Goal: Task Accomplishment & Management: Manage account settings

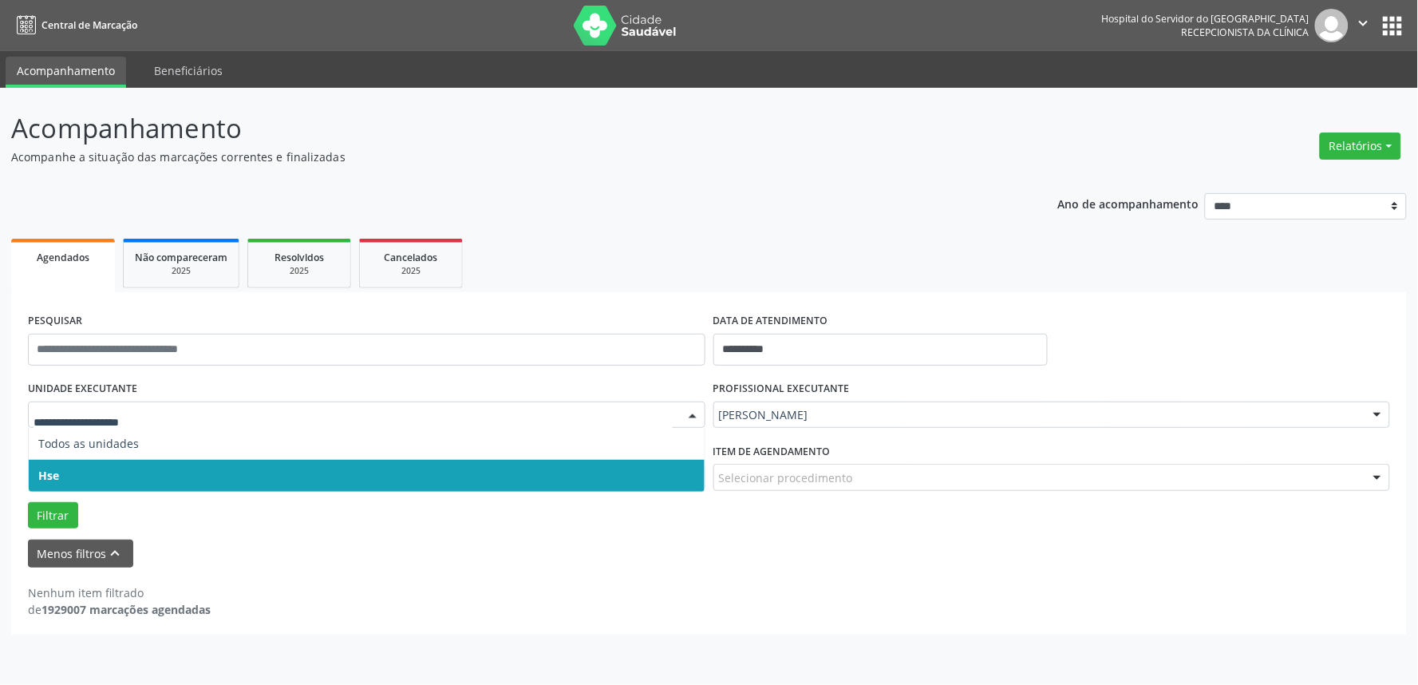
click at [129, 474] on span "Hse" at bounding box center [367, 476] width 676 height 32
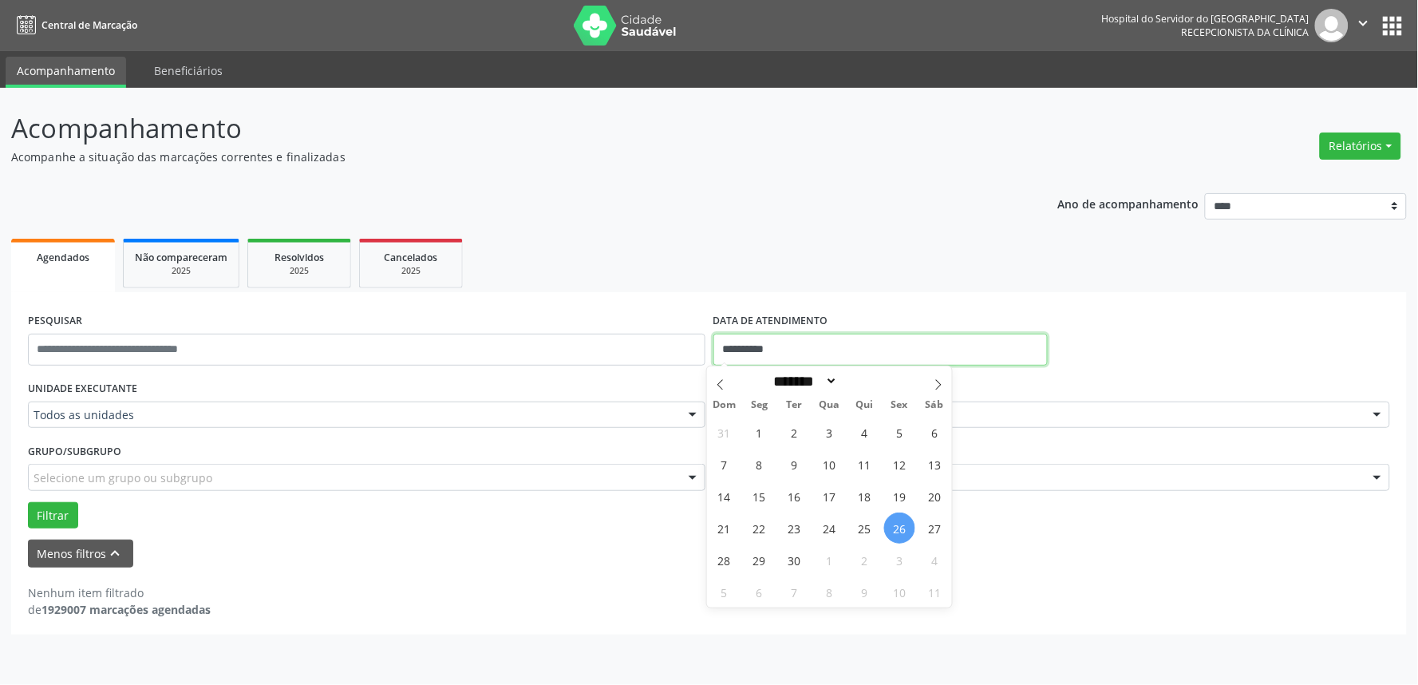
click at [934, 348] on input "**********" at bounding box center [881, 350] width 334 height 32
click at [896, 529] on span "26" at bounding box center [899, 527] width 31 height 31
type input "**********"
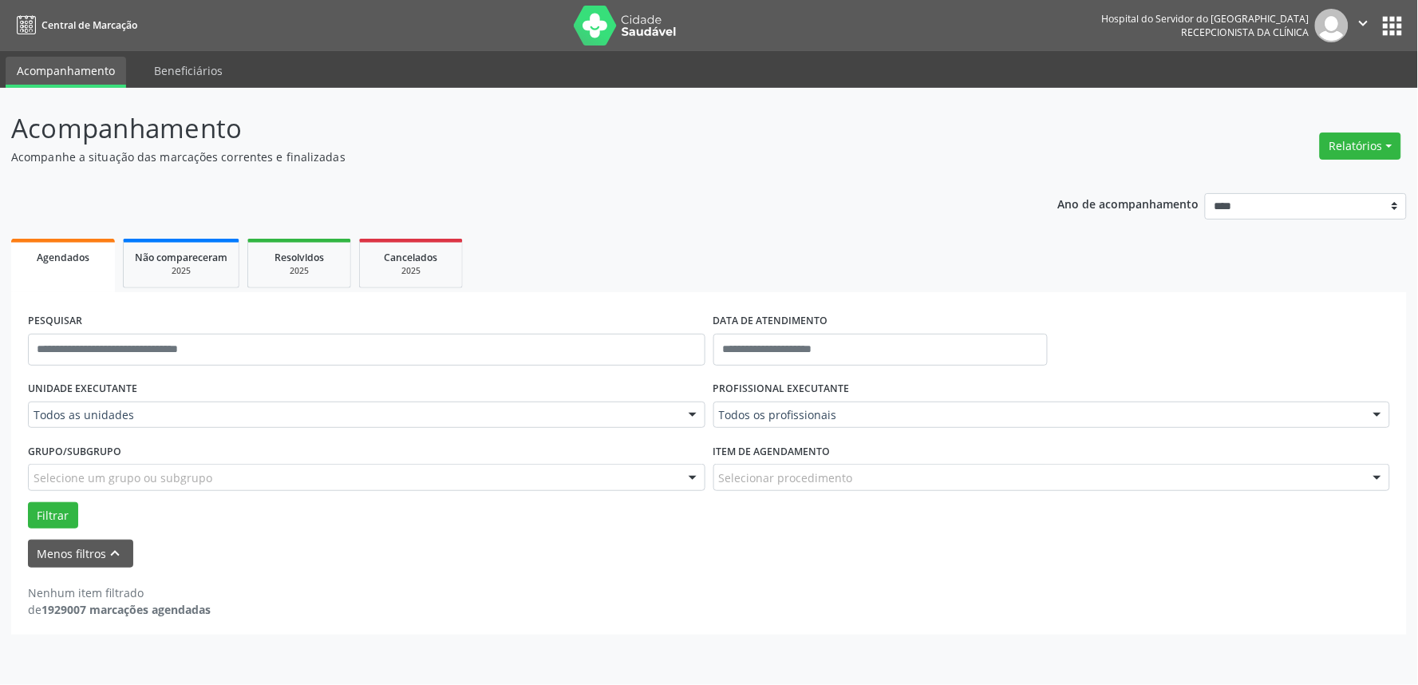
drag, startPoint x: 1140, startPoint y: 327, endPoint x: 1126, endPoint y: 344, distance: 21.6
click at [1138, 332] on div "PESQUISAR DATA DE ATENDIMENTO" at bounding box center [709, 343] width 1371 height 68
click at [995, 369] on div "DATA DE ATENDIMENTO" at bounding box center [881, 343] width 342 height 68
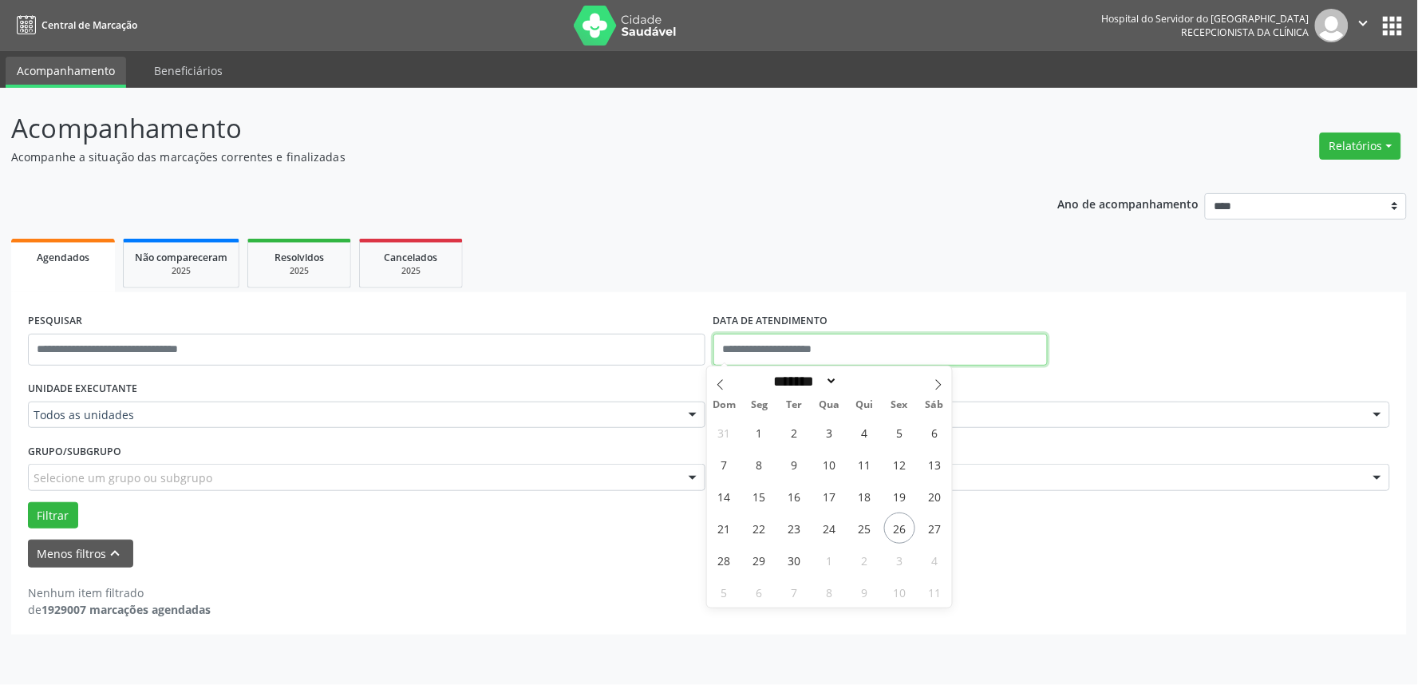
click at [801, 354] on input "text" at bounding box center [881, 350] width 334 height 32
click at [898, 522] on span "26" at bounding box center [899, 527] width 31 height 31
type input "**********"
click at [898, 522] on span "26" at bounding box center [899, 527] width 31 height 31
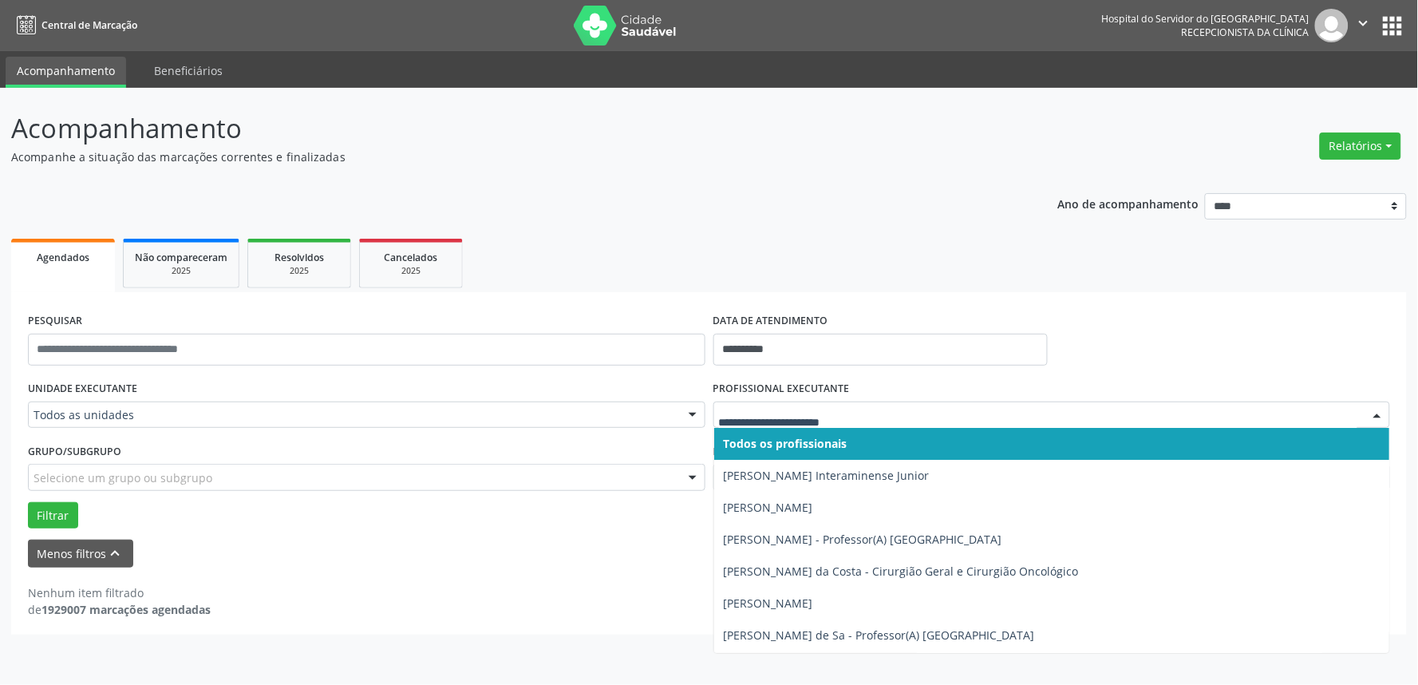
click at [1375, 413] on div at bounding box center [1378, 415] width 24 height 27
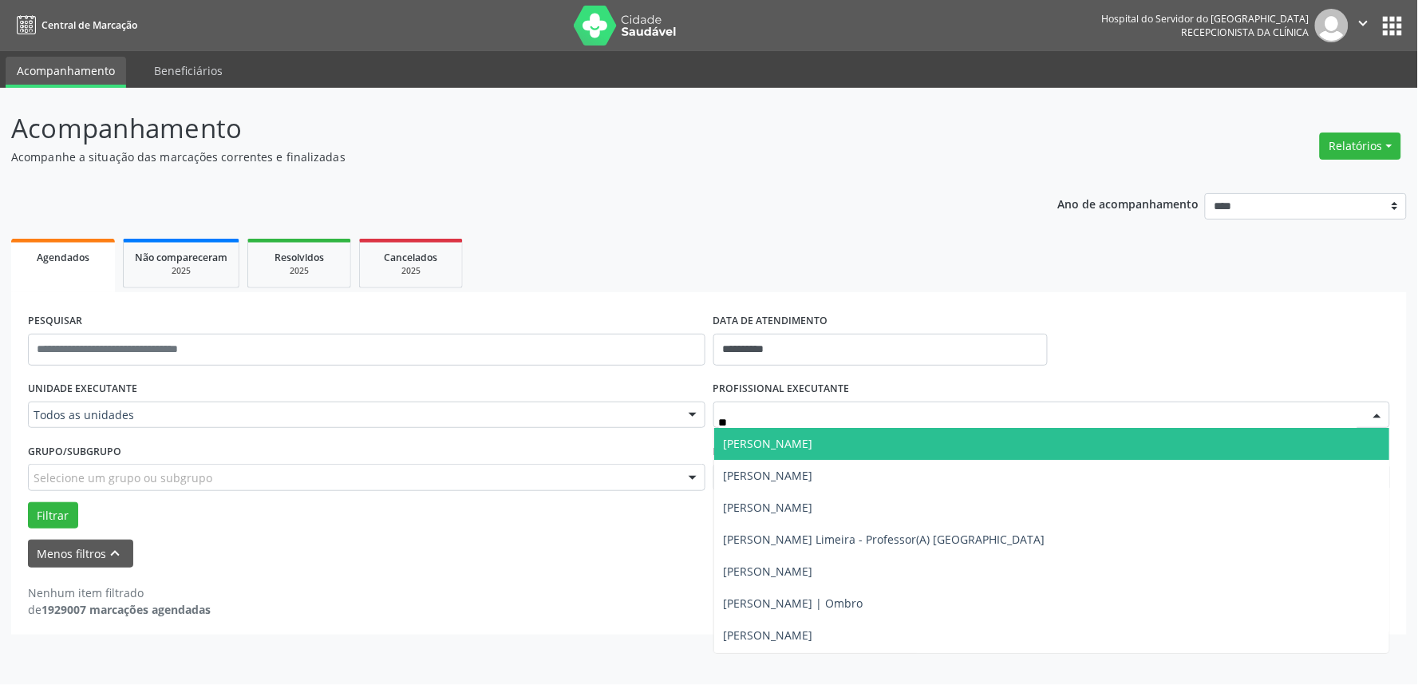
type input "***"
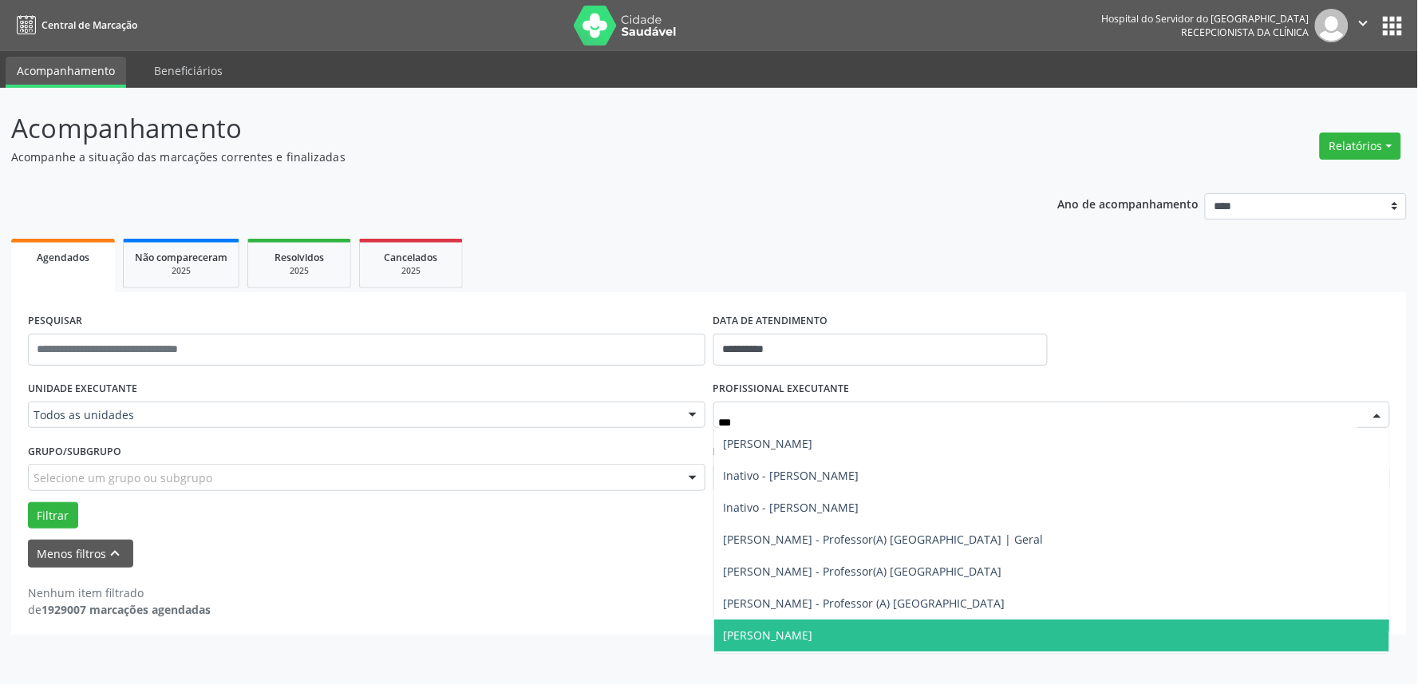
click at [1124, 634] on span "Larissa Guimaraes Santos Plech" at bounding box center [1052, 635] width 676 height 32
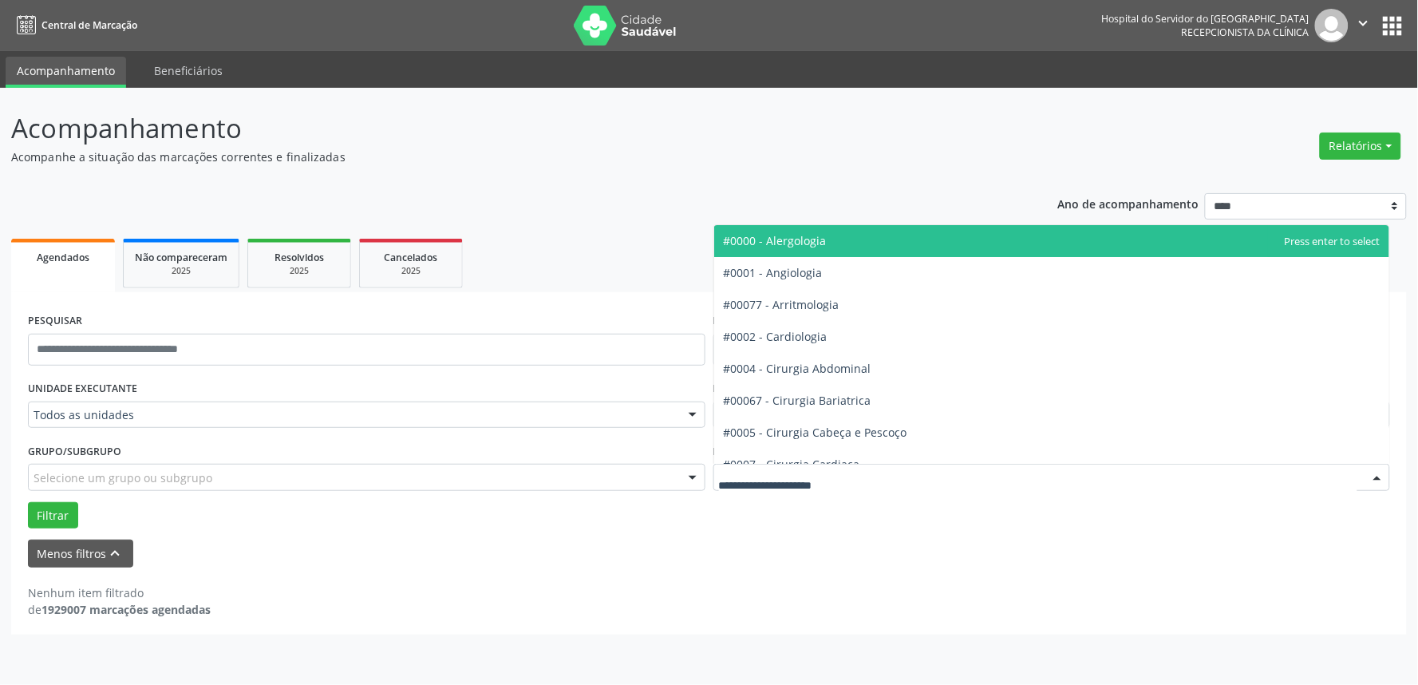
click at [1378, 475] on div at bounding box center [1378, 478] width 24 height 27
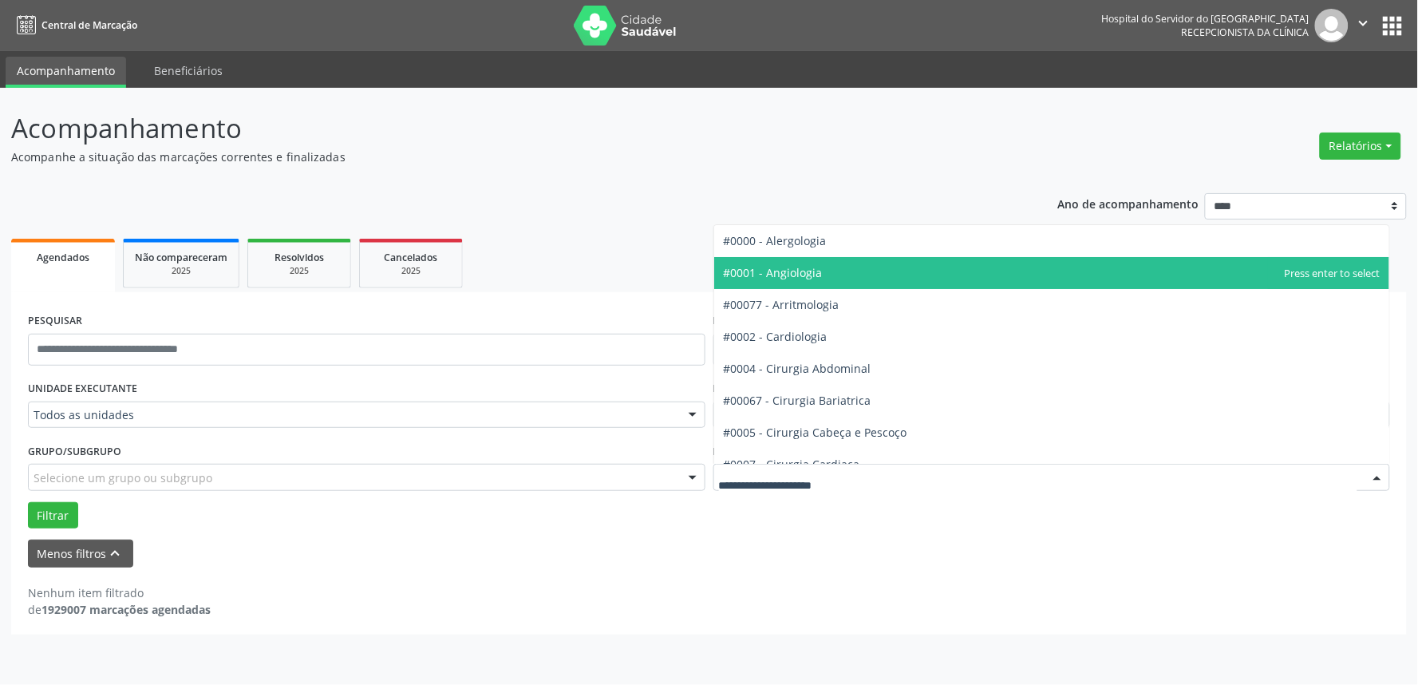
click at [825, 262] on span "#0001 - Angiologia" at bounding box center [1052, 273] width 676 height 32
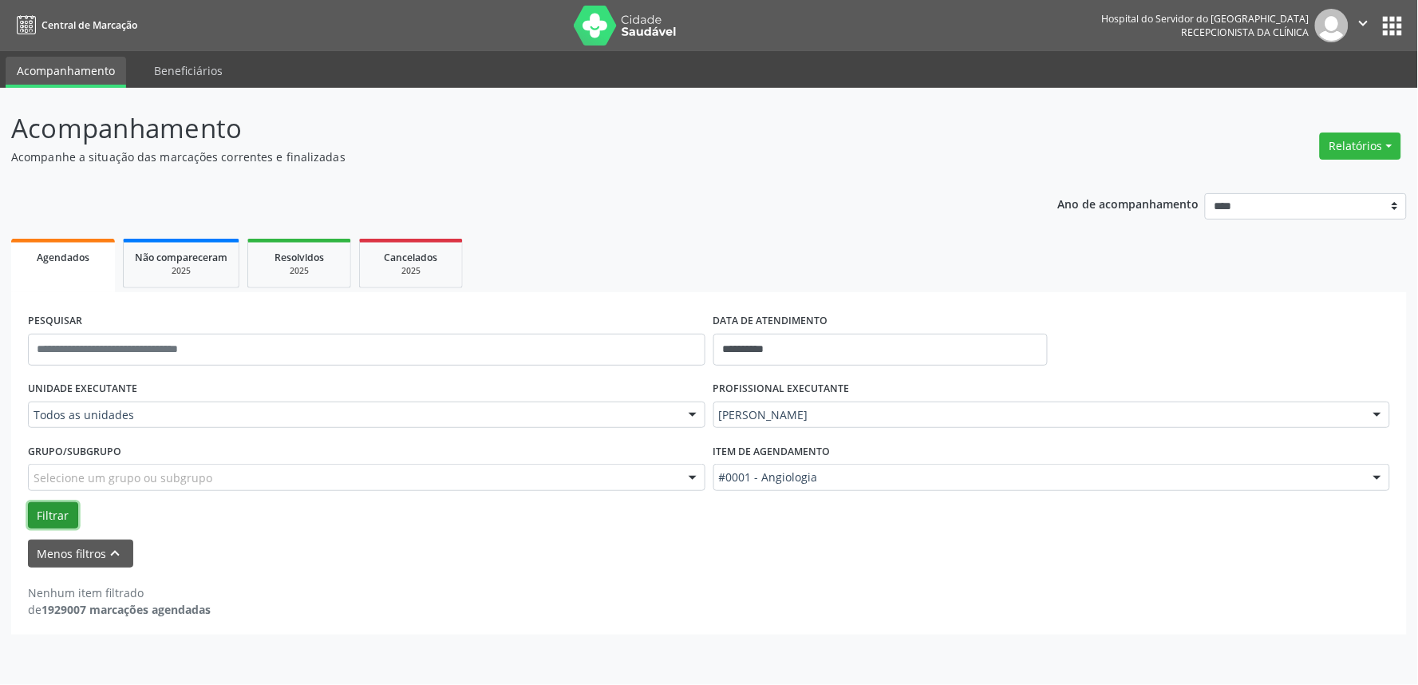
click at [49, 512] on button "Filtrar" at bounding box center [53, 515] width 50 height 27
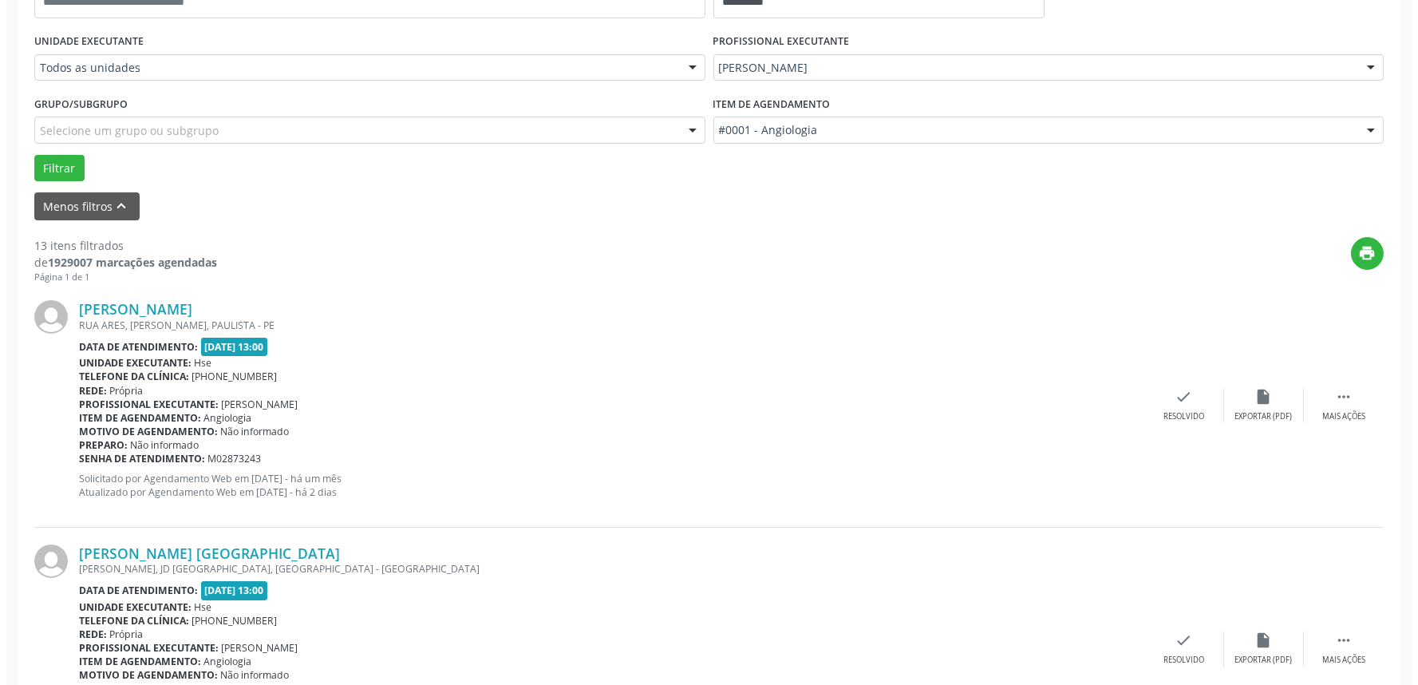
scroll to position [354, 0]
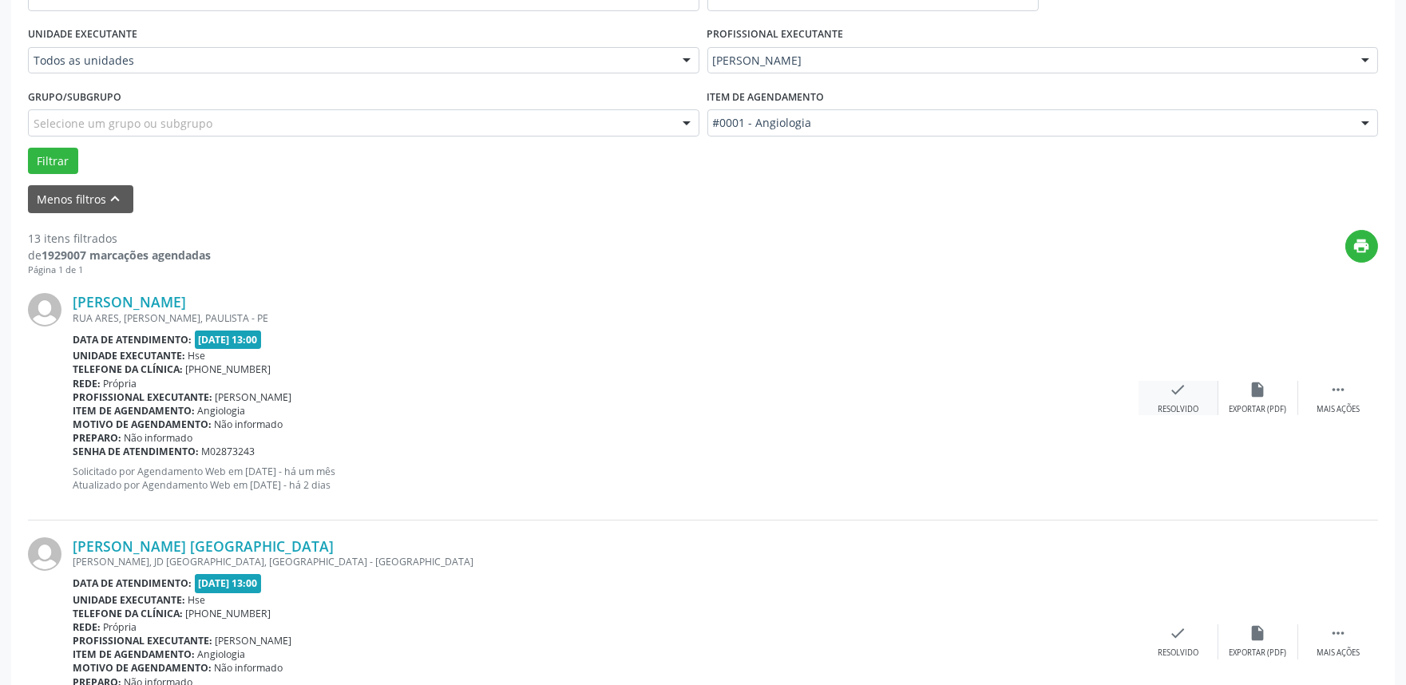
click at [1178, 400] on div "check Resolvido" at bounding box center [1178, 398] width 80 height 34
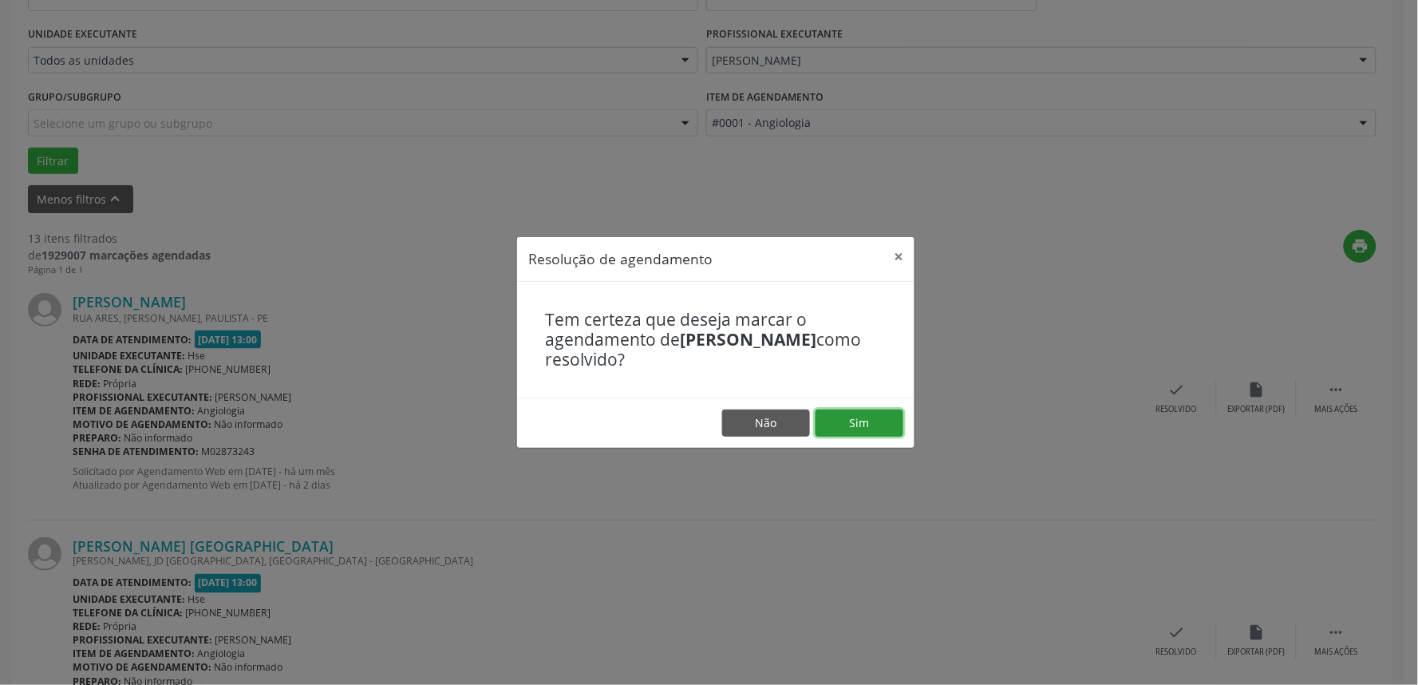
click at [867, 417] on button "Sim" at bounding box center [860, 422] width 88 height 27
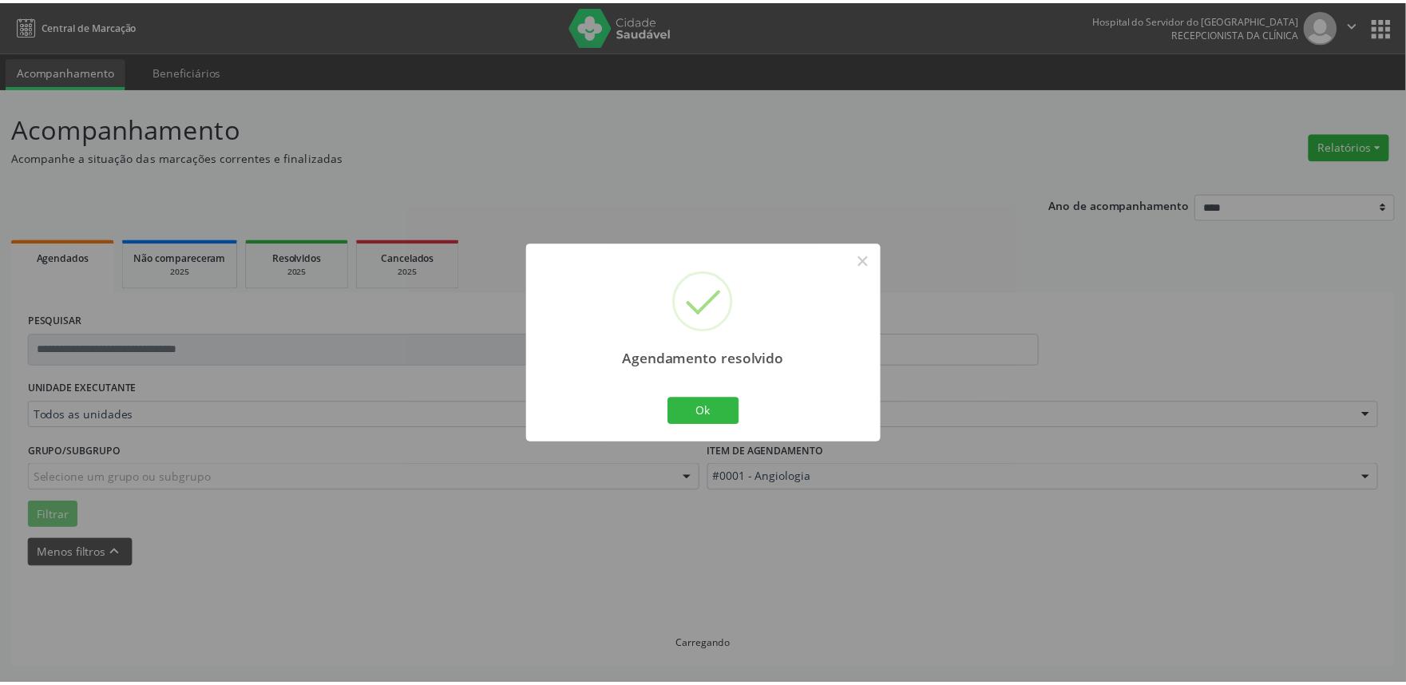
scroll to position [0, 0]
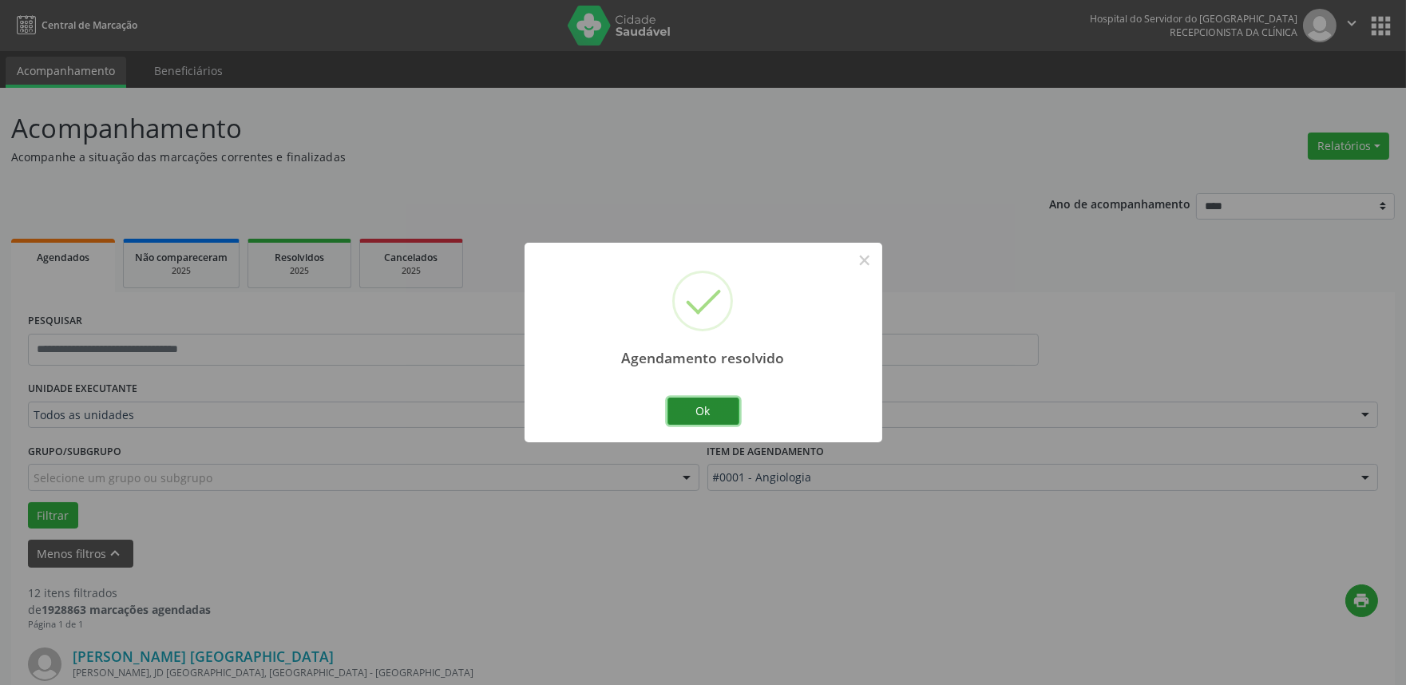
click at [699, 409] on button "Ok" at bounding box center [703, 411] width 72 height 27
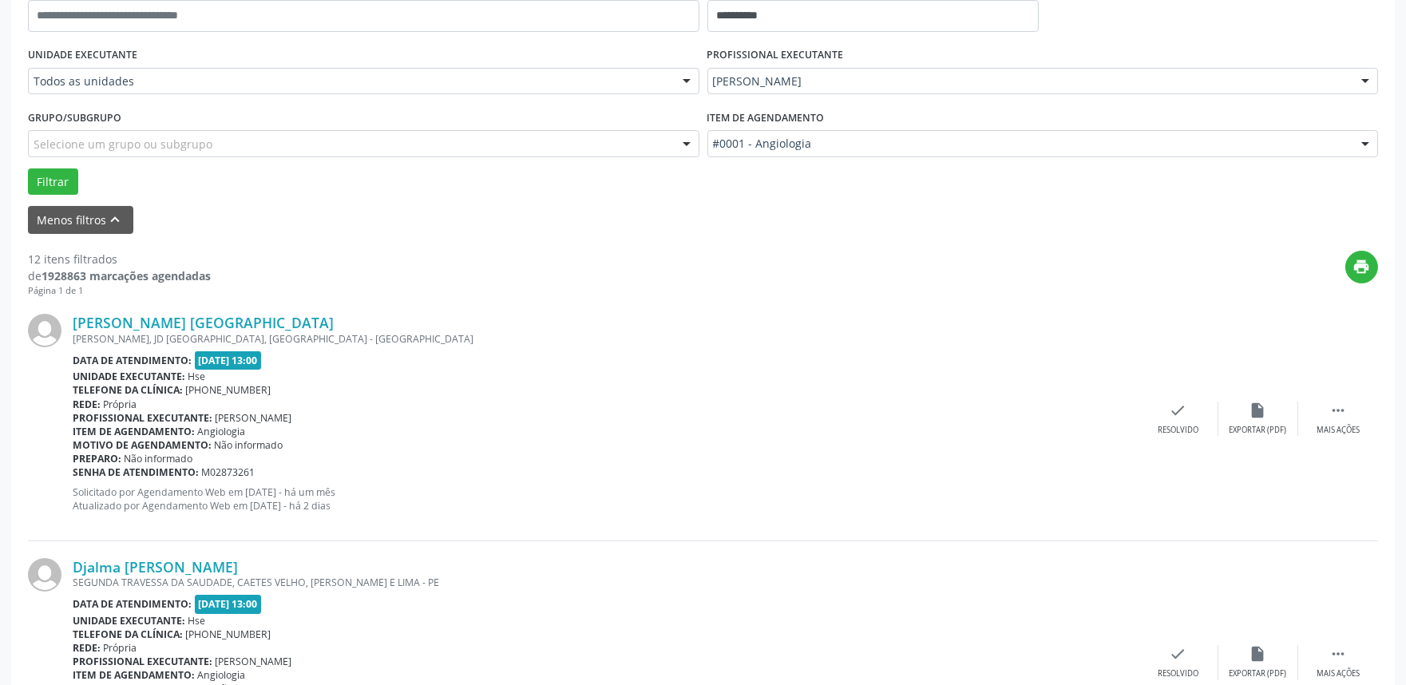
scroll to position [354, 0]
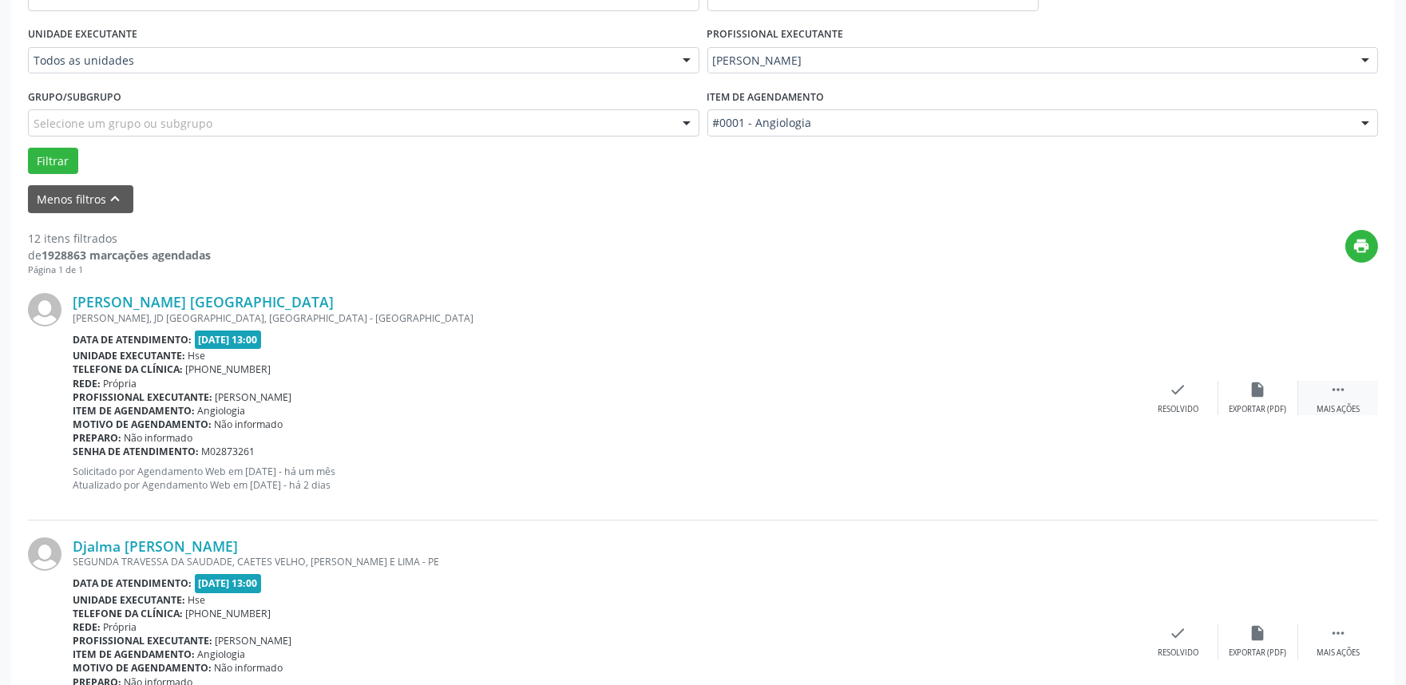
click at [1341, 393] on icon "" at bounding box center [1338, 390] width 18 height 18
click at [1256, 404] on div "Não compareceu" at bounding box center [1258, 409] width 68 height 11
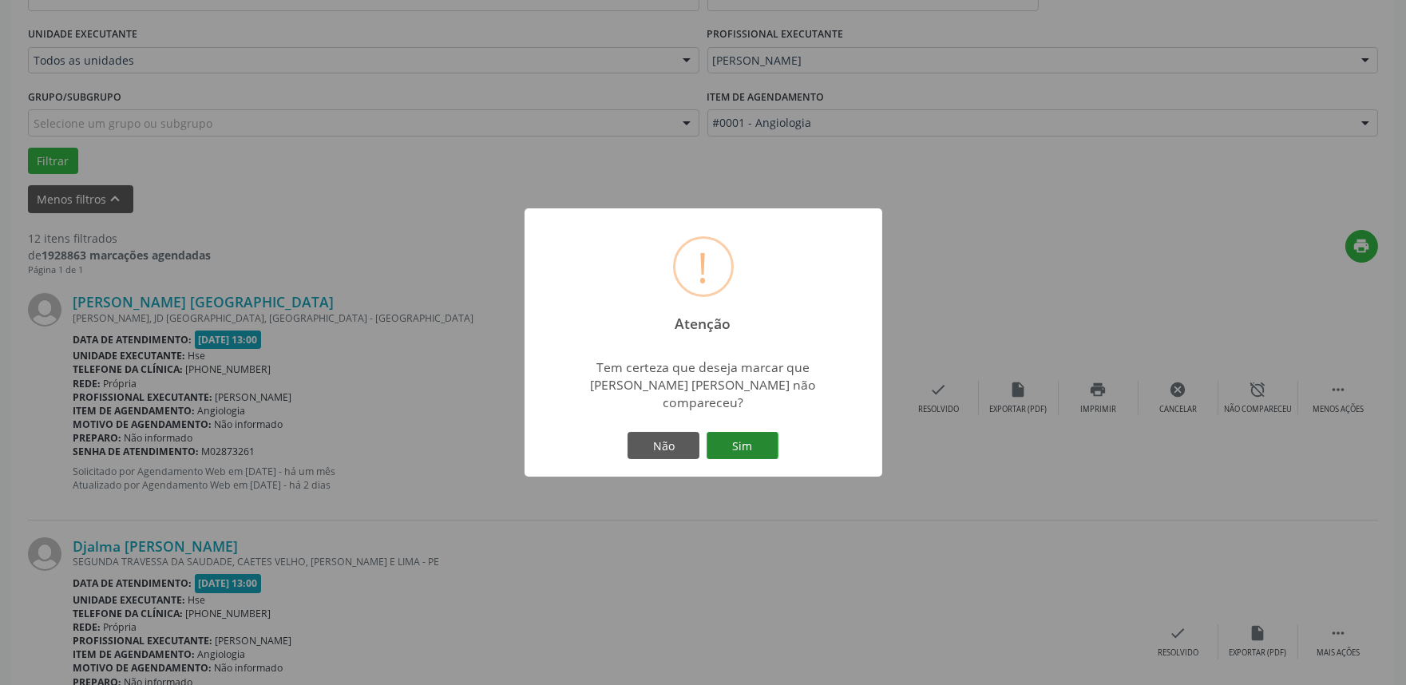
click at [723, 435] on button "Sim" at bounding box center [742, 445] width 72 height 27
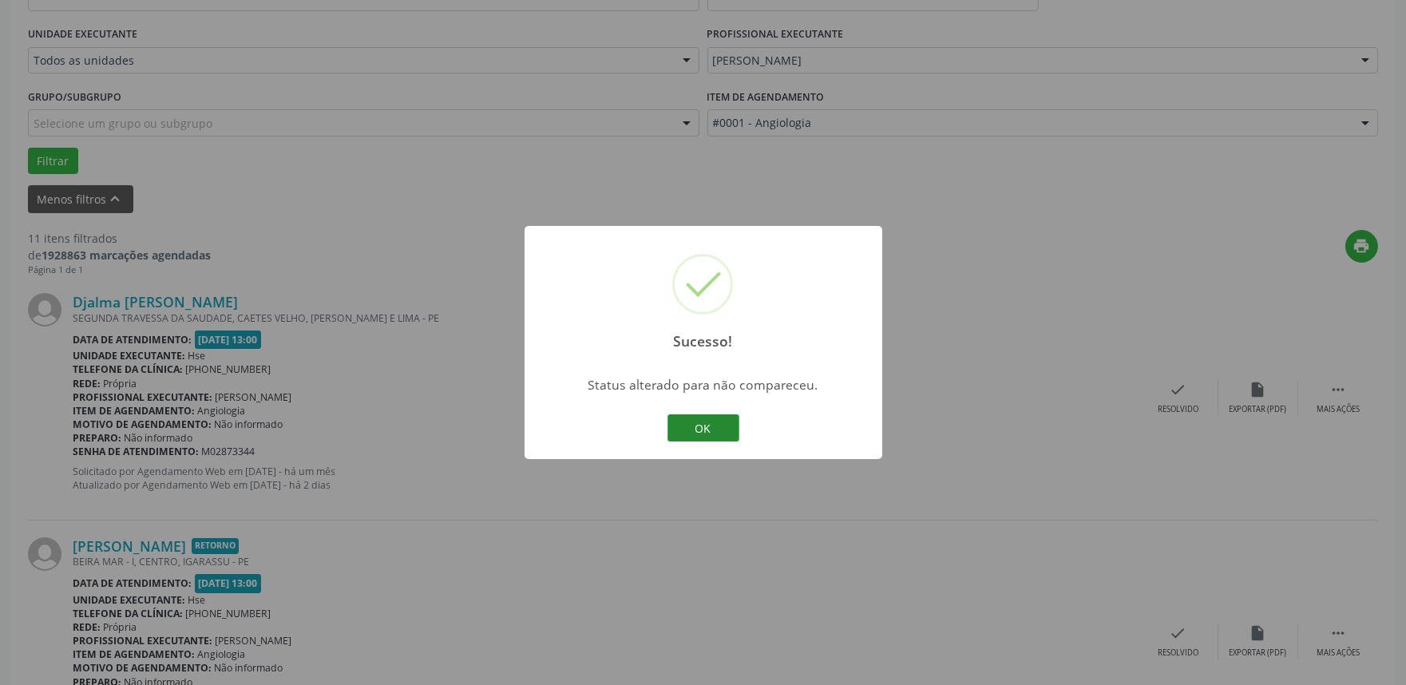
click at [713, 429] on button "OK" at bounding box center [703, 427] width 72 height 27
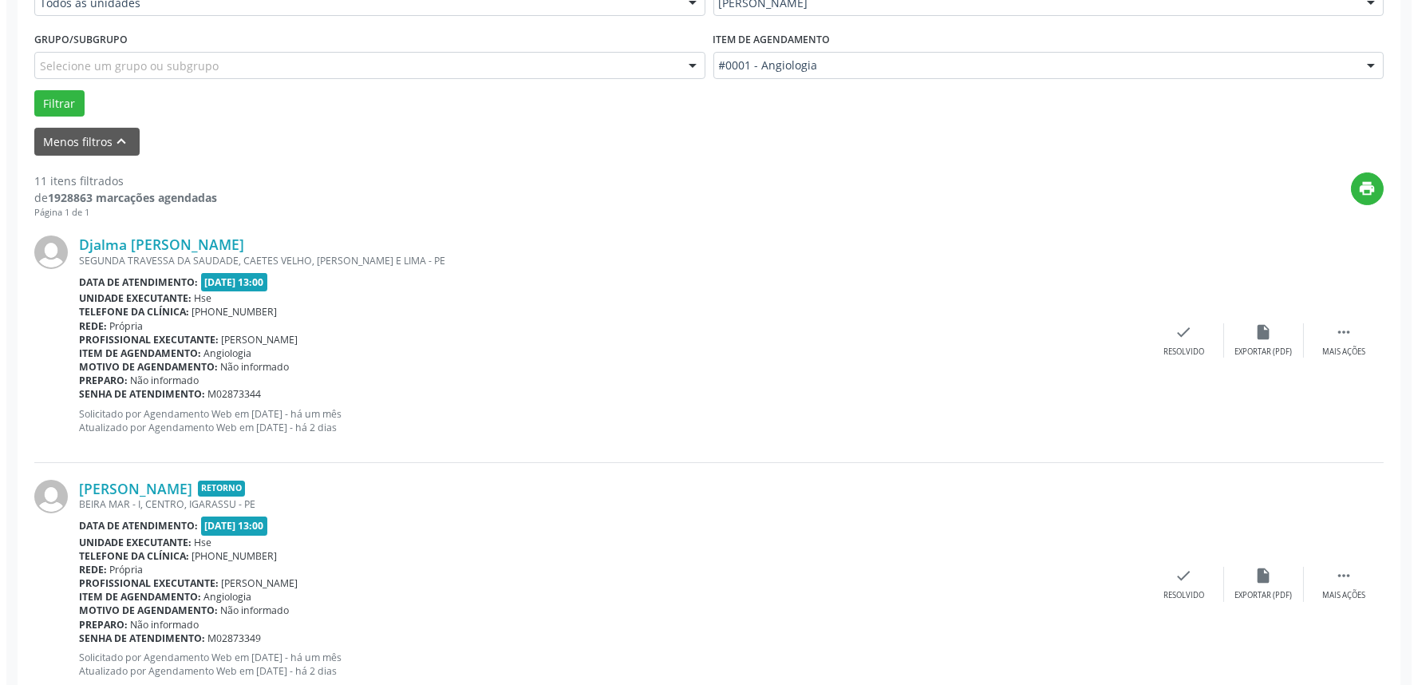
scroll to position [443, 0]
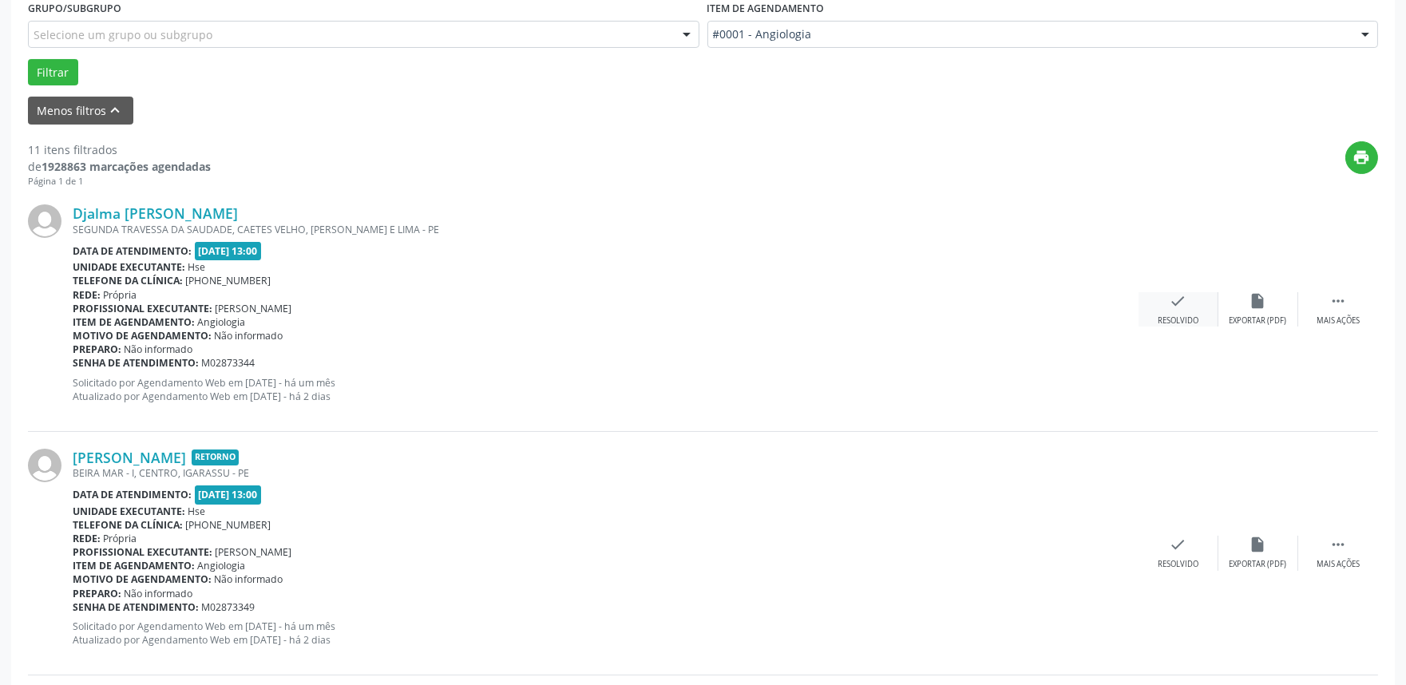
click at [1180, 315] on div "Resolvido" at bounding box center [1177, 320] width 41 height 11
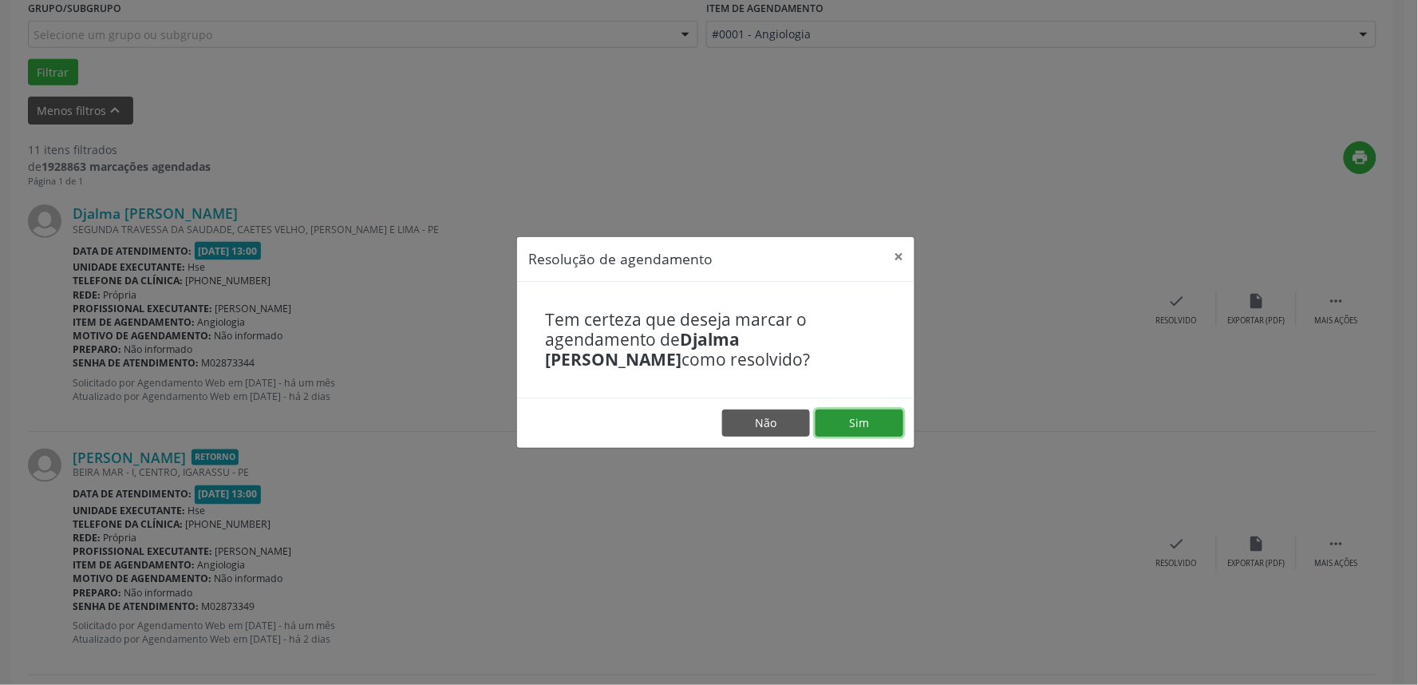
click at [866, 424] on button "Sim" at bounding box center [860, 422] width 88 height 27
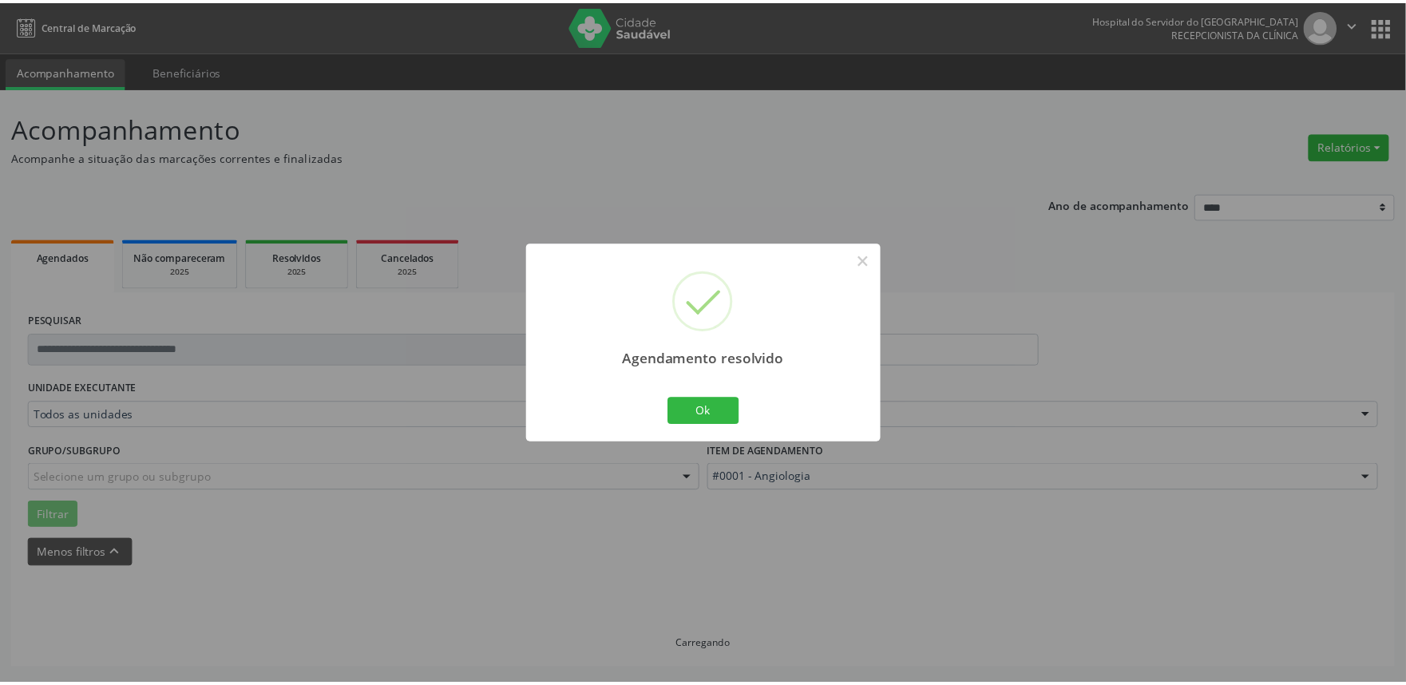
scroll to position [0, 0]
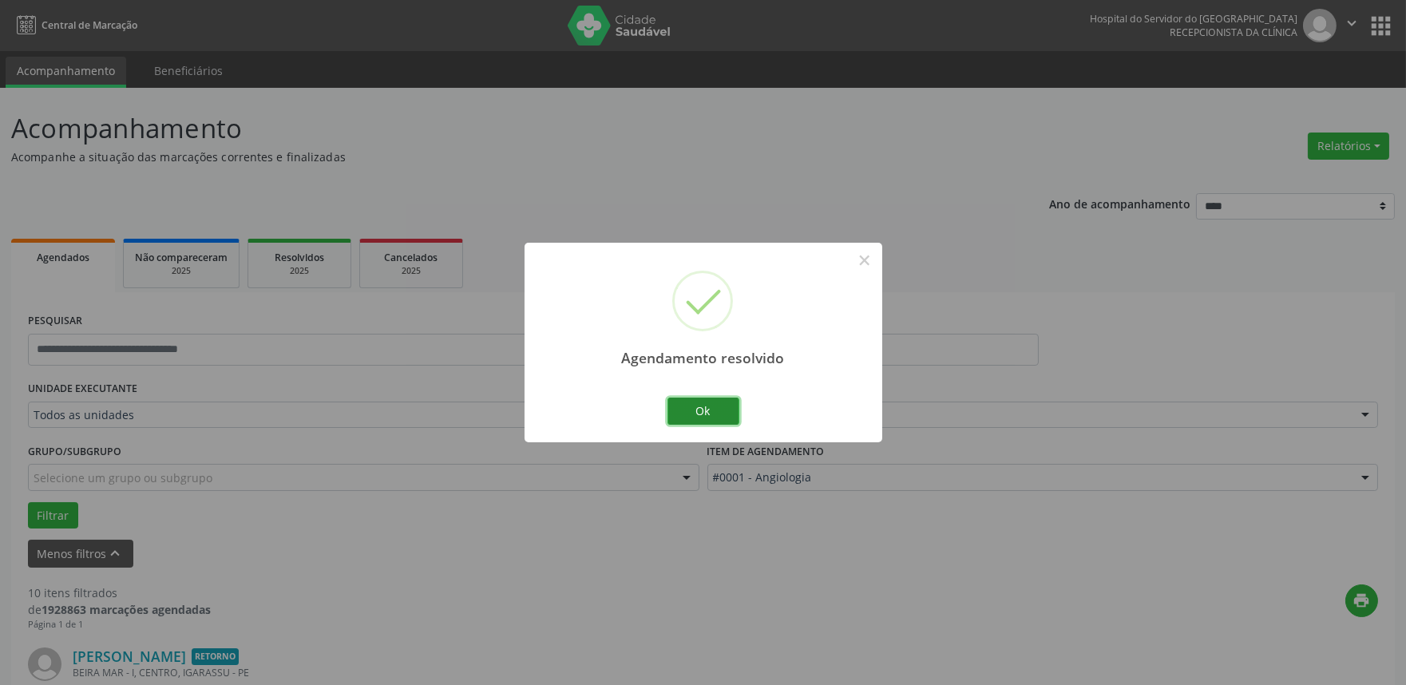
click at [705, 411] on button "Ok" at bounding box center [703, 411] width 72 height 27
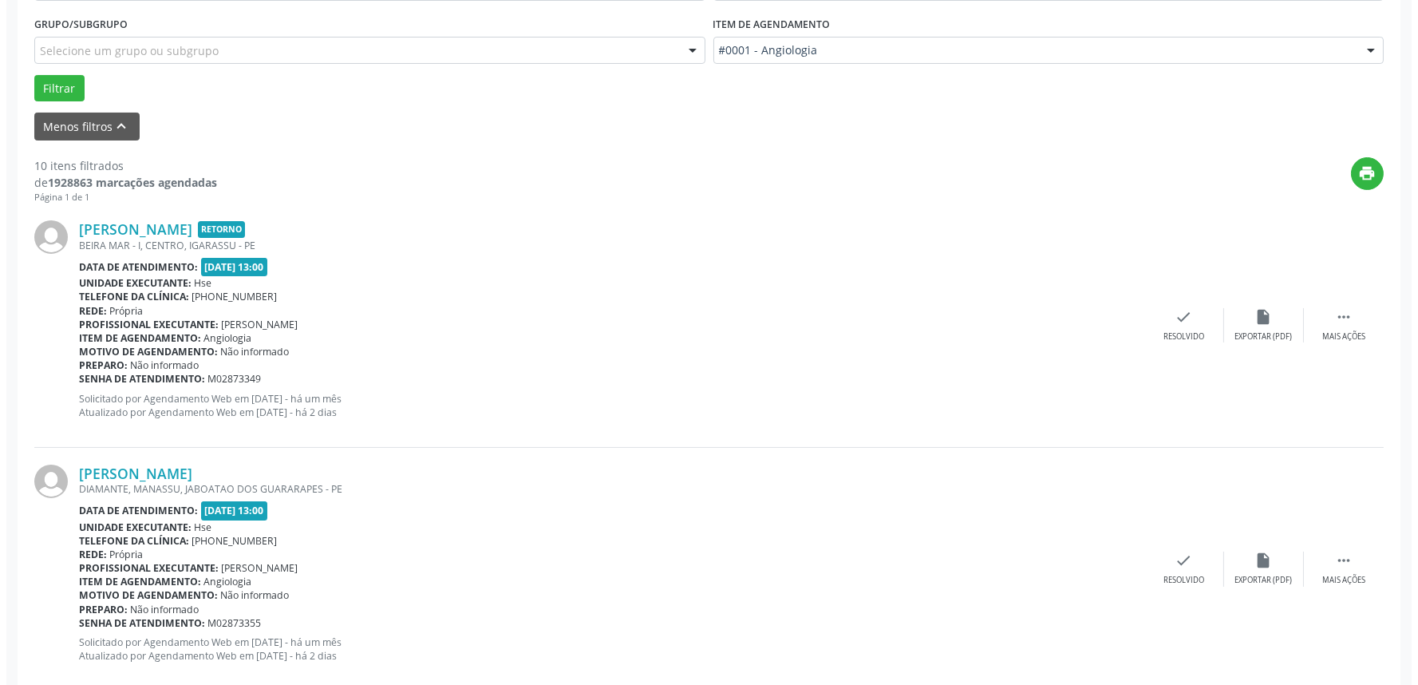
scroll to position [443, 0]
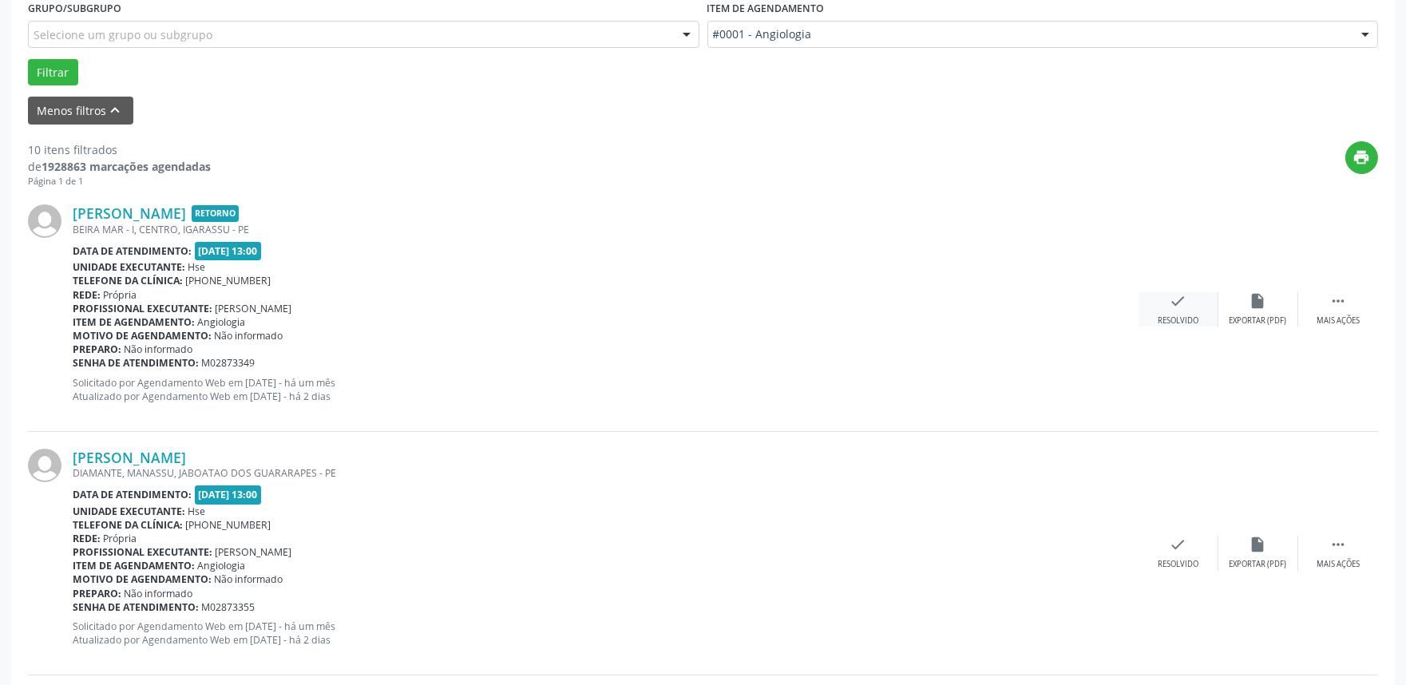
click at [1175, 304] on icon "check" at bounding box center [1178, 301] width 18 height 18
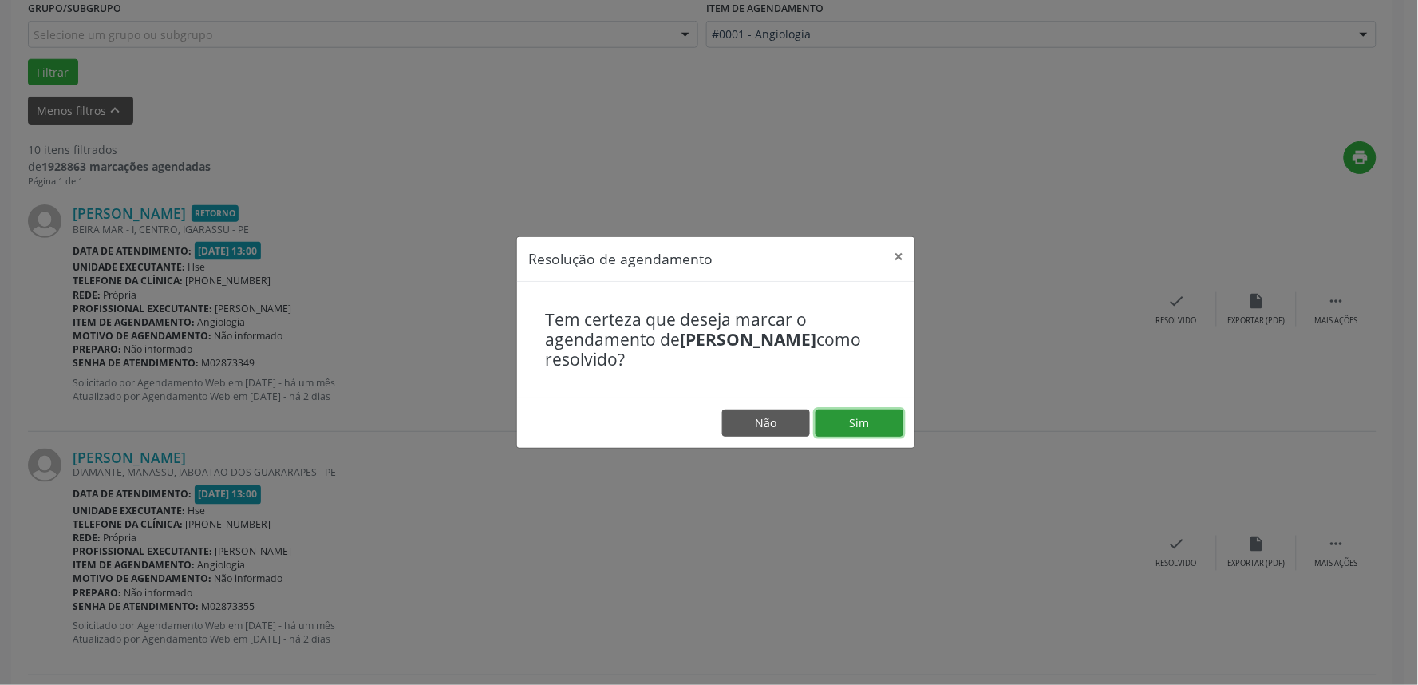
click at [876, 421] on button "Sim" at bounding box center [860, 422] width 88 height 27
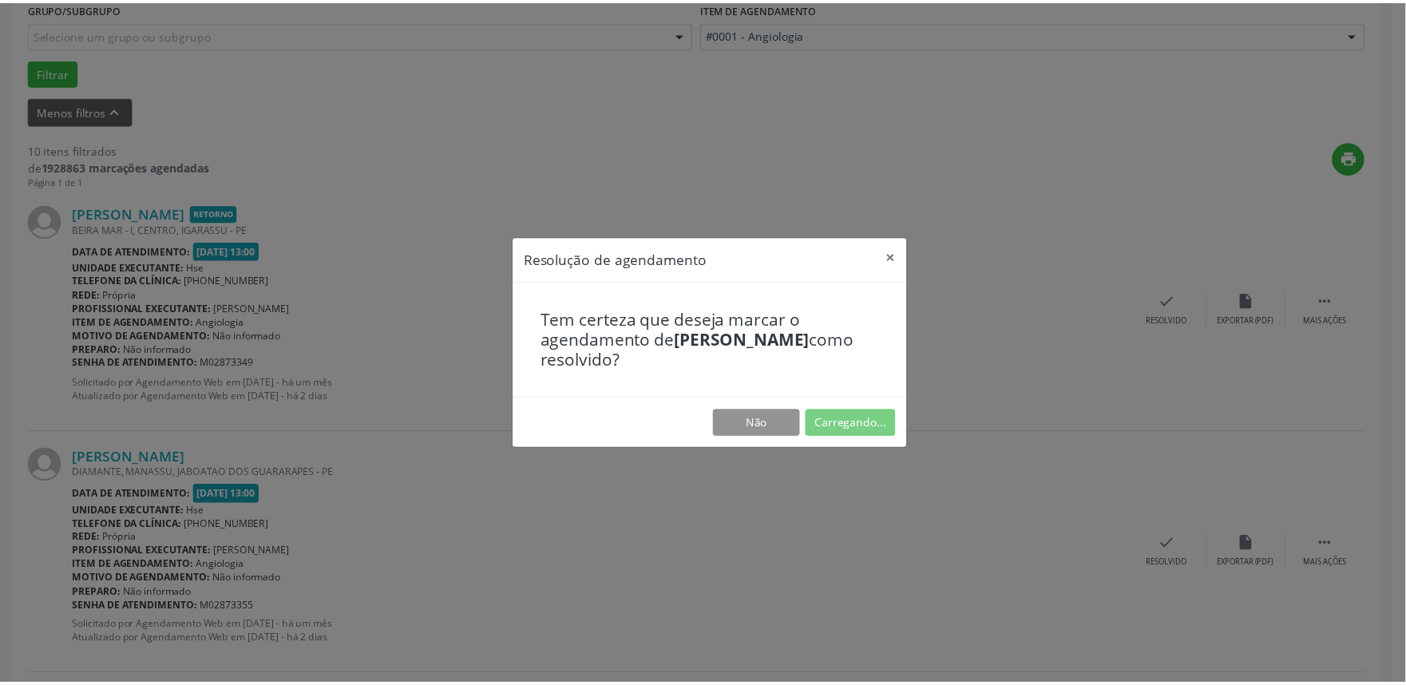
scroll to position [0, 0]
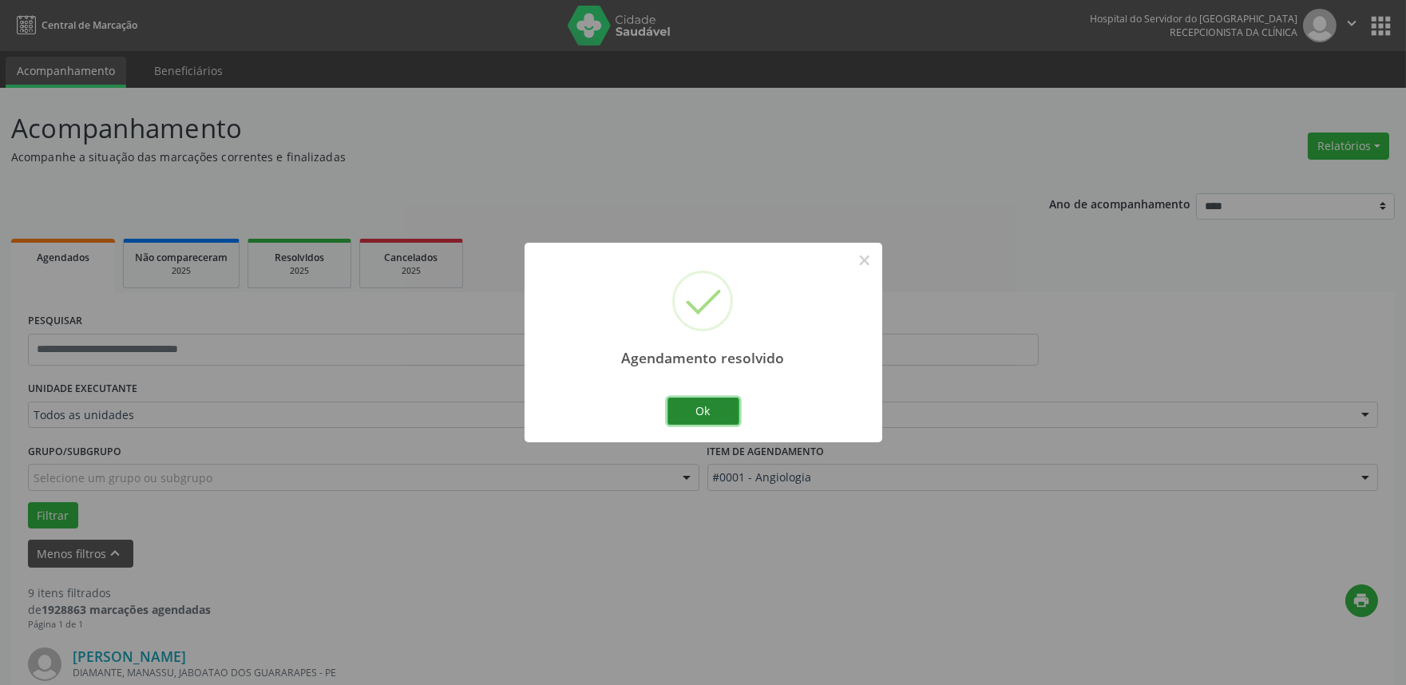
click at [702, 409] on button "Ok" at bounding box center [703, 411] width 72 height 27
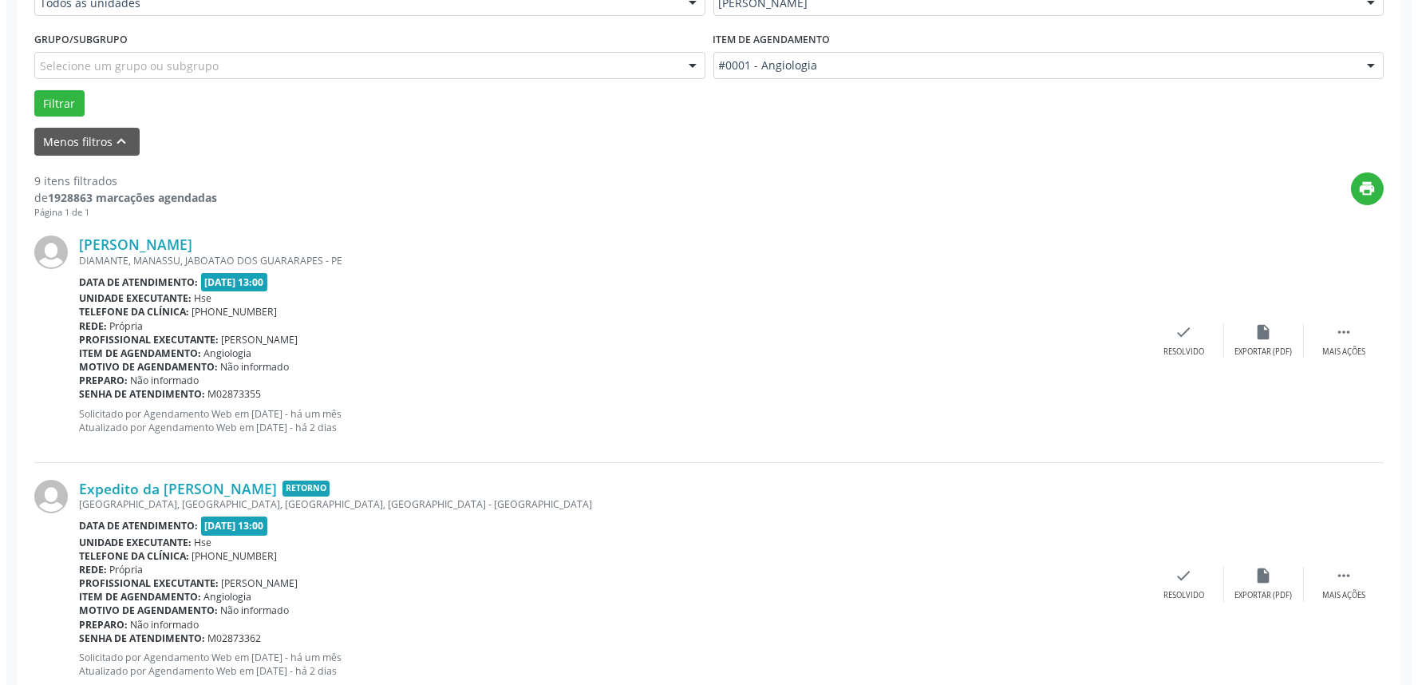
scroll to position [443, 0]
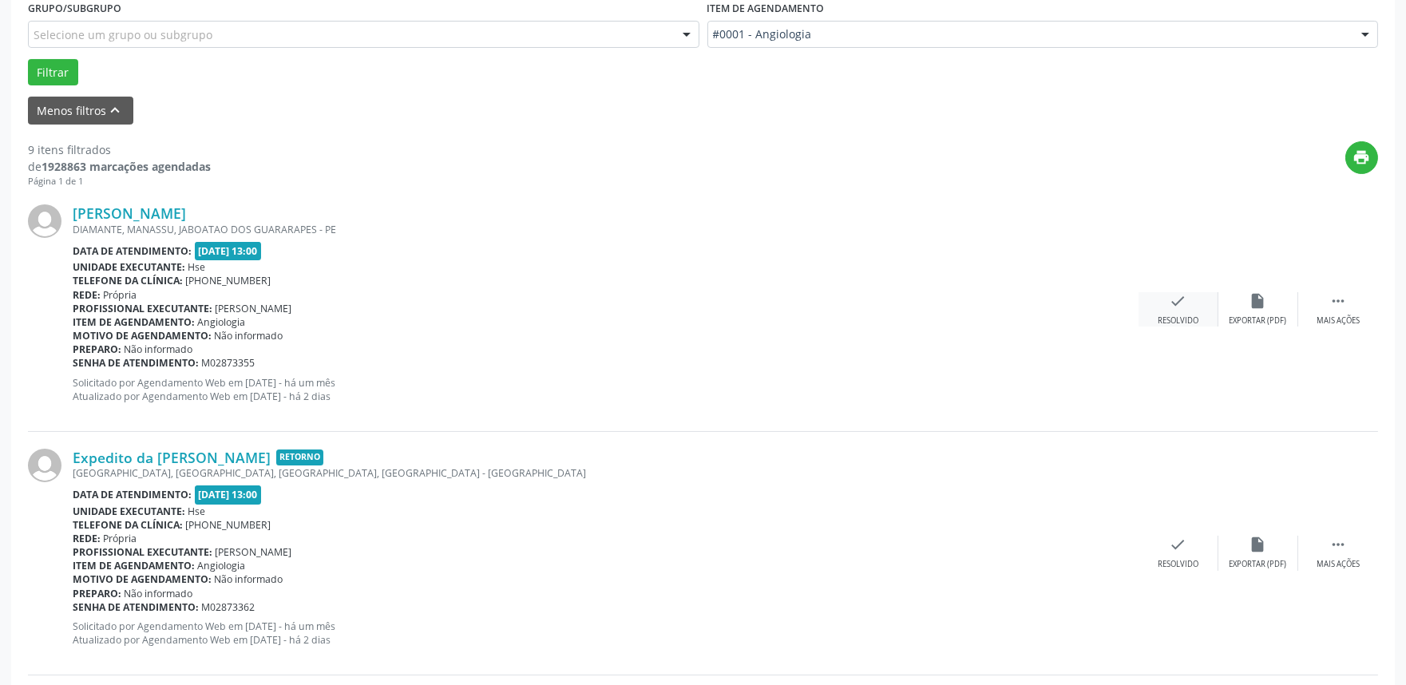
click at [1177, 295] on icon "check" at bounding box center [1178, 301] width 18 height 18
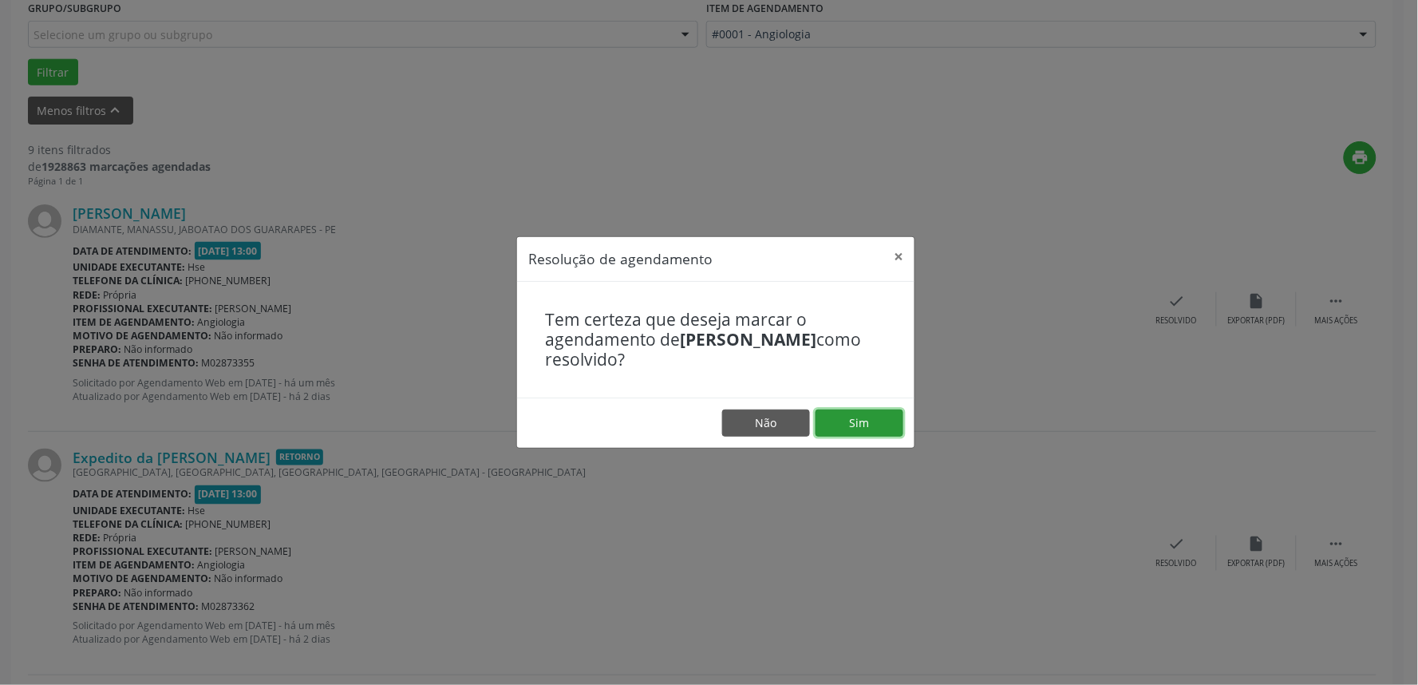
click at [859, 429] on button "Sim" at bounding box center [860, 422] width 88 height 27
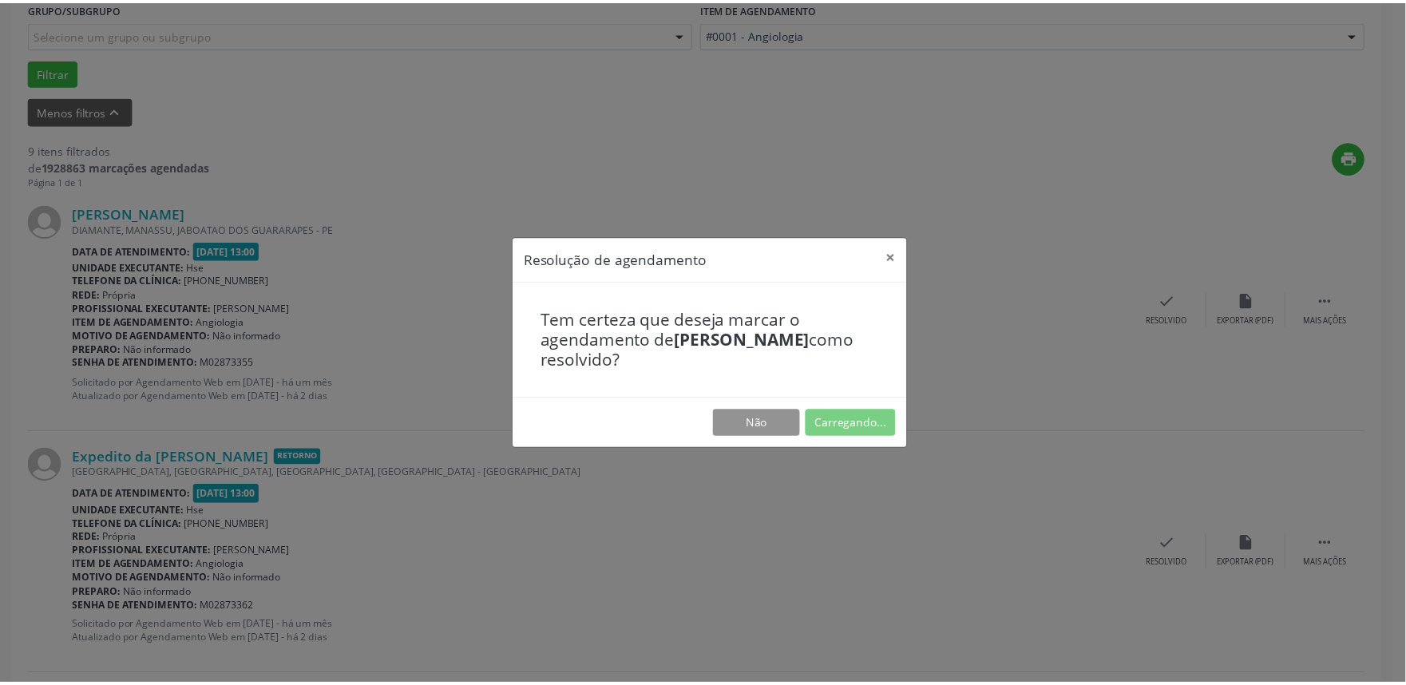
scroll to position [0, 0]
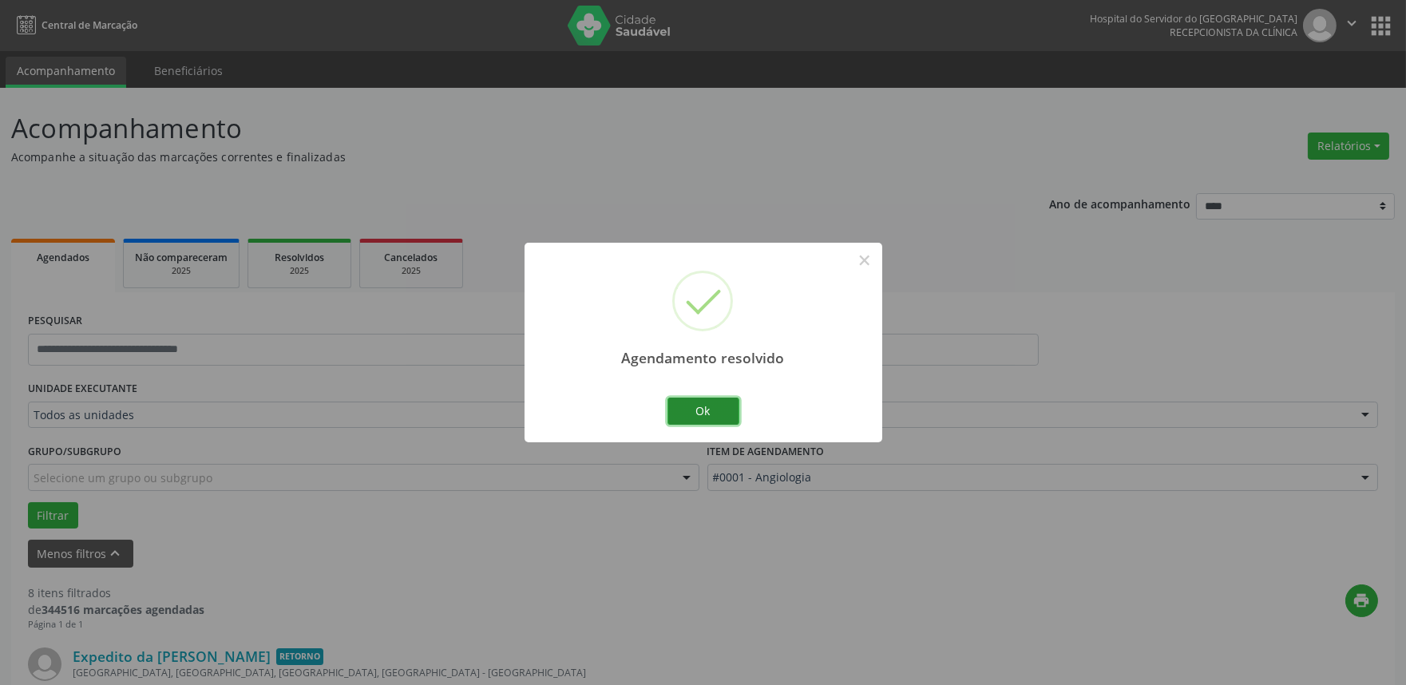
click at [706, 411] on button "Ok" at bounding box center [703, 411] width 72 height 27
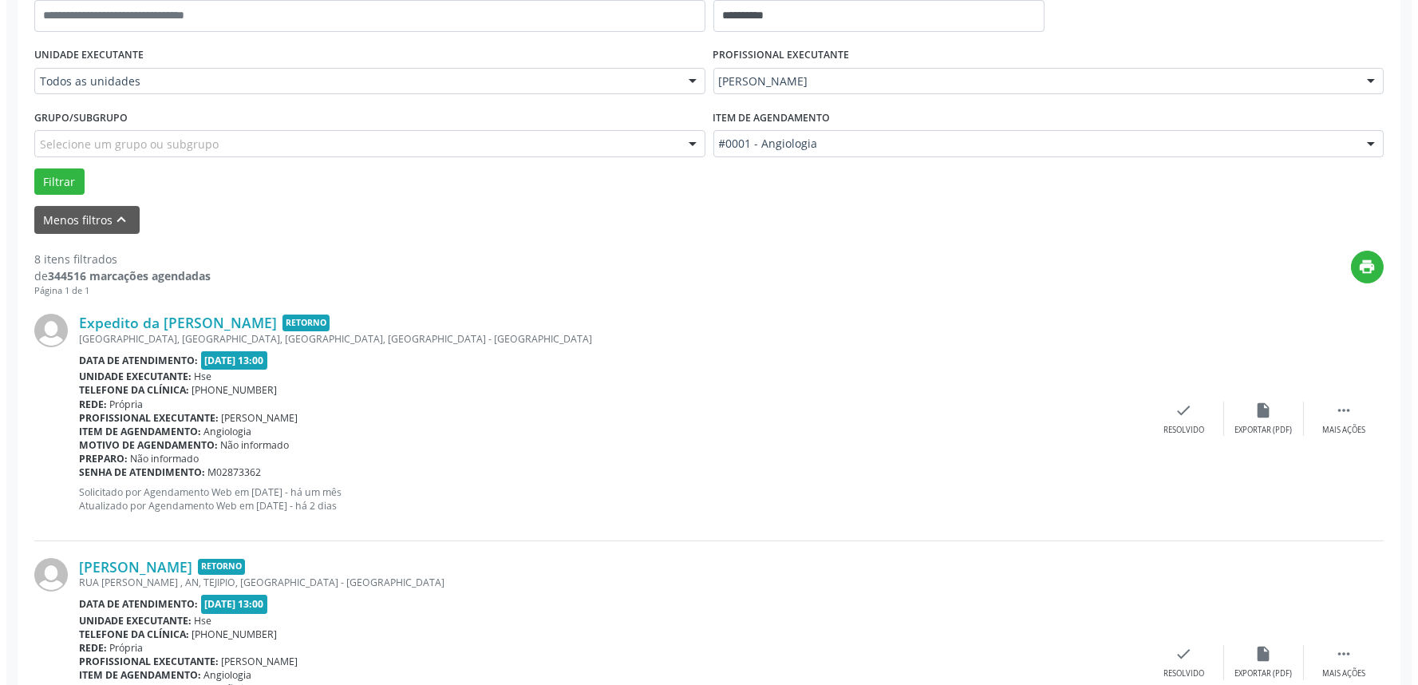
scroll to position [354, 0]
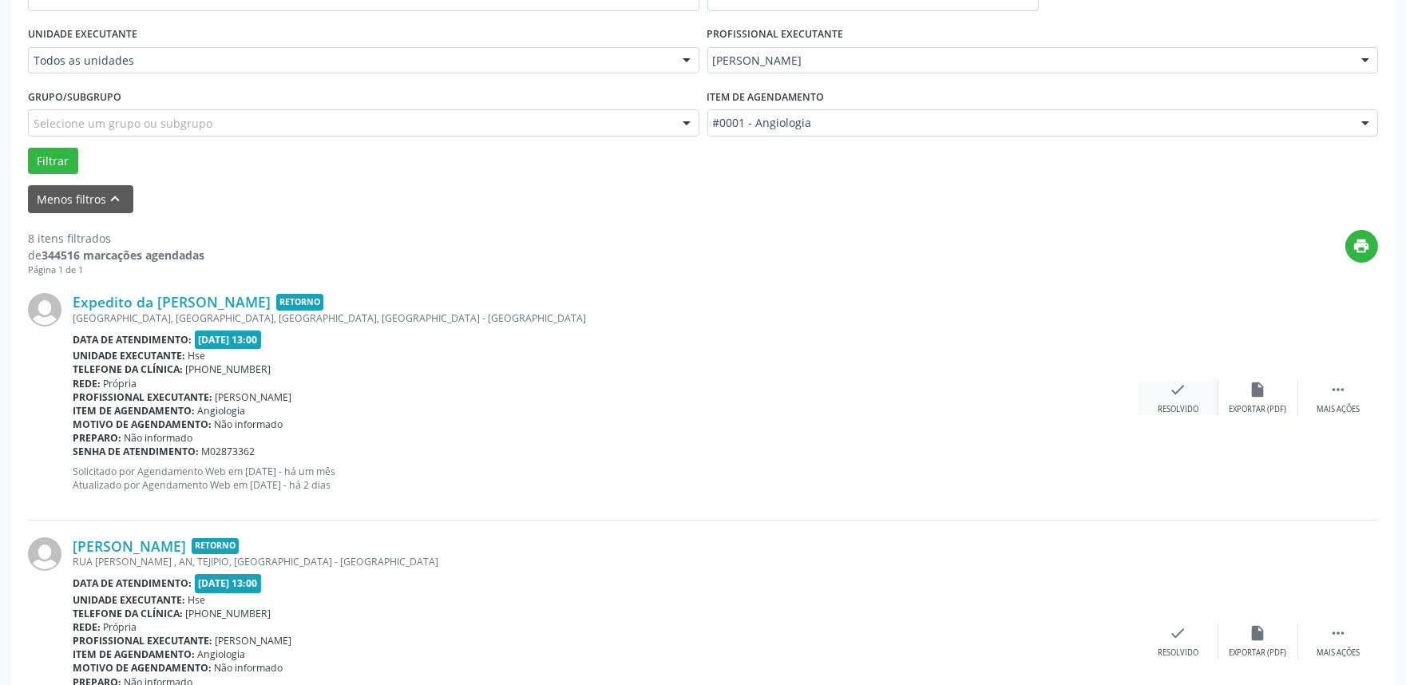
click at [1166, 405] on div "Resolvido" at bounding box center [1177, 409] width 41 height 11
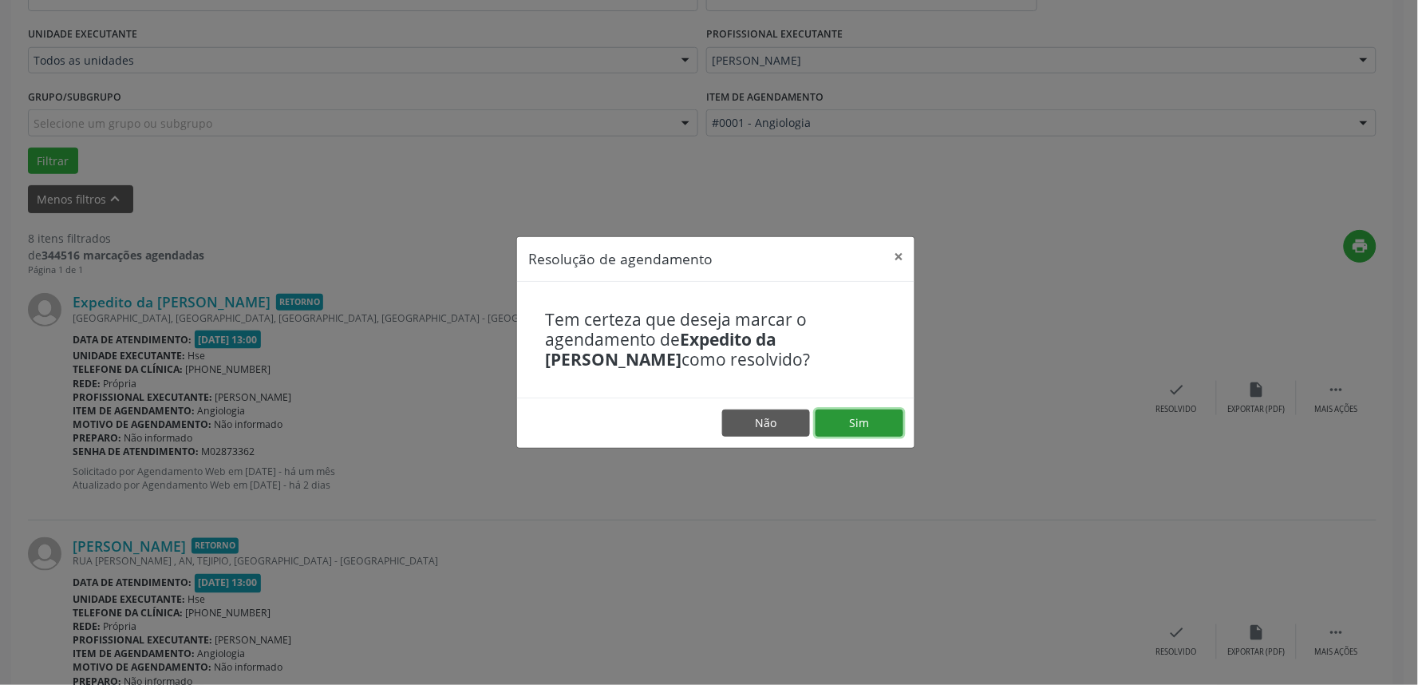
drag, startPoint x: 876, startPoint y: 420, endPoint x: 872, endPoint y: 392, distance: 28.2
click at [875, 418] on button "Sim" at bounding box center [860, 422] width 88 height 27
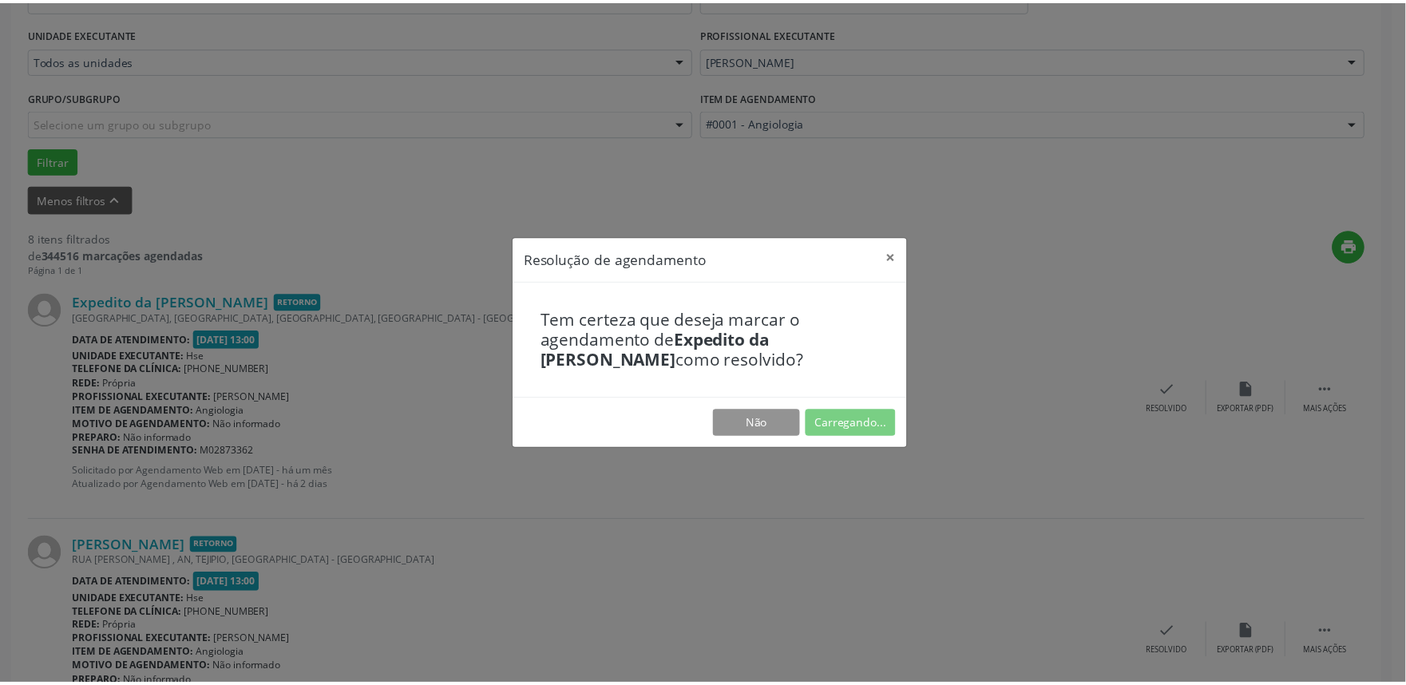
scroll to position [0, 0]
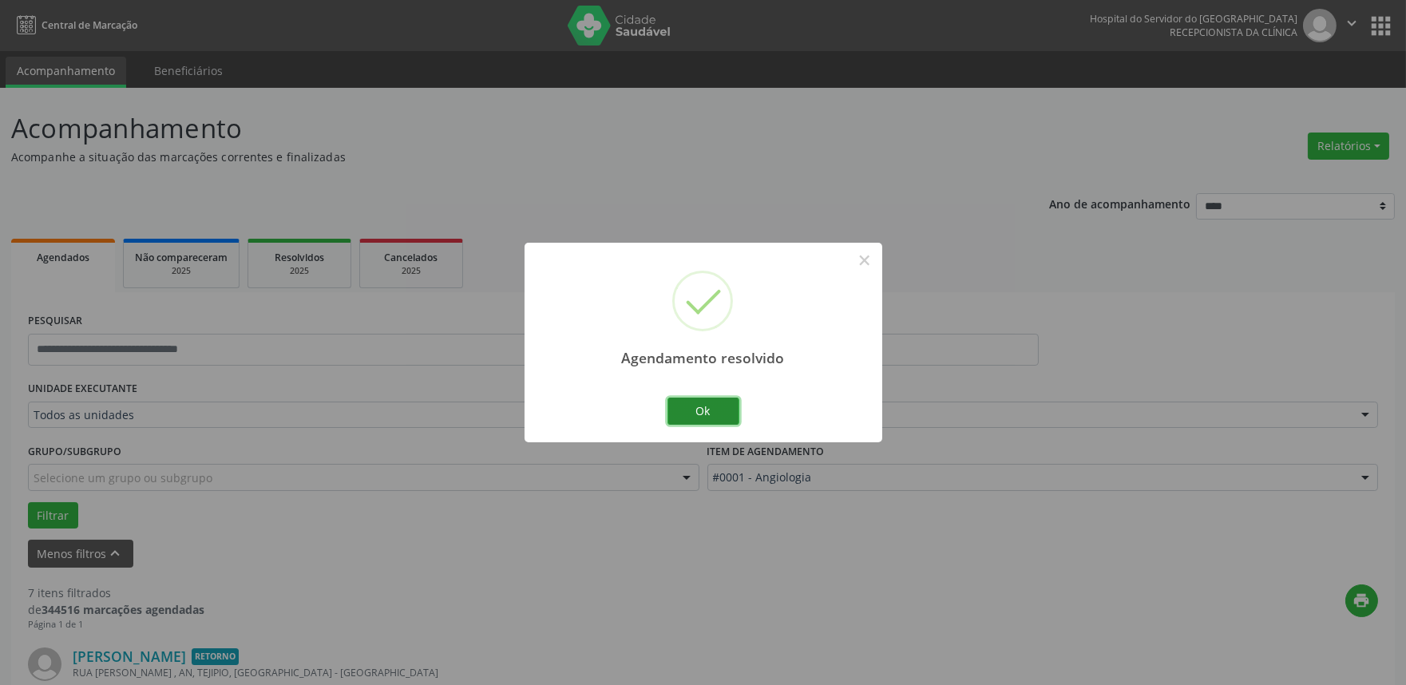
click at [705, 412] on button "Ok" at bounding box center [703, 411] width 72 height 27
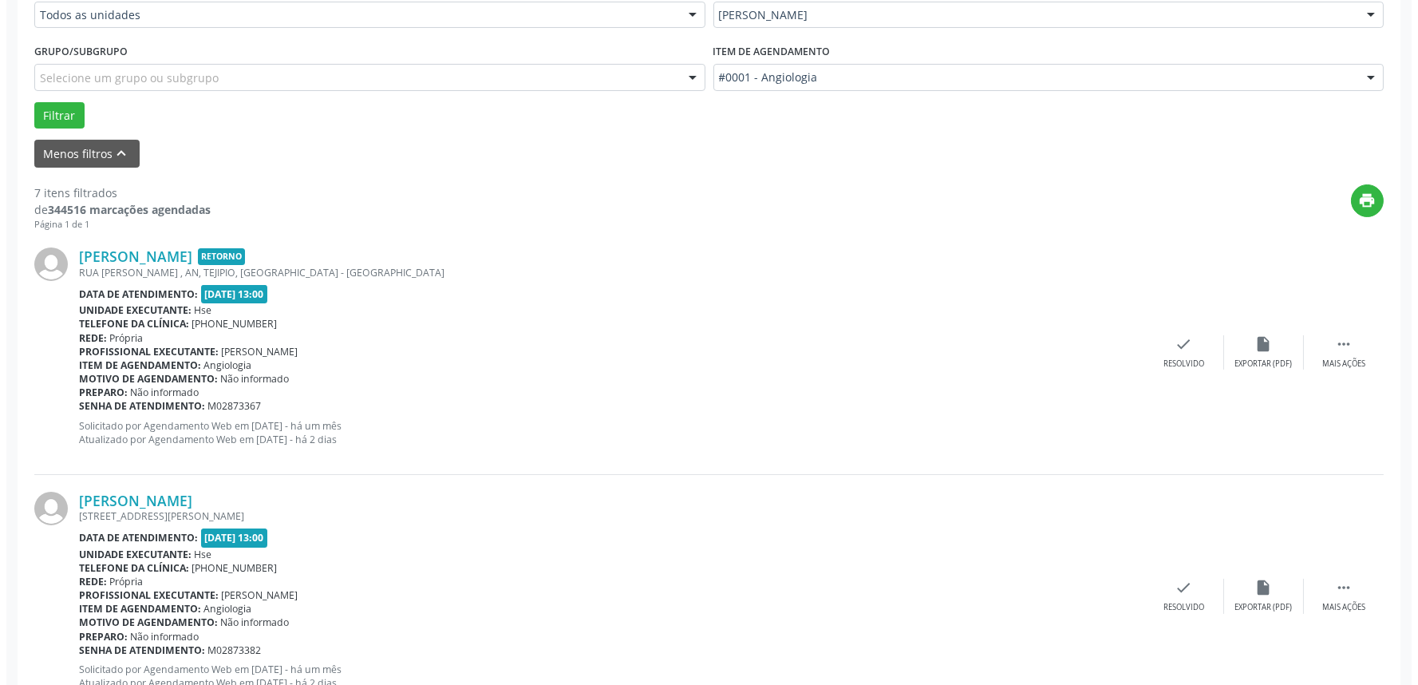
scroll to position [443, 0]
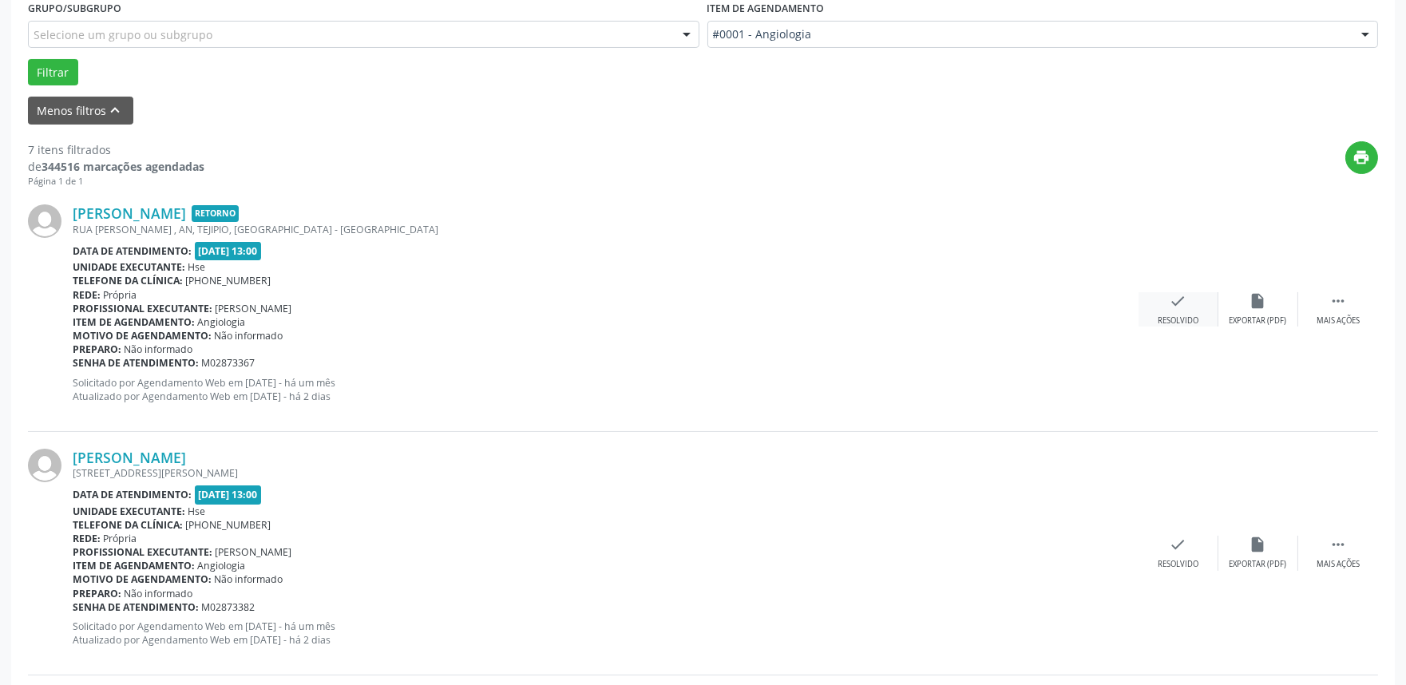
click at [1181, 313] on div "check Resolvido" at bounding box center [1178, 309] width 80 height 34
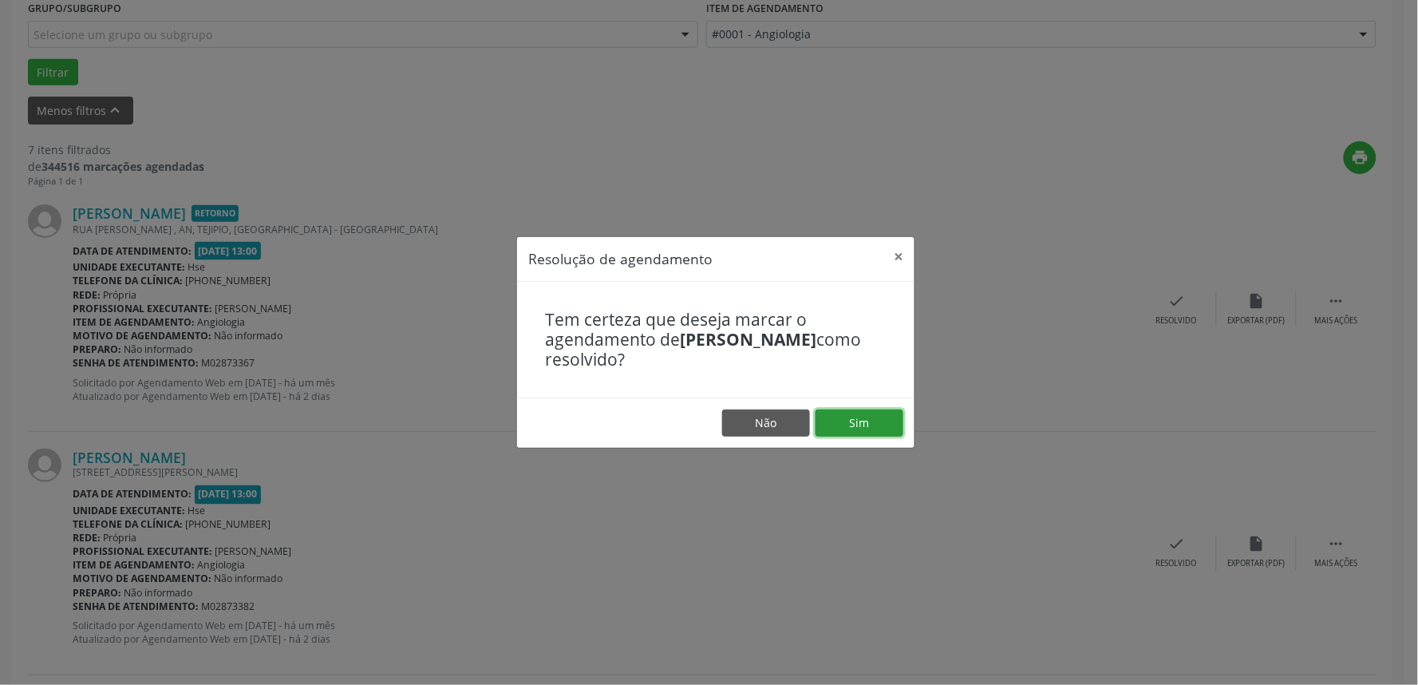
click at [884, 425] on button "Sim" at bounding box center [860, 422] width 88 height 27
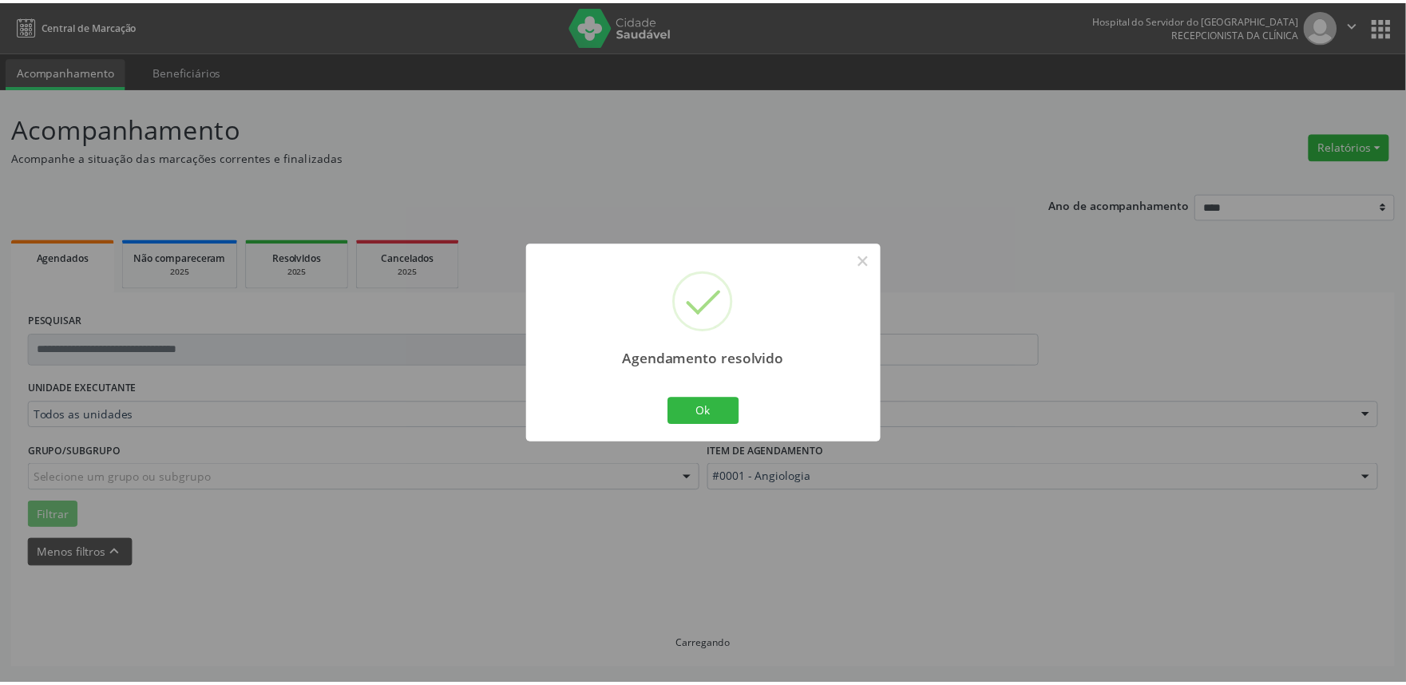
scroll to position [0, 0]
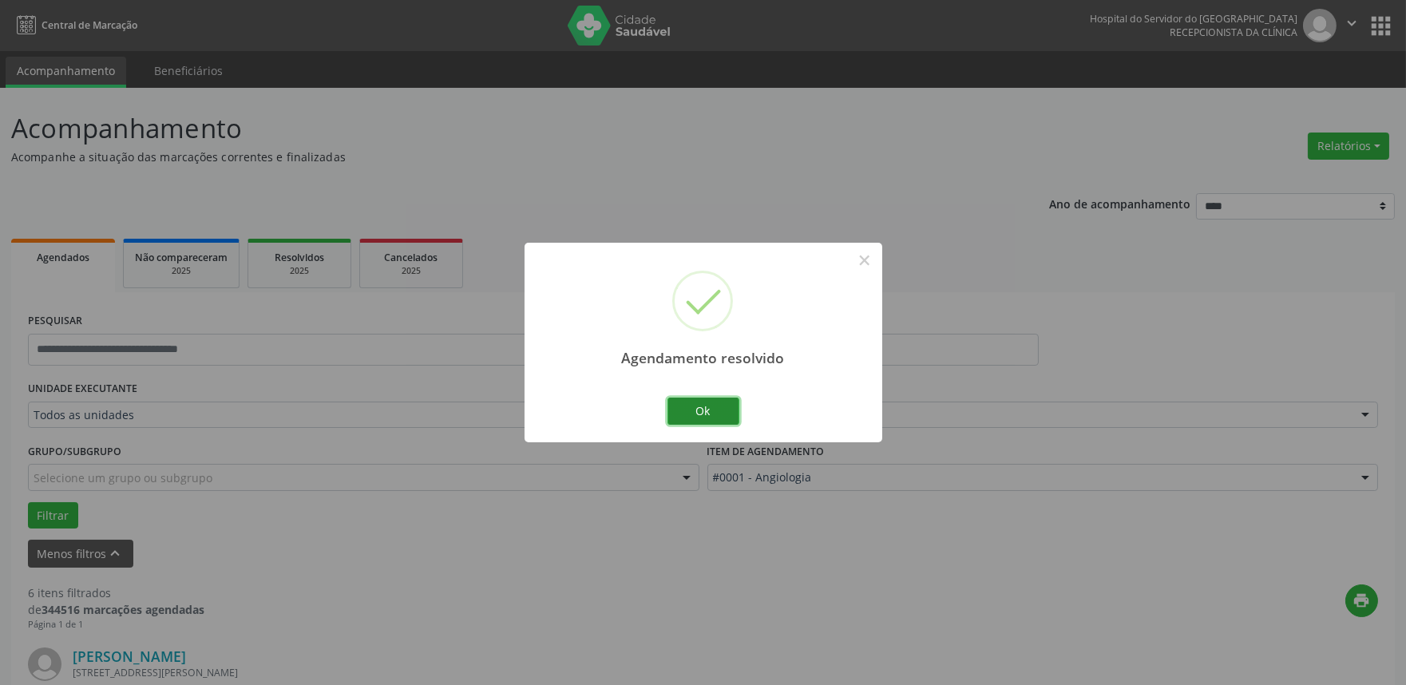
click at [712, 417] on button "Ok" at bounding box center [703, 411] width 72 height 27
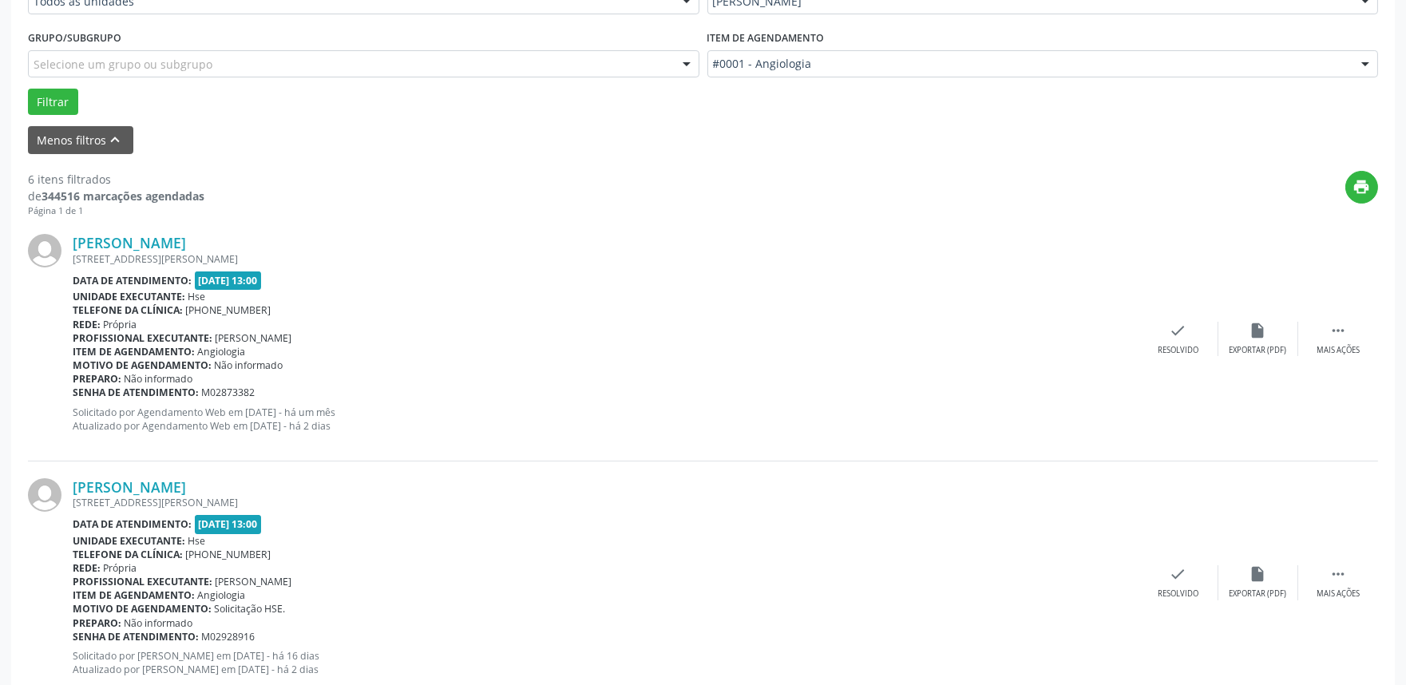
scroll to position [443, 0]
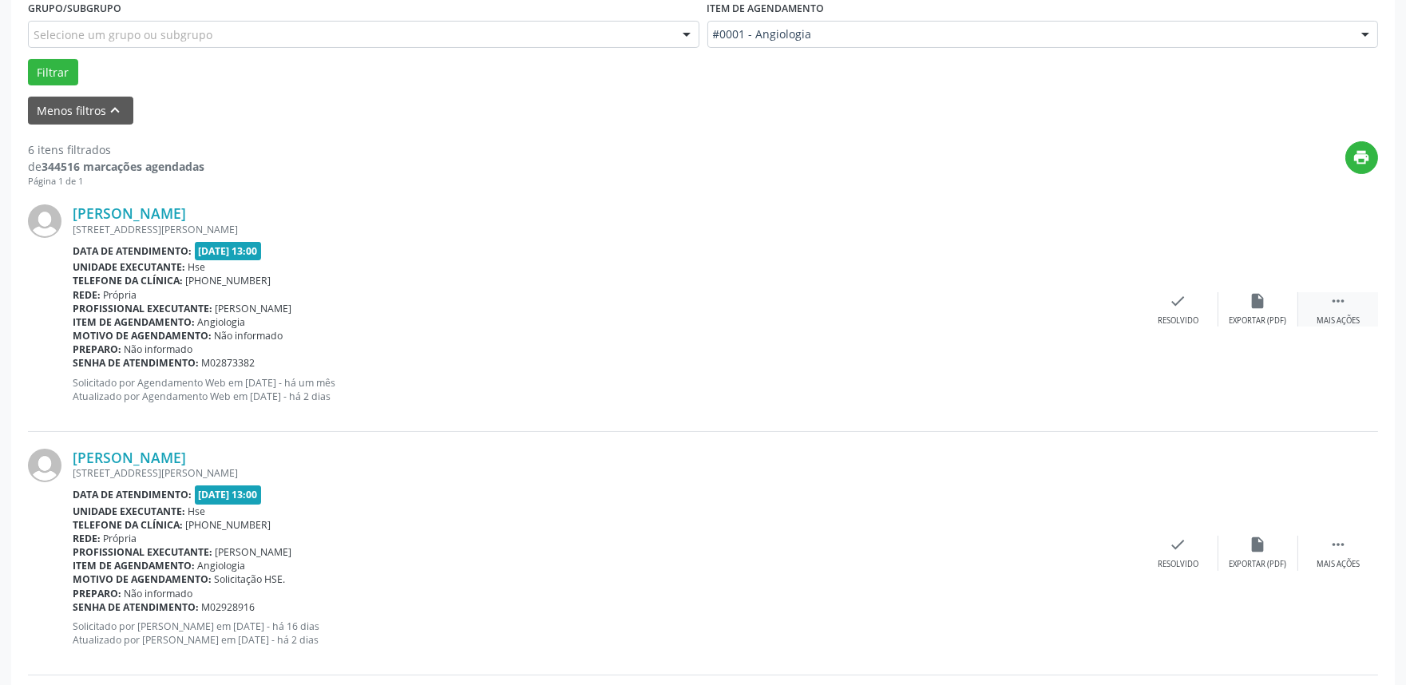
click at [1341, 299] on icon "" at bounding box center [1338, 301] width 18 height 18
click at [1262, 307] on icon "alarm_off" at bounding box center [1258, 301] width 18 height 18
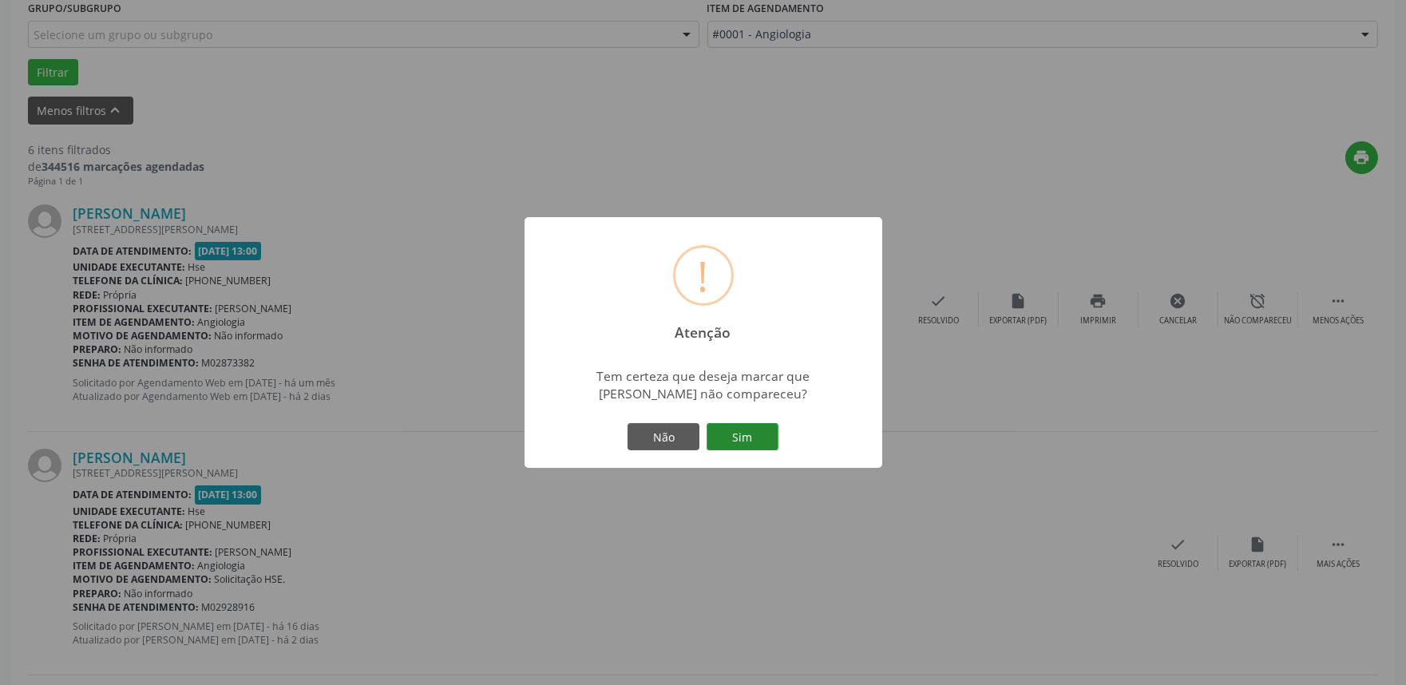
click at [755, 434] on button "Sim" at bounding box center [742, 436] width 72 height 27
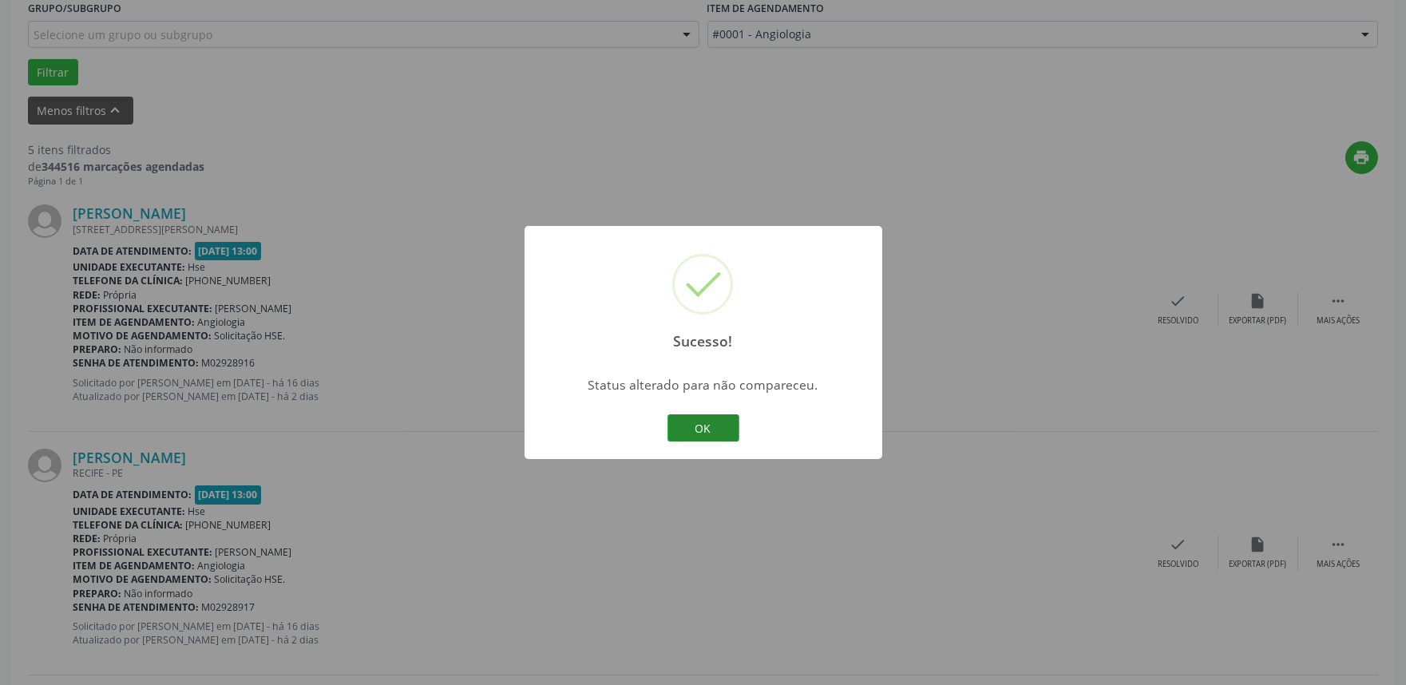
click at [693, 421] on button "OK" at bounding box center [703, 427] width 72 height 27
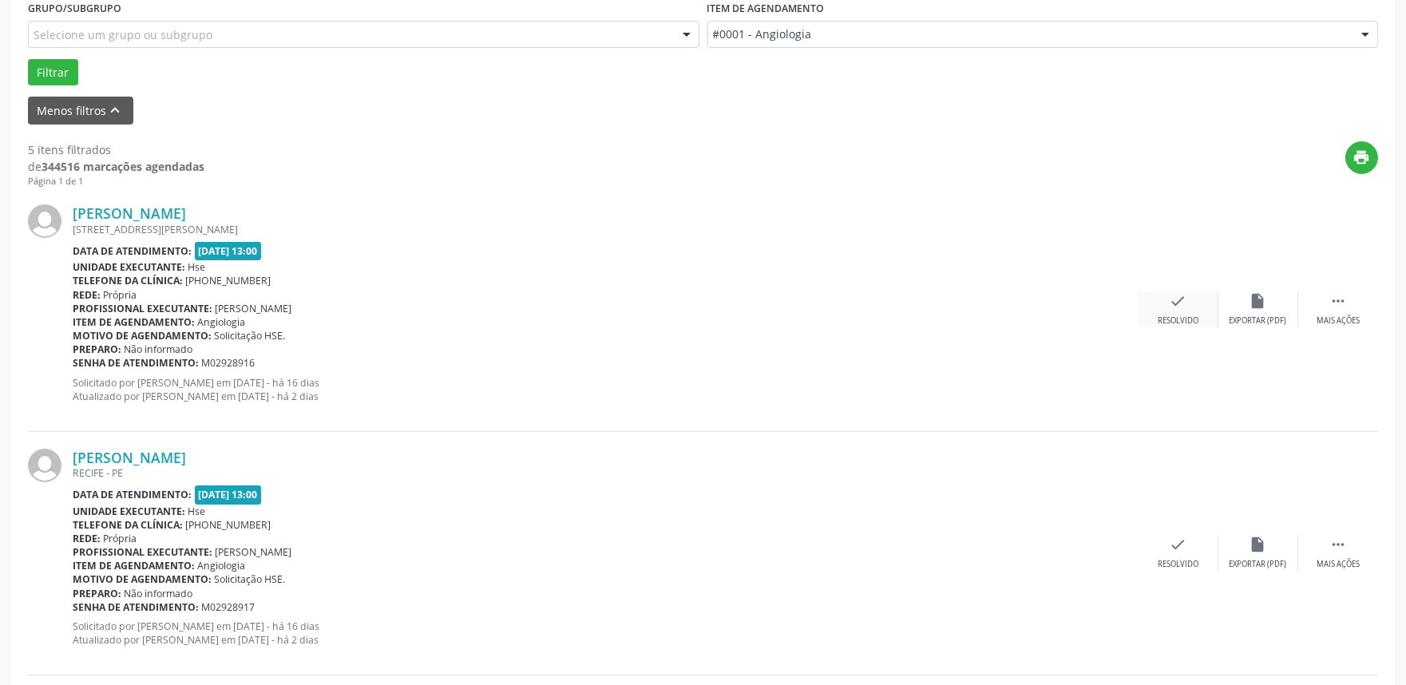
click at [1180, 309] on div "check Resolvido" at bounding box center [1178, 309] width 80 height 34
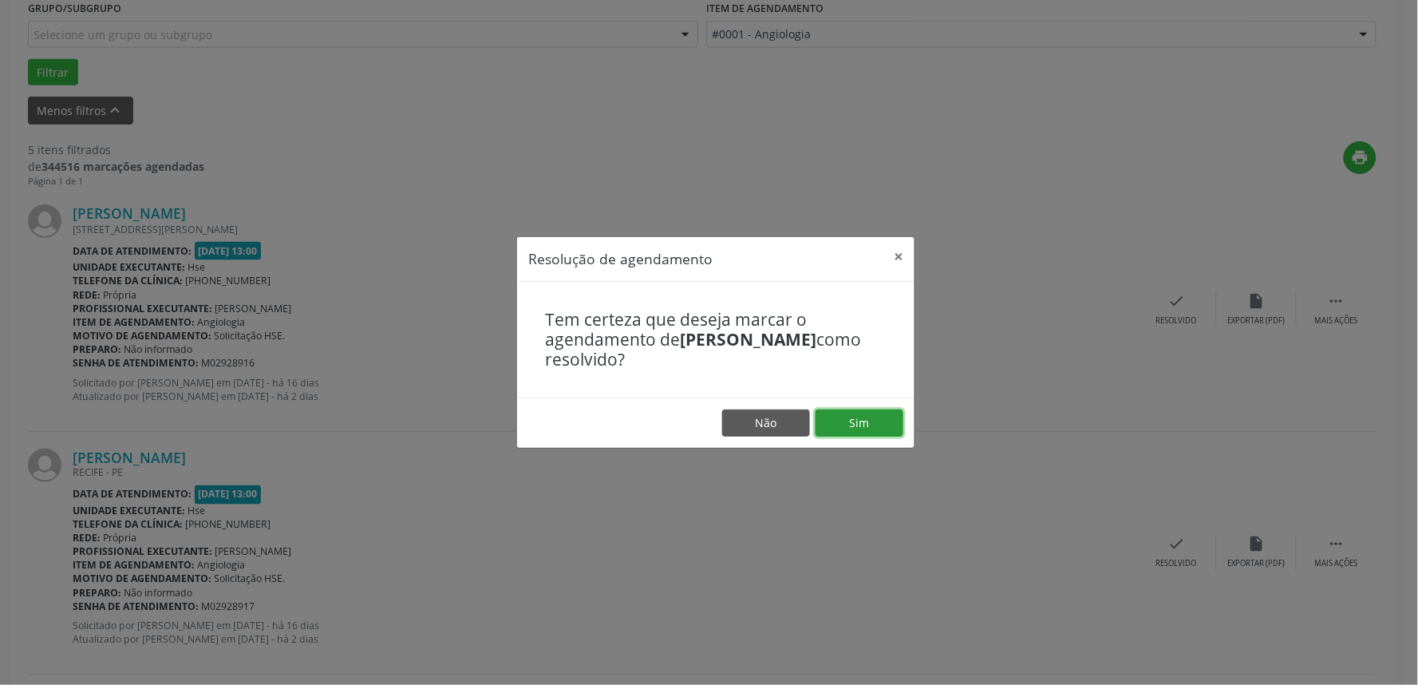
click at [841, 413] on button "Sim" at bounding box center [860, 422] width 88 height 27
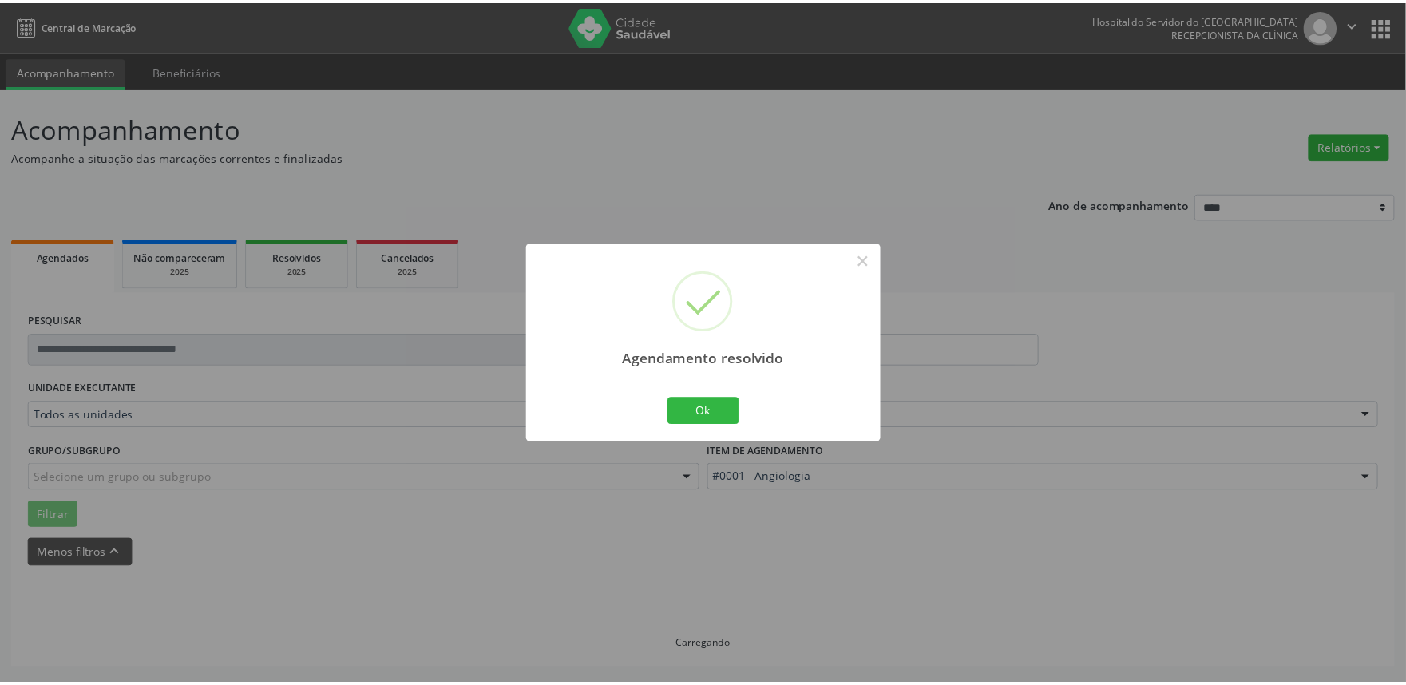
scroll to position [0, 0]
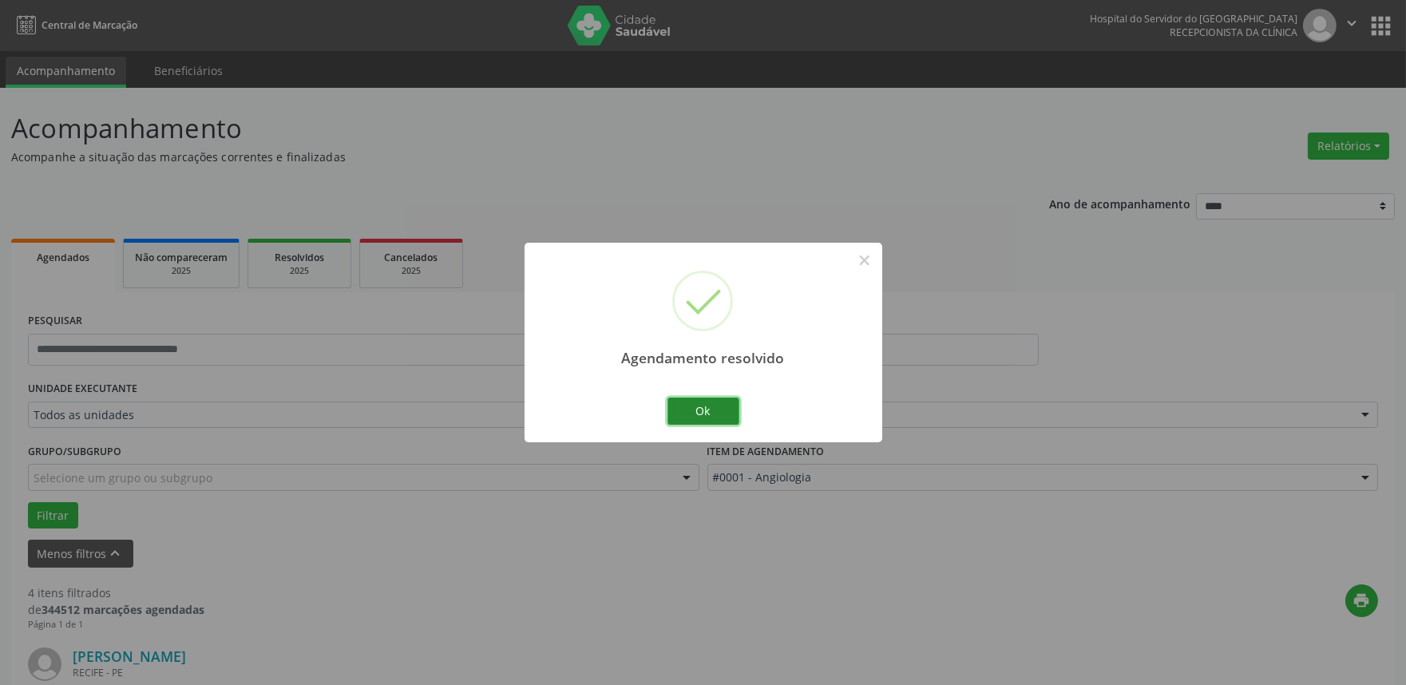
click at [714, 405] on button "Ok" at bounding box center [703, 411] width 72 height 27
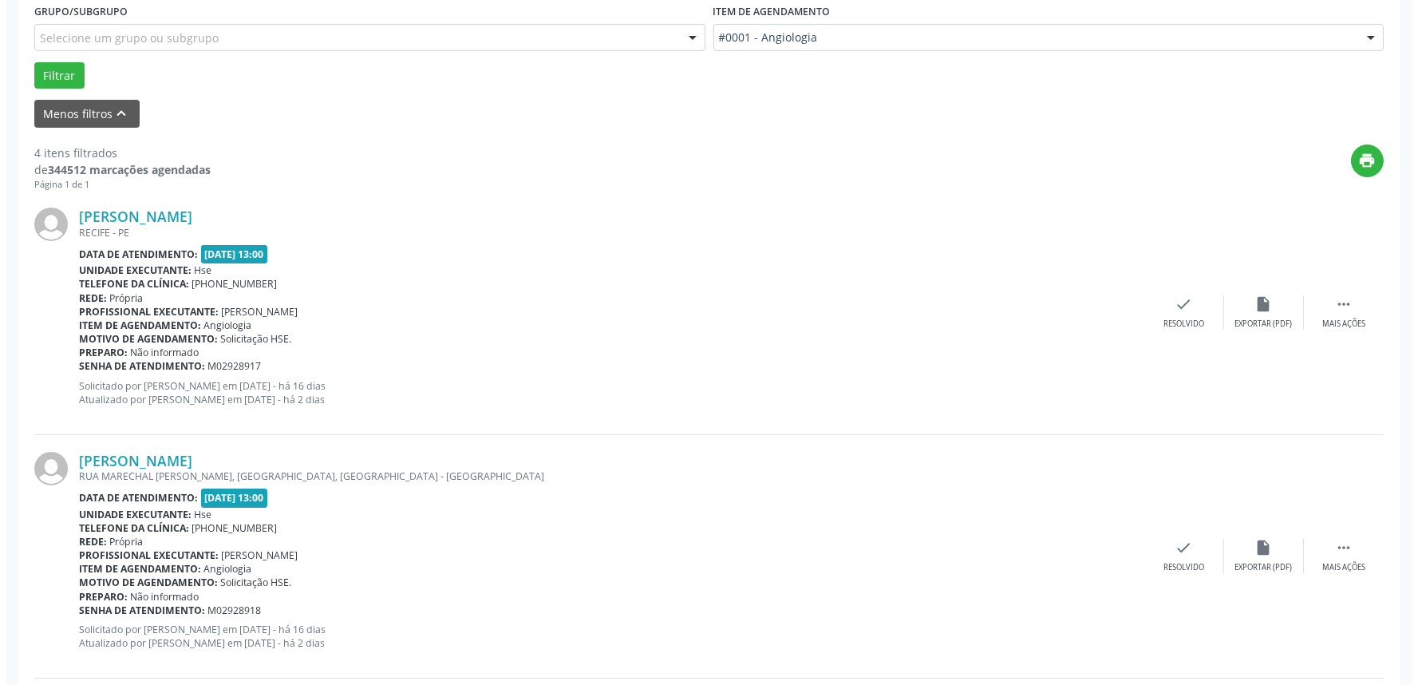
scroll to position [443, 0]
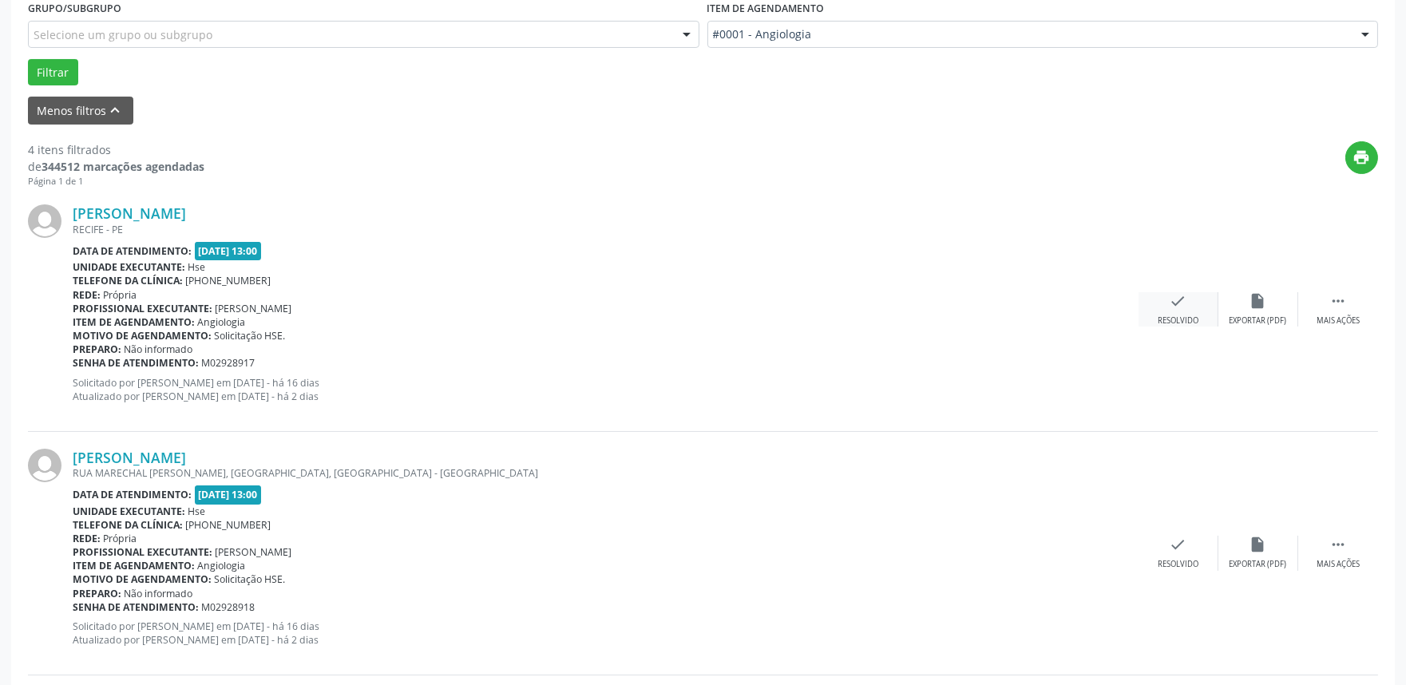
click at [1169, 316] on div "Resolvido" at bounding box center [1177, 320] width 41 height 11
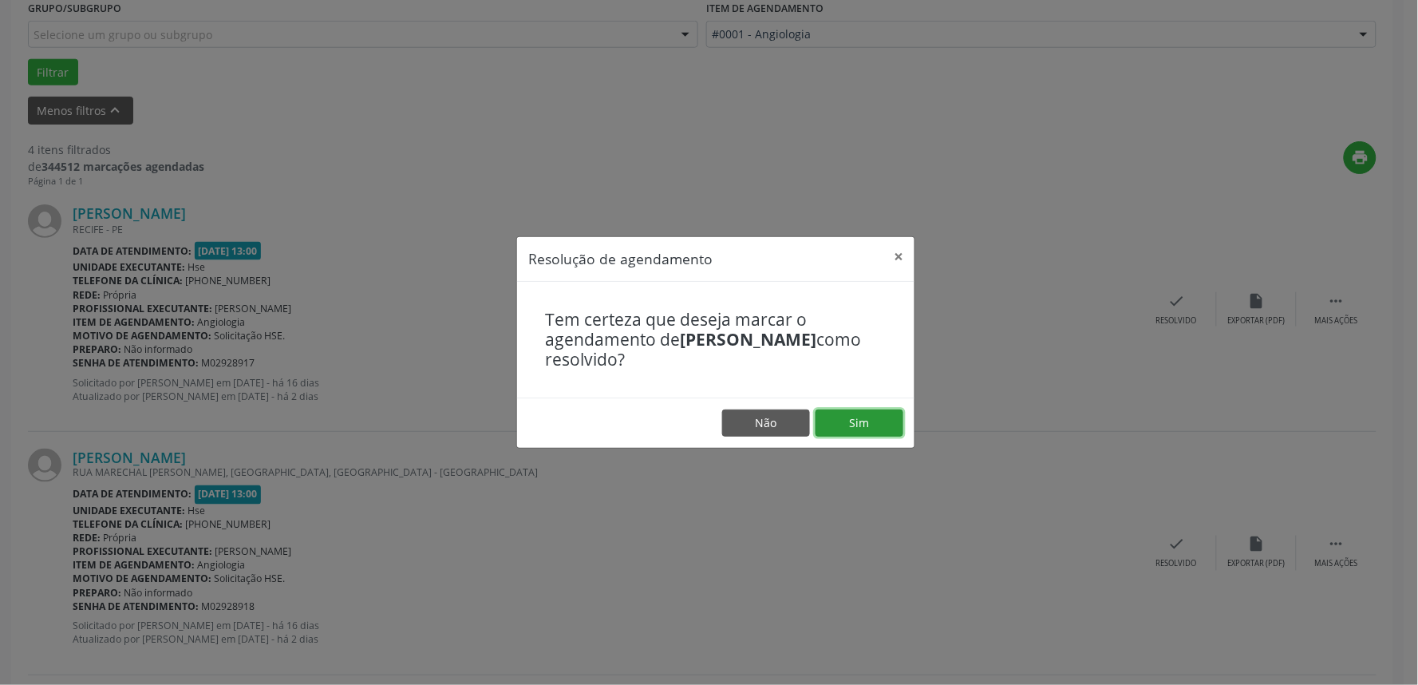
click at [882, 421] on button "Sim" at bounding box center [860, 422] width 88 height 27
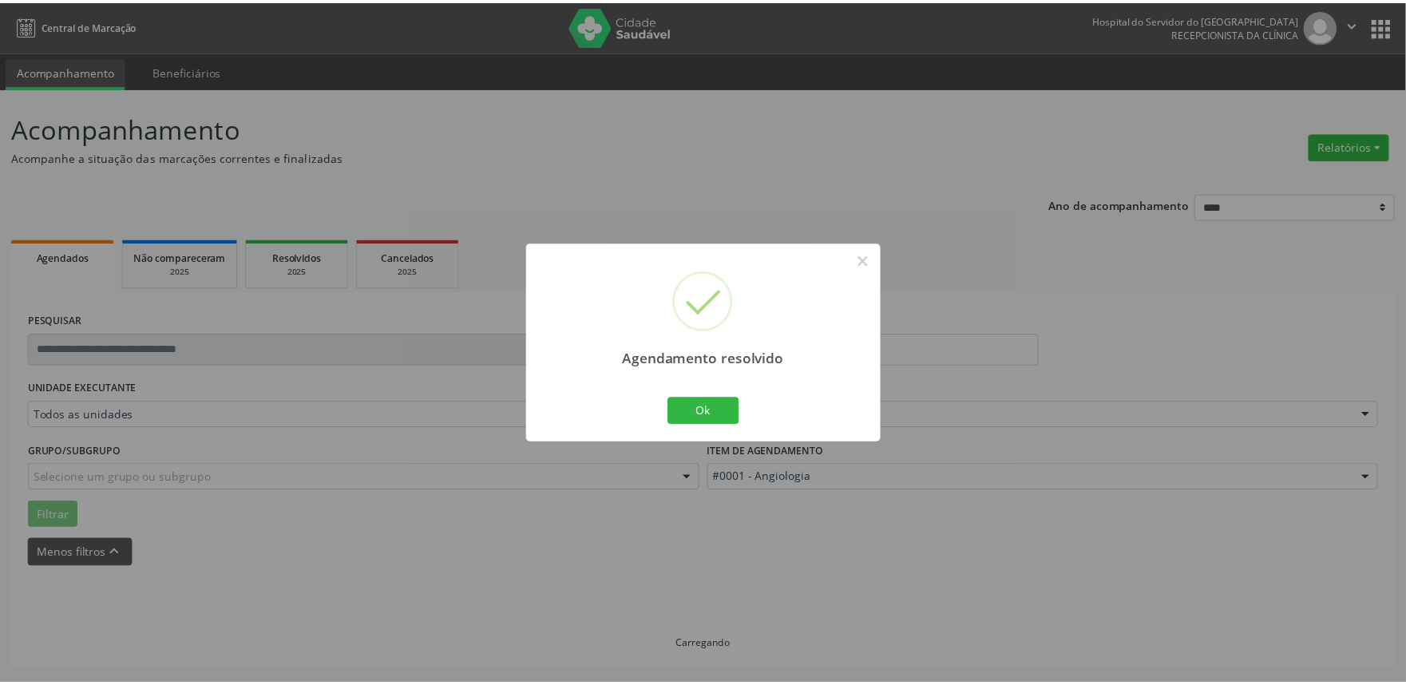
scroll to position [0, 0]
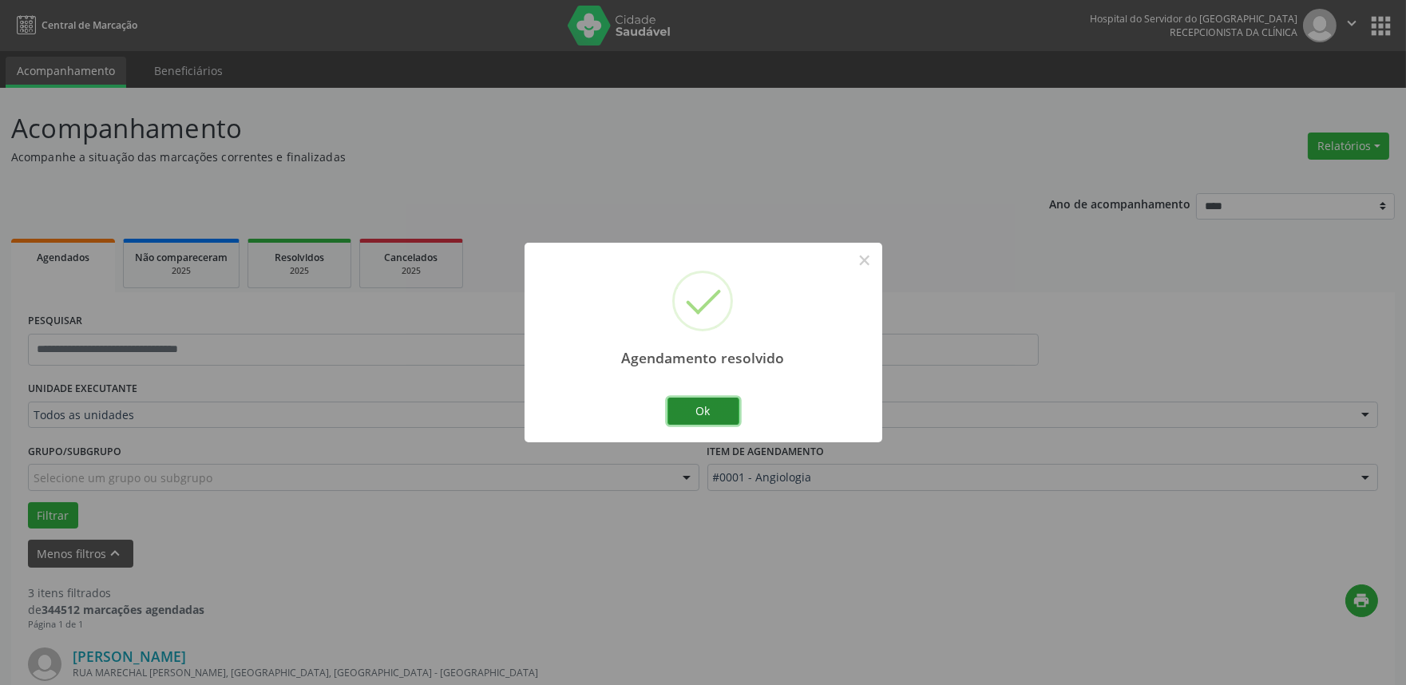
click at [712, 409] on button "Ok" at bounding box center [703, 411] width 72 height 27
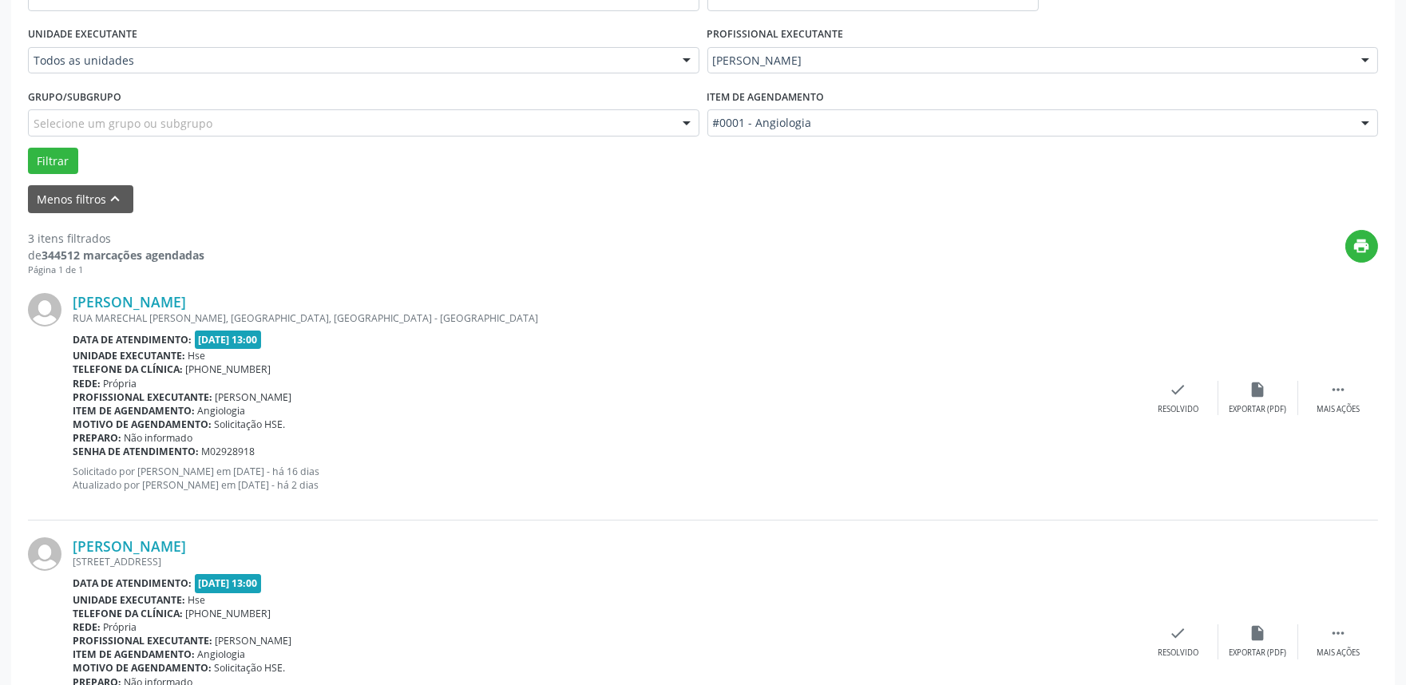
scroll to position [443, 0]
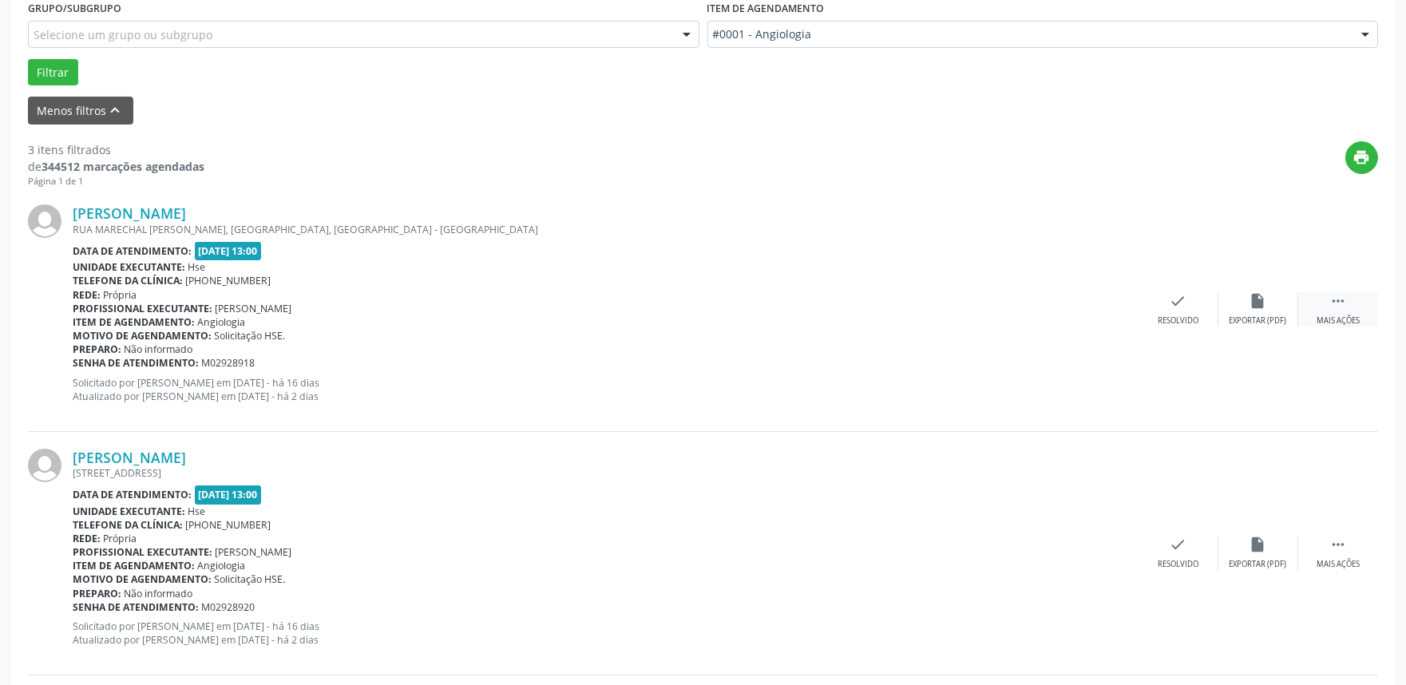
click at [1346, 301] on icon "" at bounding box center [1338, 301] width 18 height 18
click at [1248, 316] on div "Não compareceu" at bounding box center [1258, 320] width 68 height 11
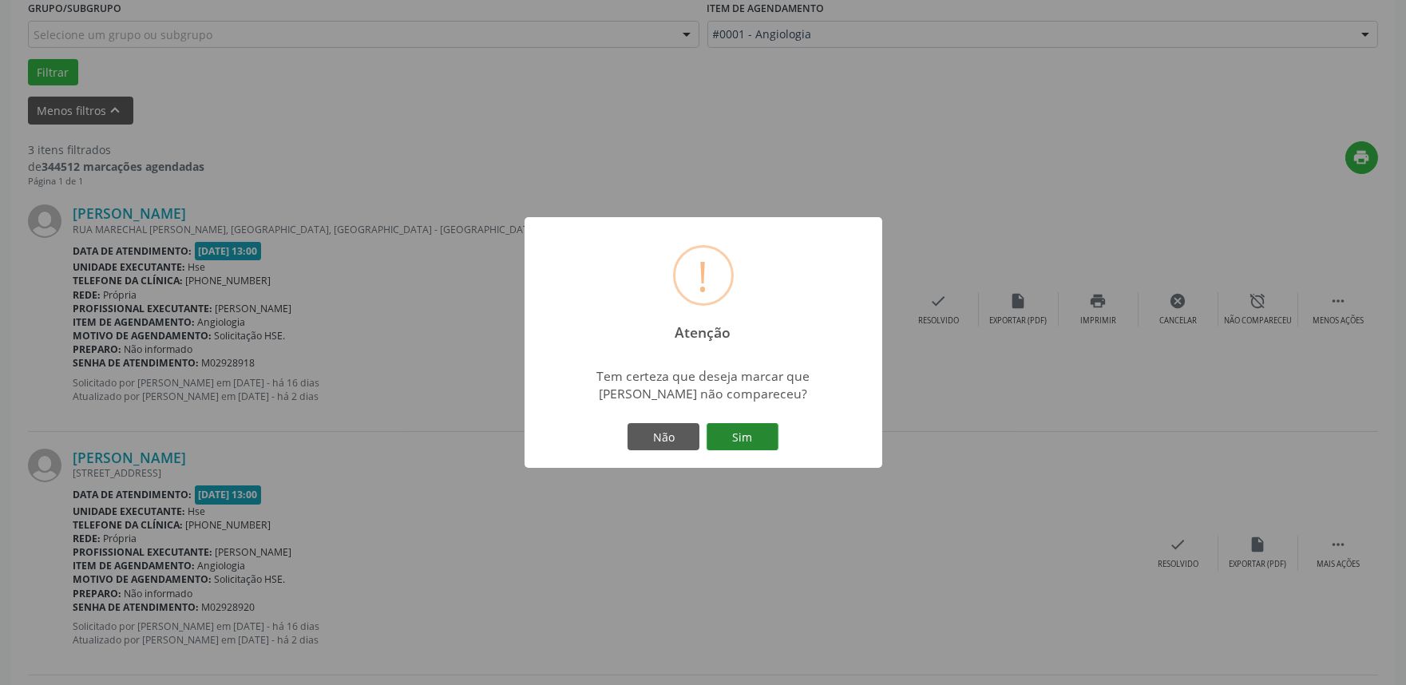
click at [739, 431] on button "Sim" at bounding box center [742, 436] width 72 height 27
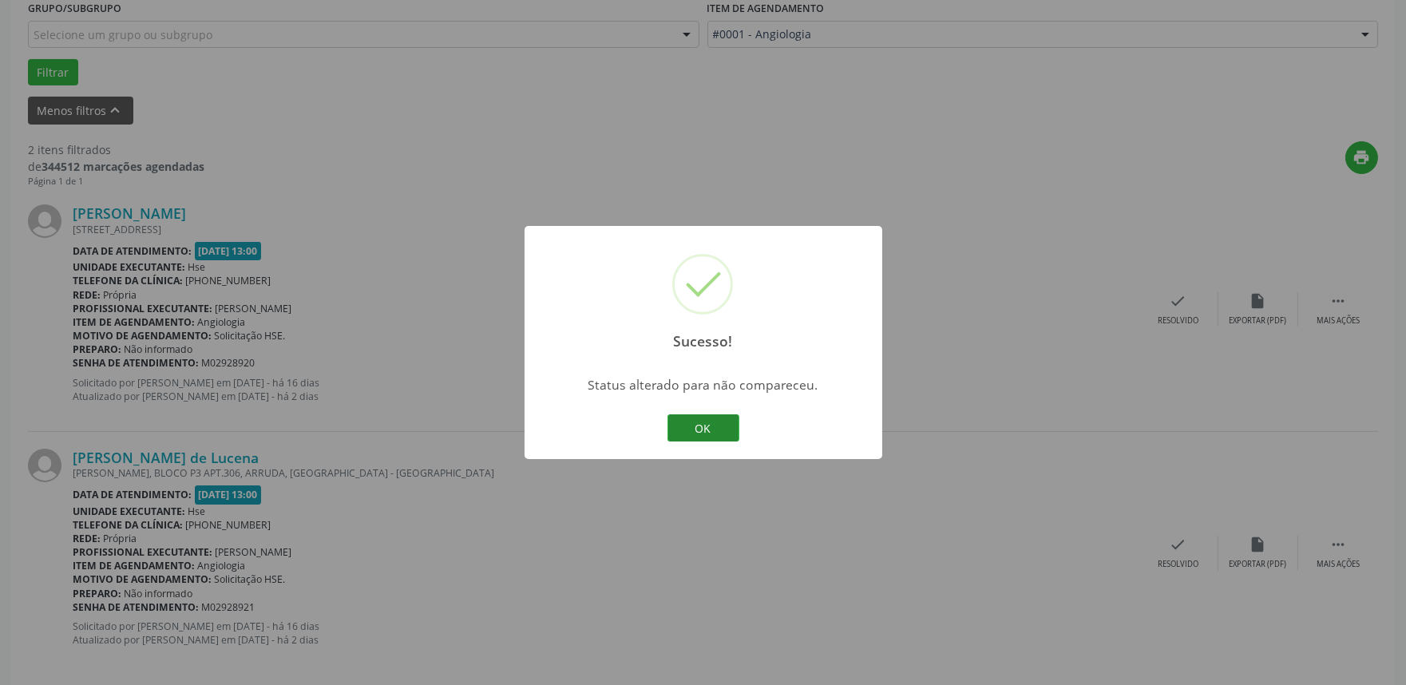
click at [708, 425] on button "OK" at bounding box center [703, 427] width 72 height 27
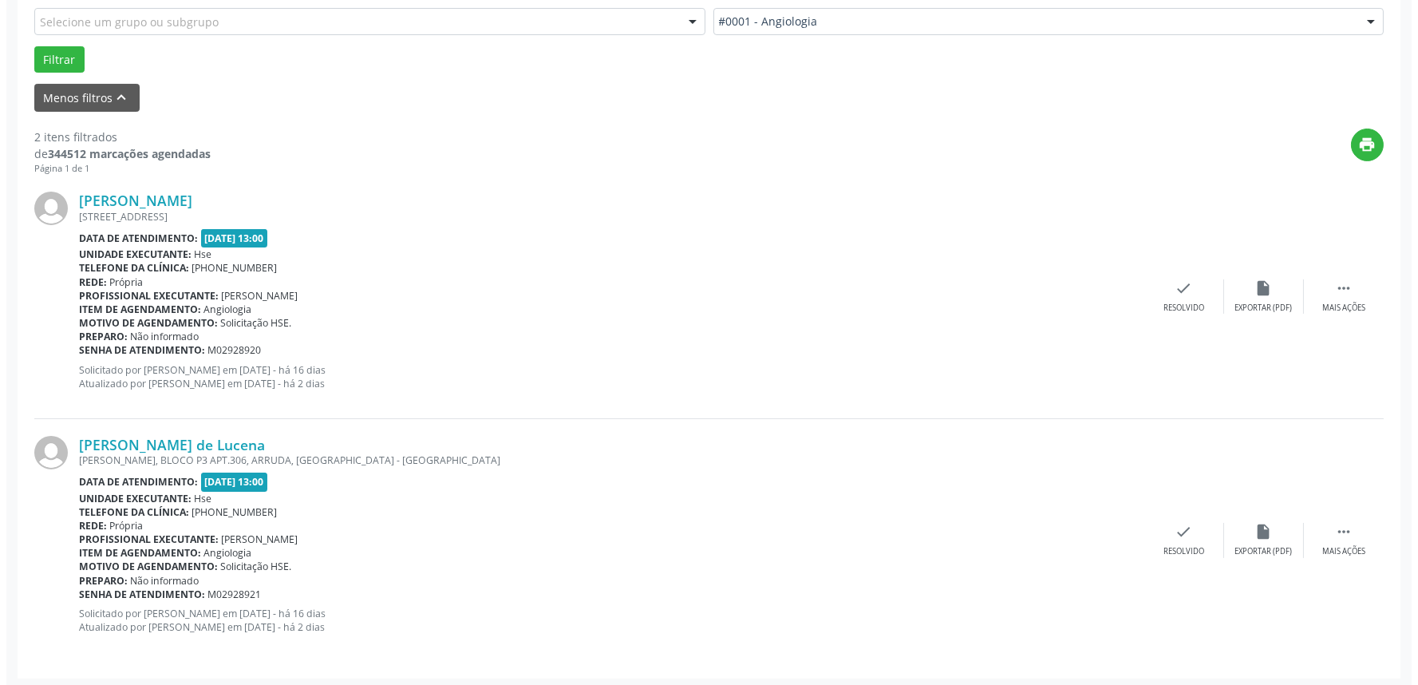
scroll to position [459, 0]
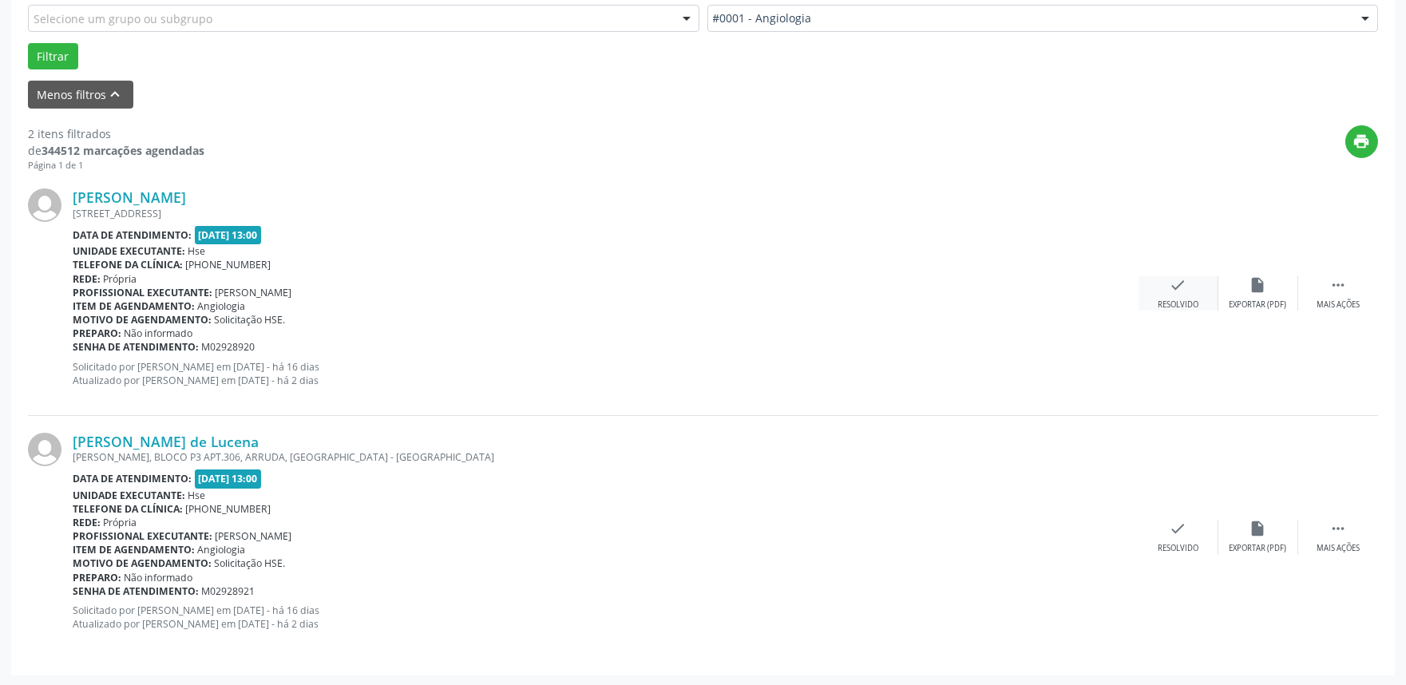
click at [1181, 294] on div "check Resolvido" at bounding box center [1178, 293] width 80 height 34
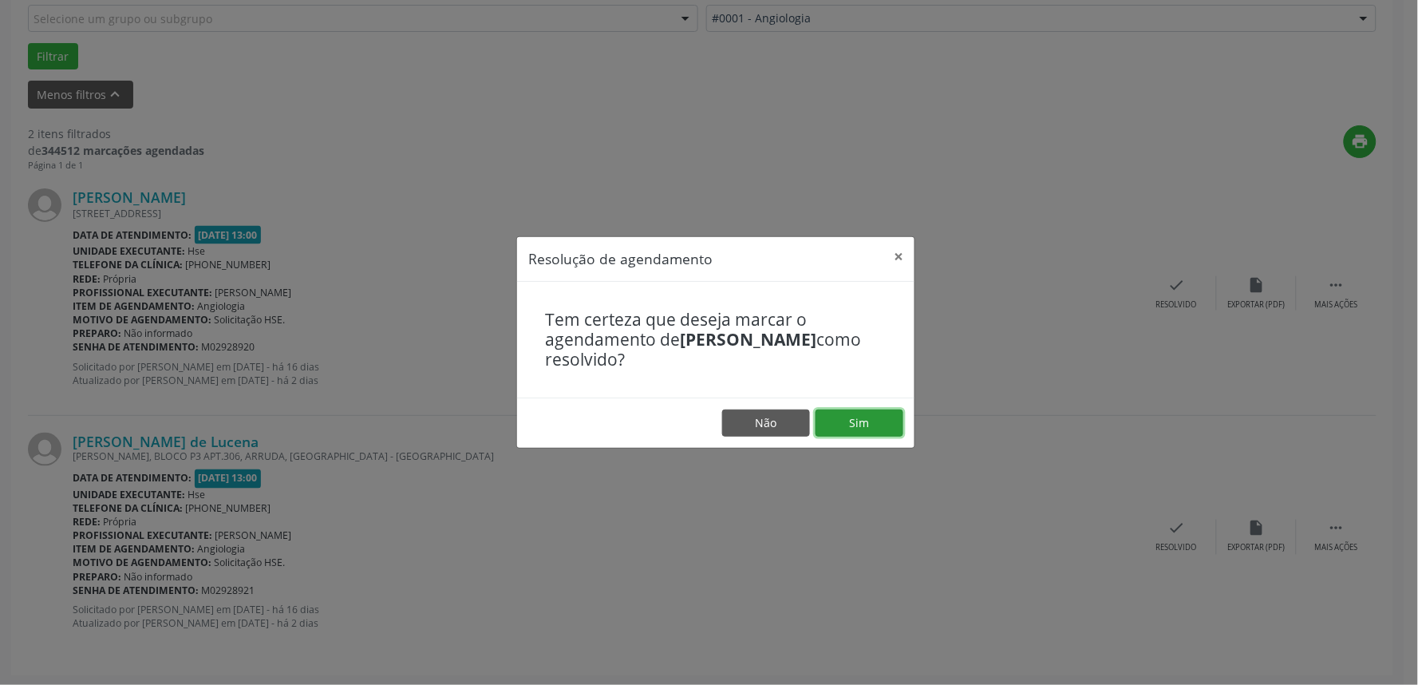
click at [868, 429] on button "Sim" at bounding box center [860, 422] width 88 height 27
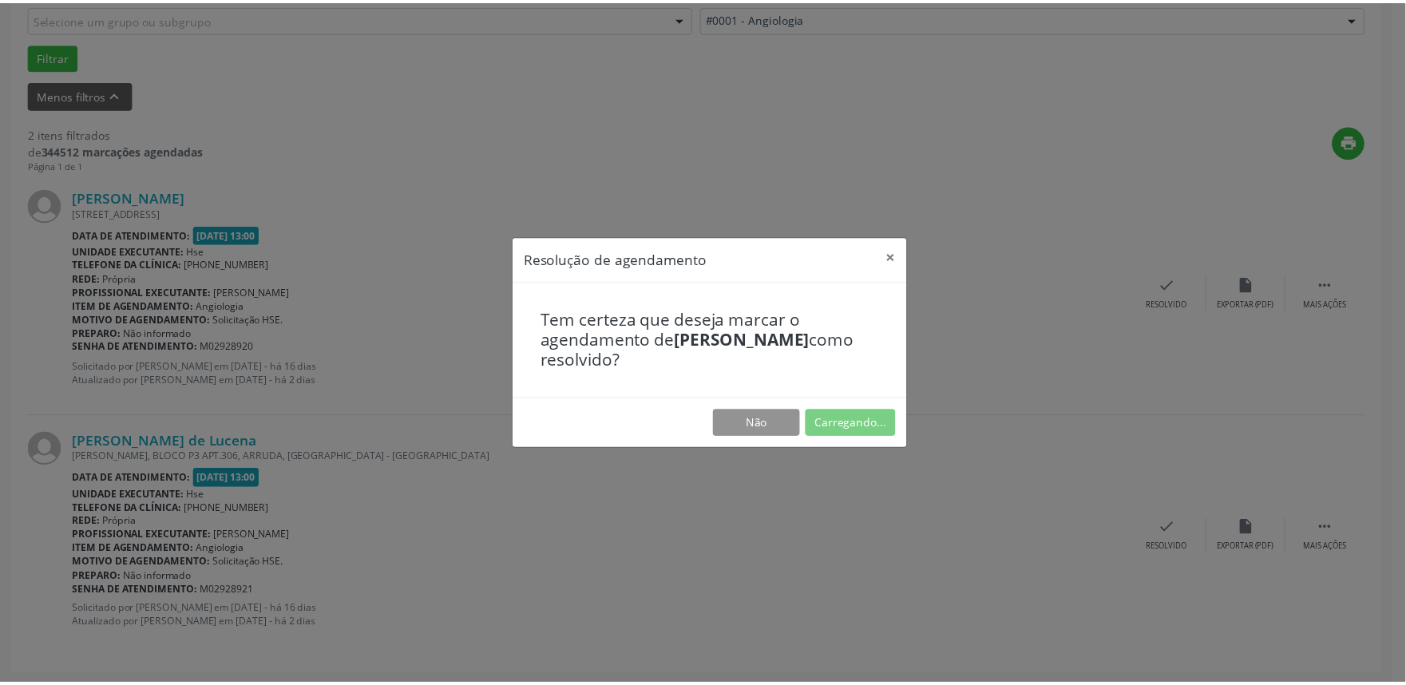
scroll to position [0, 0]
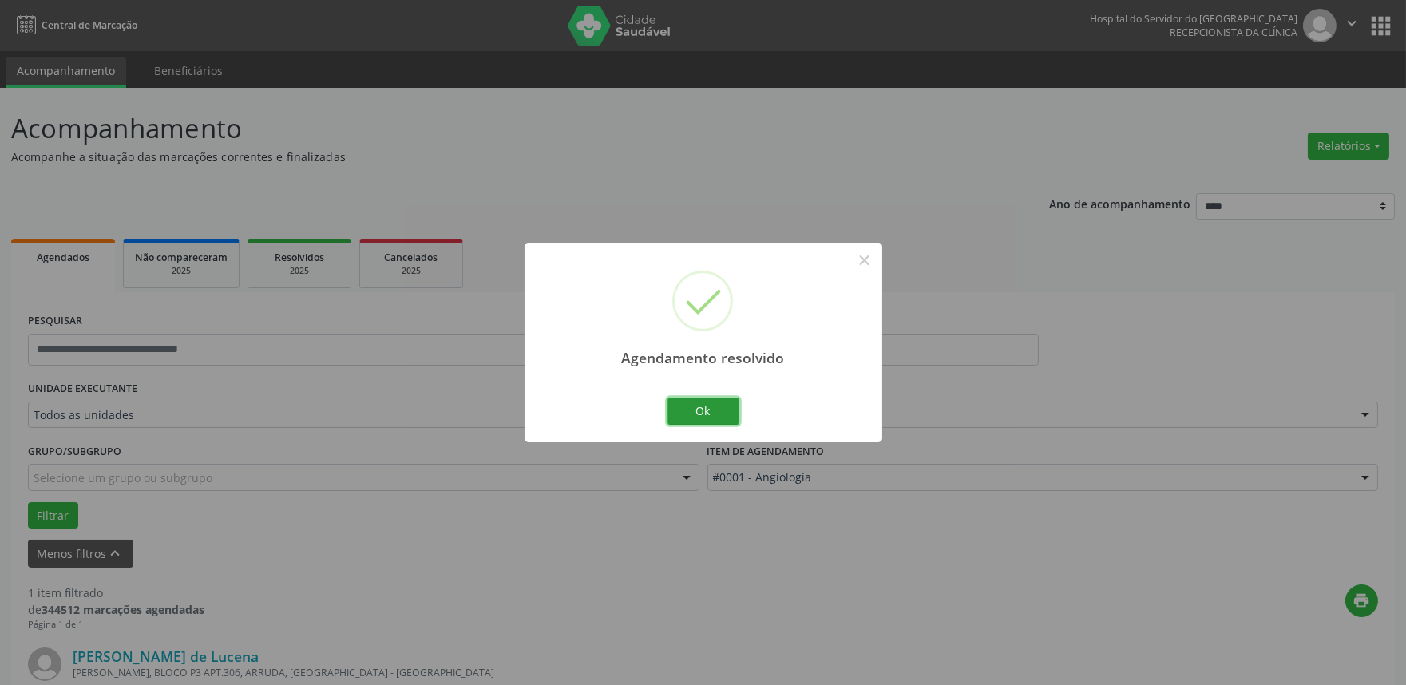
click at [694, 413] on button "Ok" at bounding box center [703, 411] width 72 height 27
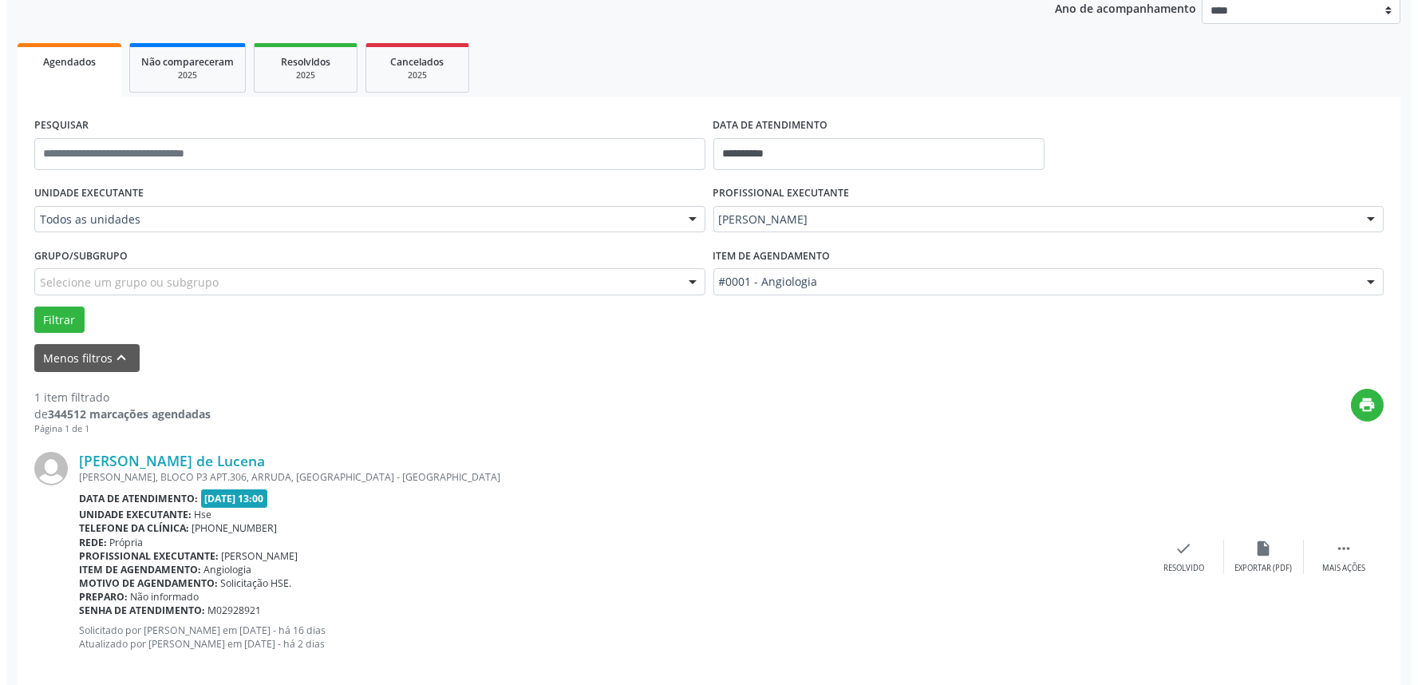
scroll to position [216, 0]
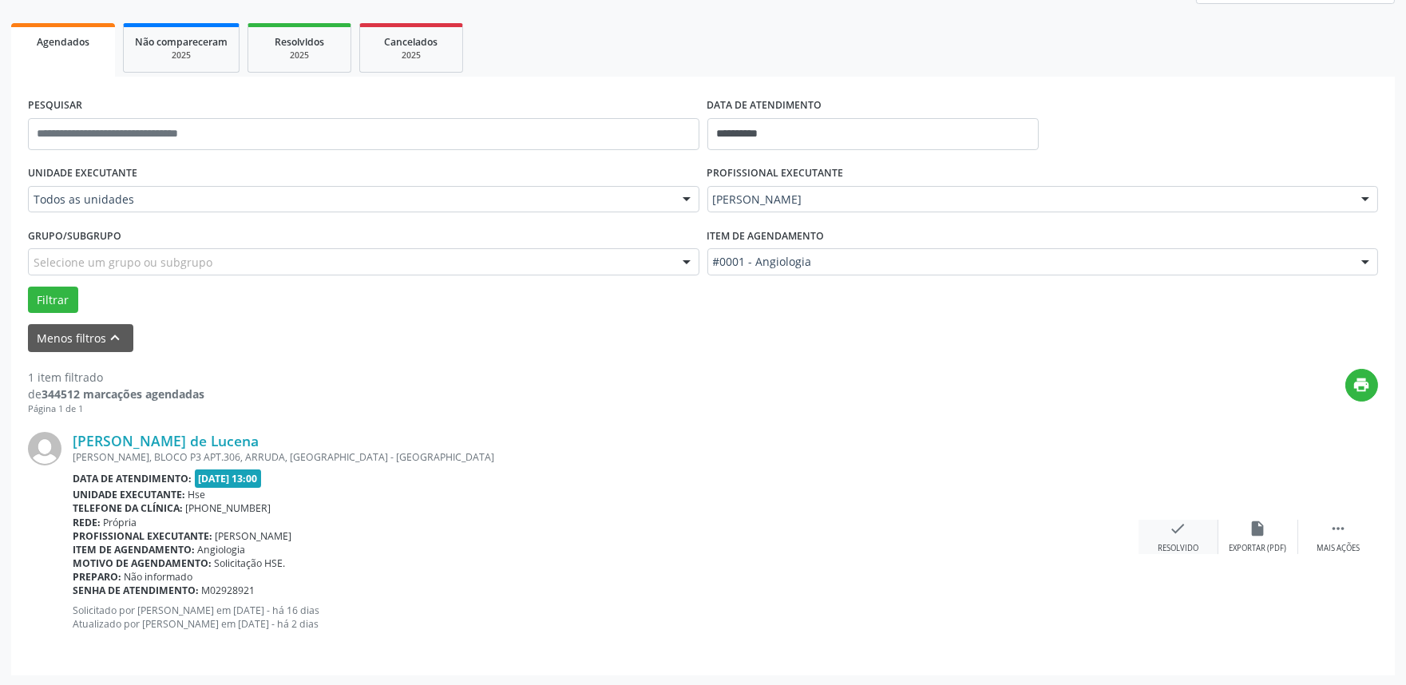
click at [1183, 540] on div "check Resolvido" at bounding box center [1178, 537] width 80 height 34
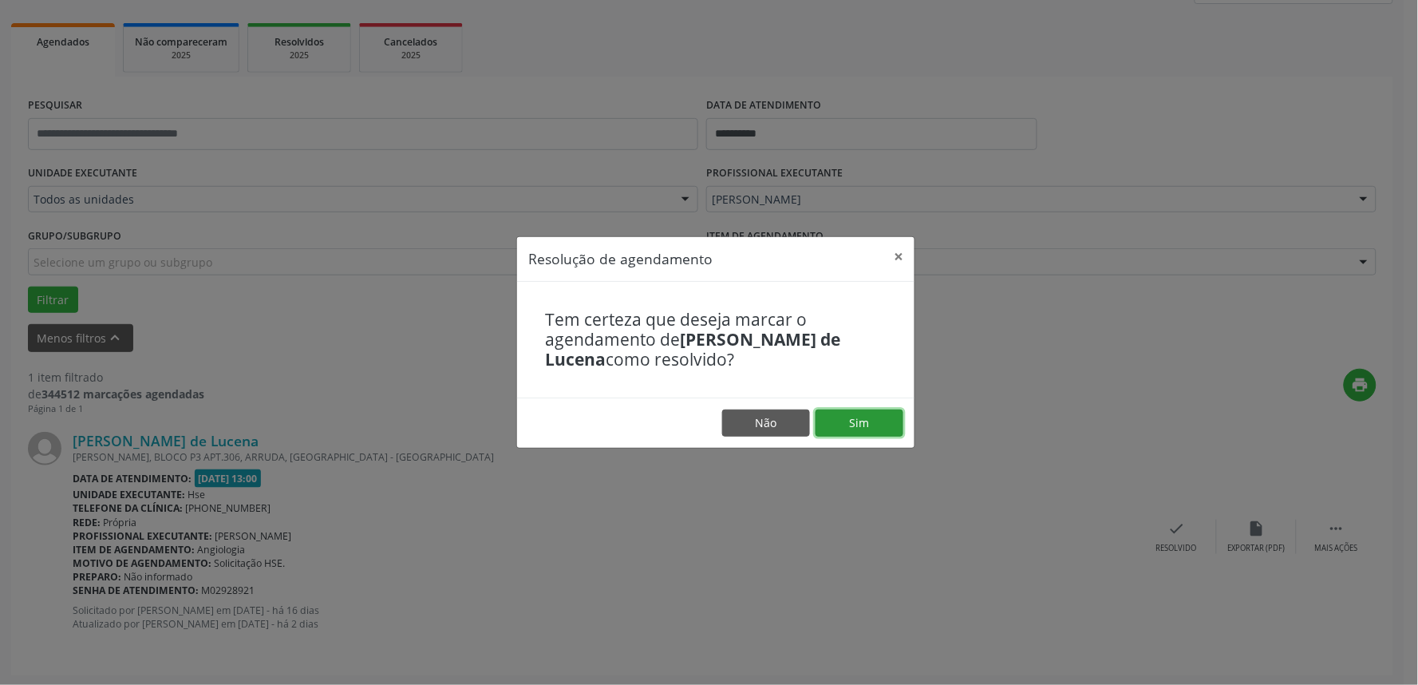
click at [871, 418] on button "Sim" at bounding box center [860, 422] width 88 height 27
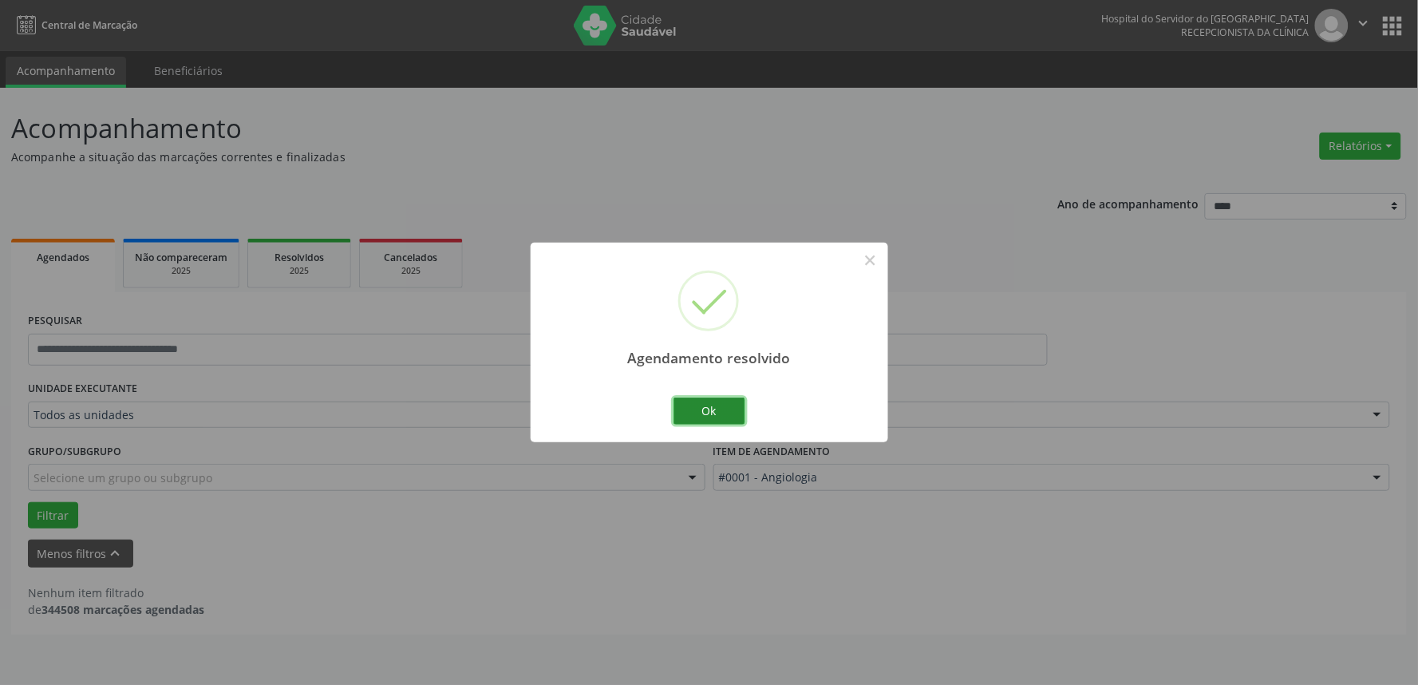
click at [711, 412] on button "Ok" at bounding box center [710, 411] width 72 height 27
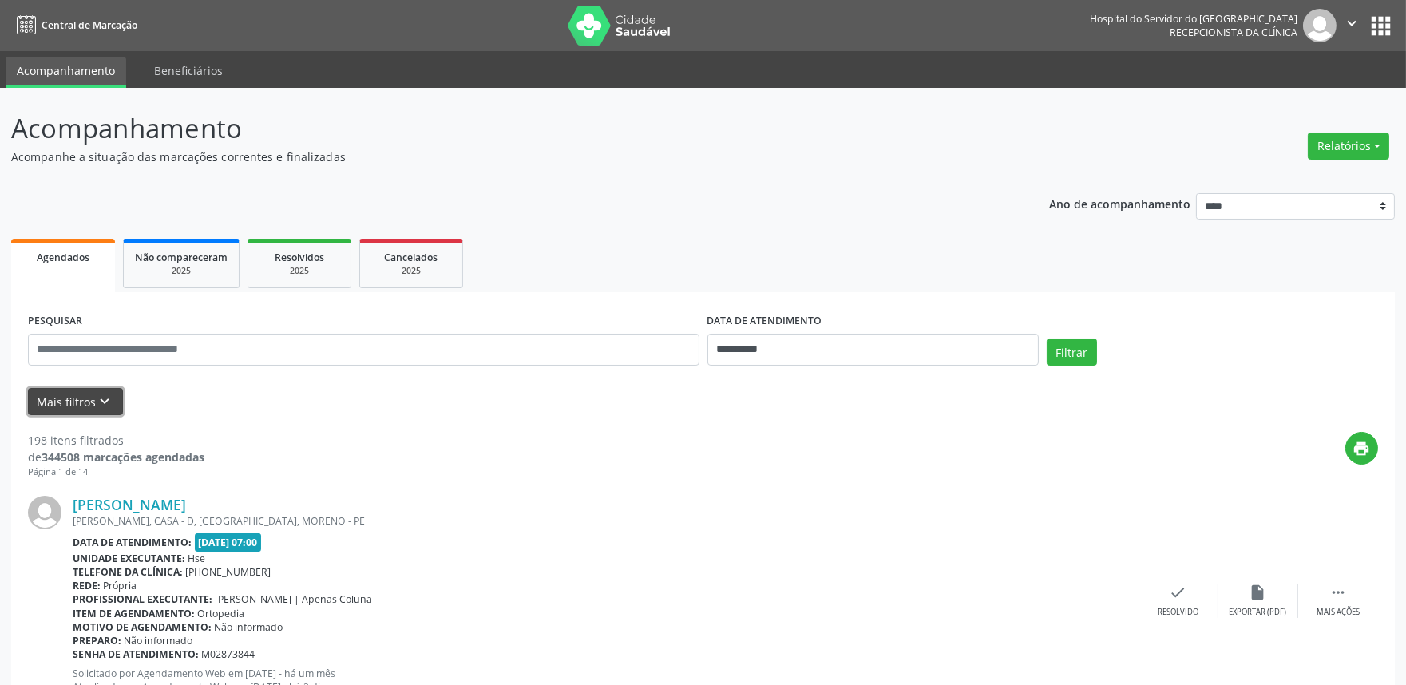
click at [56, 393] on button "Mais filtros keyboard_arrow_down" at bounding box center [75, 402] width 95 height 28
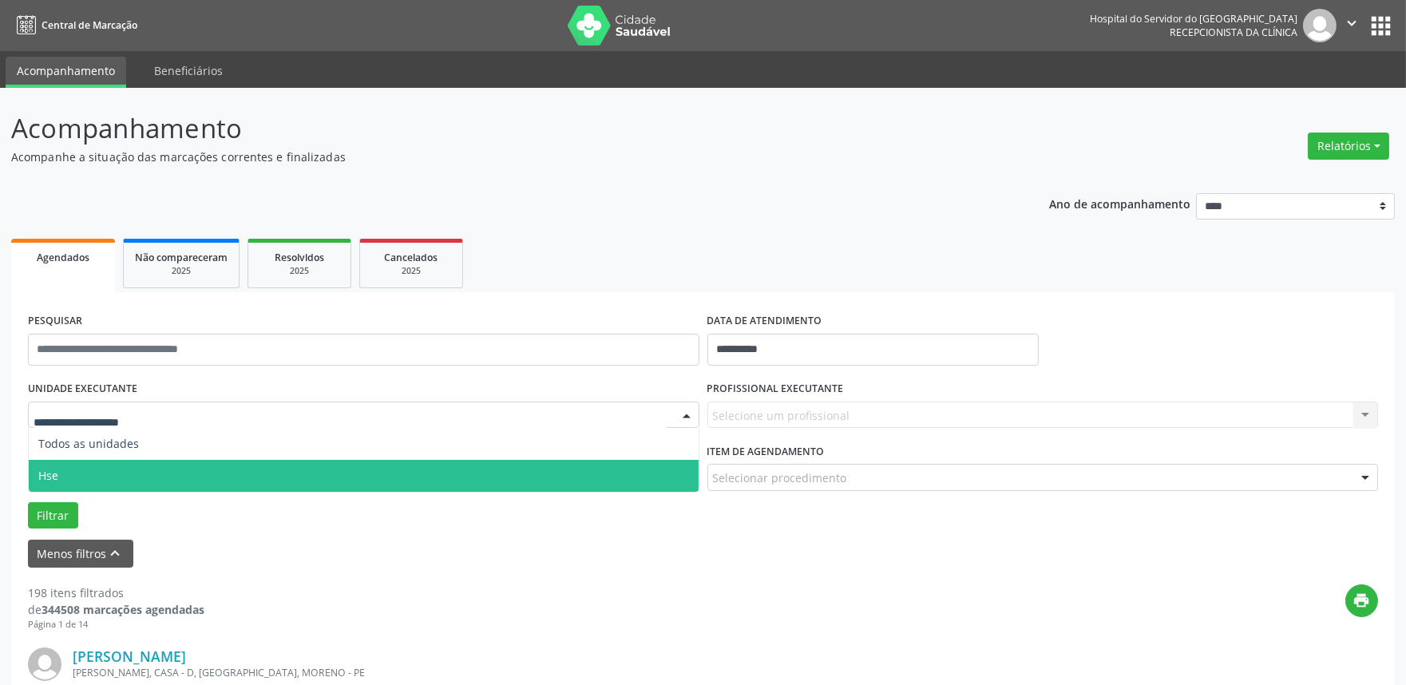
click at [69, 469] on span "Hse" at bounding box center [364, 476] width 670 height 32
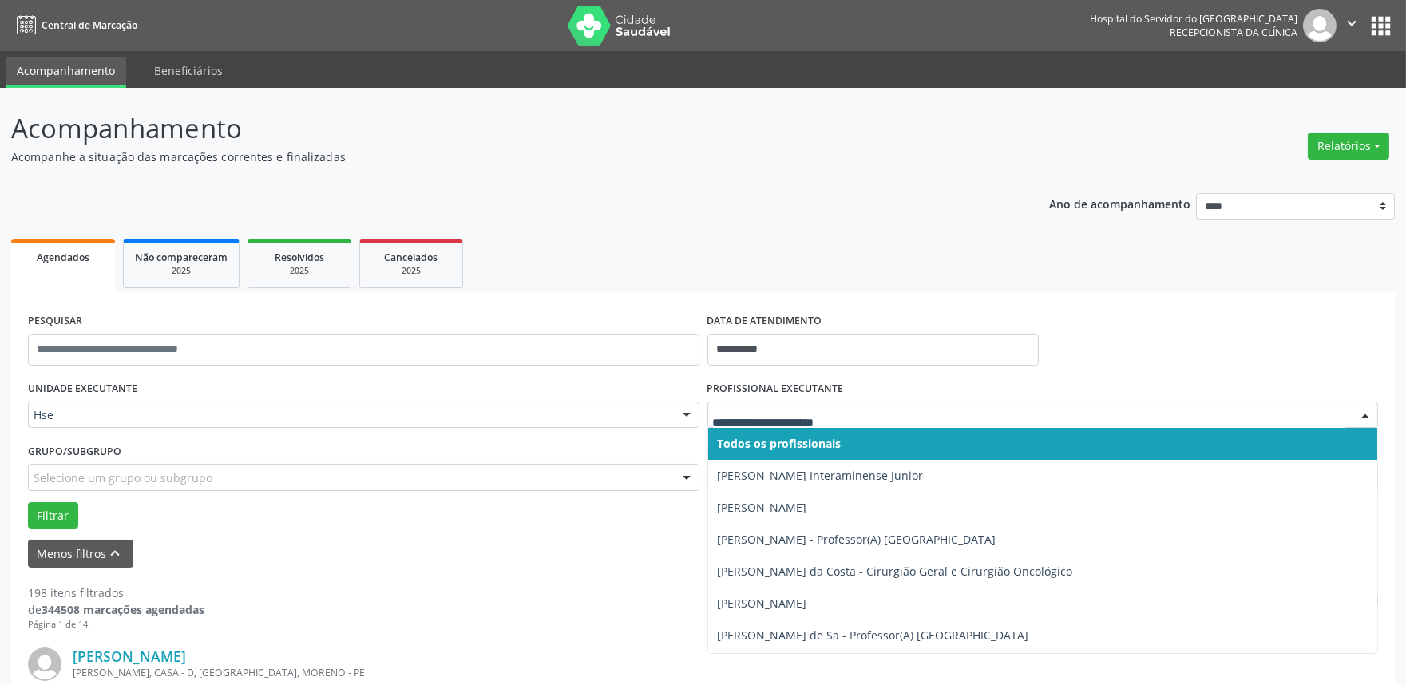
click at [1362, 412] on div at bounding box center [1365, 415] width 24 height 27
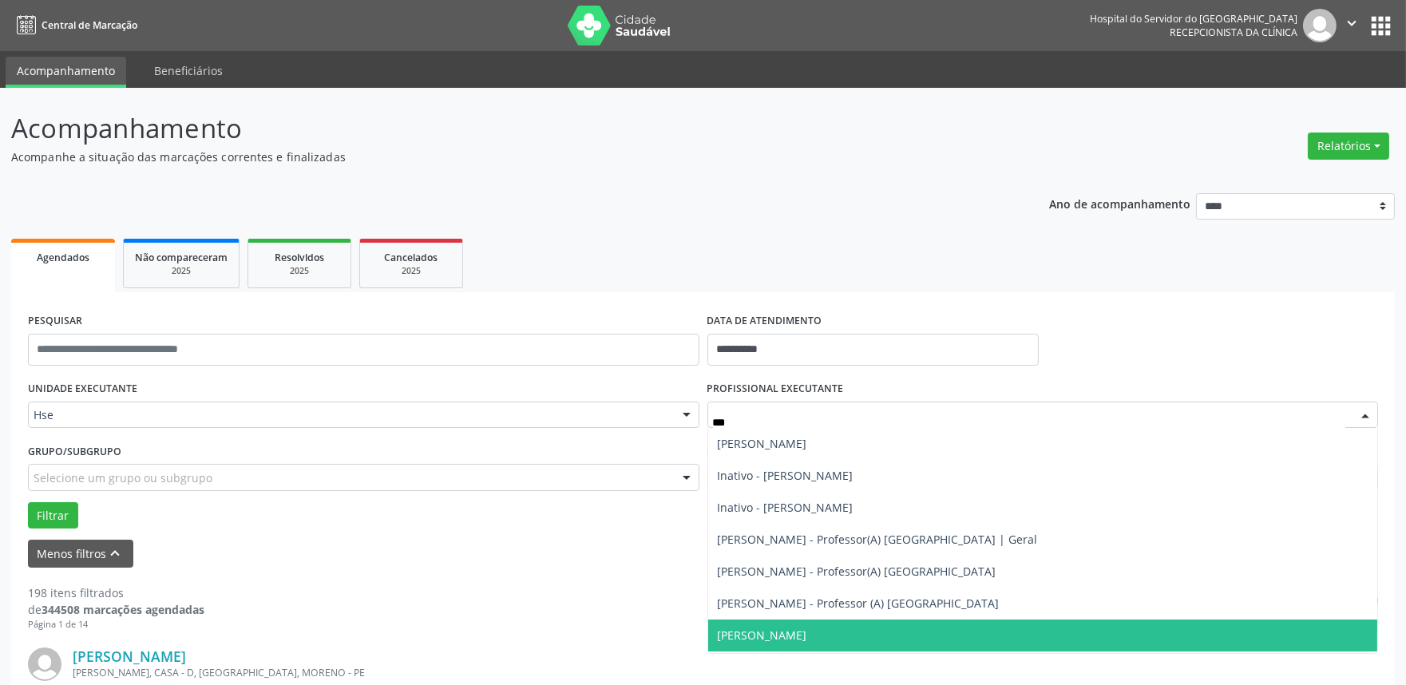
click at [1229, 631] on span "Larissa Guimaraes Santos Plech" at bounding box center [1043, 635] width 670 height 32
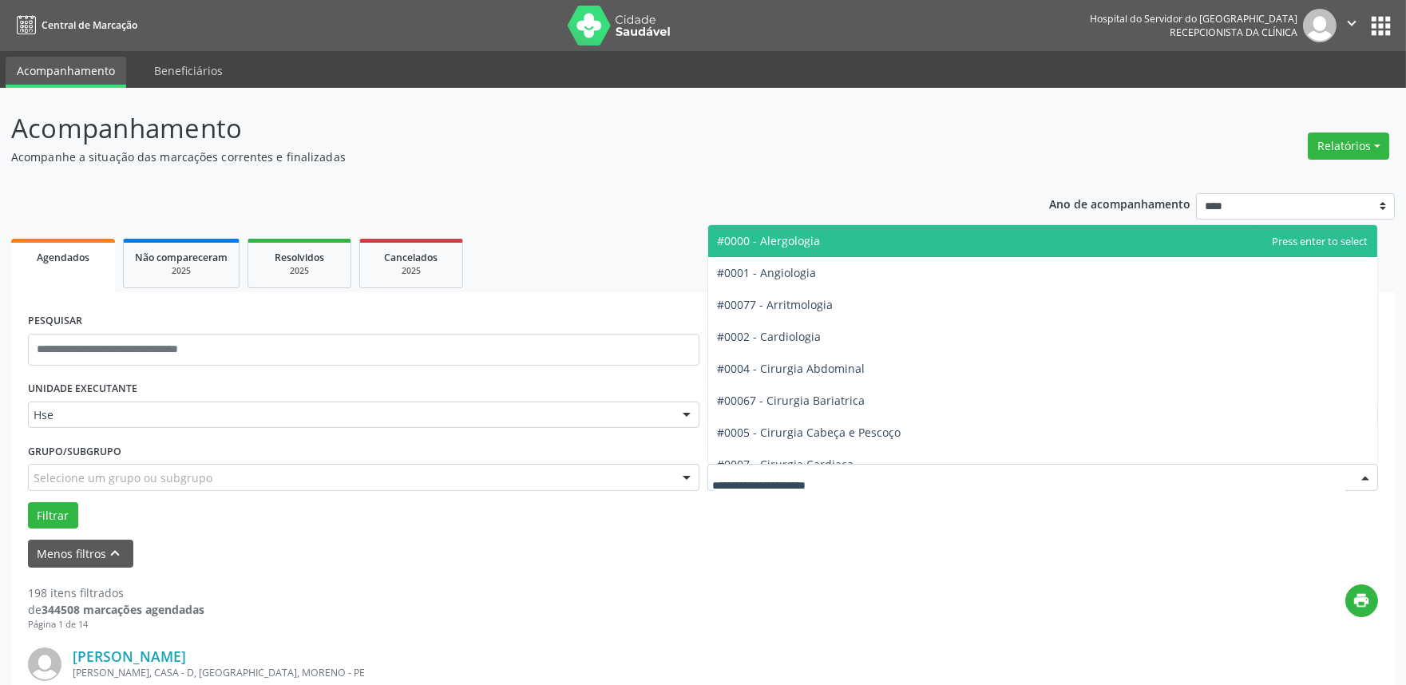
click at [790, 465] on div at bounding box center [1042, 477] width 671 height 27
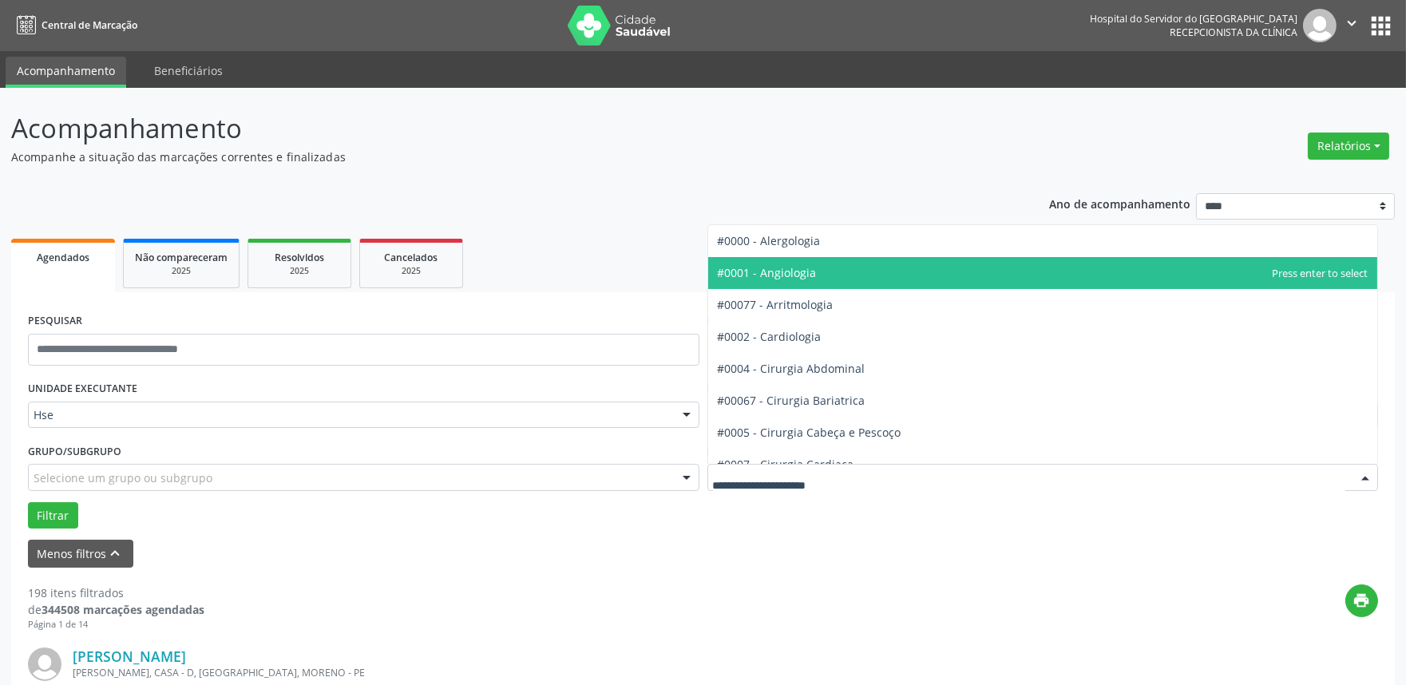
click at [808, 272] on span "#0001 - Angiologia" at bounding box center [767, 272] width 99 height 15
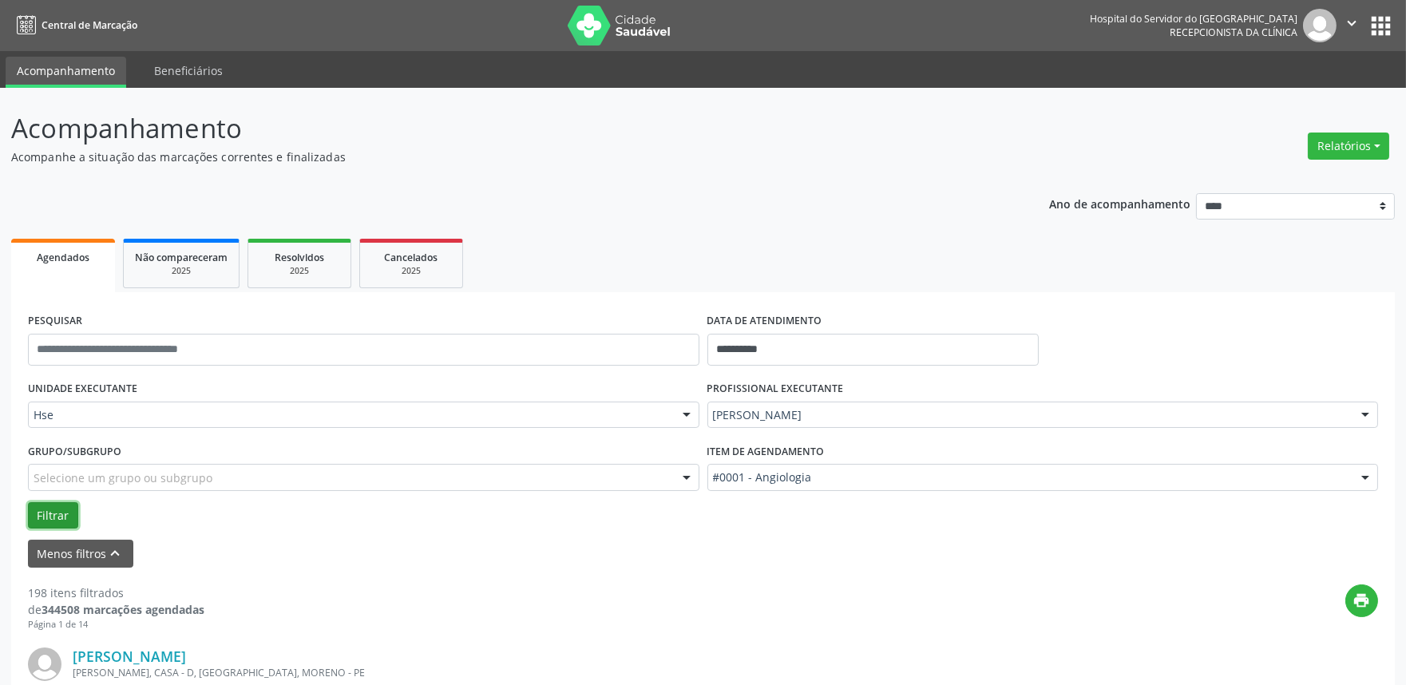
click at [64, 509] on button "Filtrar" at bounding box center [53, 515] width 50 height 27
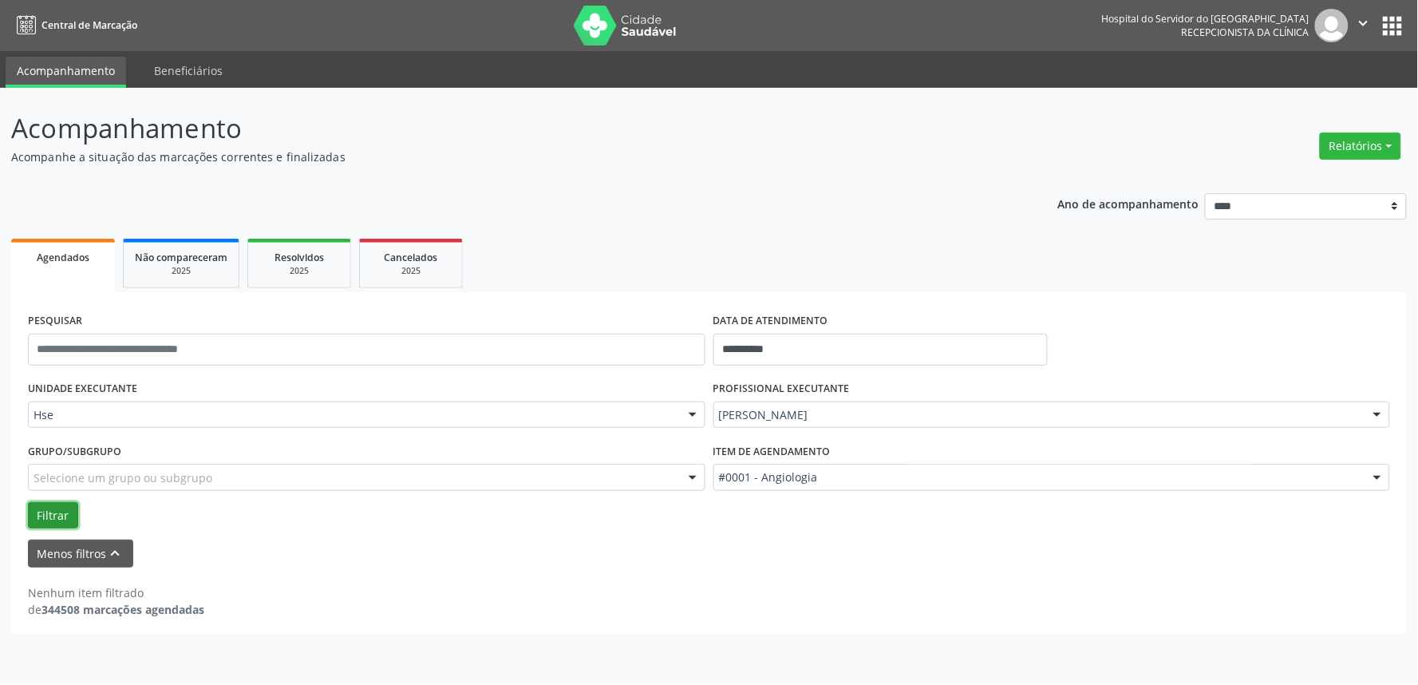
click at [56, 507] on button "Filtrar" at bounding box center [53, 515] width 50 height 27
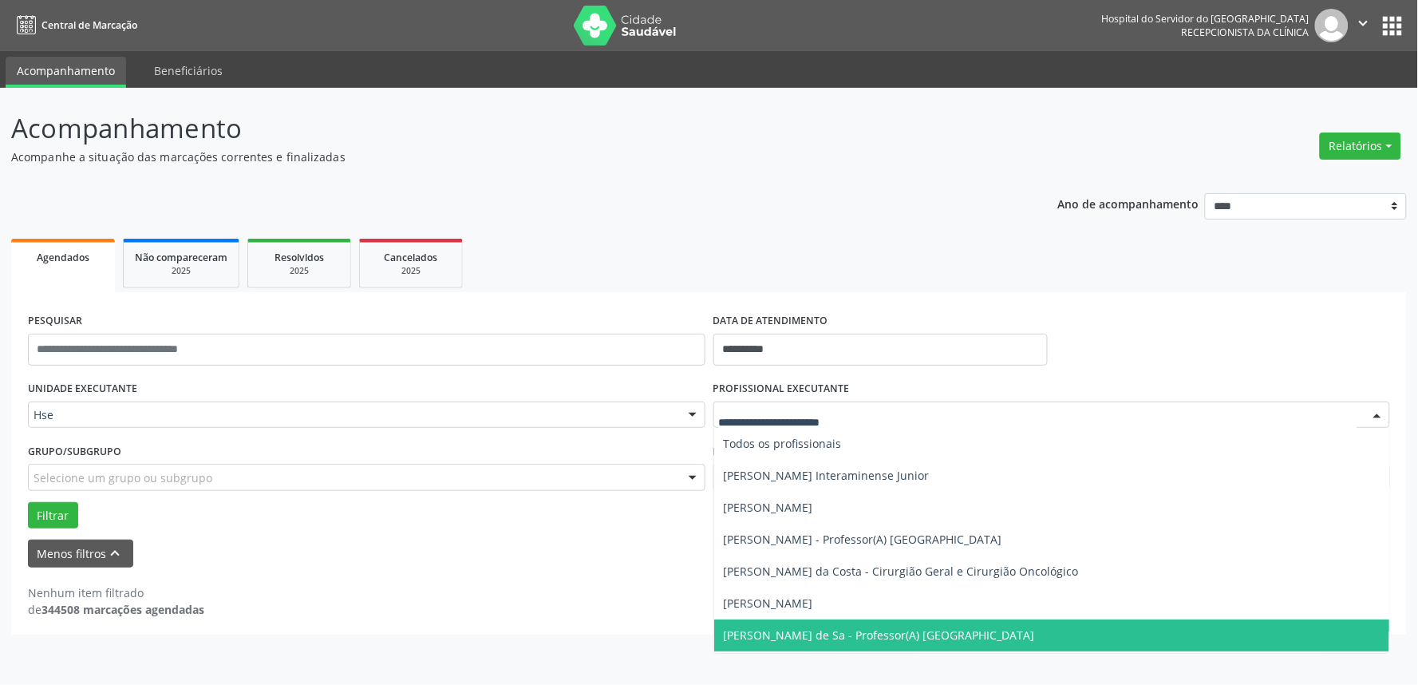
click at [1379, 412] on div at bounding box center [1378, 415] width 24 height 27
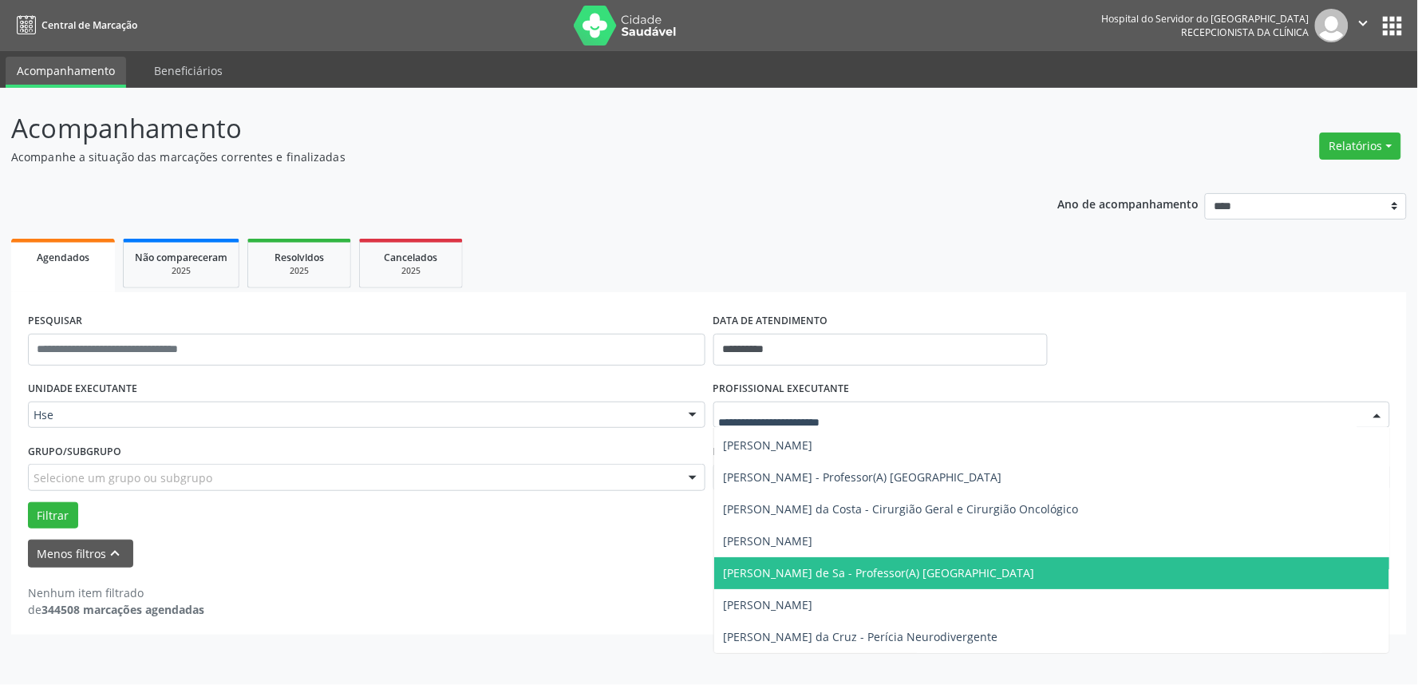
scroll to position [89, 0]
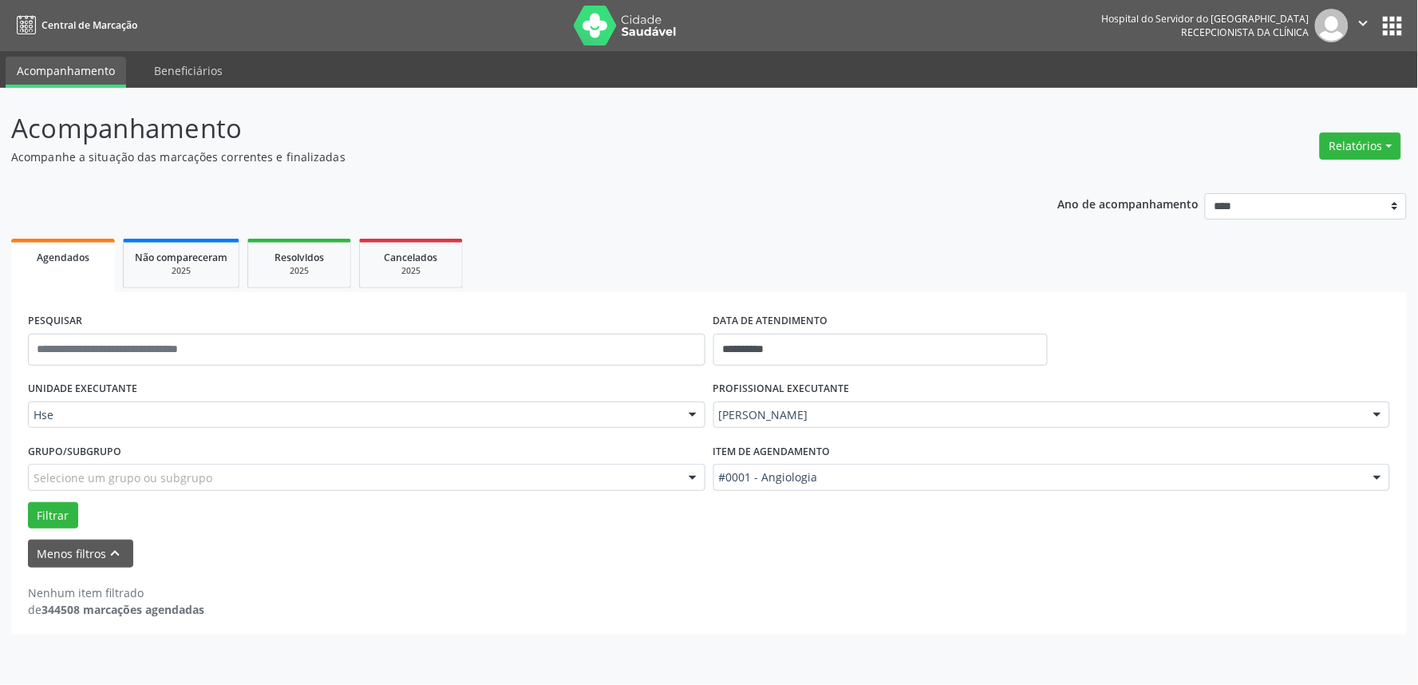
click at [1373, 409] on div at bounding box center [1378, 415] width 24 height 27
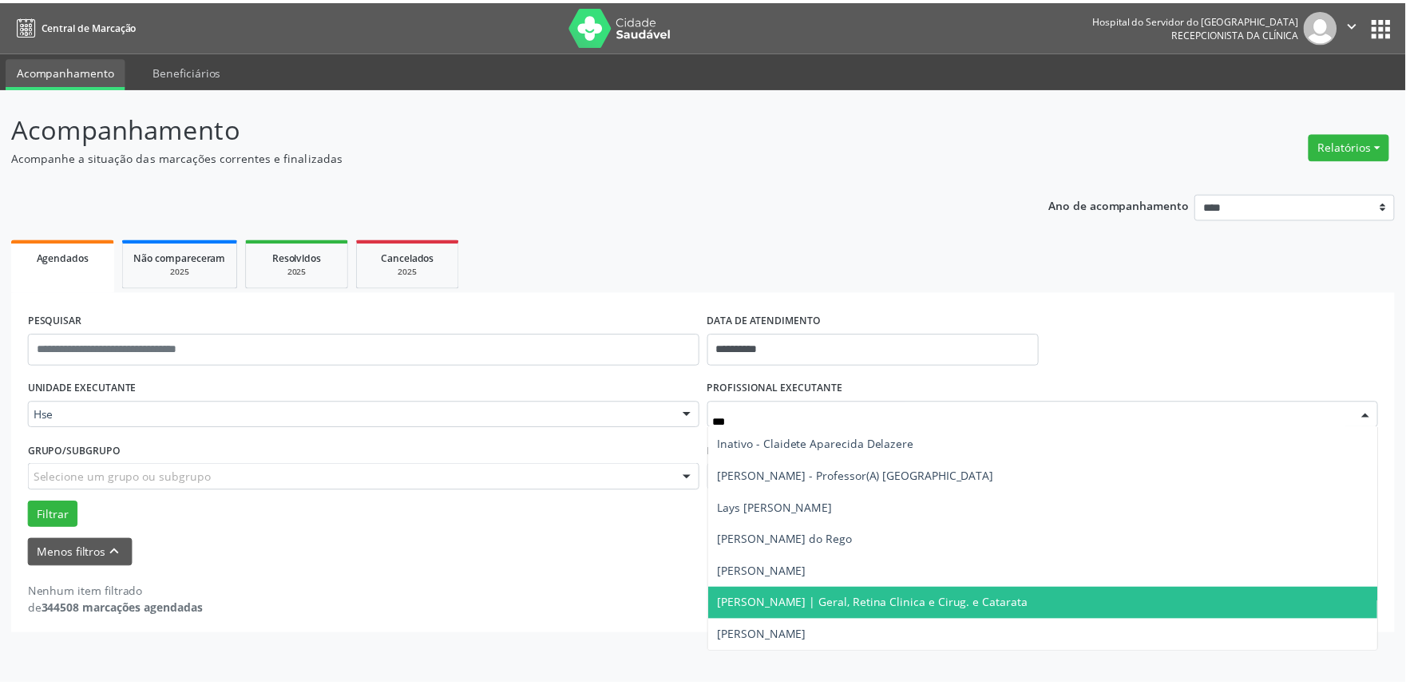
scroll to position [0, 0]
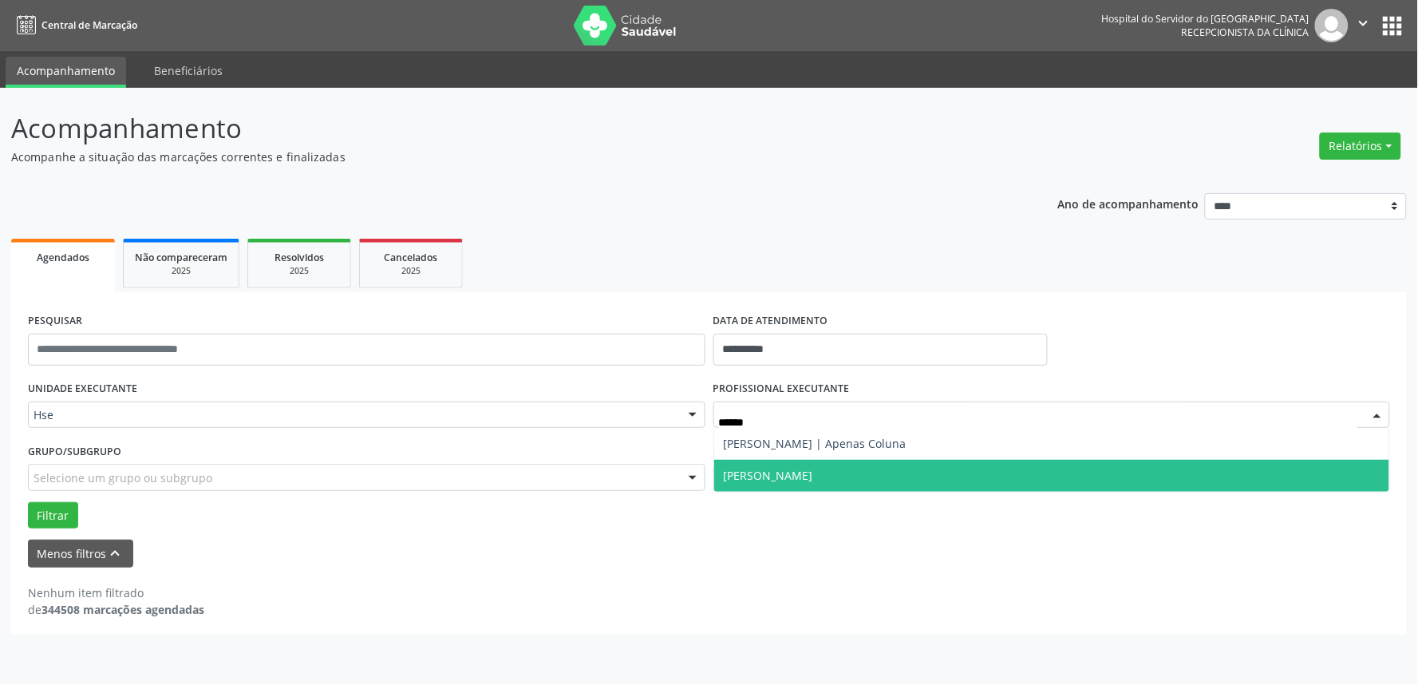
type input "*******"
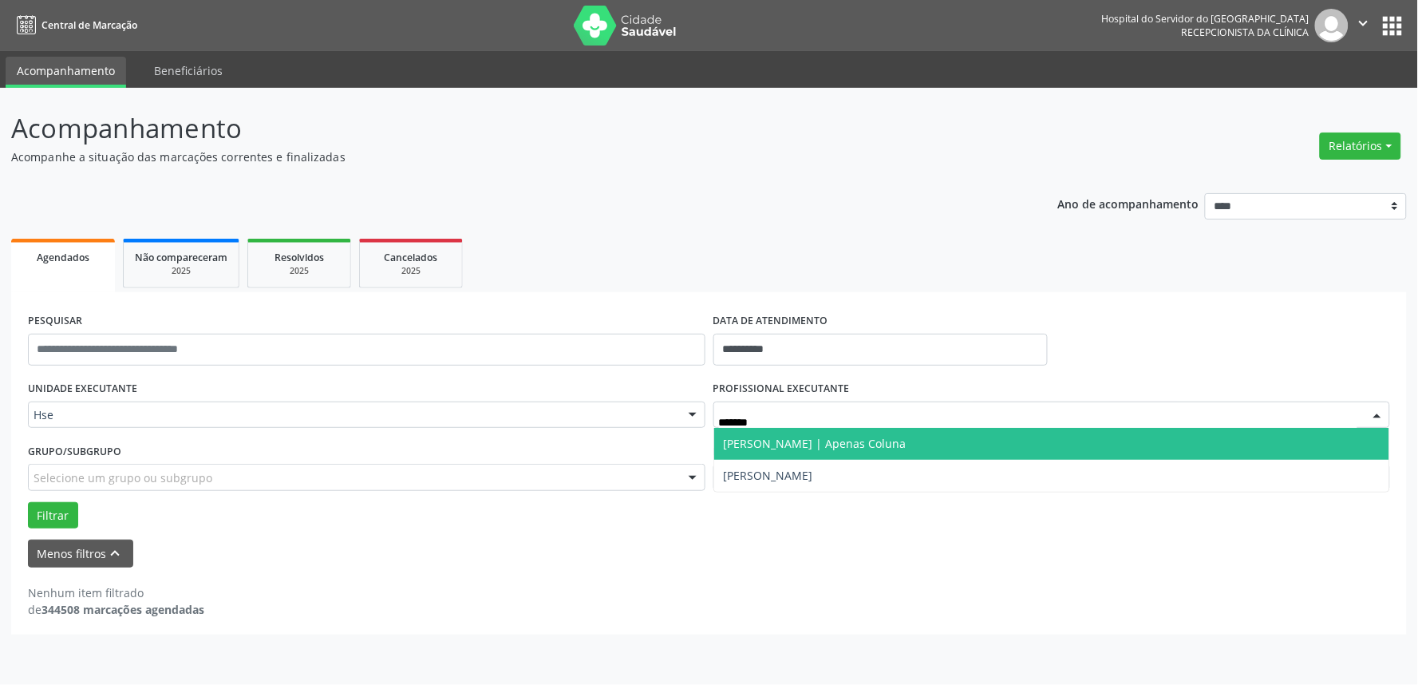
click at [1236, 445] on span "Claudio Antonio da Costa Neto | Apenas Coluna" at bounding box center [1052, 444] width 676 height 32
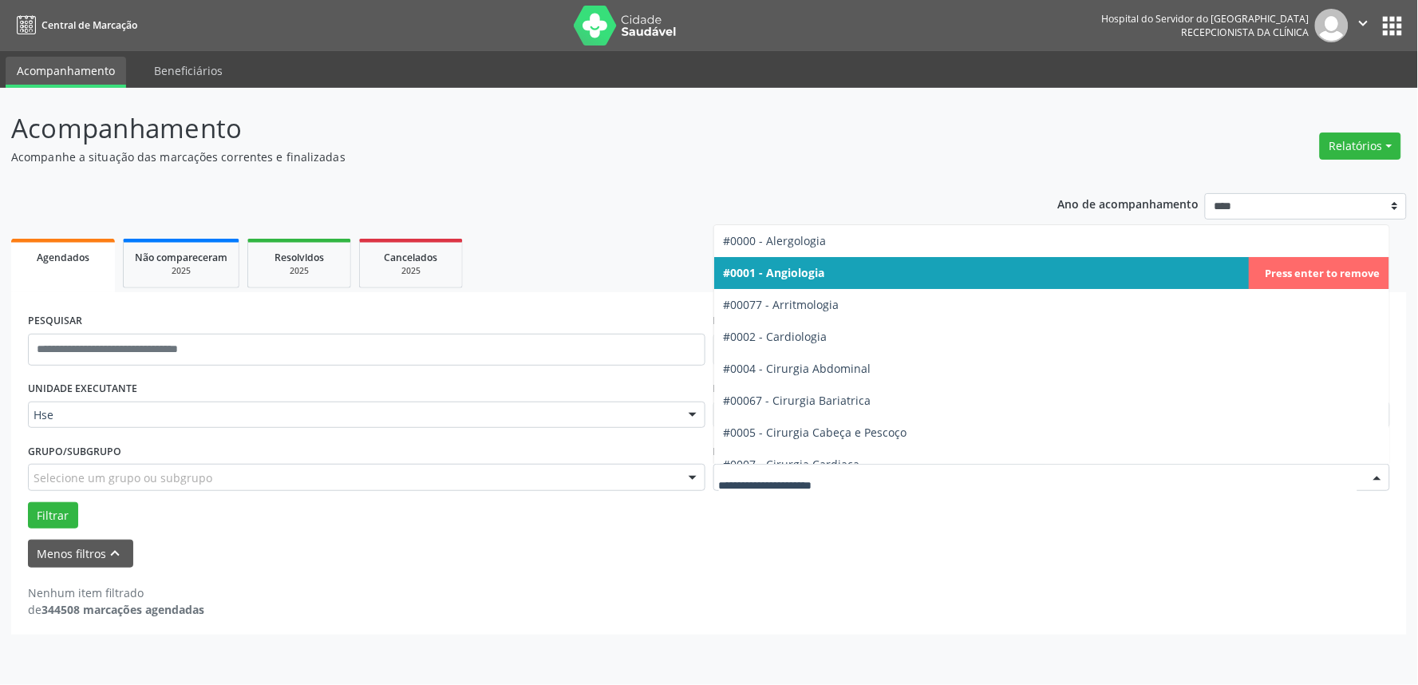
click at [1381, 473] on div at bounding box center [1378, 478] width 24 height 27
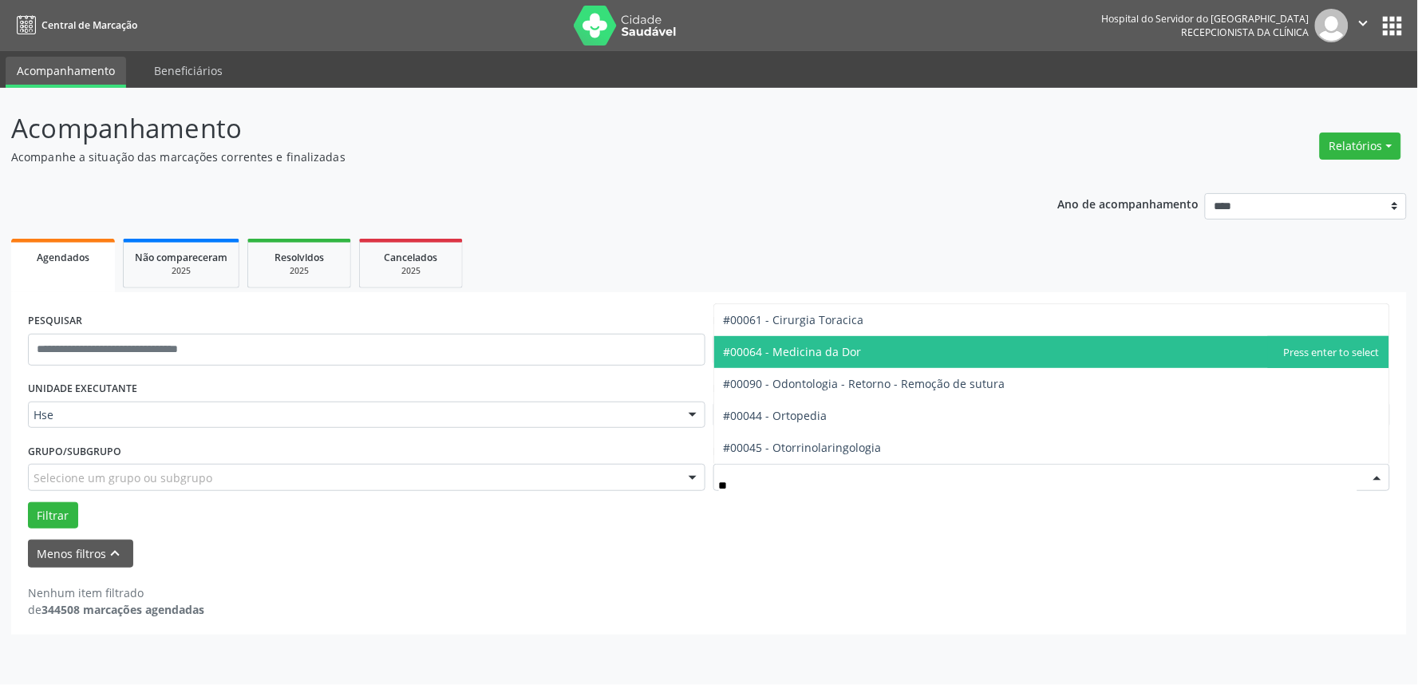
type input "***"
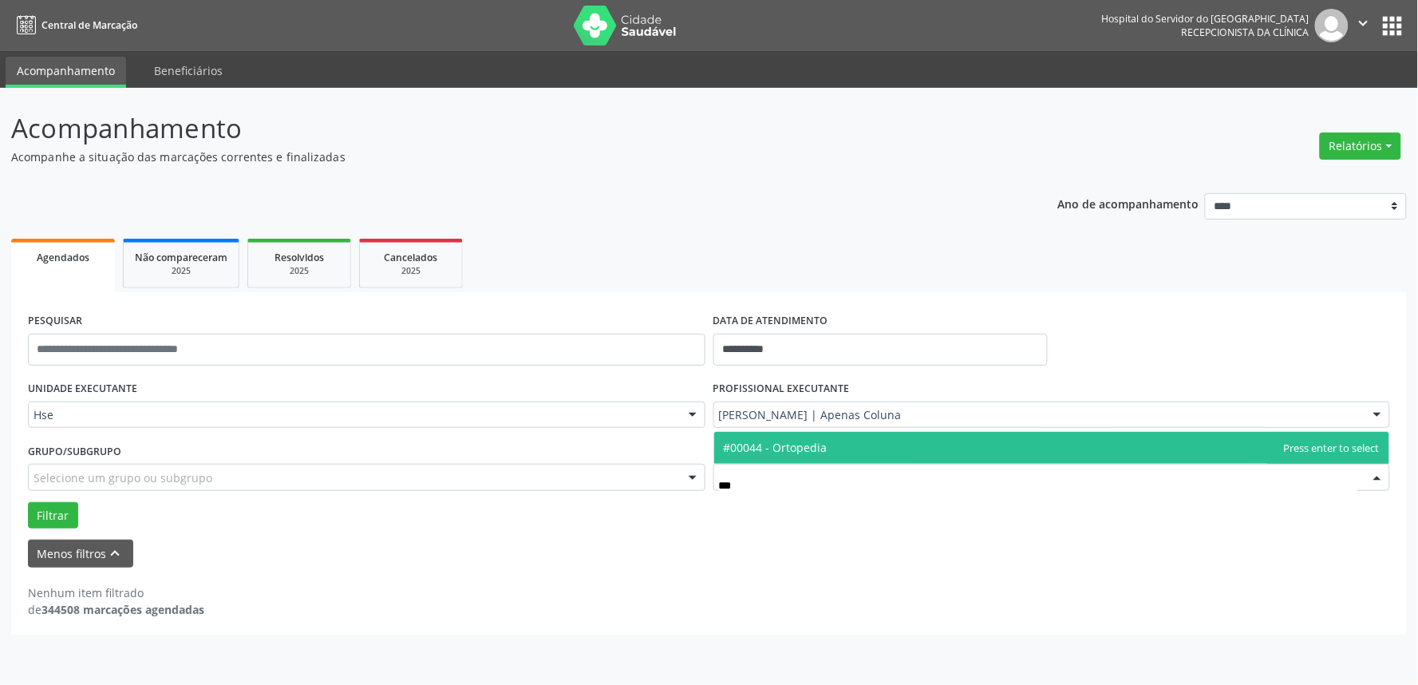
click at [884, 442] on span "#00044 - Ortopedia" at bounding box center [1052, 448] width 676 height 32
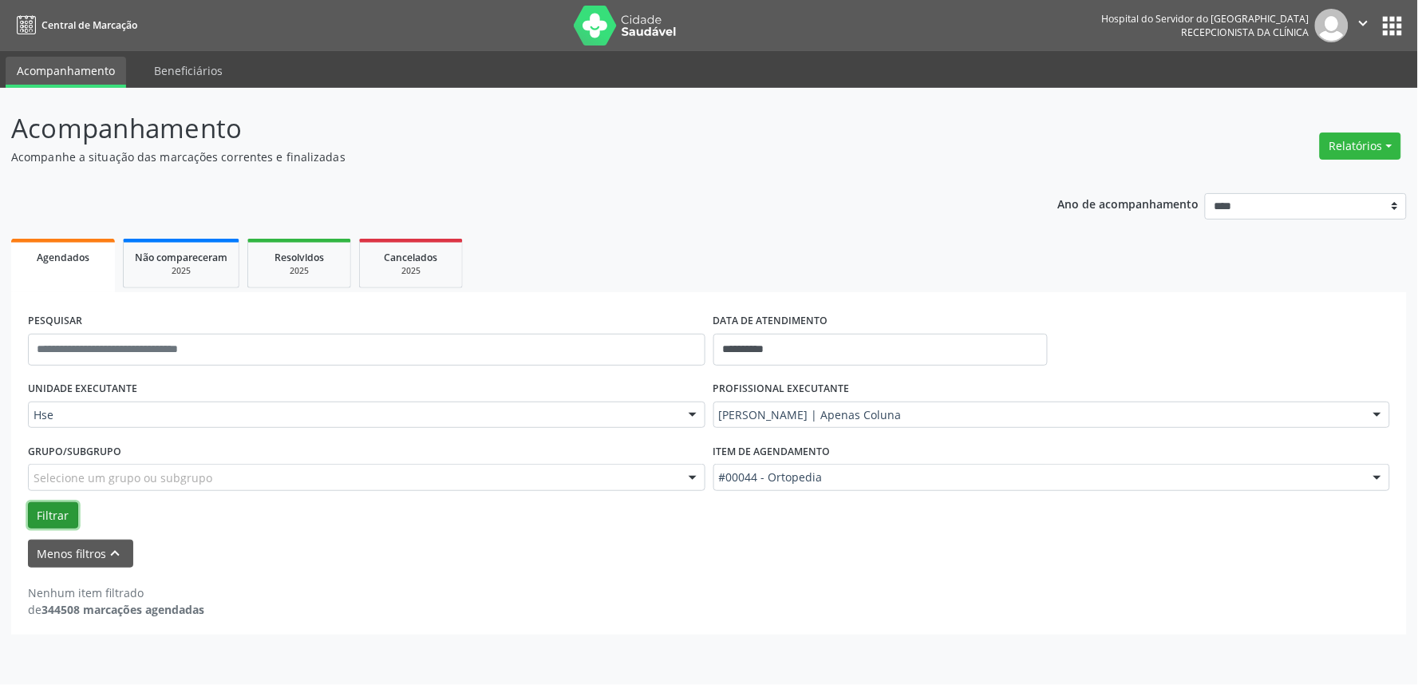
click at [46, 515] on button "Filtrar" at bounding box center [53, 515] width 50 height 27
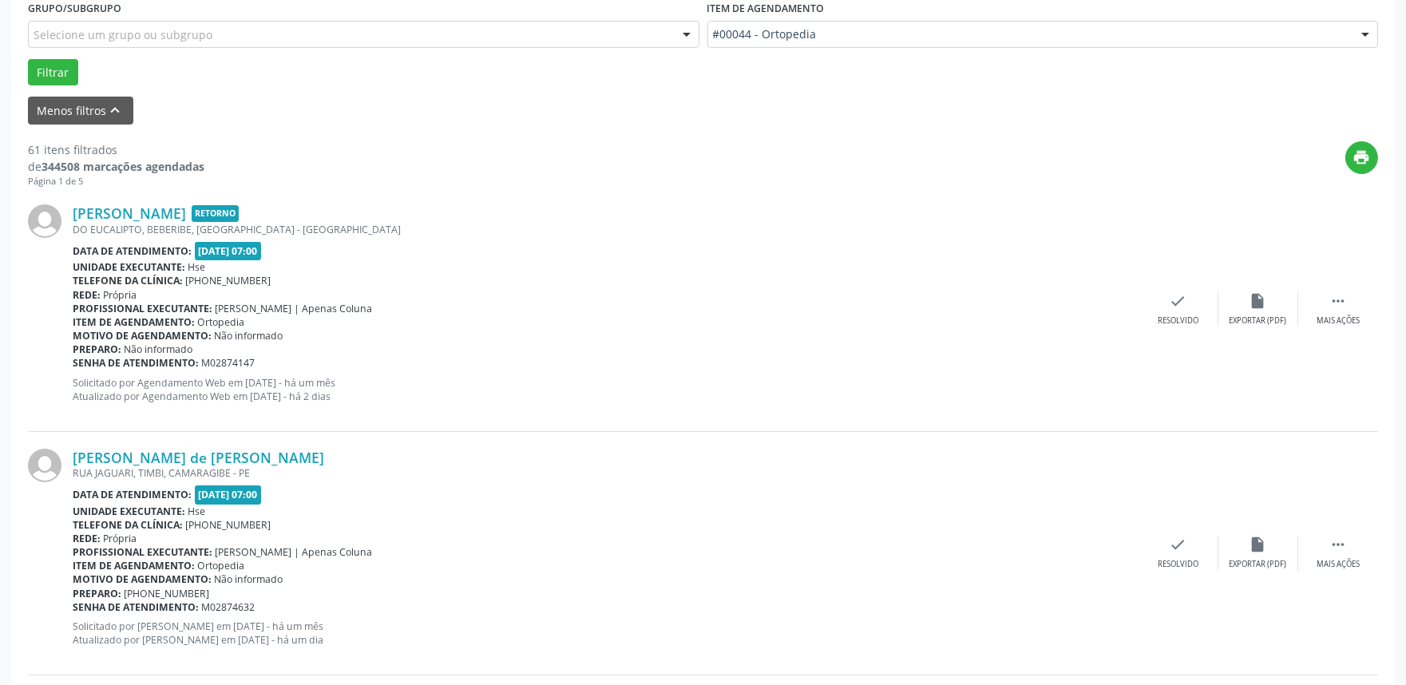
scroll to position [532, 0]
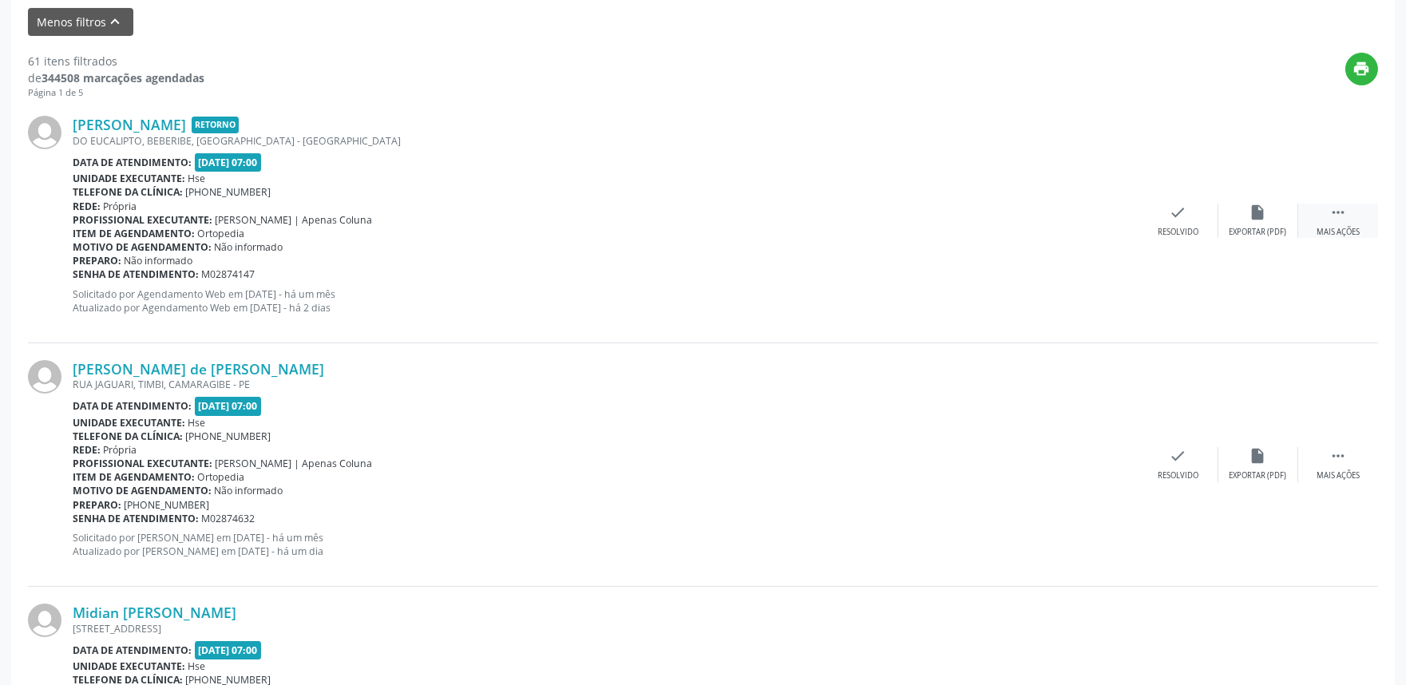
click at [1346, 227] on div "Mais ações" at bounding box center [1337, 232] width 43 height 11
click at [1256, 229] on div "Não compareceu" at bounding box center [1258, 232] width 68 height 11
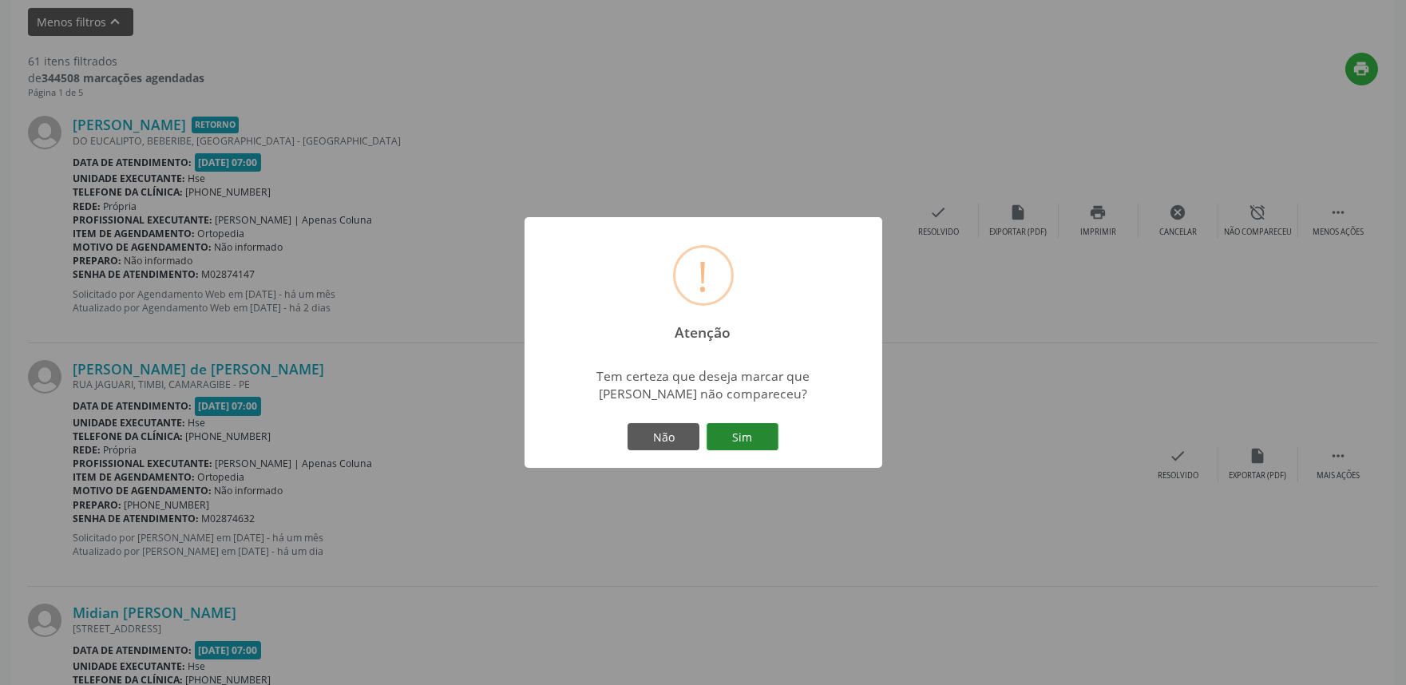
click at [739, 426] on button "Sim" at bounding box center [742, 436] width 72 height 27
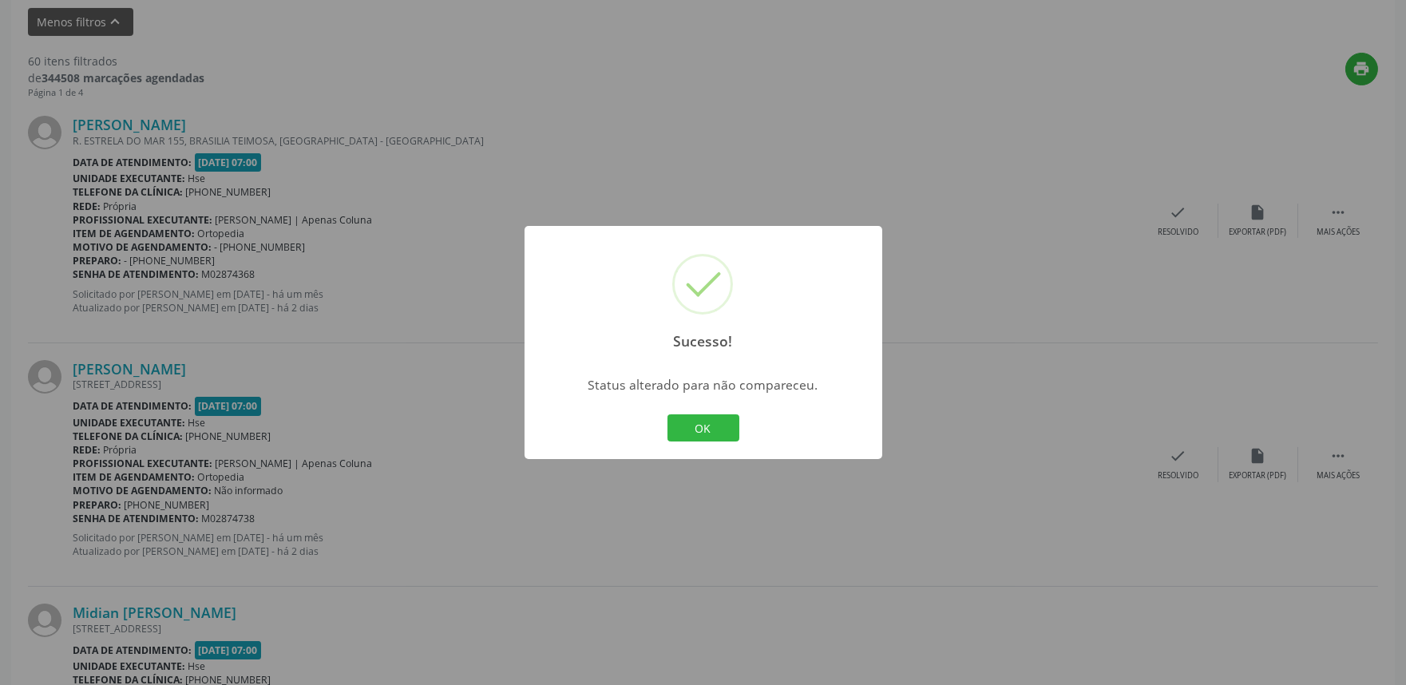
click at [701, 463] on div "Sucesso! × Status alterado para não compareceu. OK Cancel" at bounding box center [703, 342] width 1406 height 685
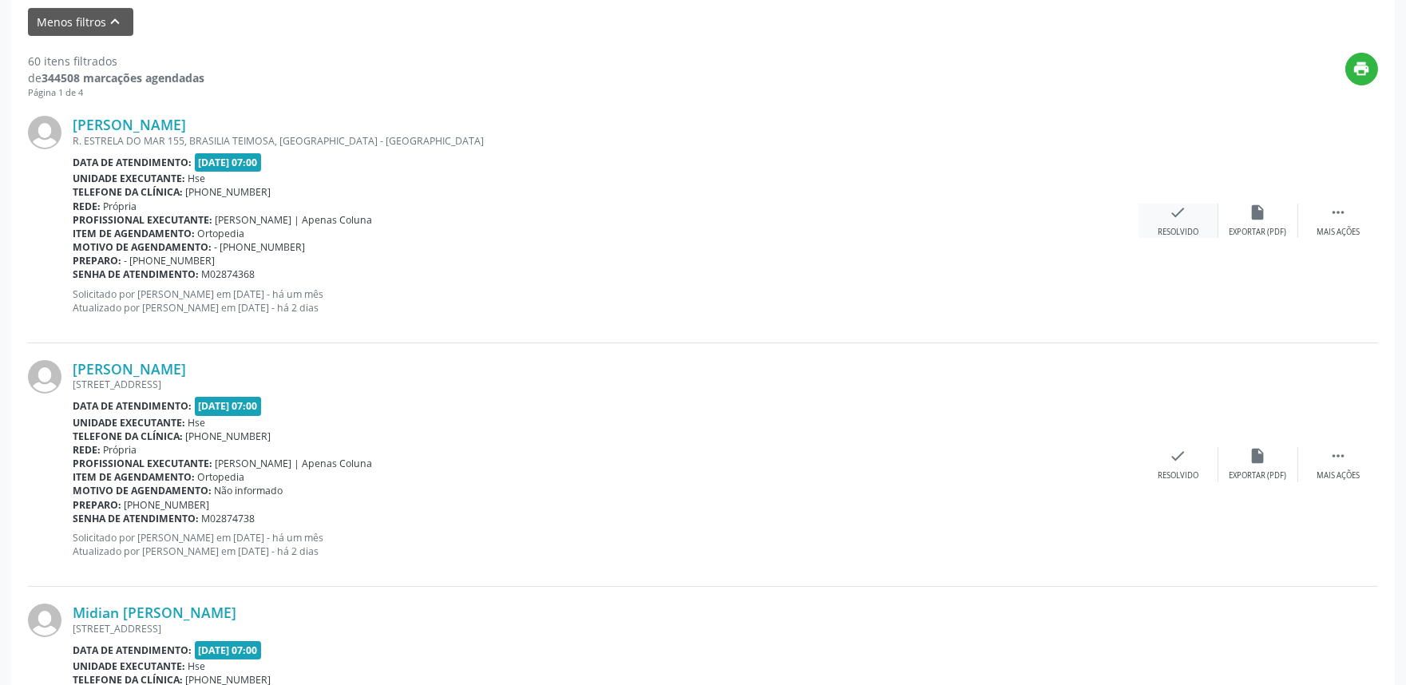
click at [1178, 217] on icon "check" at bounding box center [1178, 213] width 18 height 18
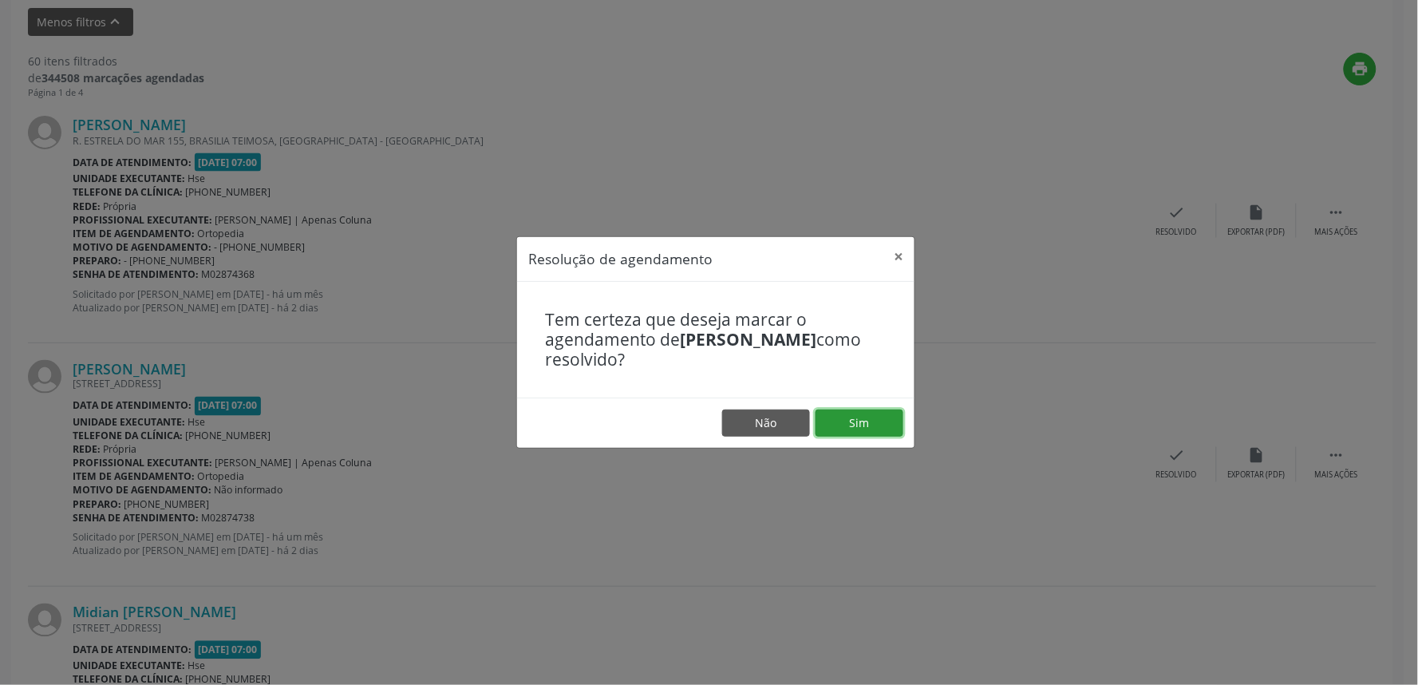
click at [866, 423] on button "Sim" at bounding box center [860, 422] width 88 height 27
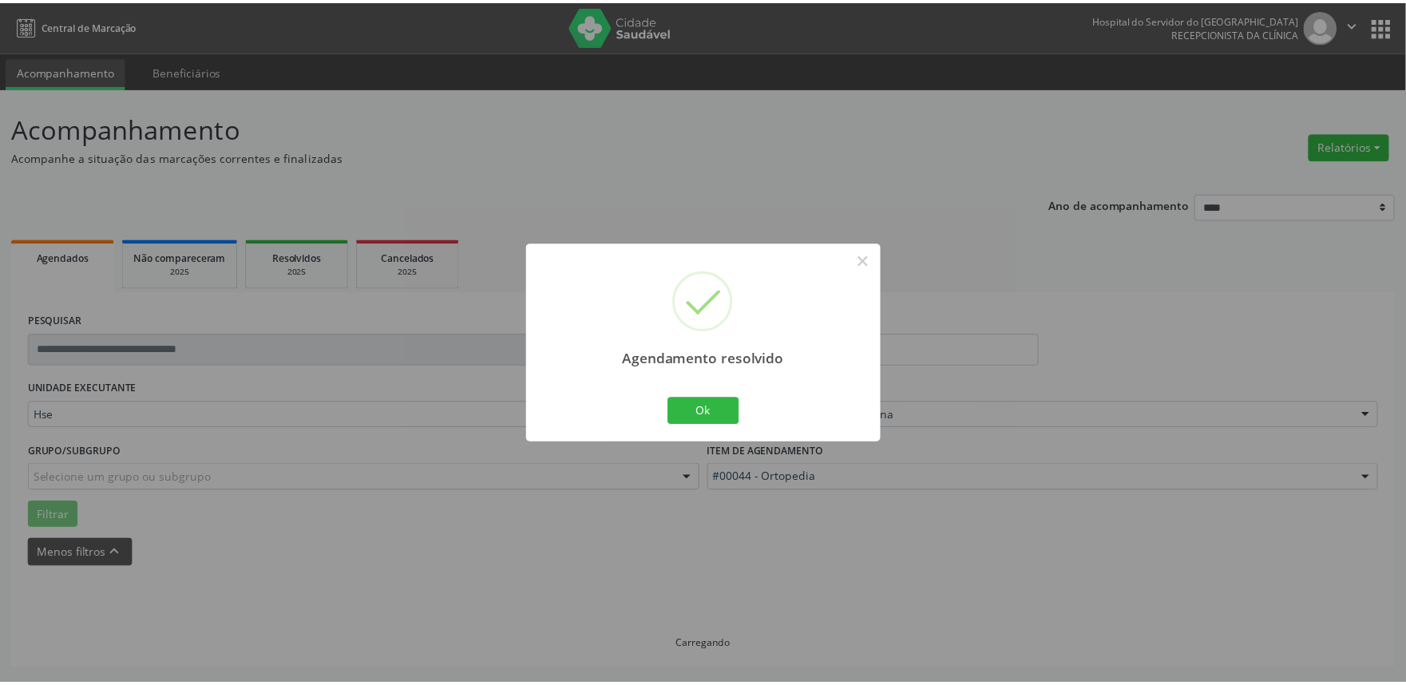
scroll to position [0, 0]
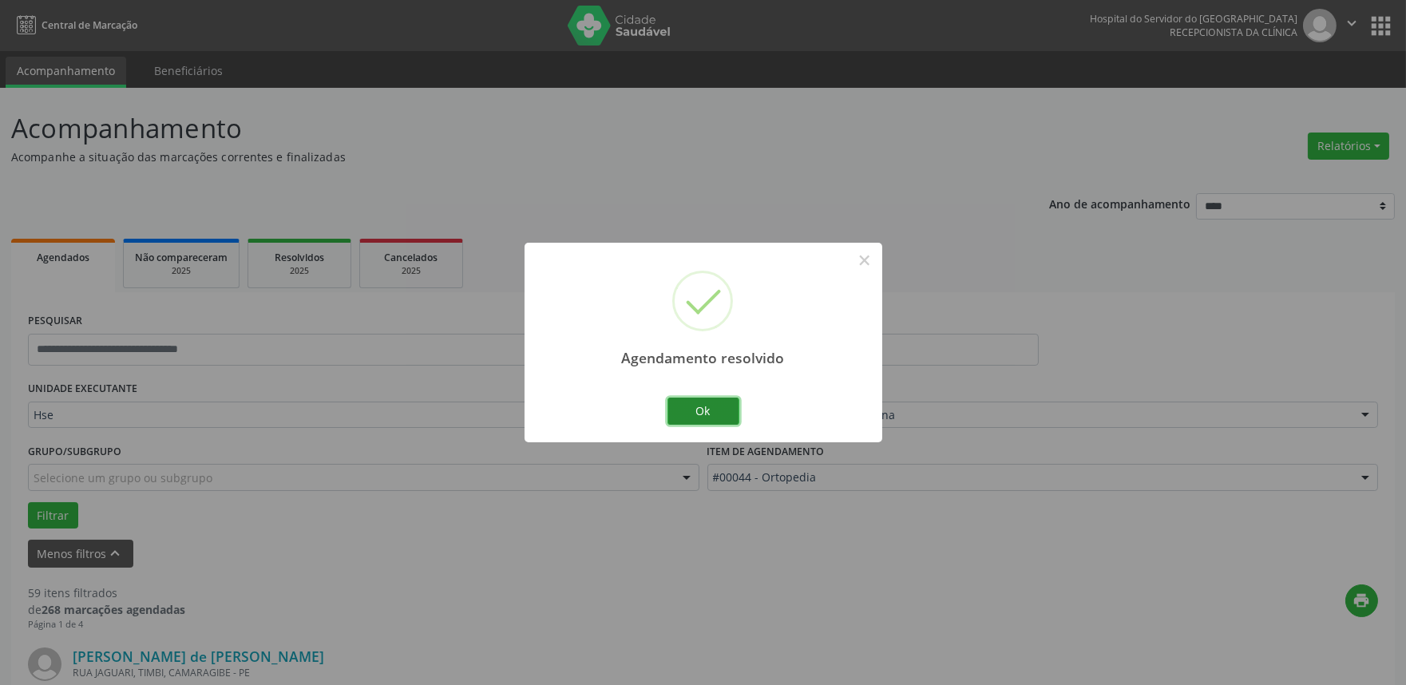
click at [708, 418] on button "Ok" at bounding box center [703, 411] width 72 height 27
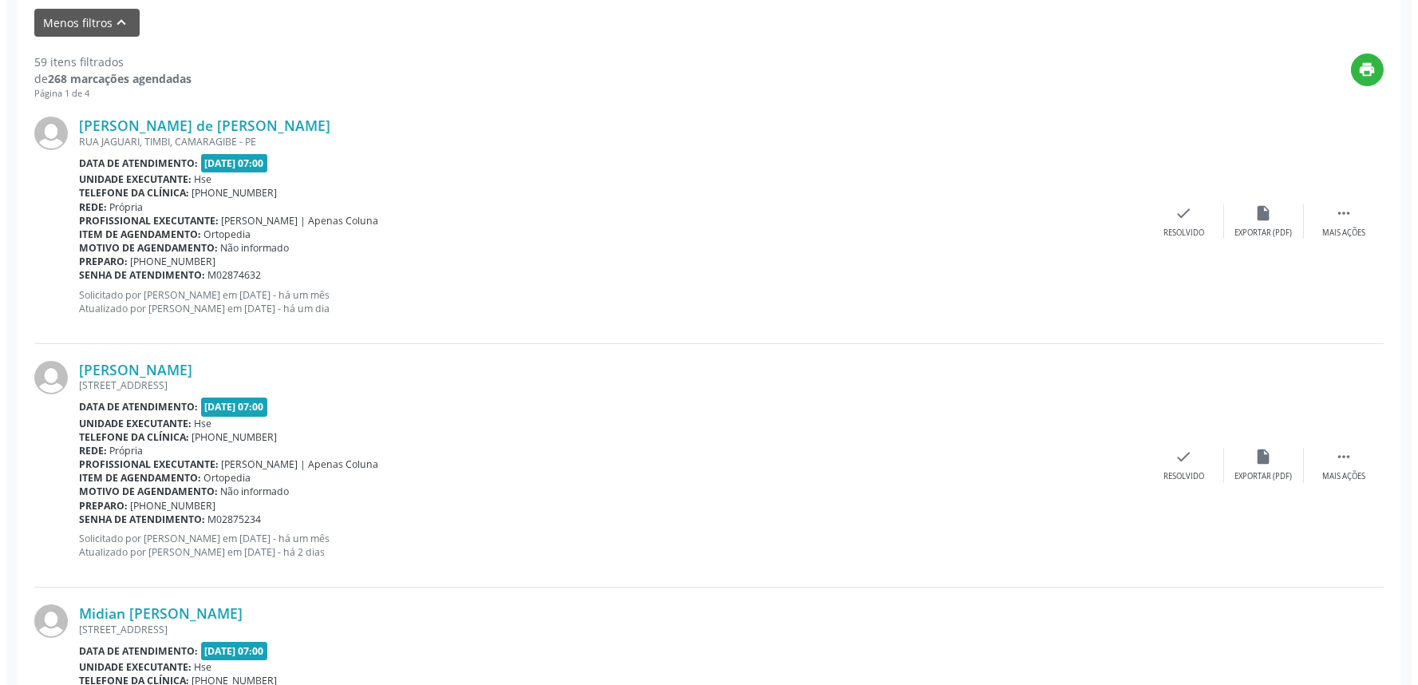
scroll to position [532, 0]
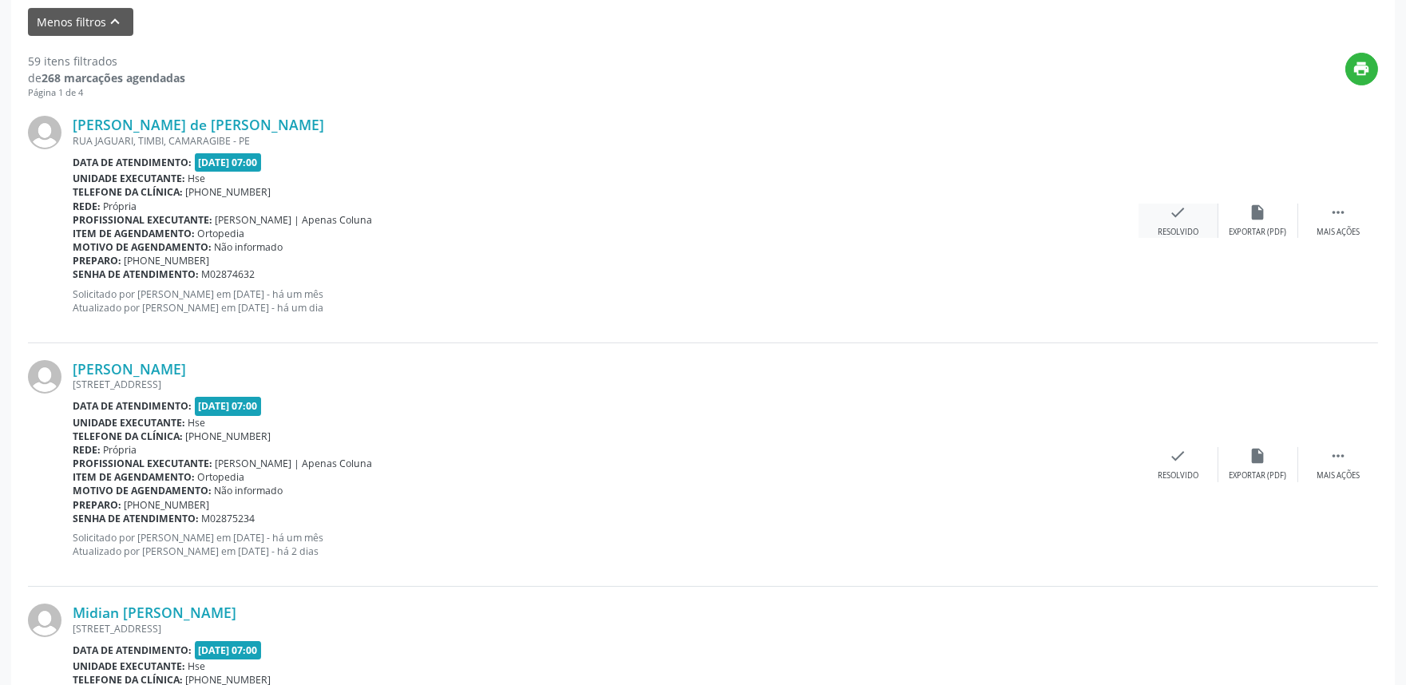
click at [1161, 212] on div "check Resolvido" at bounding box center [1178, 221] width 80 height 34
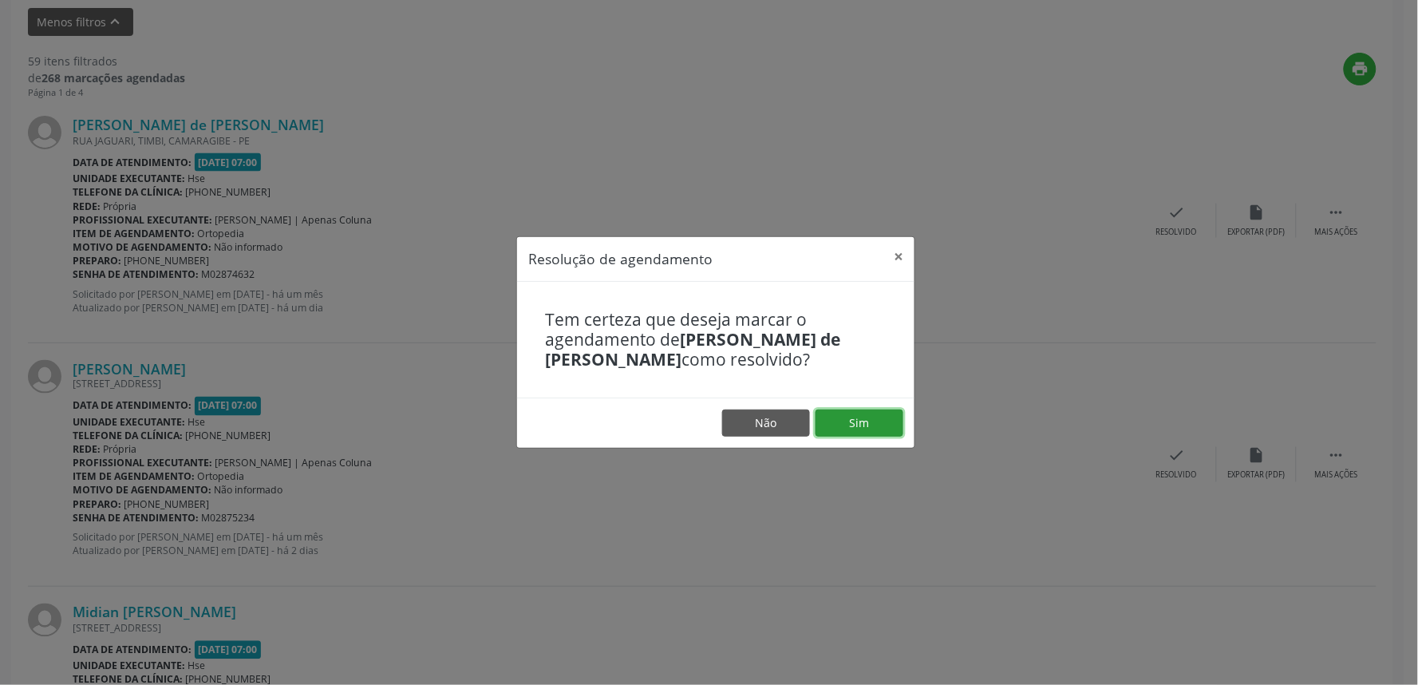
click at [849, 433] on button "Sim" at bounding box center [860, 422] width 88 height 27
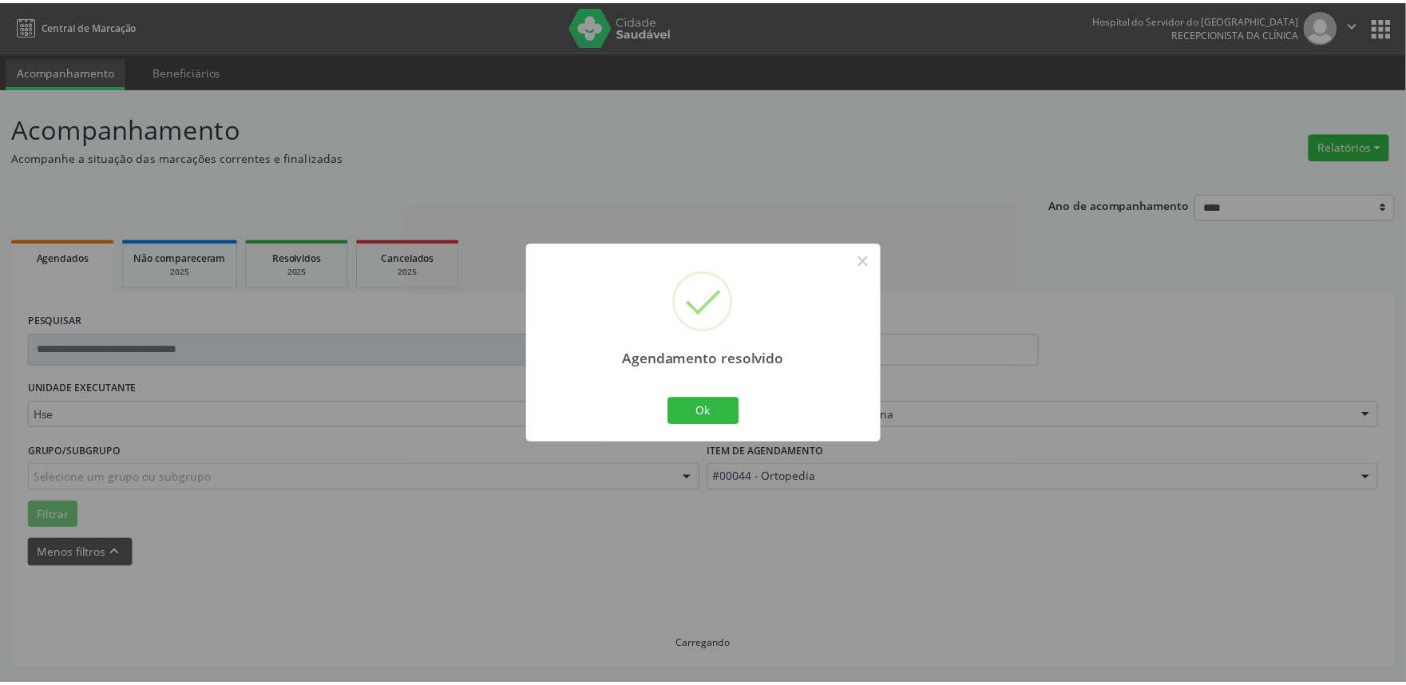
scroll to position [0, 0]
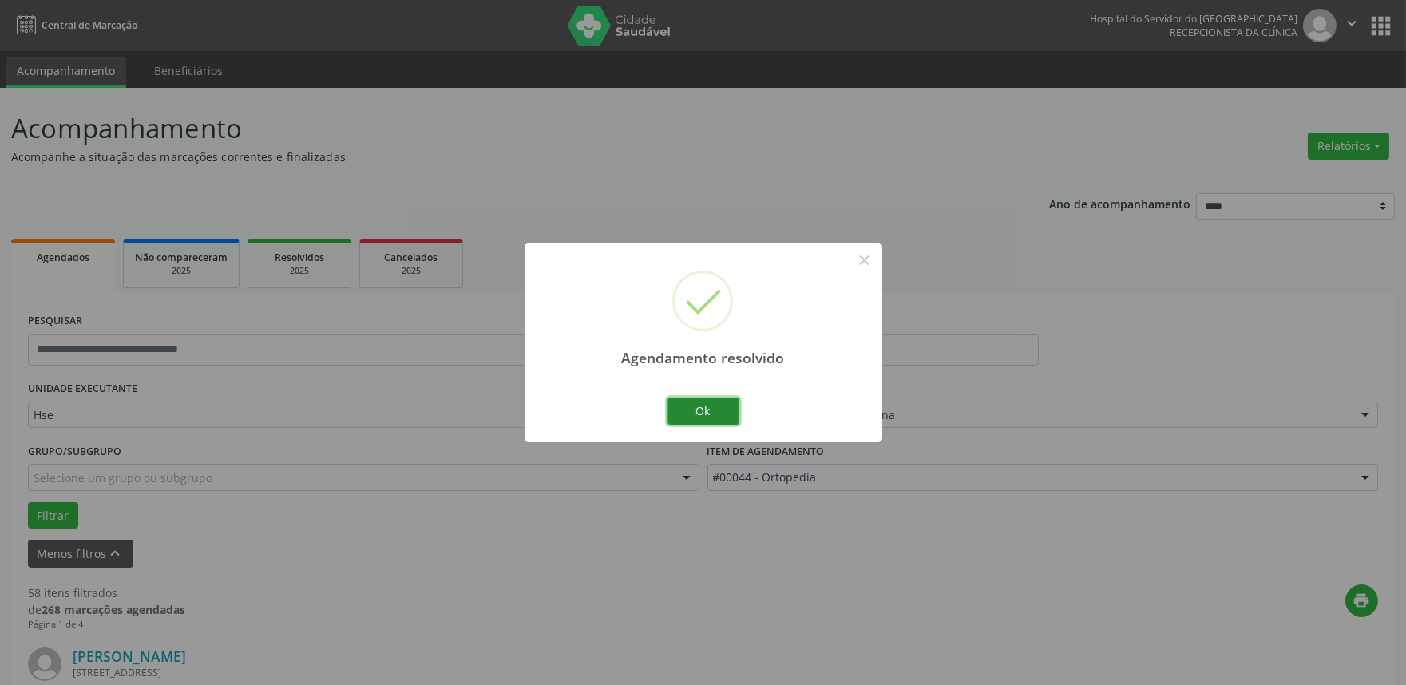
click at [698, 424] on button "Ok" at bounding box center [703, 411] width 72 height 27
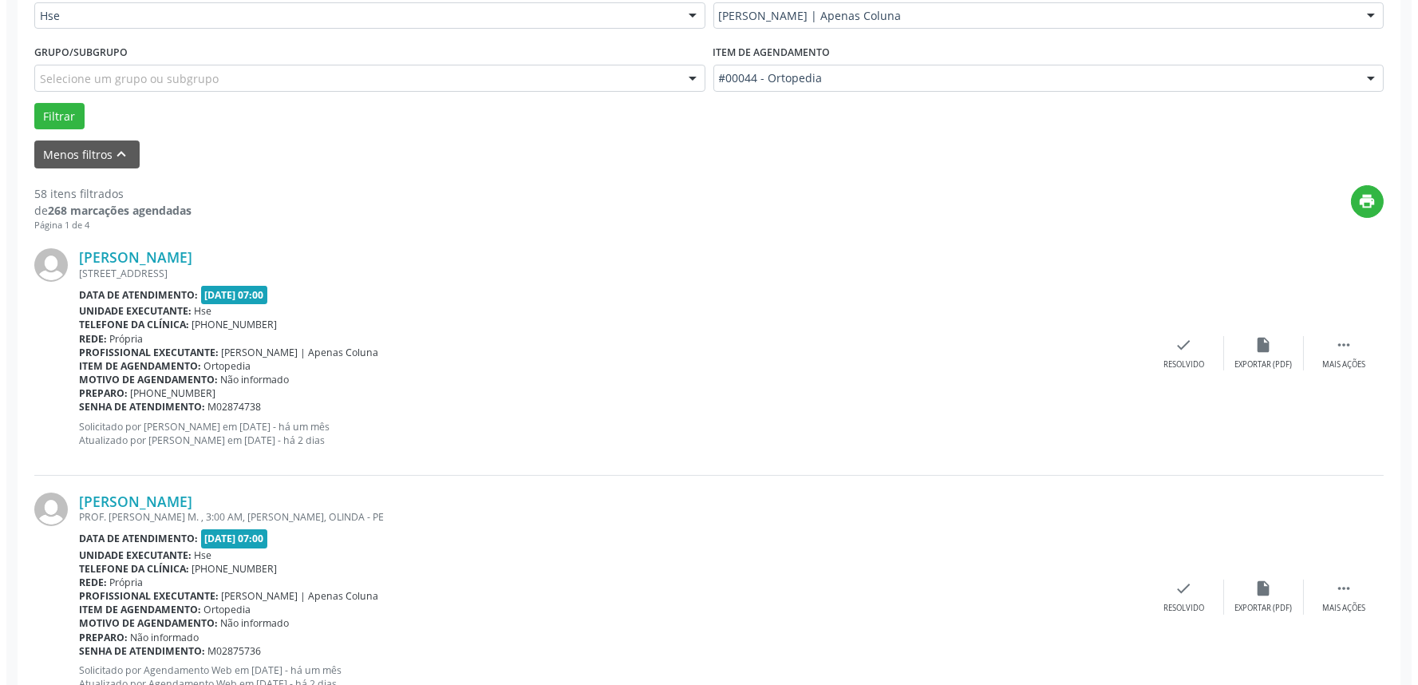
scroll to position [443, 0]
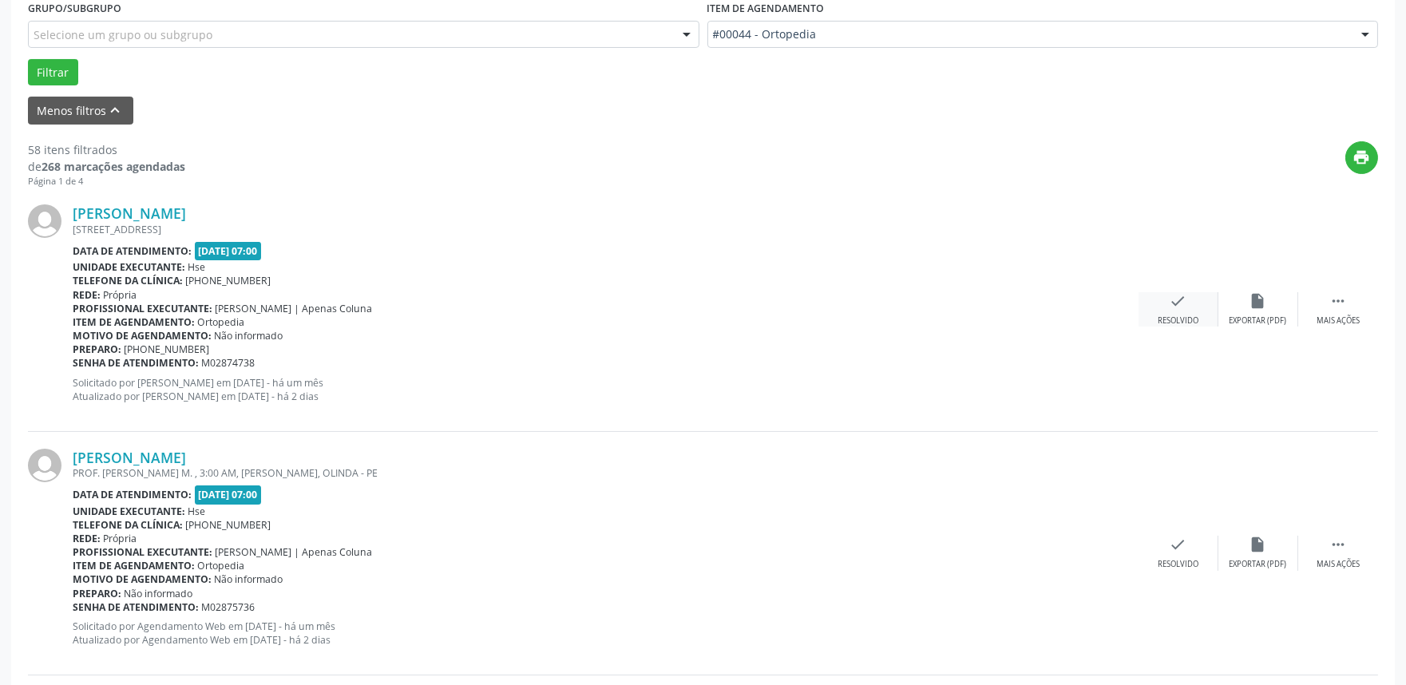
click at [1183, 299] on icon "check" at bounding box center [1178, 301] width 18 height 18
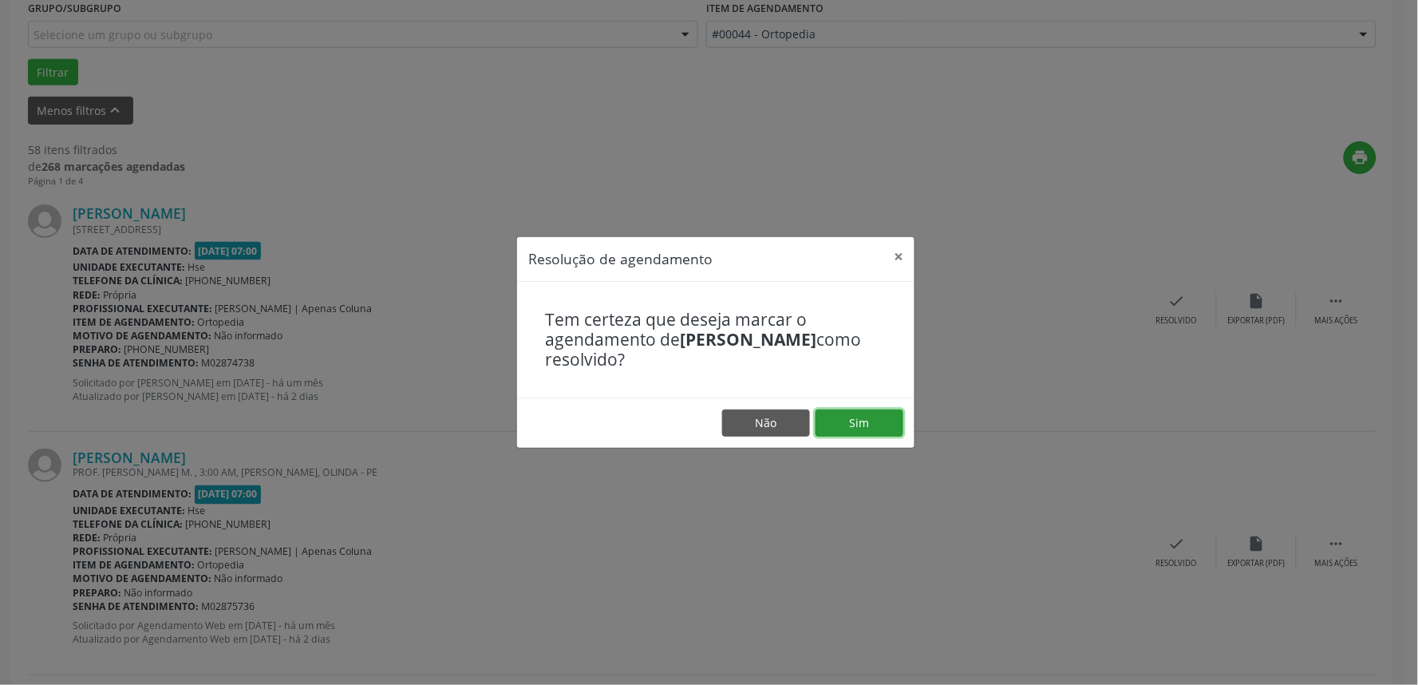
click at [859, 423] on button "Sim" at bounding box center [860, 422] width 88 height 27
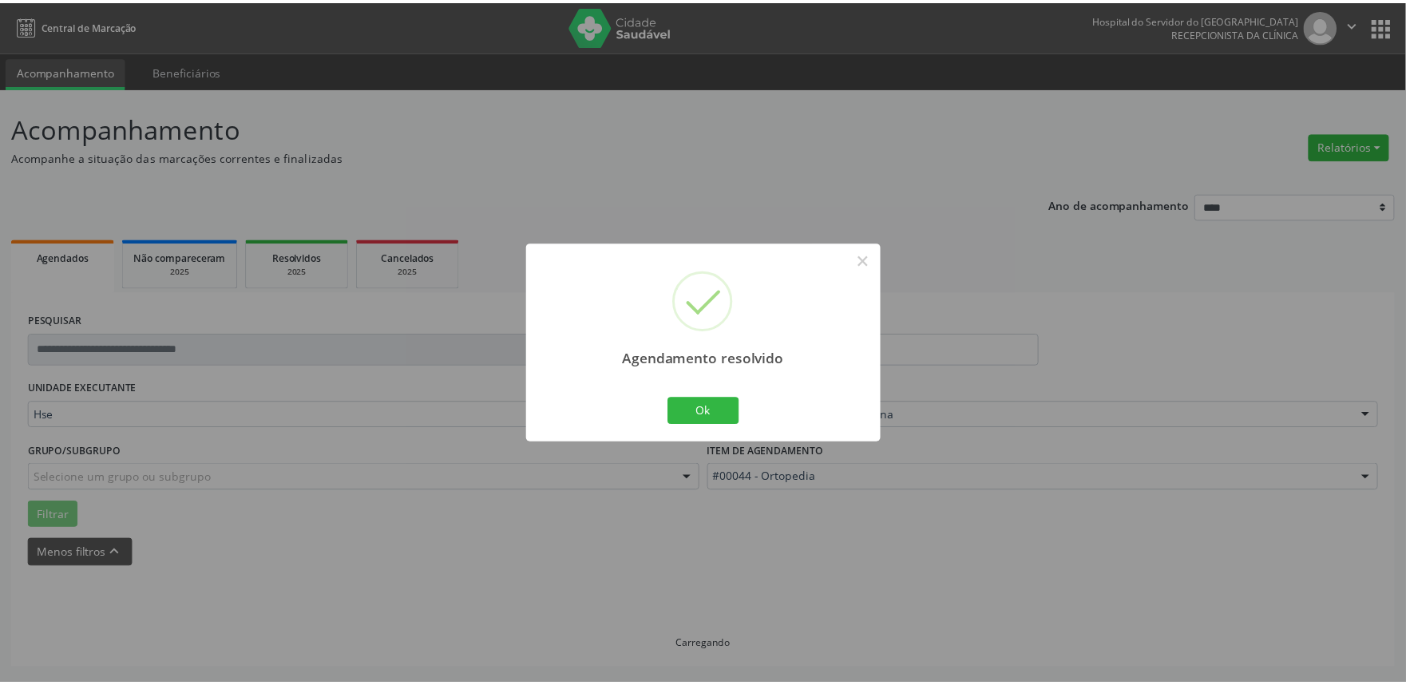
scroll to position [0, 0]
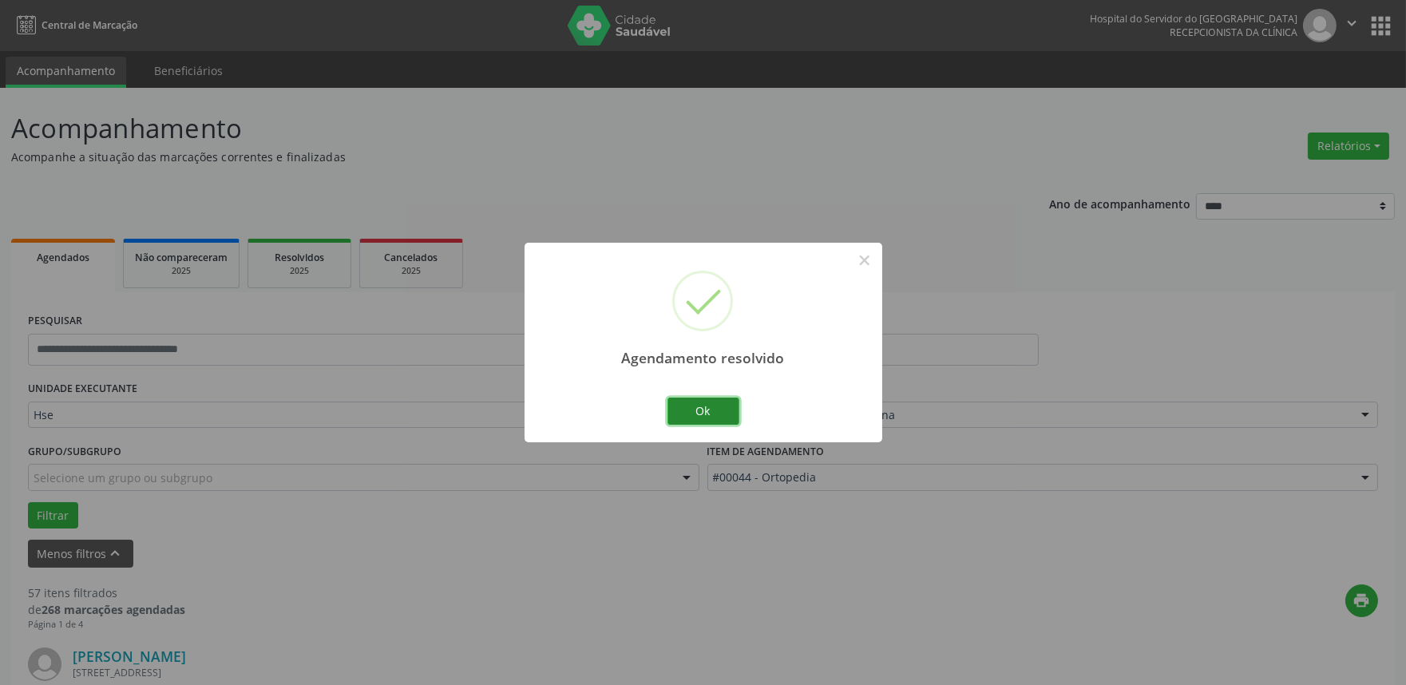
click at [700, 407] on button "Ok" at bounding box center [703, 411] width 72 height 27
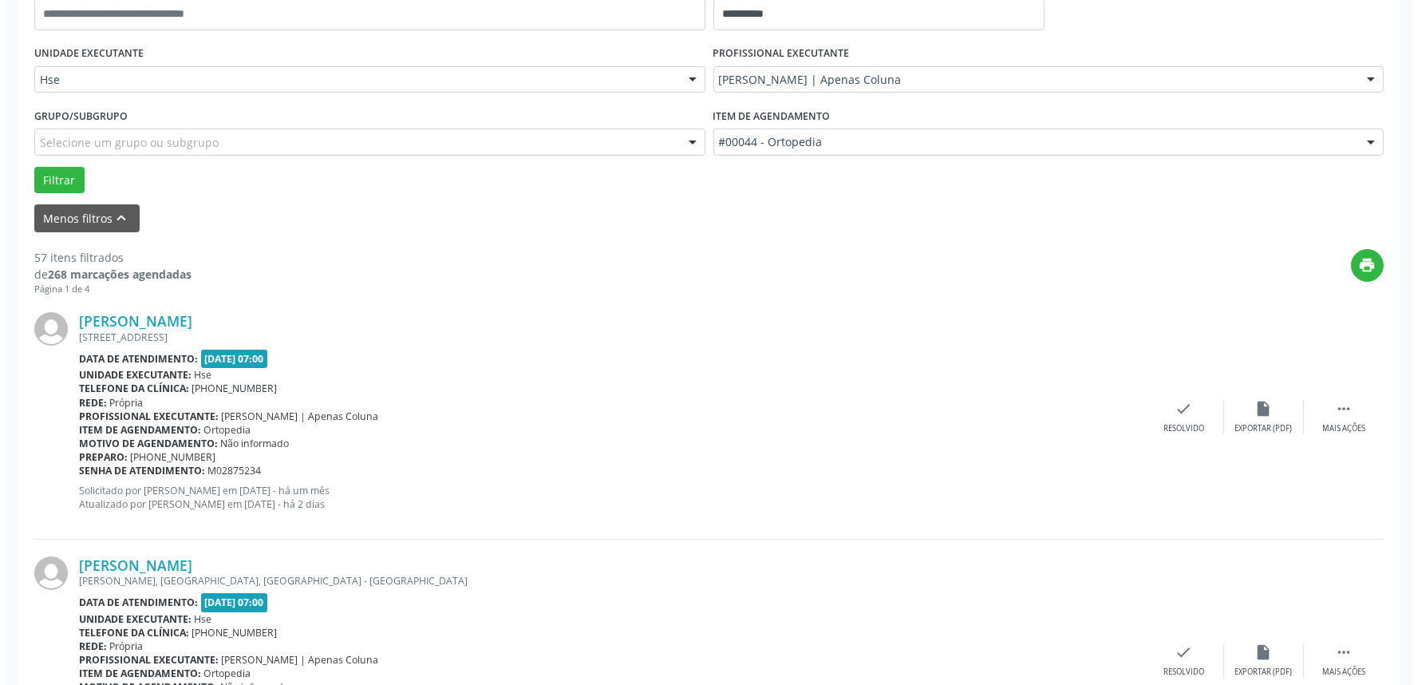
scroll to position [354, 0]
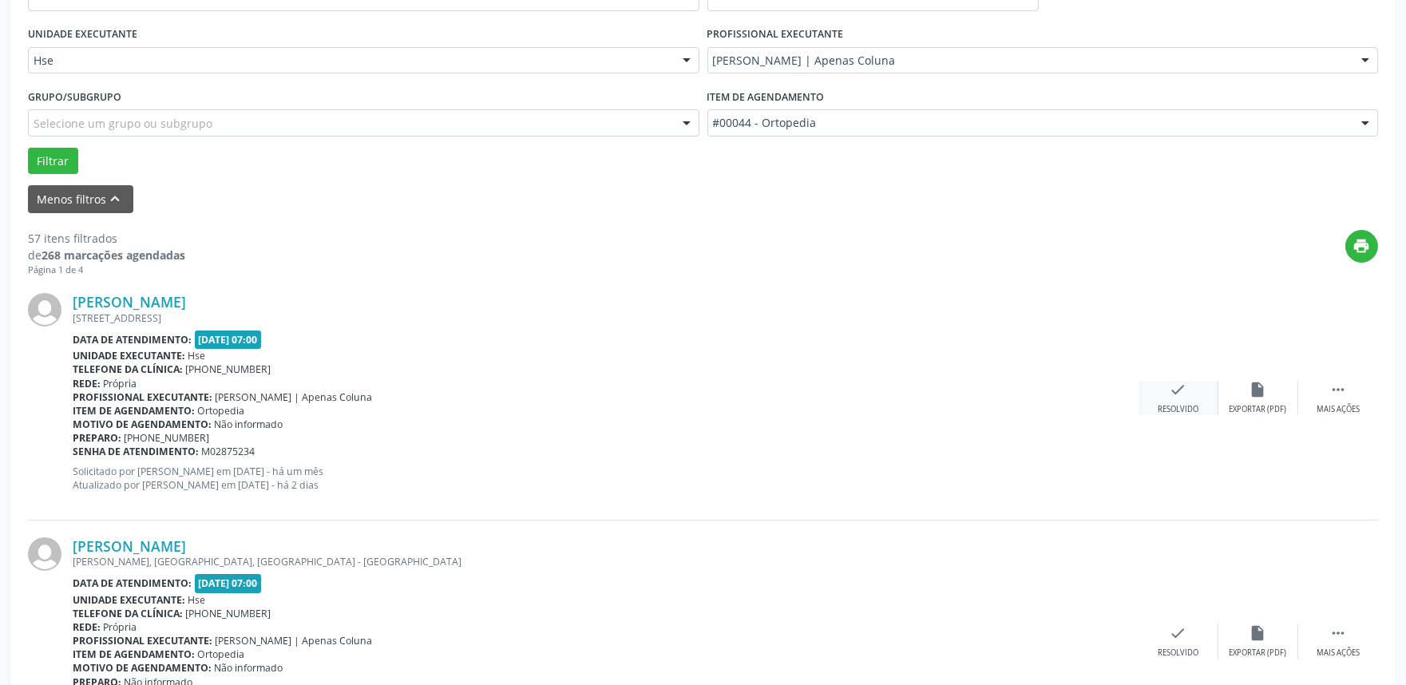
click at [1176, 408] on div "Resolvido" at bounding box center [1177, 409] width 41 height 11
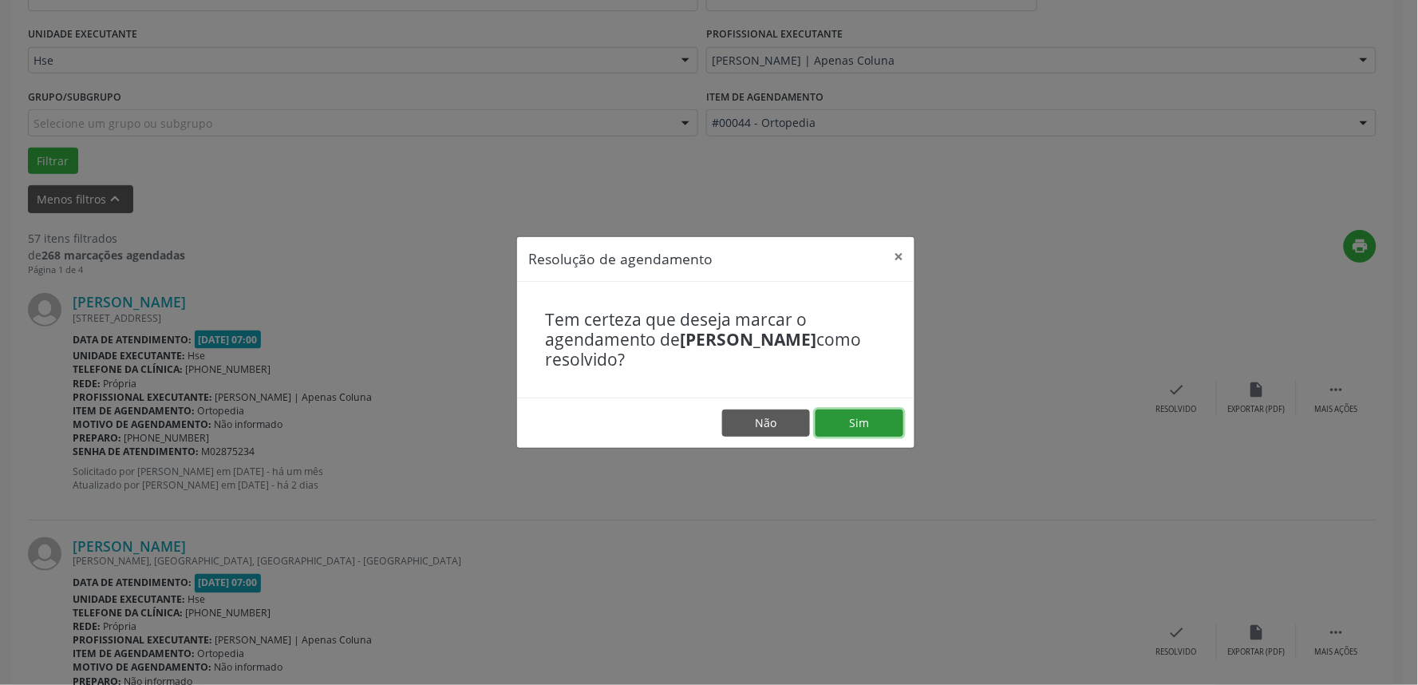
click at [879, 413] on button "Sim" at bounding box center [860, 422] width 88 height 27
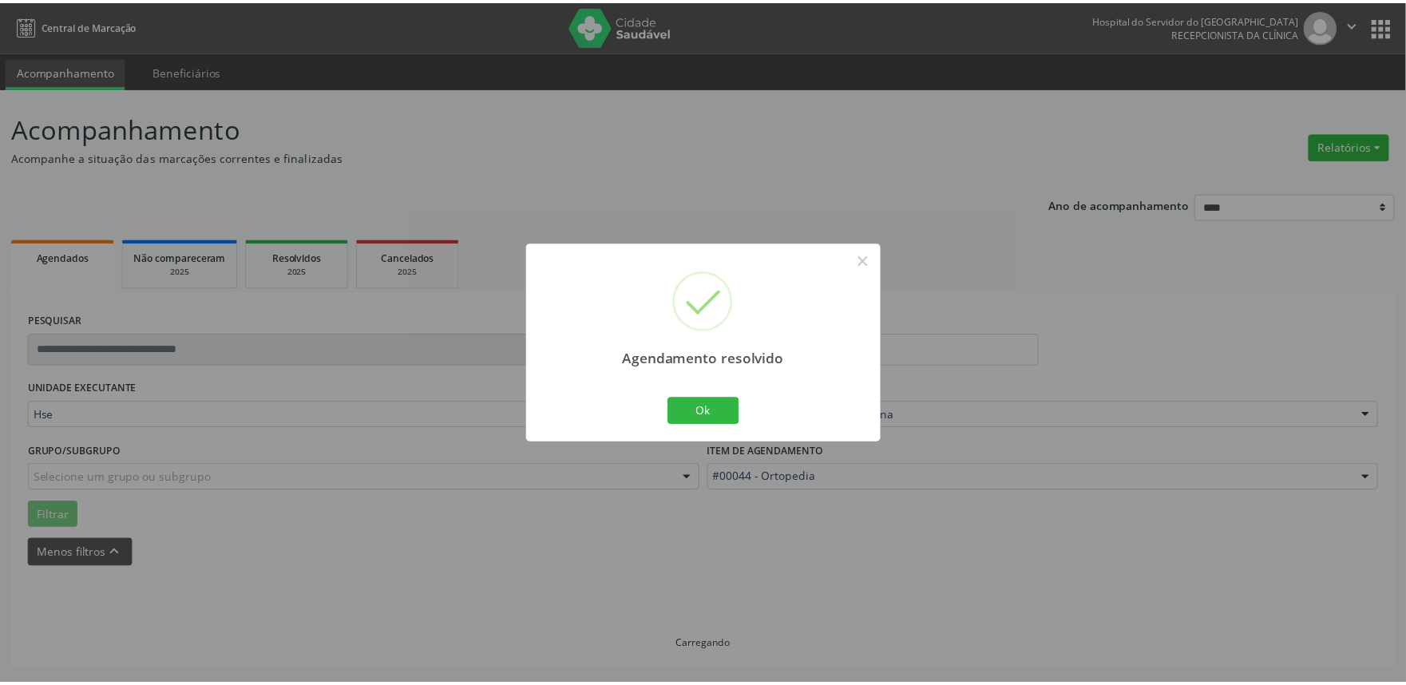
scroll to position [0, 0]
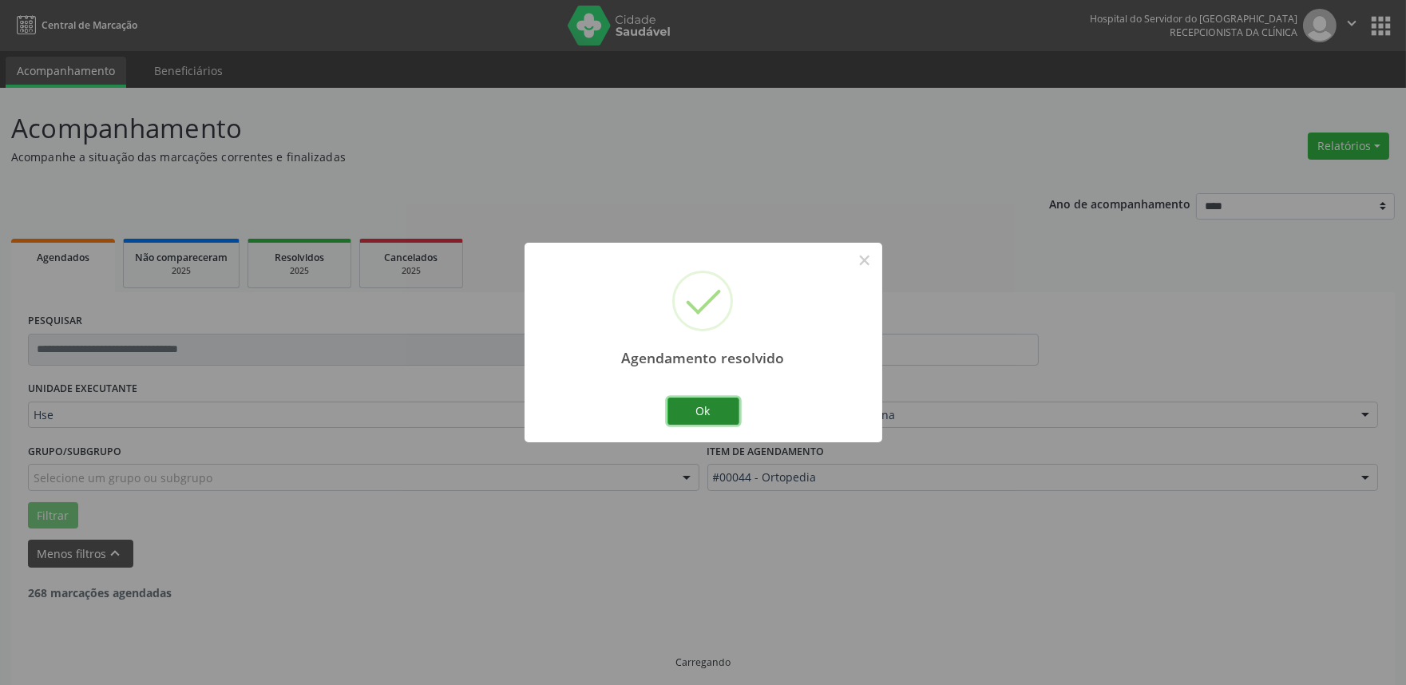
click at [705, 408] on button "Ok" at bounding box center [703, 411] width 72 height 27
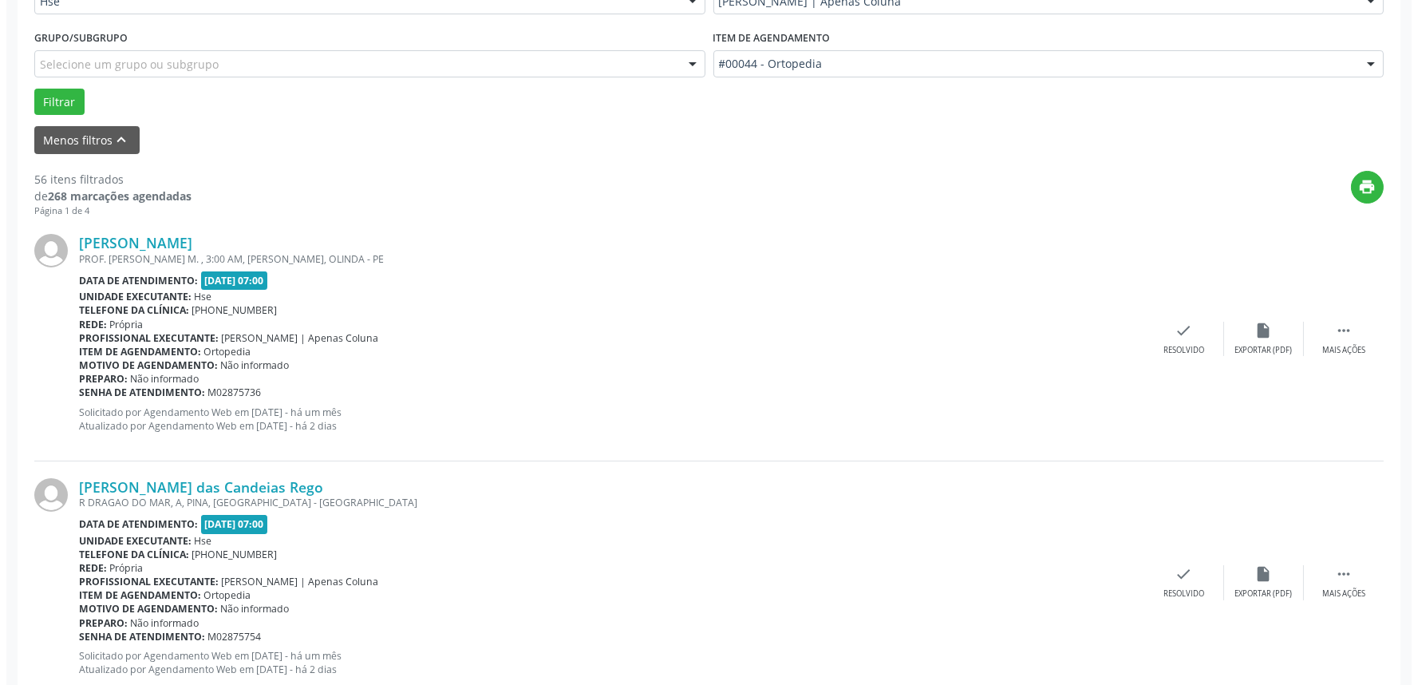
scroll to position [443, 0]
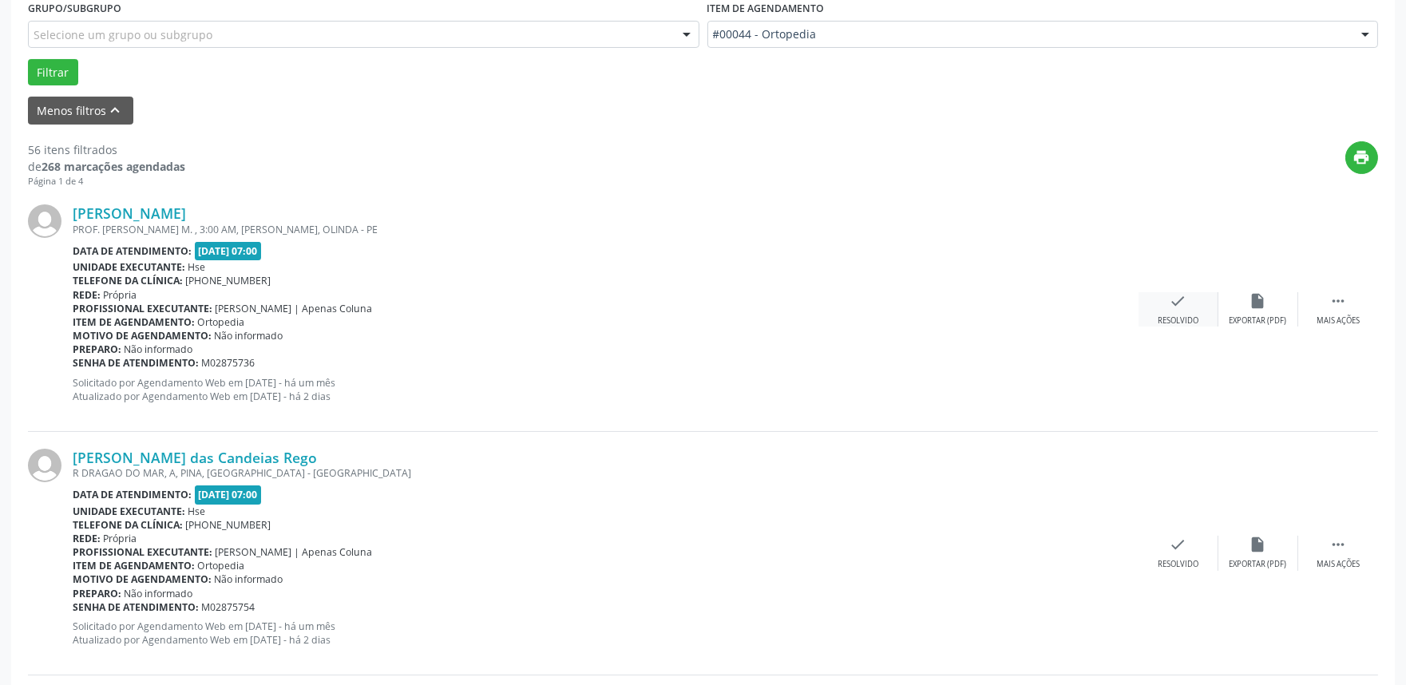
click at [1194, 307] on div "check Resolvido" at bounding box center [1178, 309] width 80 height 34
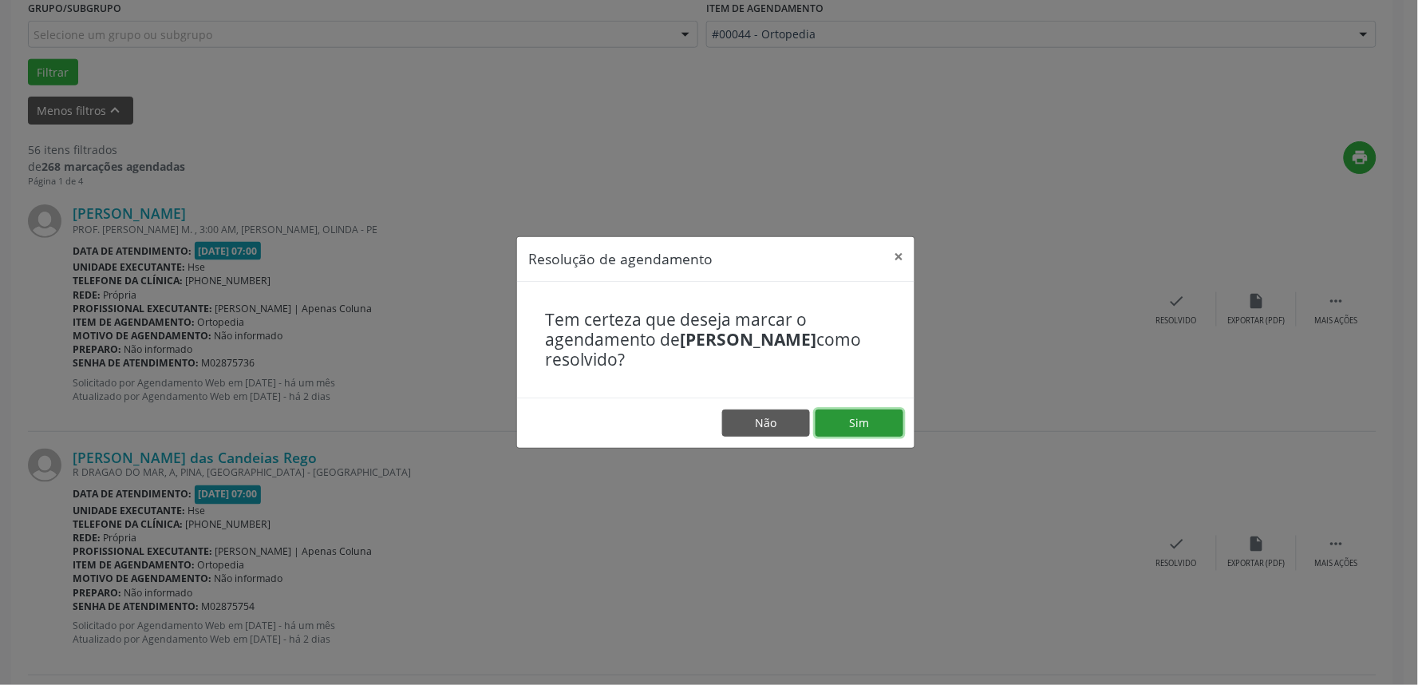
click at [872, 428] on button "Sim" at bounding box center [860, 422] width 88 height 27
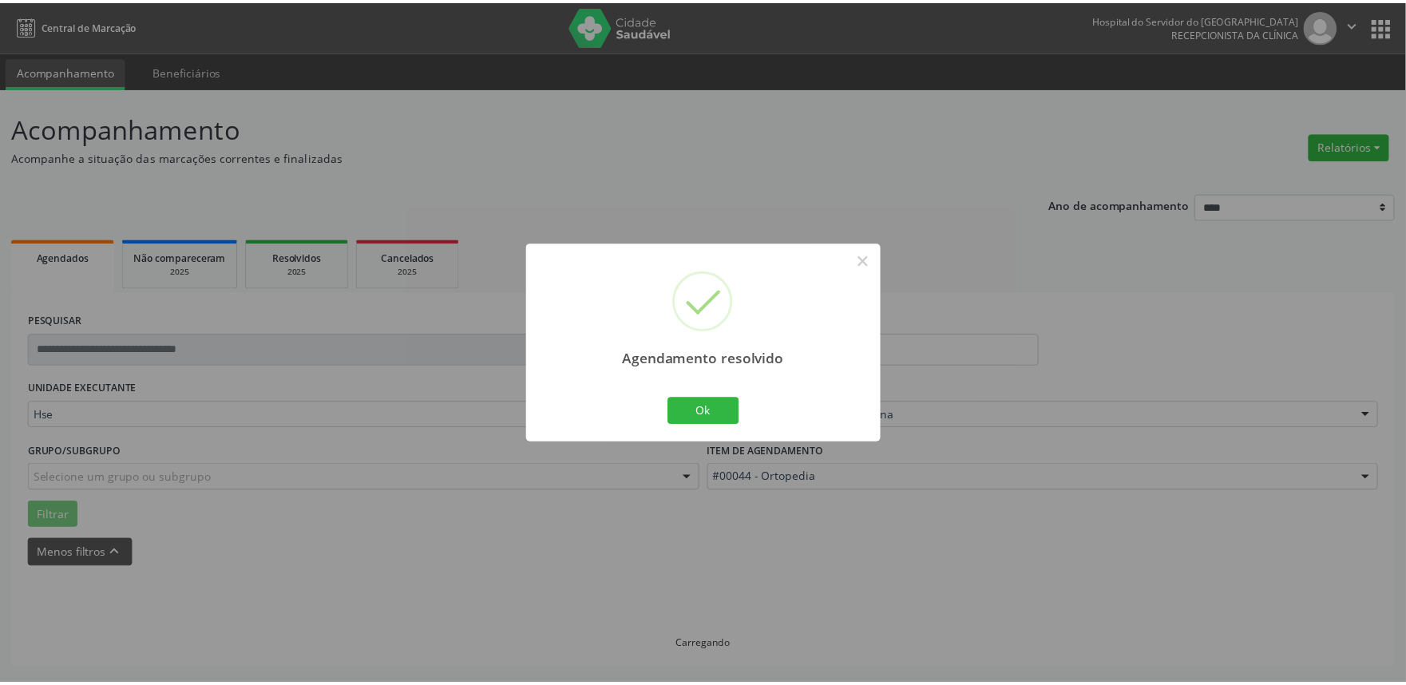
scroll to position [0, 0]
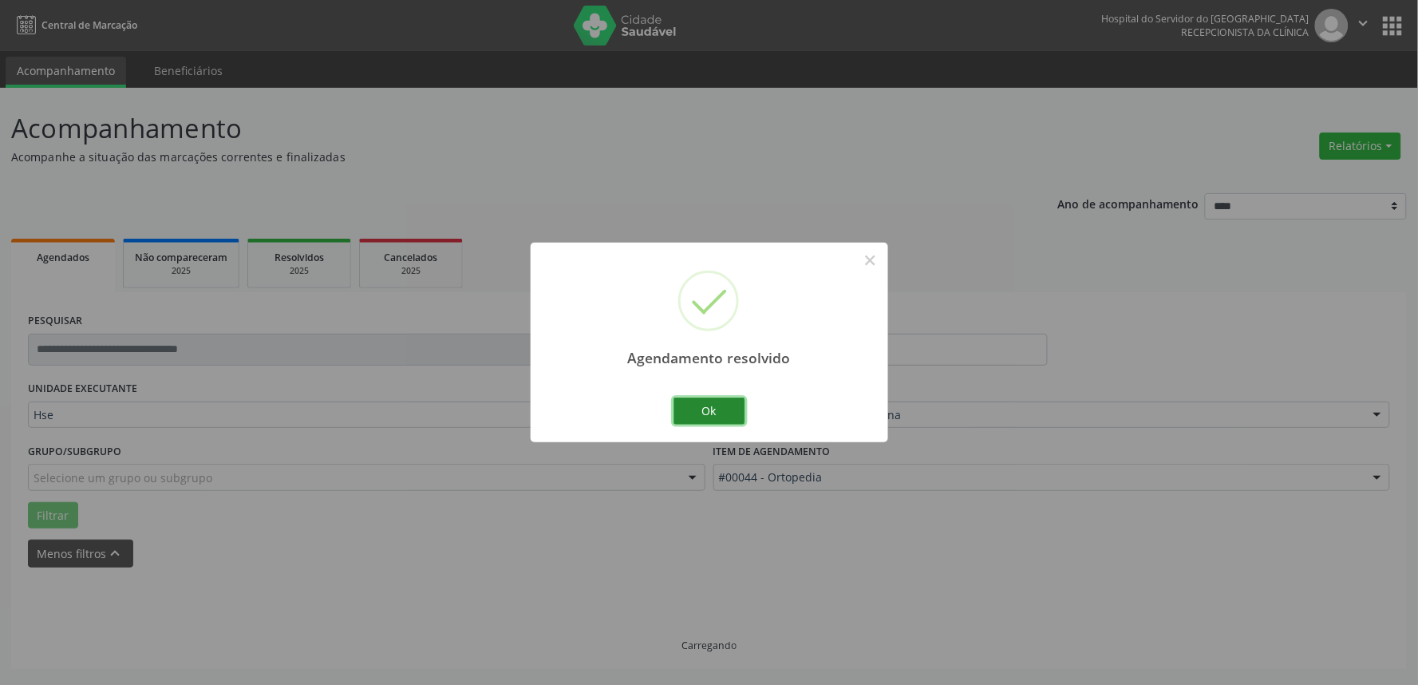
click at [733, 407] on button "Ok" at bounding box center [710, 411] width 72 height 27
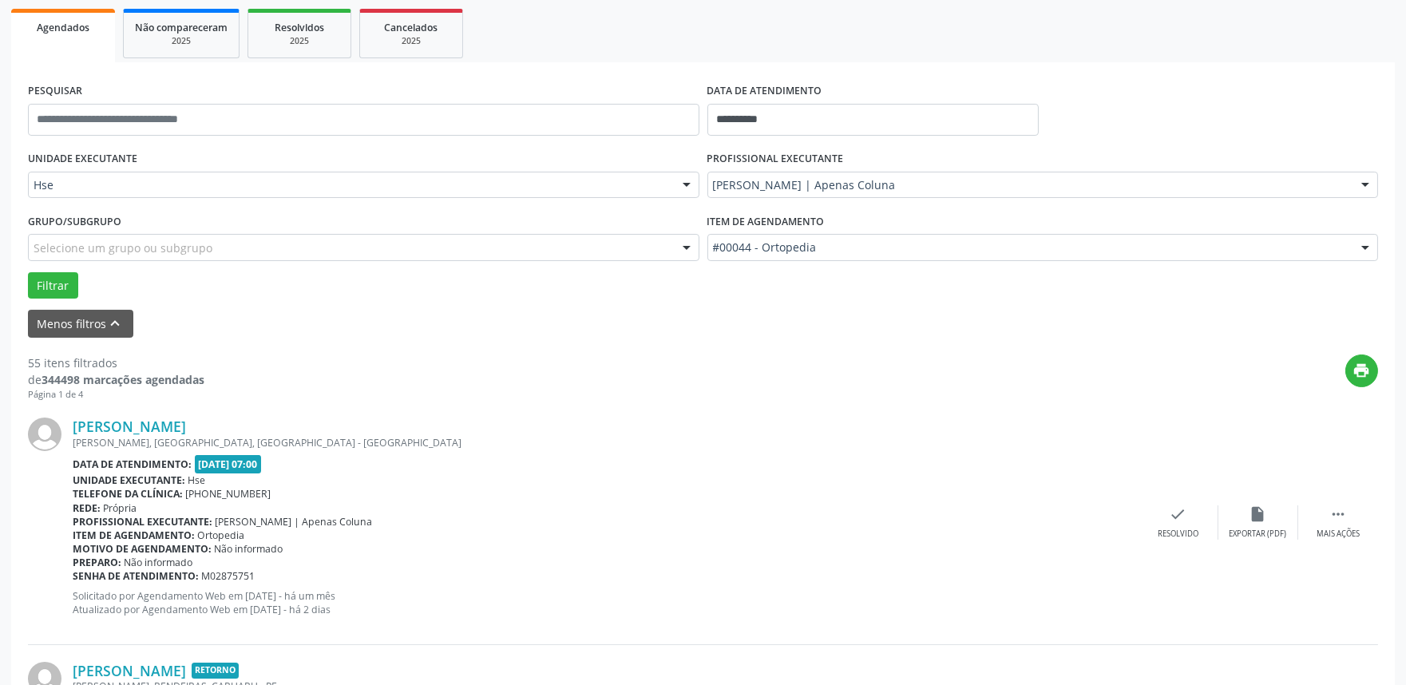
scroll to position [354, 0]
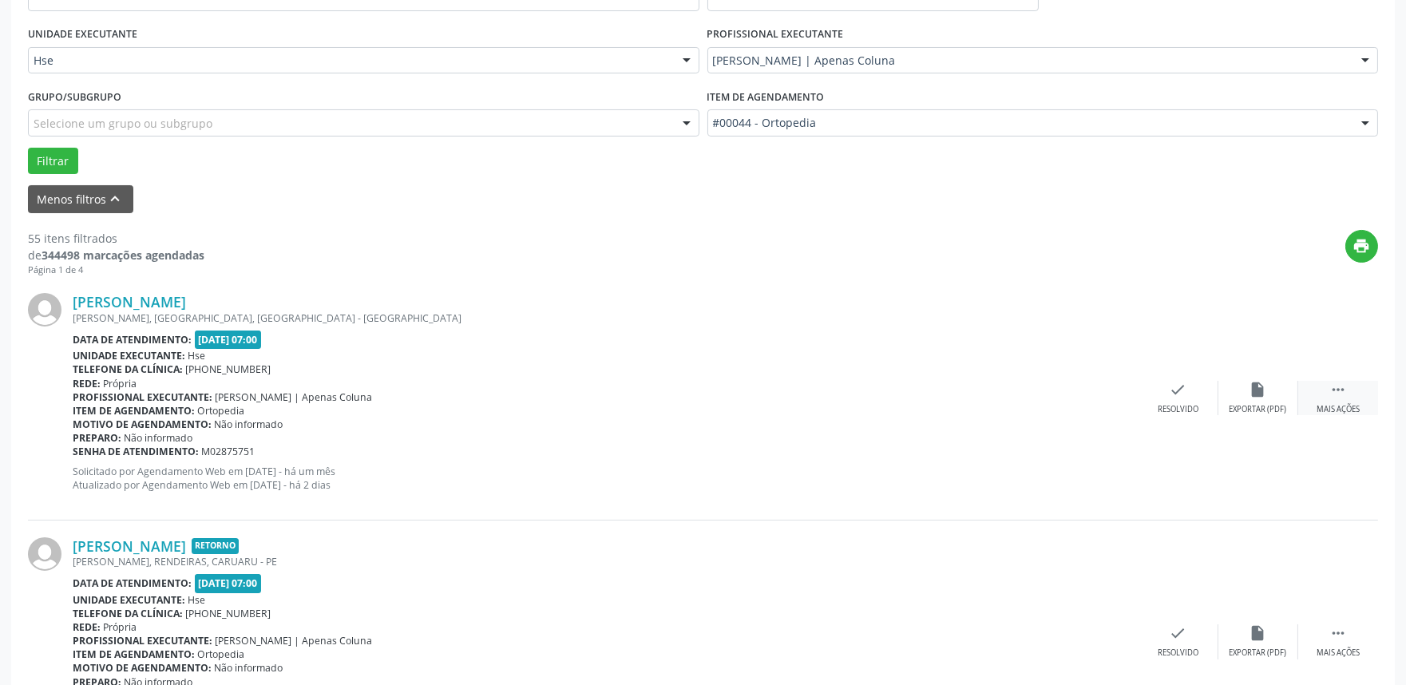
click at [1335, 395] on icon "" at bounding box center [1338, 390] width 18 height 18
click at [1263, 385] on icon "alarm_off" at bounding box center [1258, 390] width 18 height 18
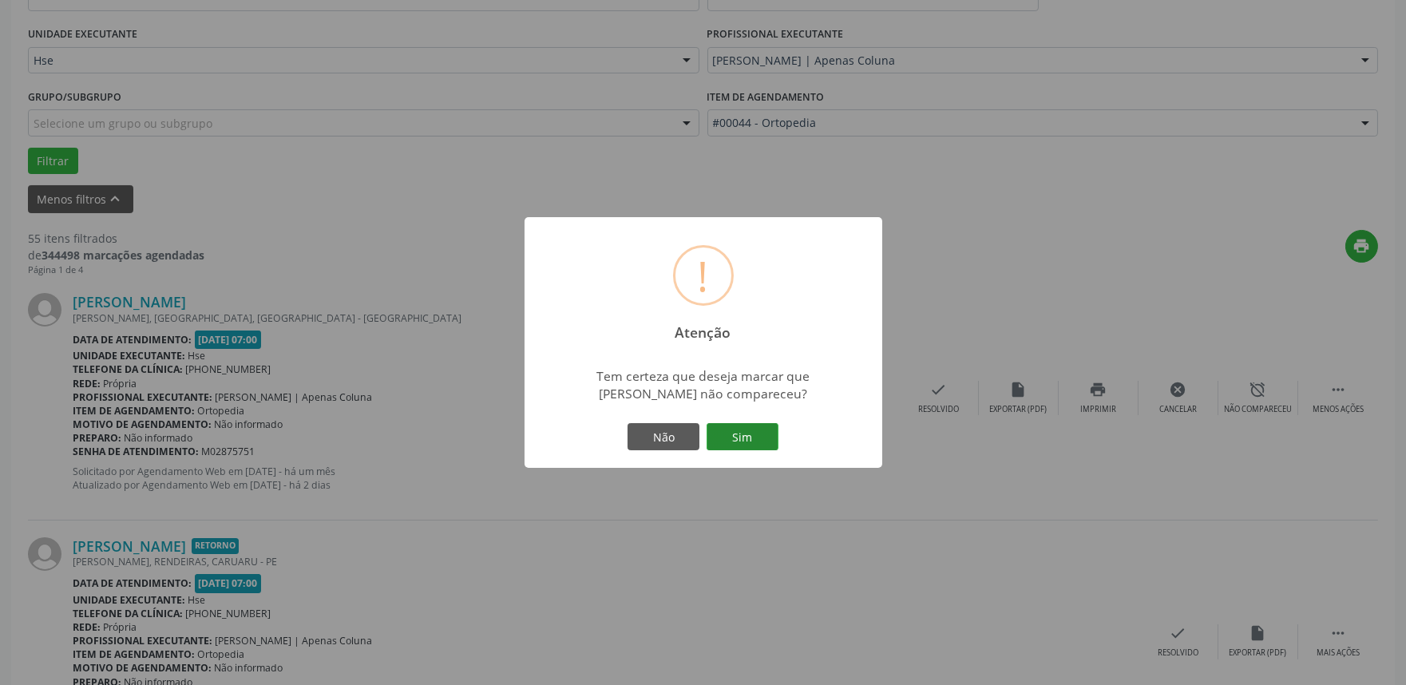
click at [740, 429] on button "Sim" at bounding box center [742, 436] width 72 height 27
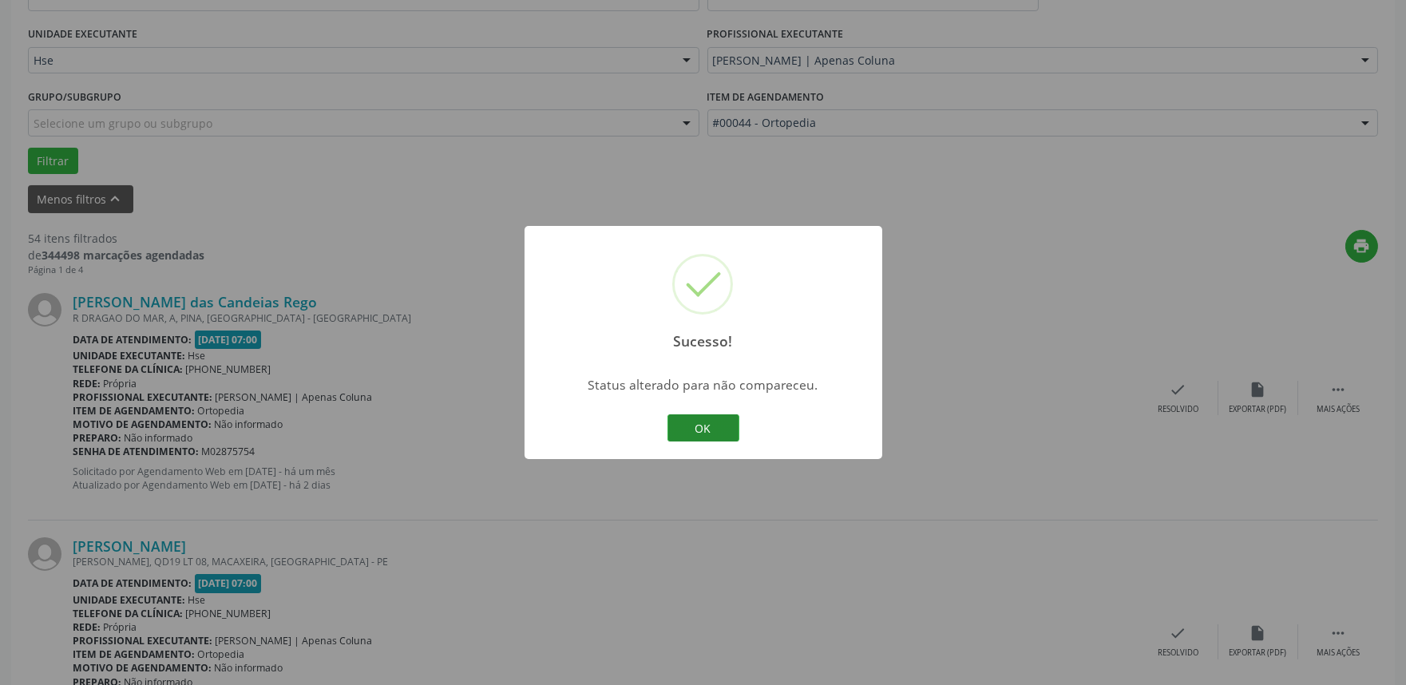
click at [722, 425] on button "OK" at bounding box center [703, 427] width 72 height 27
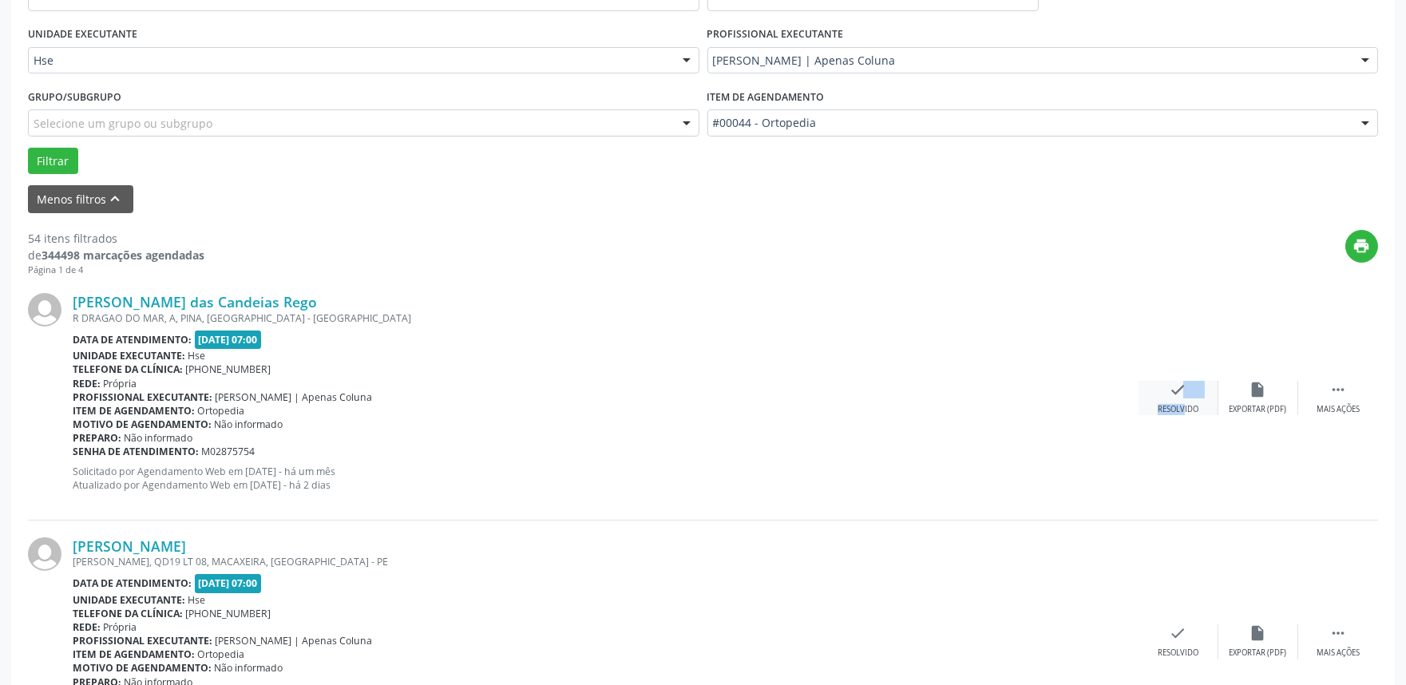
click at [1171, 399] on div "check Resolvido" at bounding box center [1178, 398] width 80 height 34
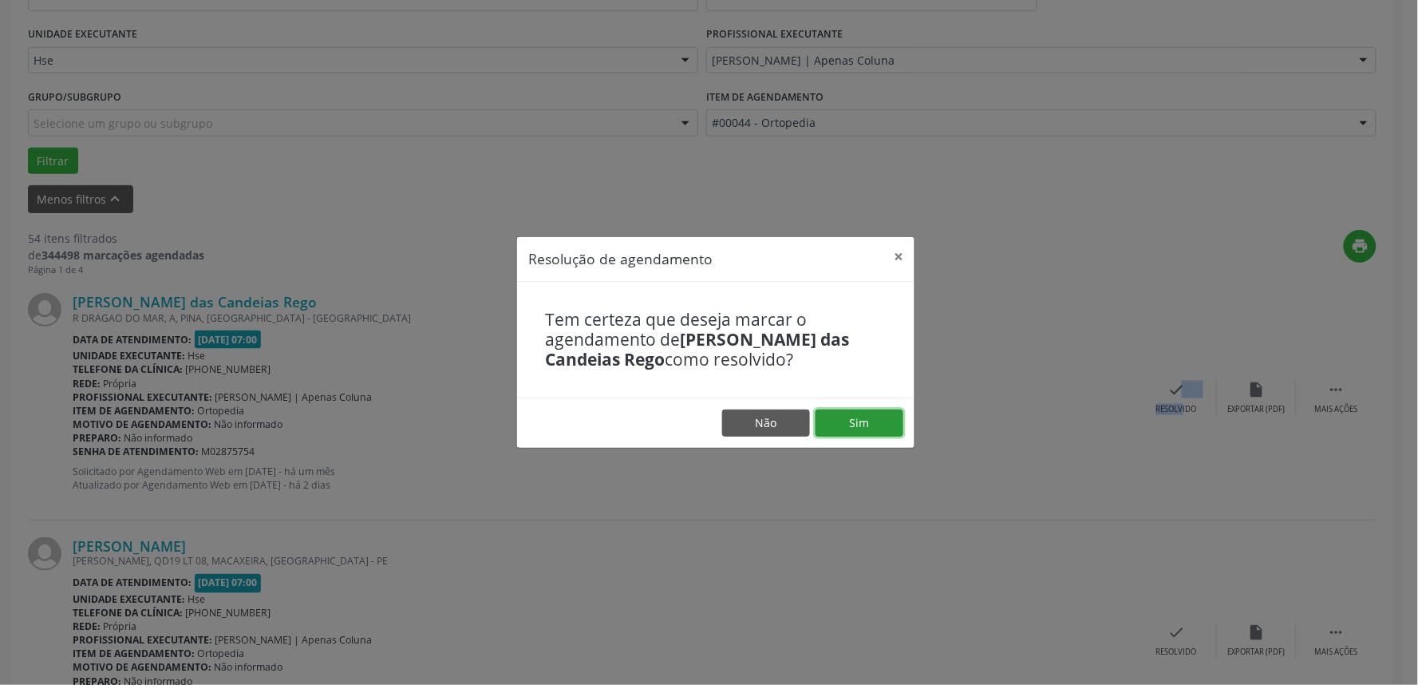
click at [876, 413] on button "Sim" at bounding box center [860, 422] width 88 height 27
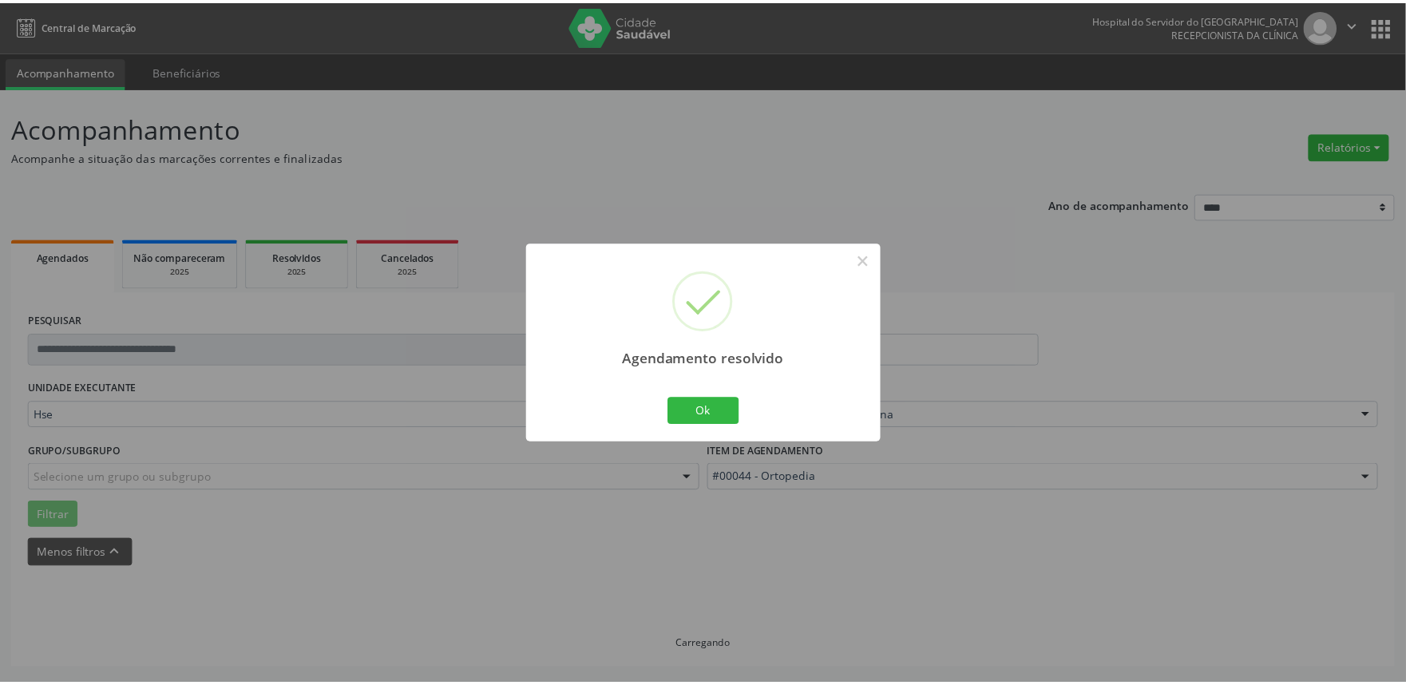
scroll to position [0, 0]
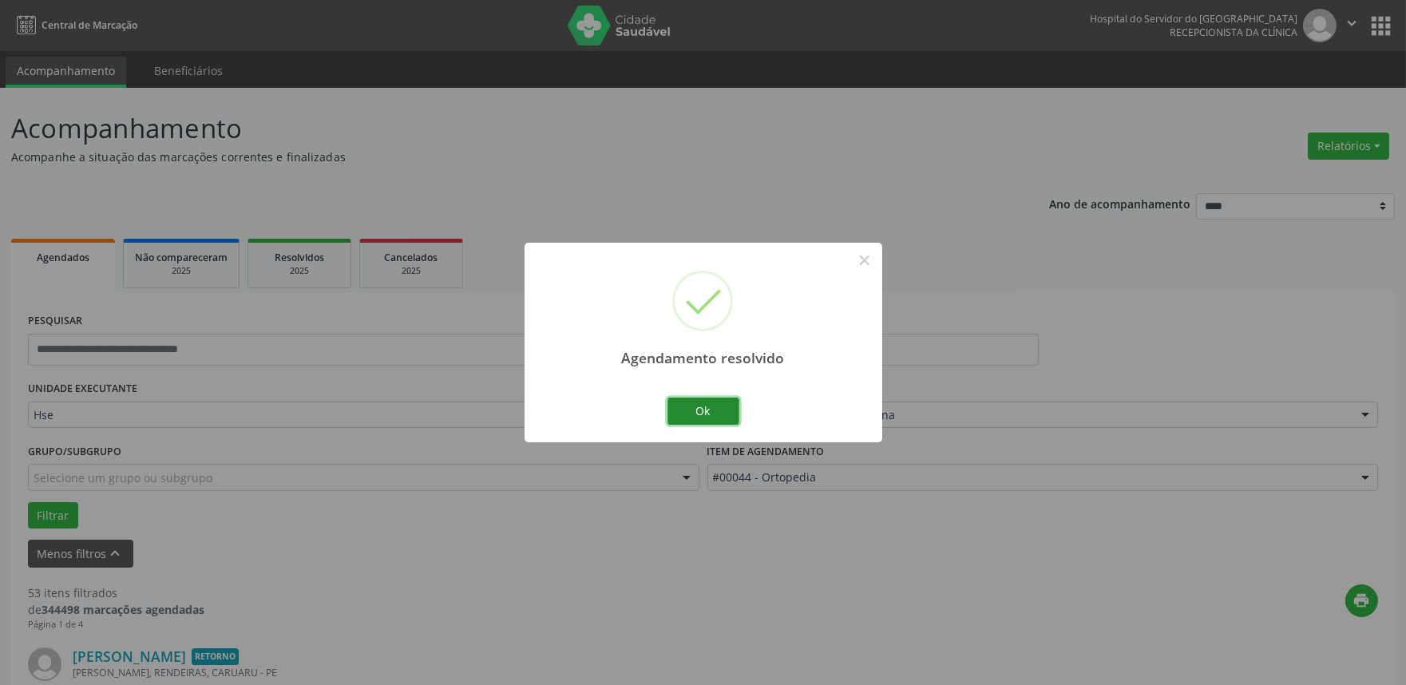
click at [702, 421] on button "Ok" at bounding box center [703, 411] width 72 height 27
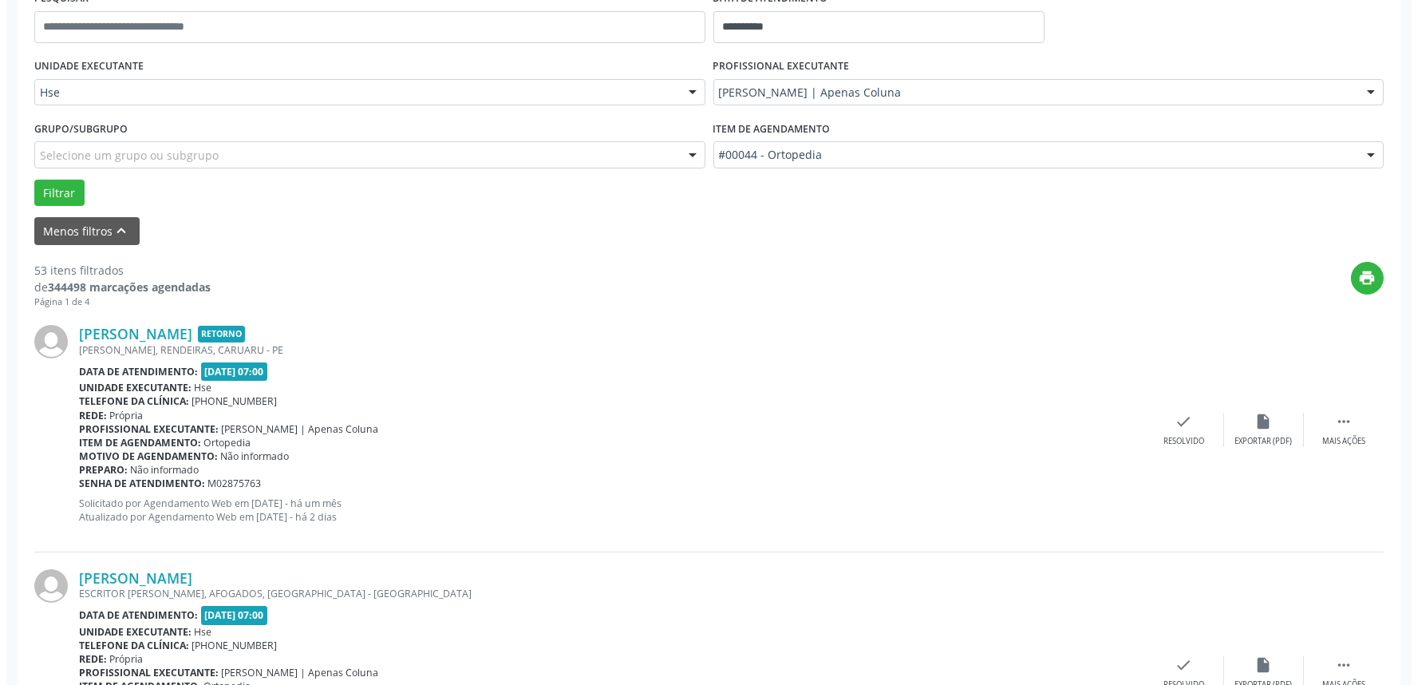
scroll to position [354, 0]
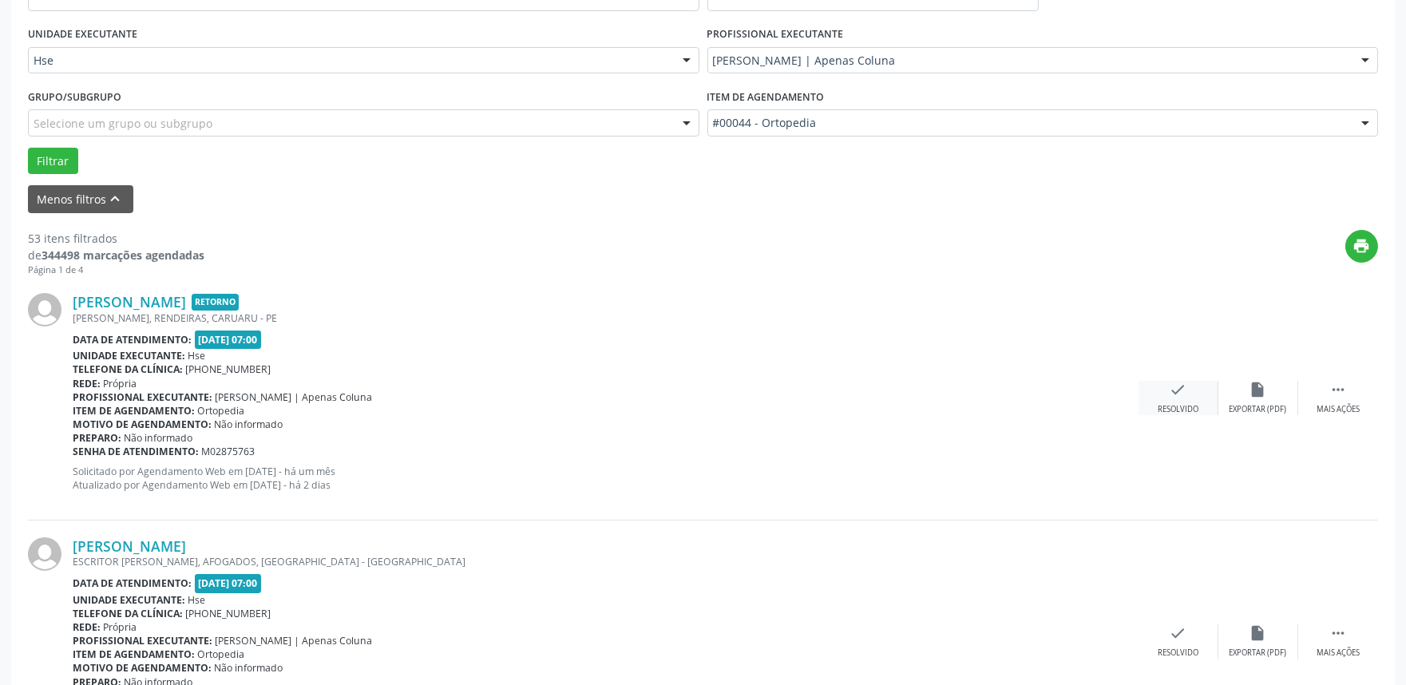
click at [1187, 386] on div "check Resolvido" at bounding box center [1178, 398] width 80 height 34
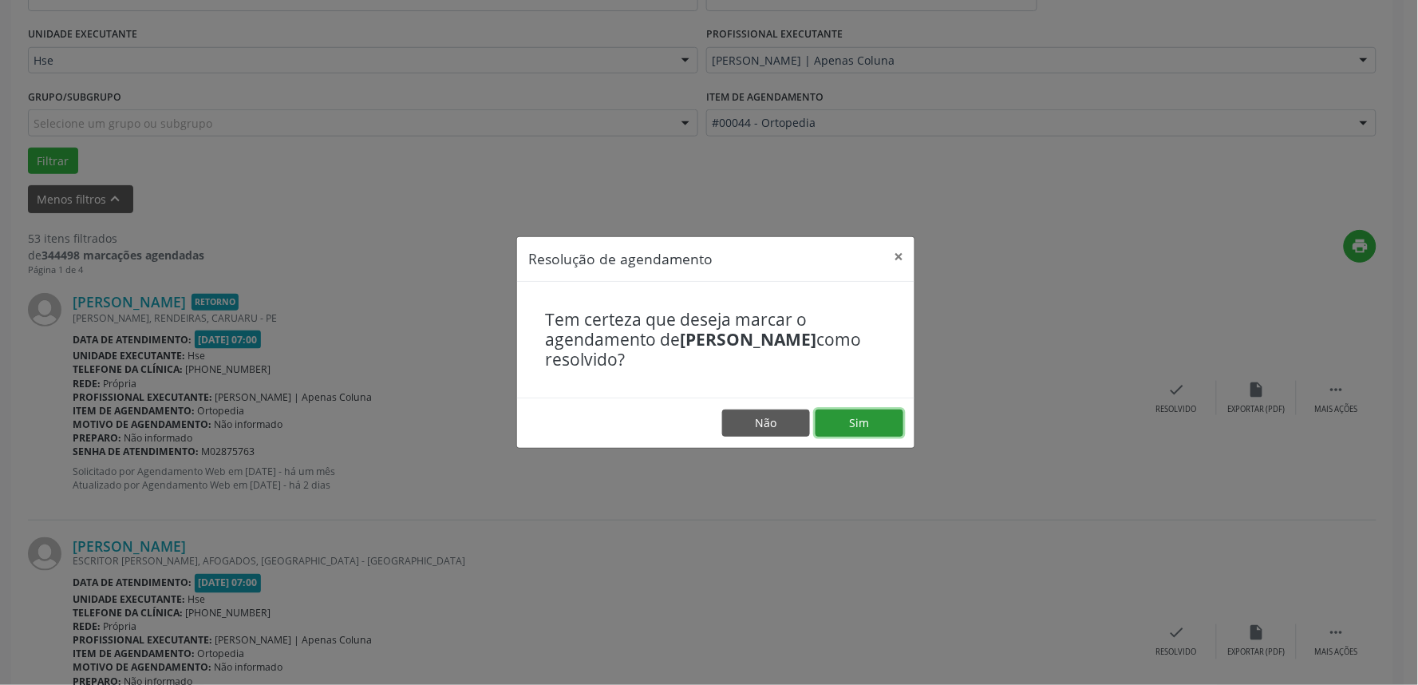
click at [849, 420] on button "Sim" at bounding box center [860, 422] width 88 height 27
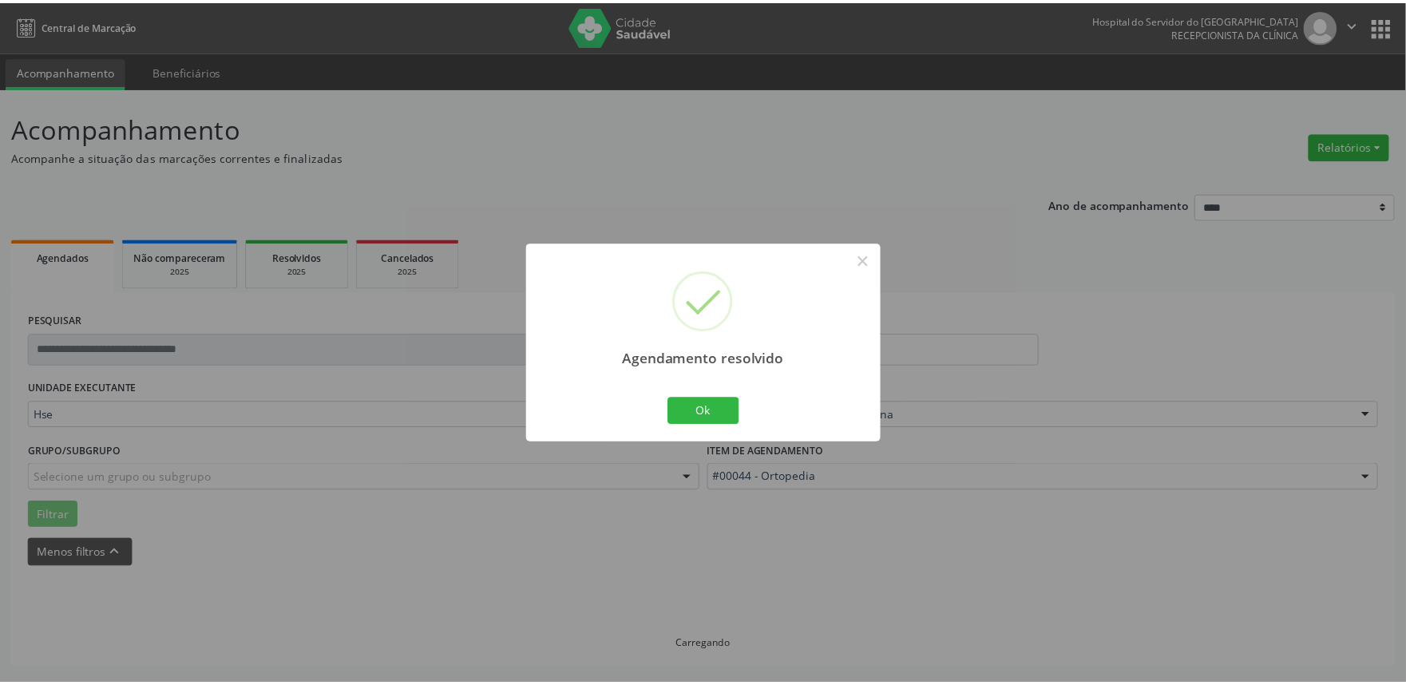
scroll to position [0, 0]
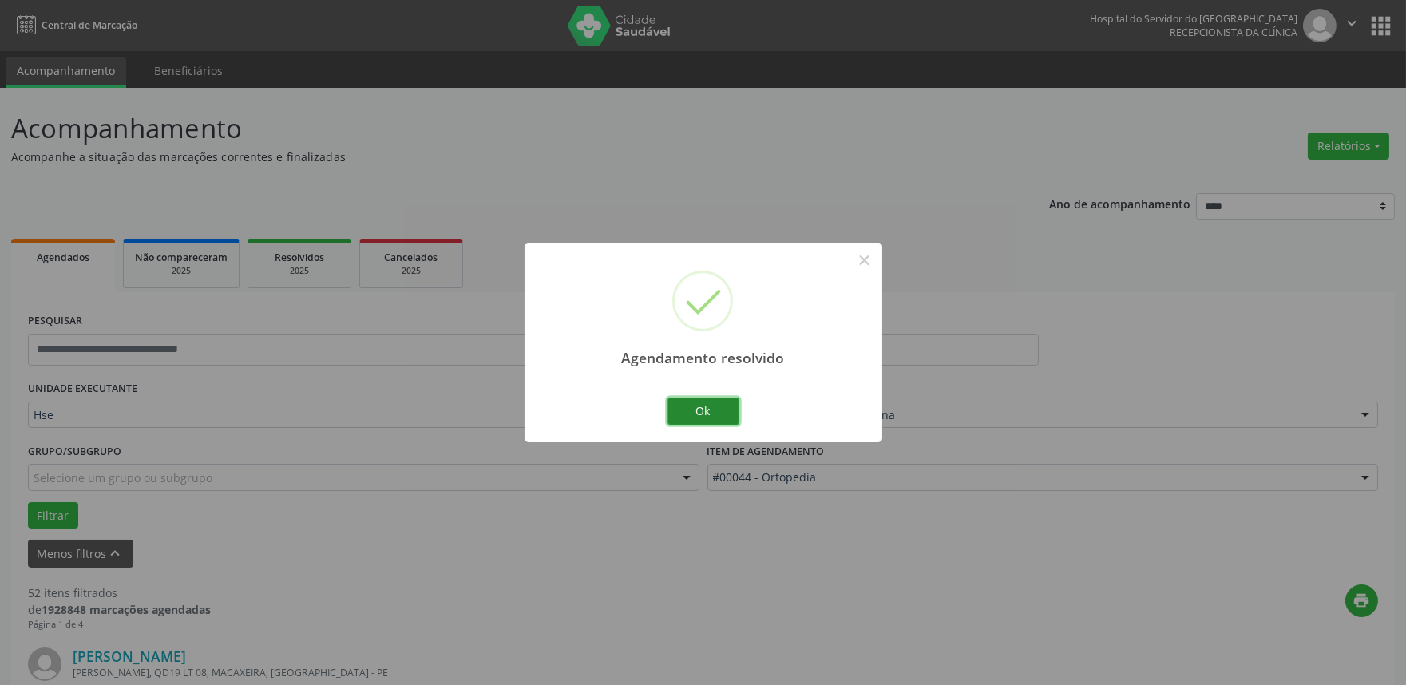
click at [700, 404] on button "Ok" at bounding box center [703, 411] width 72 height 27
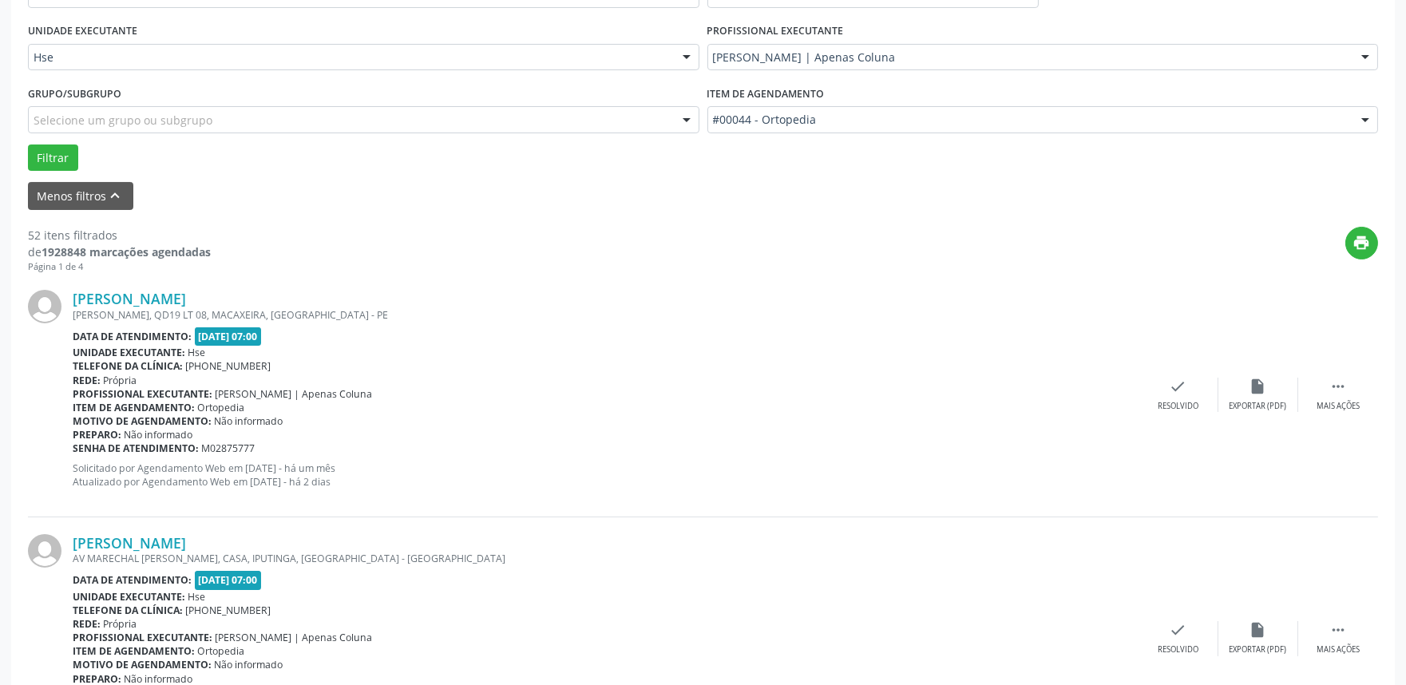
scroll to position [532, 0]
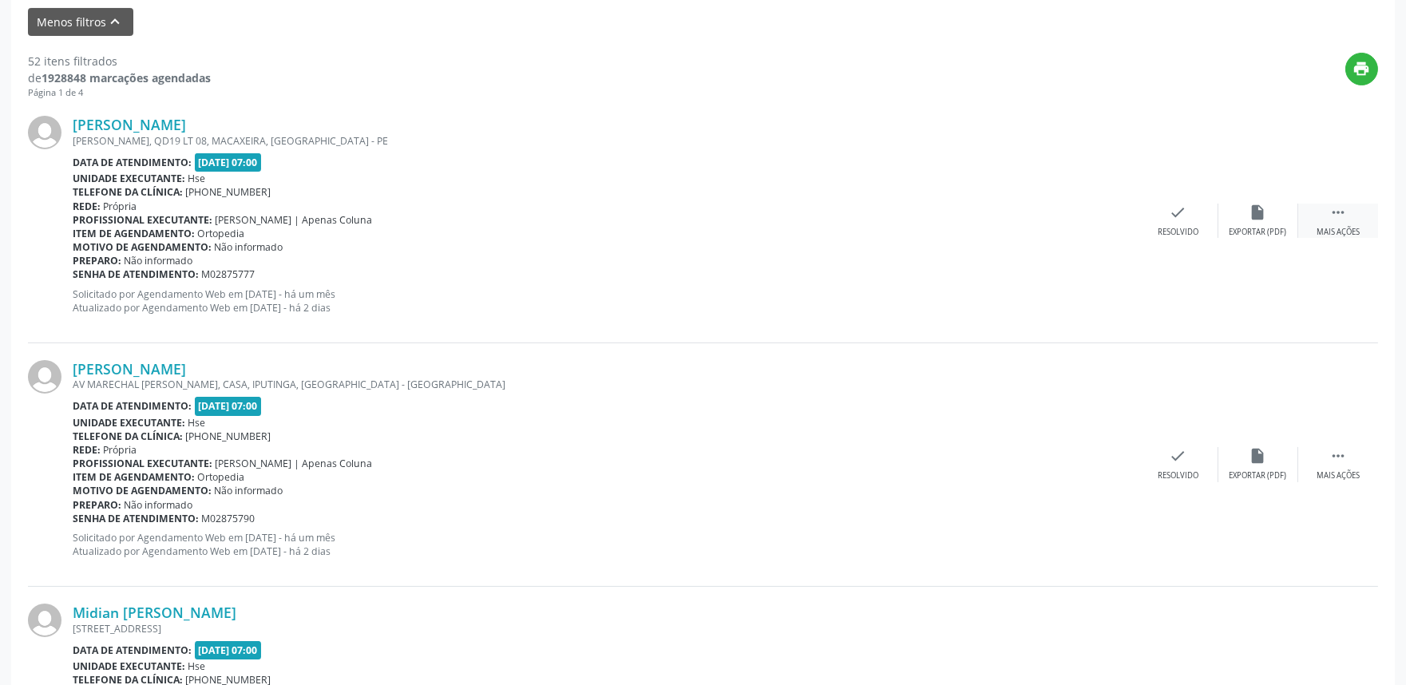
click at [1351, 213] on div " Mais ações" at bounding box center [1338, 221] width 80 height 34
click at [1257, 196] on div "Angelica Maria dos Santos Silva LUIS CARLOS ALMEIDA, QD19 LT 08, MACAXEIRA, REC…" at bounding box center [703, 220] width 1350 height 243
click at [1257, 224] on div "alarm_off Não compareceu" at bounding box center [1258, 221] width 80 height 34
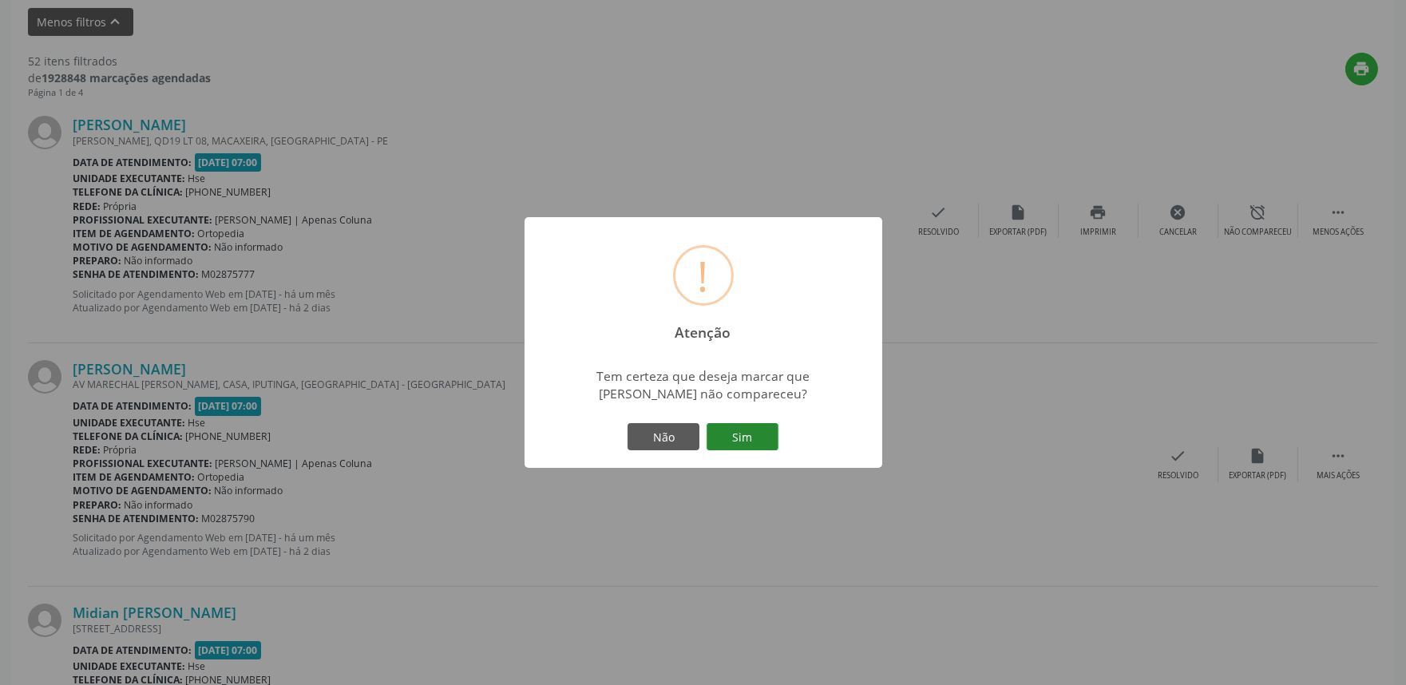
click at [757, 428] on button "Sim" at bounding box center [742, 436] width 72 height 27
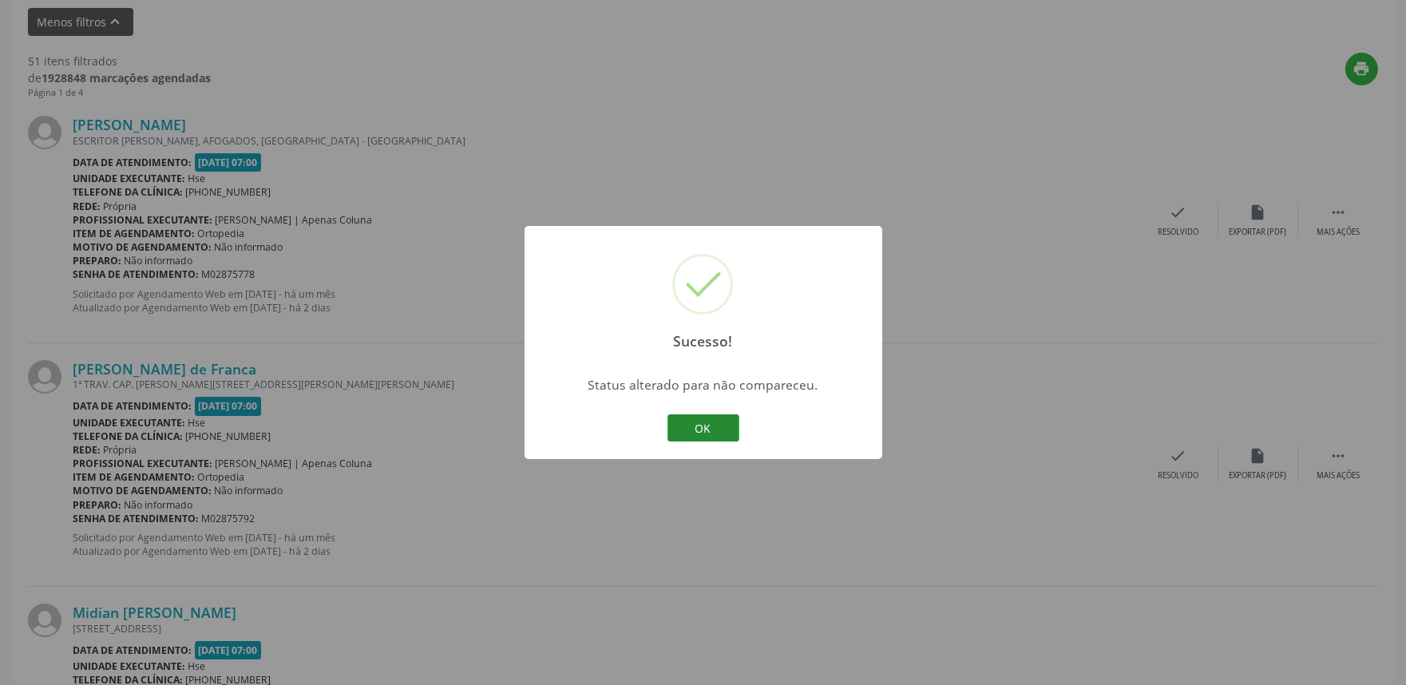
click at [721, 429] on button "OK" at bounding box center [703, 427] width 72 height 27
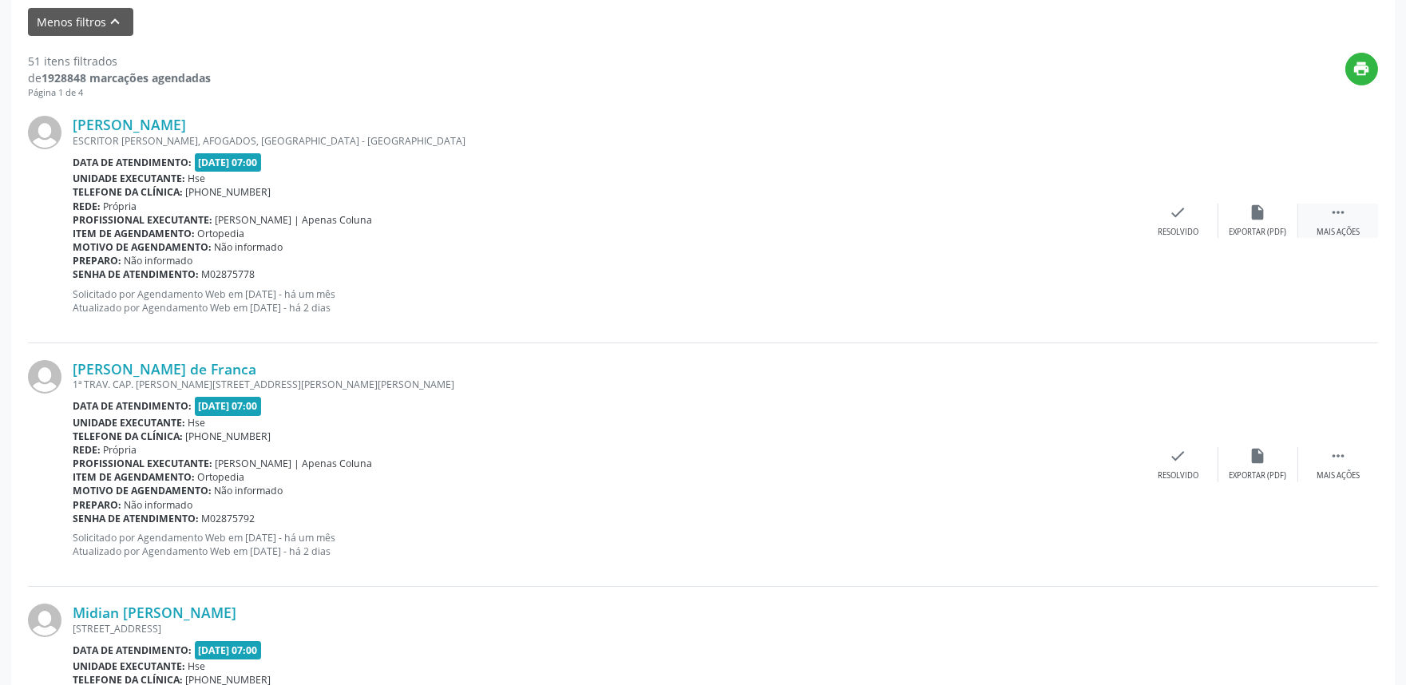
click at [1342, 216] on icon "" at bounding box center [1338, 213] width 18 height 18
click at [1277, 212] on div "alarm_off Não compareceu" at bounding box center [1258, 221] width 80 height 34
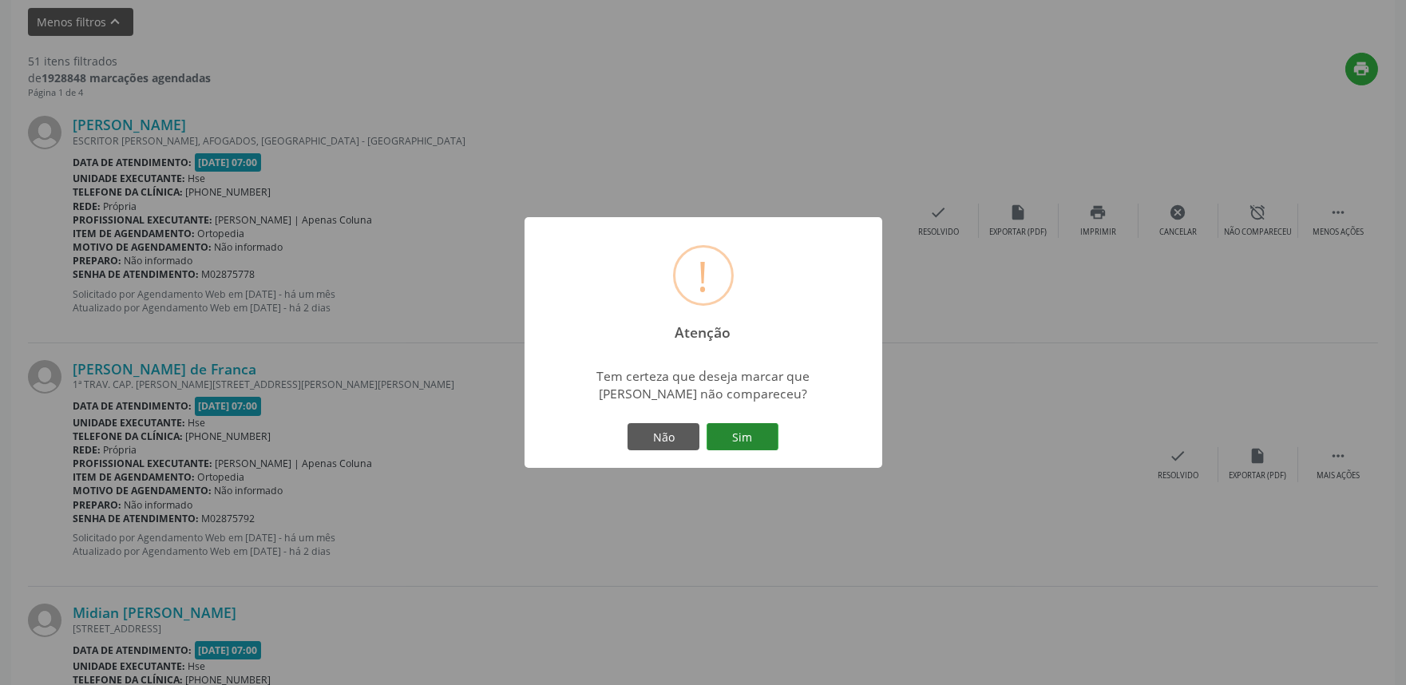
click at [752, 441] on button "Sim" at bounding box center [742, 436] width 72 height 27
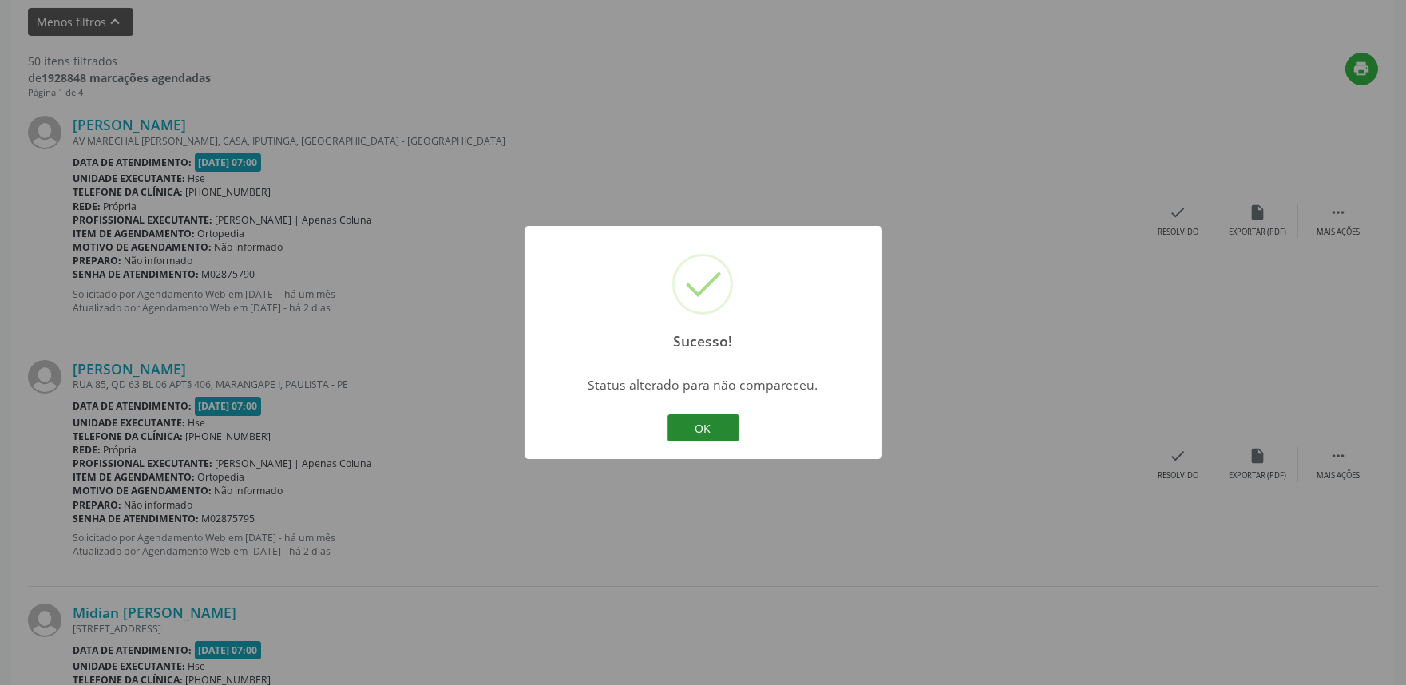
click at [705, 418] on button "OK" at bounding box center [703, 427] width 72 height 27
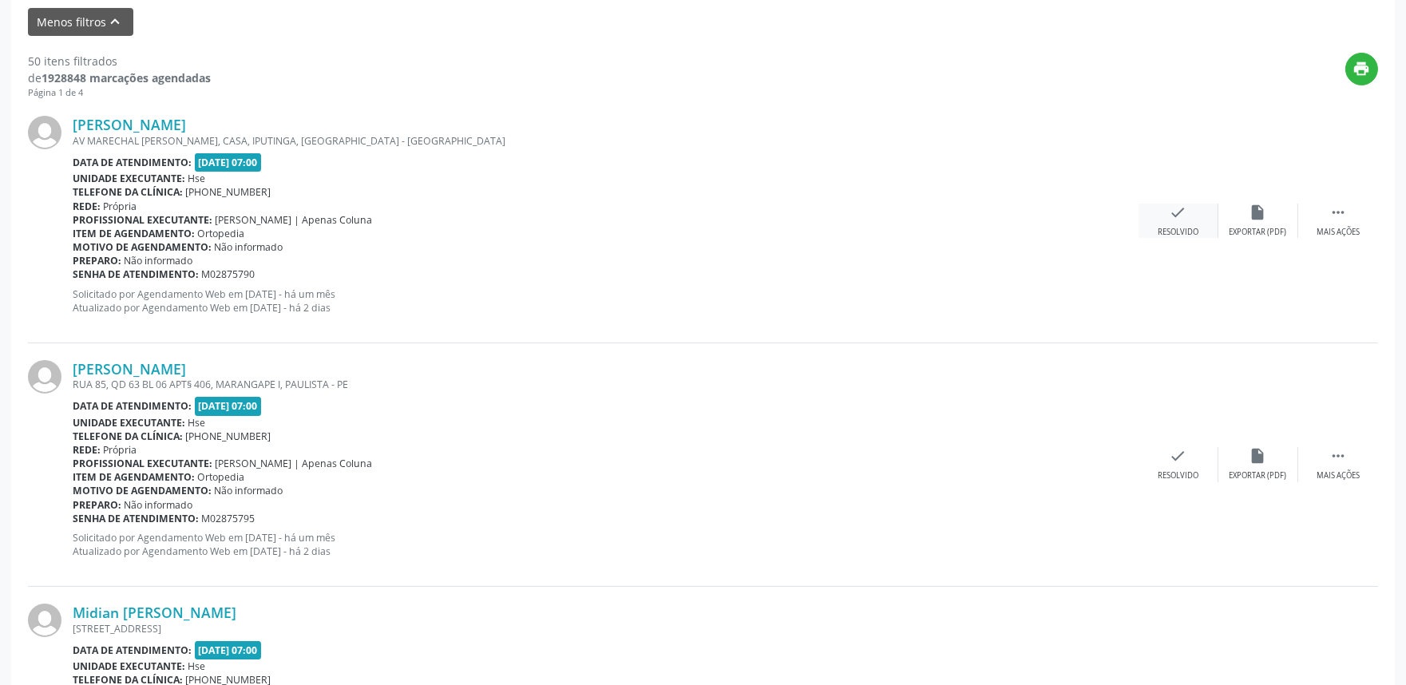
click at [1176, 213] on icon "check" at bounding box center [1178, 213] width 18 height 18
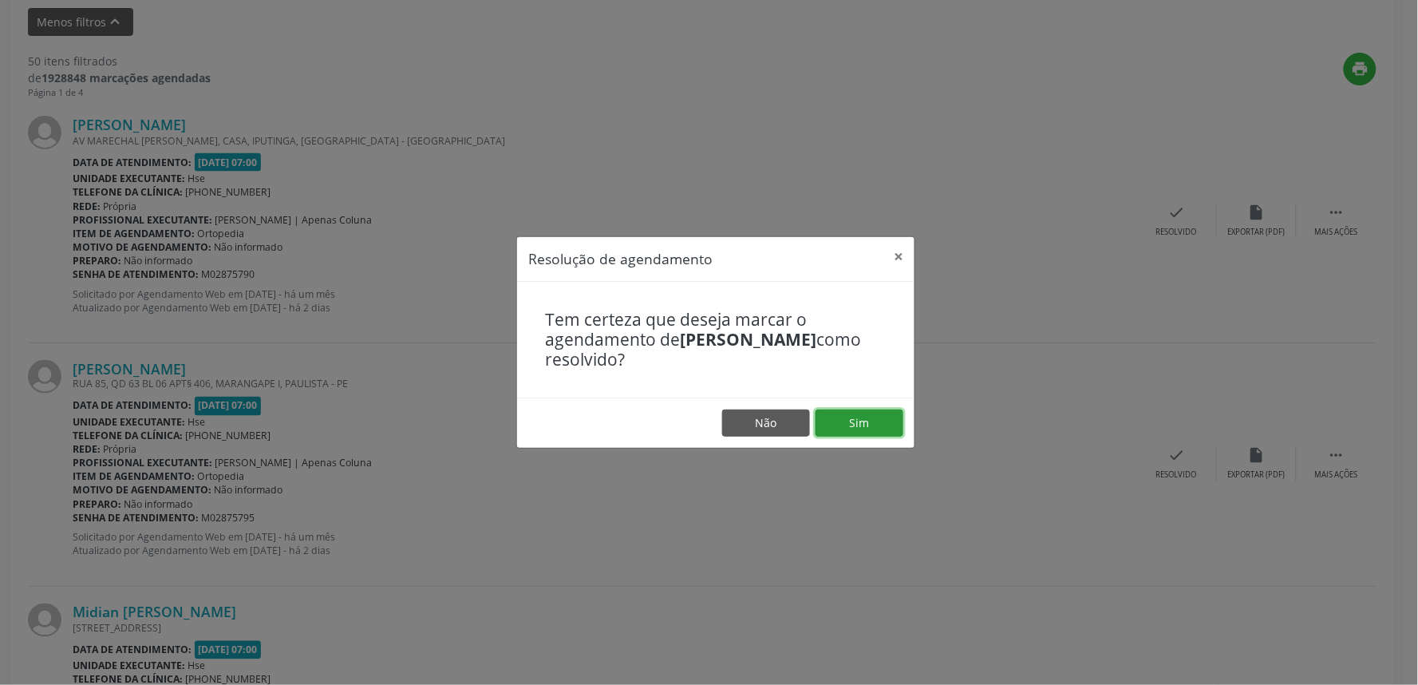
click at [863, 423] on button "Sim" at bounding box center [860, 422] width 88 height 27
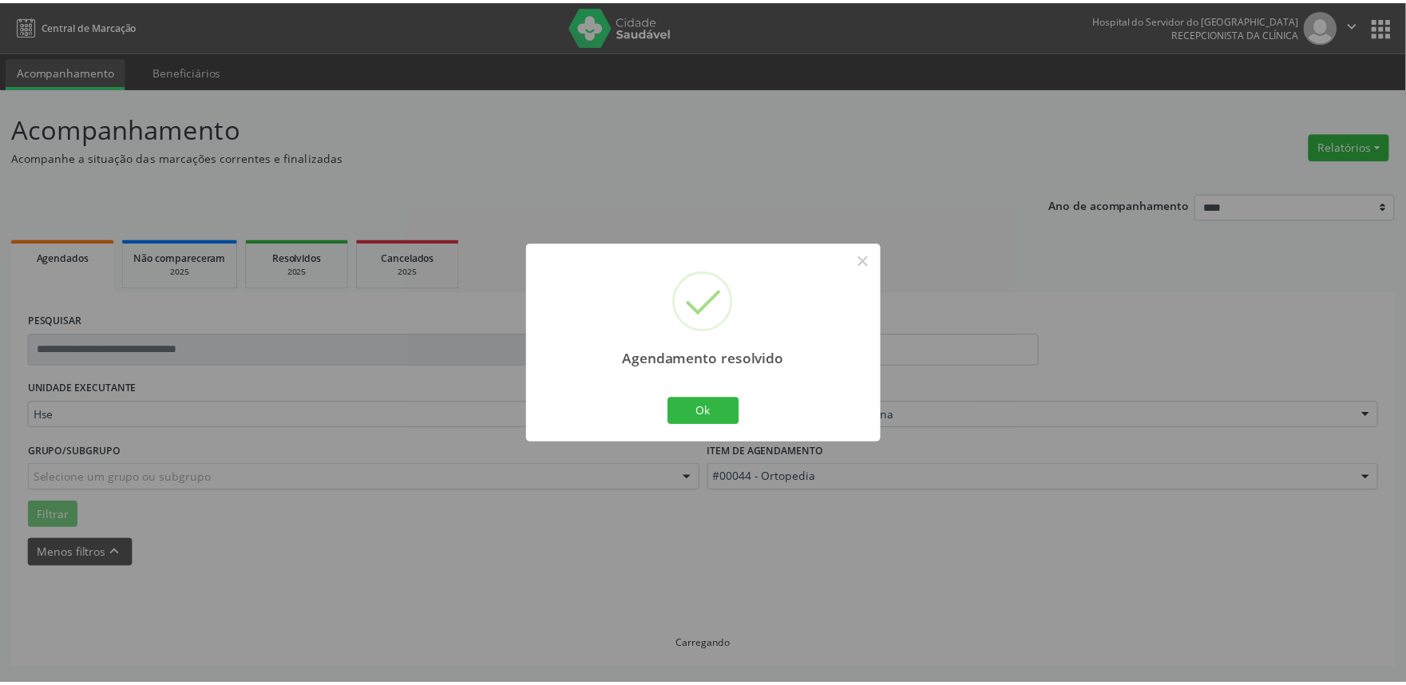
scroll to position [0, 0]
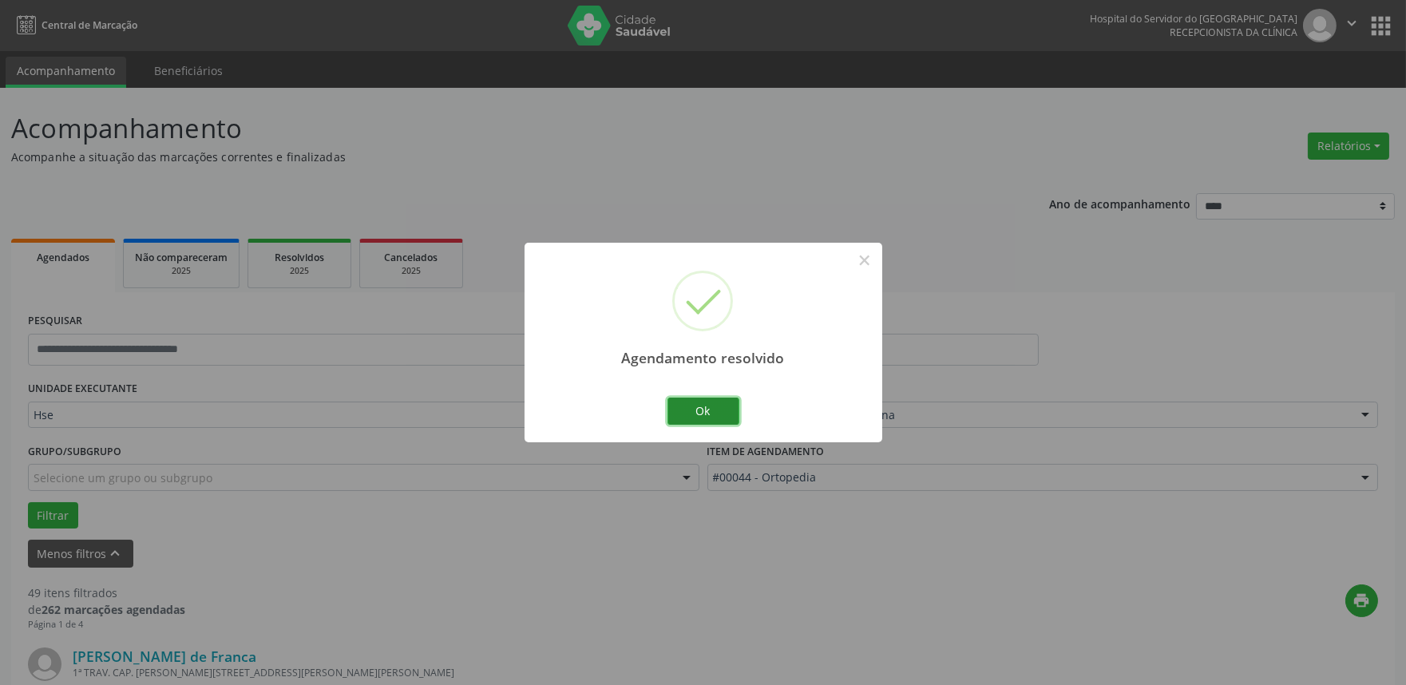
click at [722, 415] on button "Ok" at bounding box center [703, 411] width 72 height 27
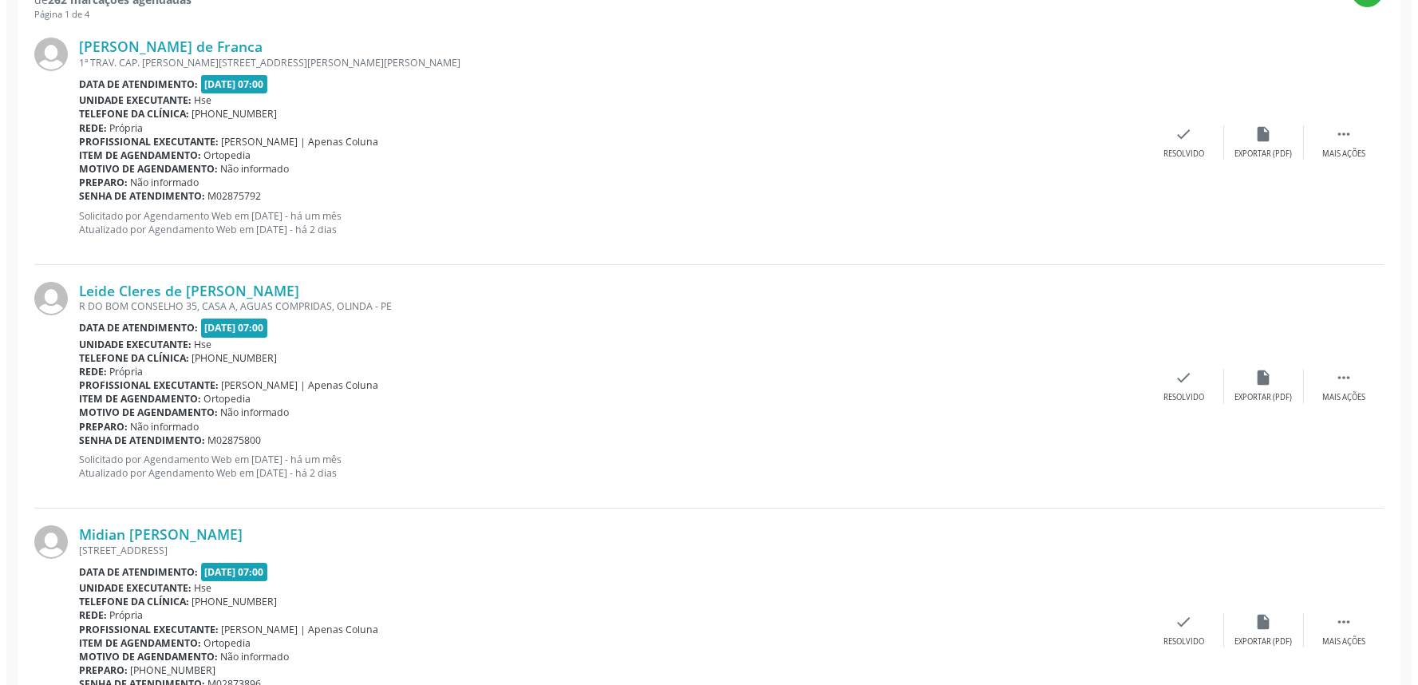
scroll to position [620, 0]
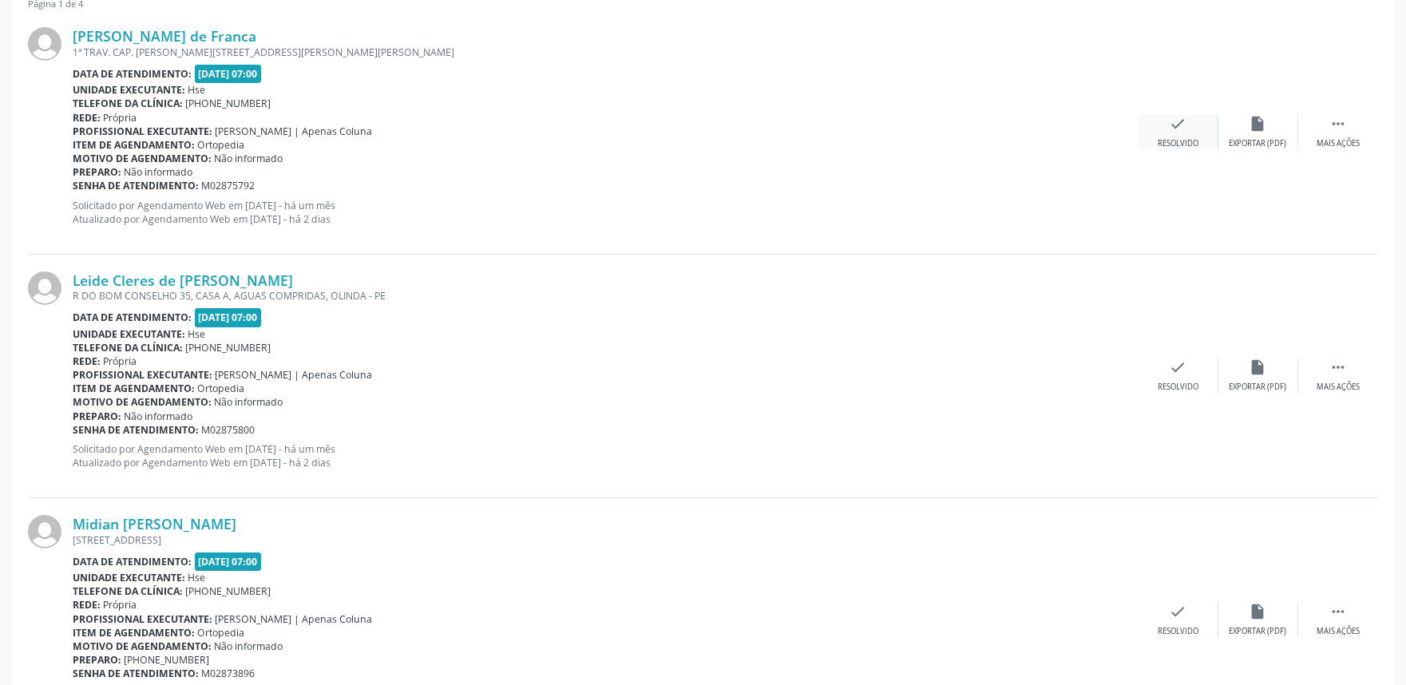
click at [1166, 138] on div "Resolvido" at bounding box center [1177, 143] width 41 height 11
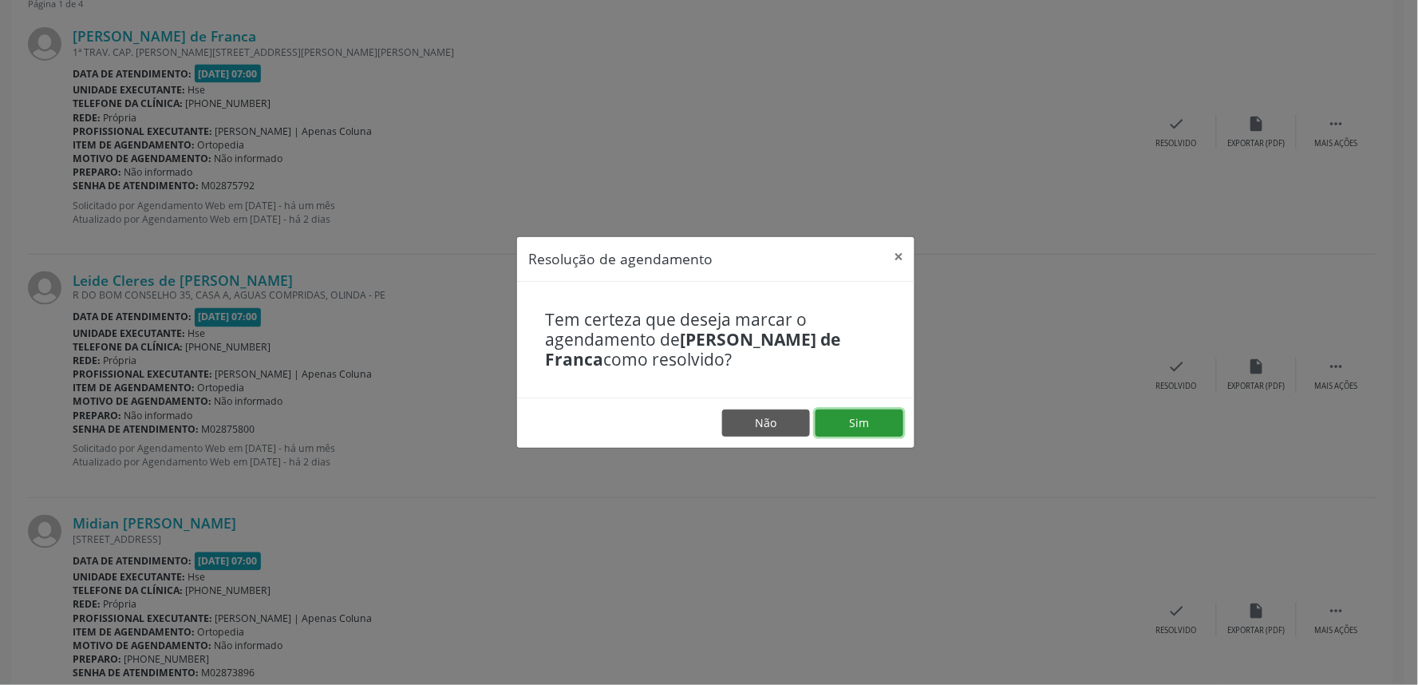
click at [847, 423] on button "Sim" at bounding box center [860, 422] width 88 height 27
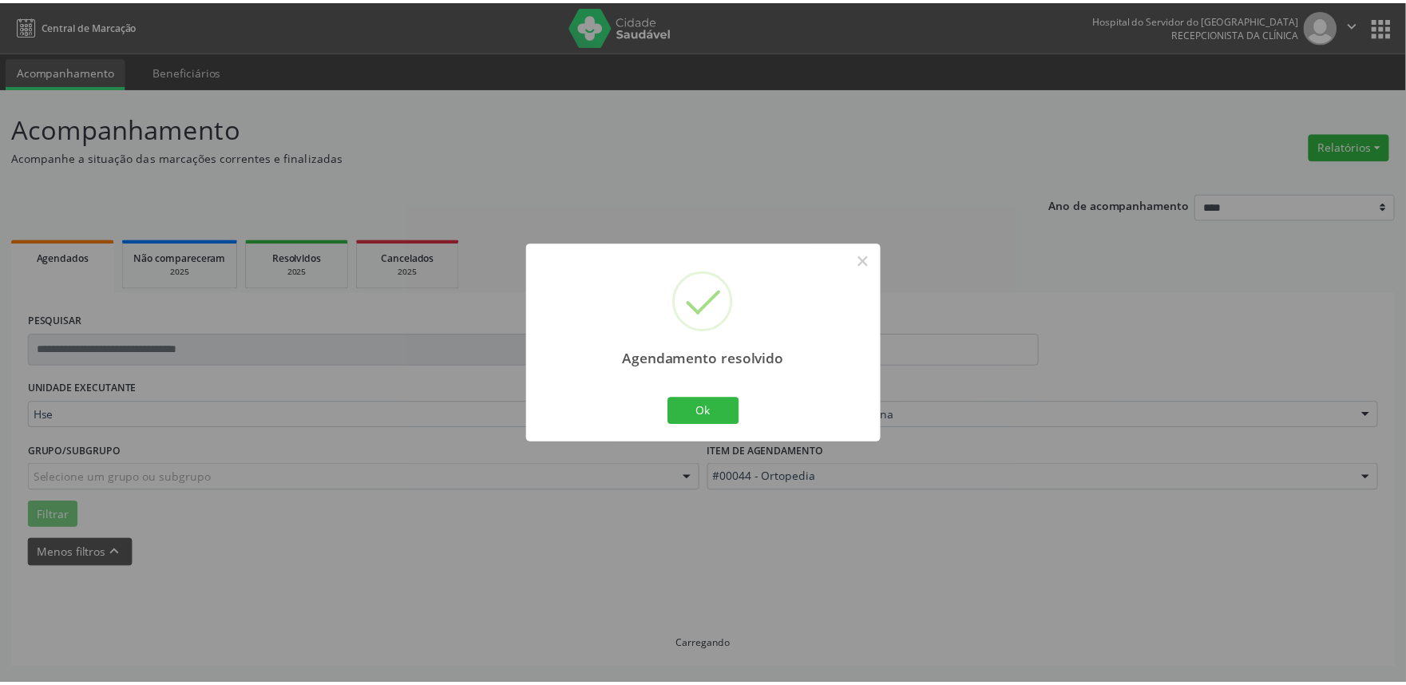
scroll to position [0, 0]
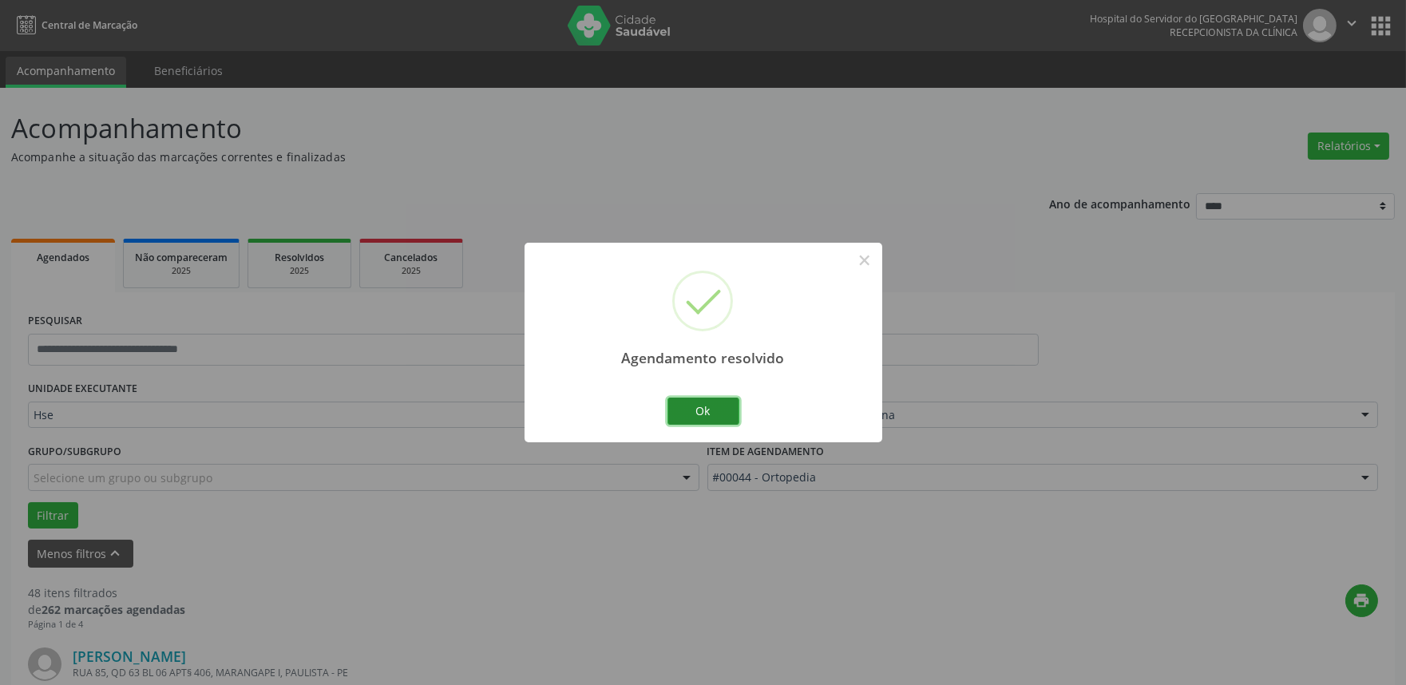
click at [693, 402] on button "Ok" at bounding box center [703, 411] width 72 height 27
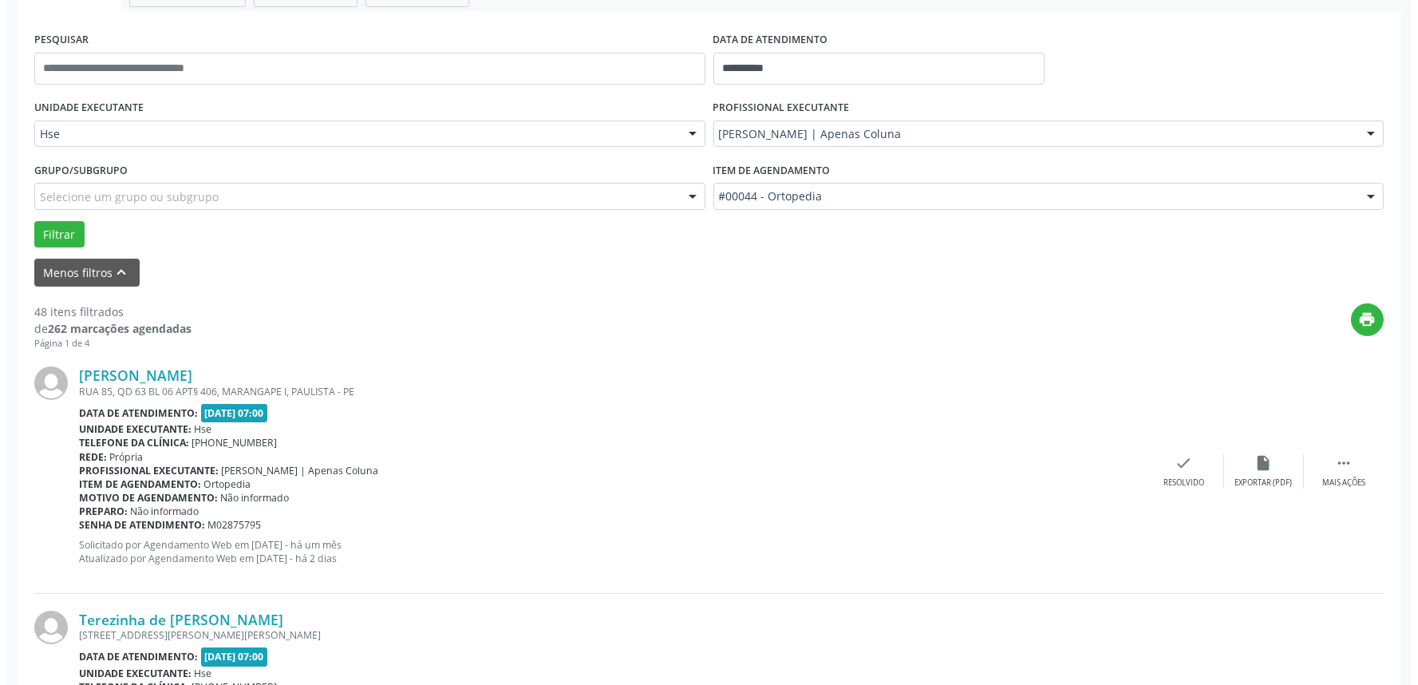
scroll to position [354, 0]
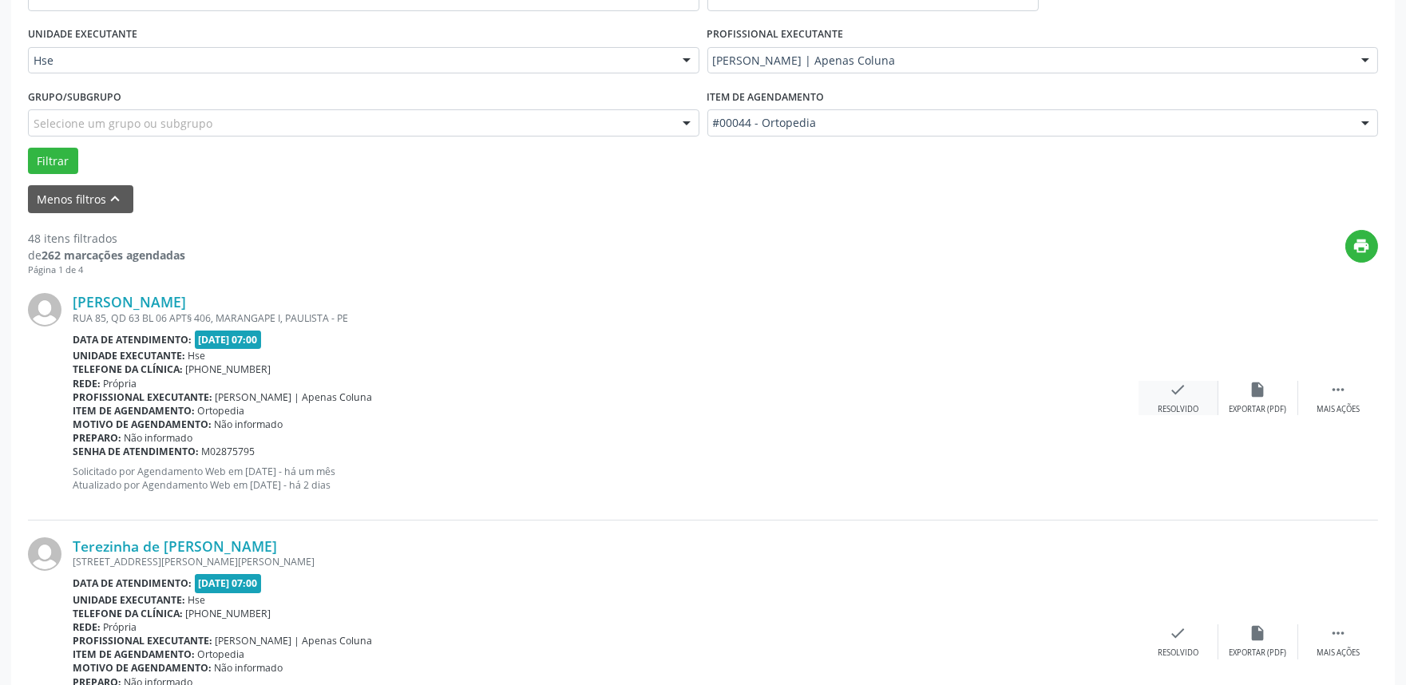
click at [1188, 388] on div "check Resolvido" at bounding box center [1178, 398] width 80 height 34
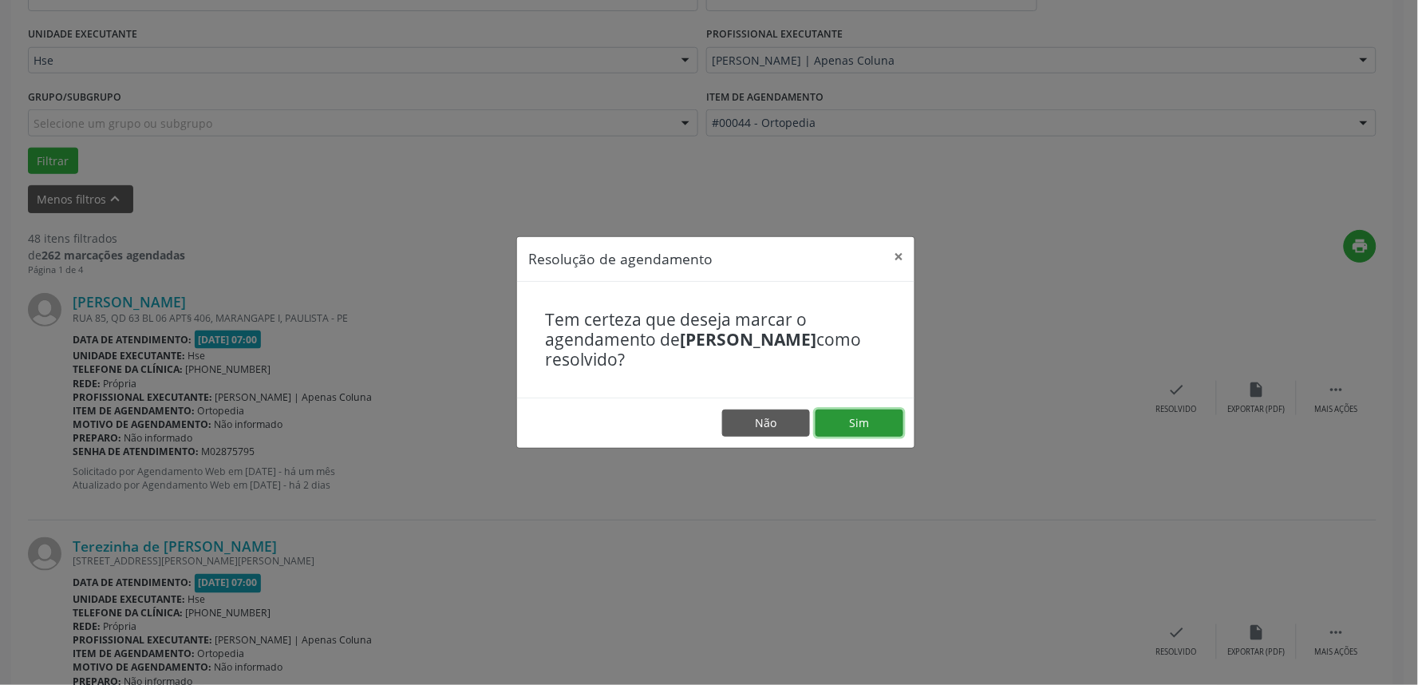
click at [881, 419] on button "Sim" at bounding box center [860, 422] width 88 height 27
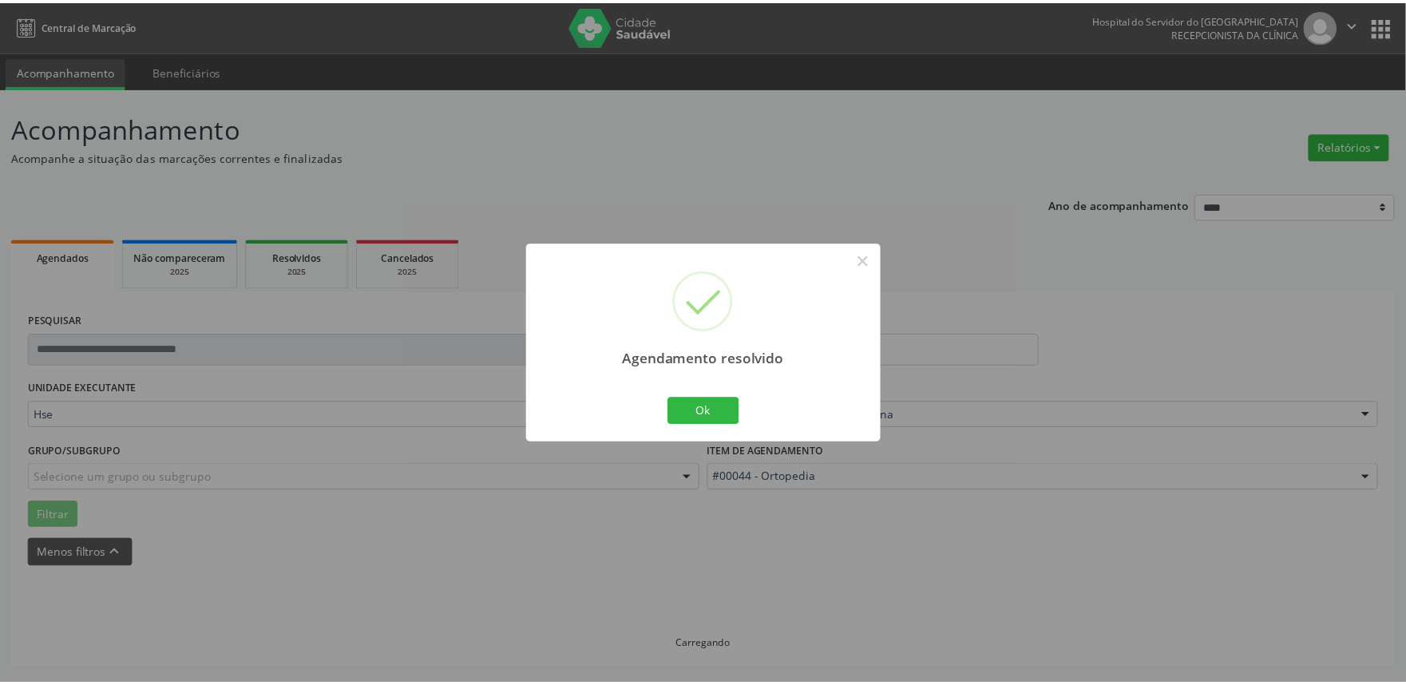
scroll to position [0, 0]
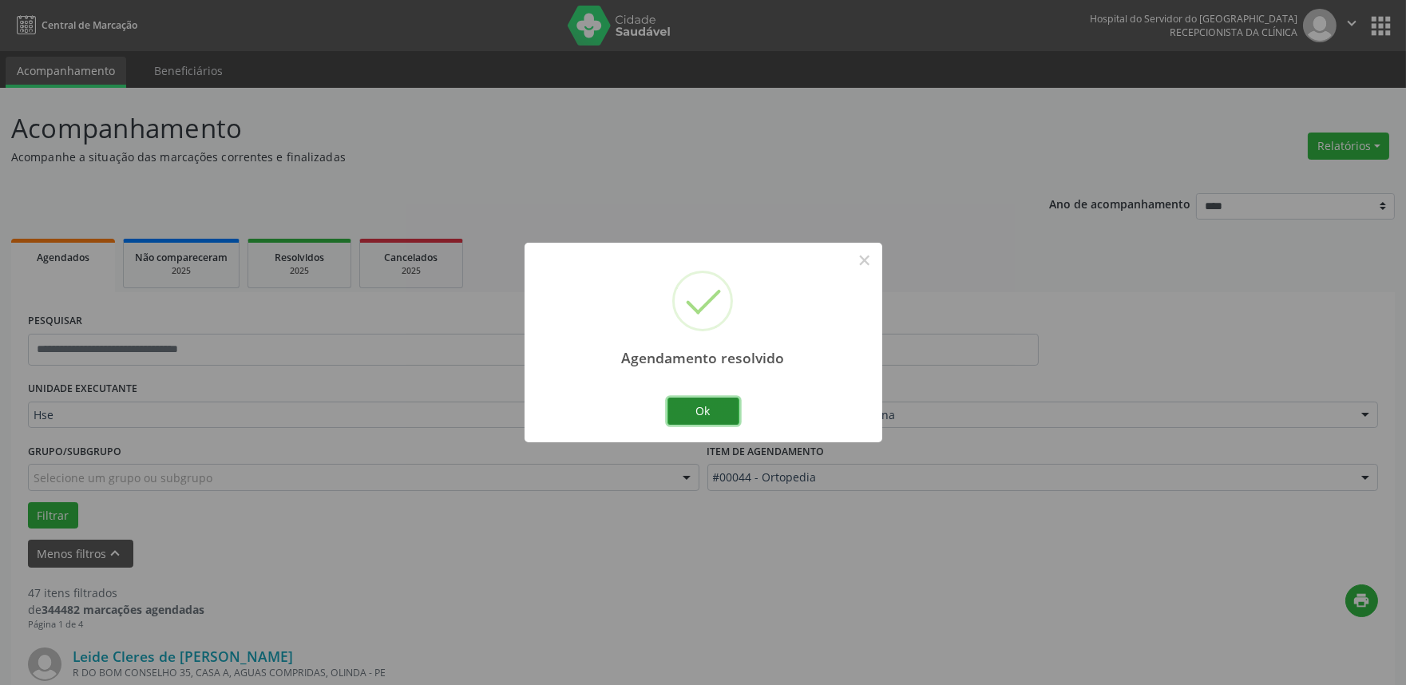
click at [702, 415] on button "Ok" at bounding box center [703, 411] width 72 height 27
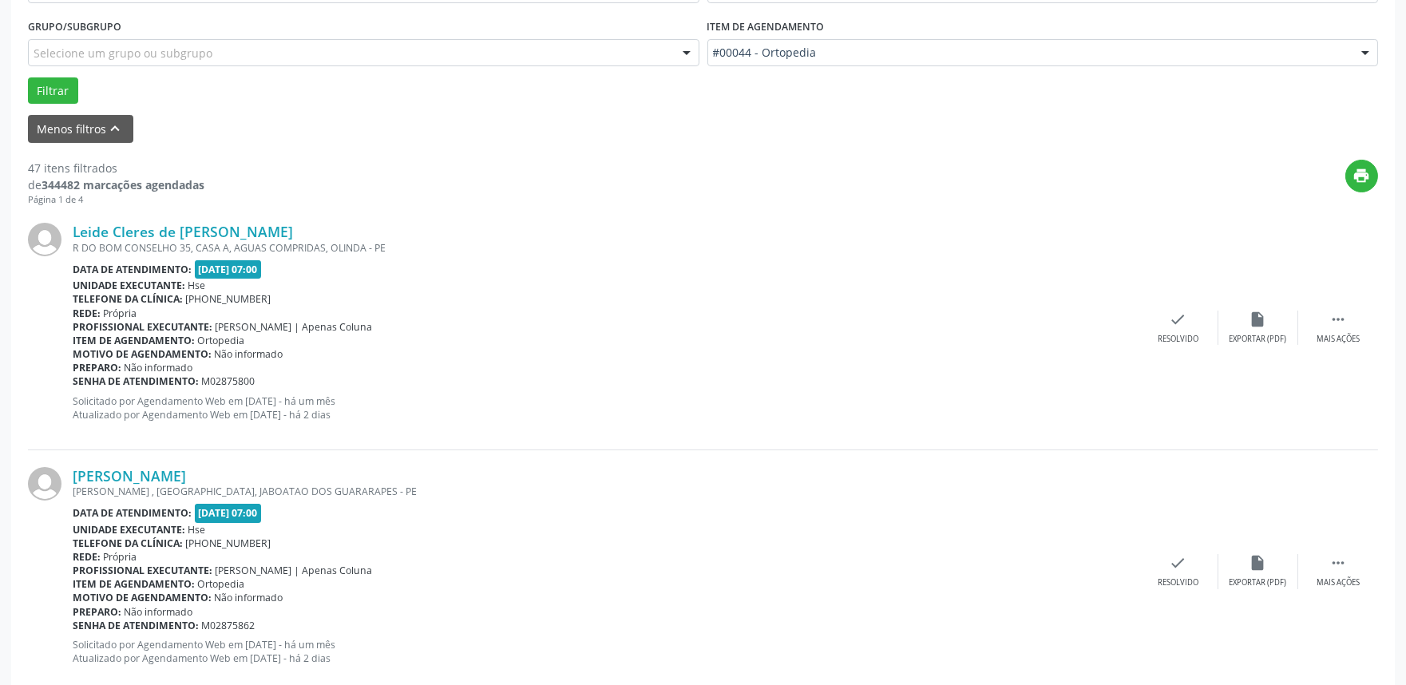
scroll to position [532, 0]
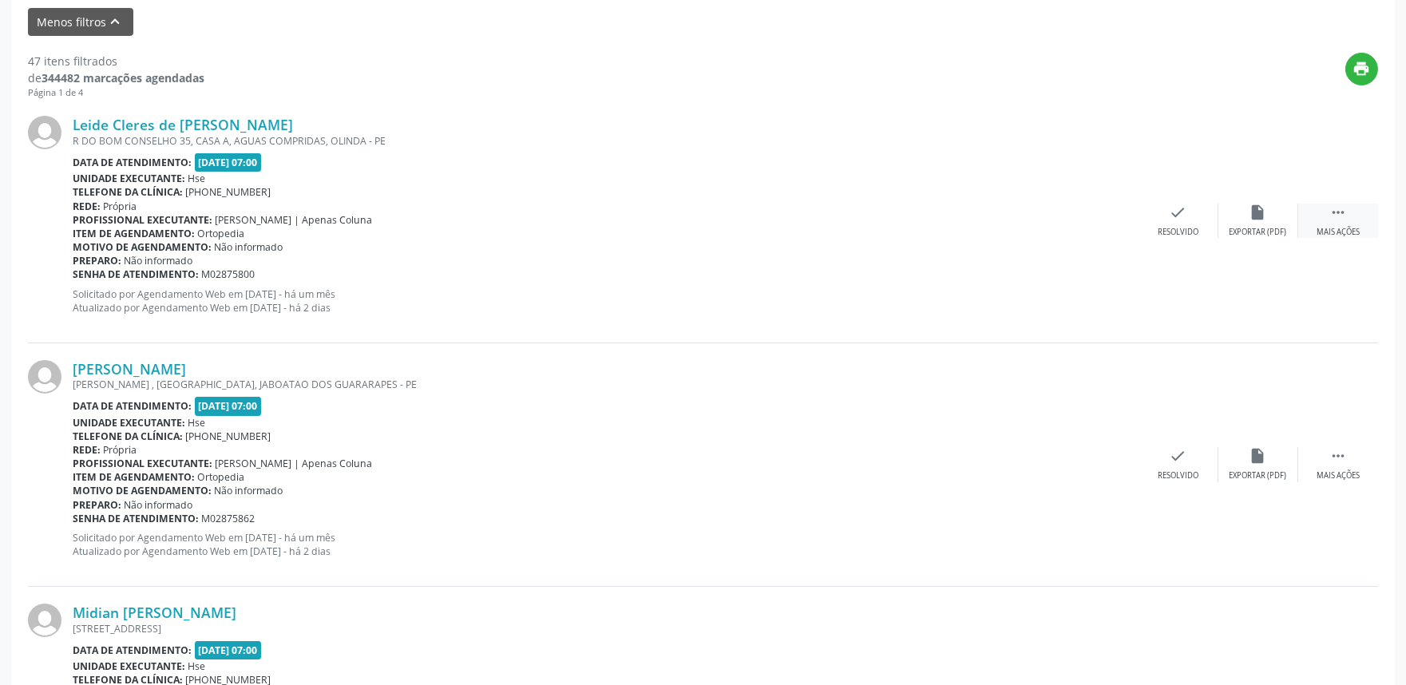
click at [1347, 219] on div " Mais ações" at bounding box center [1338, 221] width 80 height 34
click at [1245, 222] on div "alarm_off Não compareceu" at bounding box center [1258, 221] width 80 height 34
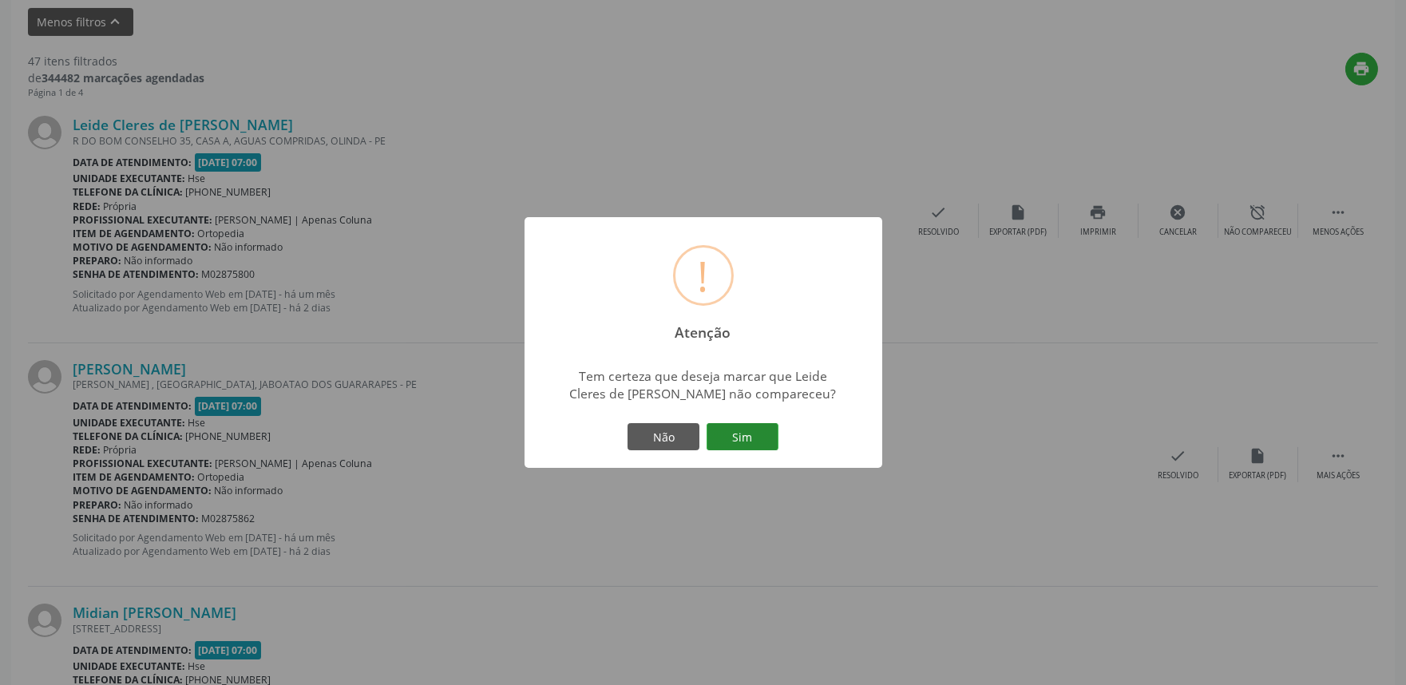
click at [761, 426] on button "Sim" at bounding box center [742, 436] width 72 height 27
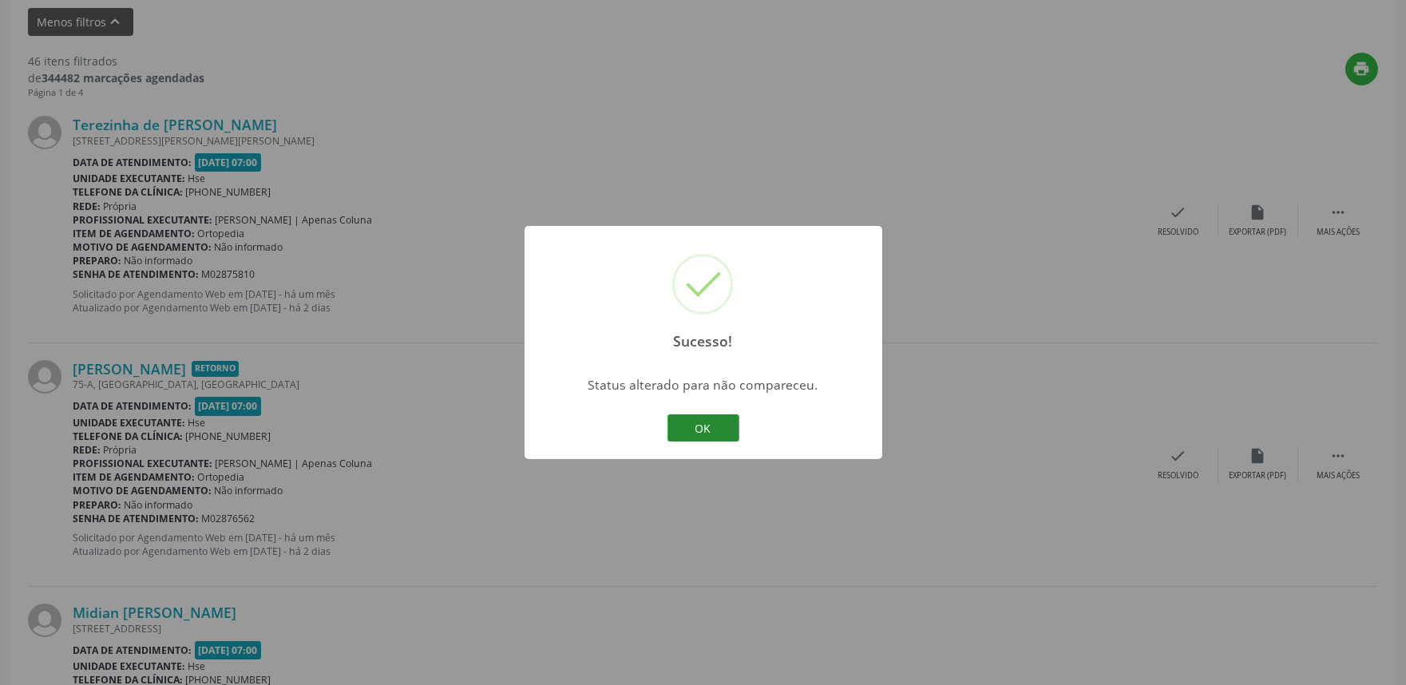
click at [726, 425] on button "OK" at bounding box center [703, 427] width 72 height 27
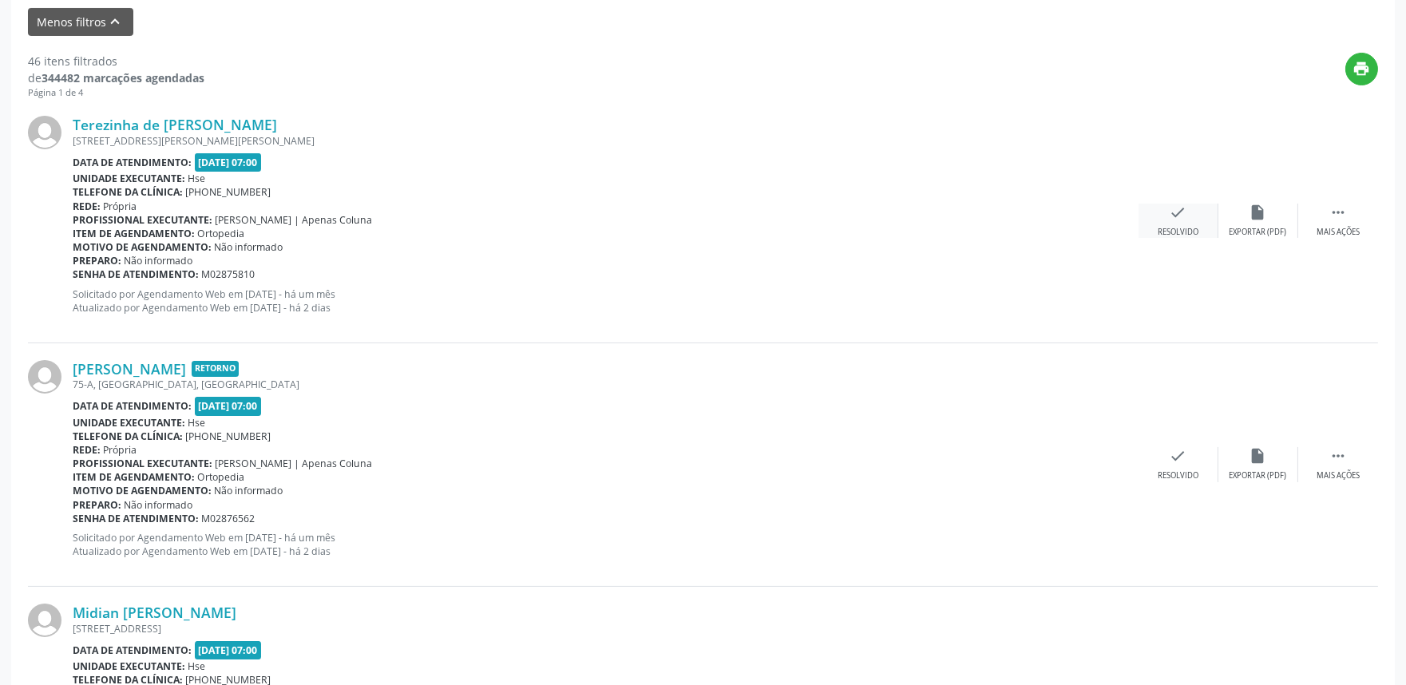
click at [1174, 219] on icon "check" at bounding box center [1178, 213] width 18 height 18
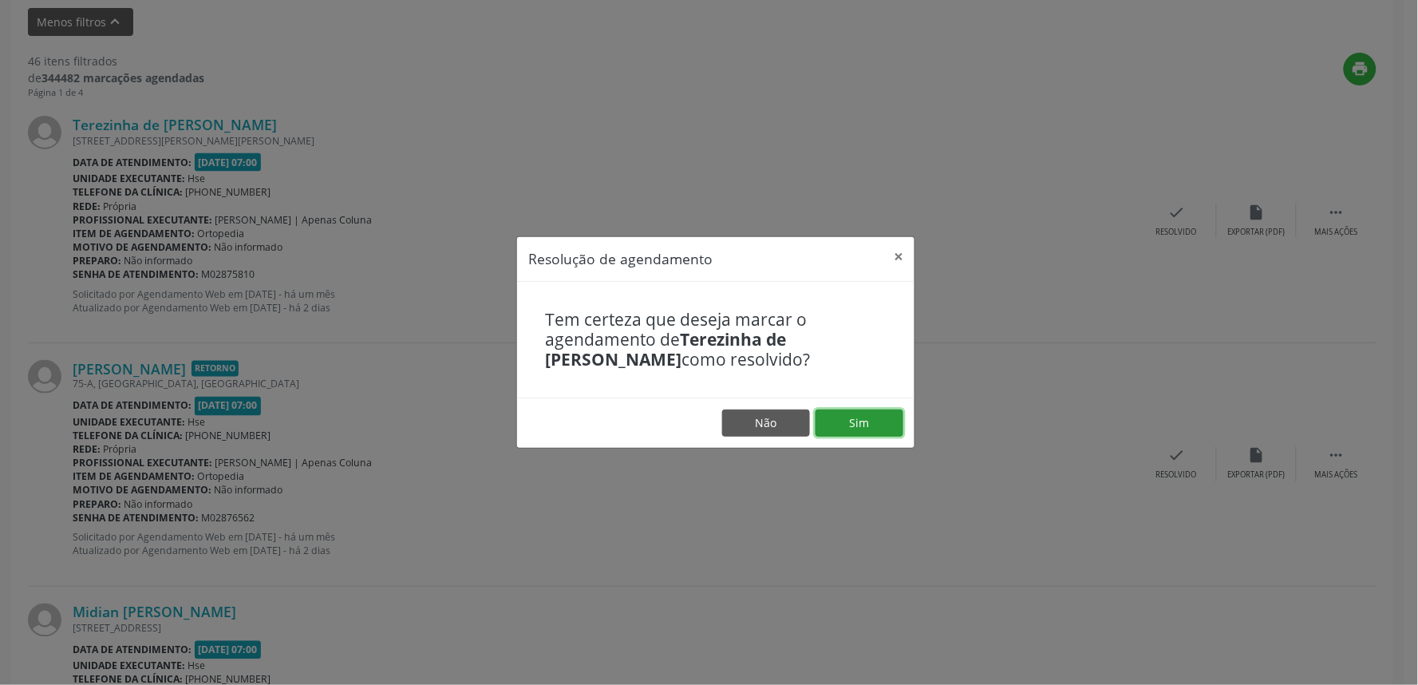
click at [865, 428] on button "Sim" at bounding box center [860, 422] width 88 height 27
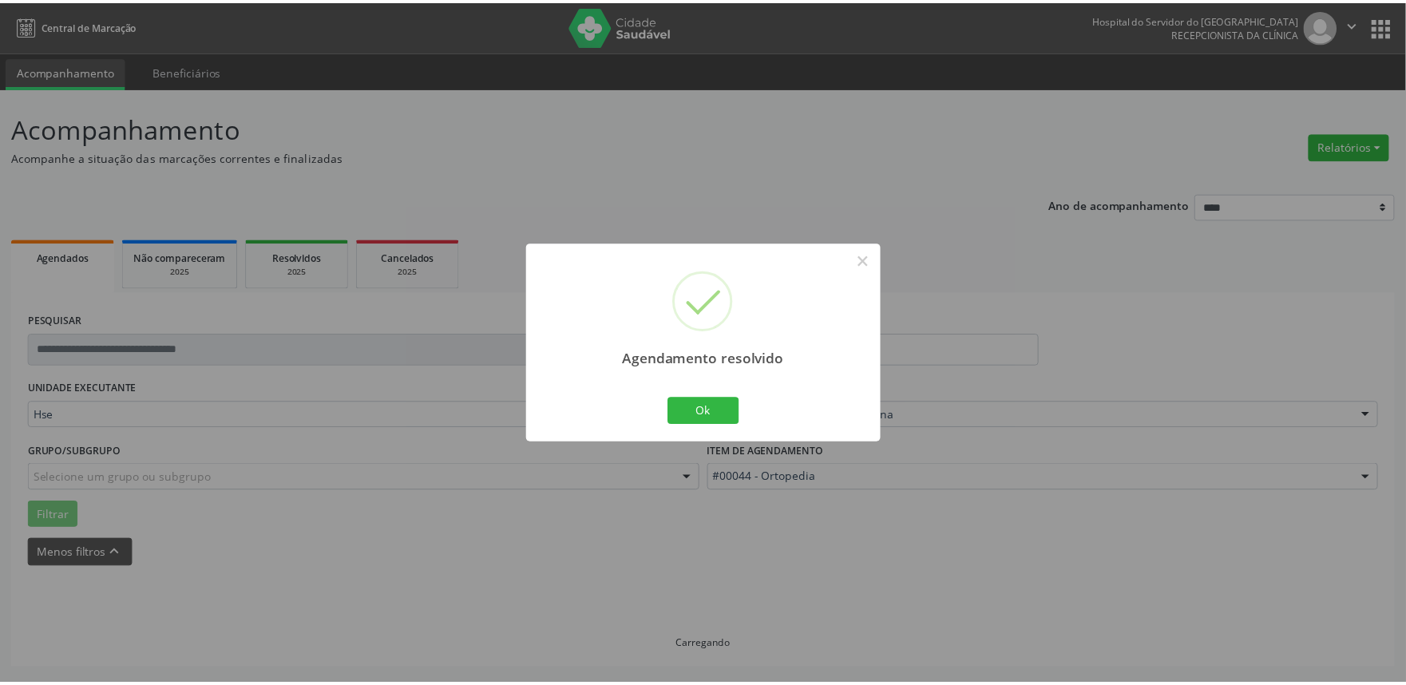
scroll to position [0, 0]
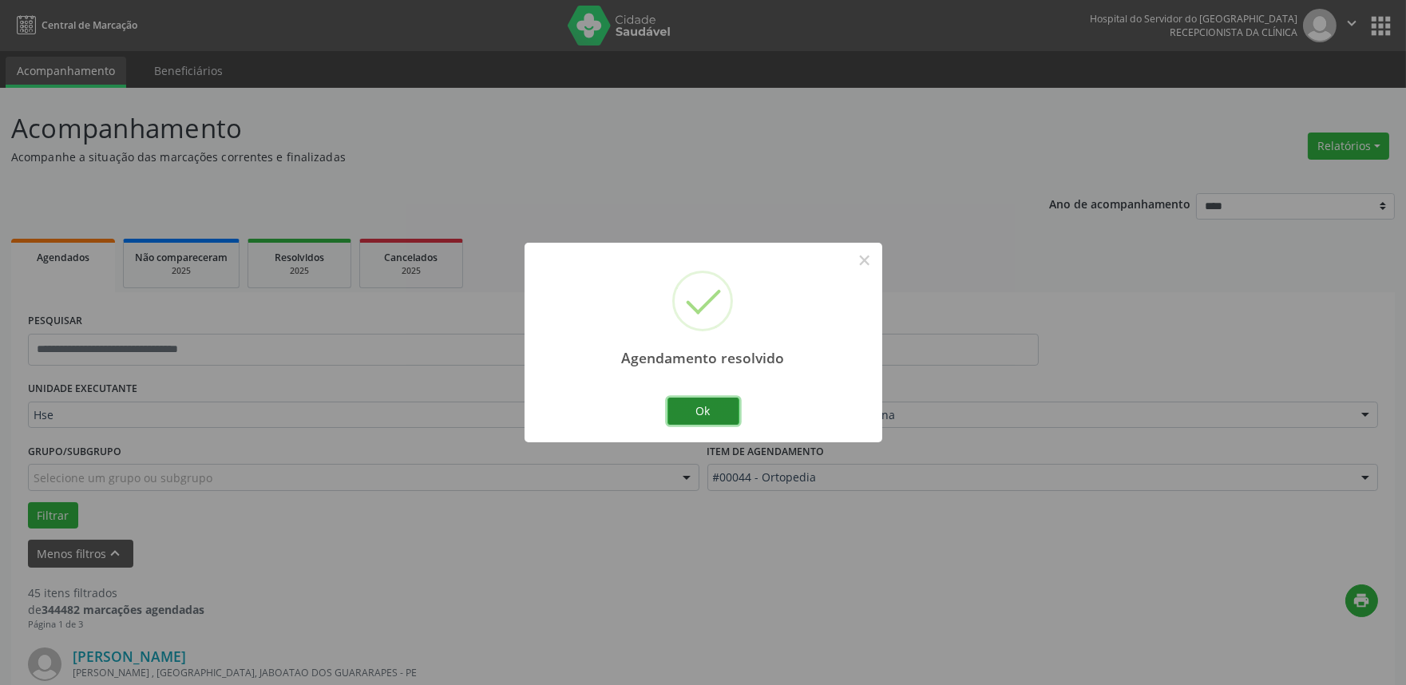
click at [711, 413] on button "Ok" at bounding box center [703, 411] width 72 height 27
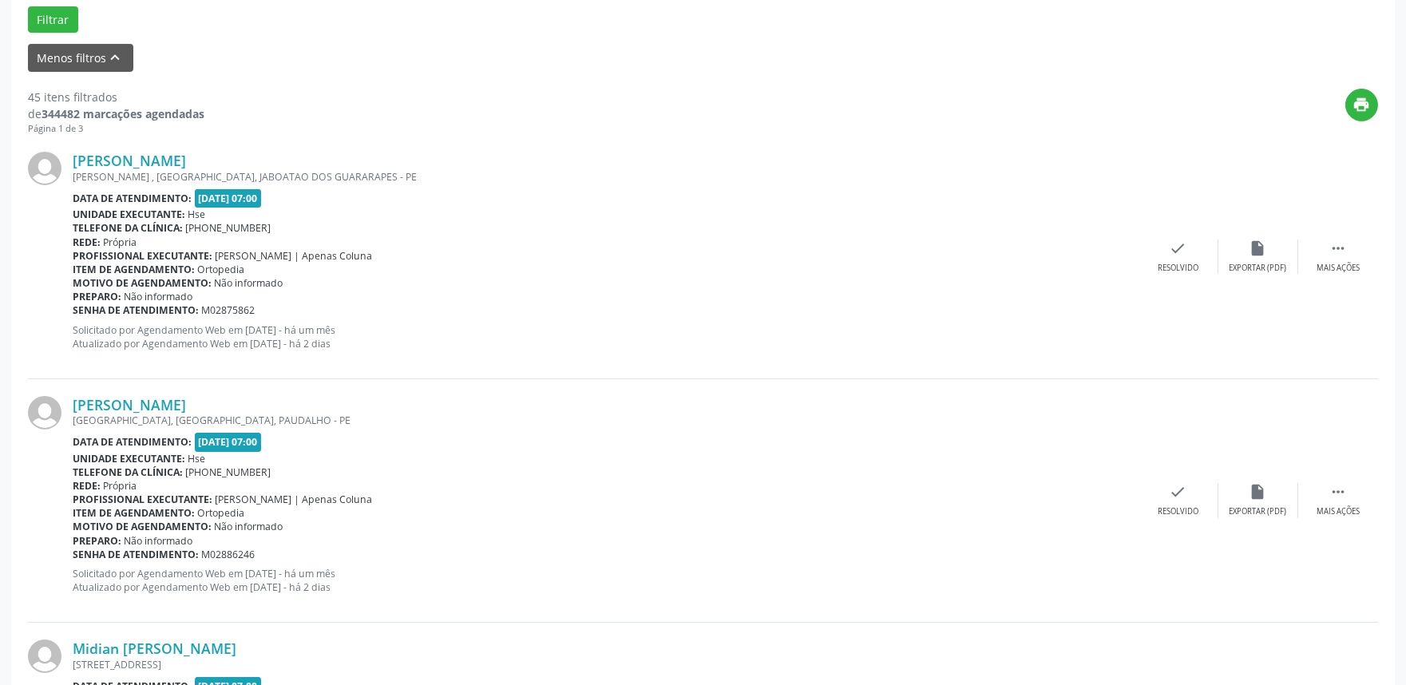
scroll to position [532, 0]
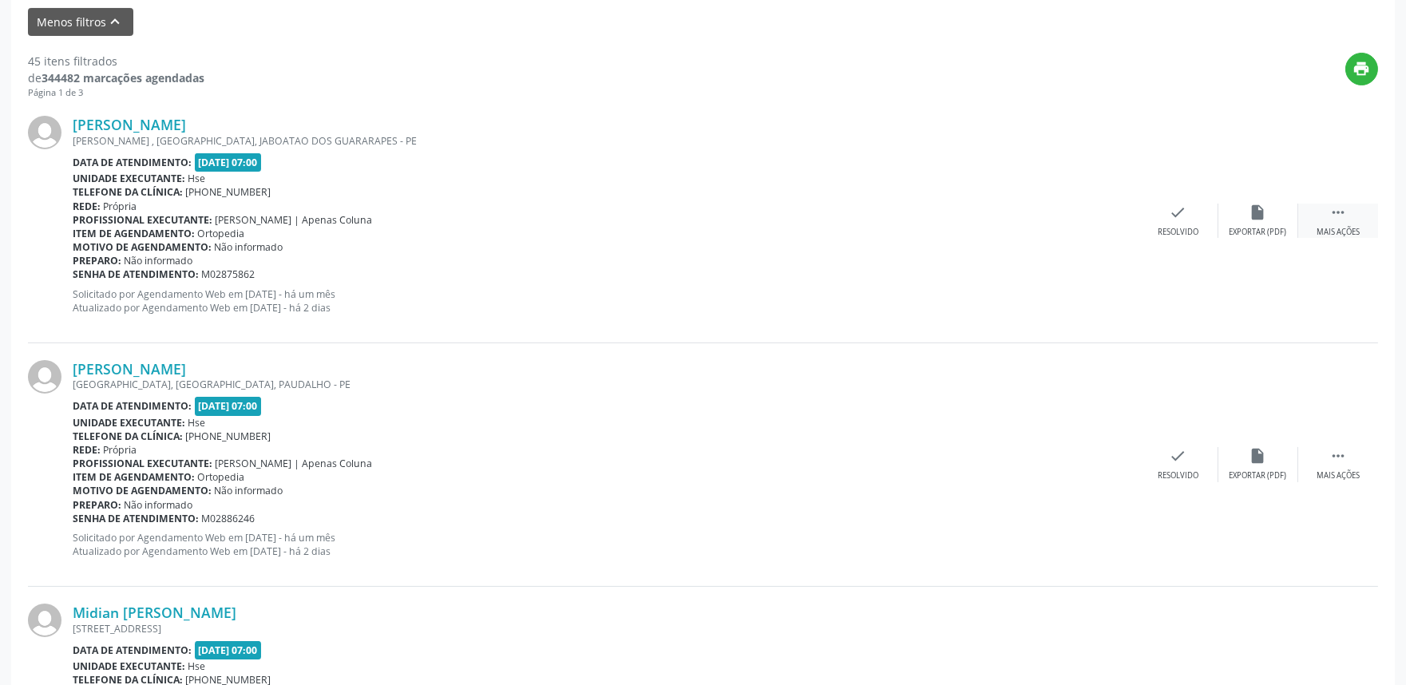
click at [1331, 209] on icon "" at bounding box center [1338, 213] width 18 height 18
click at [1242, 229] on div "Não compareceu" at bounding box center [1258, 232] width 68 height 11
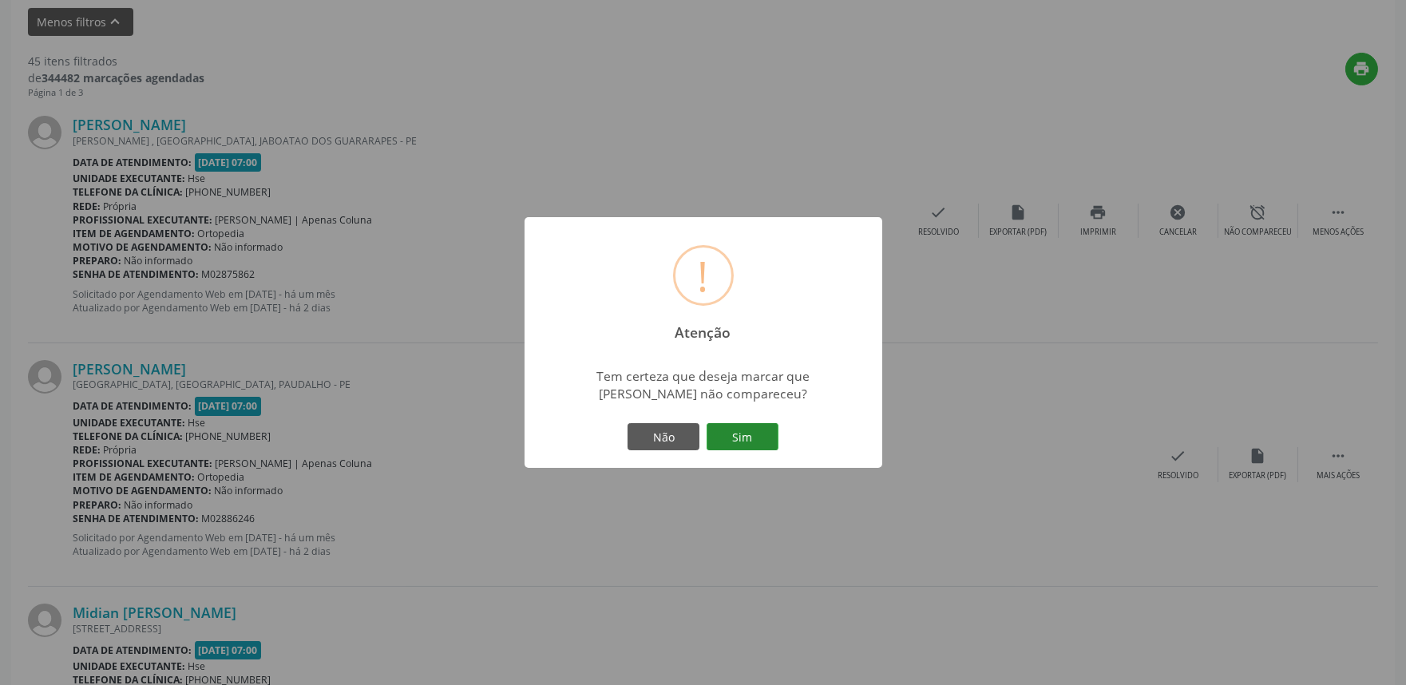
click at [757, 435] on button "Sim" at bounding box center [742, 436] width 72 height 27
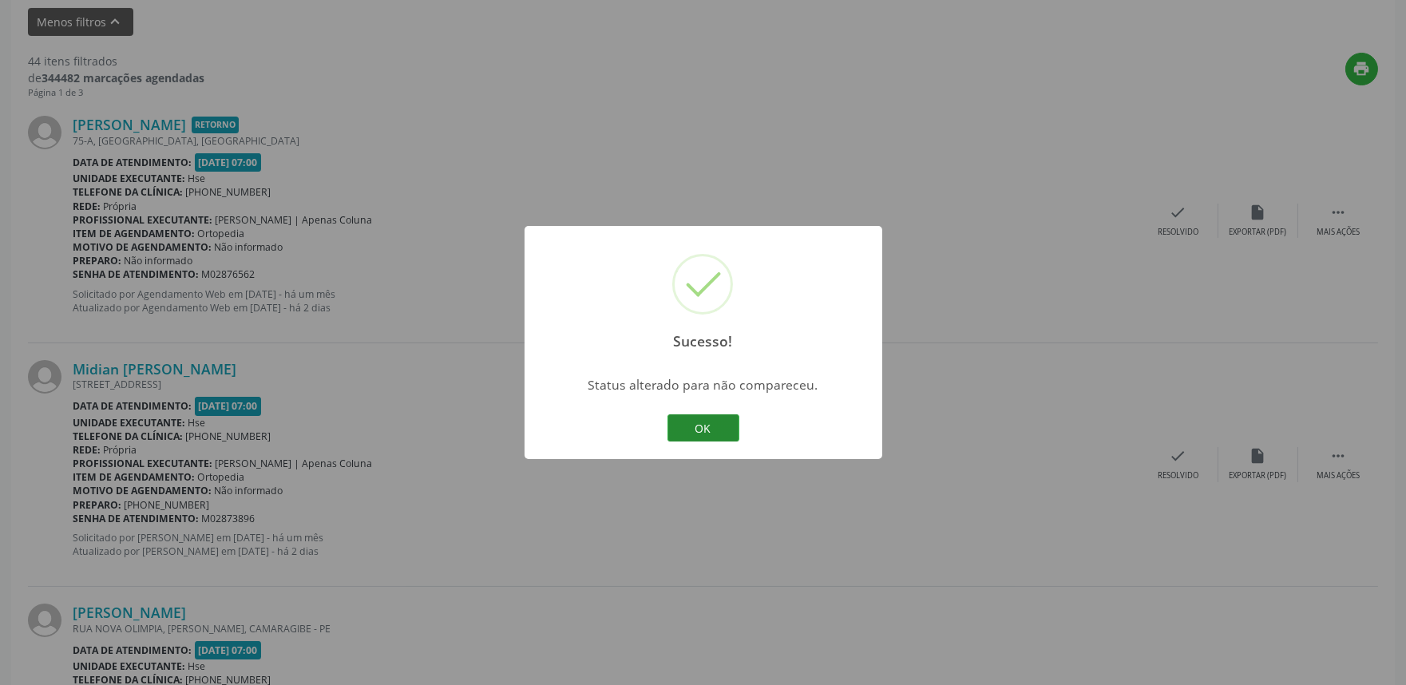
click at [703, 426] on button "OK" at bounding box center [703, 427] width 72 height 27
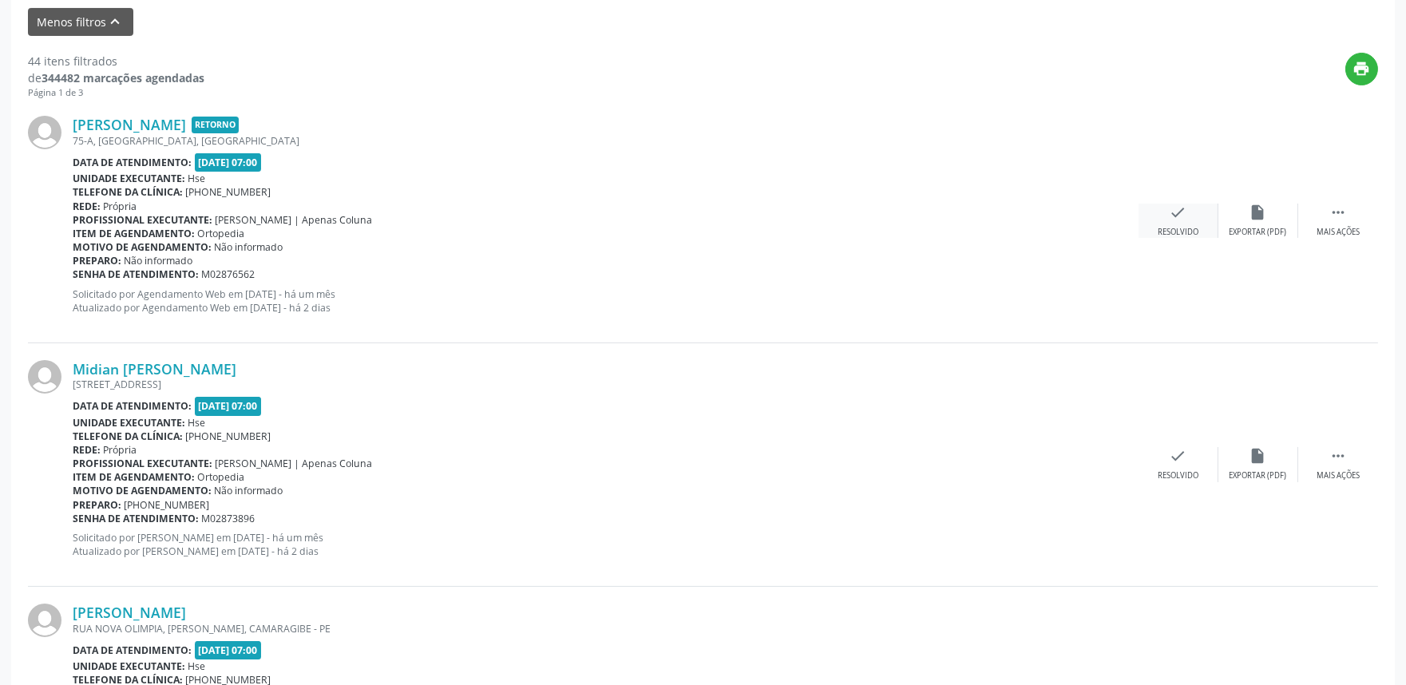
click at [1180, 218] on icon "check" at bounding box center [1178, 213] width 18 height 18
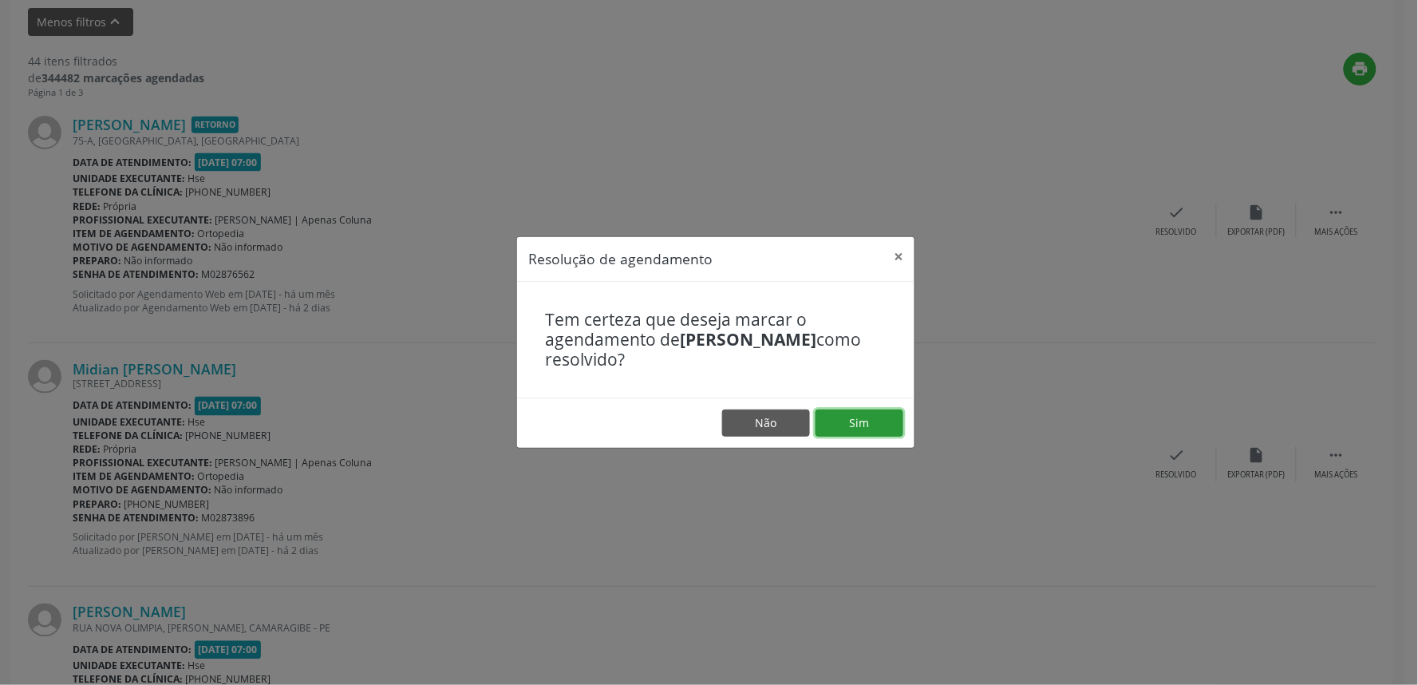
click at [833, 425] on button "Sim" at bounding box center [860, 422] width 88 height 27
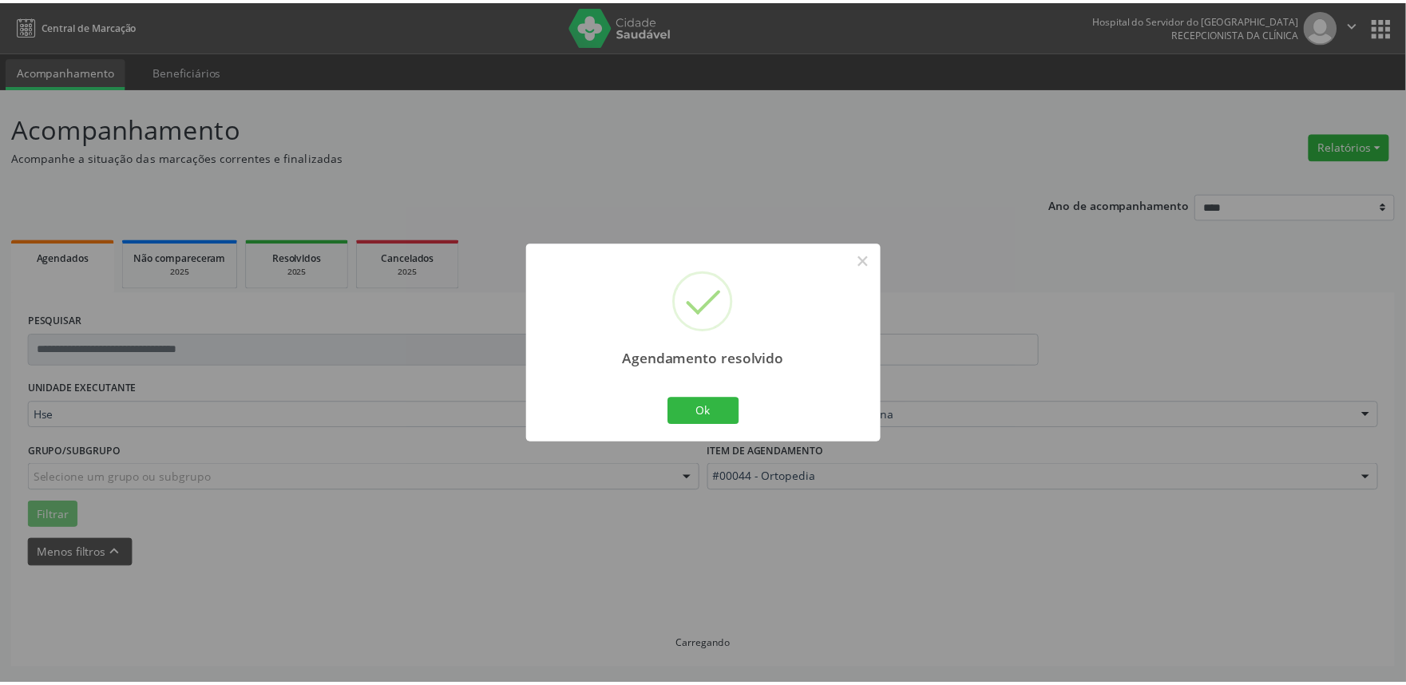
scroll to position [0, 0]
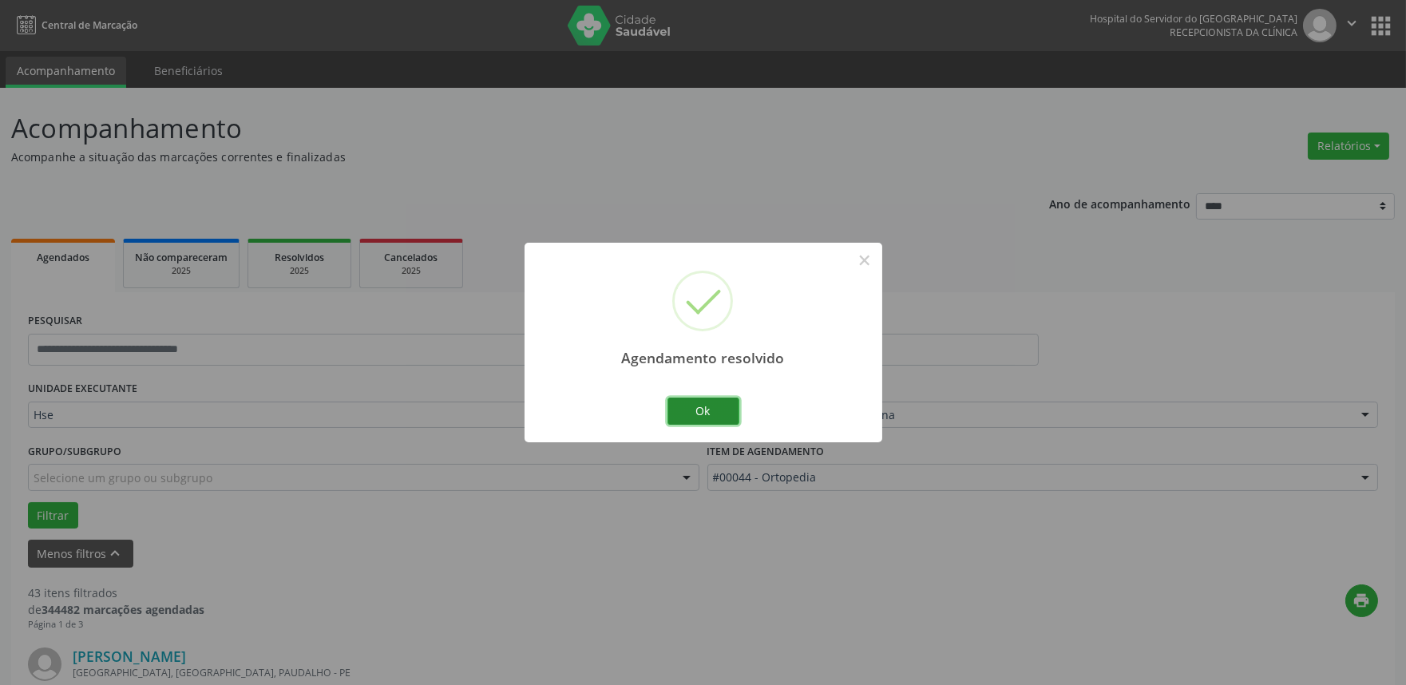
click at [698, 409] on button "Ok" at bounding box center [703, 411] width 72 height 27
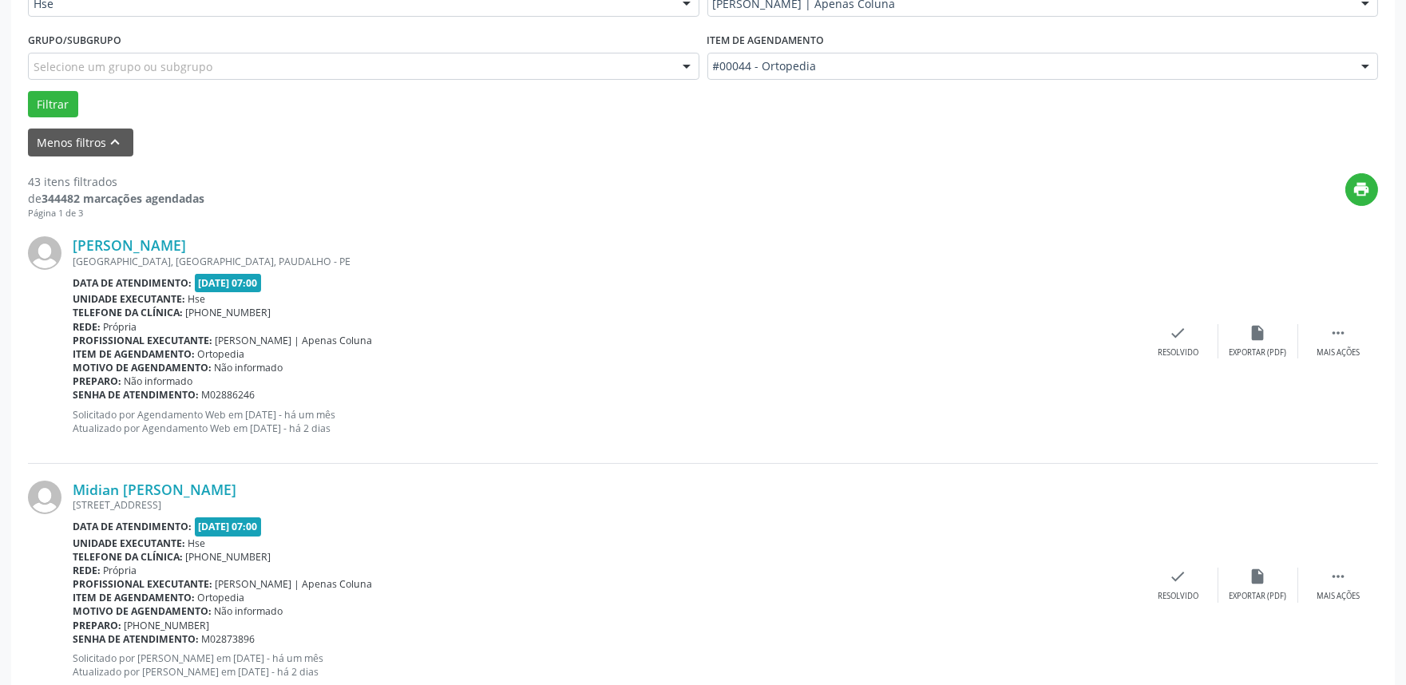
scroll to position [443, 0]
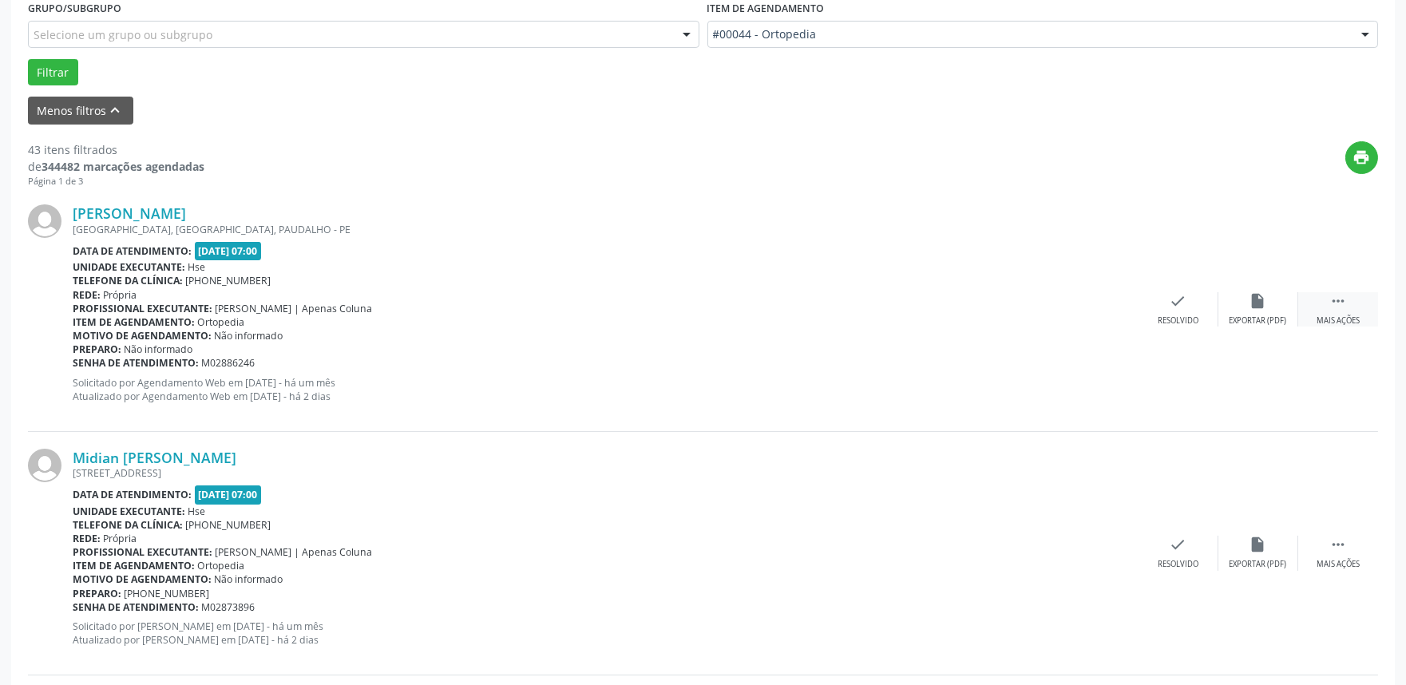
click at [1339, 312] on div " Mais ações" at bounding box center [1338, 309] width 80 height 34
click at [1249, 304] on icon "alarm_off" at bounding box center [1258, 301] width 18 height 18
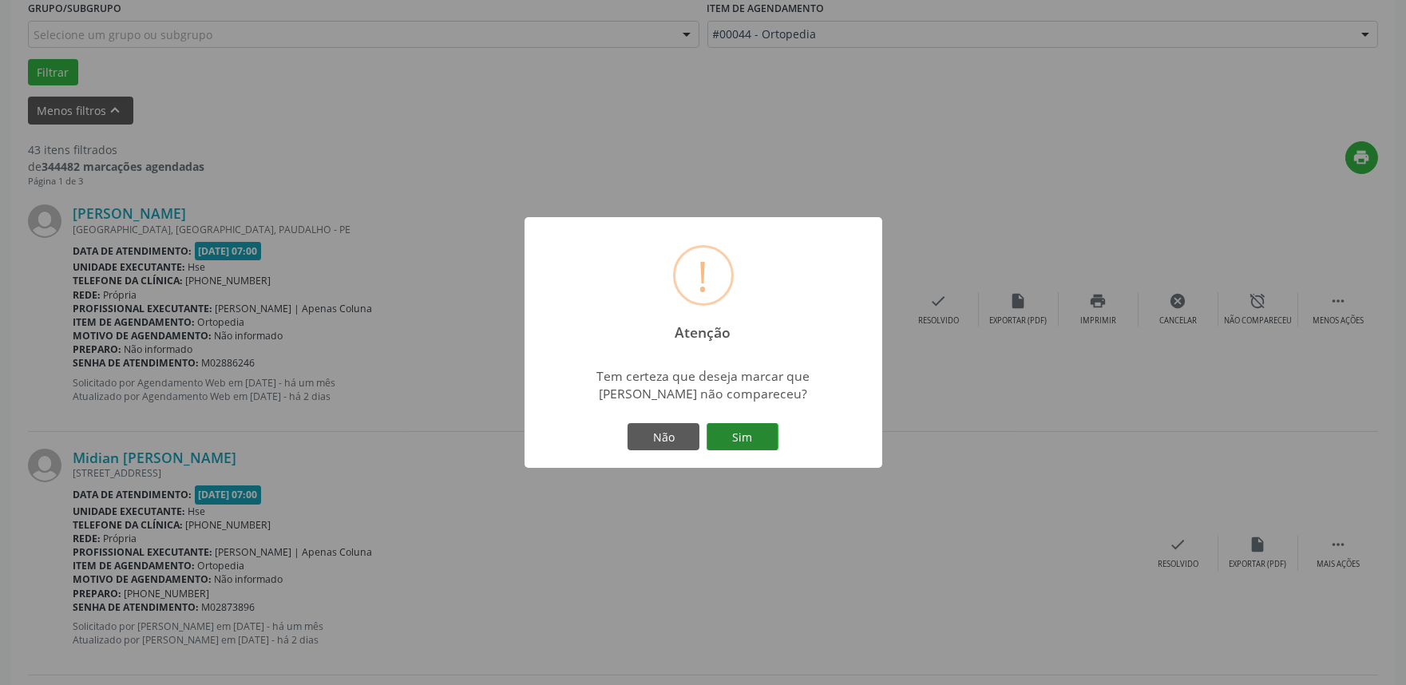
click at [745, 445] on button "Sim" at bounding box center [742, 436] width 72 height 27
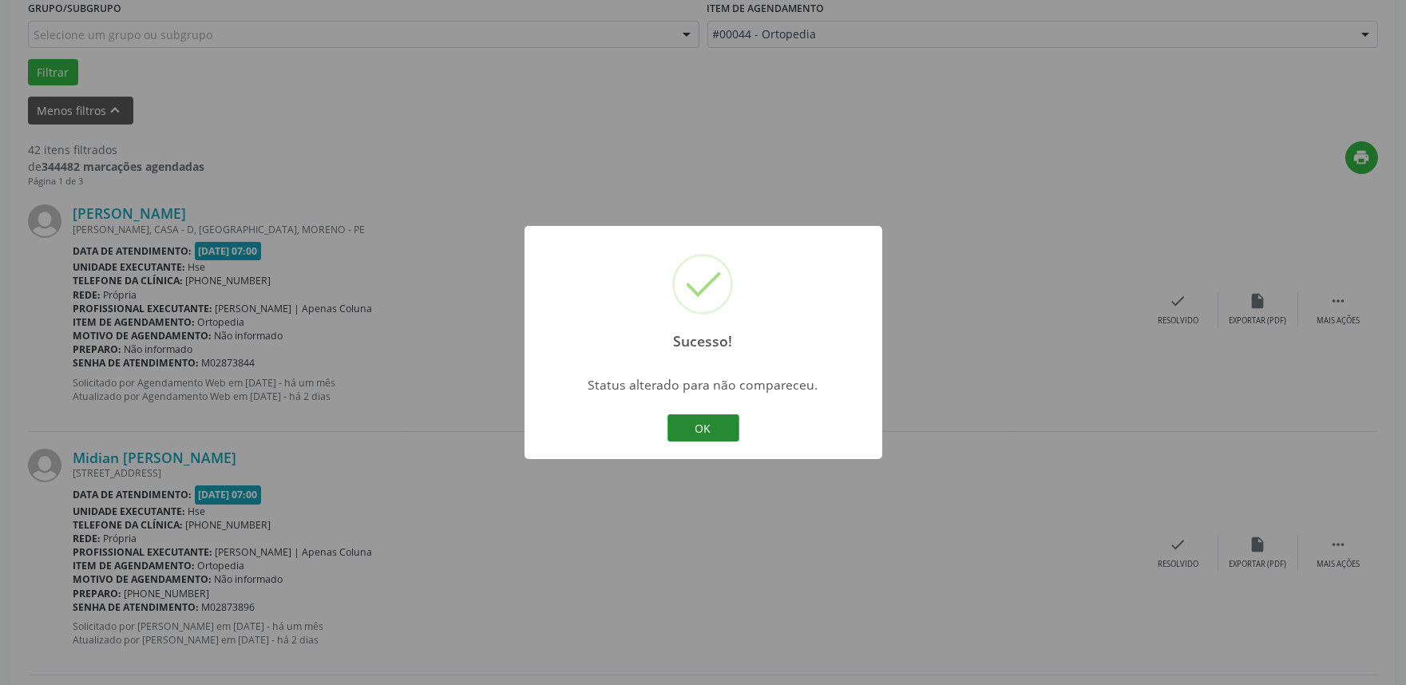
click at [720, 429] on button "OK" at bounding box center [703, 427] width 72 height 27
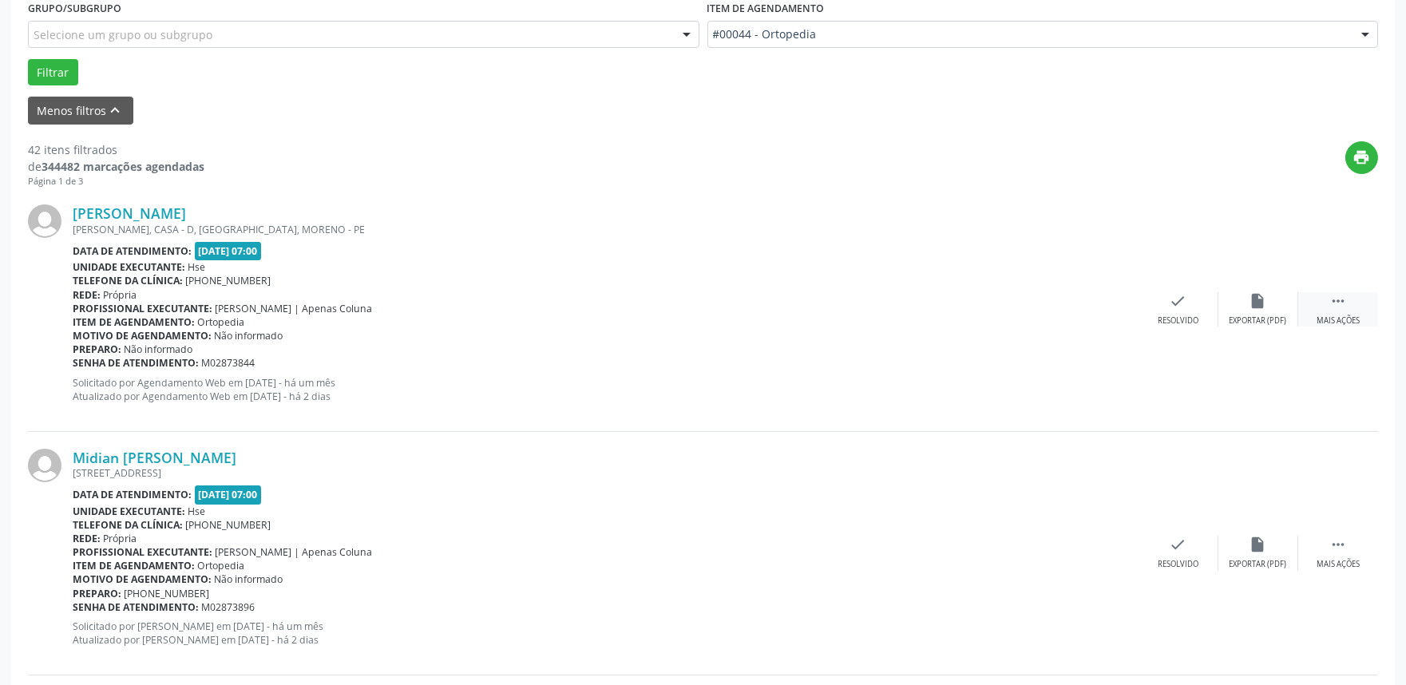
click at [1334, 307] on icon "" at bounding box center [1338, 301] width 18 height 18
click at [1354, 296] on div " Menos ações" at bounding box center [1338, 309] width 80 height 34
click at [1334, 307] on icon "" at bounding box center [1338, 301] width 18 height 18
click at [1252, 299] on icon "alarm_off" at bounding box center [1258, 301] width 18 height 18
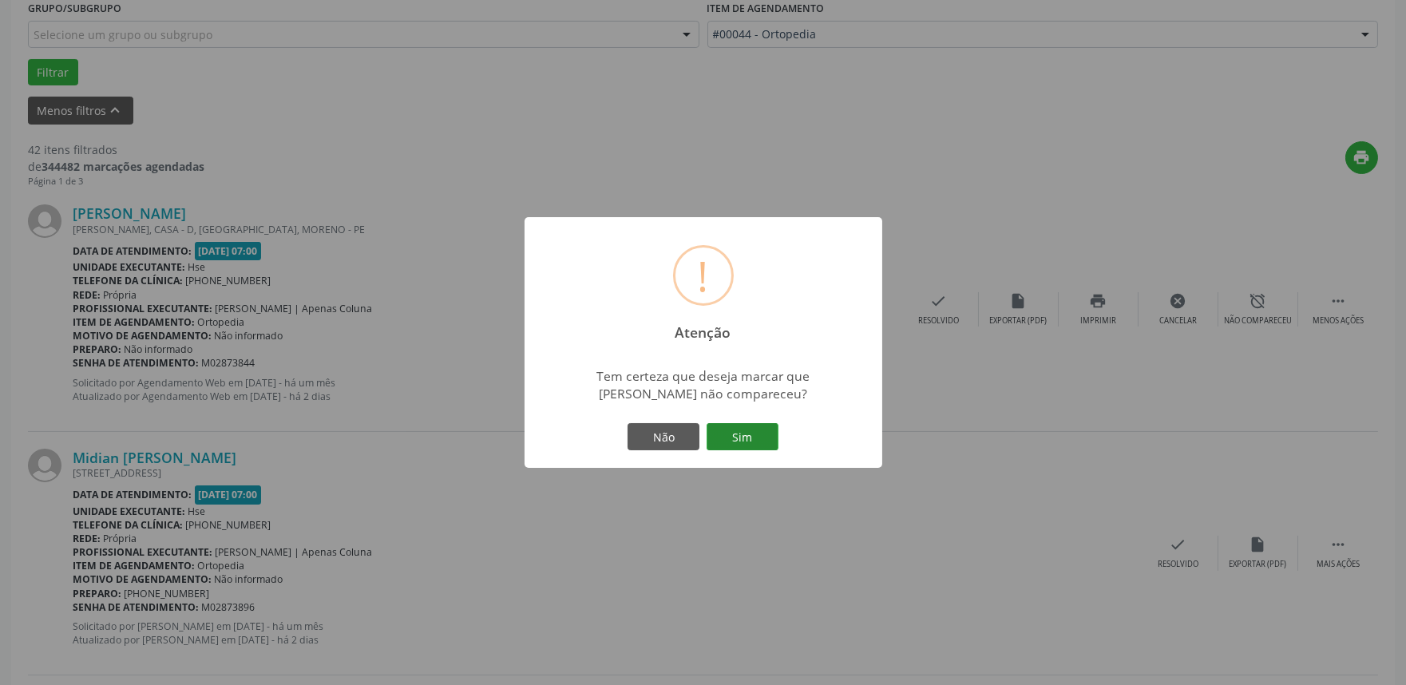
click at [730, 432] on button "Sim" at bounding box center [742, 436] width 72 height 27
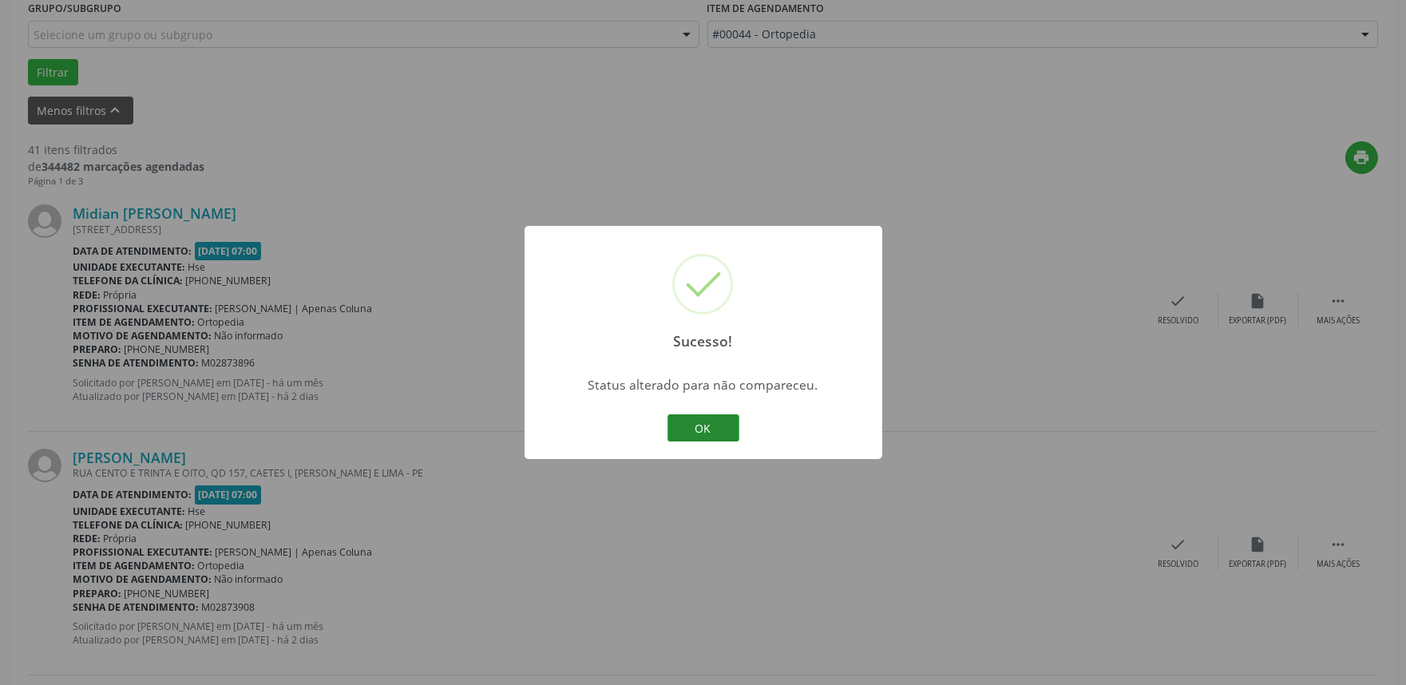
click at [719, 423] on button "OK" at bounding box center [703, 427] width 72 height 27
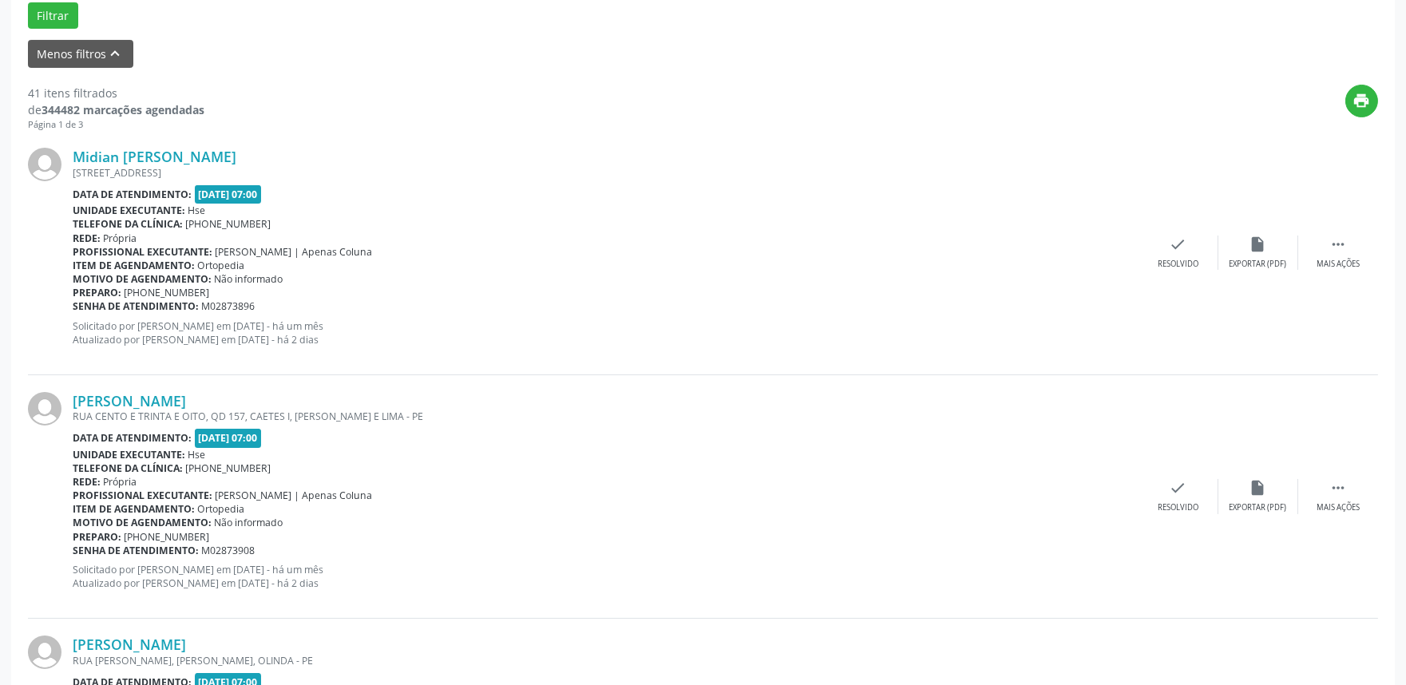
scroll to position [532, 0]
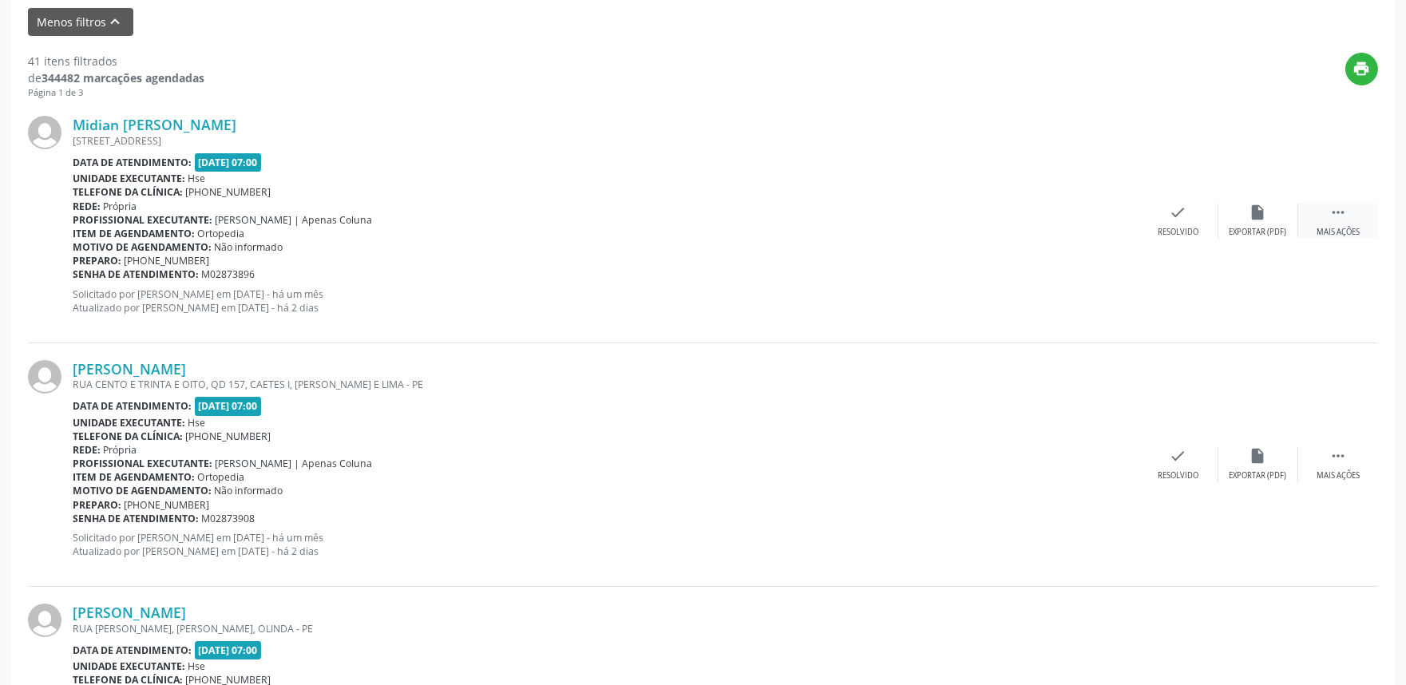
click at [1345, 220] on div " Mais ações" at bounding box center [1338, 221] width 80 height 34
click at [1264, 235] on div "Não compareceu" at bounding box center [1258, 232] width 68 height 11
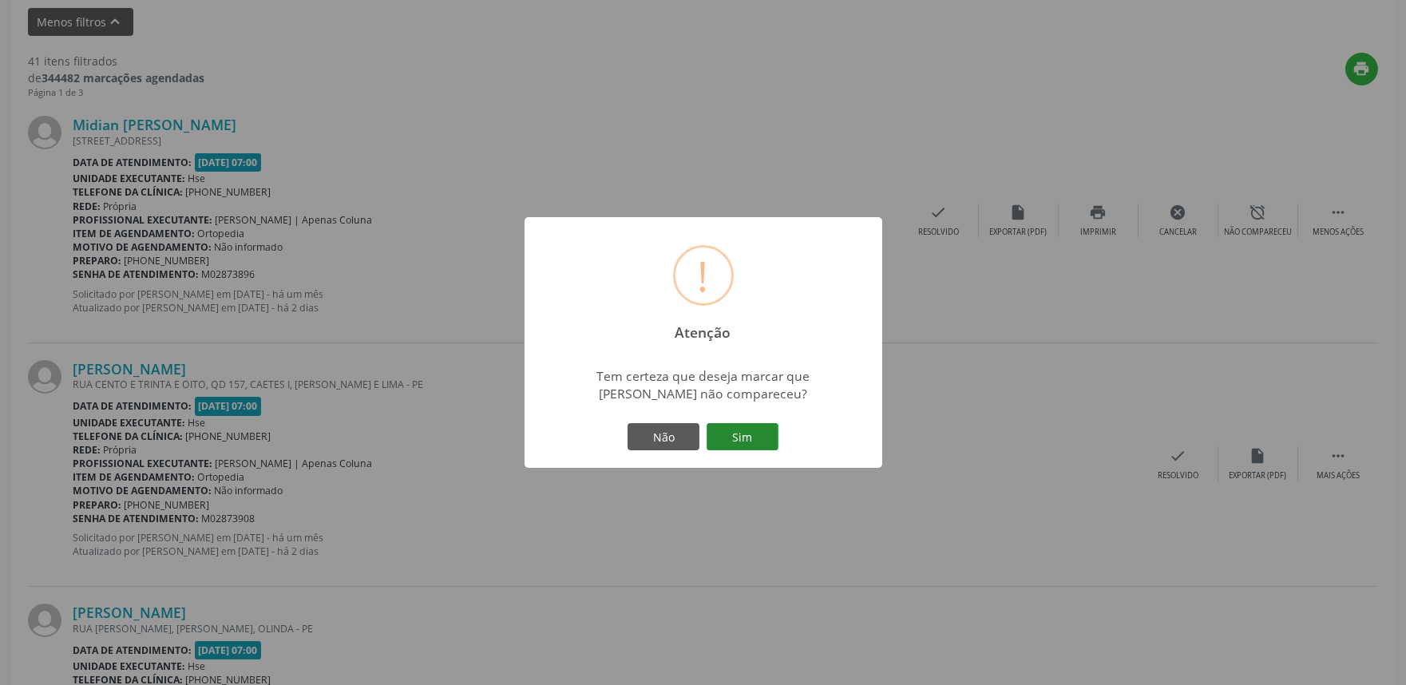
click at [751, 428] on button "Sim" at bounding box center [742, 436] width 72 height 27
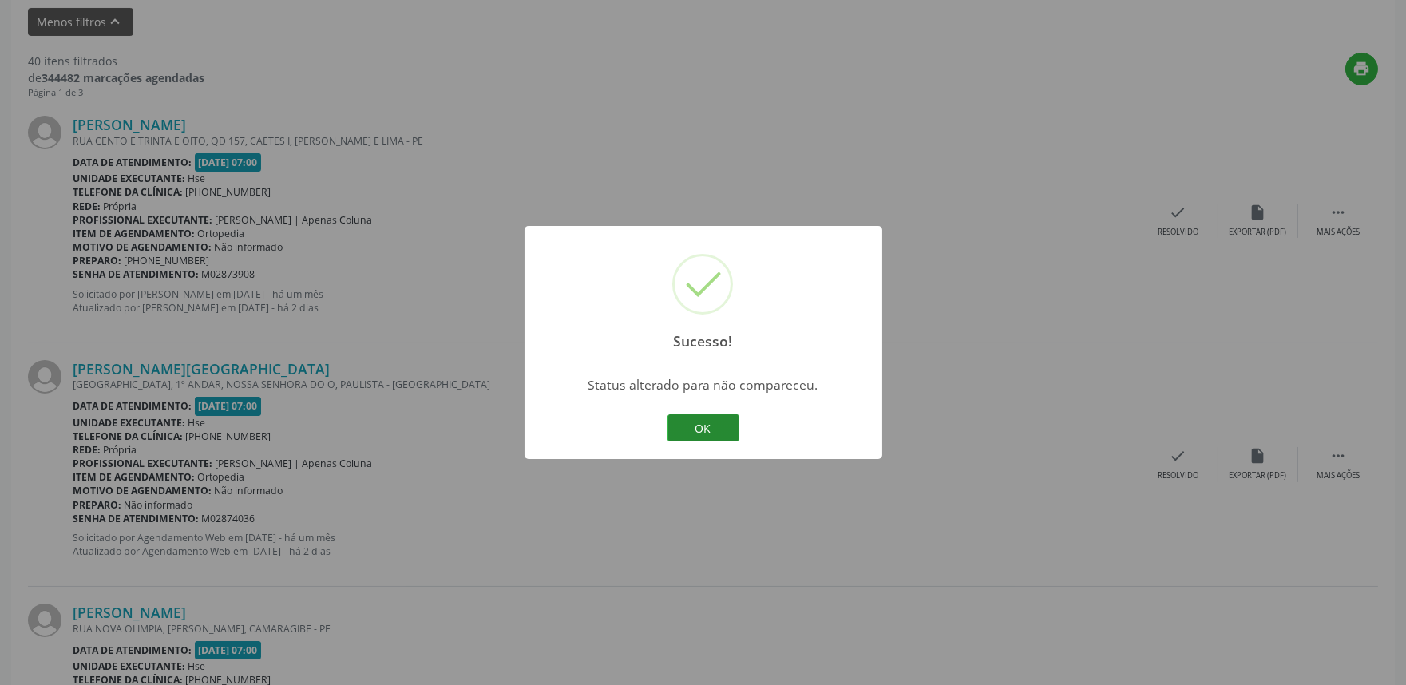
click at [708, 428] on button "OK" at bounding box center [703, 427] width 72 height 27
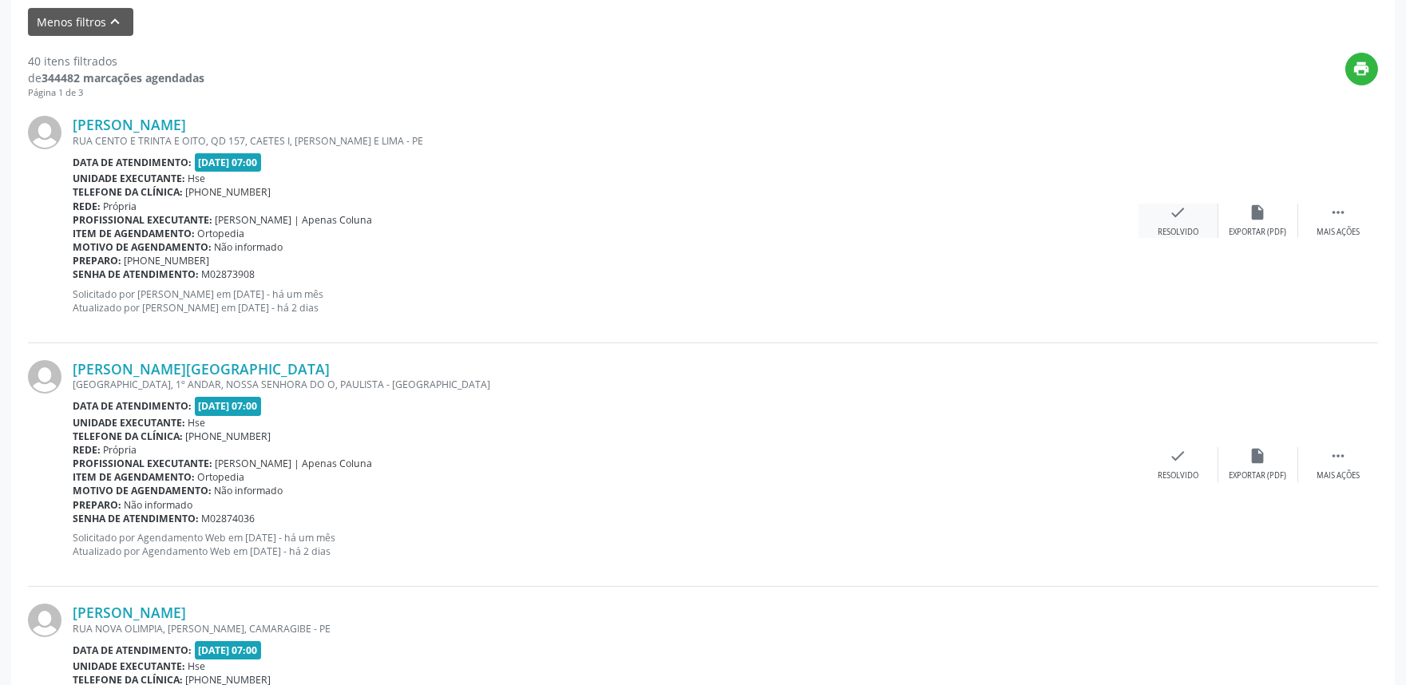
click at [1172, 218] on icon "check" at bounding box center [1178, 213] width 18 height 18
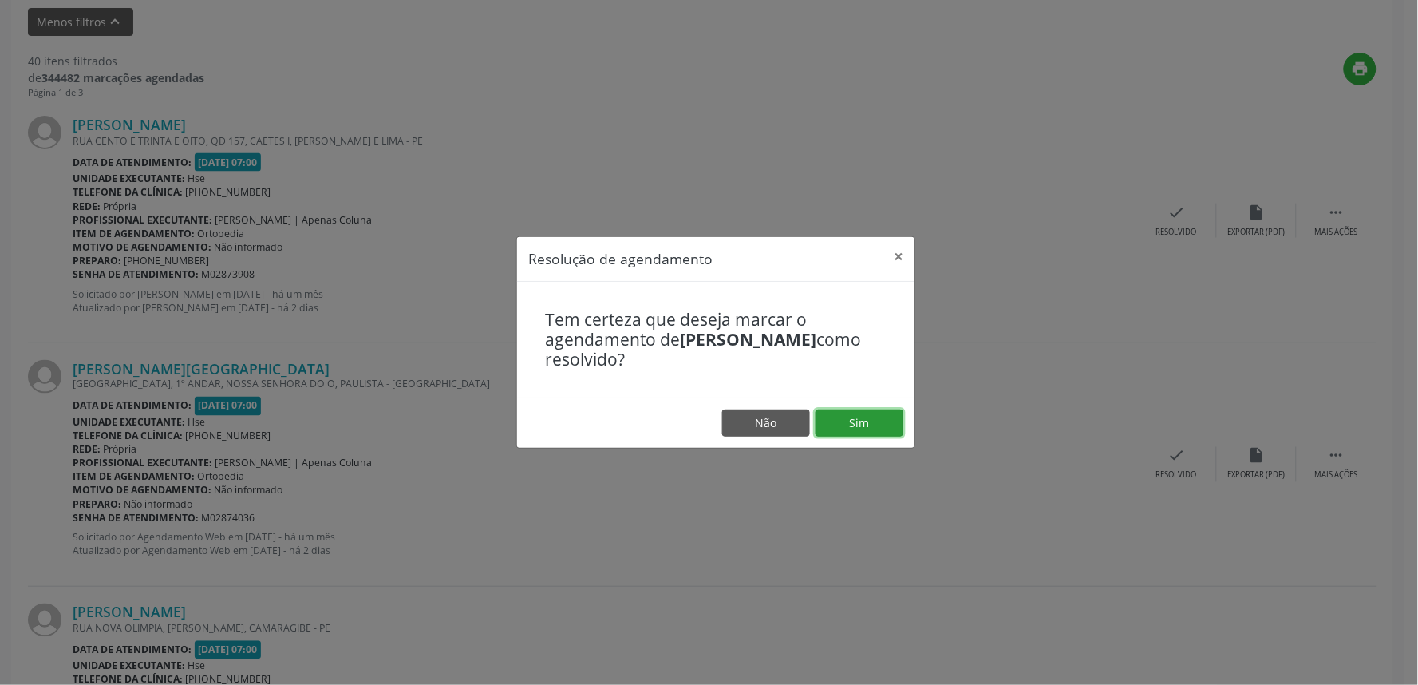
click at [849, 418] on button "Sim" at bounding box center [860, 422] width 88 height 27
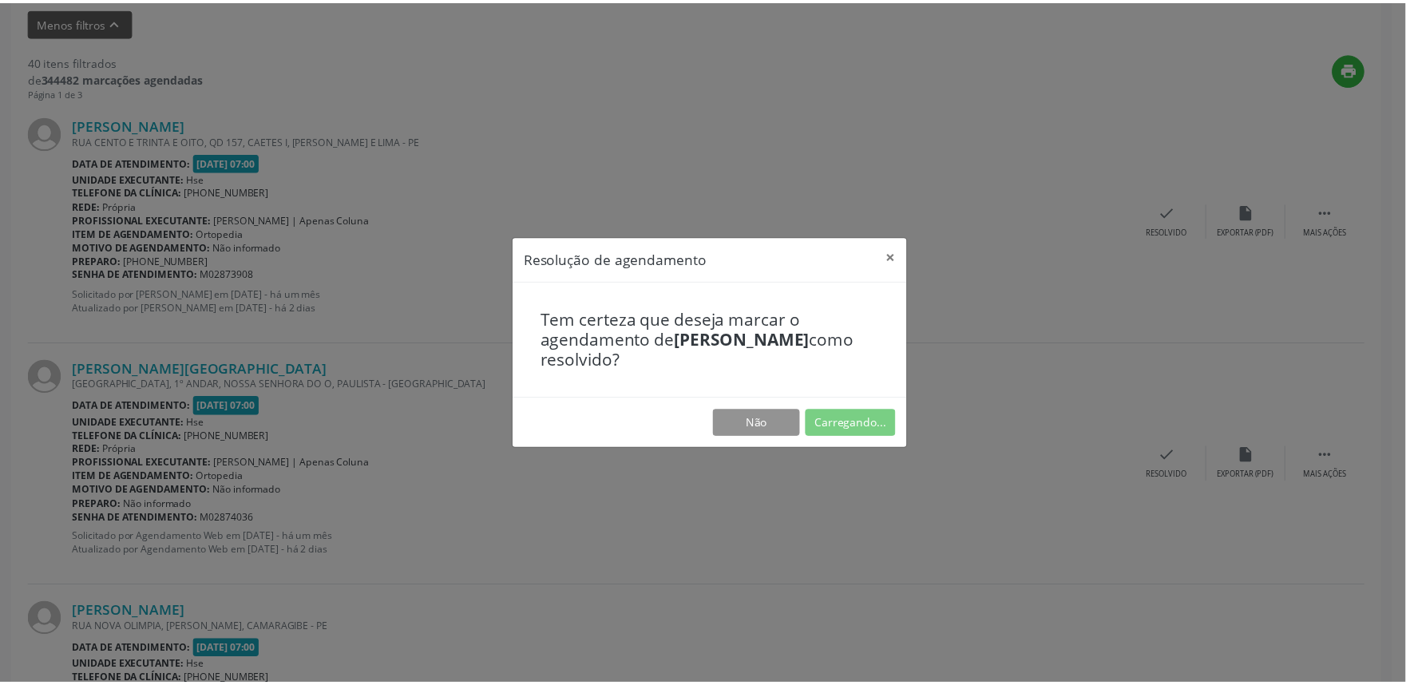
scroll to position [0, 0]
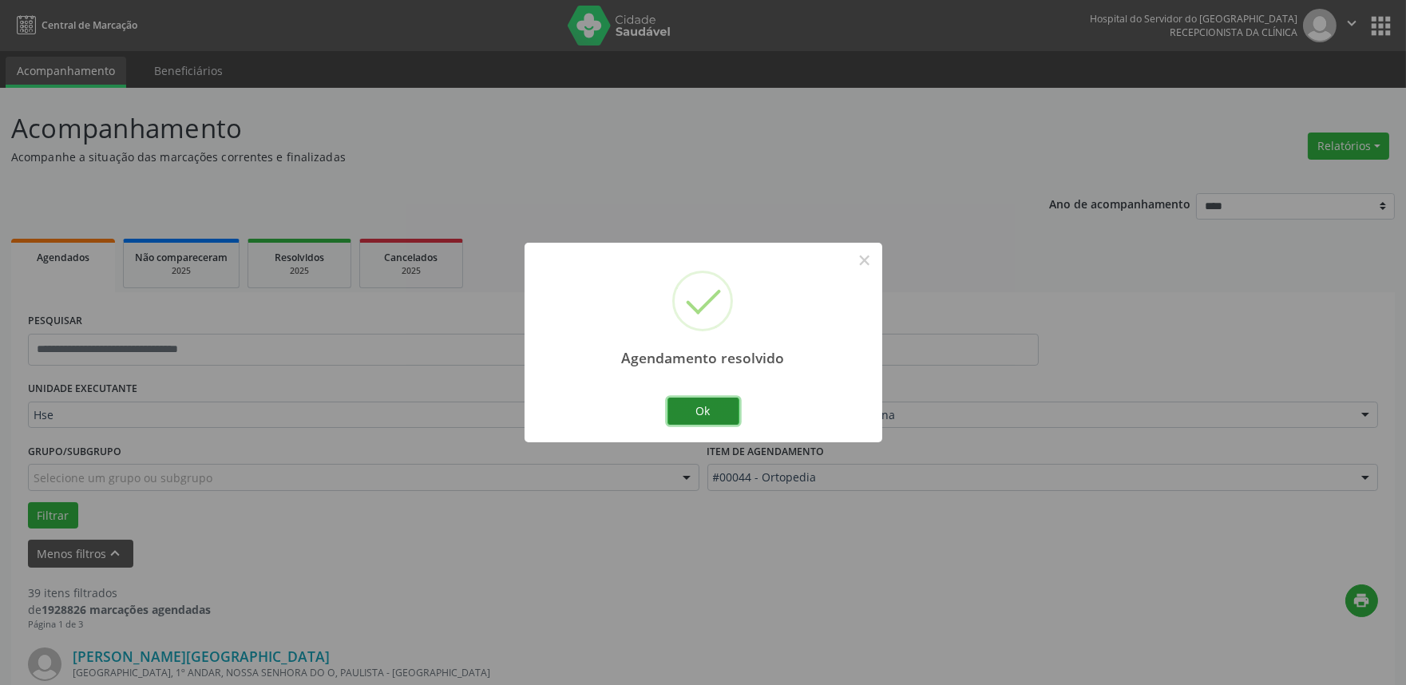
click at [711, 409] on button "Ok" at bounding box center [703, 411] width 72 height 27
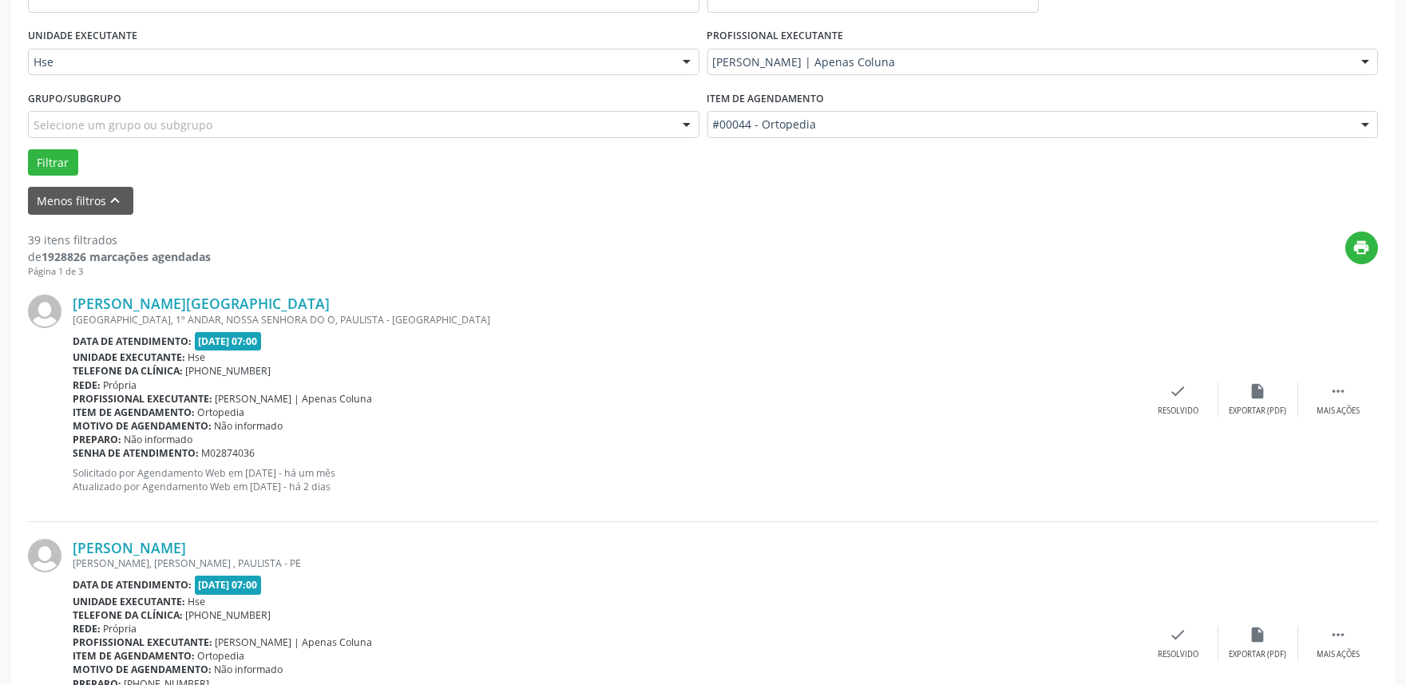
scroll to position [354, 0]
click at [1336, 404] on div "Mais ações" at bounding box center [1337, 409] width 43 height 11
click at [1262, 388] on icon "alarm_off" at bounding box center [1258, 390] width 18 height 18
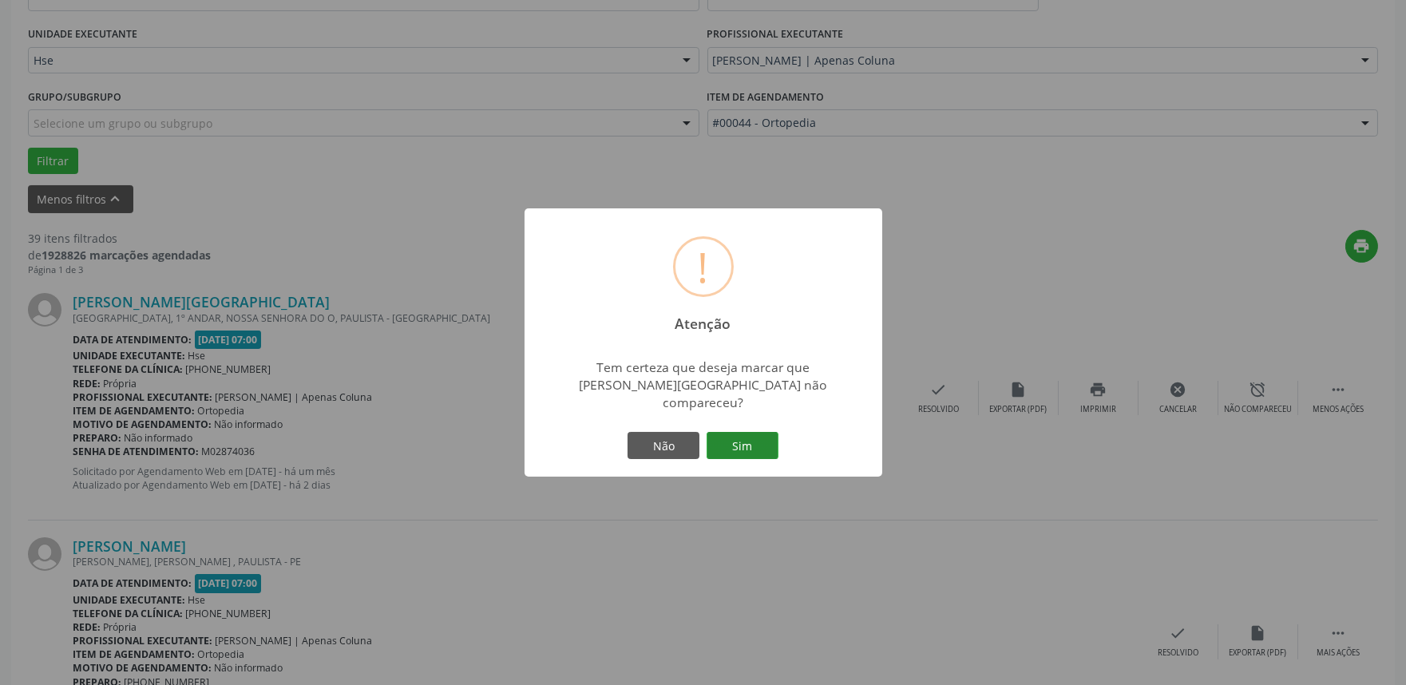
click at [728, 432] on button "Sim" at bounding box center [742, 445] width 72 height 27
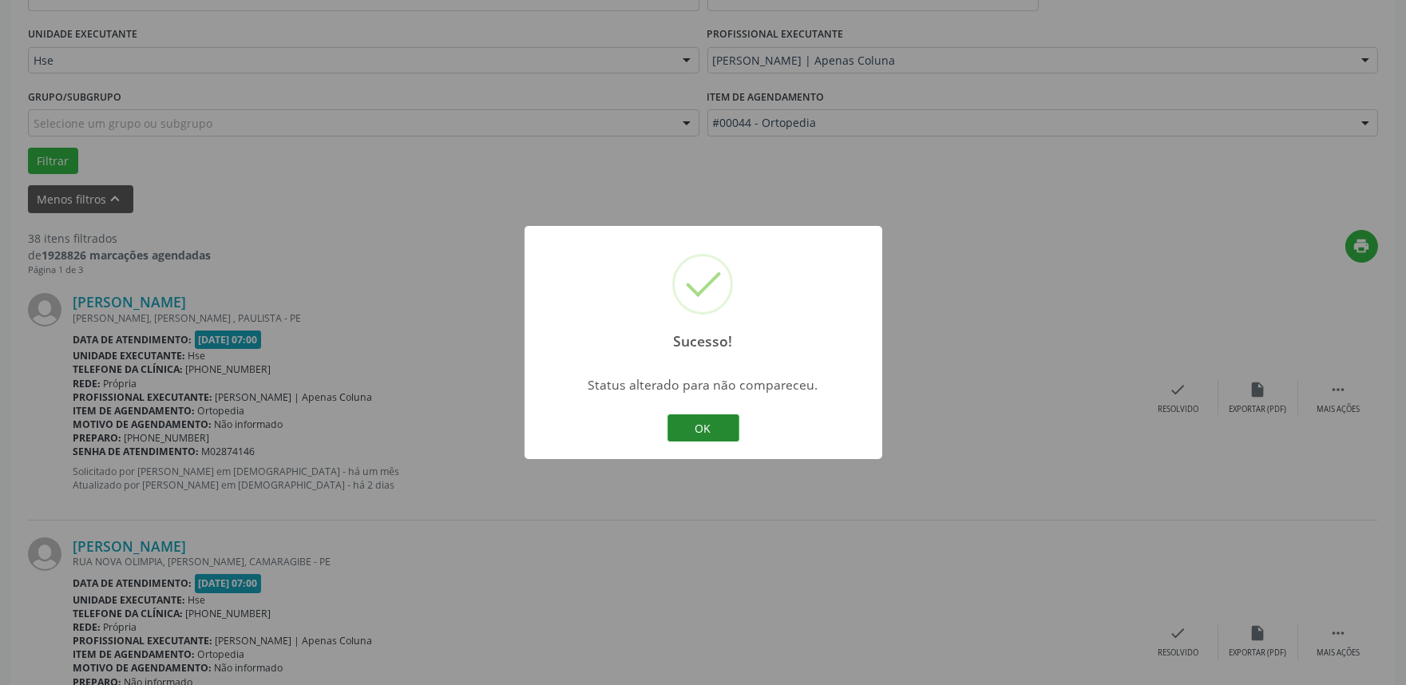
click at [702, 426] on button "OK" at bounding box center [703, 427] width 72 height 27
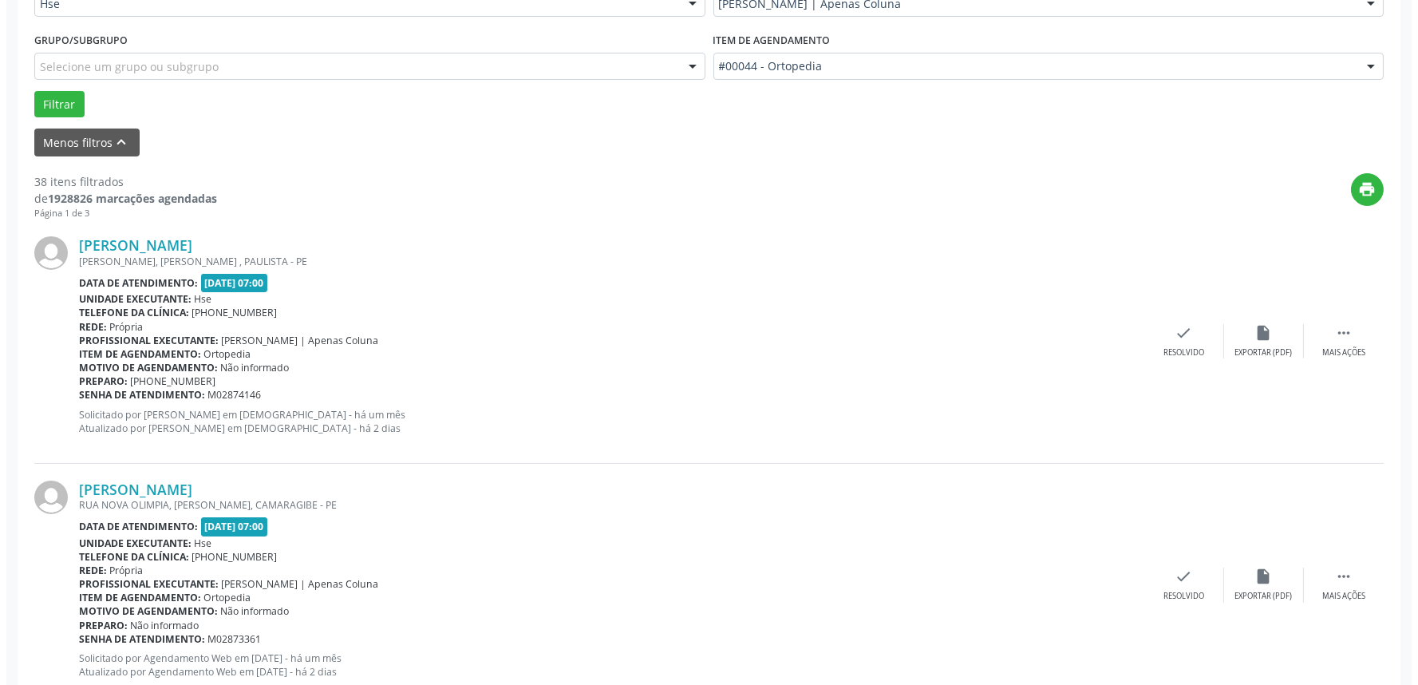
scroll to position [443, 0]
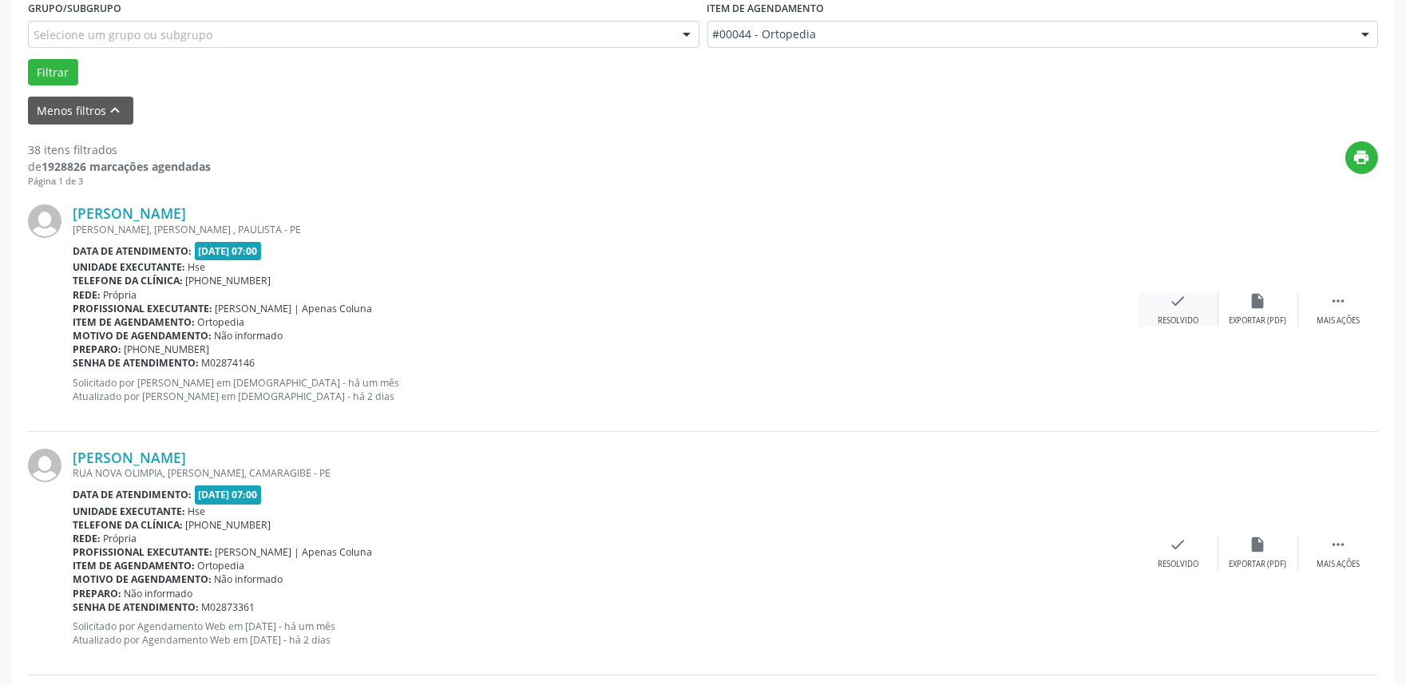
click at [1184, 320] on div "Resolvido" at bounding box center [1177, 320] width 41 height 11
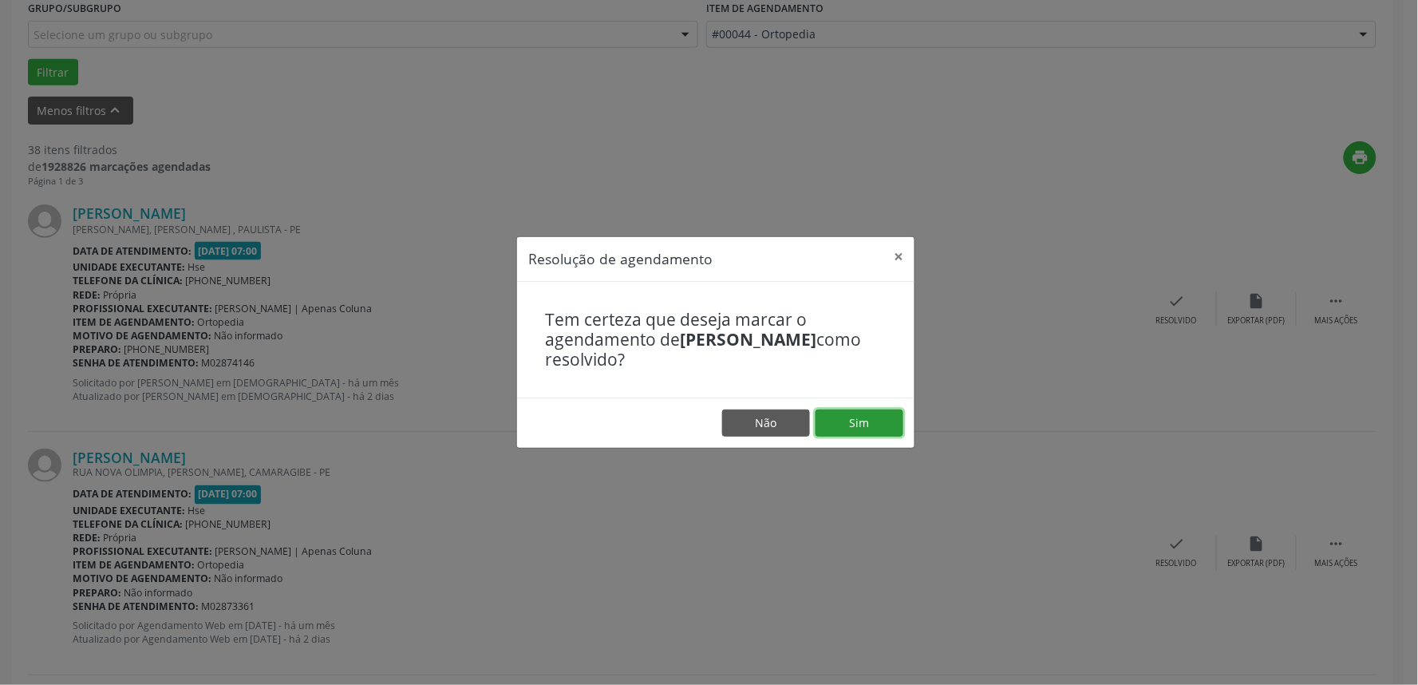
click at [847, 424] on button "Sim" at bounding box center [860, 422] width 88 height 27
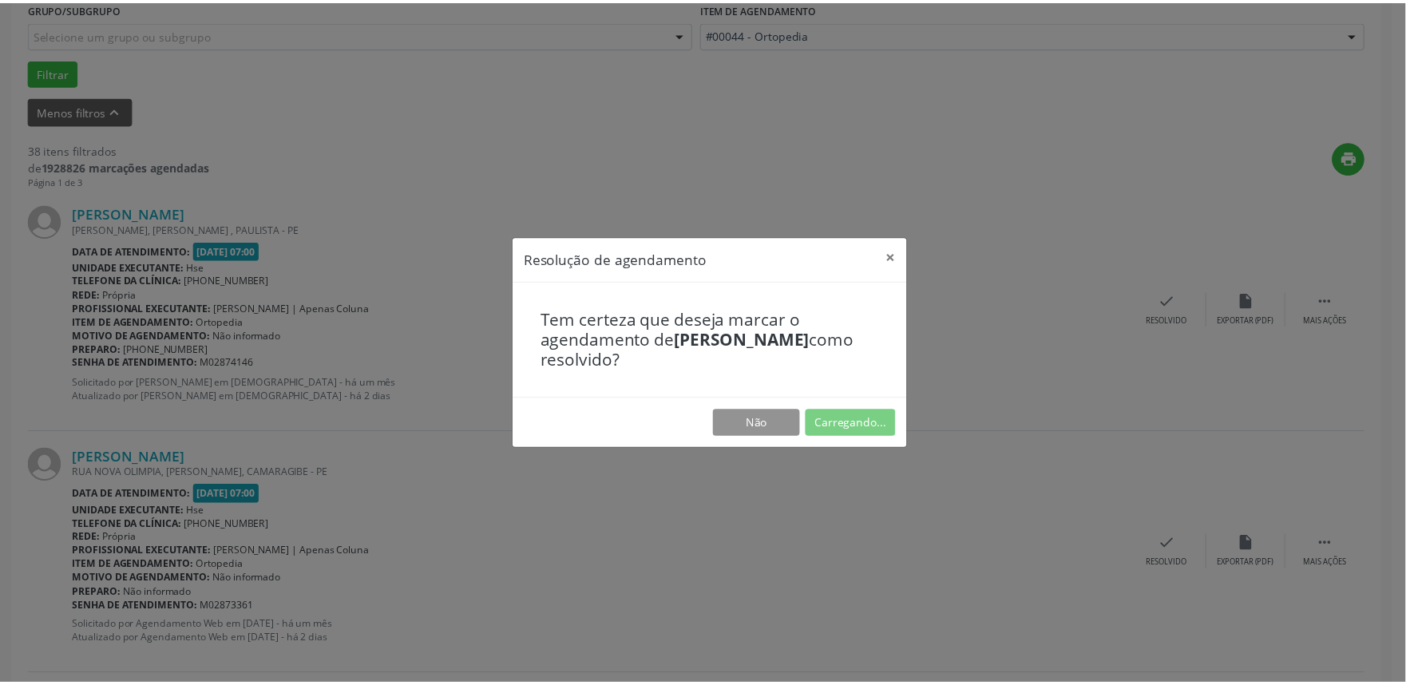
scroll to position [0, 0]
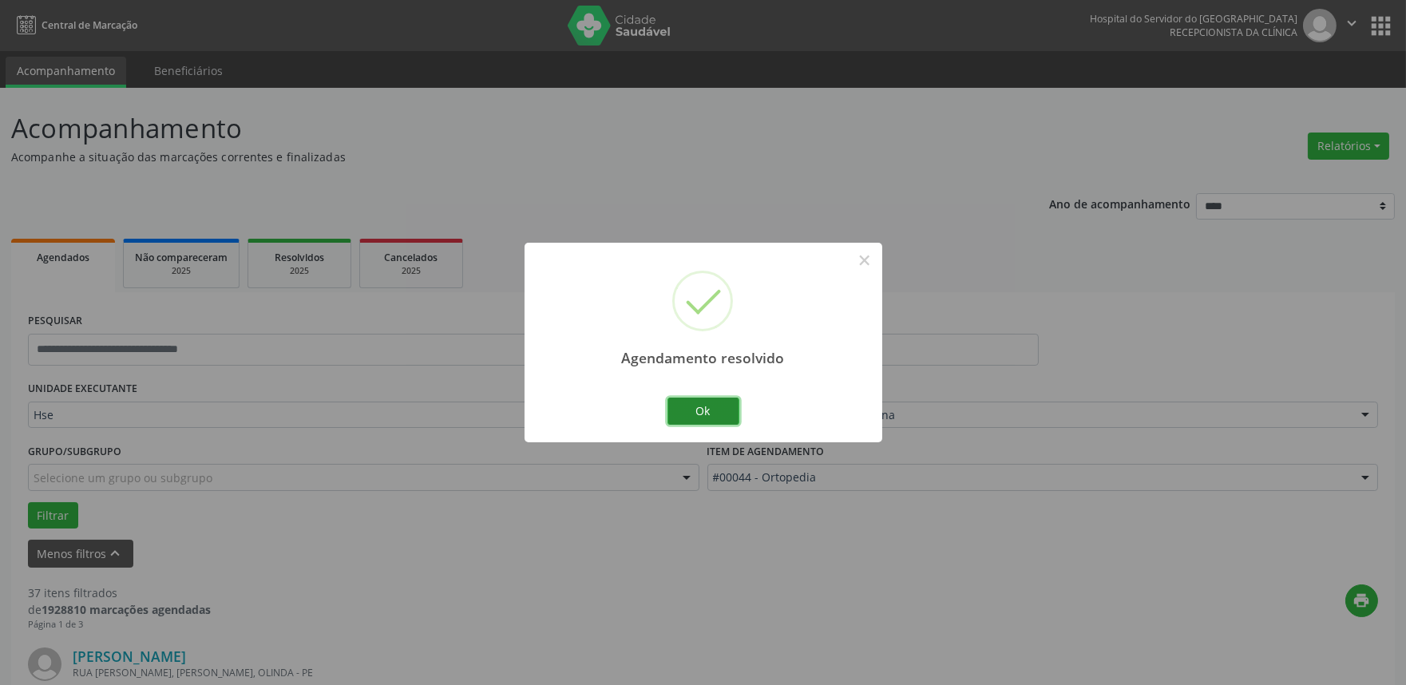
click at [706, 417] on button "Ok" at bounding box center [703, 411] width 72 height 27
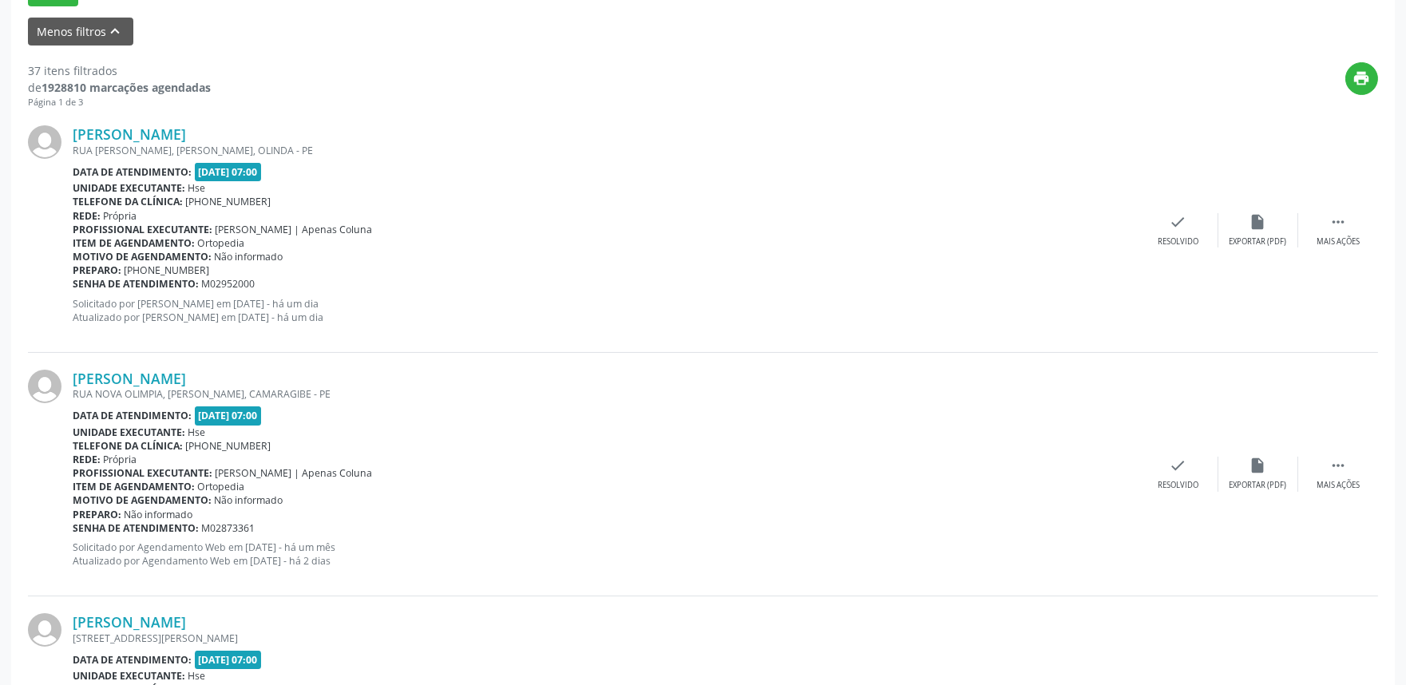
scroll to position [532, 0]
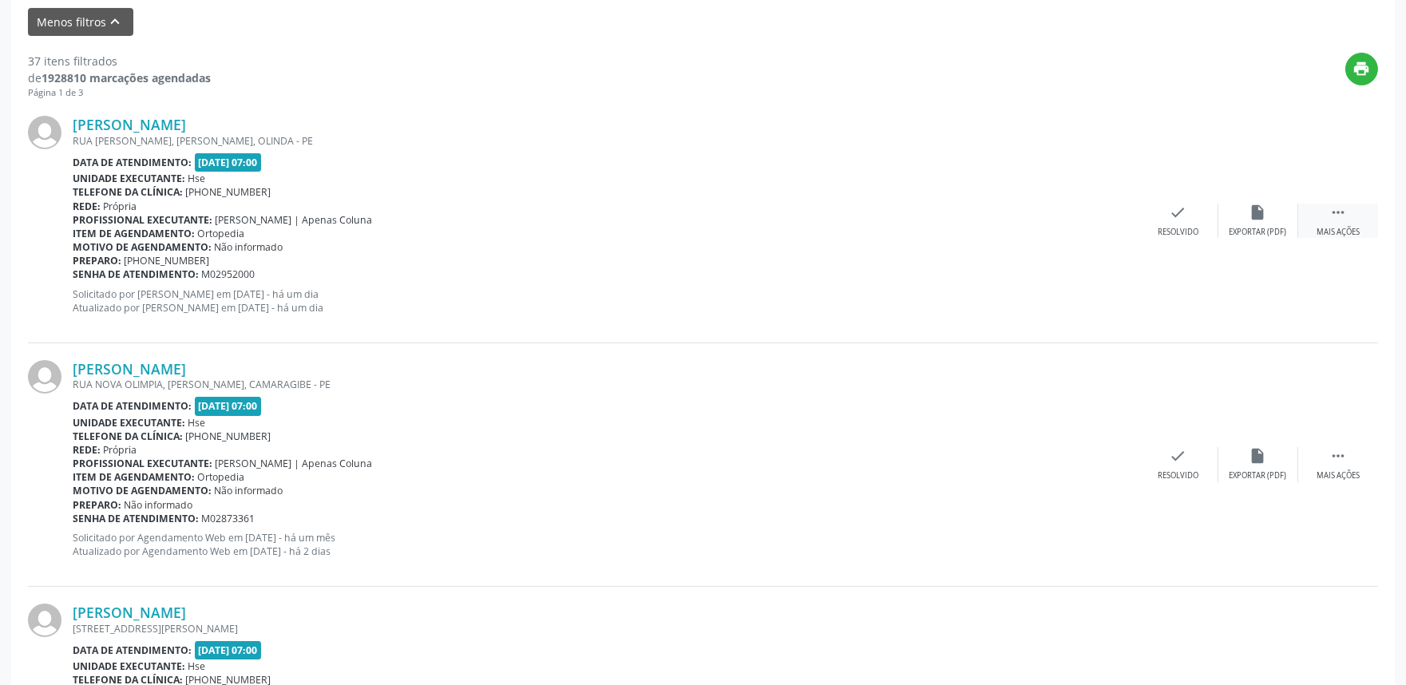
click at [1336, 216] on icon "" at bounding box center [1338, 213] width 18 height 18
click at [1249, 224] on div "alarm_off Não compareceu" at bounding box center [1258, 221] width 80 height 34
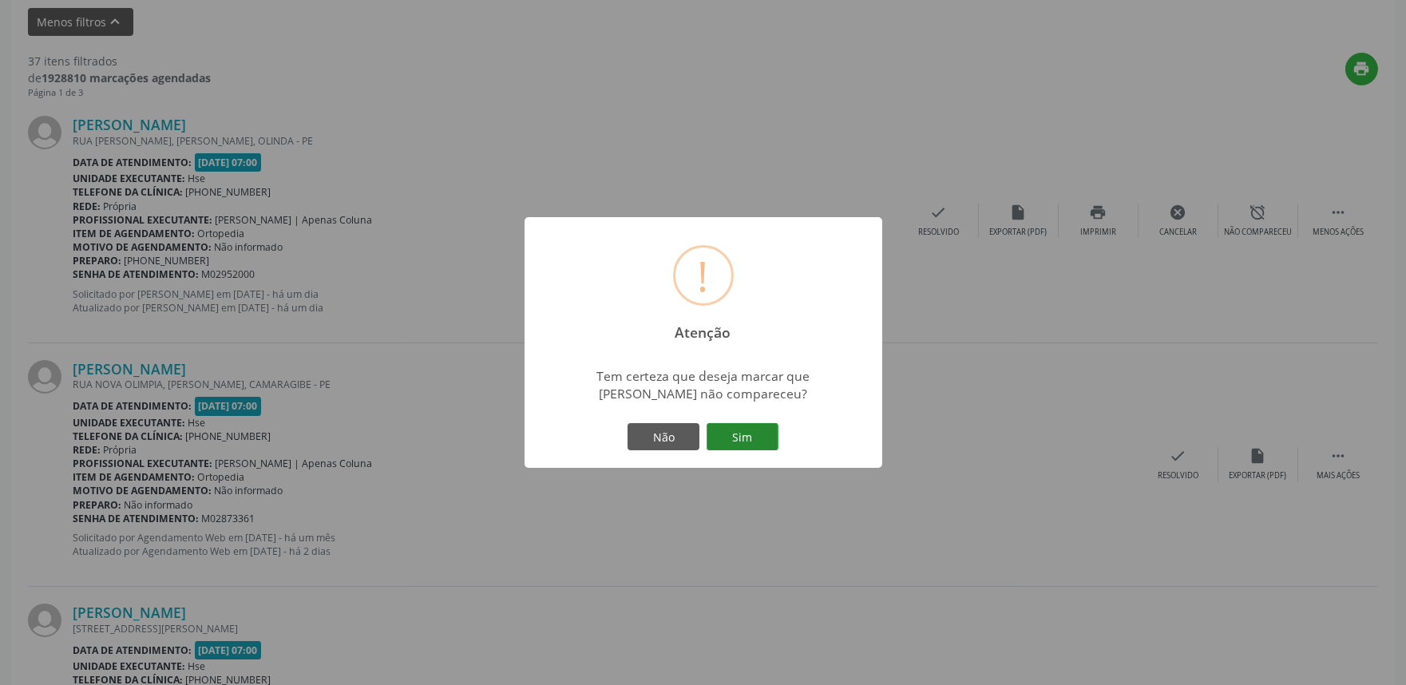
click at [754, 429] on button "Sim" at bounding box center [742, 436] width 72 height 27
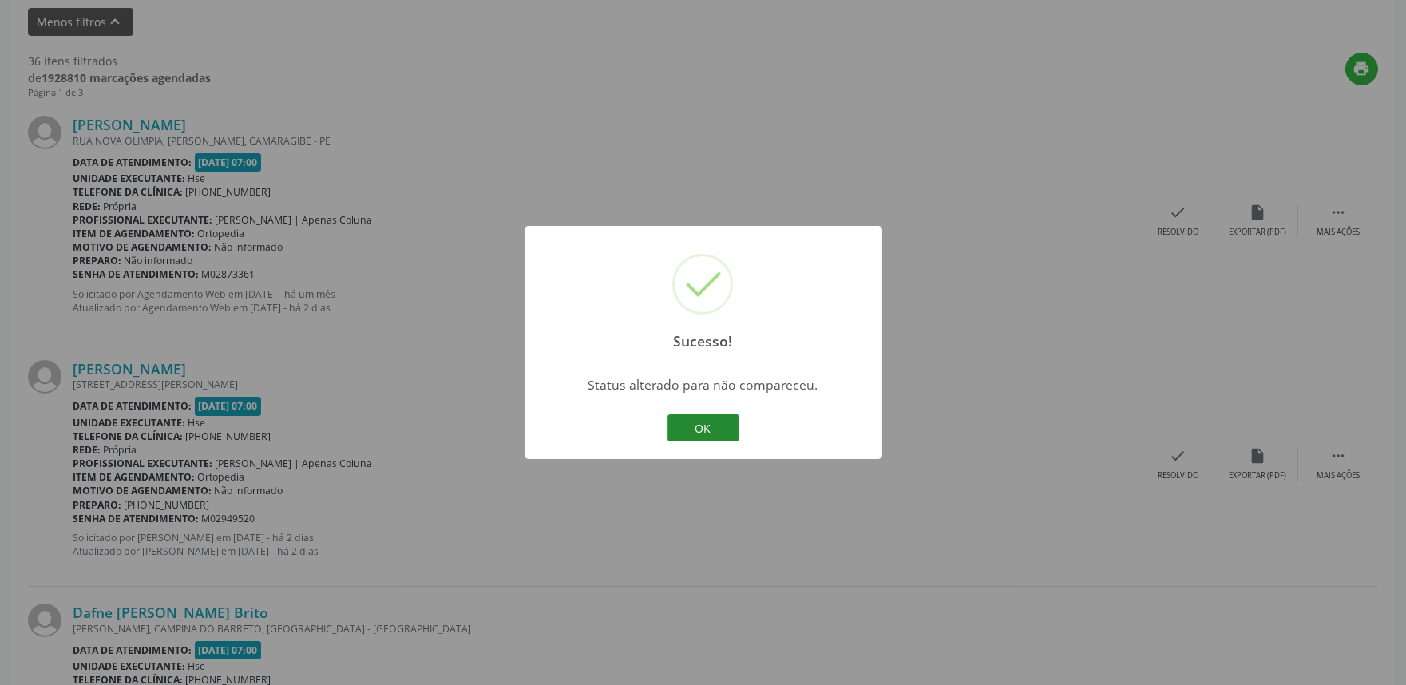
click at [713, 429] on button "OK" at bounding box center [703, 427] width 72 height 27
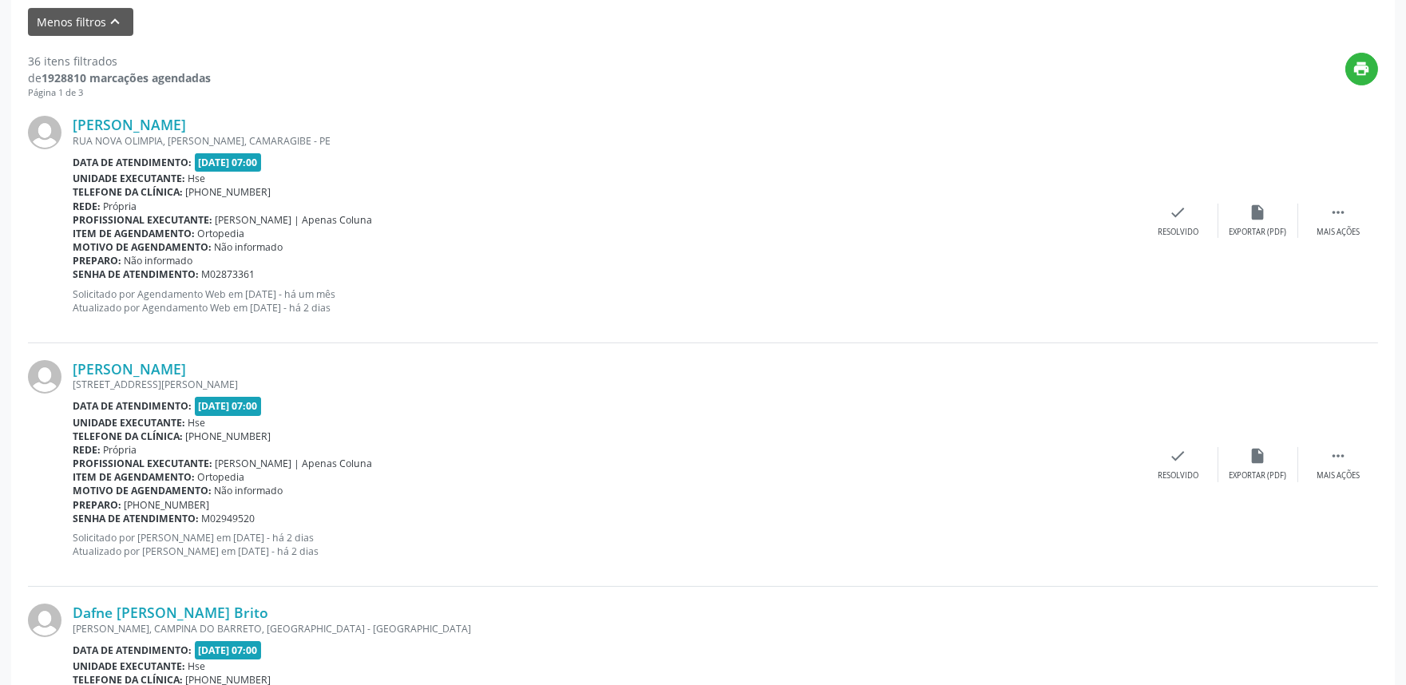
click at [1169, 198] on div "Nicholly Sophia Vanderlei da Silva RUA NOVA OLIMPIA, TIMBI BURRIONE, CAMARAGIBE…" at bounding box center [703, 220] width 1350 height 243
click at [1167, 214] on div "check Resolvido" at bounding box center [1178, 221] width 80 height 34
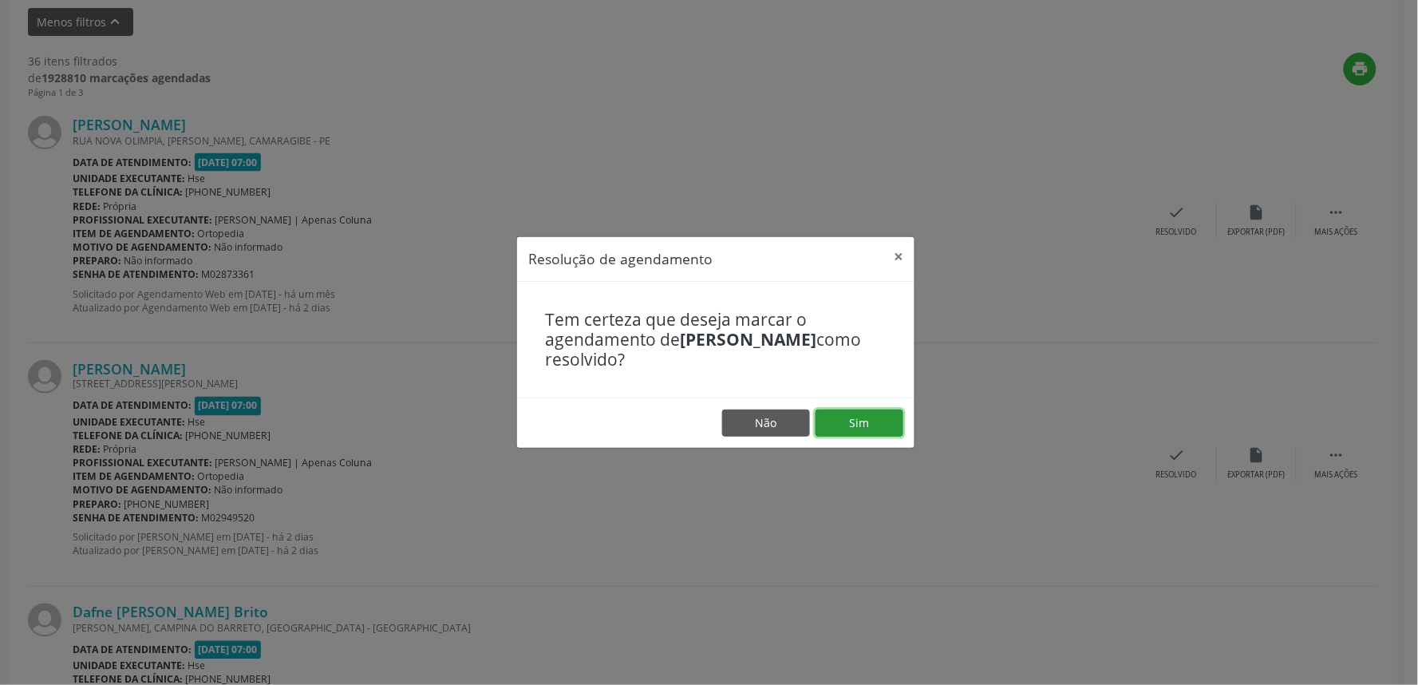
click at [864, 418] on button "Sim" at bounding box center [860, 422] width 88 height 27
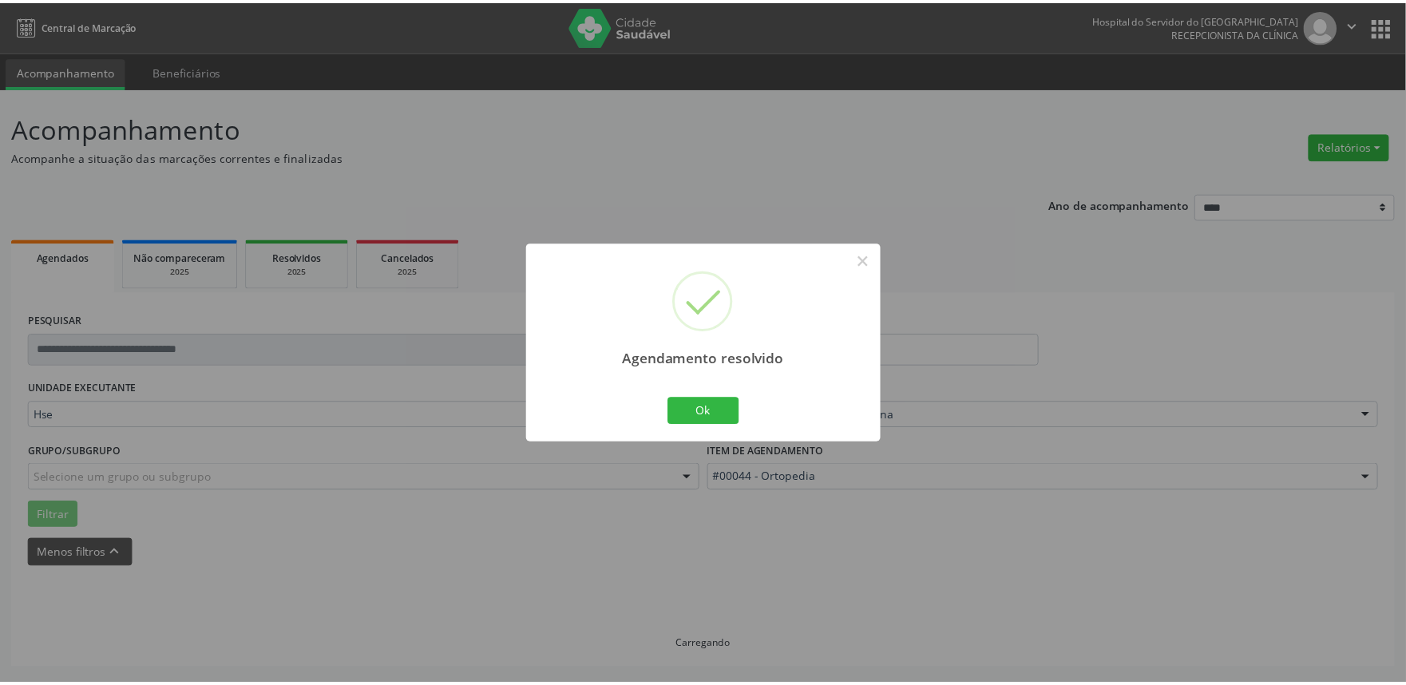
scroll to position [0, 0]
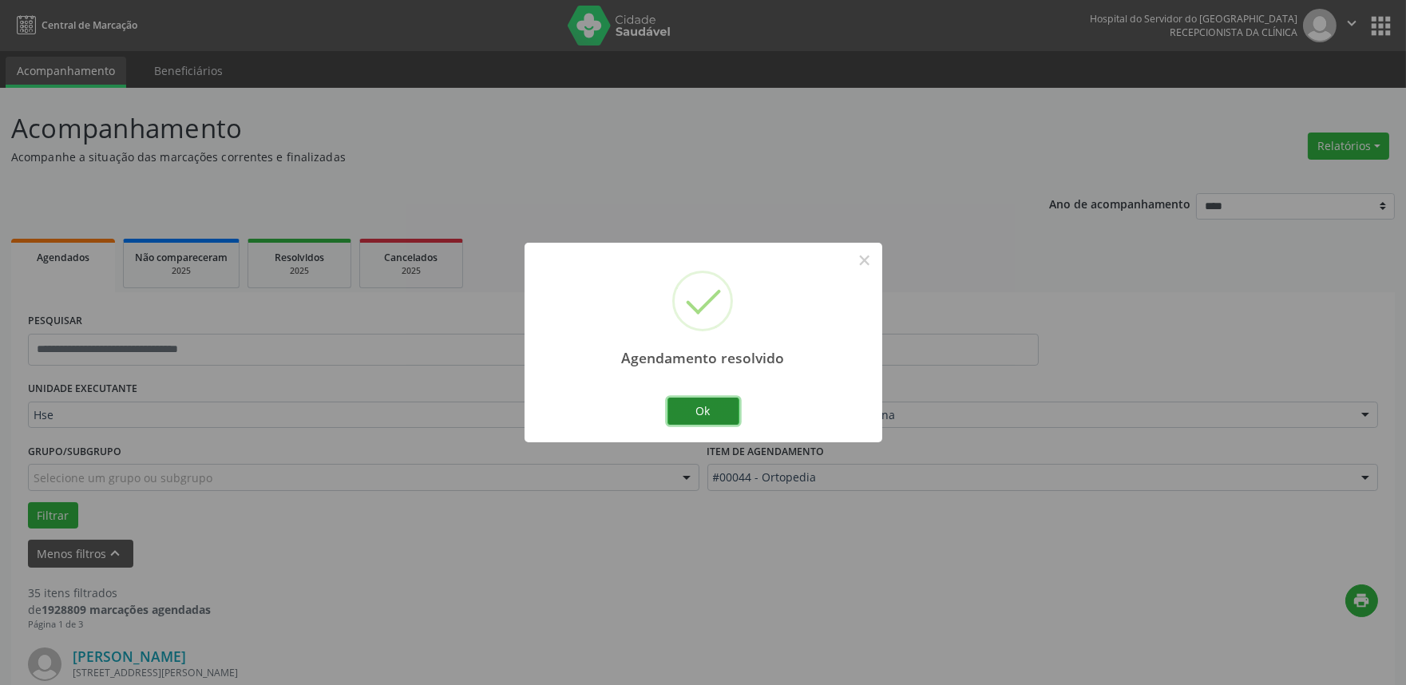
click at [698, 411] on button "Ok" at bounding box center [703, 411] width 72 height 27
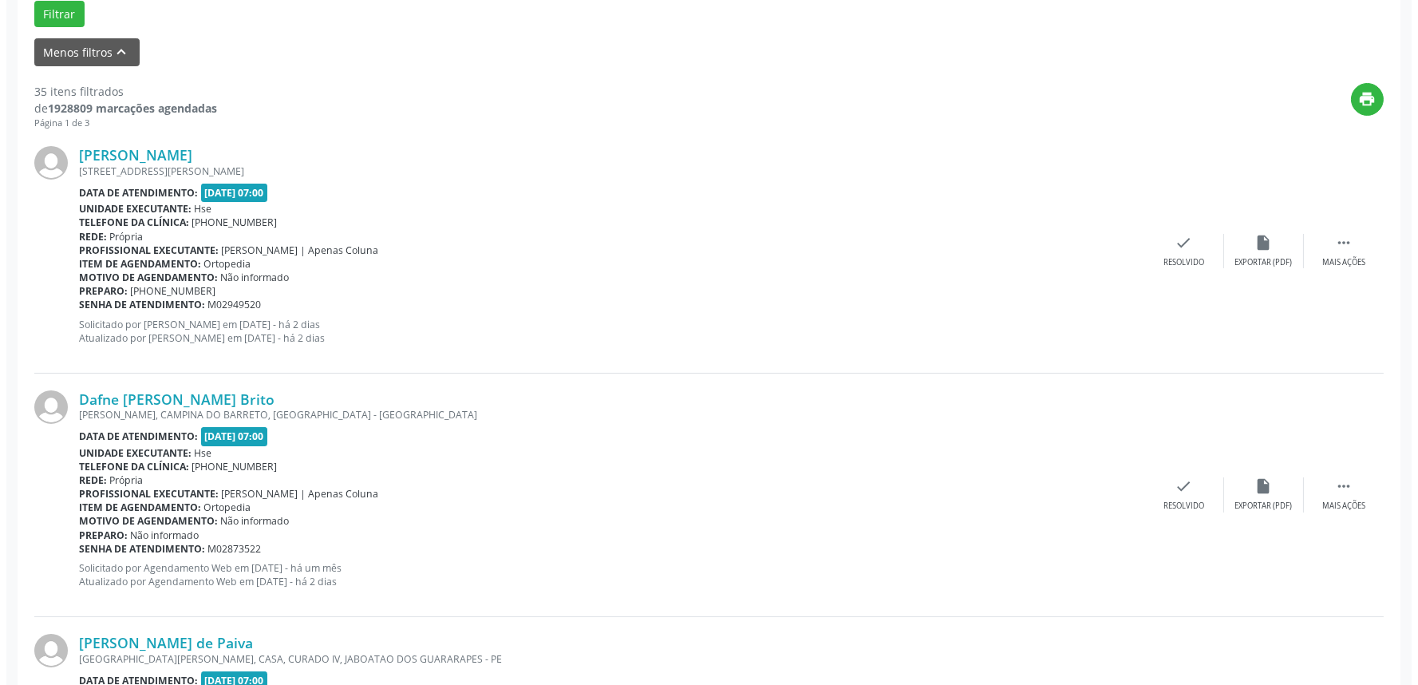
scroll to position [532, 0]
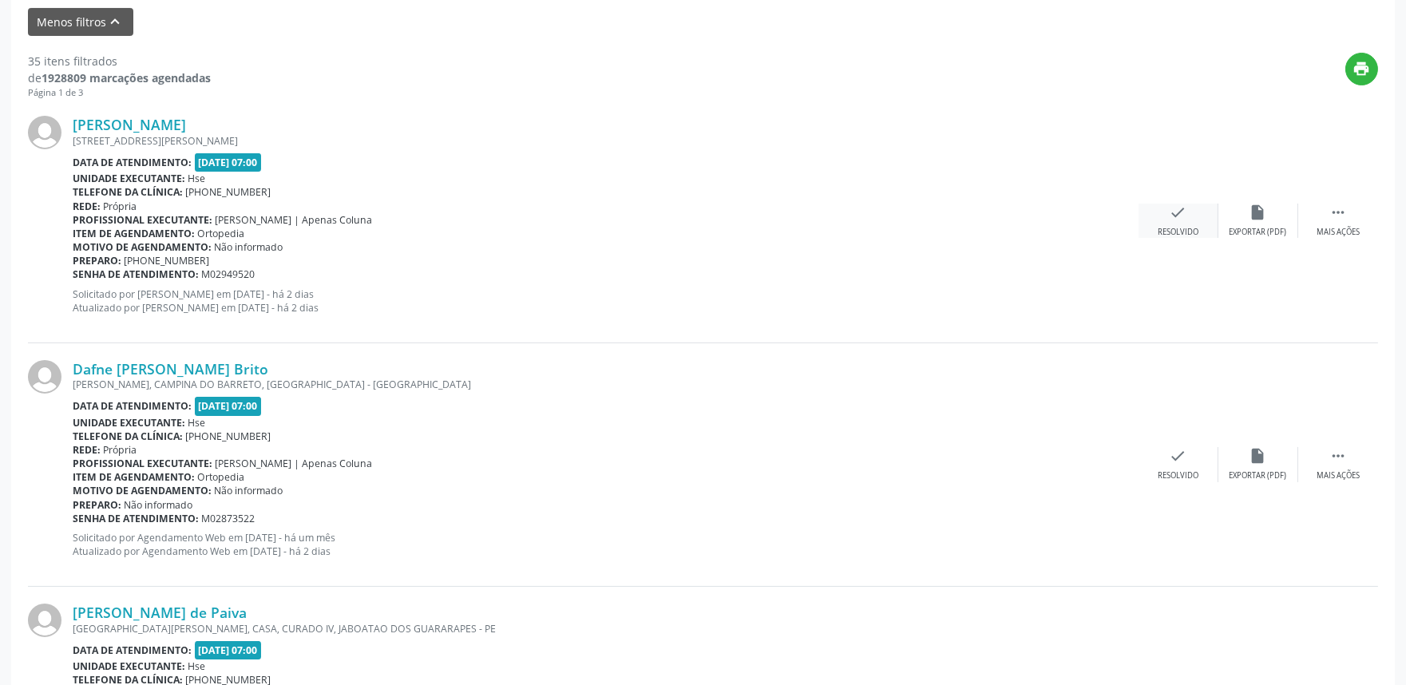
click at [1169, 216] on icon "check" at bounding box center [1178, 213] width 18 height 18
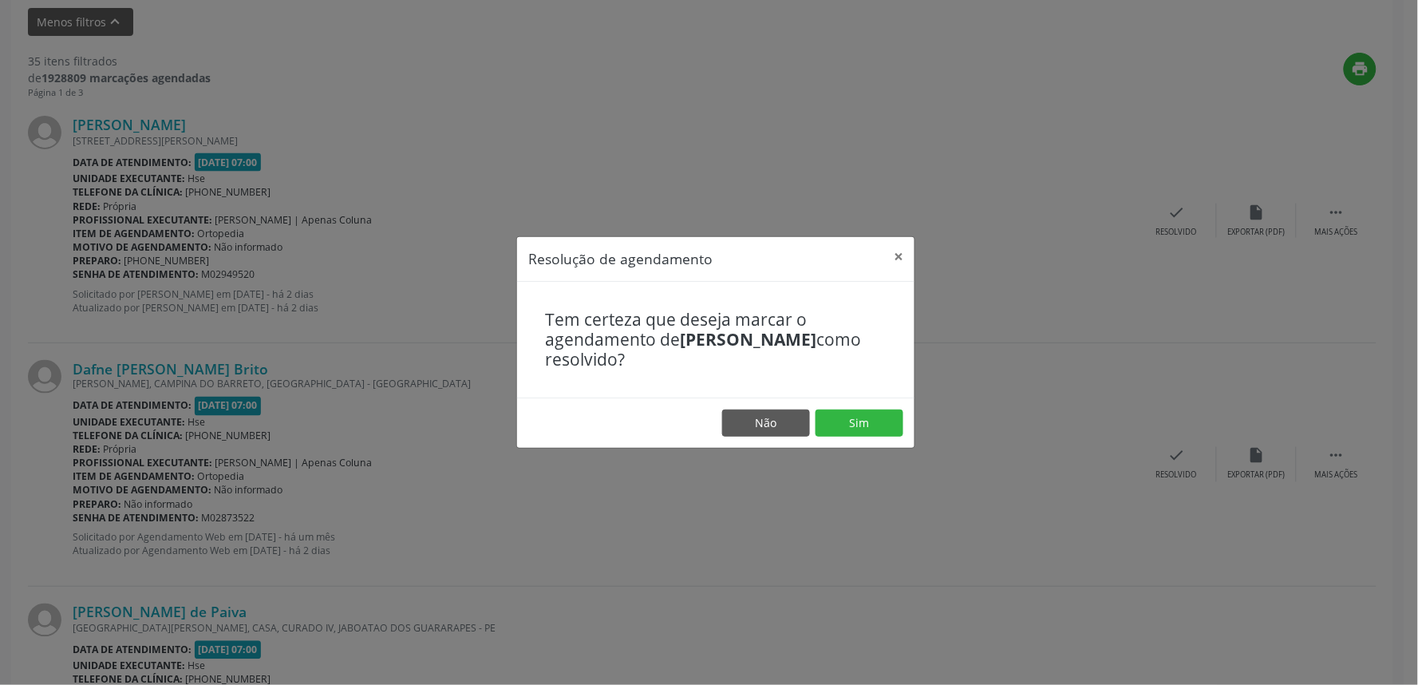
click at [856, 407] on footer "Não Sim" at bounding box center [716, 423] width 398 height 50
click at [868, 416] on button "Sim" at bounding box center [860, 422] width 88 height 27
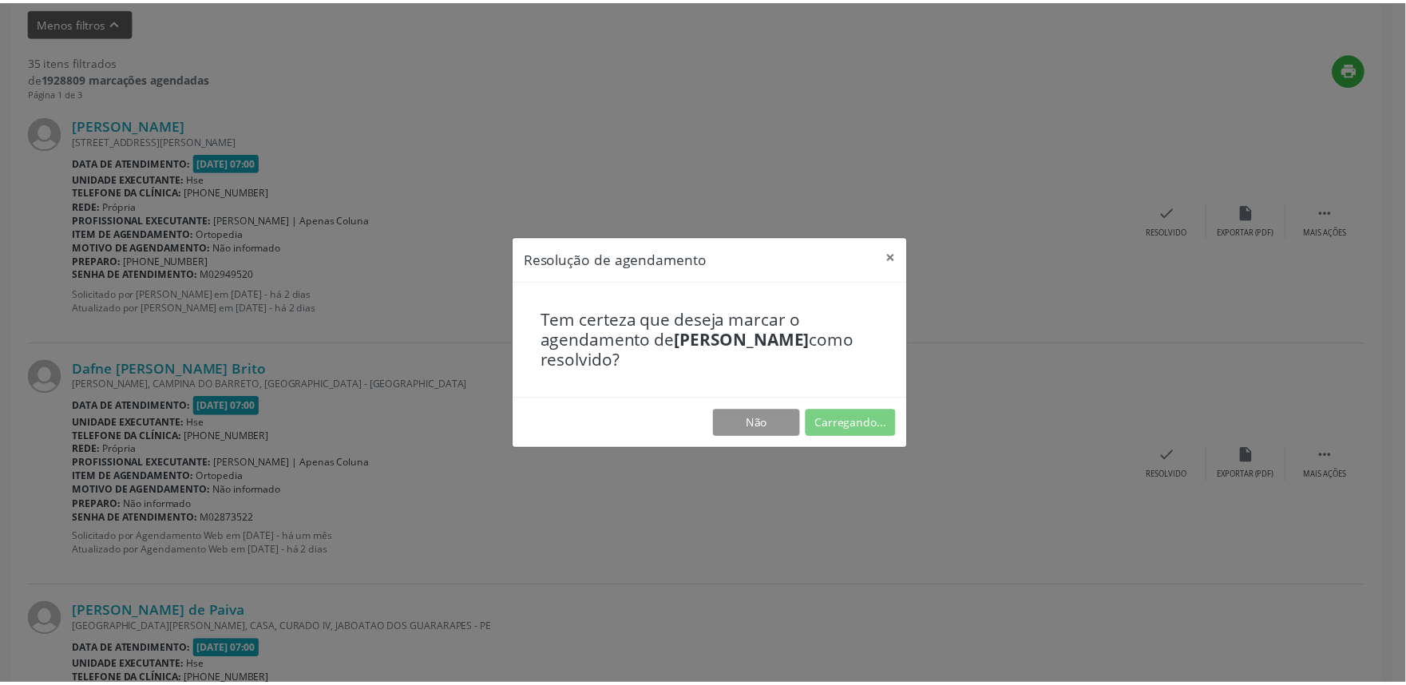
scroll to position [0, 0]
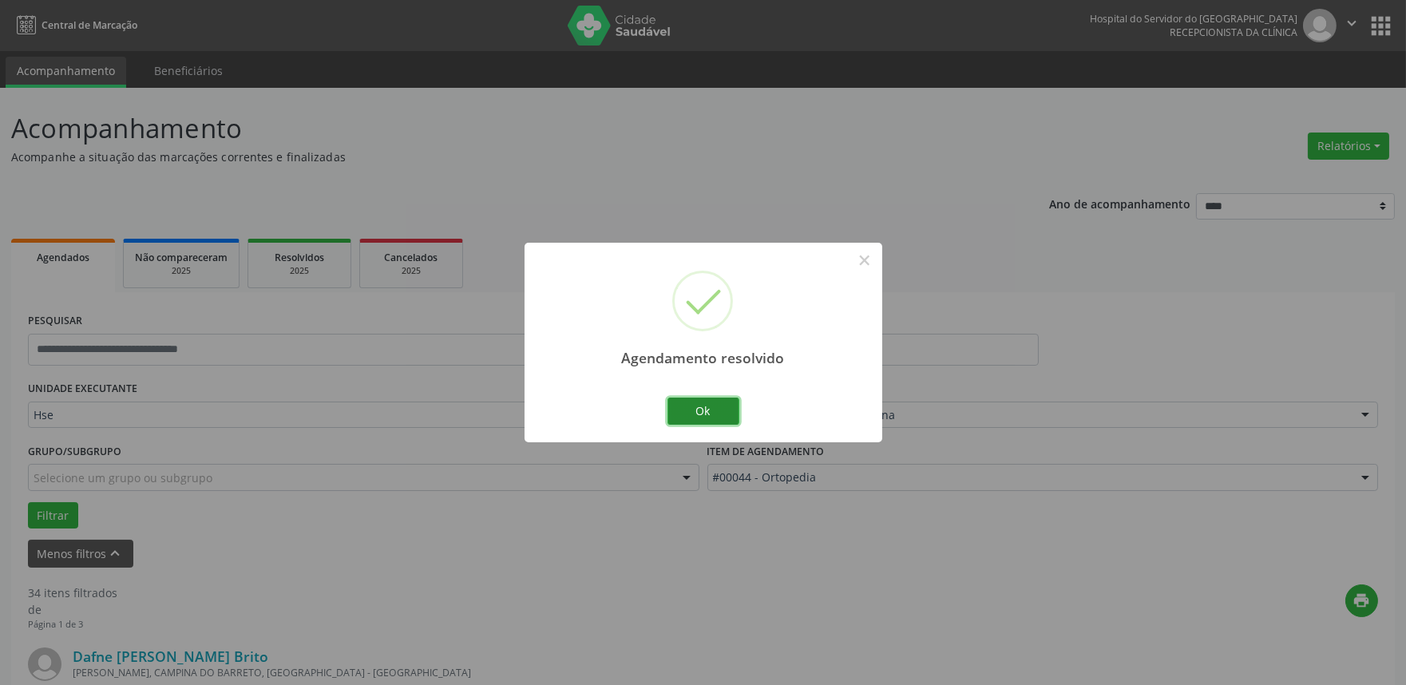
click at [722, 405] on button "Ok" at bounding box center [703, 411] width 72 height 27
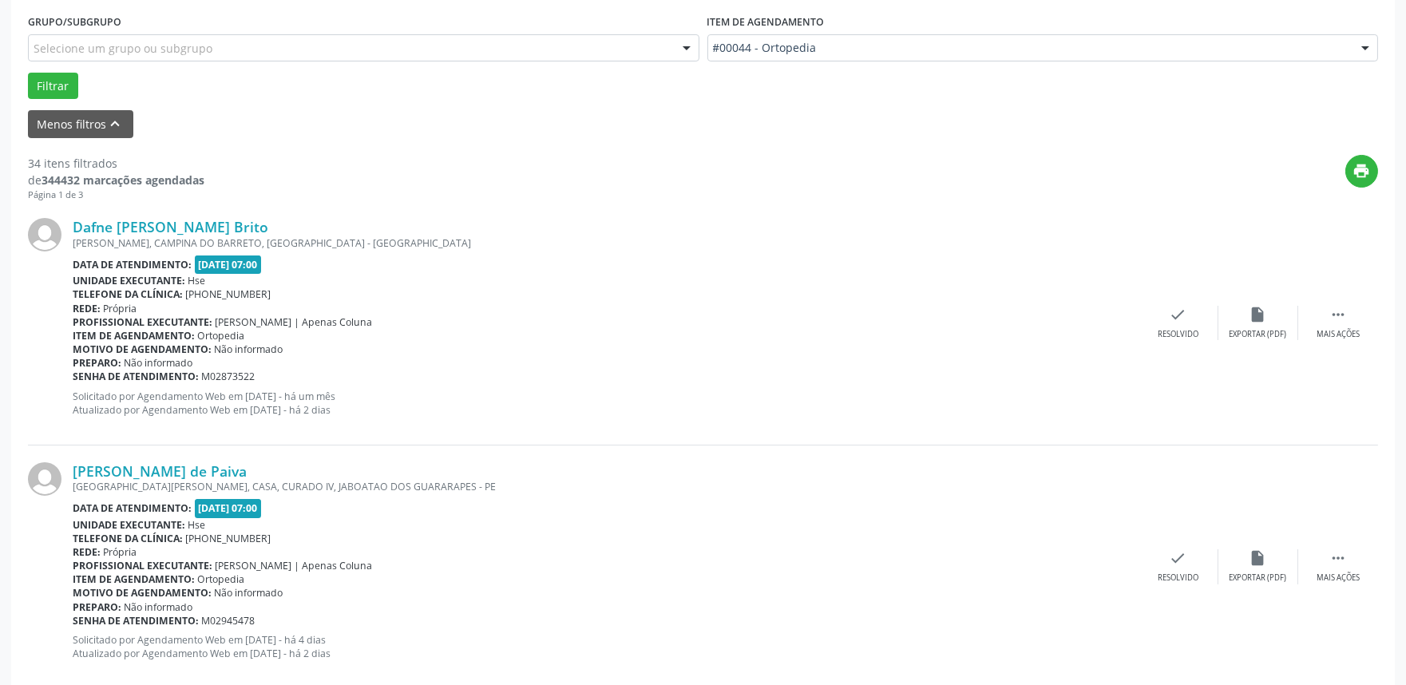
scroll to position [443, 0]
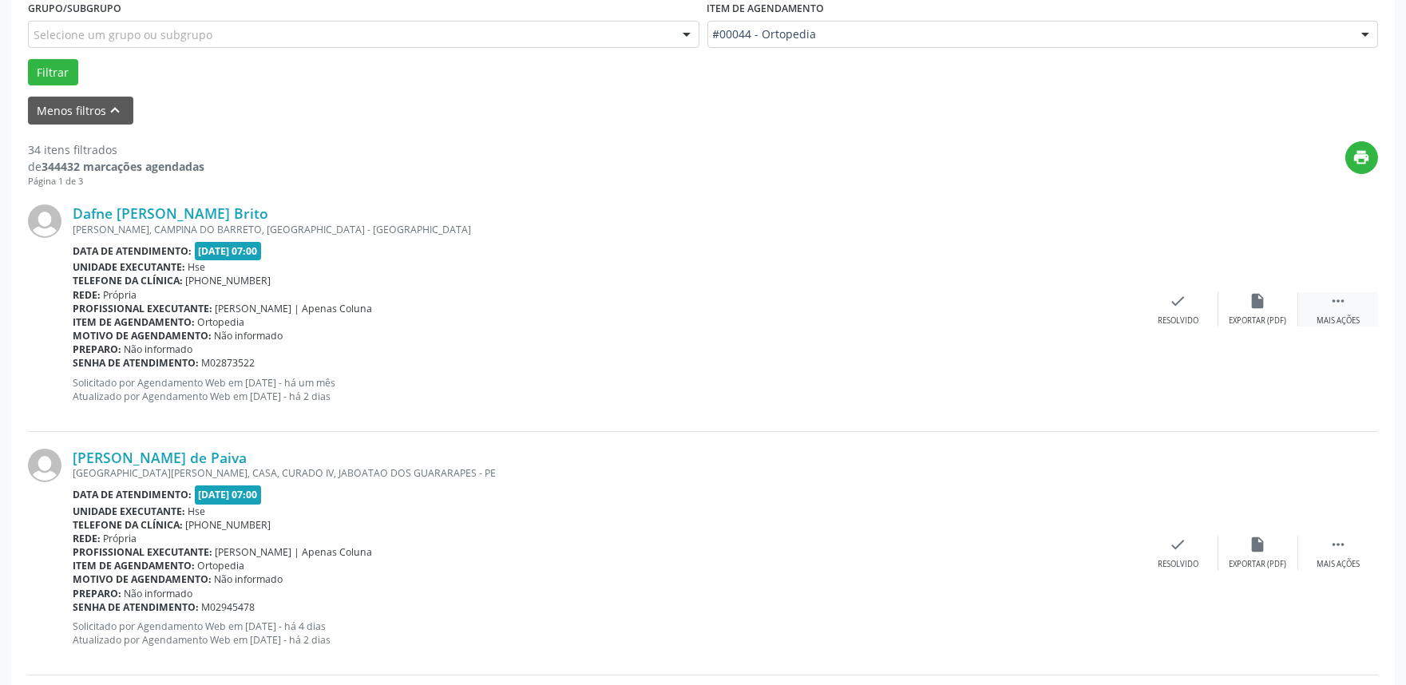
click at [1355, 310] on div " Mais ações" at bounding box center [1338, 309] width 80 height 34
click at [1269, 321] on div "Não compareceu" at bounding box center [1258, 320] width 68 height 11
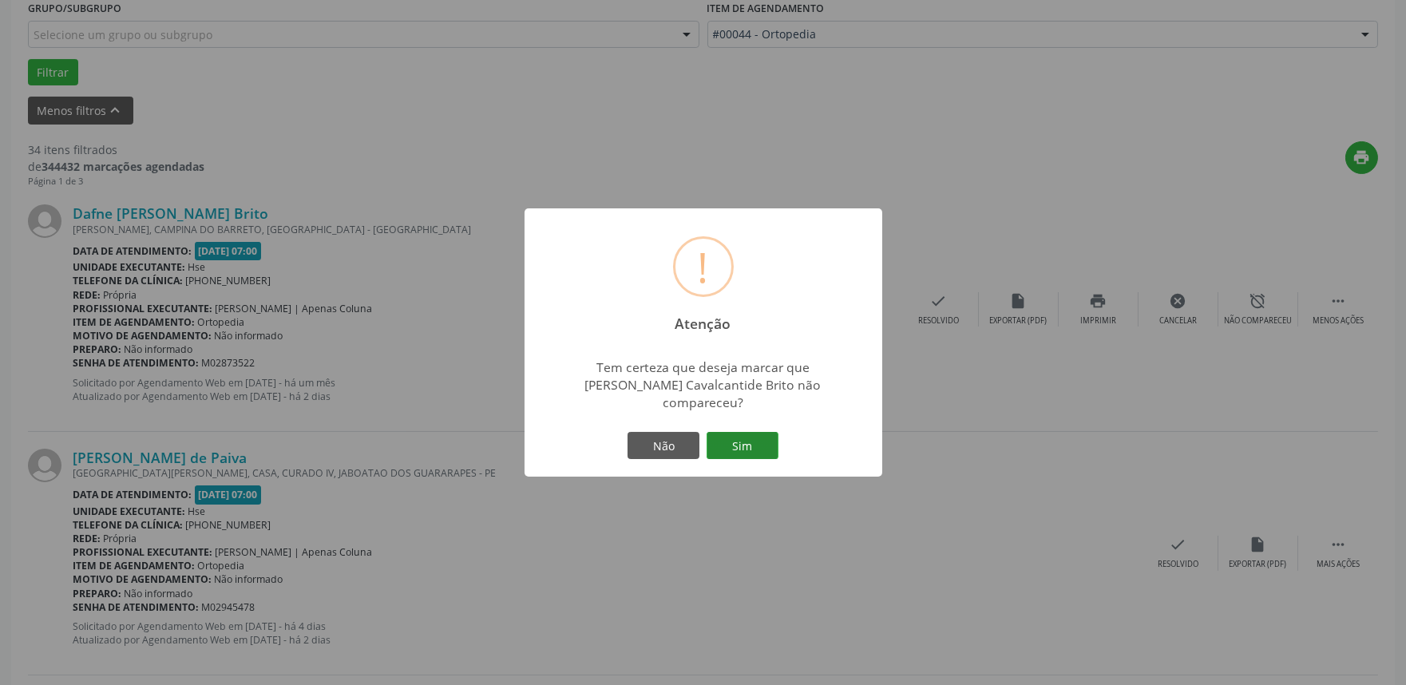
click at [751, 441] on button "Sim" at bounding box center [742, 445] width 72 height 27
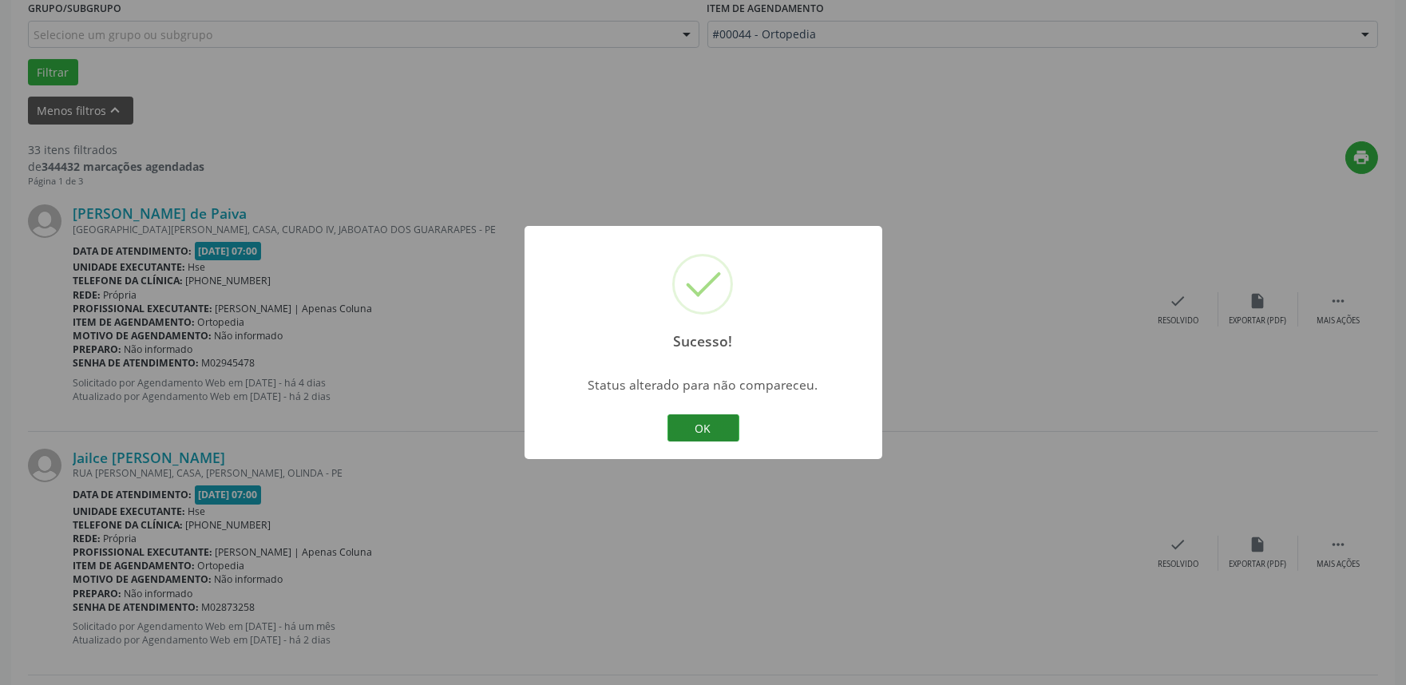
click at [695, 427] on button "OK" at bounding box center [703, 427] width 72 height 27
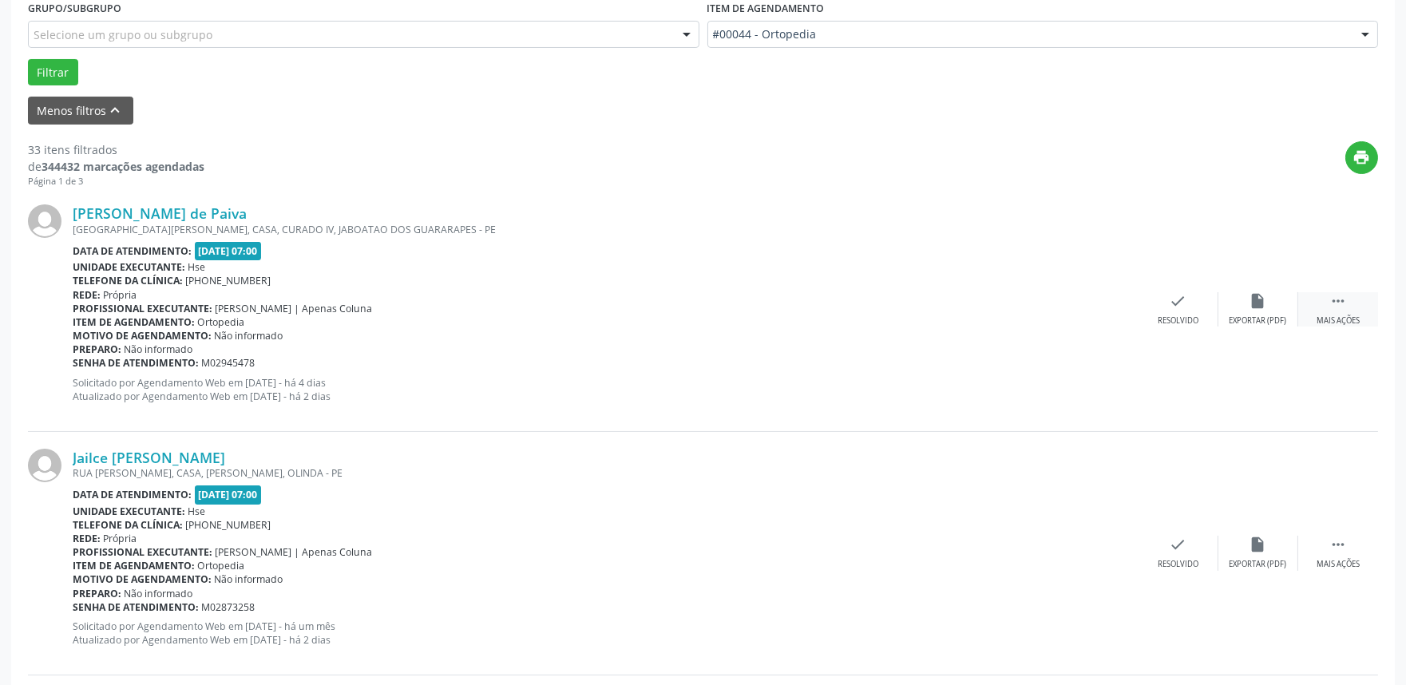
click at [1339, 299] on icon "" at bounding box center [1338, 301] width 18 height 18
click at [1269, 317] on div "Não compareceu" at bounding box center [1258, 320] width 68 height 11
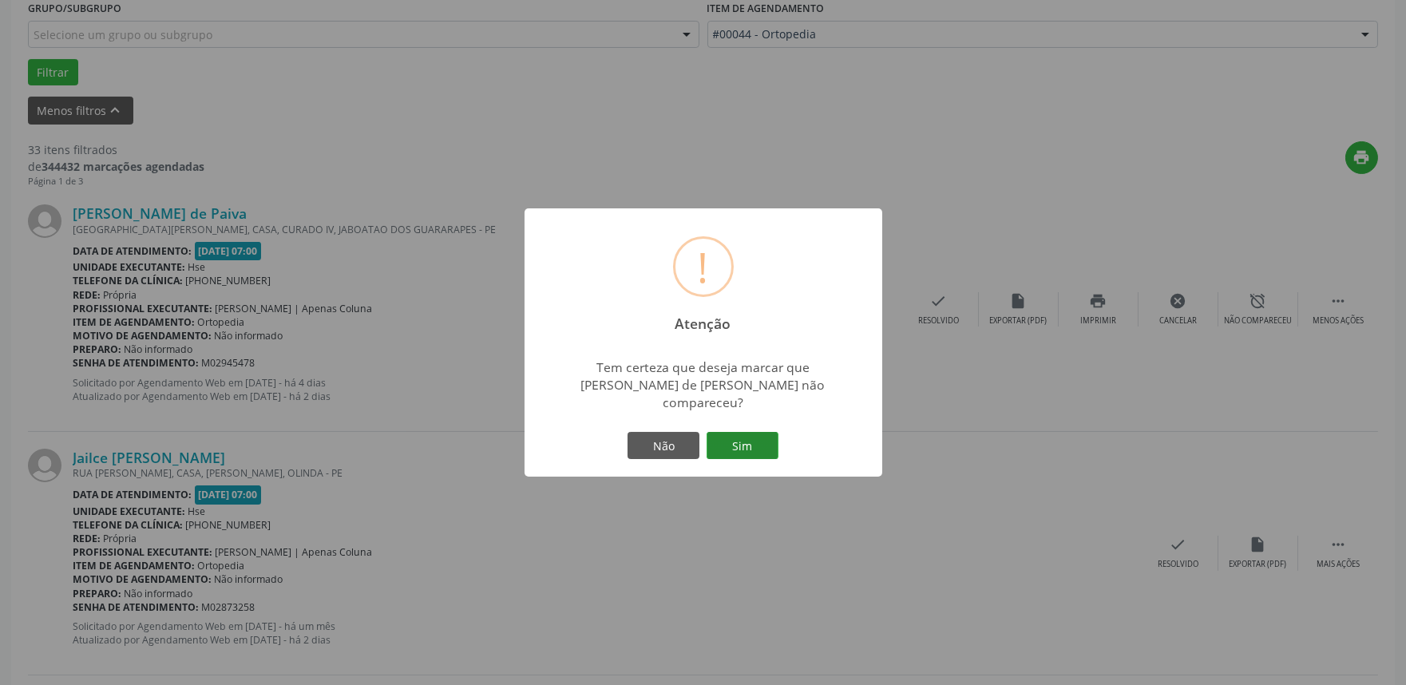
click at [757, 432] on button "Sim" at bounding box center [742, 445] width 72 height 27
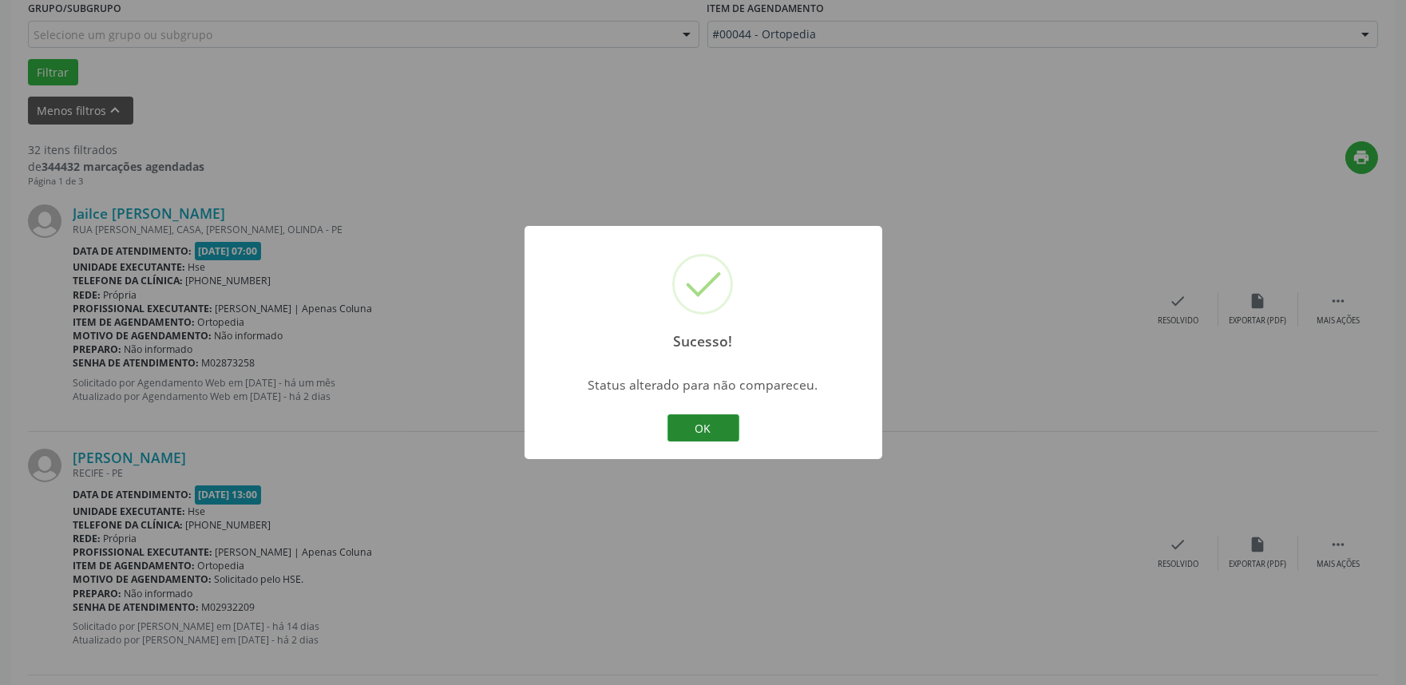
click at [713, 427] on button "OK" at bounding box center [703, 427] width 72 height 27
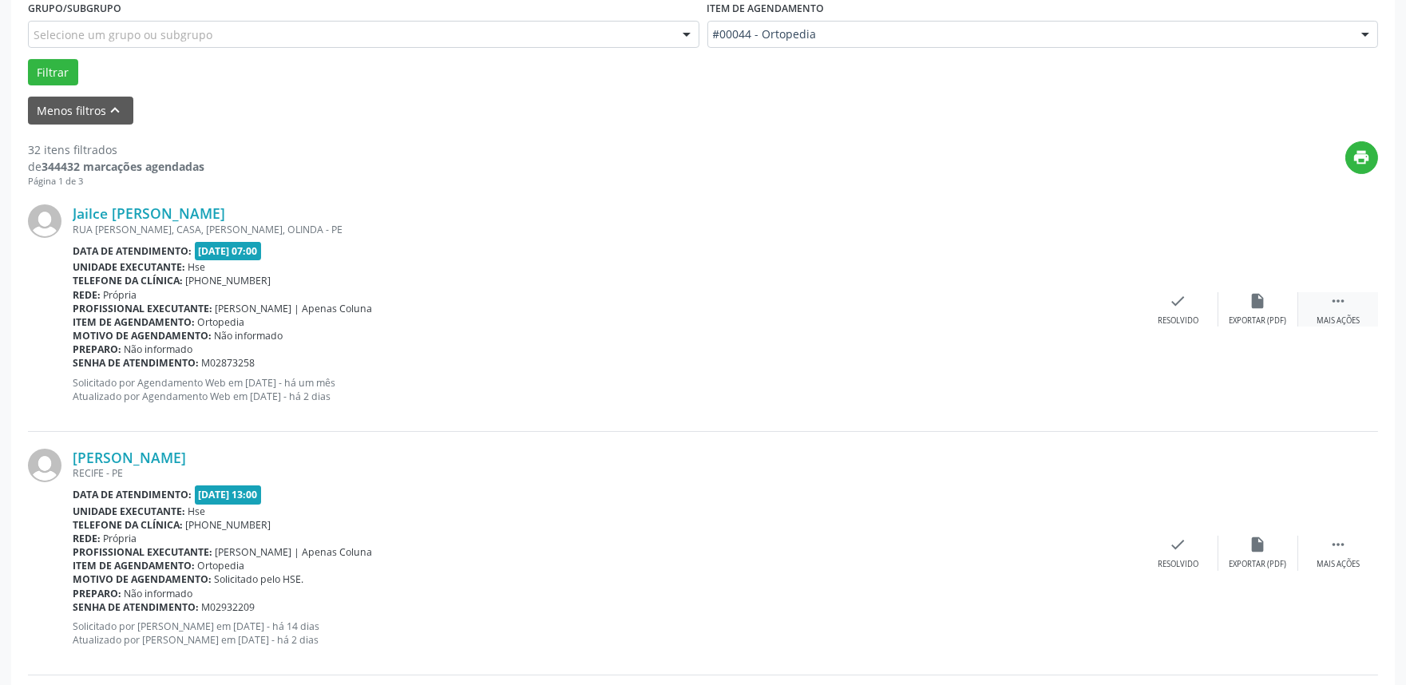
click at [1338, 315] on div "Mais ações" at bounding box center [1337, 320] width 43 height 11
click at [1233, 310] on div "alarm_off Não compareceu" at bounding box center [1258, 309] width 80 height 34
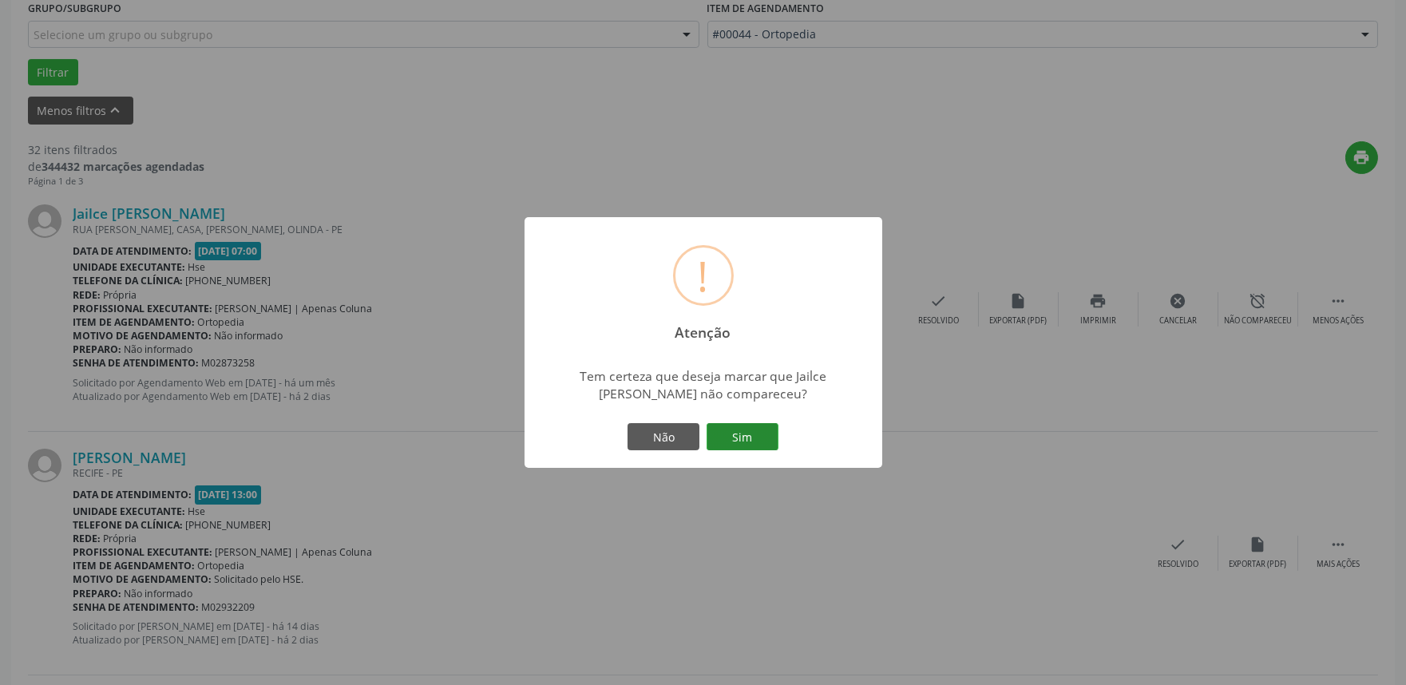
click at [739, 443] on button "Sim" at bounding box center [742, 436] width 72 height 27
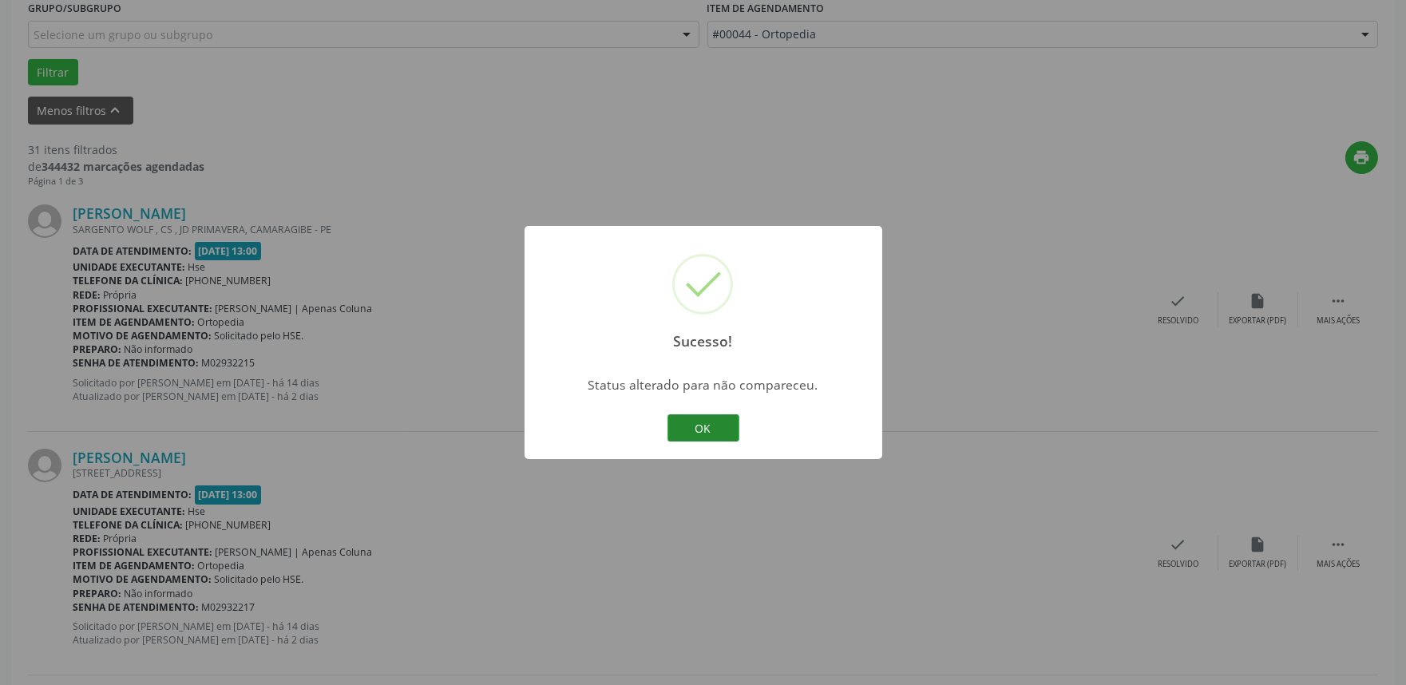
click at [706, 425] on button "OK" at bounding box center [703, 427] width 72 height 27
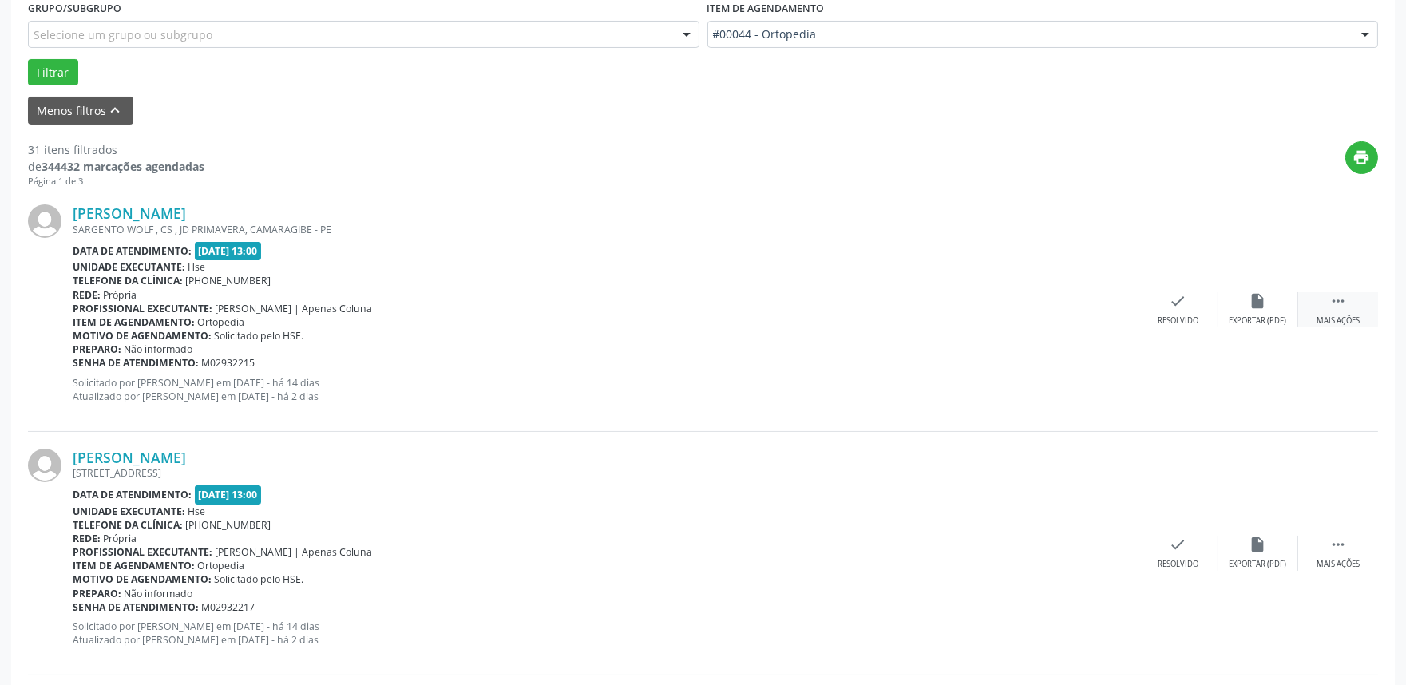
click at [1318, 300] on div " Mais ações" at bounding box center [1338, 309] width 80 height 34
click at [1264, 307] on icon "alarm_off" at bounding box center [1258, 301] width 18 height 18
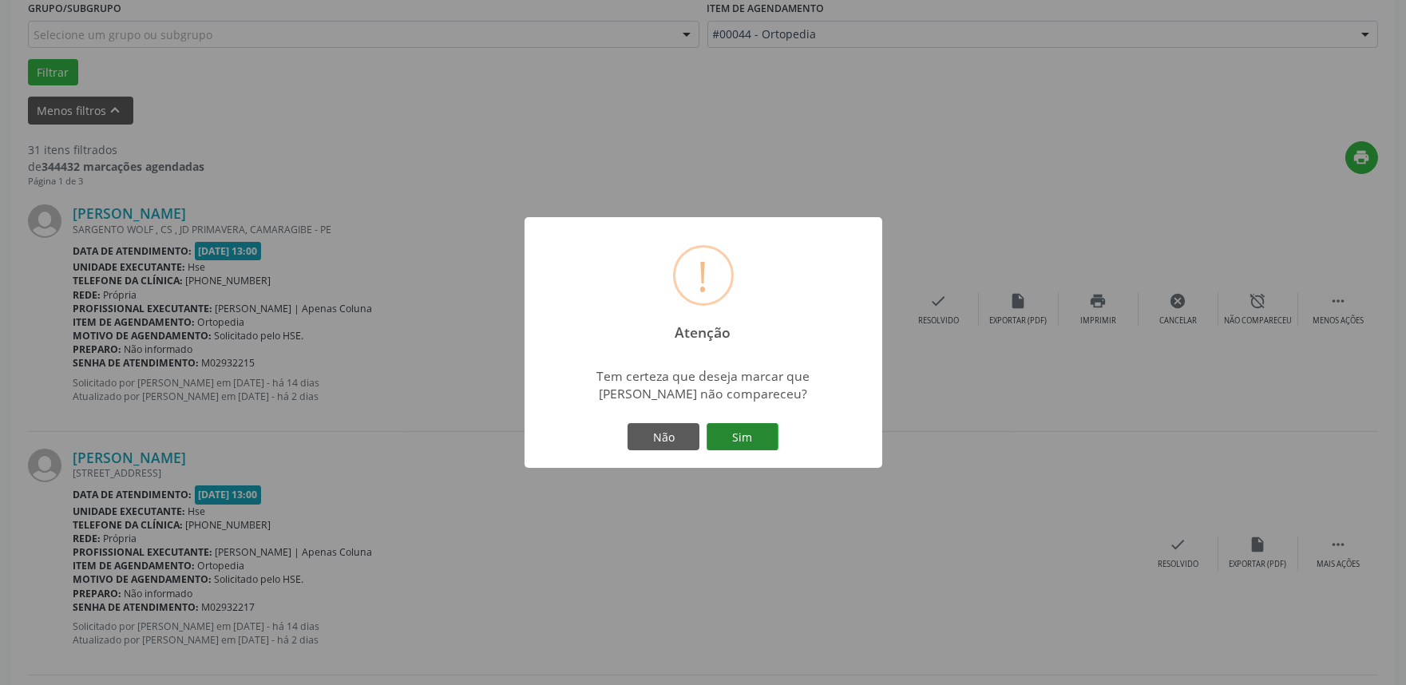
click at [749, 436] on button "Sim" at bounding box center [742, 436] width 72 height 27
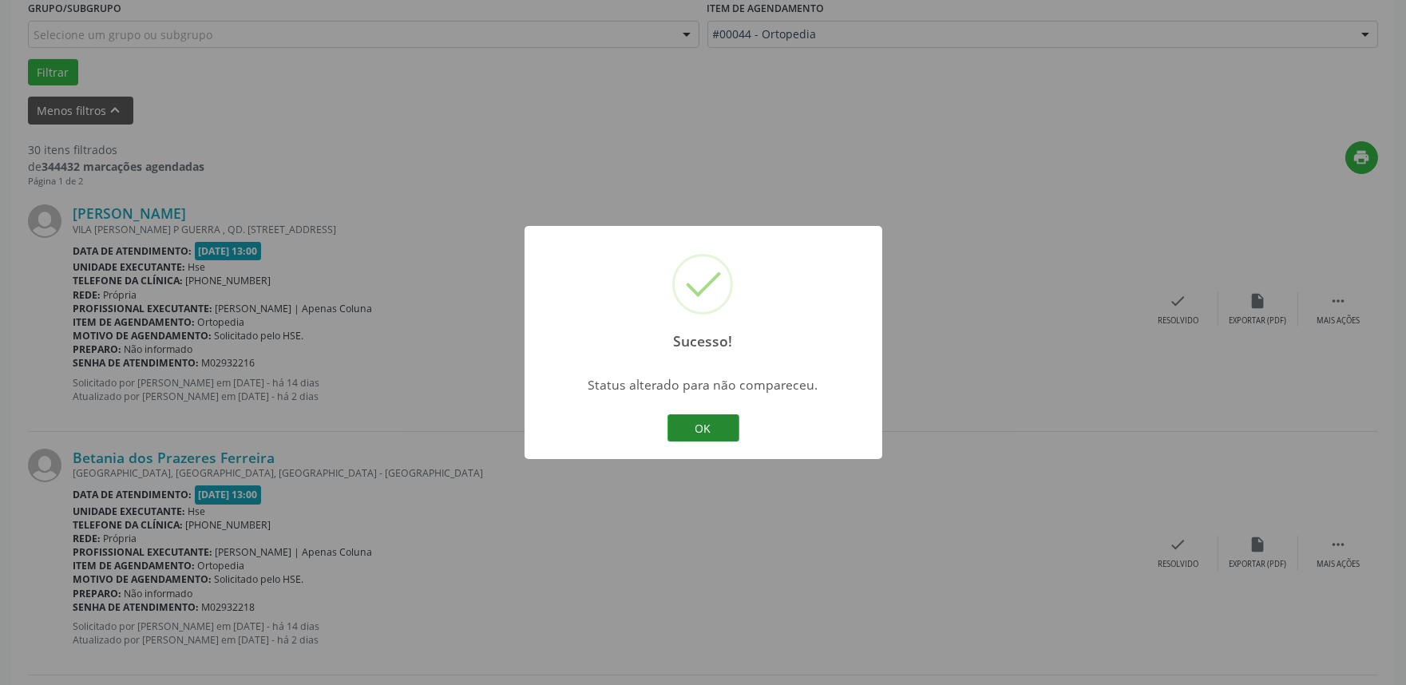
click at [706, 425] on button "OK" at bounding box center [703, 427] width 72 height 27
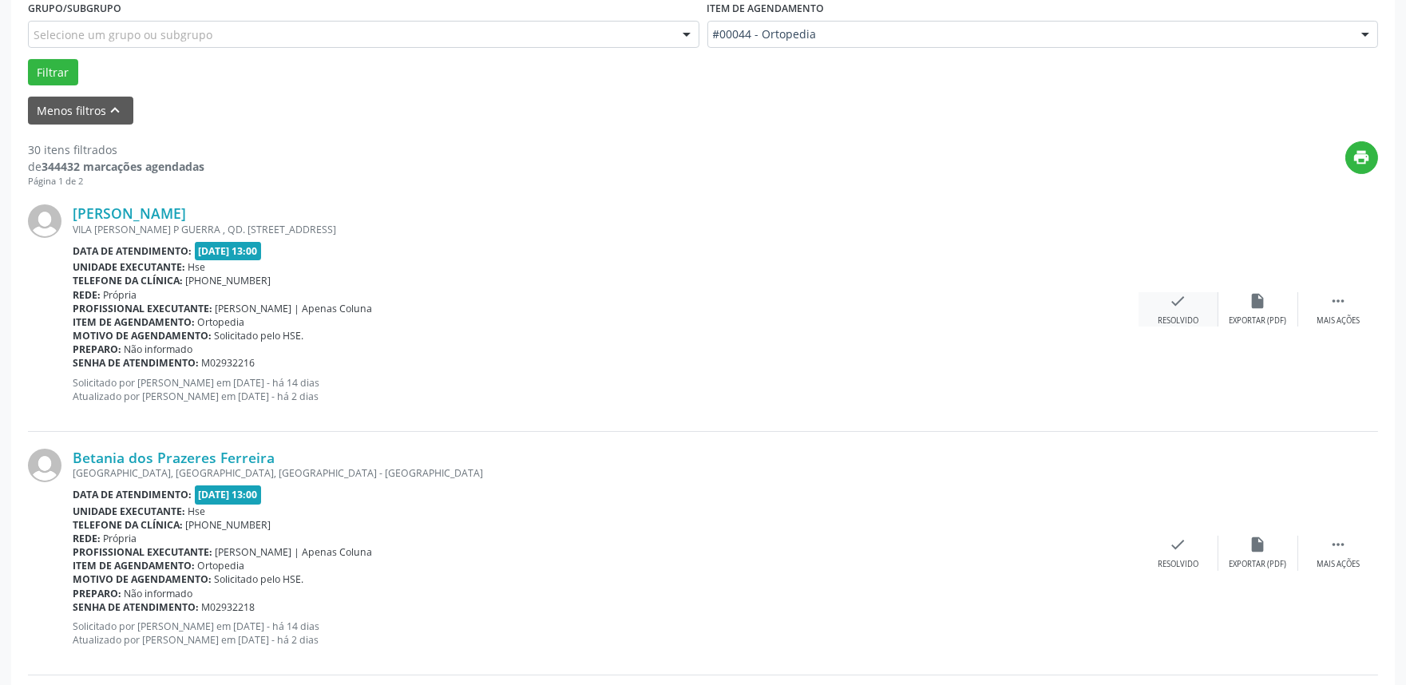
click at [1178, 301] on icon "check" at bounding box center [1178, 301] width 18 height 18
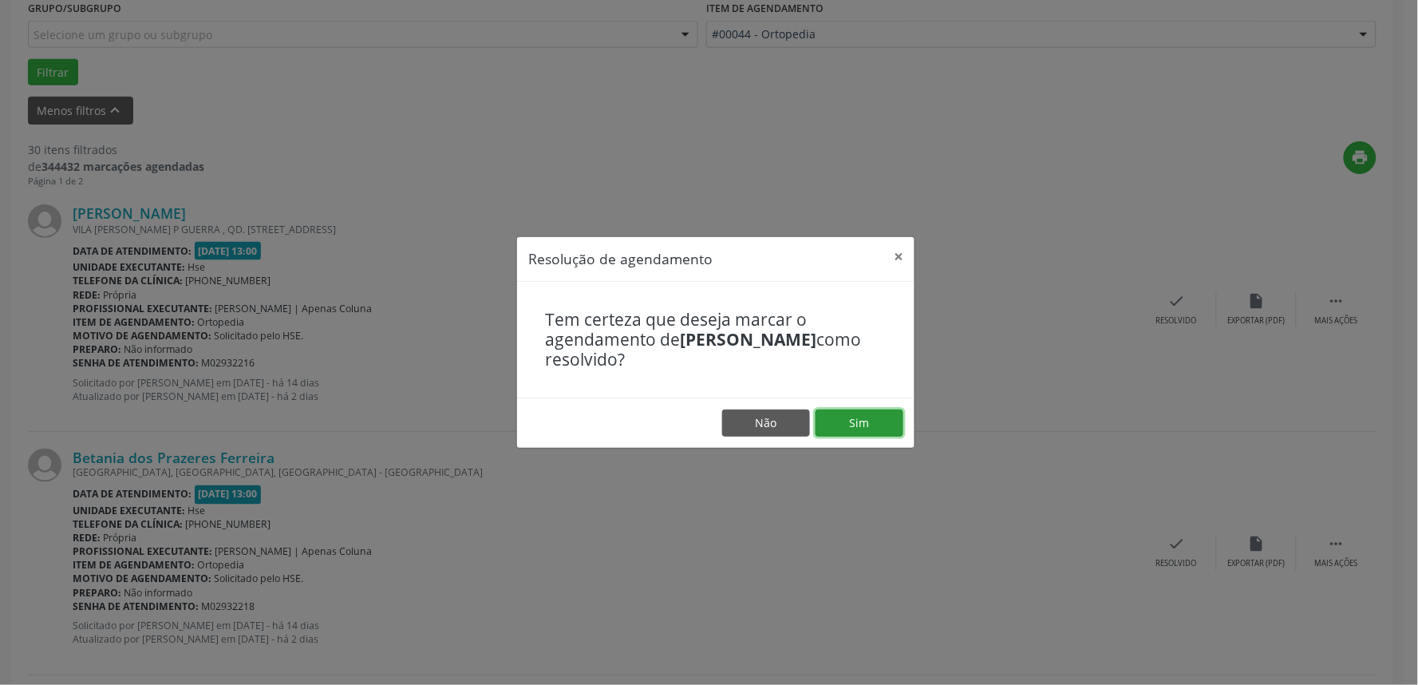
click at [871, 413] on button "Sim" at bounding box center [860, 422] width 88 height 27
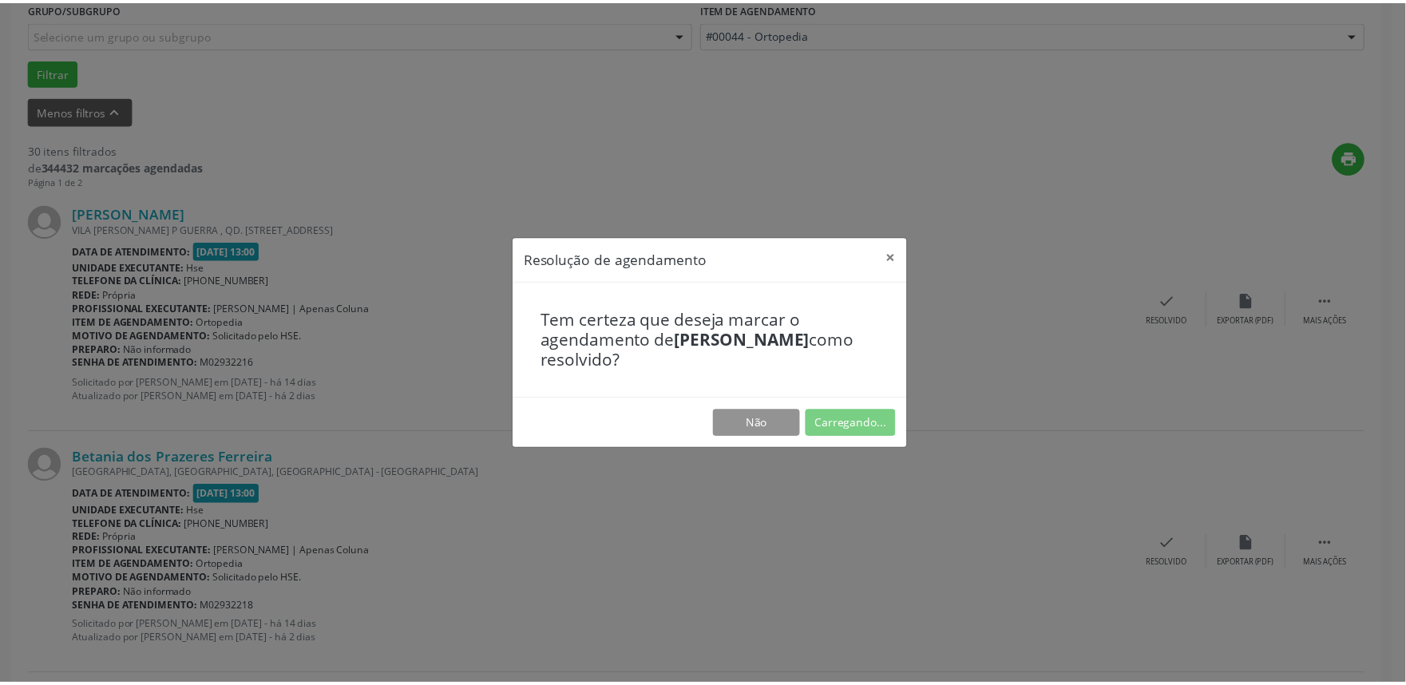
scroll to position [0, 0]
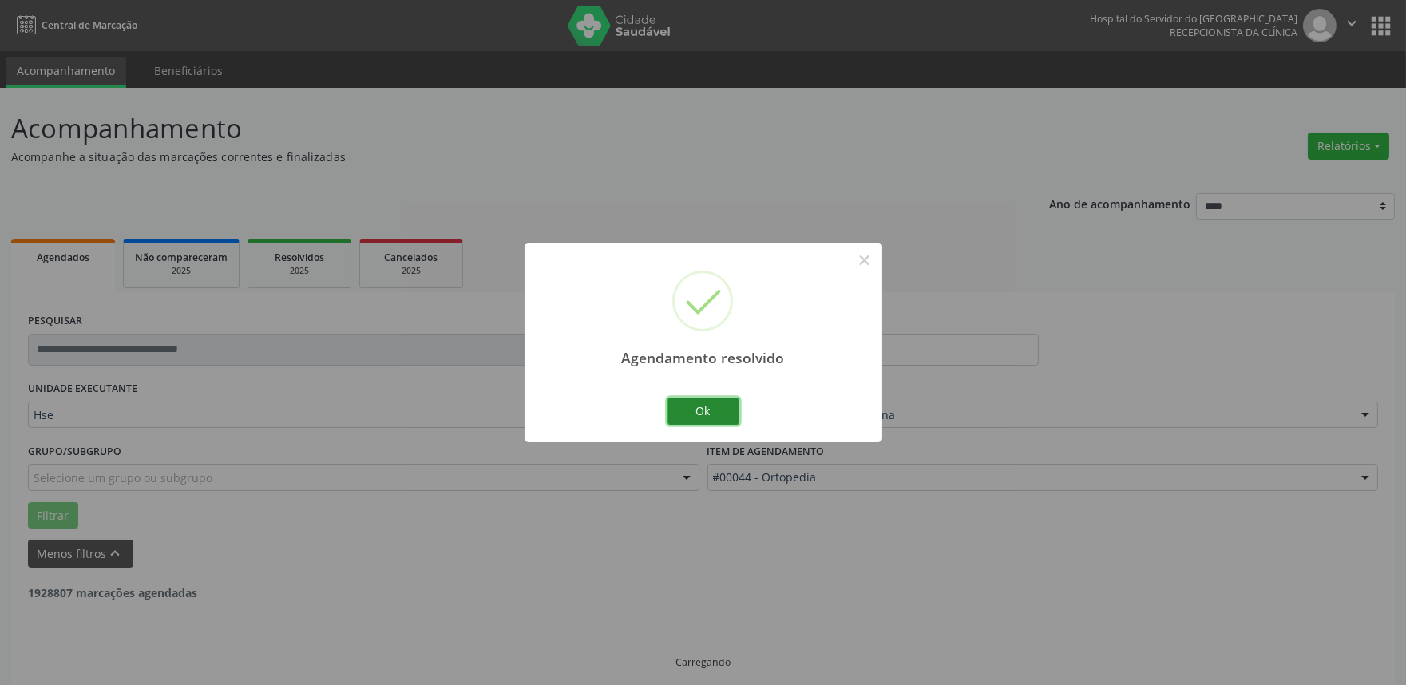
click at [698, 410] on button "Ok" at bounding box center [703, 411] width 72 height 27
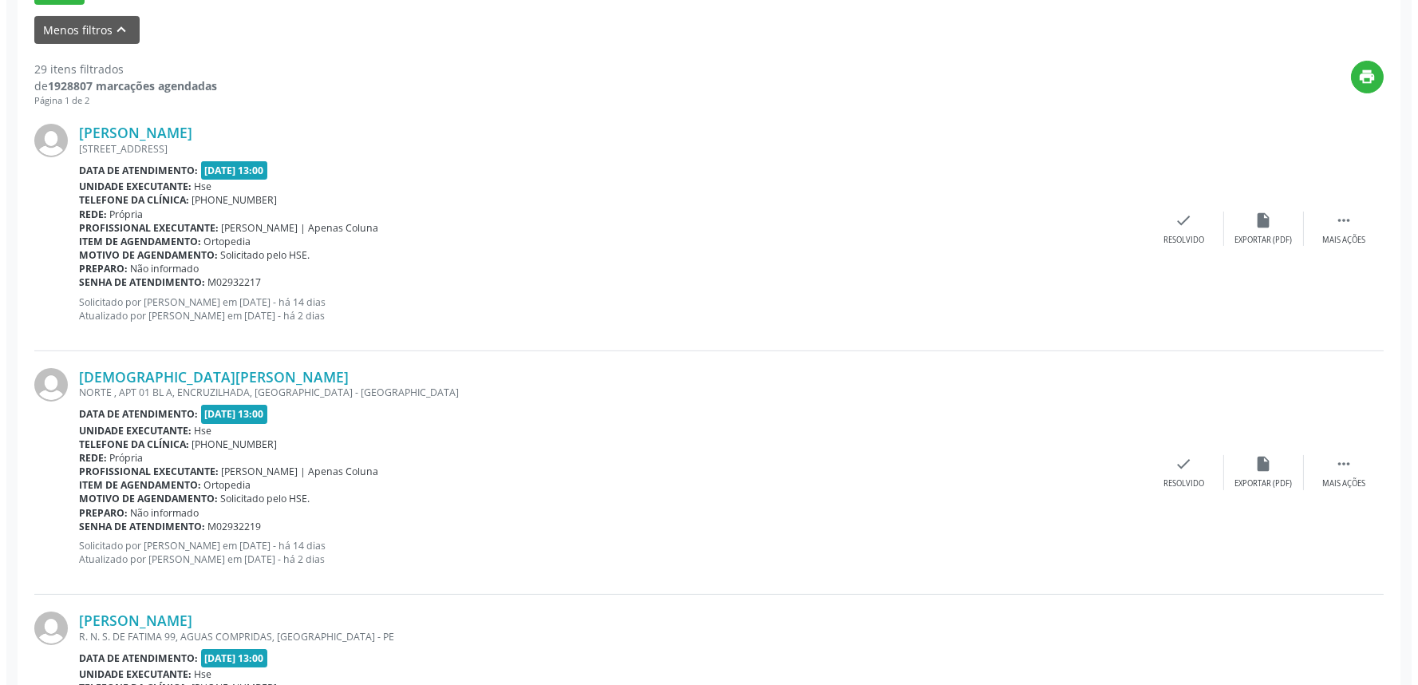
scroll to position [532, 0]
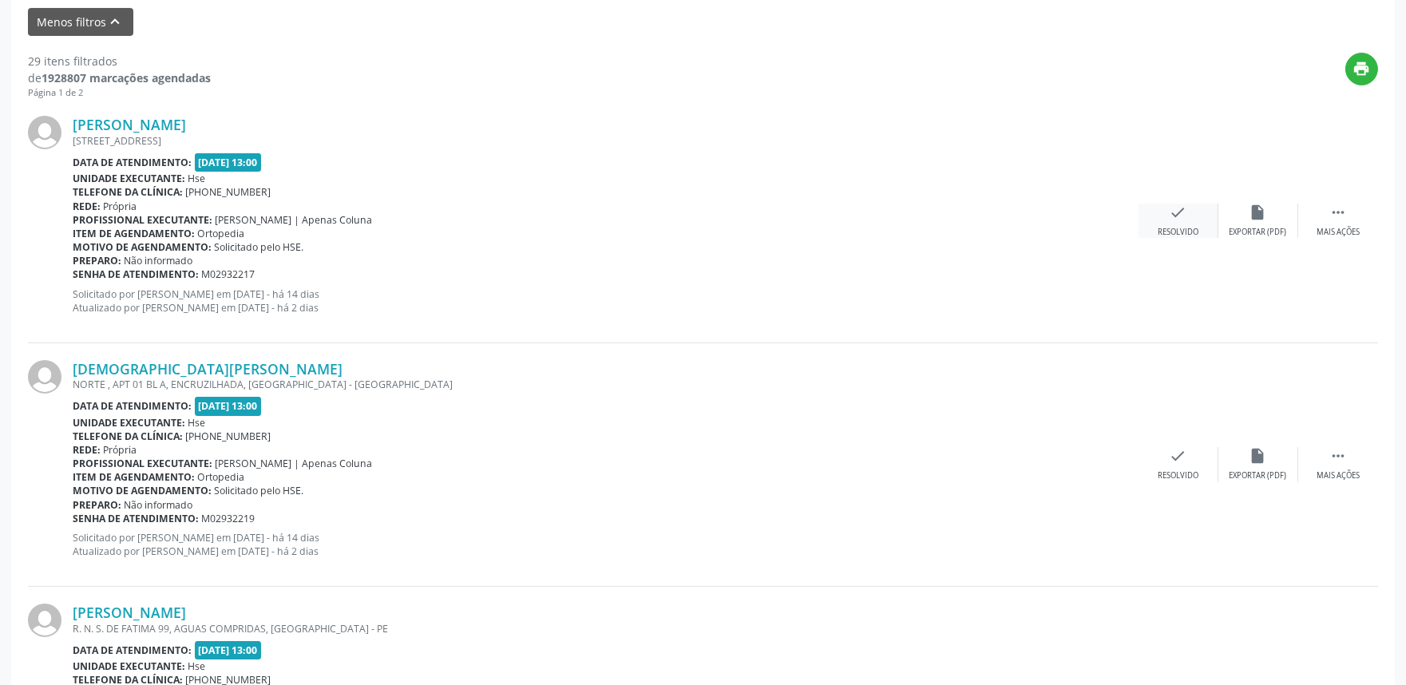
click at [1177, 204] on icon "check" at bounding box center [1178, 213] width 18 height 18
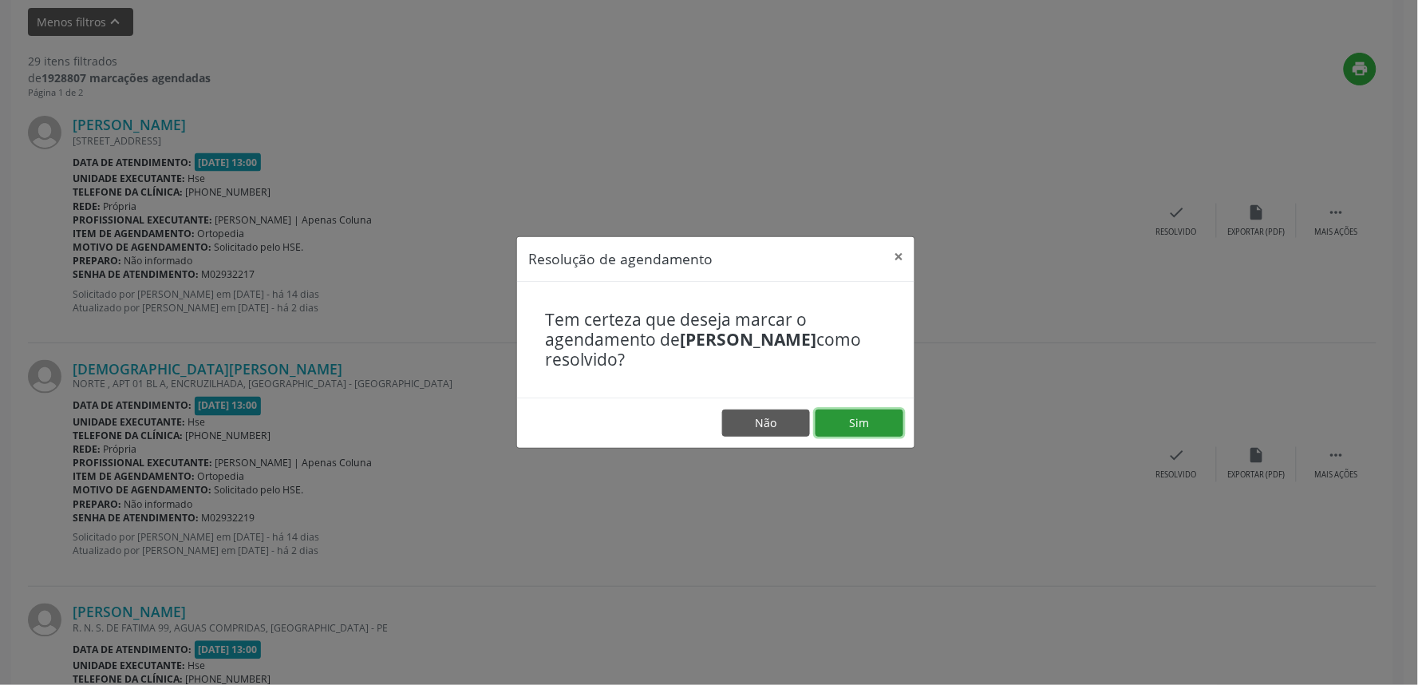
click at [871, 418] on button "Sim" at bounding box center [860, 422] width 88 height 27
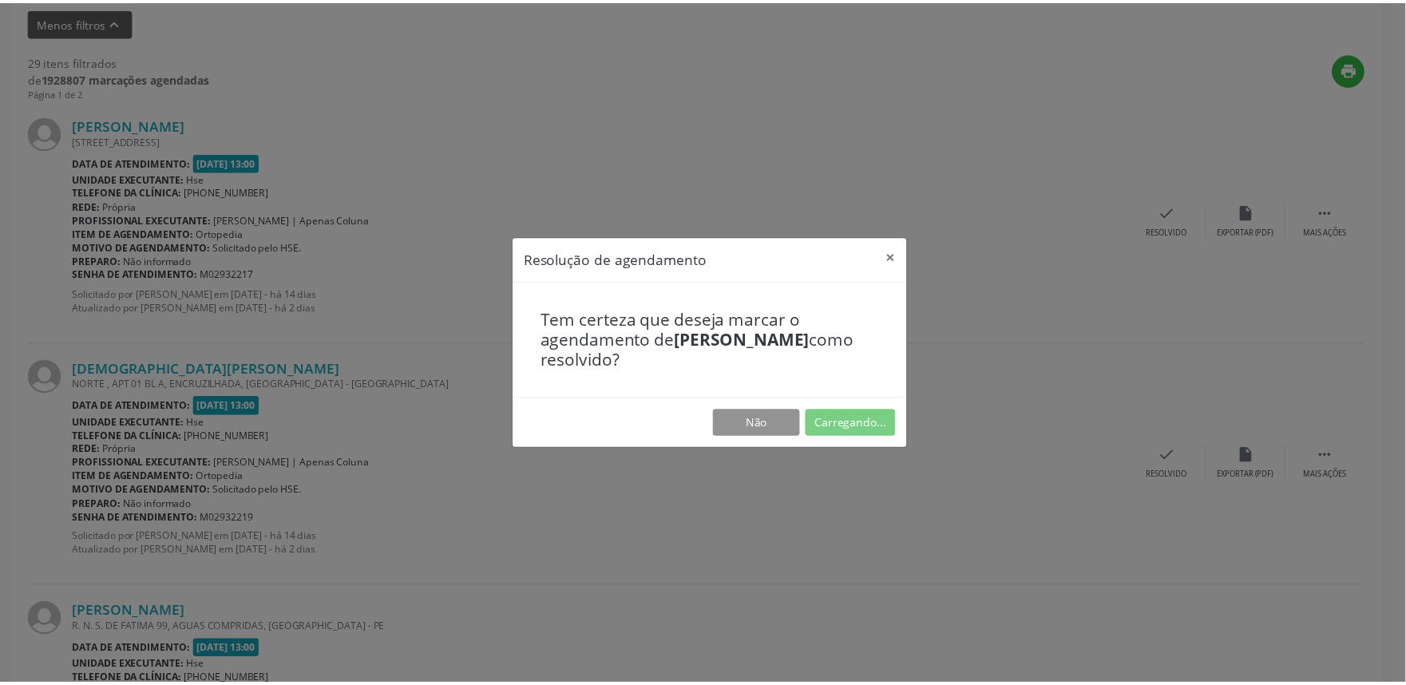
scroll to position [0, 0]
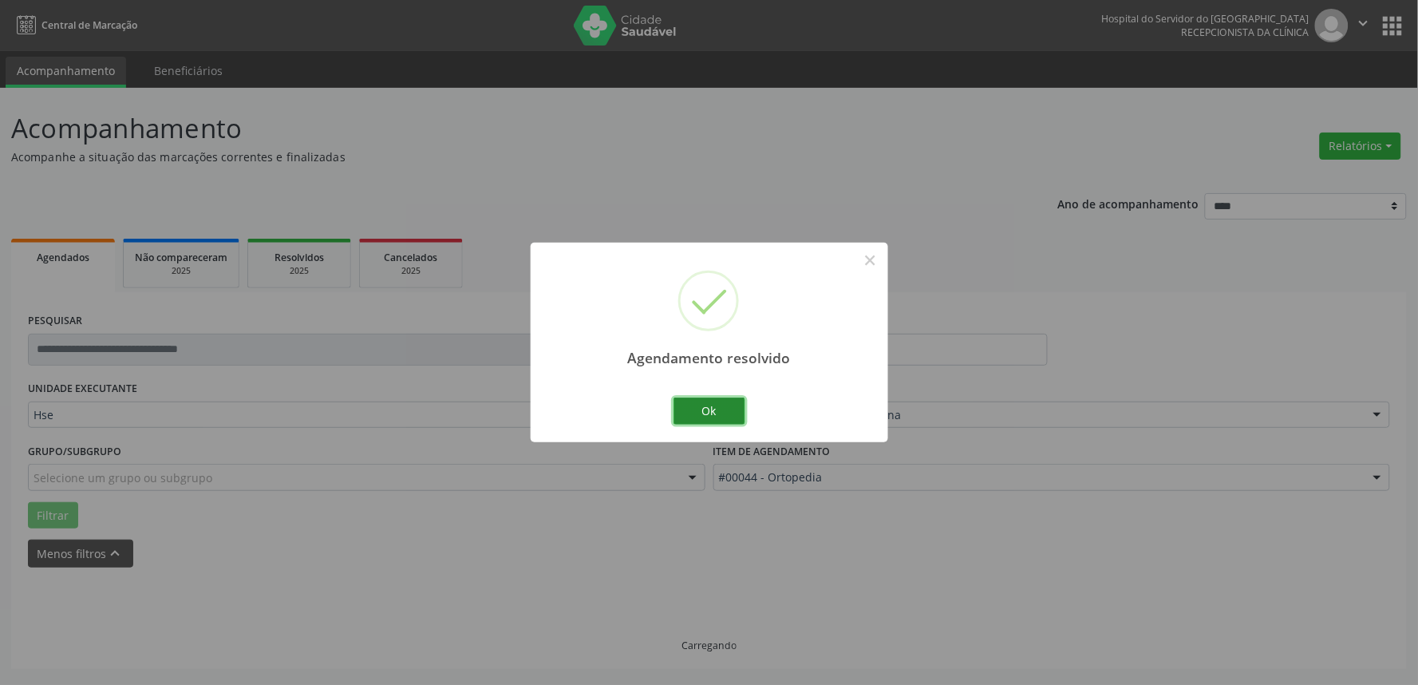
click at [720, 418] on button "Ok" at bounding box center [710, 411] width 72 height 27
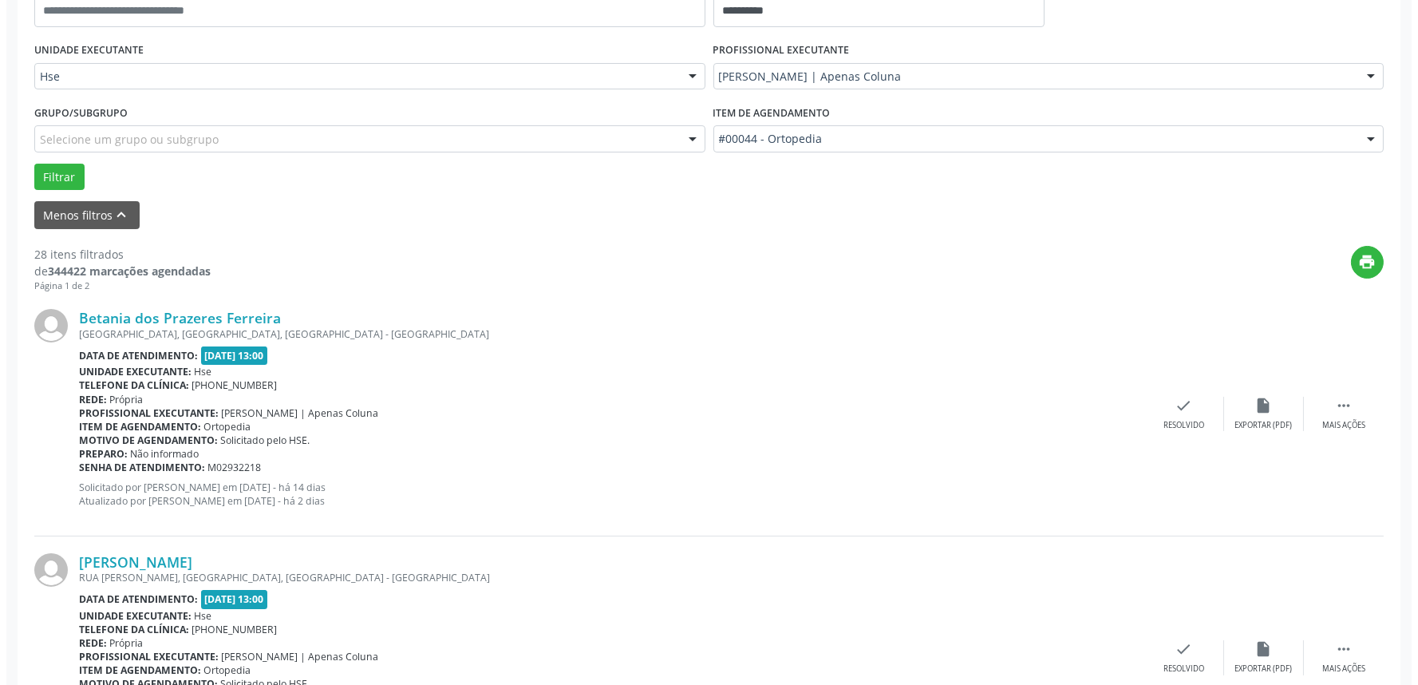
scroll to position [354, 0]
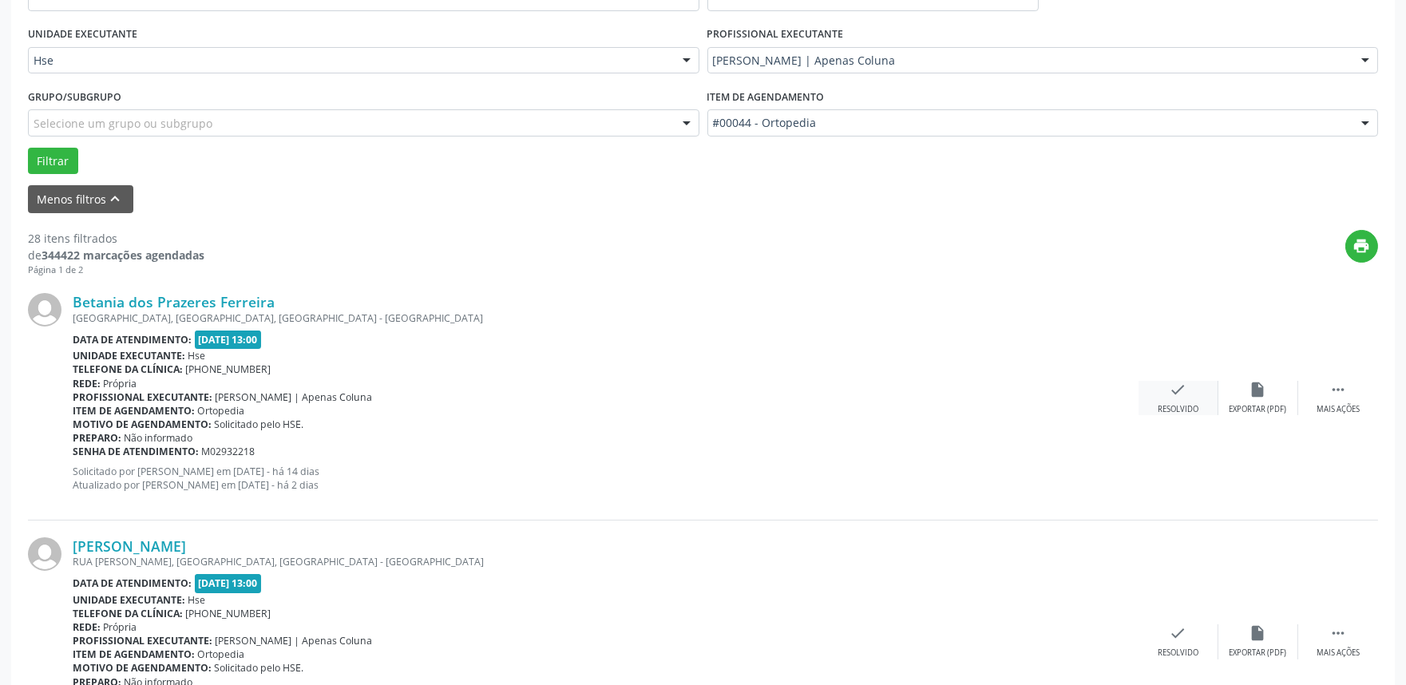
click at [1184, 399] on div "check Resolvido" at bounding box center [1178, 398] width 80 height 34
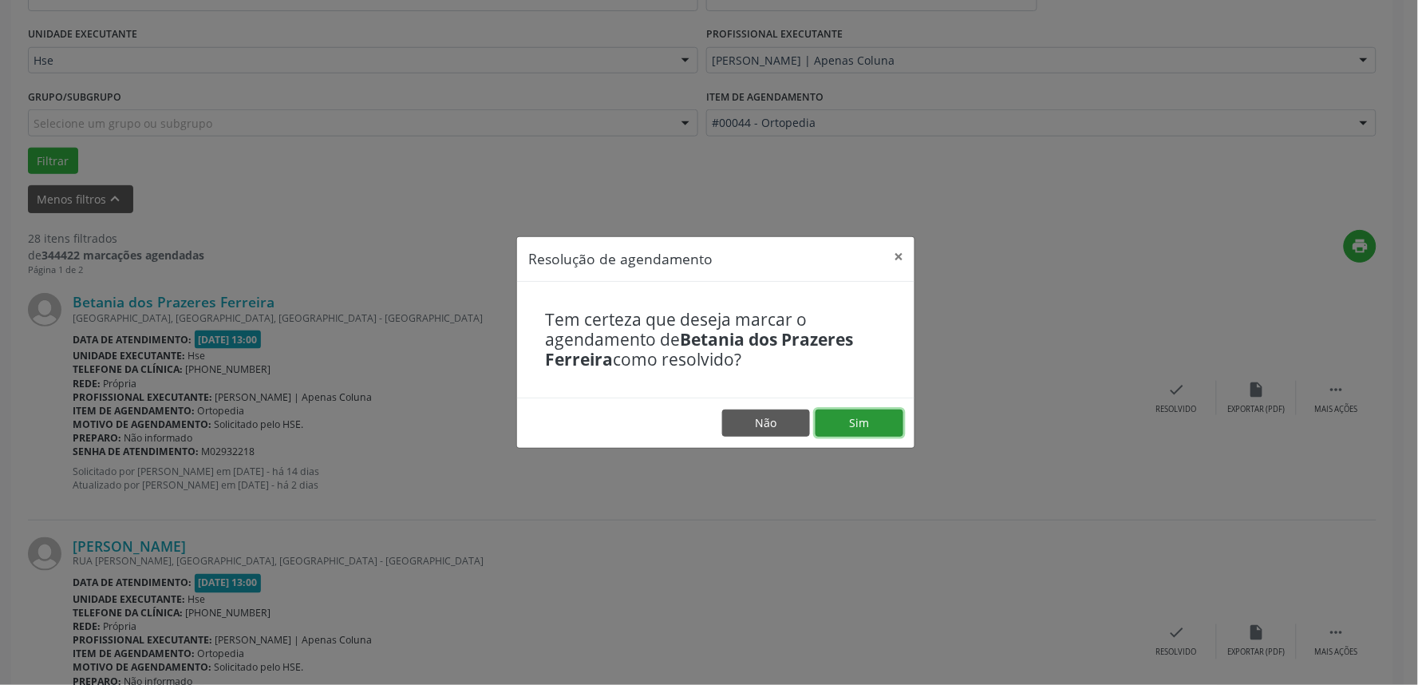
click at [841, 424] on button "Sim" at bounding box center [860, 422] width 88 height 27
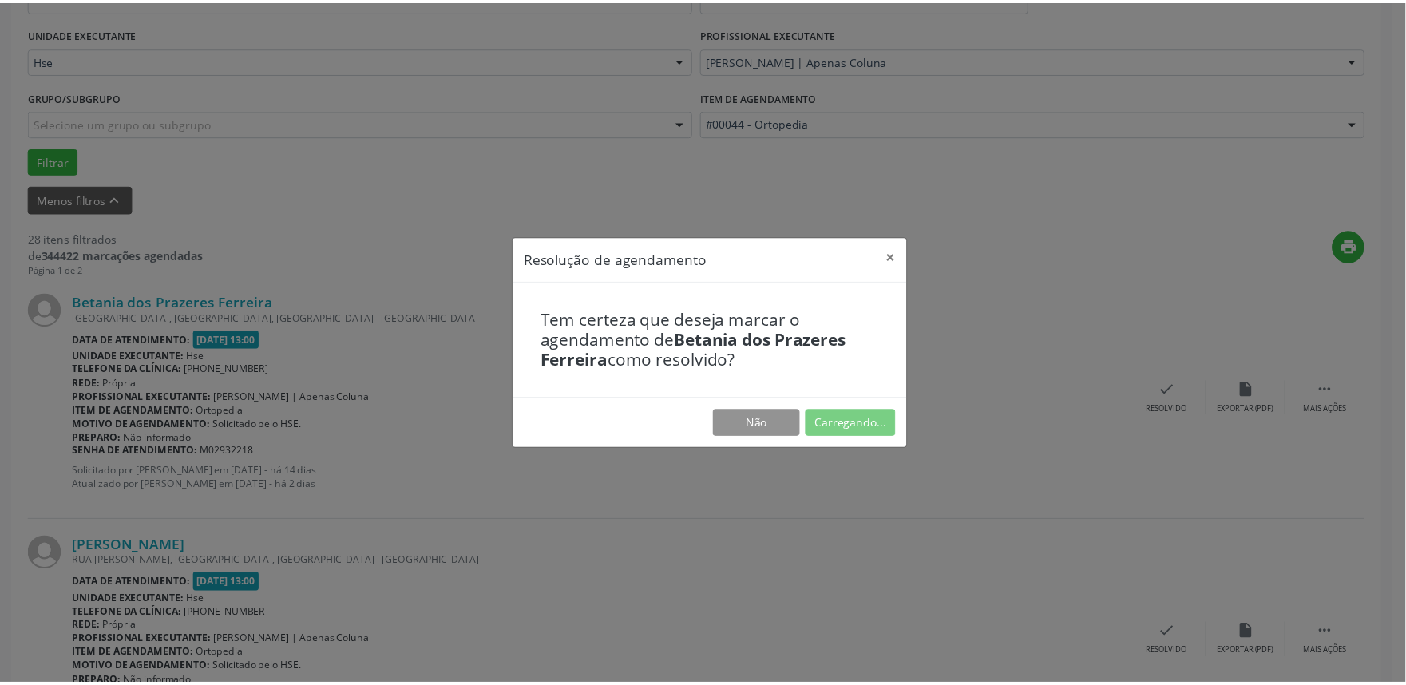
scroll to position [0, 0]
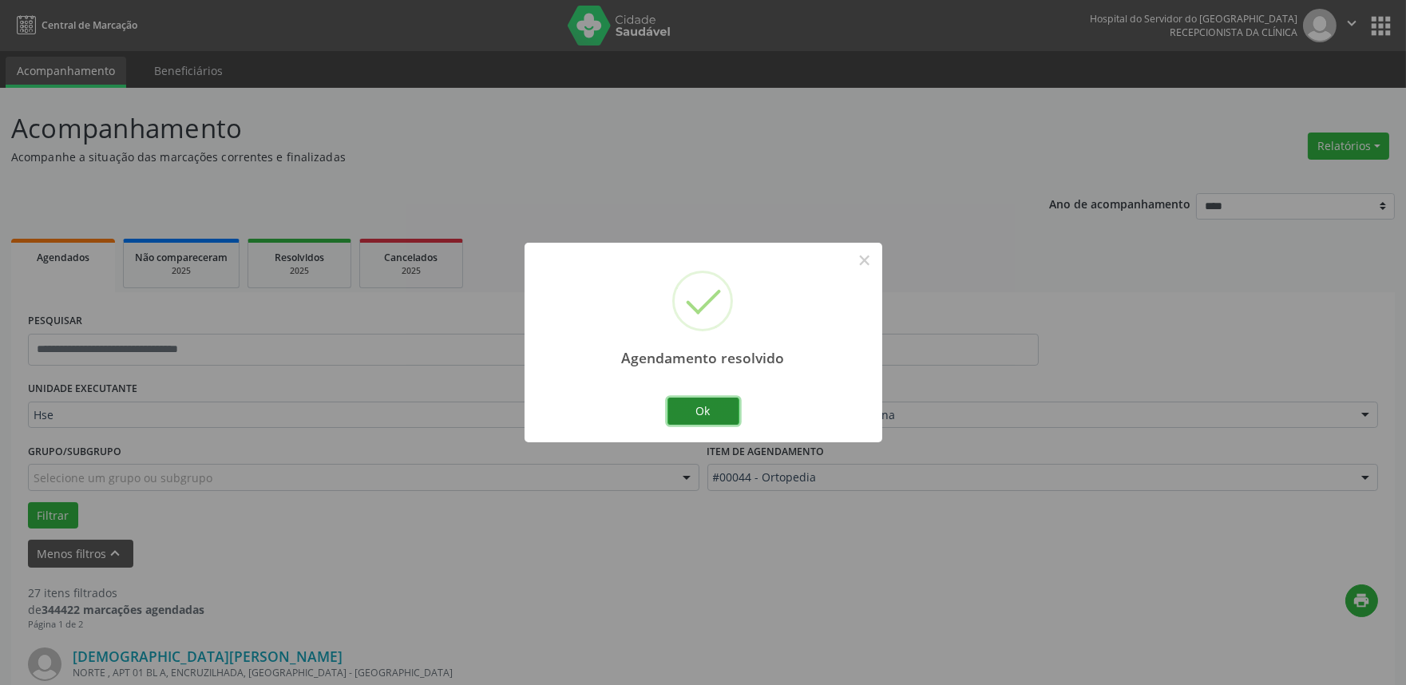
click at [705, 408] on button "Ok" at bounding box center [703, 411] width 72 height 27
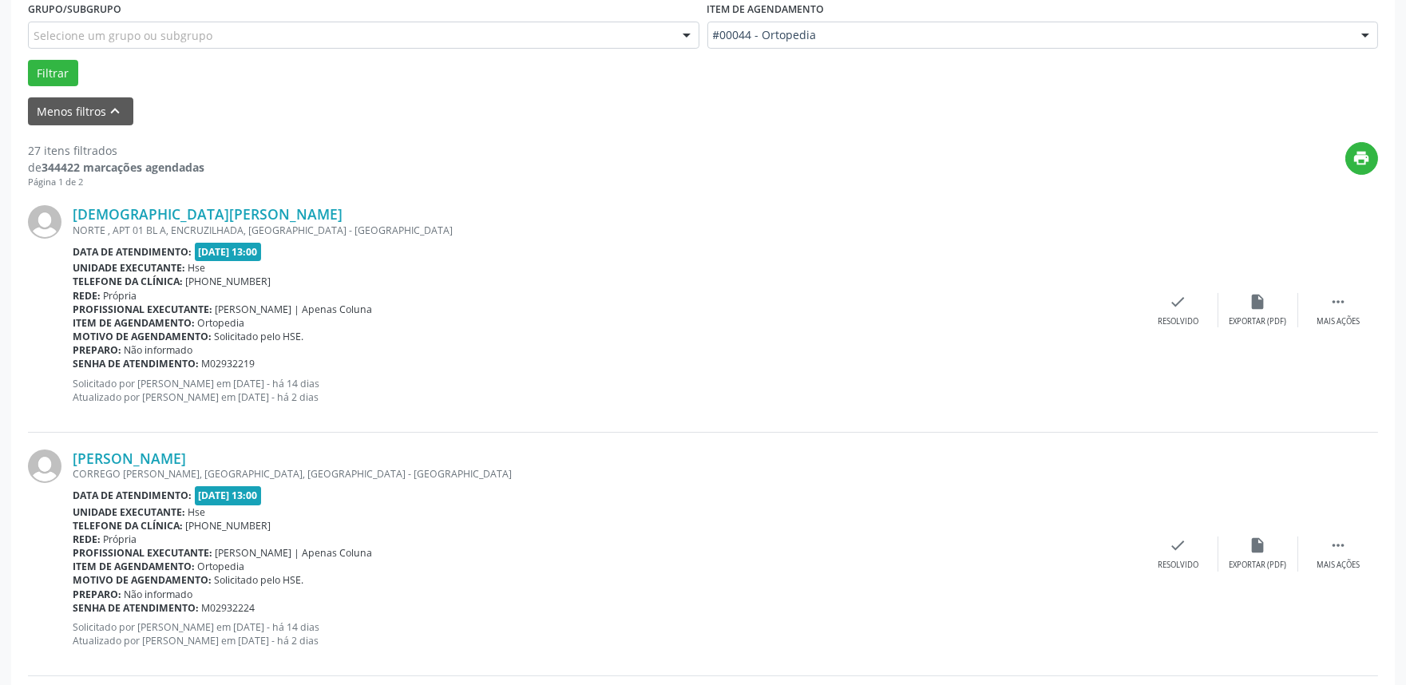
scroll to position [443, 0]
click at [1331, 297] on icon "" at bounding box center [1338, 301] width 18 height 18
click at [1248, 299] on div "alarm_off Não compareceu" at bounding box center [1258, 309] width 80 height 34
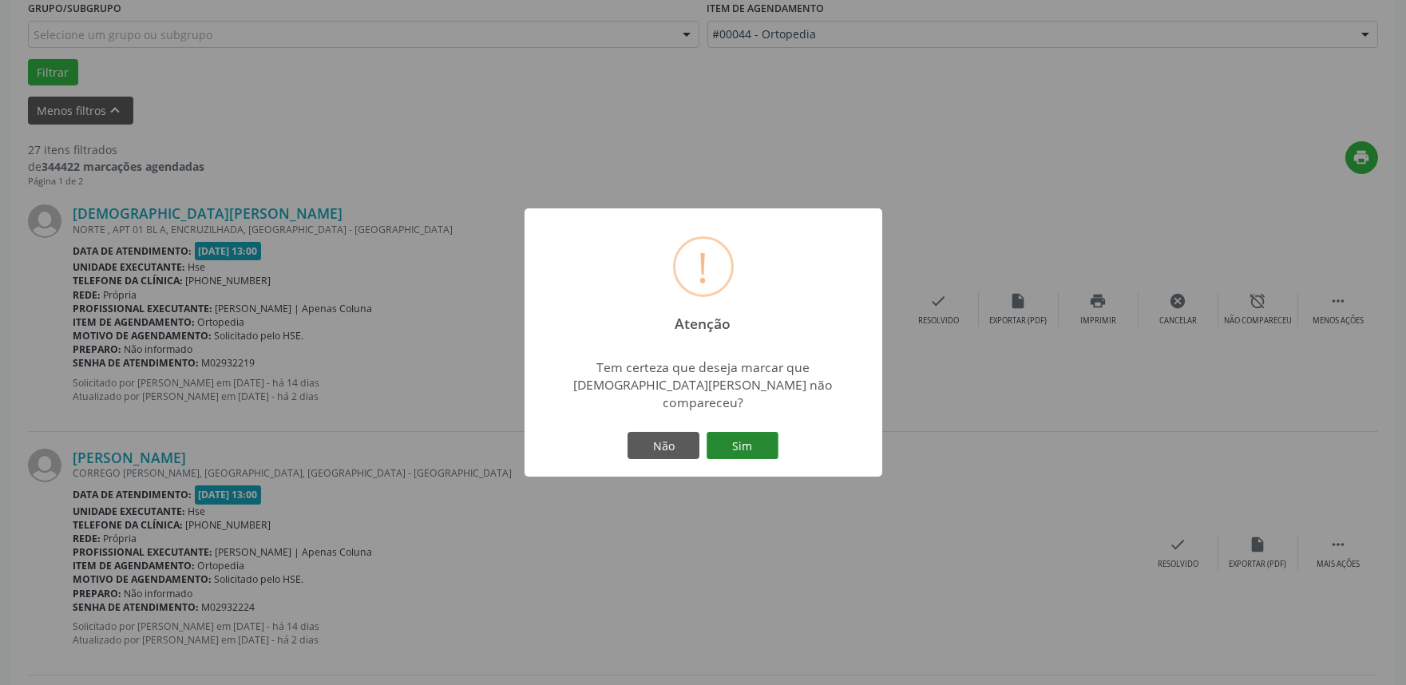
click at [753, 434] on button "Sim" at bounding box center [742, 445] width 72 height 27
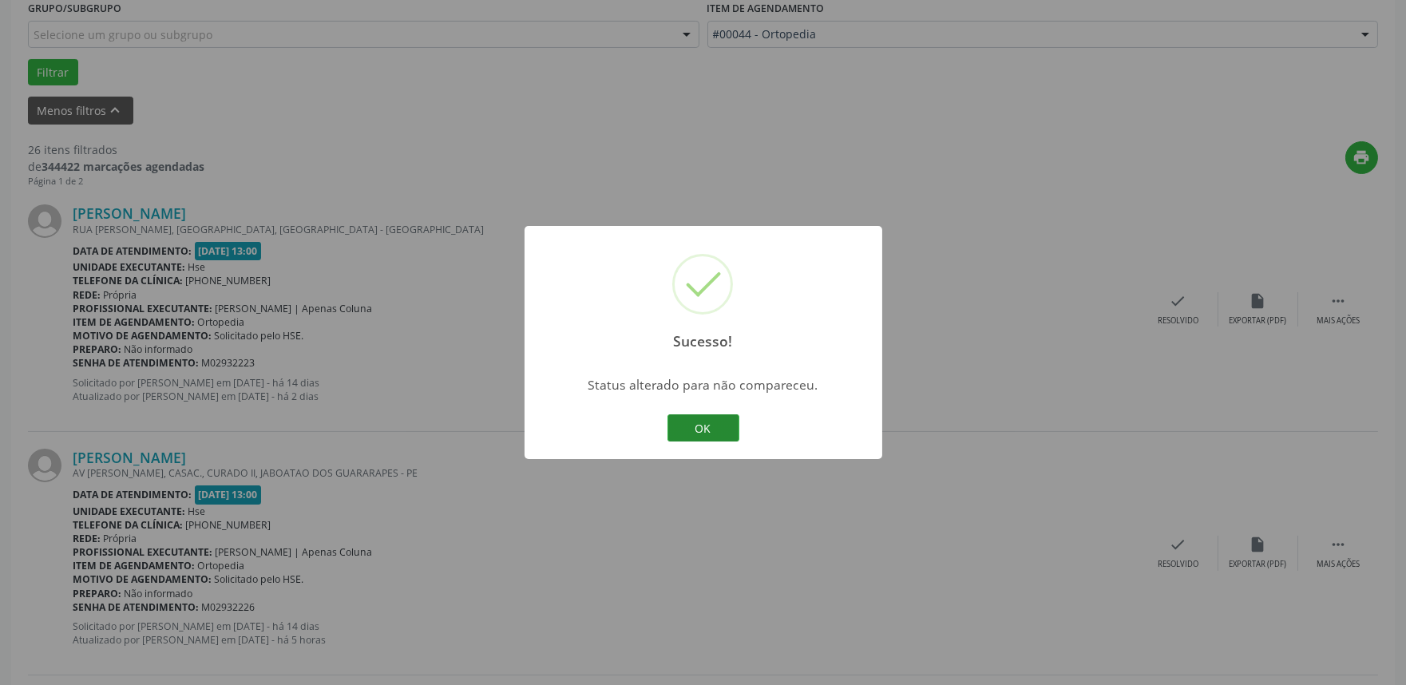
click at [687, 440] on button "OK" at bounding box center [703, 427] width 72 height 27
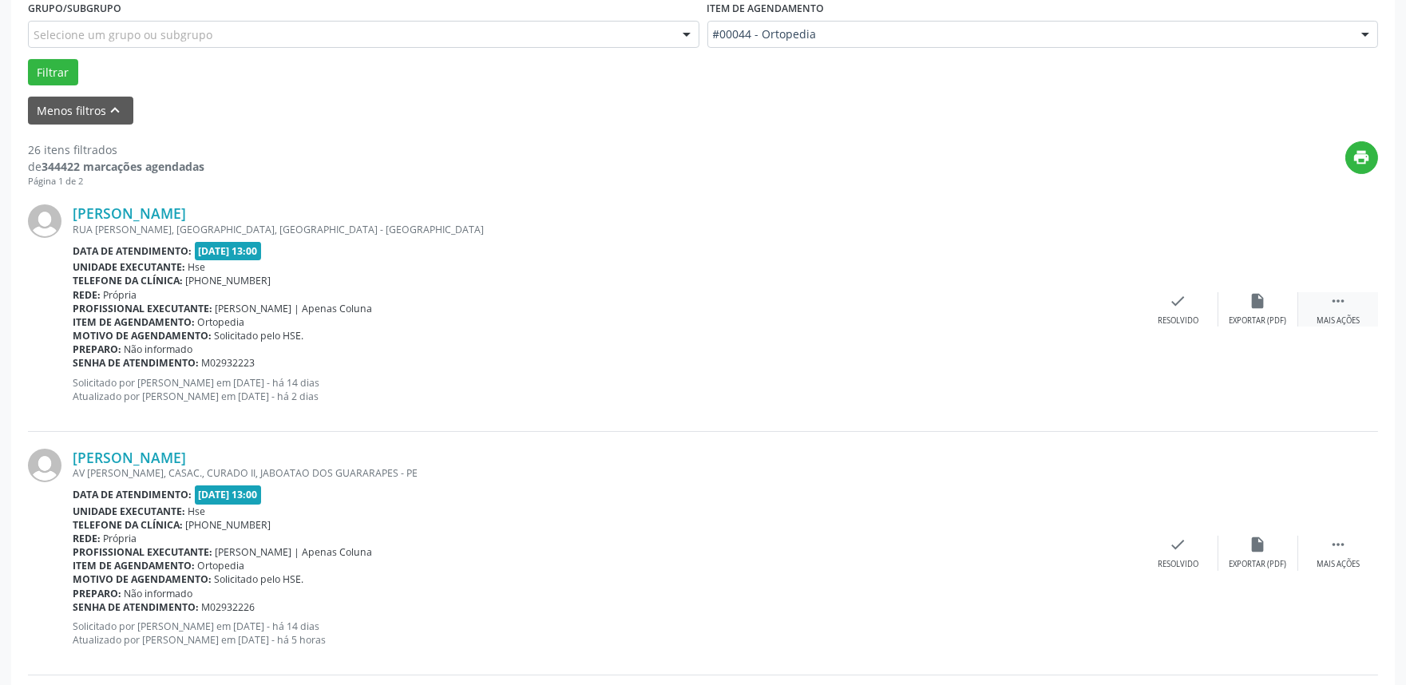
click at [1347, 312] on div " Mais ações" at bounding box center [1338, 309] width 80 height 34
click at [1260, 304] on icon "alarm_off" at bounding box center [1258, 301] width 18 height 18
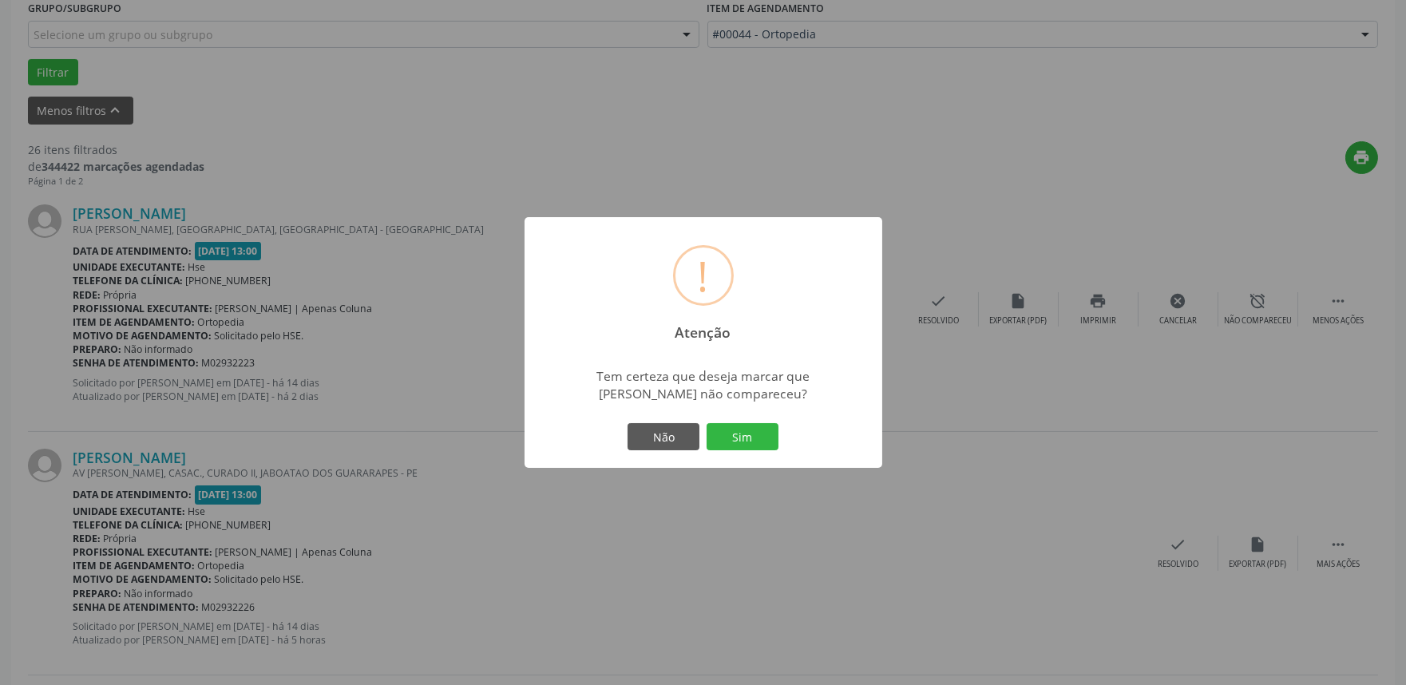
click at [753, 451] on div "Não Sim" at bounding box center [703, 437] width 158 height 34
click at [746, 432] on button "Sim" at bounding box center [742, 436] width 72 height 27
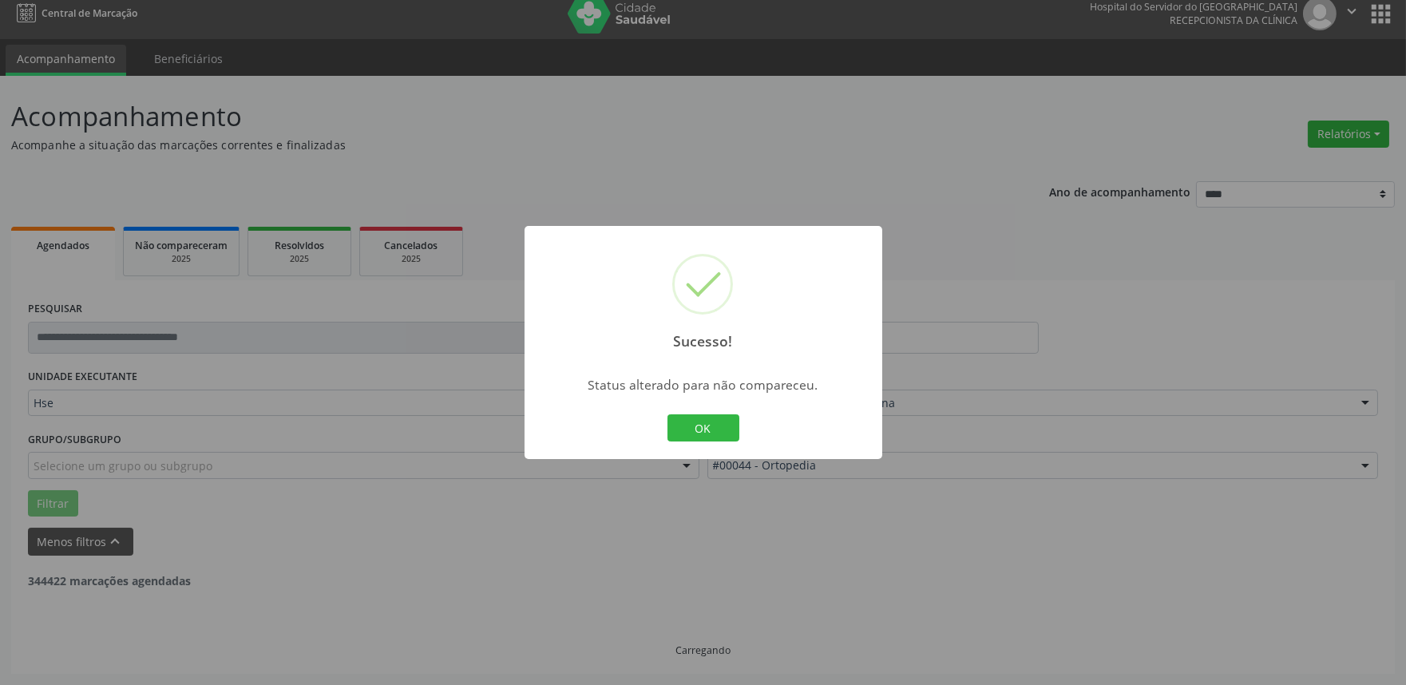
scroll to position [10, 0]
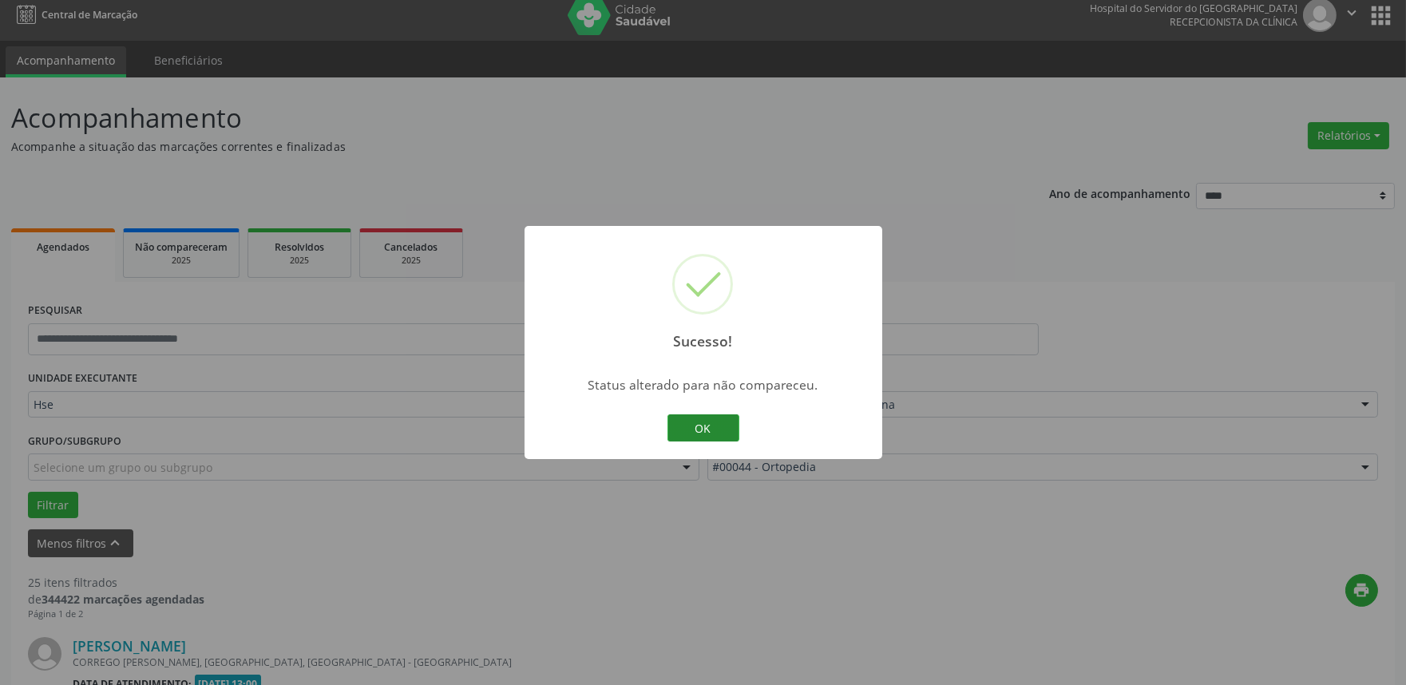
click at [720, 429] on button "OK" at bounding box center [703, 427] width 72 height 27
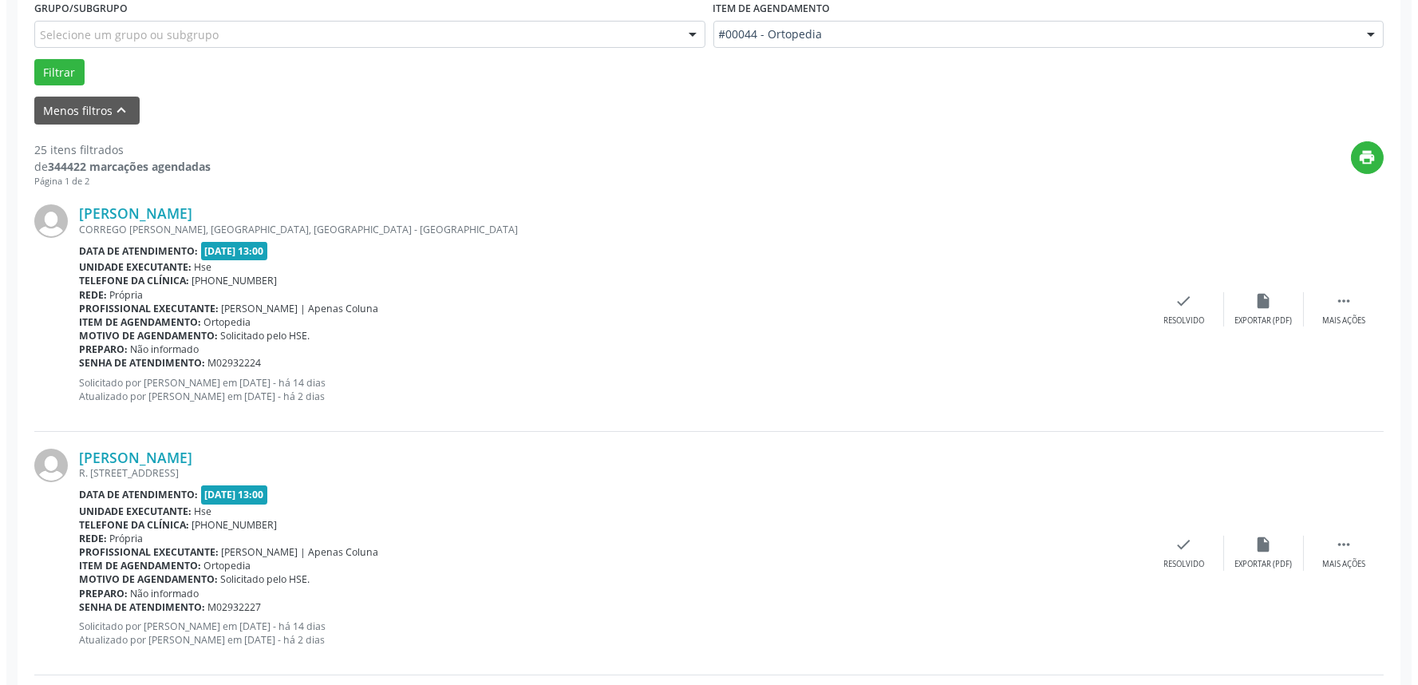
scroll to position [532, 0]
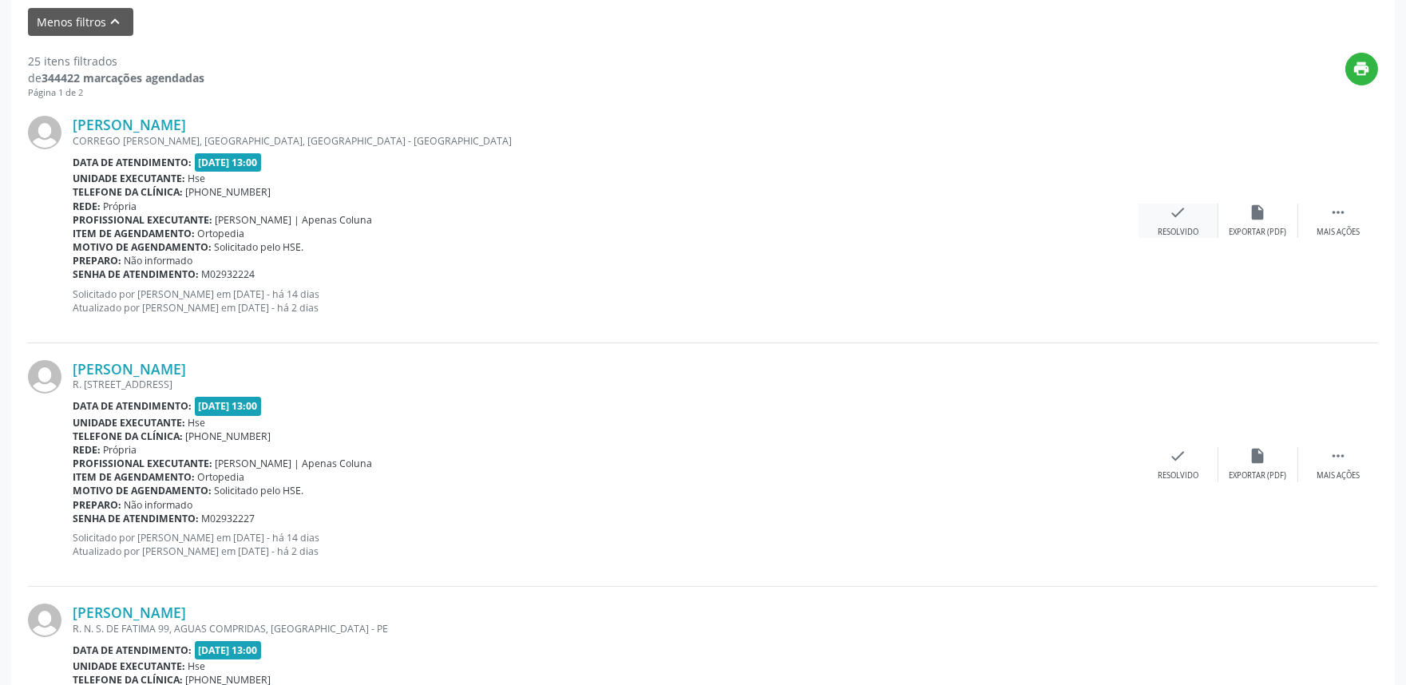
click at [1176, 212] on icon "check" at bounding box center [1178, 213] width 18 height 18
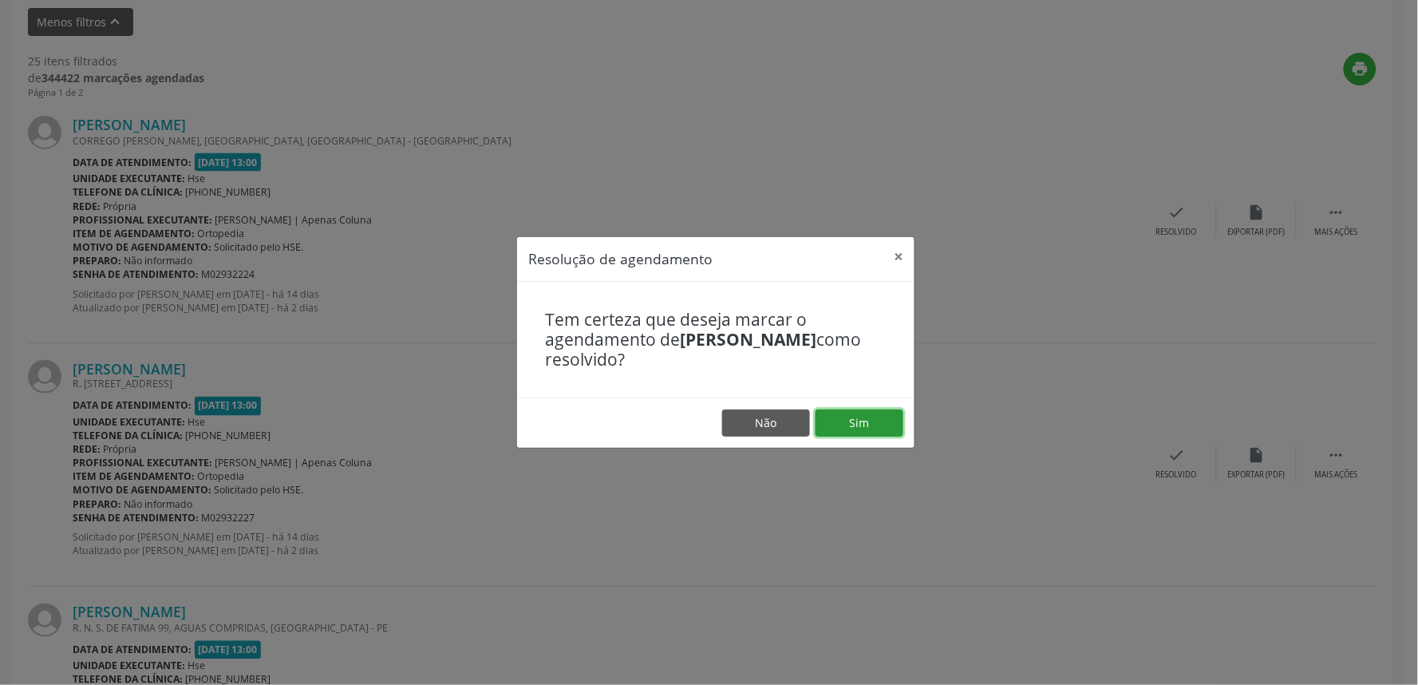
click at [860, 417] on button "Sim" at bounding box center [860, 422] width 88 height 27
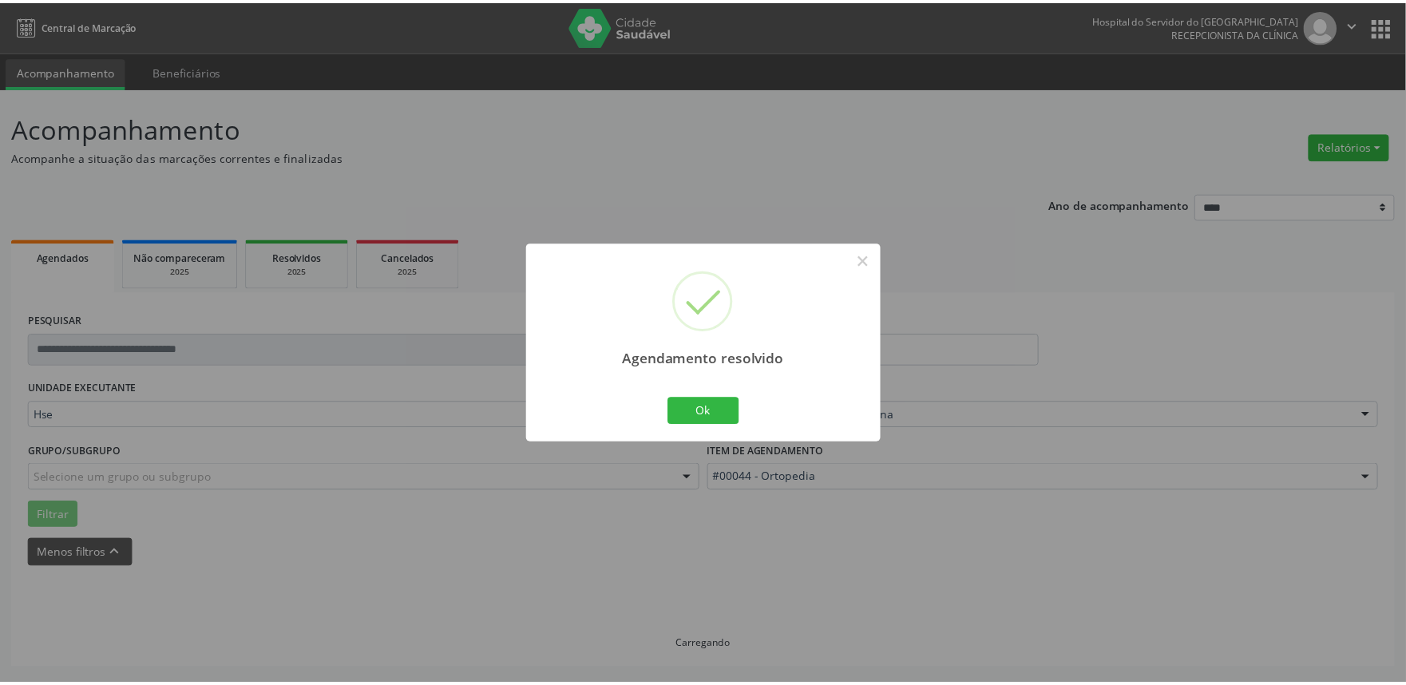
scroll to position [0, 0]
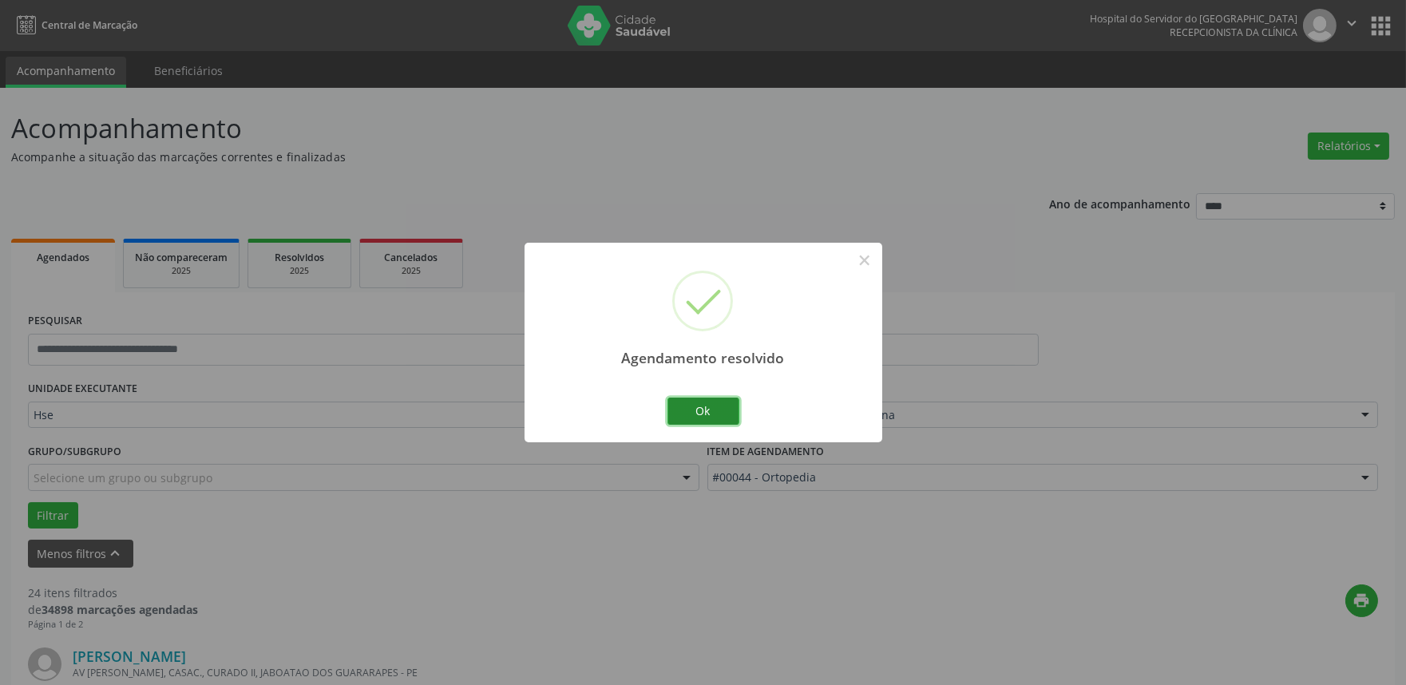
click at [710, 410] on button "Ok" at bounding box center [703, 411] width 72 height 27
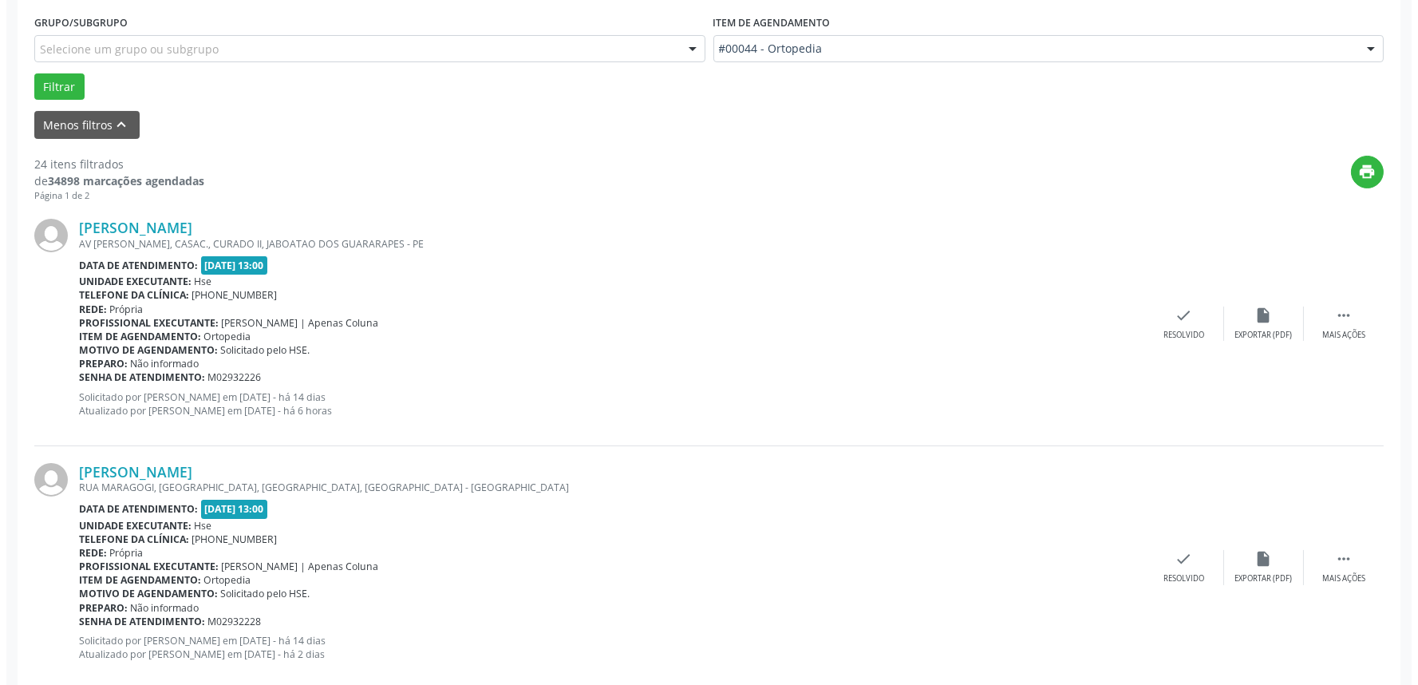
scroll to position [443, 0]
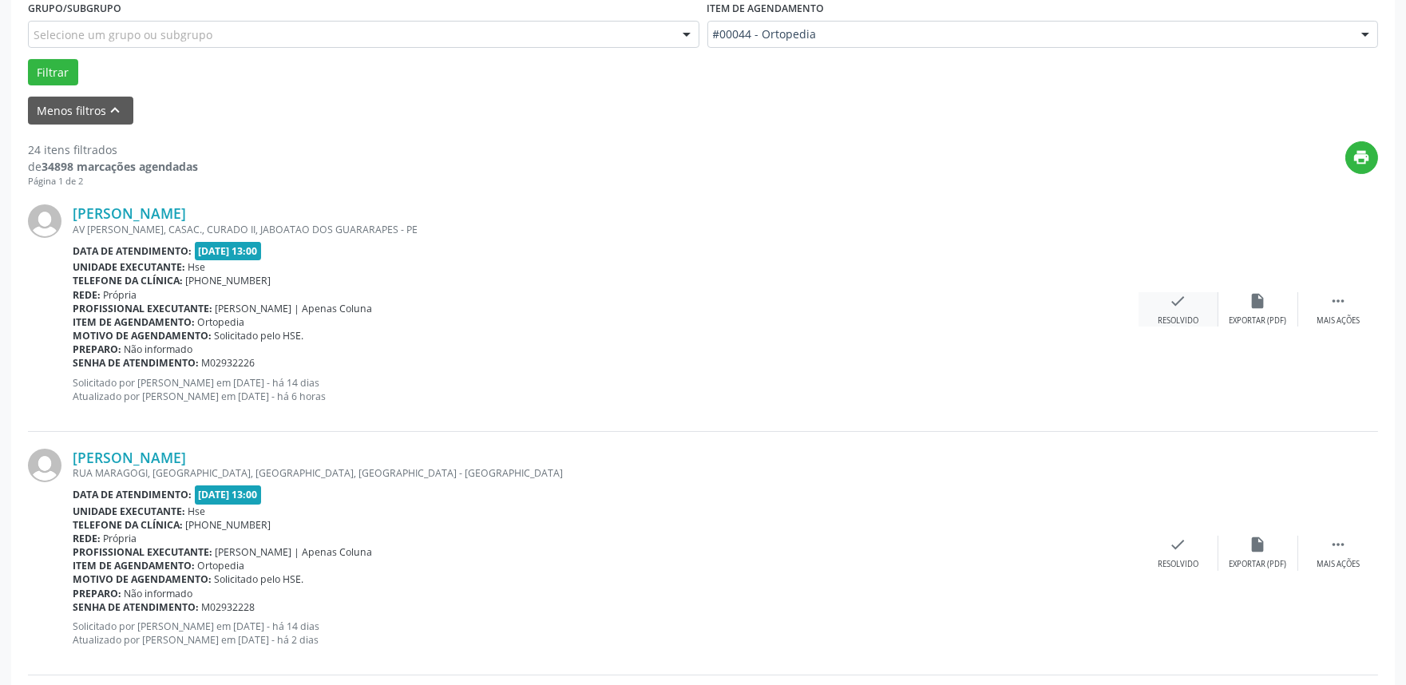
click at [1194, 313] on div "check Resolvido" at bounding box center [1178, 309] width 80 height 34
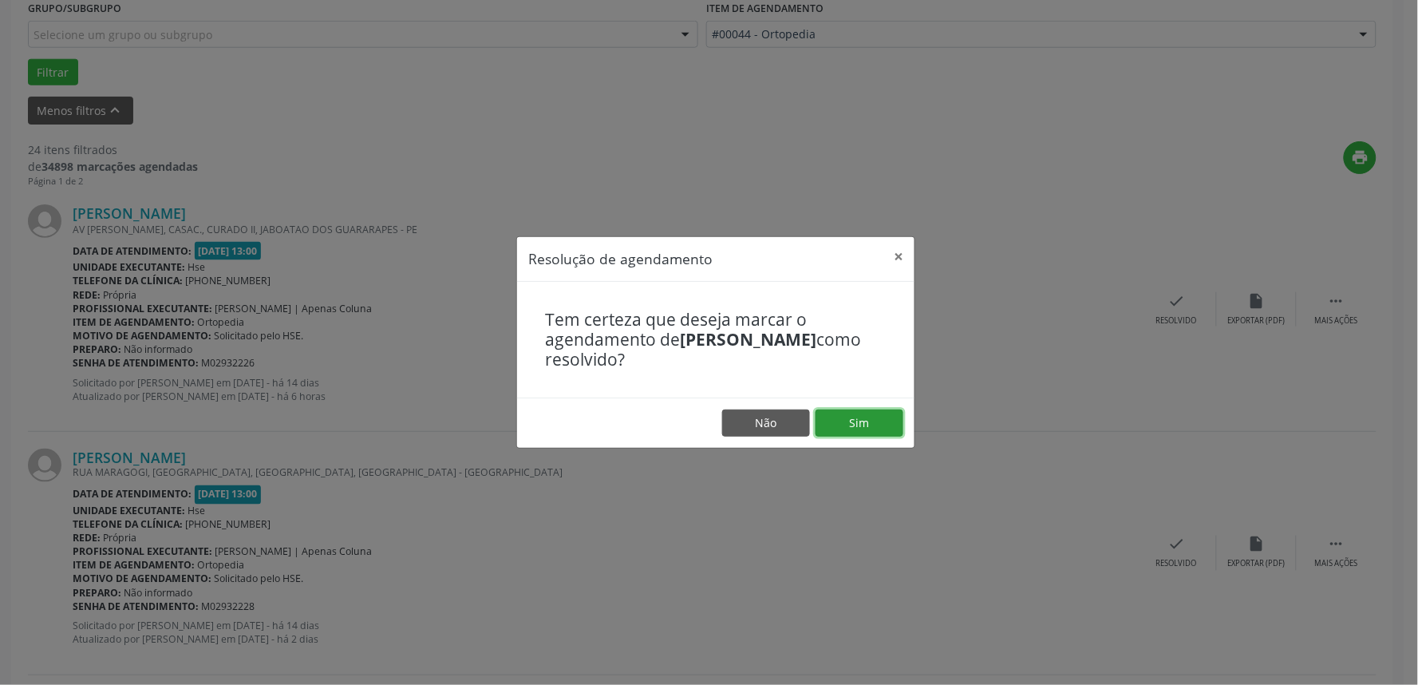
click at [880, 431] on button "Sim" at bounding box center [860, 422] width 88 height 27
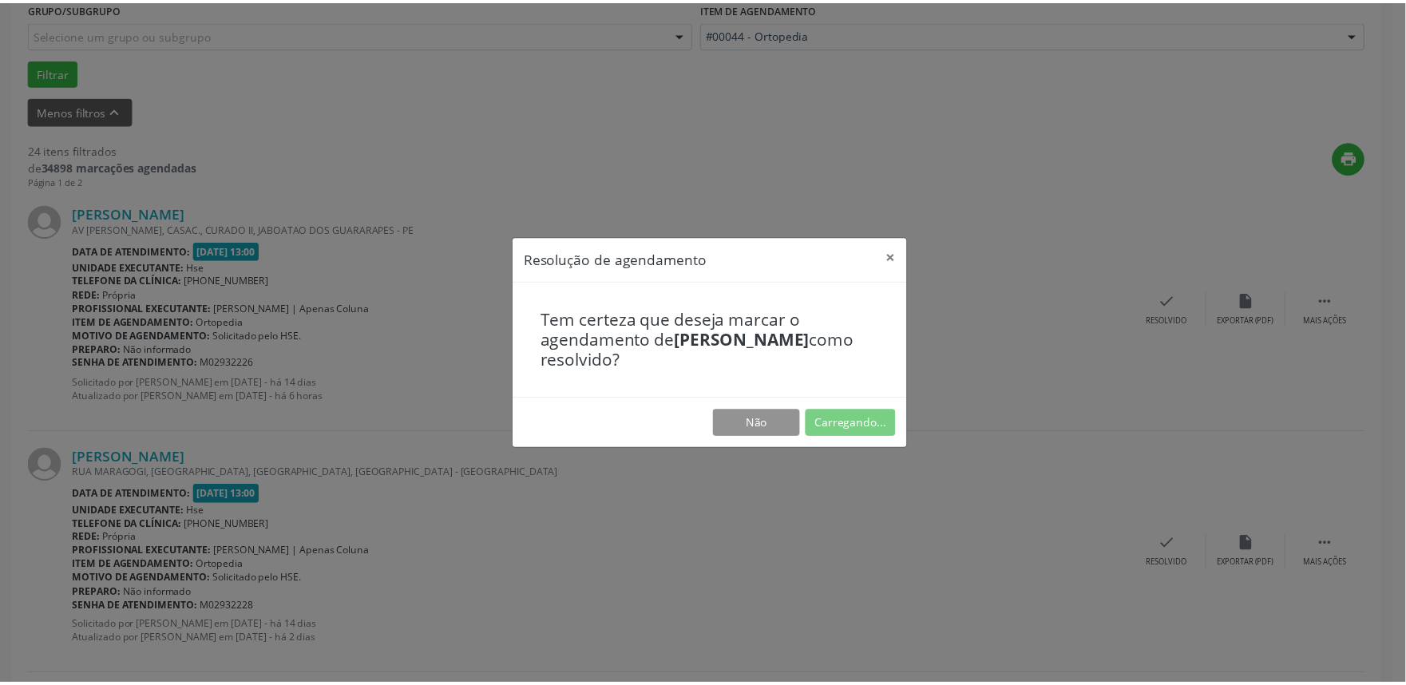
scroll to position [0, 0]
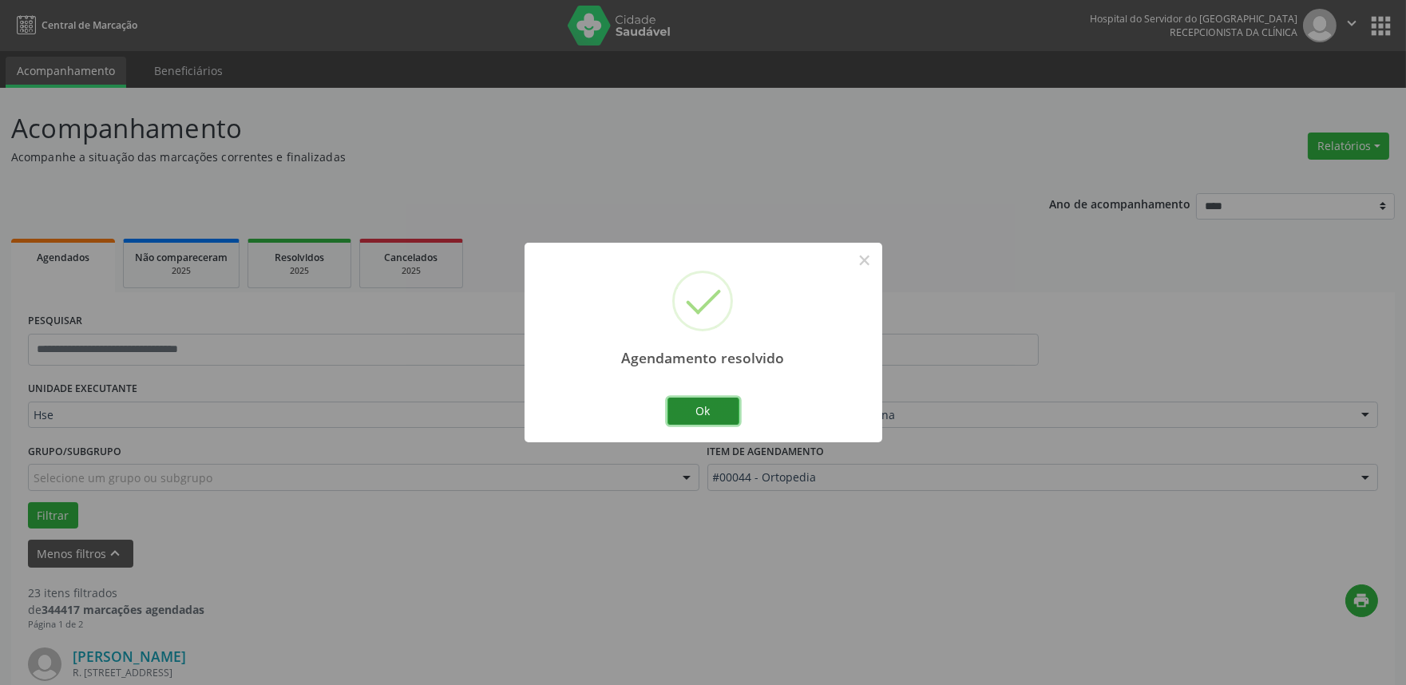
click at [718, 407] on button "Ok" at bounding box center [703, 411] width 72 height 27
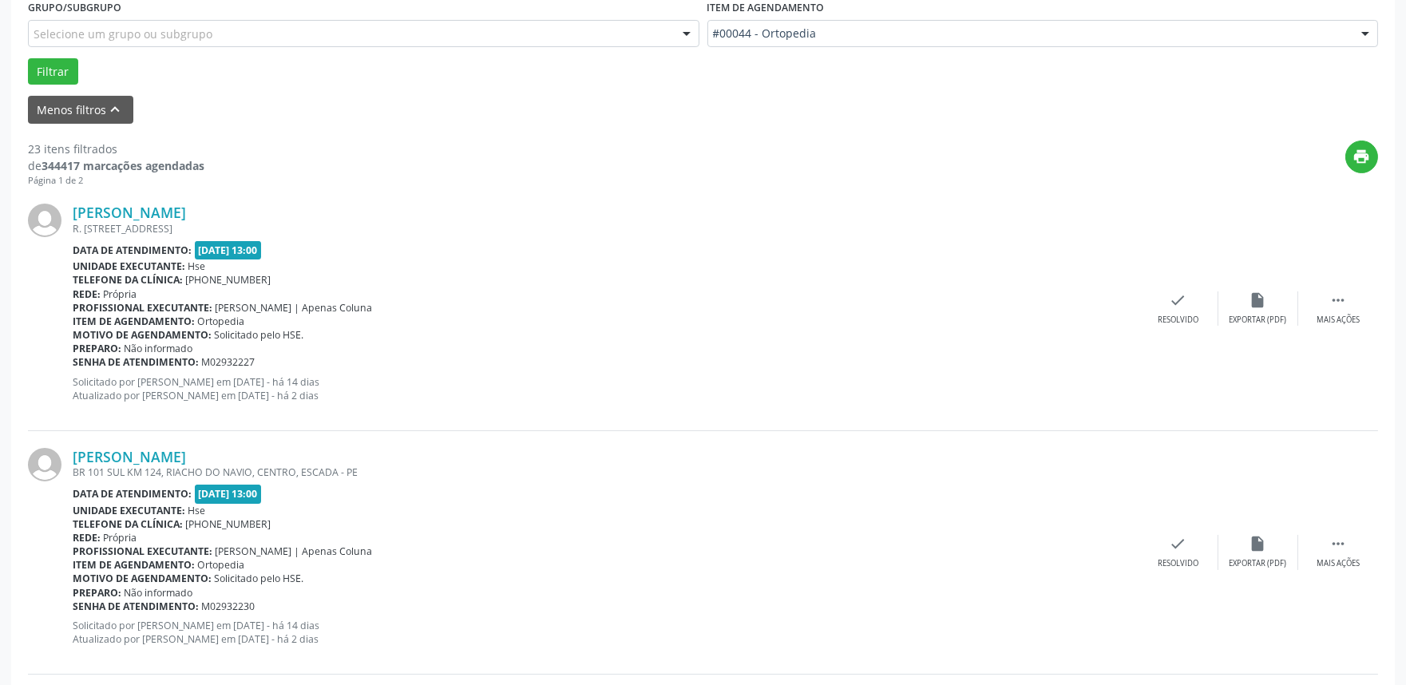
scroll to position [443, 0]
click at [1351, 315] on div "Mais ações" at bounding box center [1337, 320] width 43 height 11
click at [1249, 316] on div "Não compareceu" at bounding box center [1258, 320] width 68 height 11
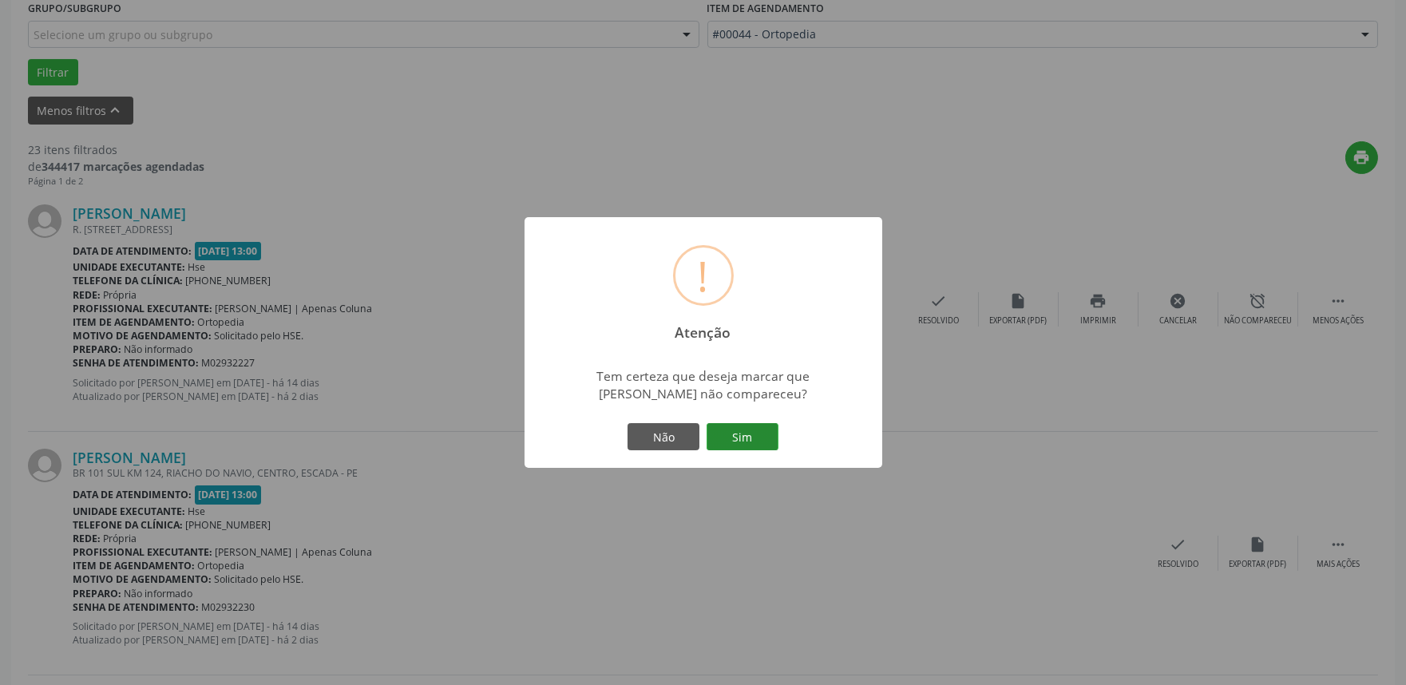
click at [725, 437] on button "Sim" at bounding box center [742, 436] width 72 height 27
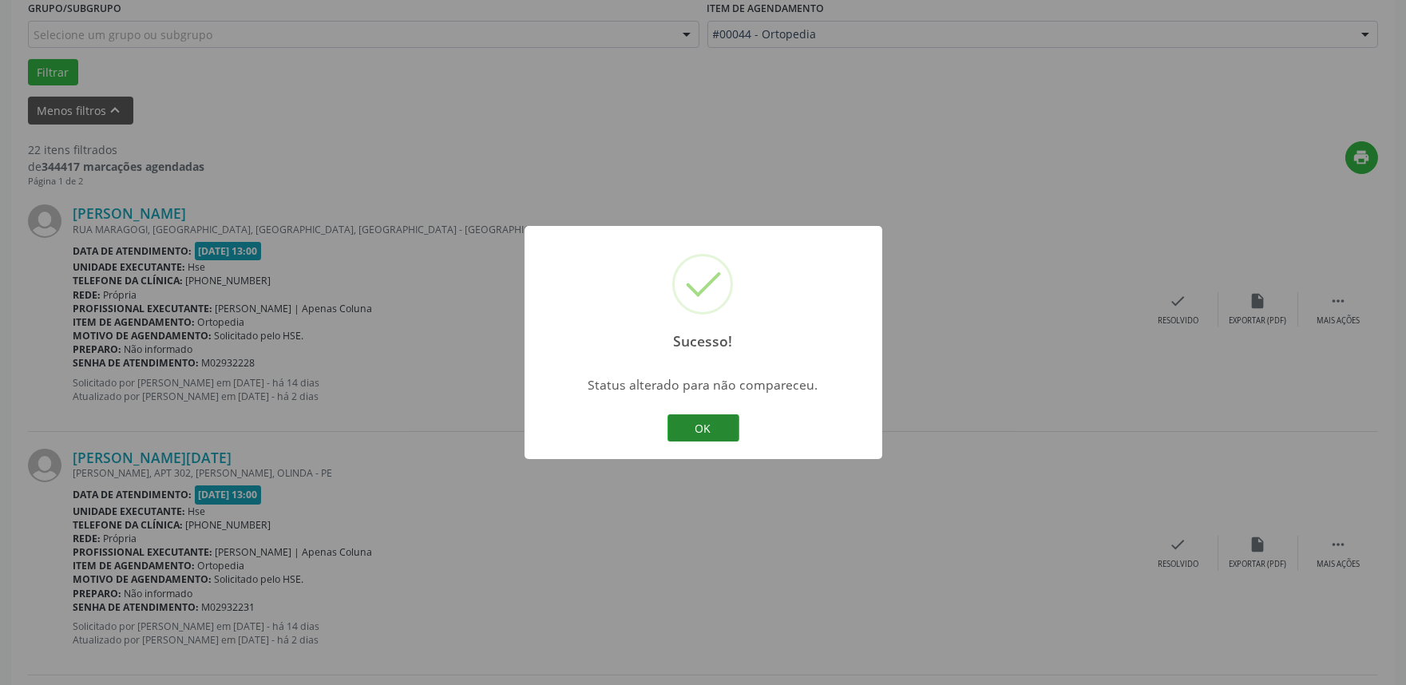
click at [722, 433] on button "OK" at bounding box center [703, 427] width 72 height 27
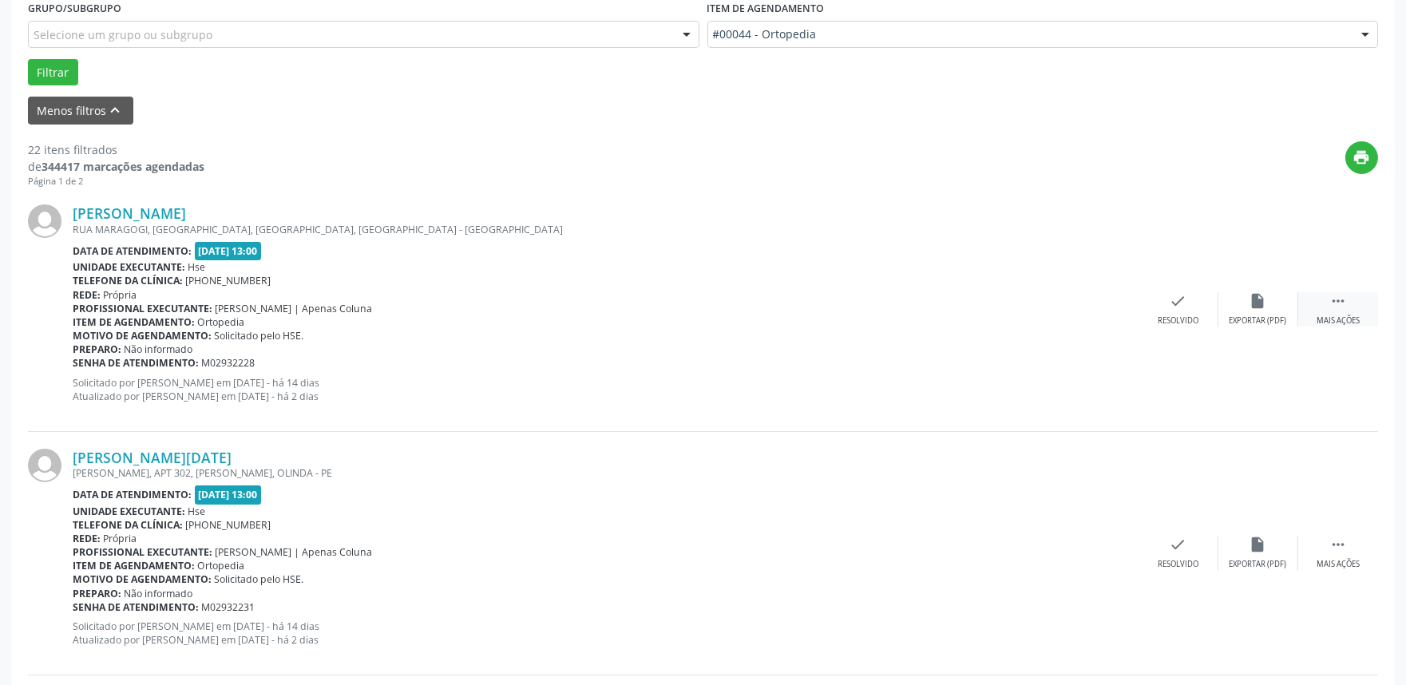
click at [1353, 322] on div "Mais ações" at bounding box center [1337, 320] width 43 height 11
click at [1264, 319] on div "Não compareceu" at bounding box center [1258, 320] width 68 height 11
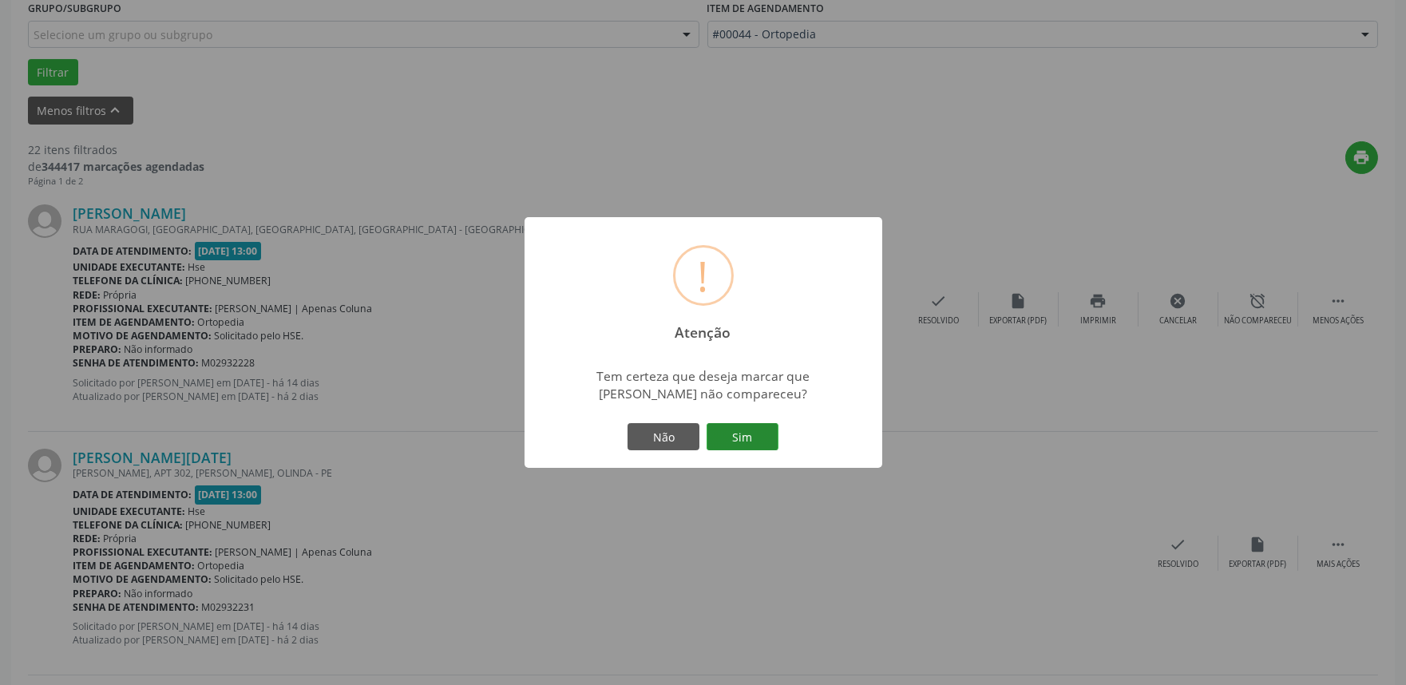
click at [735, 445] on button "Sim" at bounding box center [742, 436] width 72 height 27
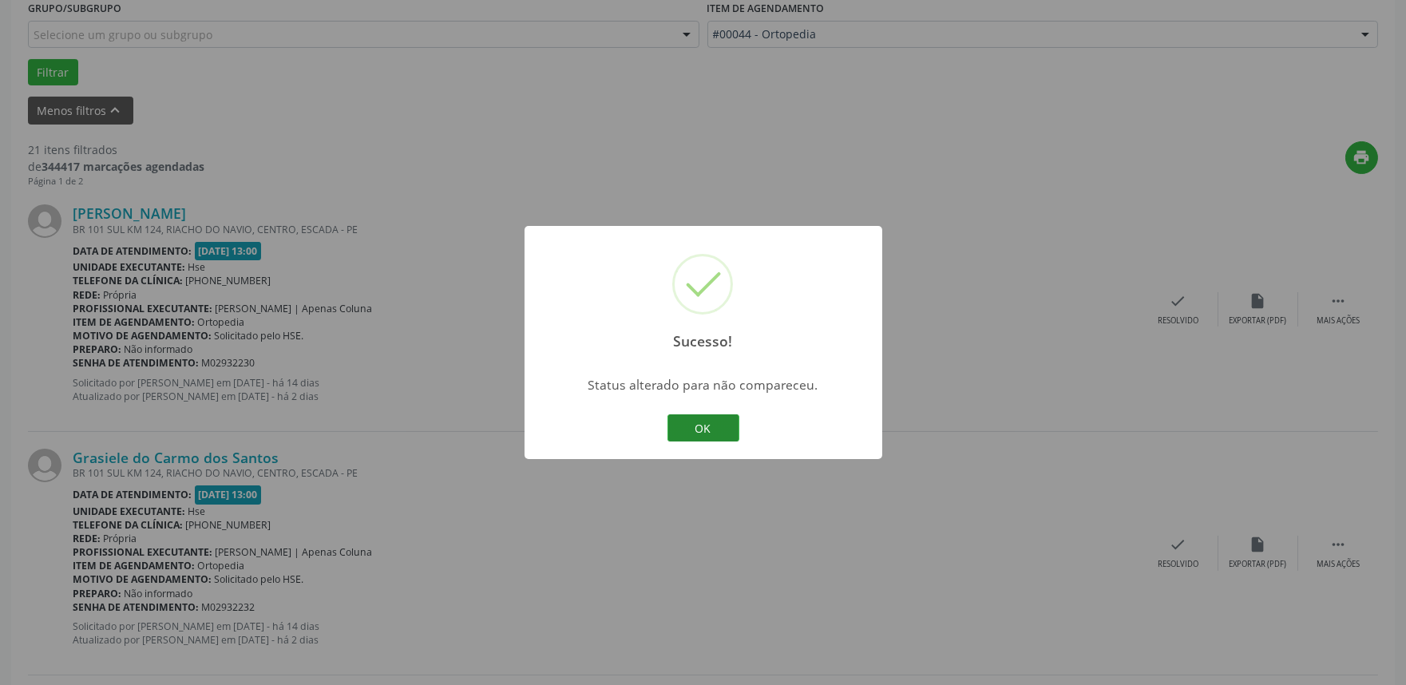
click at [706, 427] on button "OK" at bounding box center [703, 427] width 72 height 27
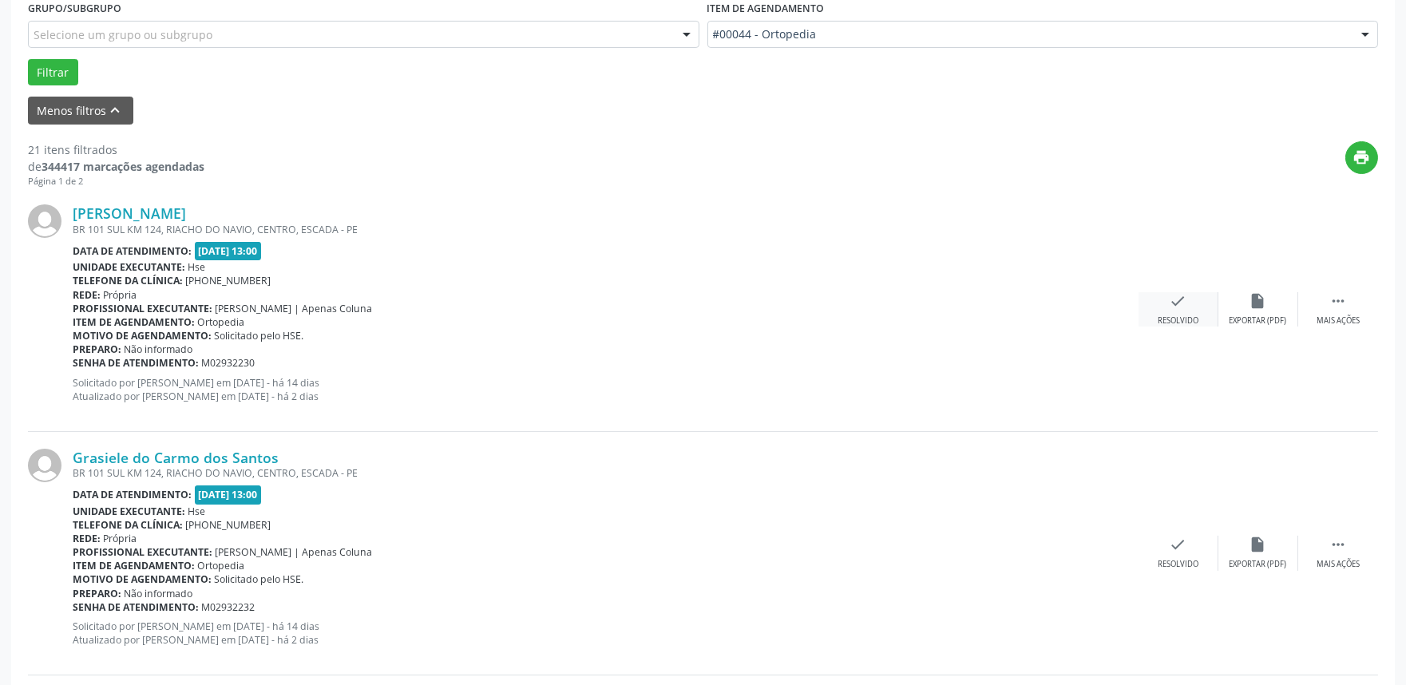
click at [1169, 309] on div "check Resolvido" at bounding box center [1178, 309] width 80 height 34
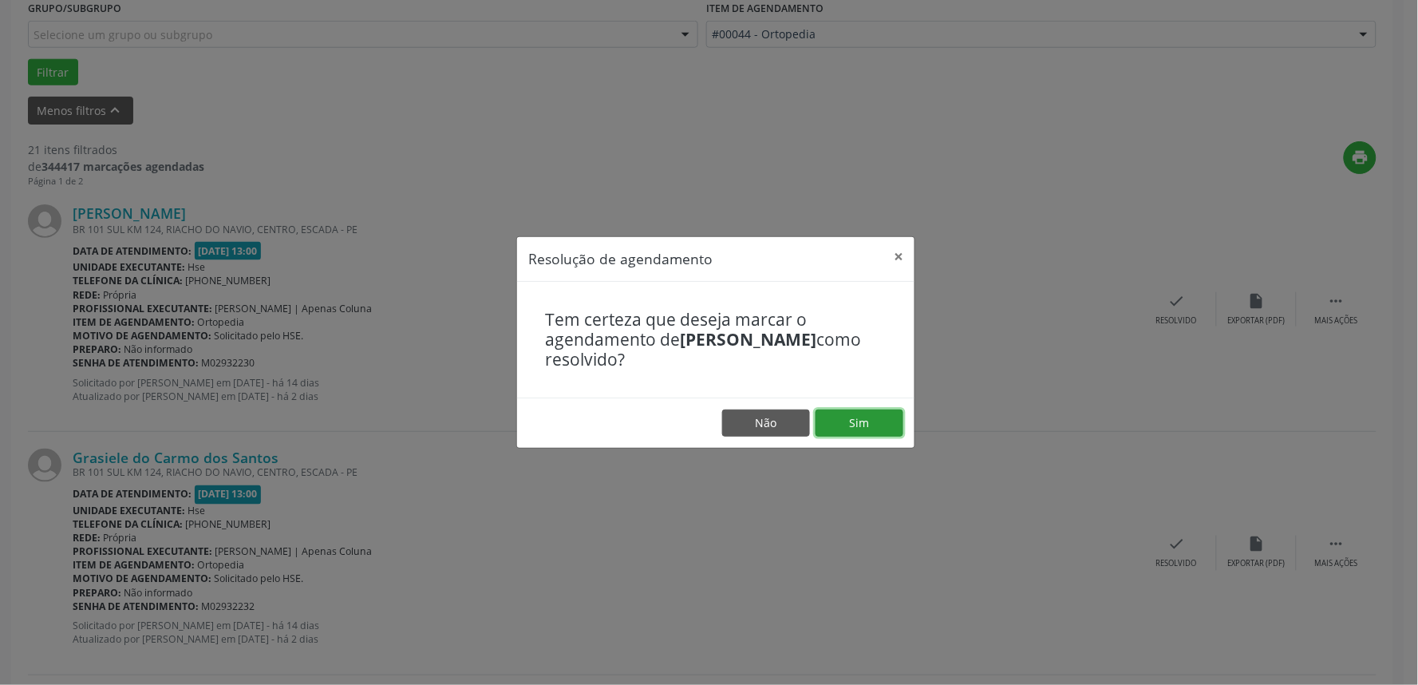
click at [846, 432] on button "Sim" at bounding box center [860, 422] width 88 height 27
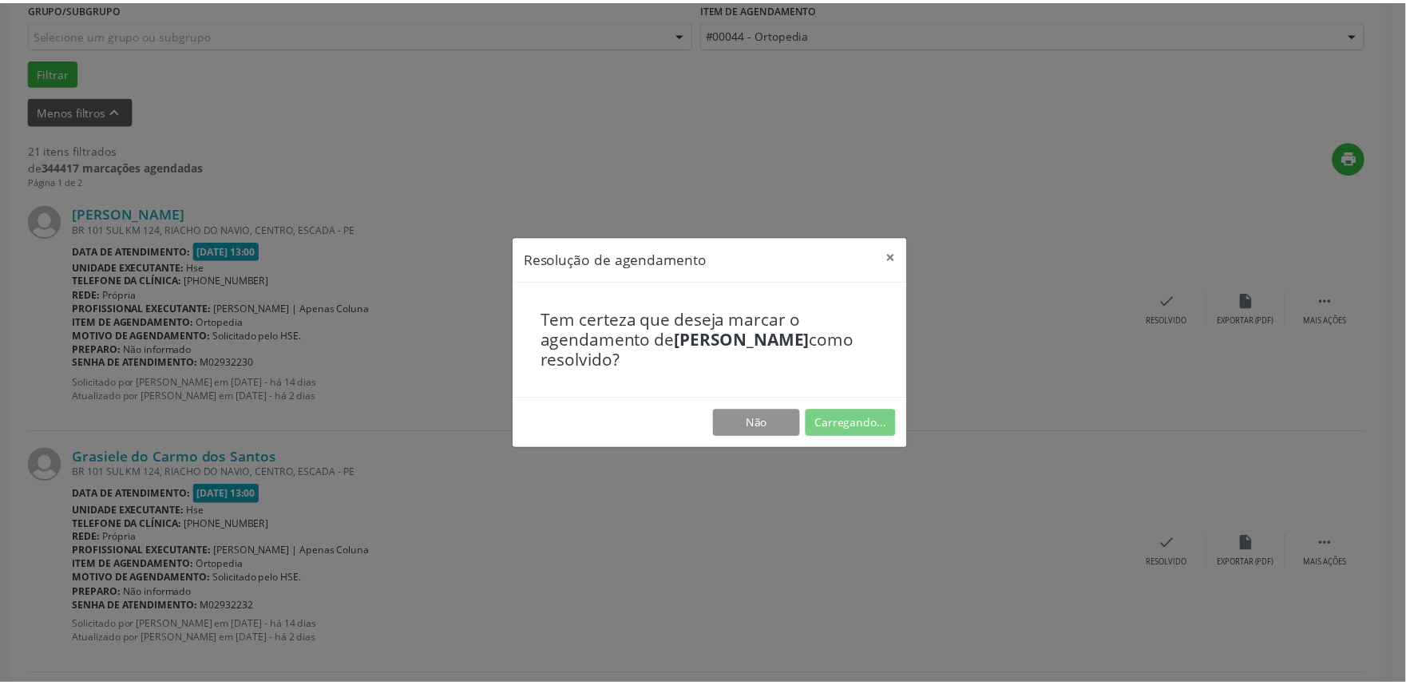
scroll to position [0, 0]
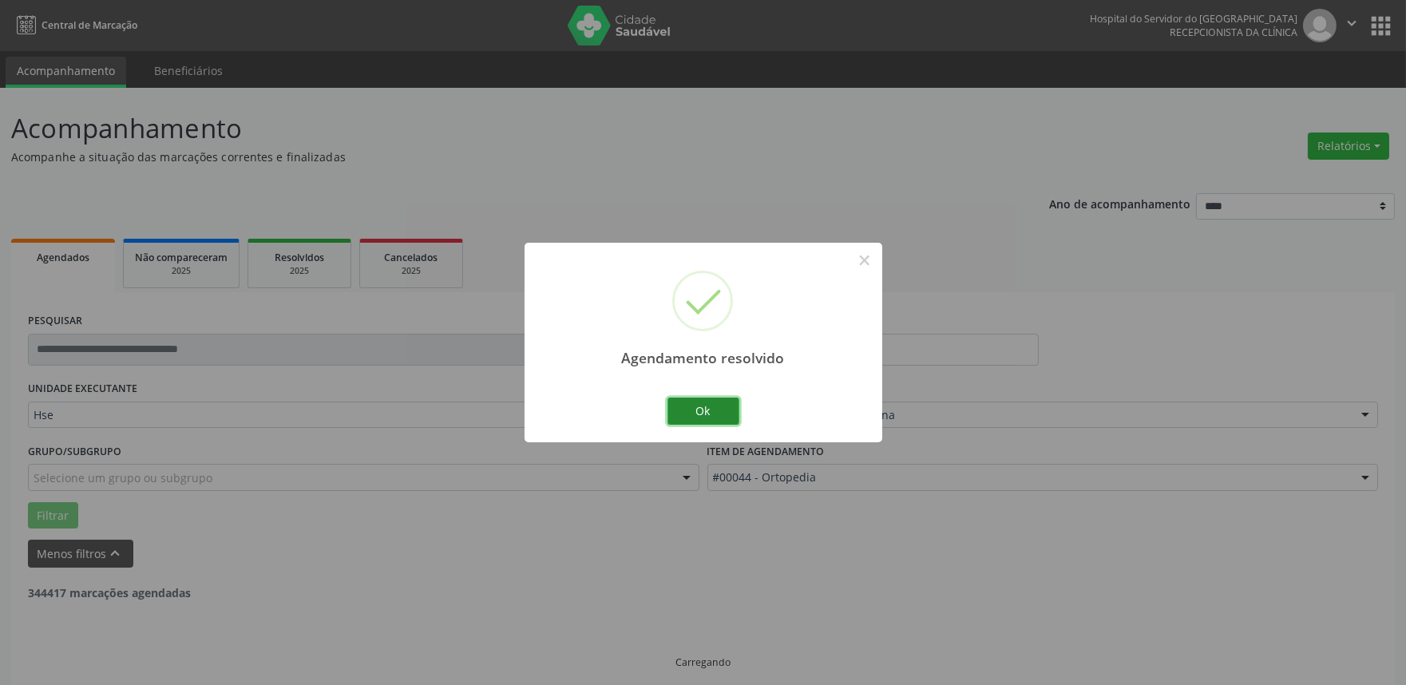
click at [703, 400] on button "Ok" at bounding box center [703, 411] width 72 height 27
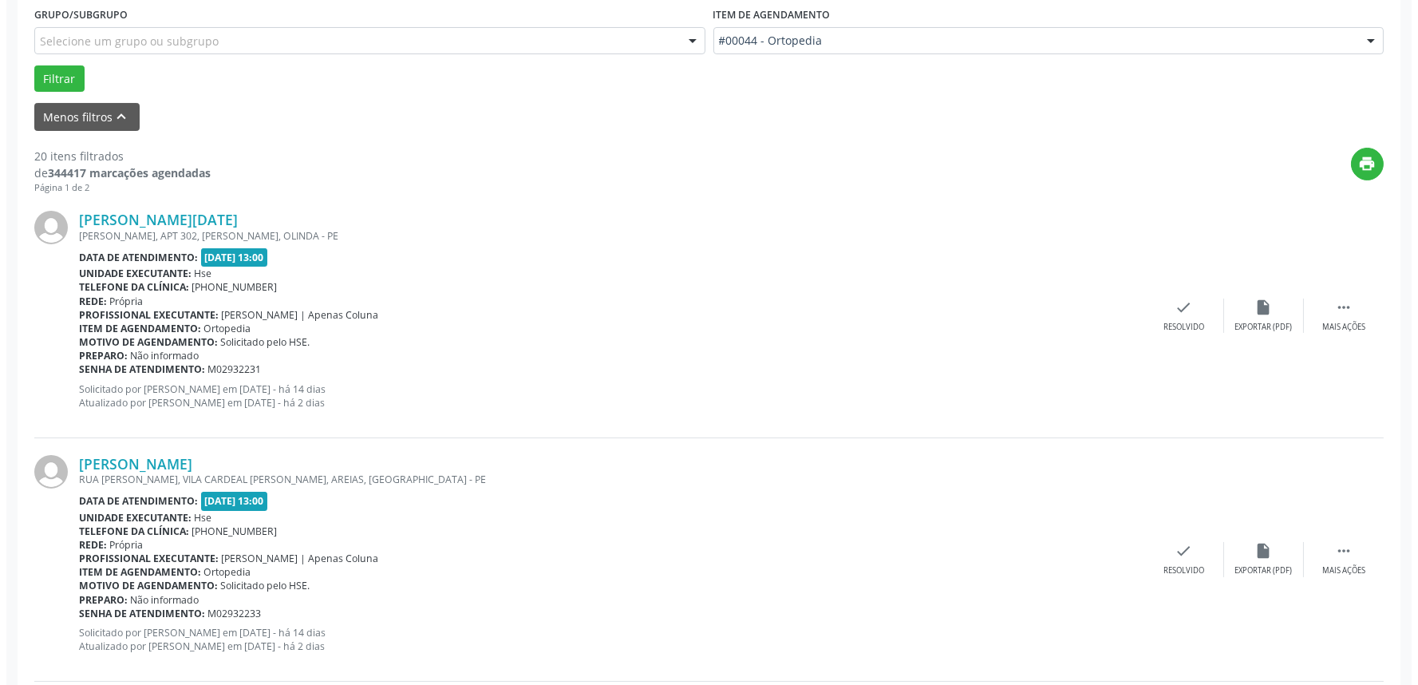
scroll to position [443, 0]
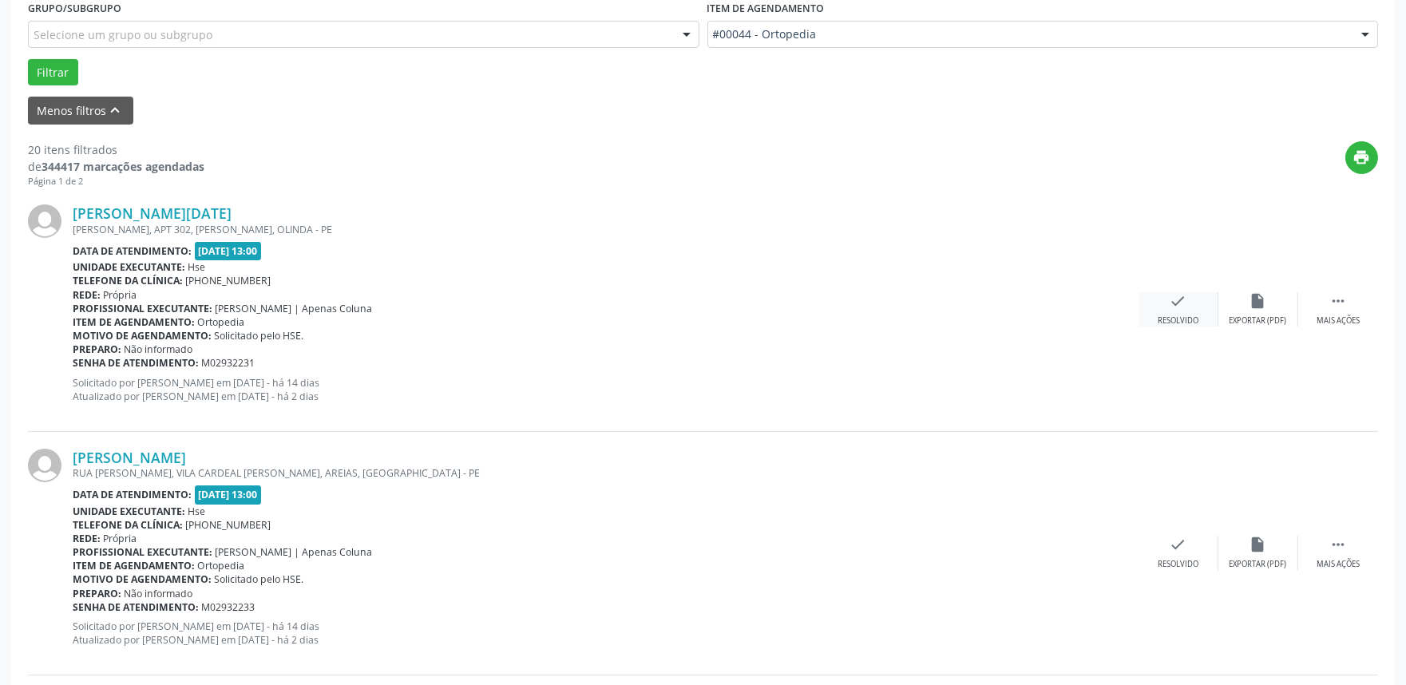
click at [1179, 315] on div "Resolvido" at bounding box center [1177, 320] width 41 height 11
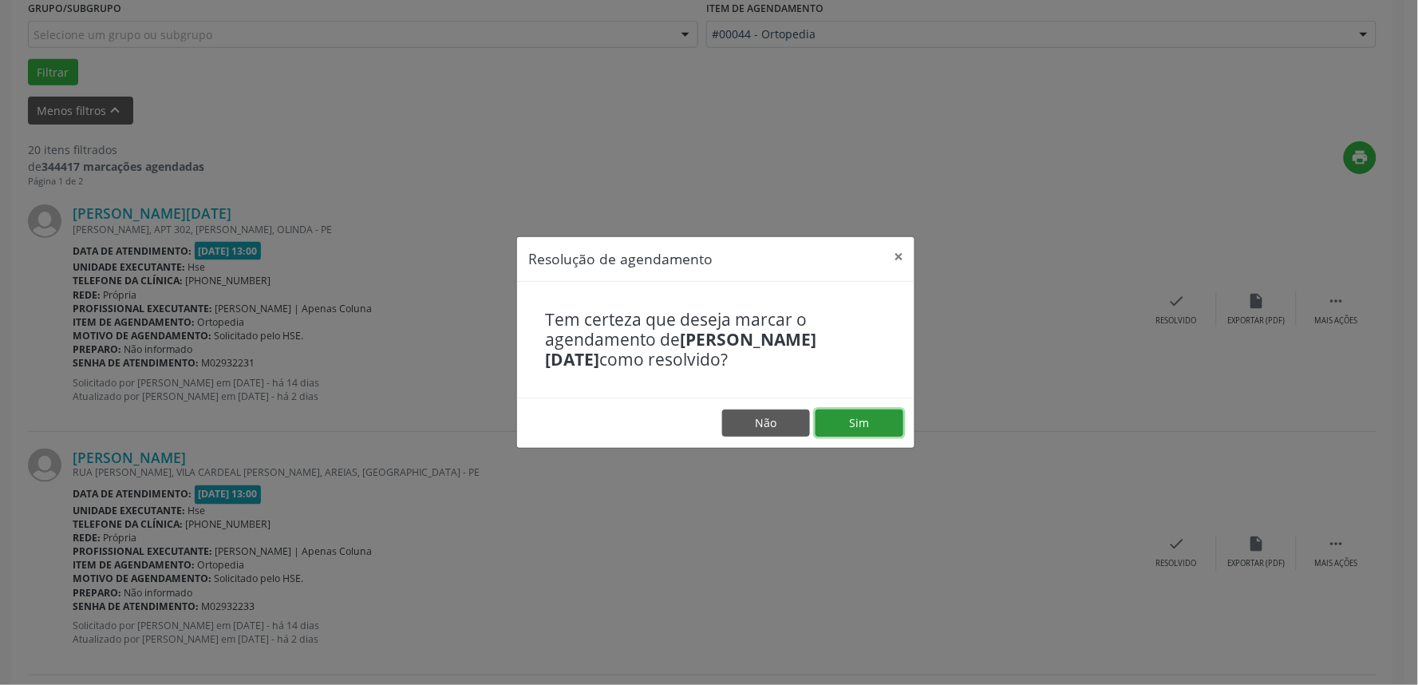
click at [860, 426] on button "Sim" at bounding box center [860, 422] width 88 height 27
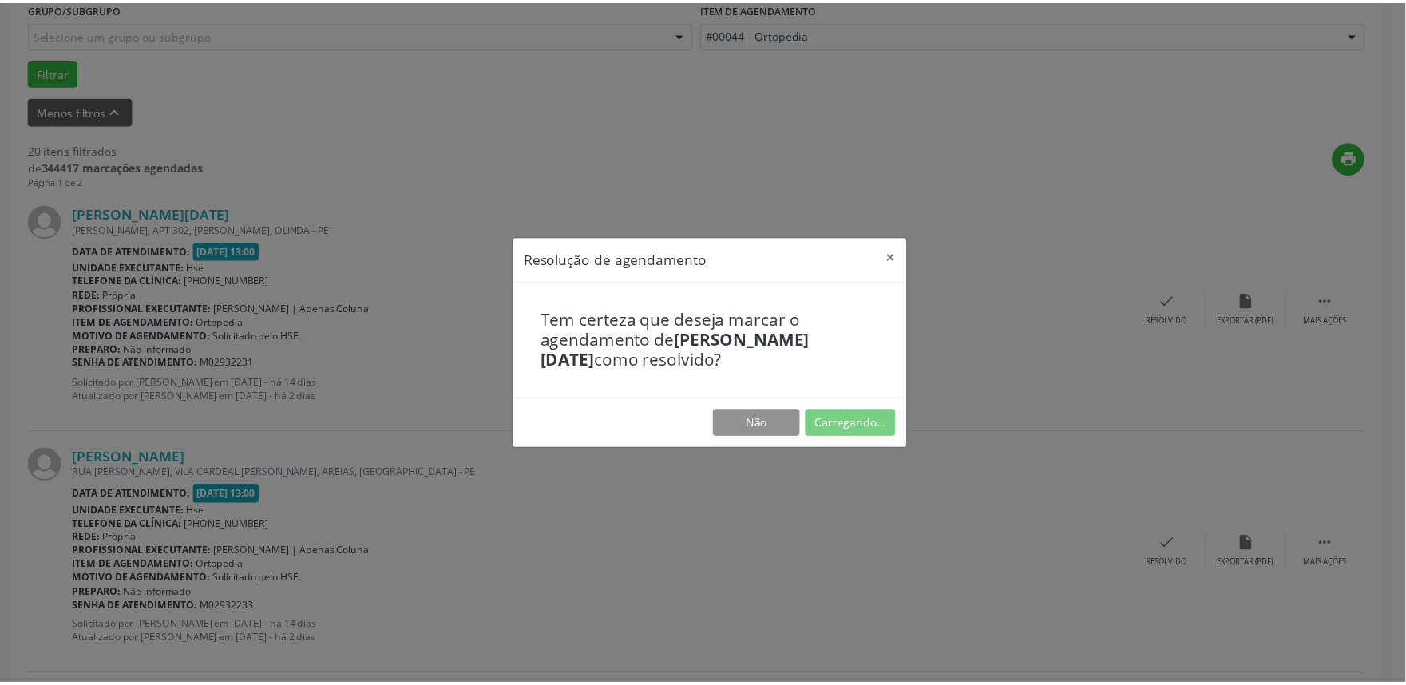
scroll to position [0, 0]
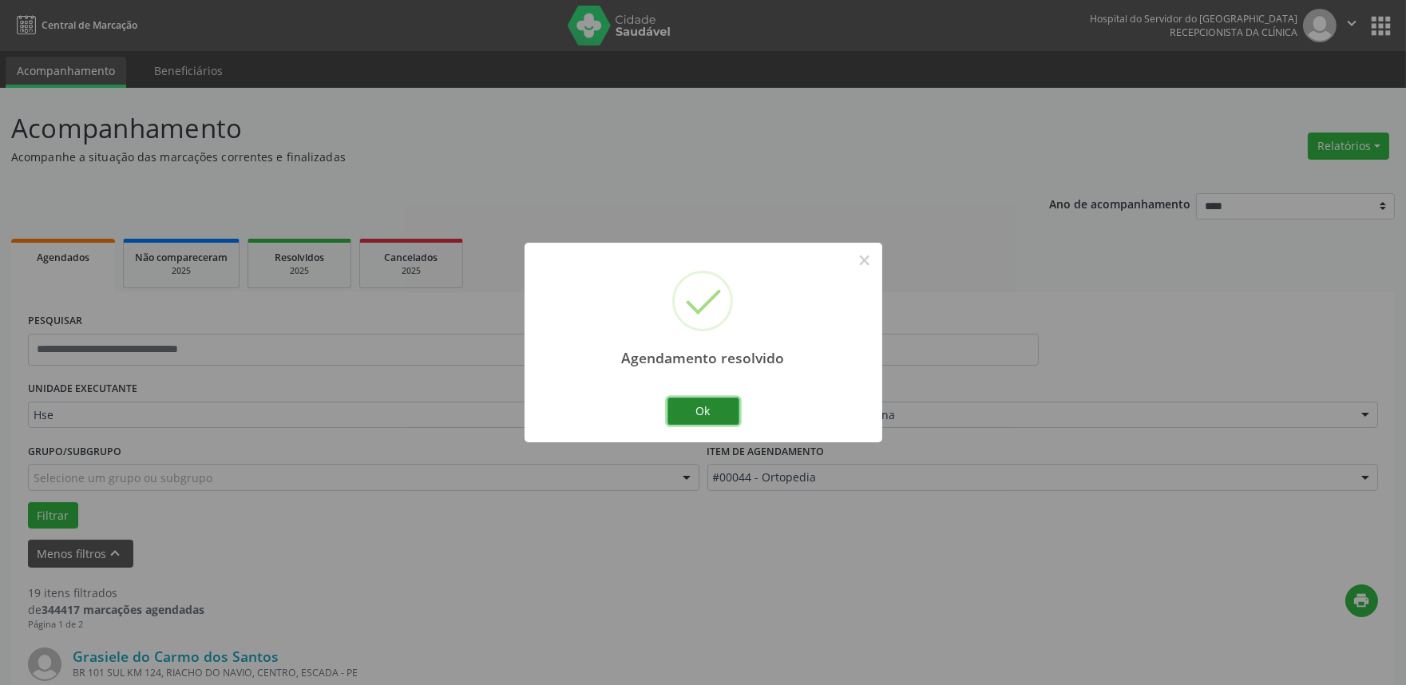
click at [705, 415] on button "Ok" at bounding box center [703, 411] width 72 height 27
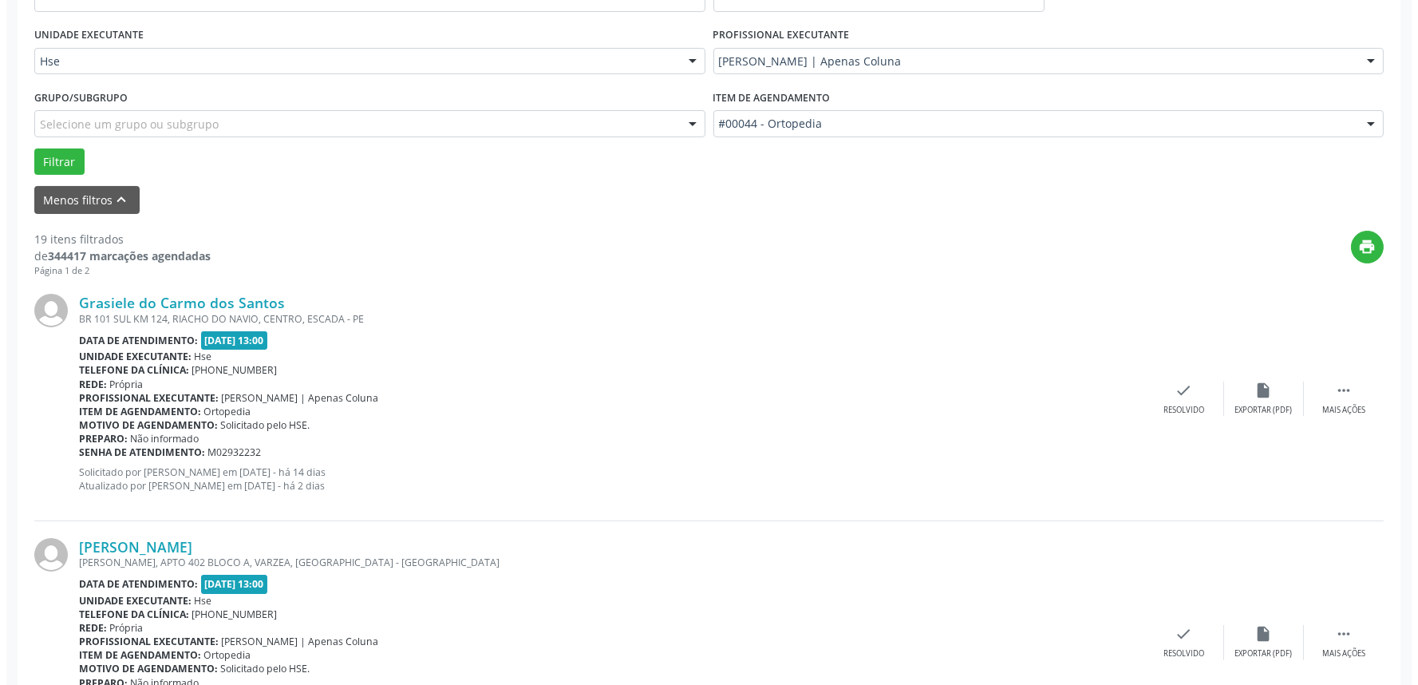
scroll to position [354, 0]
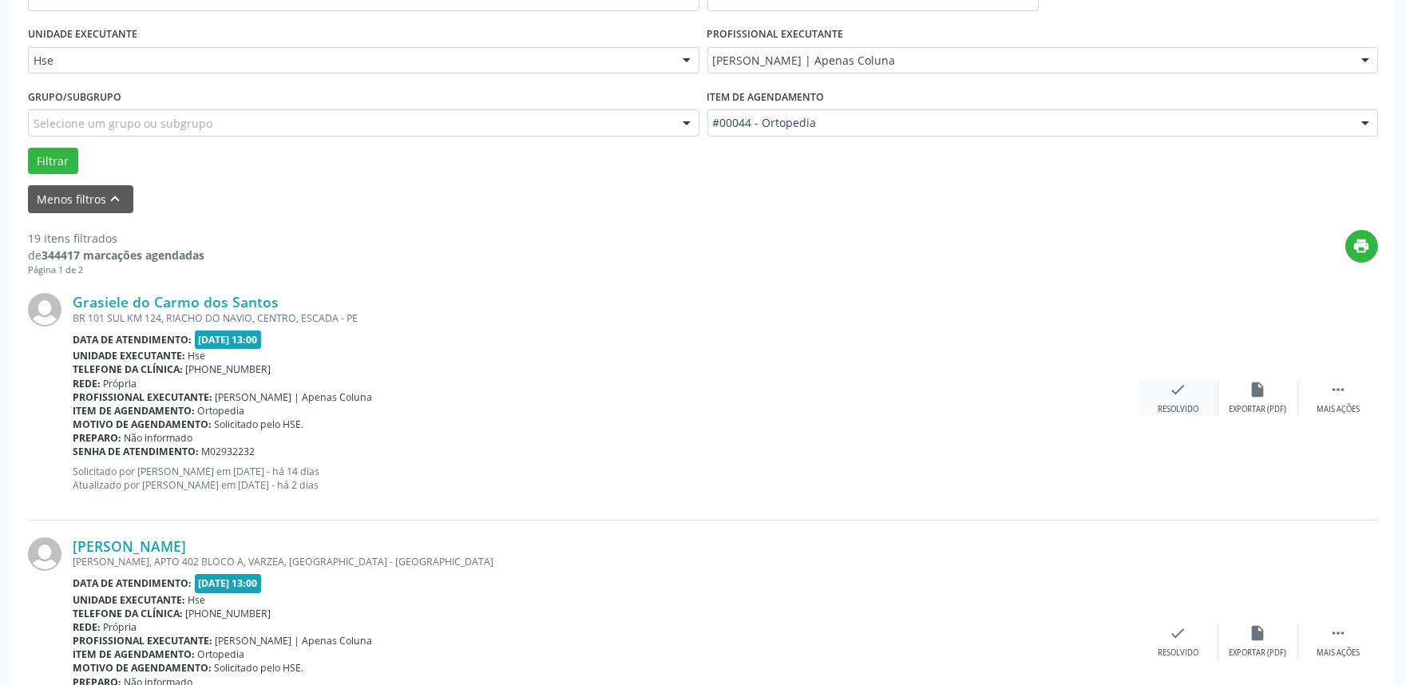
click at [1175, 405] on div "Resolvido" at bounding box center [1177, 409] width 41 height 11
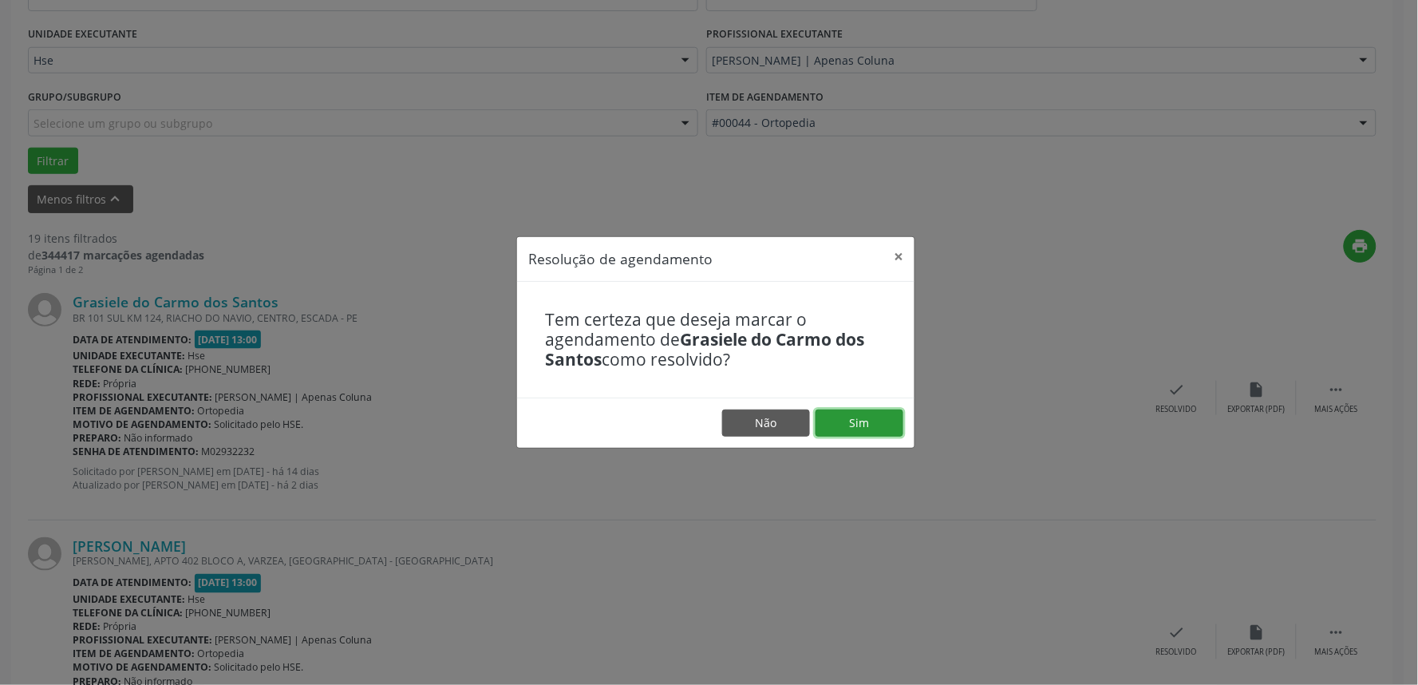
click at [858, 421] on button "Sim" at bounding box center [860, 422] width 88 height 27
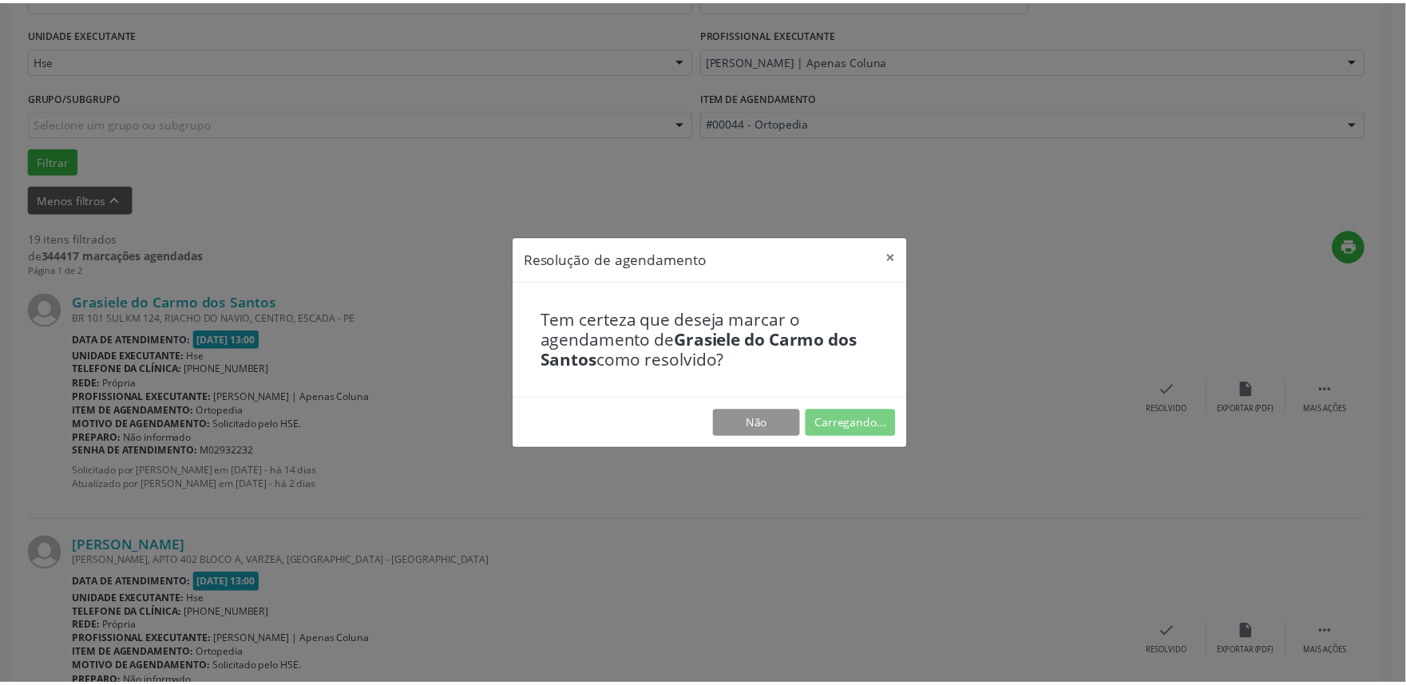
scroll to position [0, 0]
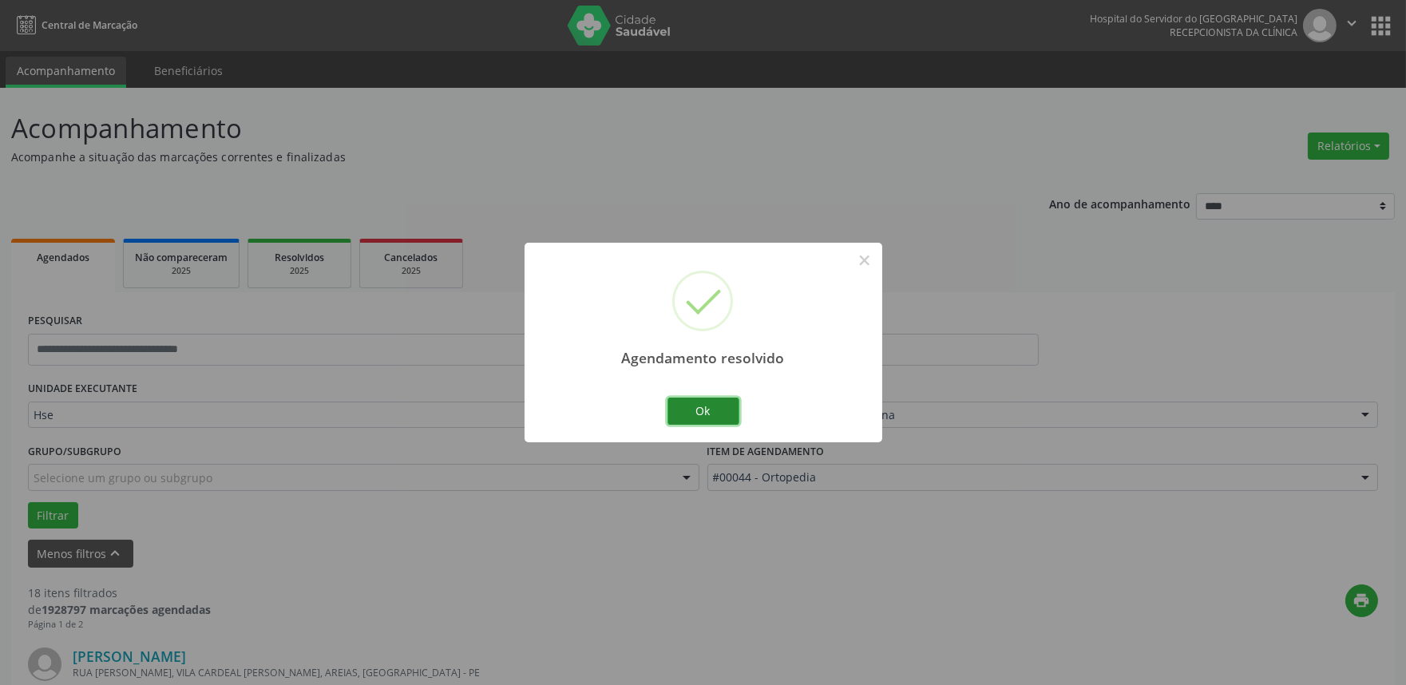
click at [696, 408] on button "Ok" at bounding box center [703, 411] width 72 height 27
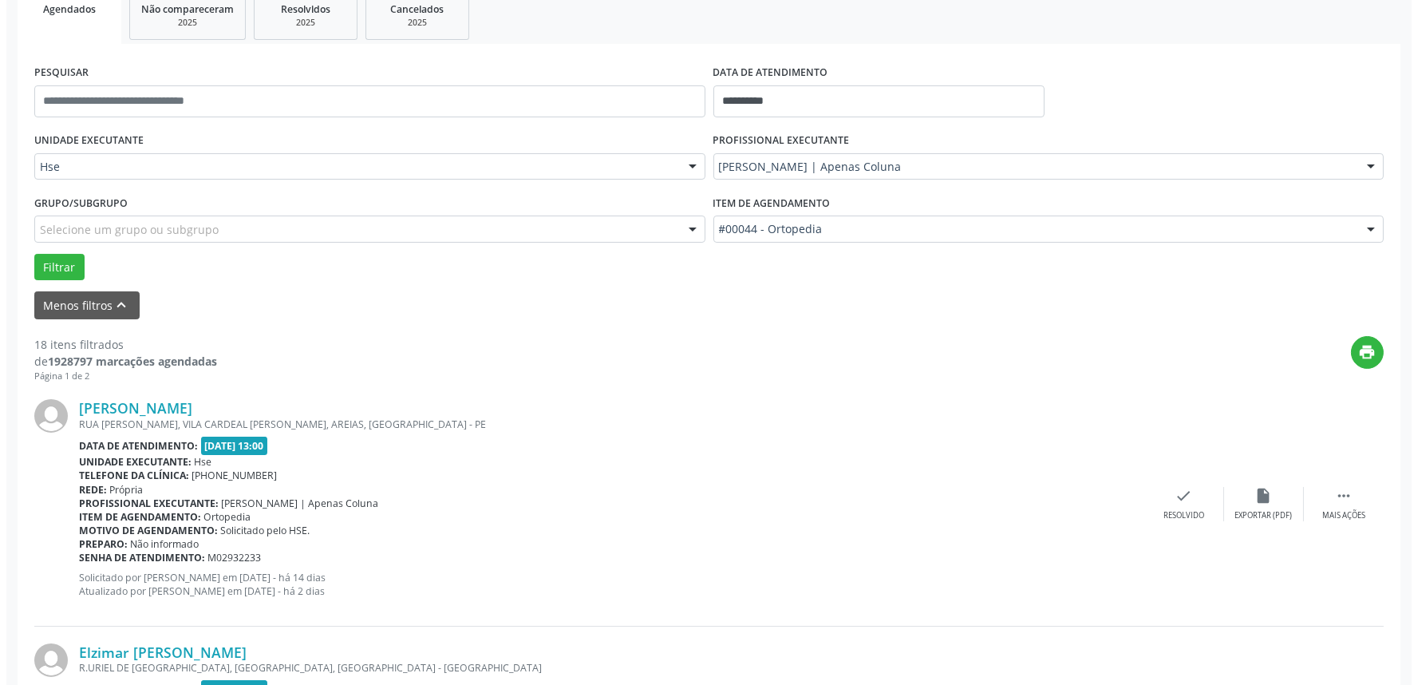
scroll to position [266, 0]
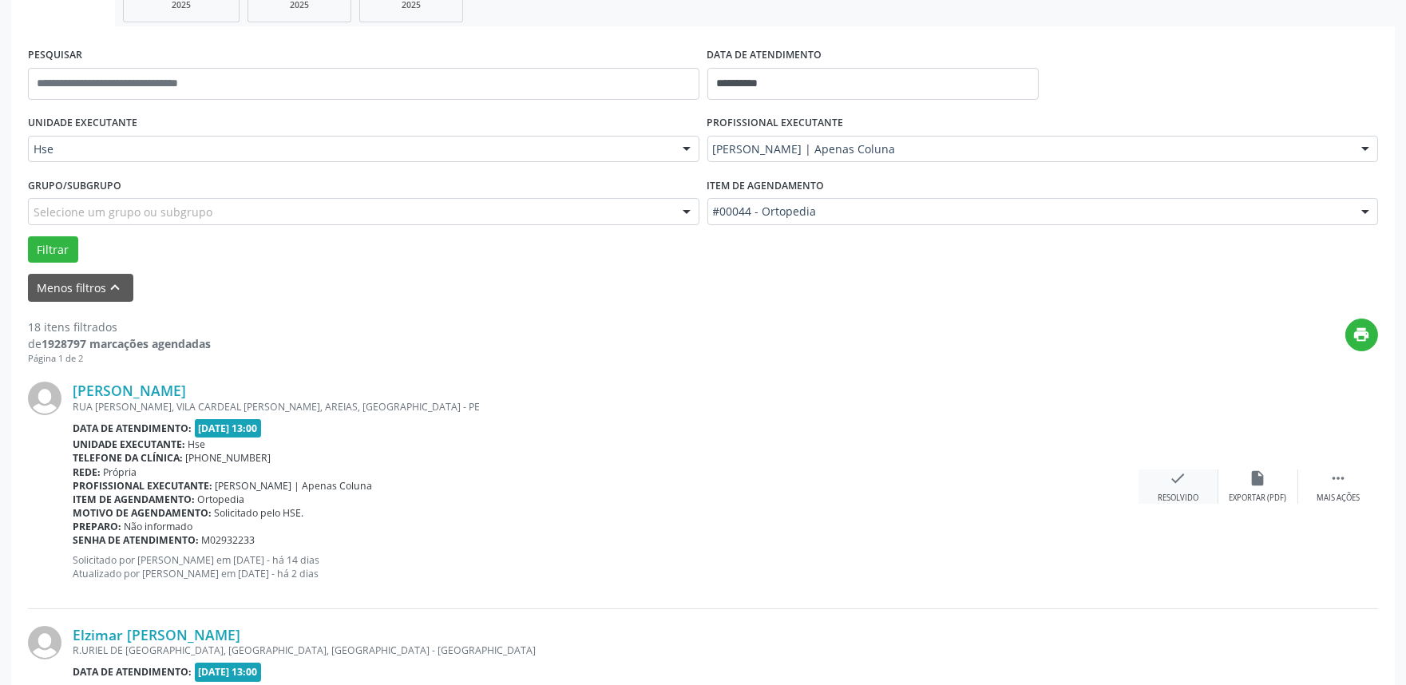
click at [1177, 483] on icon "check" at bounding box center [1178, 478] width 18 height 18
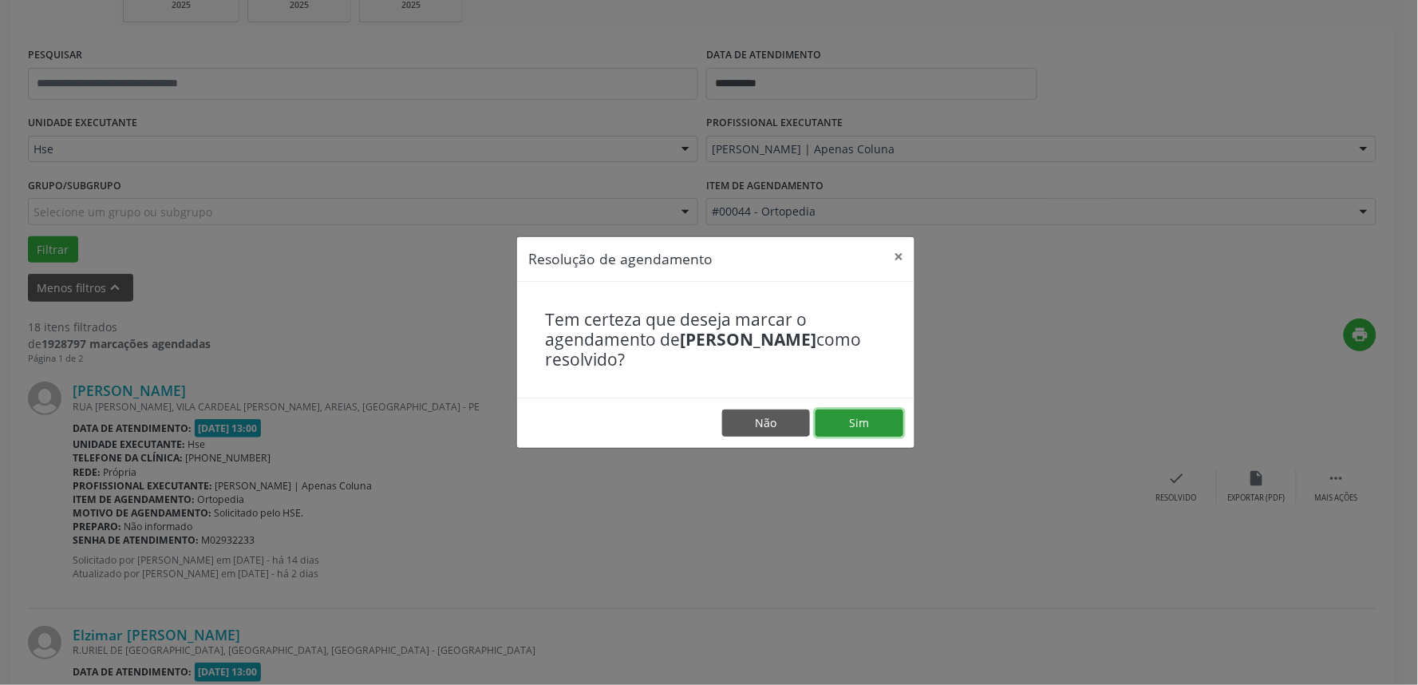
click at [844, 421] on button "Sim" at bounding box center [860, 422] width 88 height 27
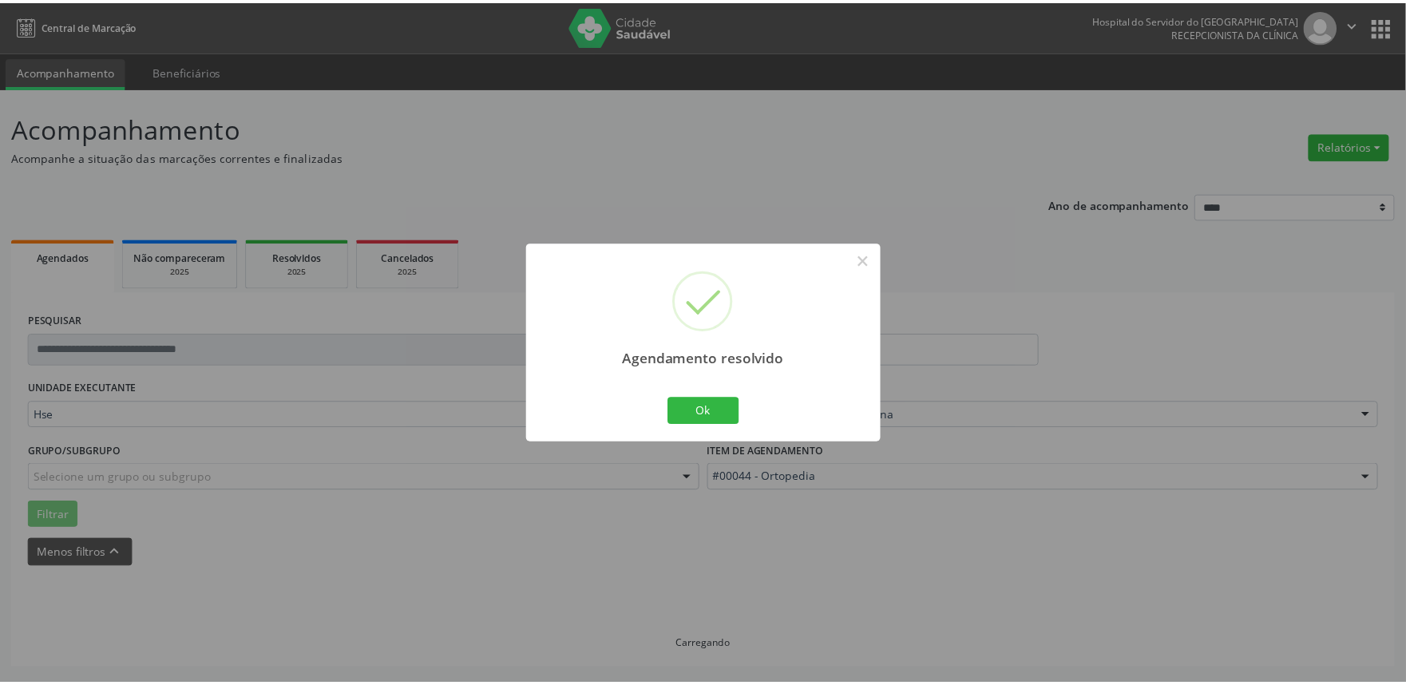
scroll to position [0, 0]
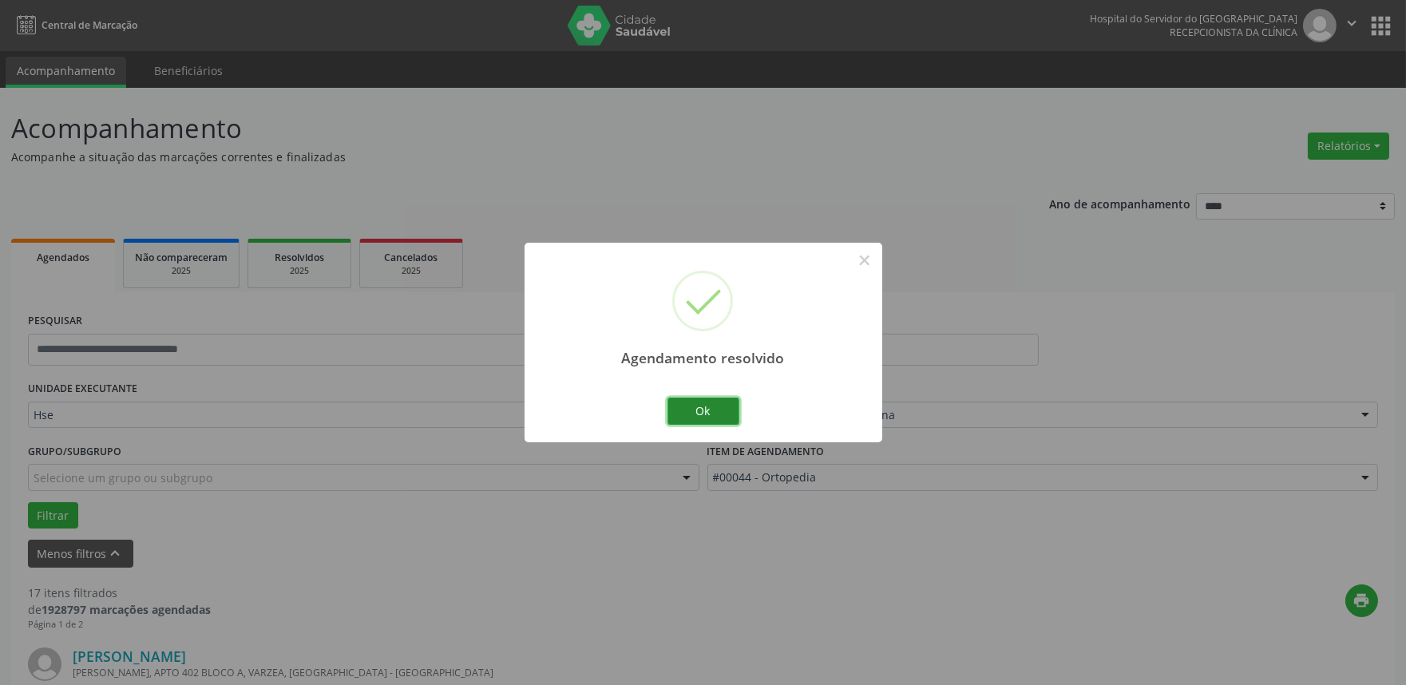
click at [709, 413] on button "Ok" at bounding box center [703, 411] width 72 height 27
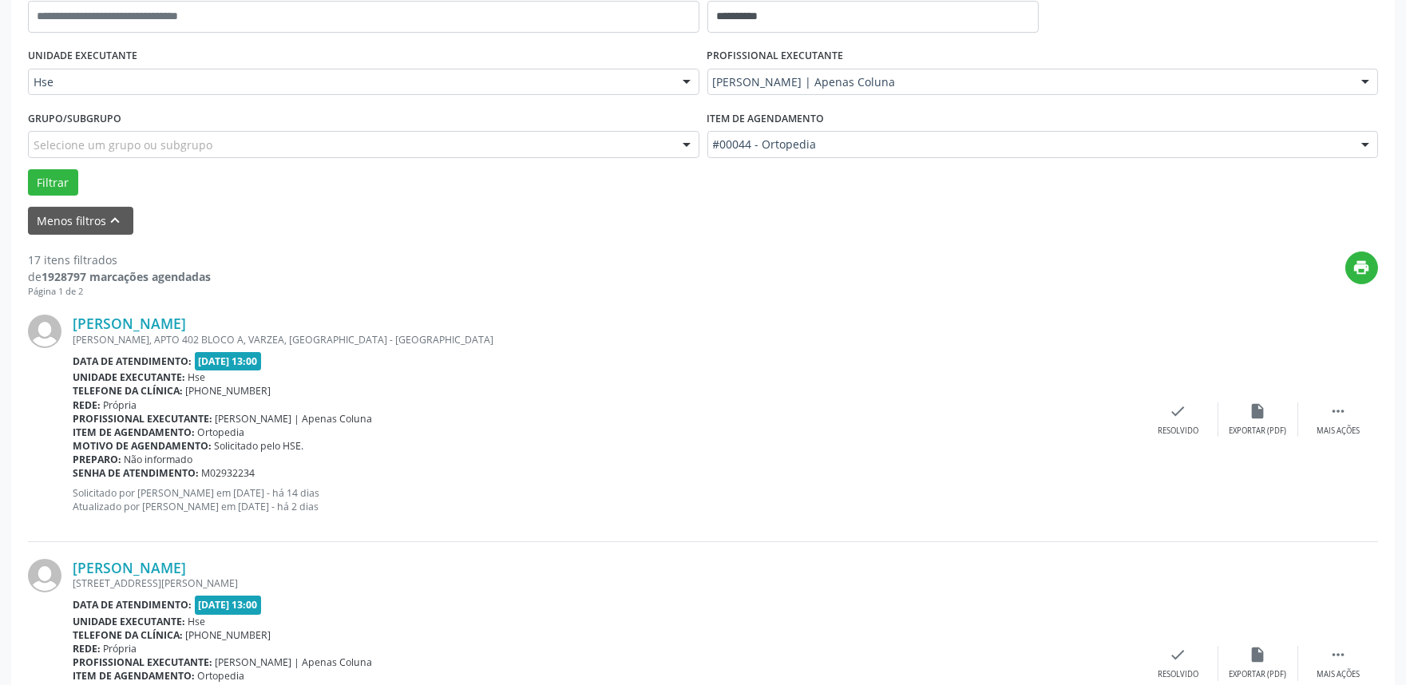
scroll to position [354, 0]
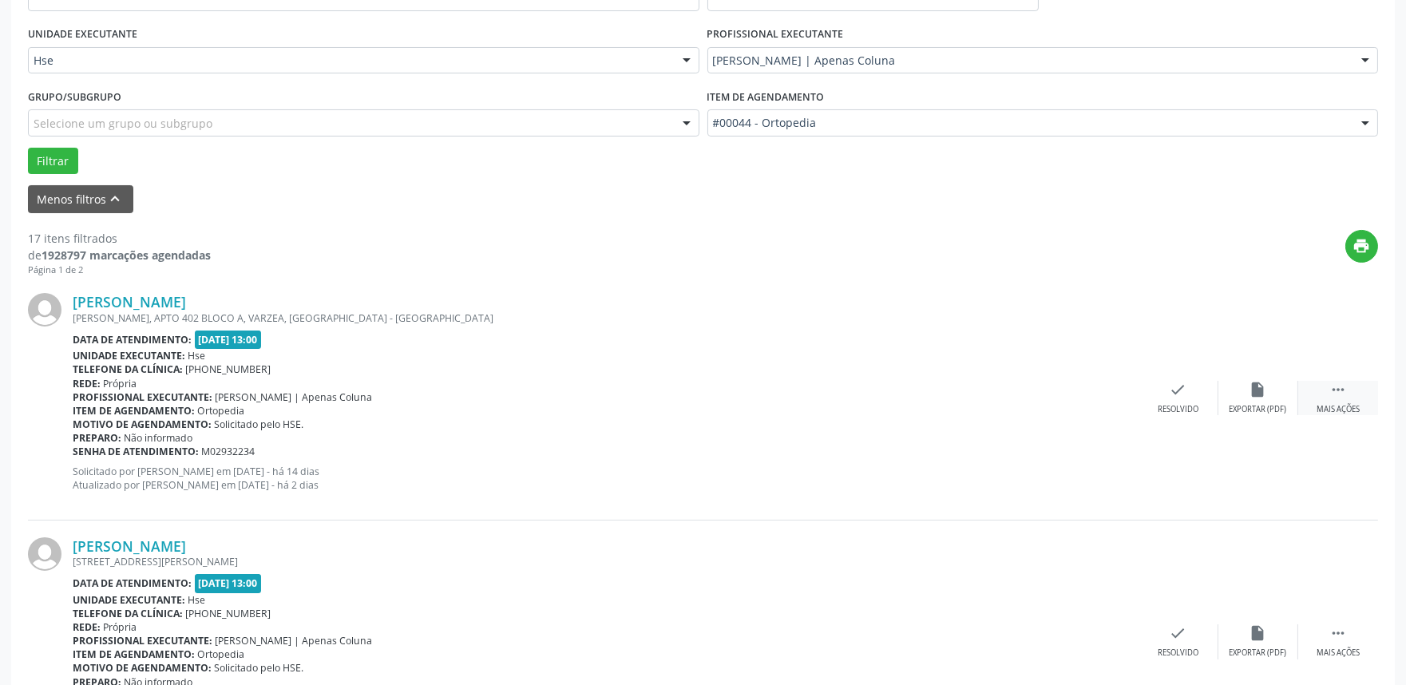
click at [1335, 391] on icon "" at bounding box center [1338, 390] width 18 height 18
click at [1248, 409] on div "Não compareceu" at bounding box center [1258, 409] width 68 height 11
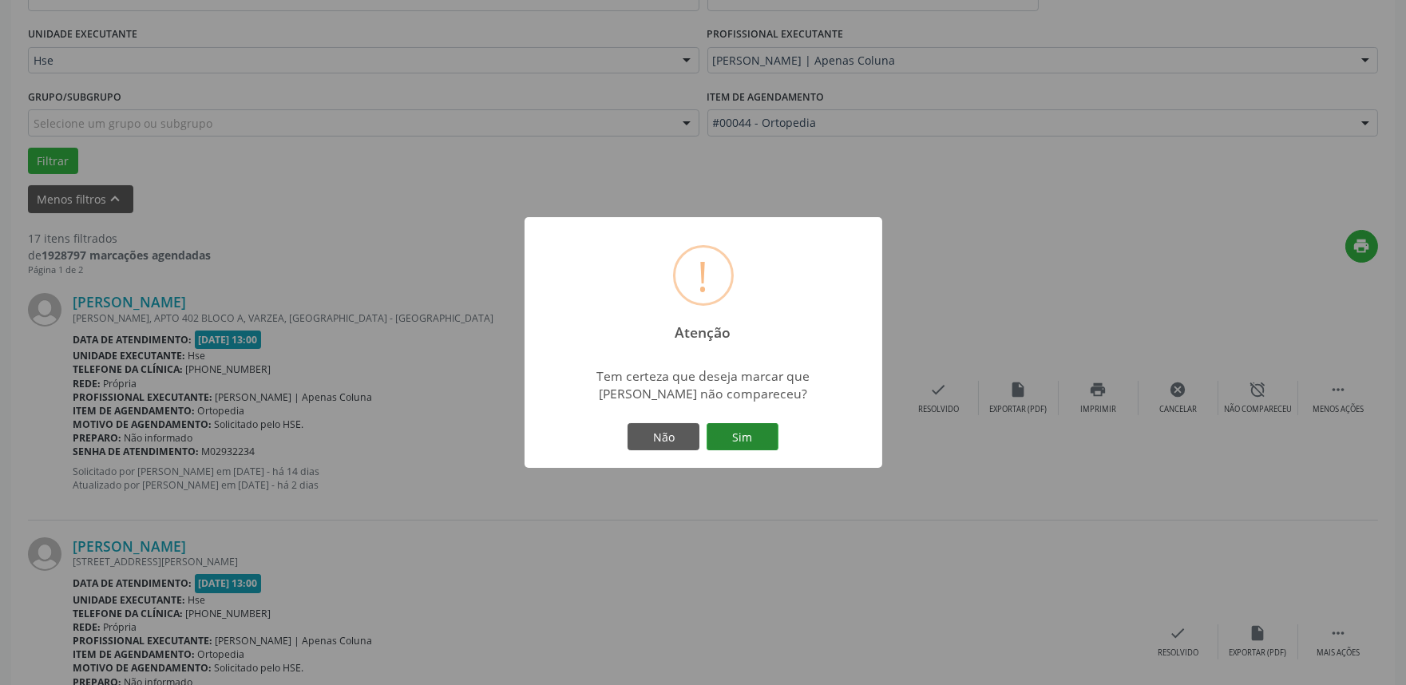
click at [750, 423] on button "Sim" at bounding box center [742, 436] width 72 height 27
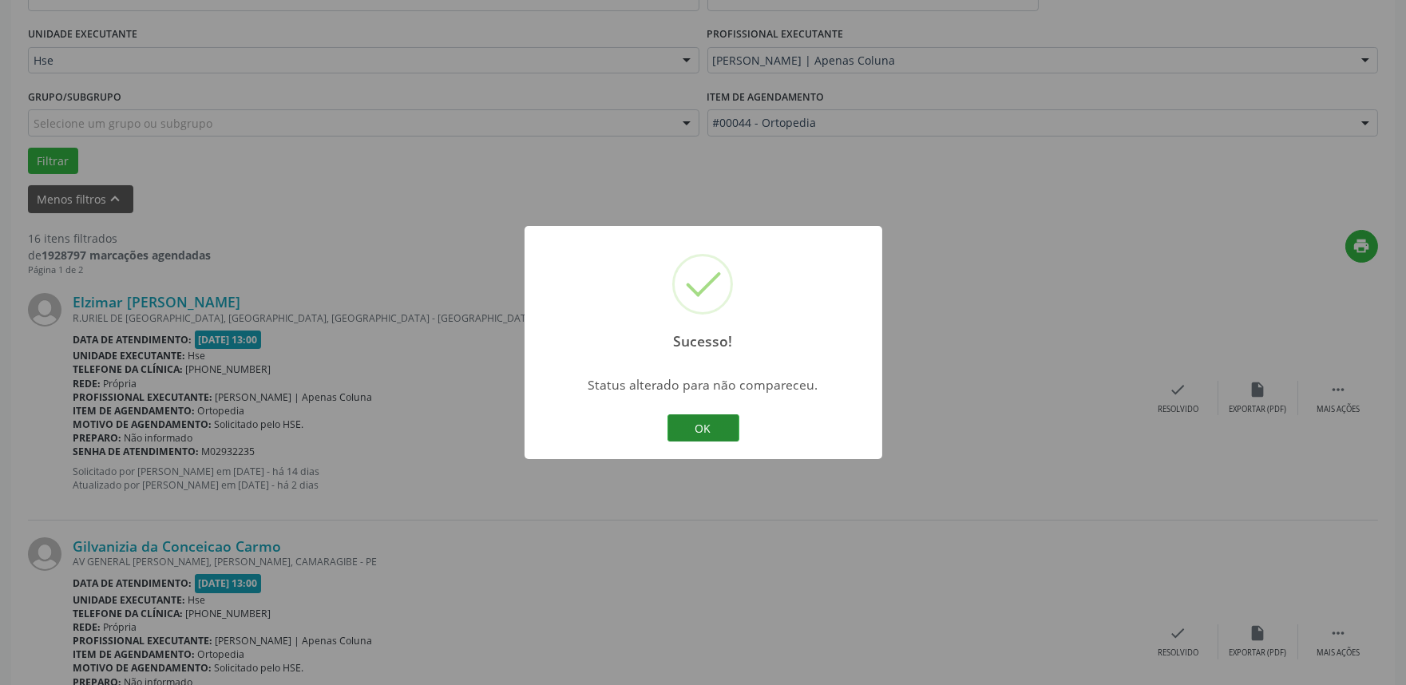
click at [706, 415] on button "OK" at bounding box center [703, 427] width 72 height 27
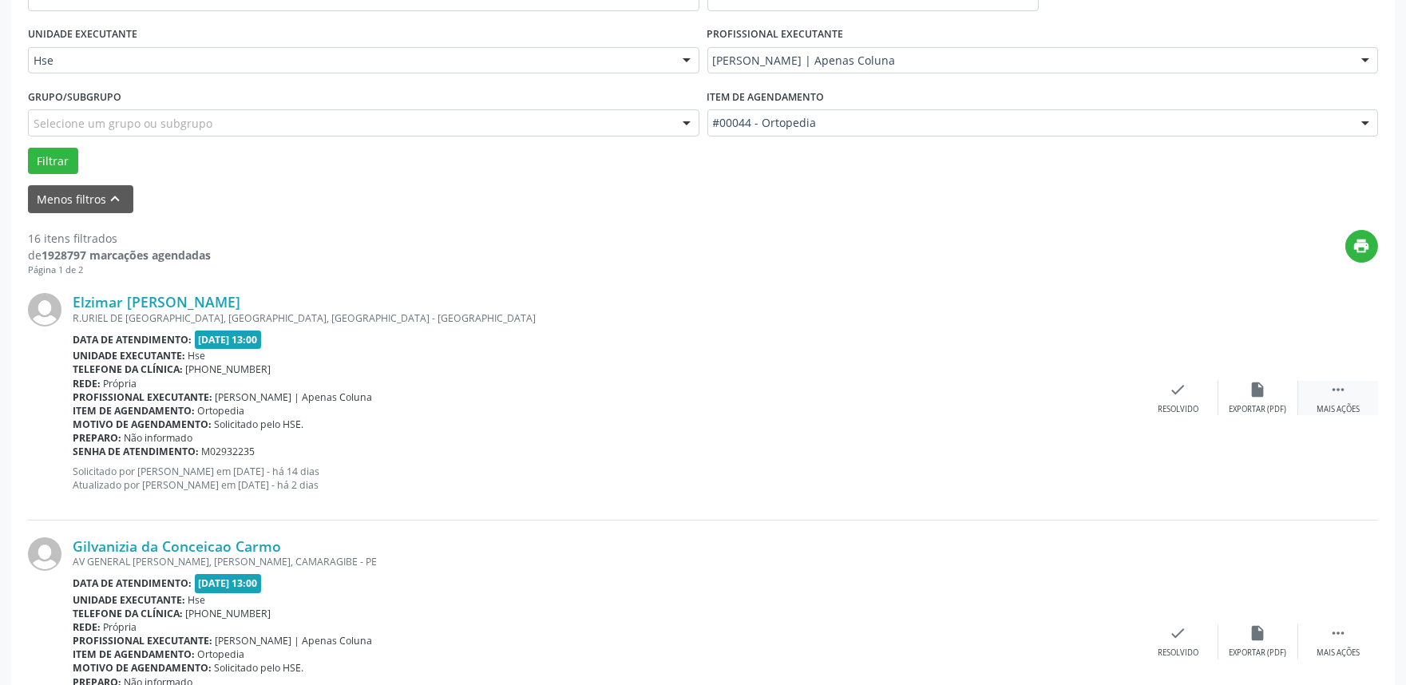
click at [1327, 386] on div " Mais ações" at bounding box center [1338, 398] width 80 height 34
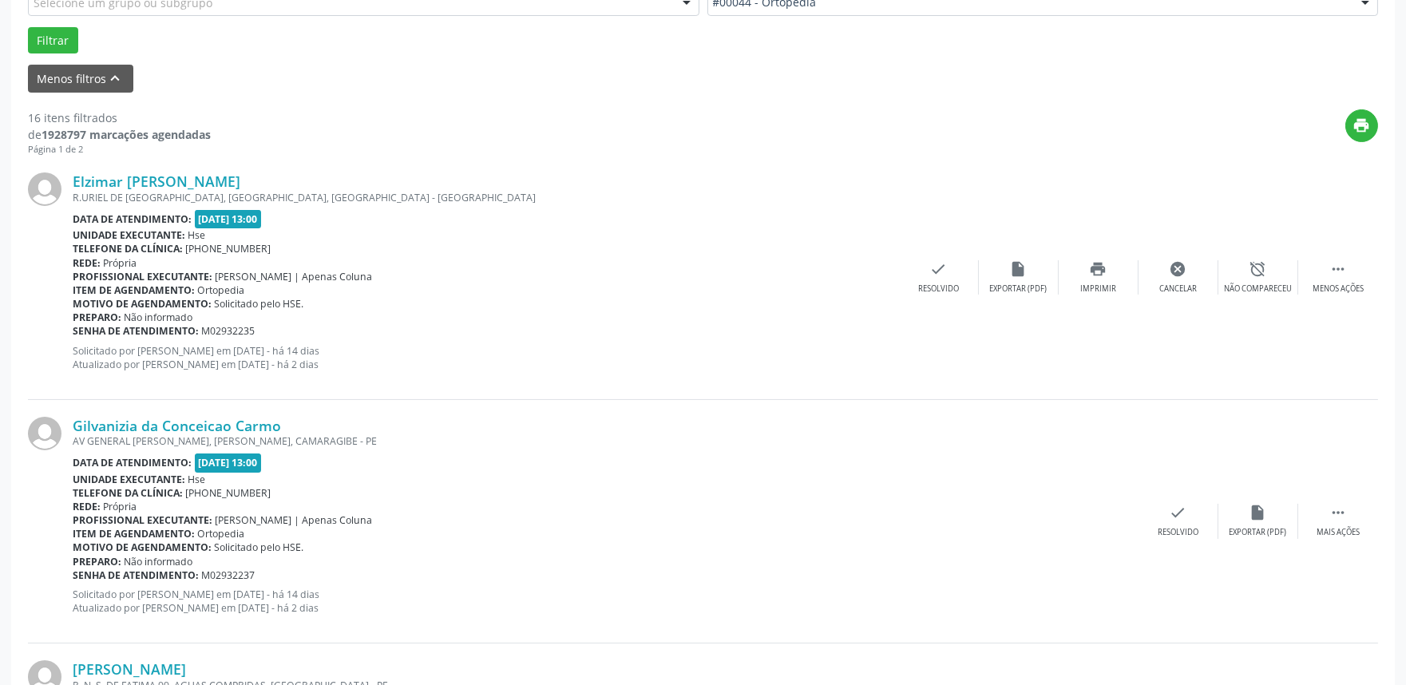
scroll to position [443, 0]
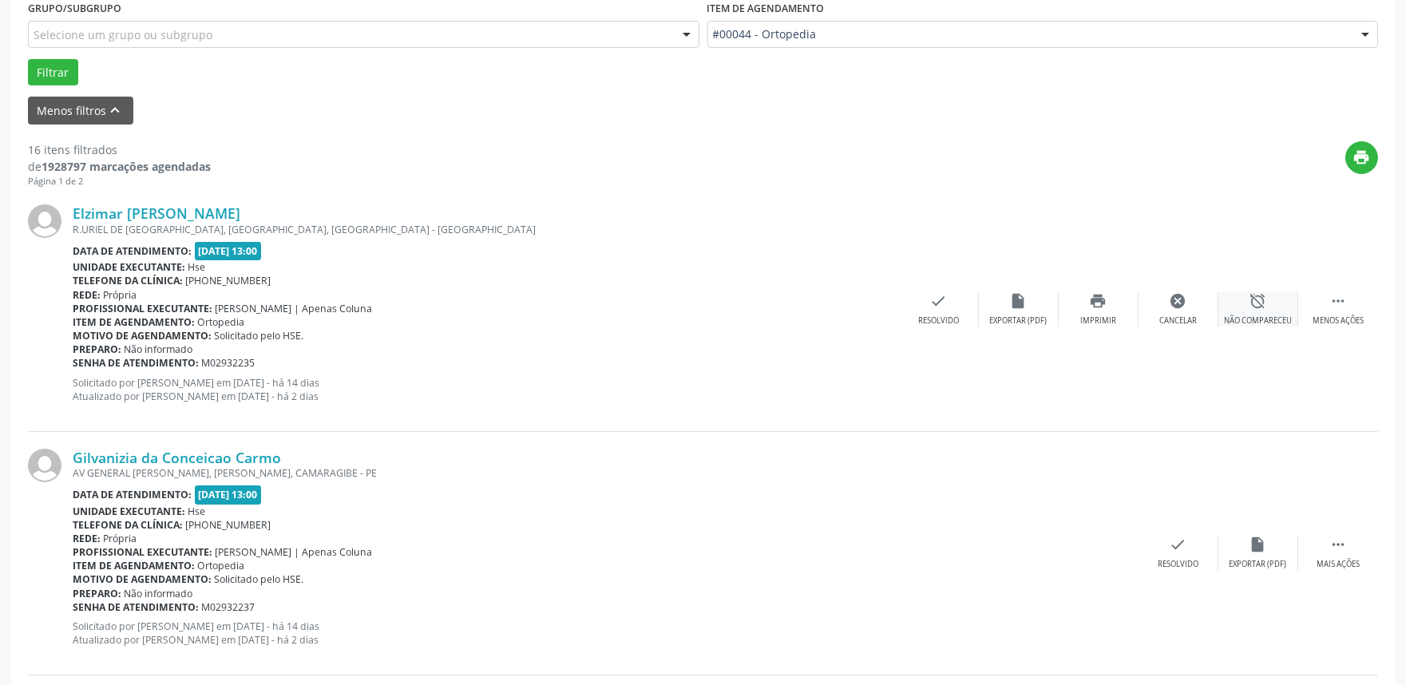
click at [1258, 313] on div "alarm_off Não compareceu" at bounding box center [1258, 309] width 80 height 34
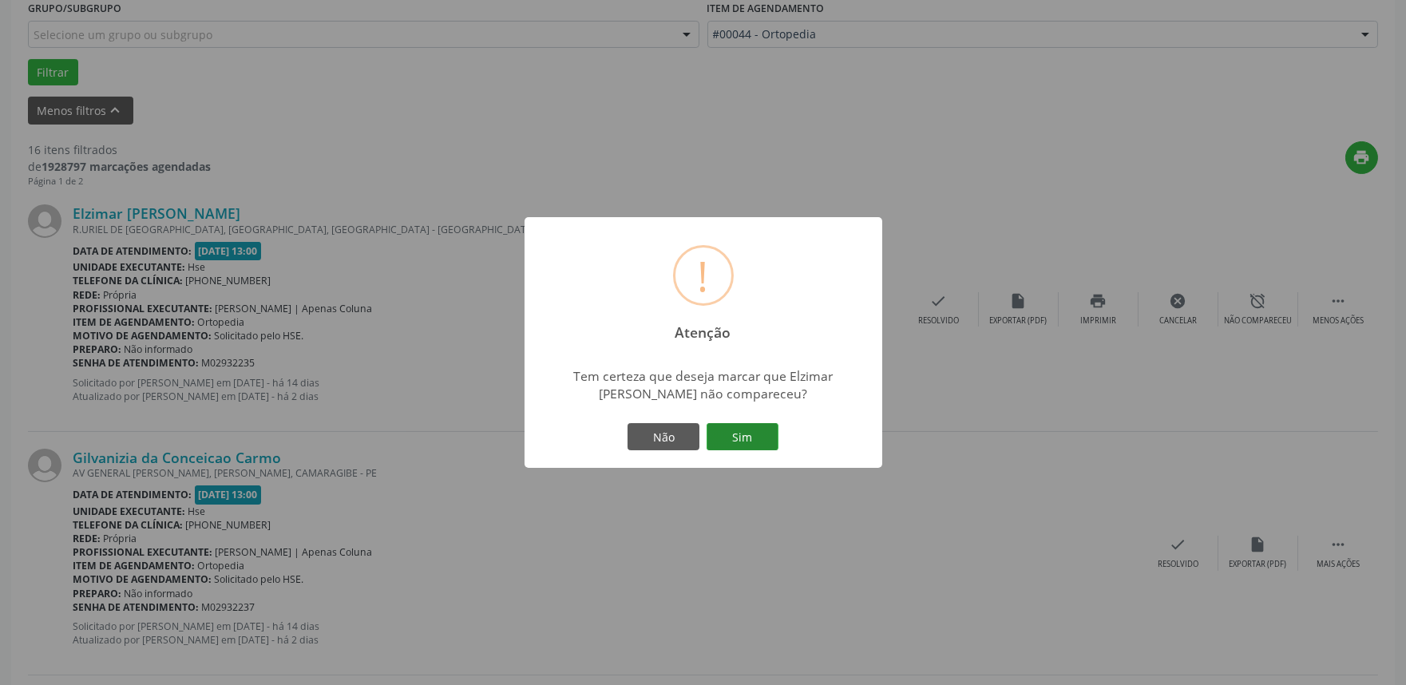
click at [743, 437] on button "Sim" at bounding box center [742, 436] width 72 height 27
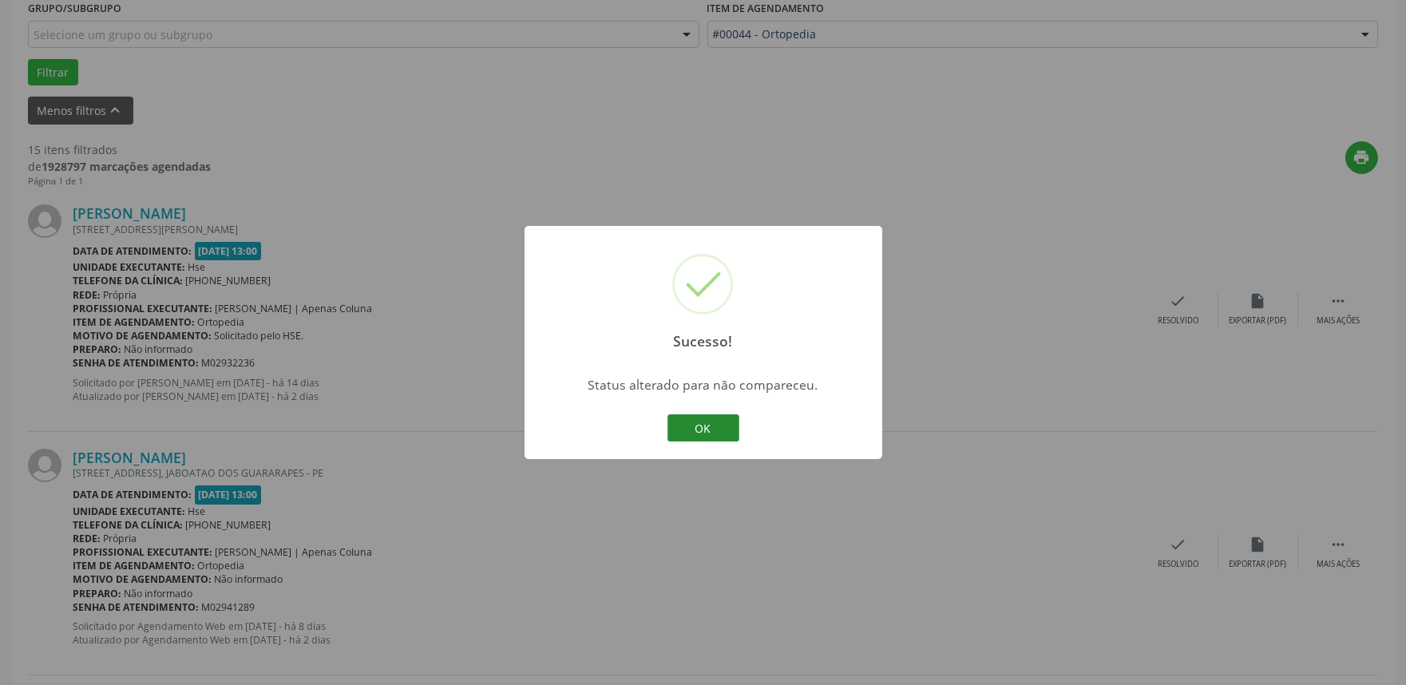
click at [694, 433] on button "OK" at bounding box center [703, 427] width 72 height 27
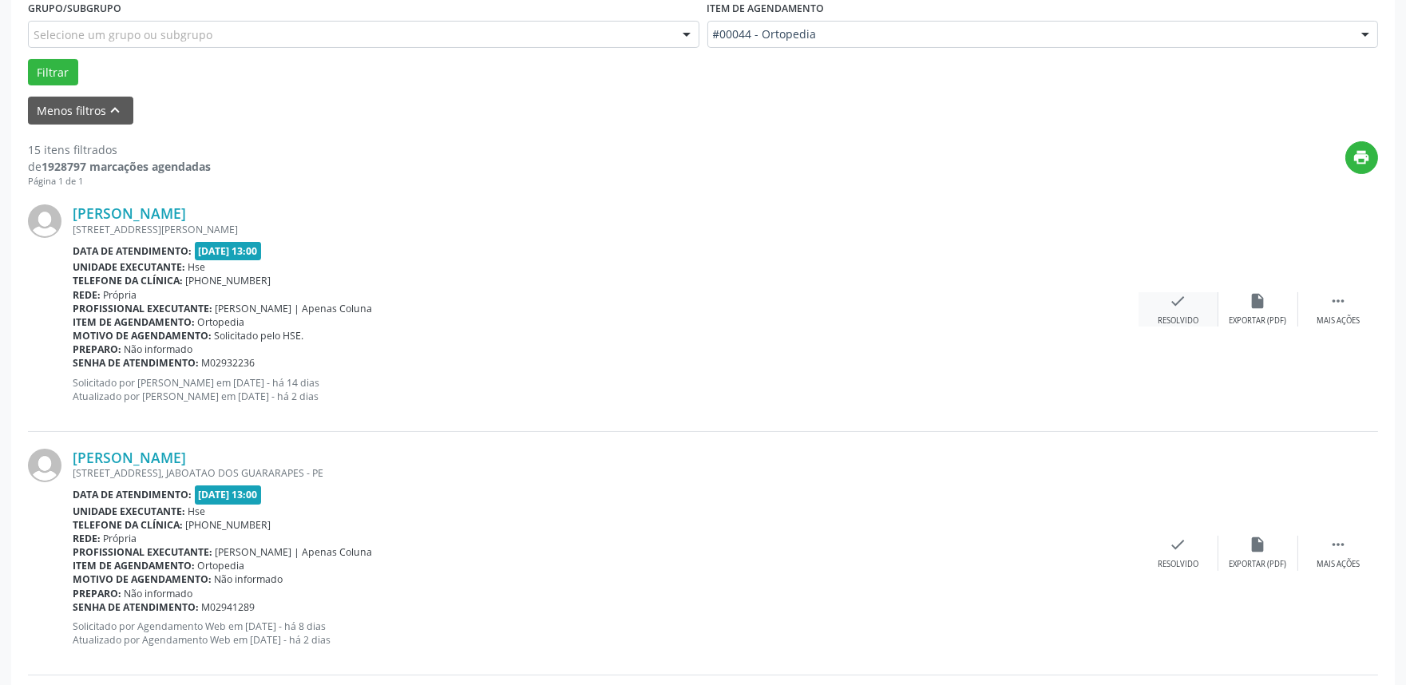
click at [1177, 301] on icon "check" at bounding box center [1178, 301] width 18 height 18
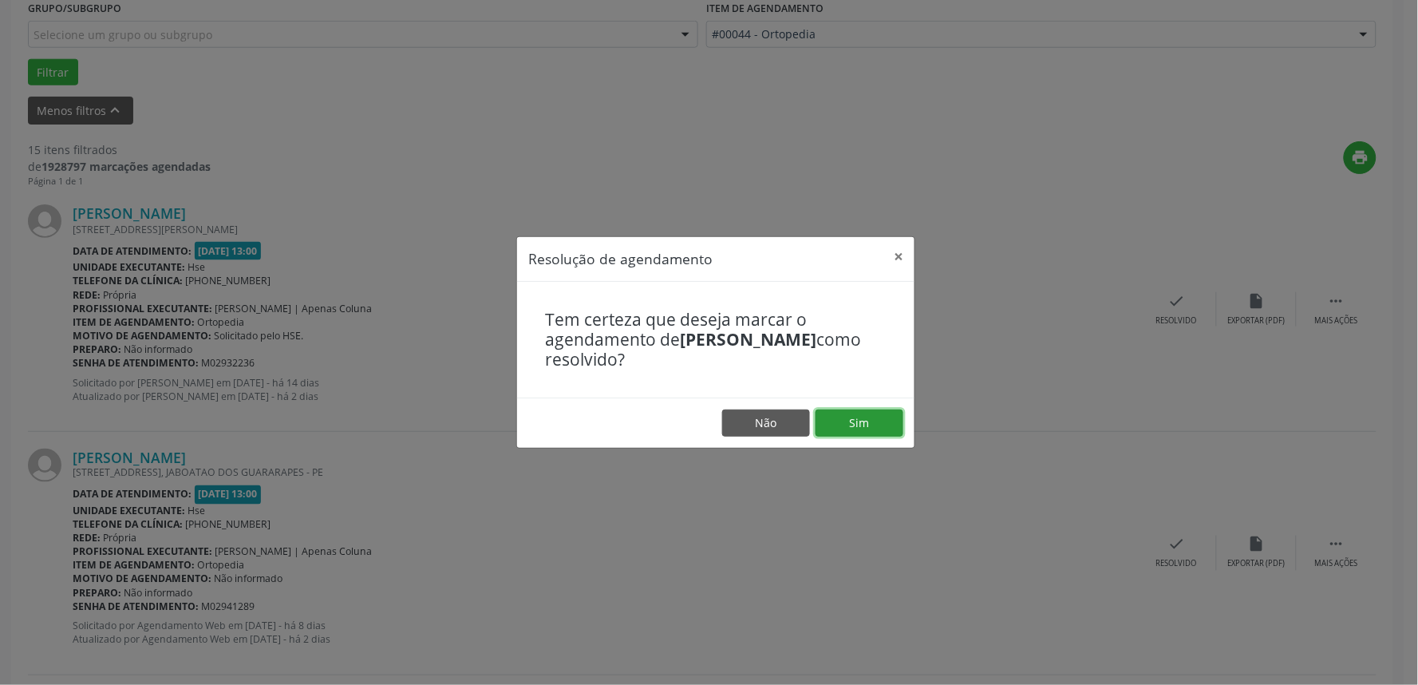
click at [876, 416] on button "Sim" at bounding box center [860, 422] width 88 height 27
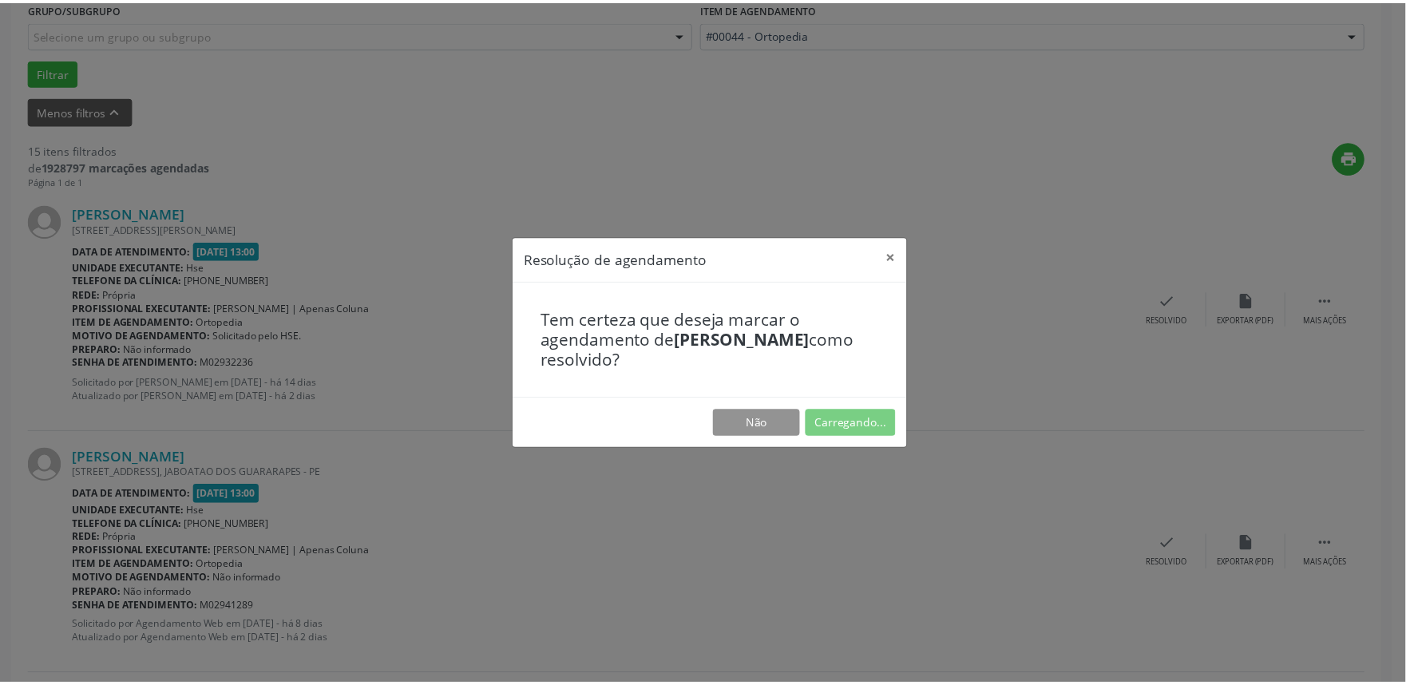
scroll to position [0, 0]
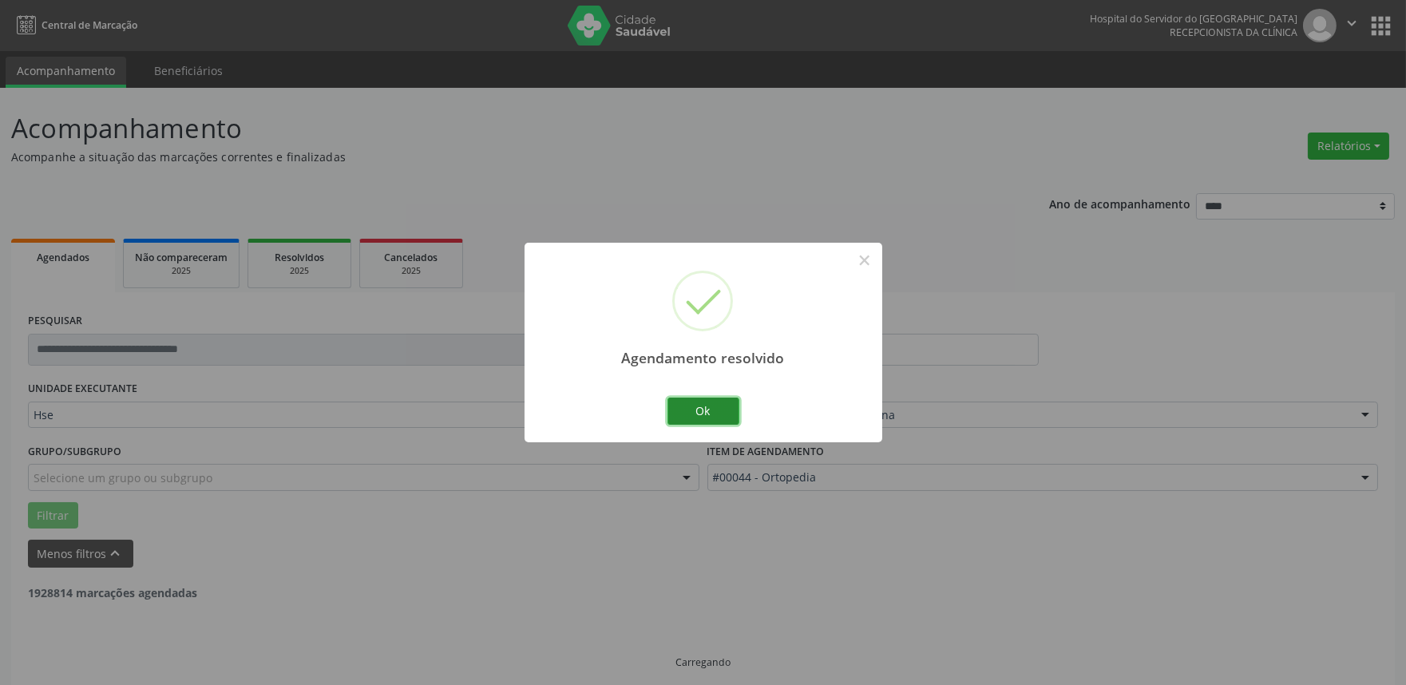
click at [697, 413] on button "Ok" at bounding box center [703, 411] width 72 height 27
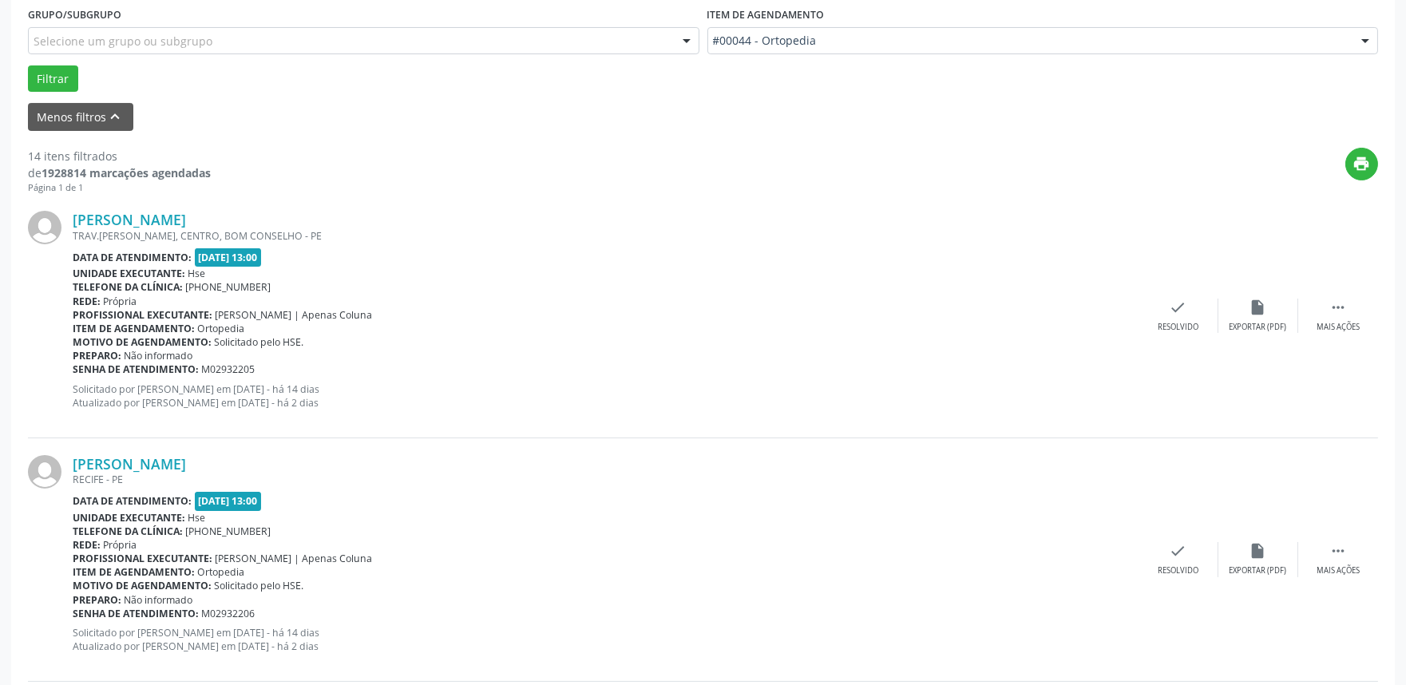
scroll to position [443, 0]
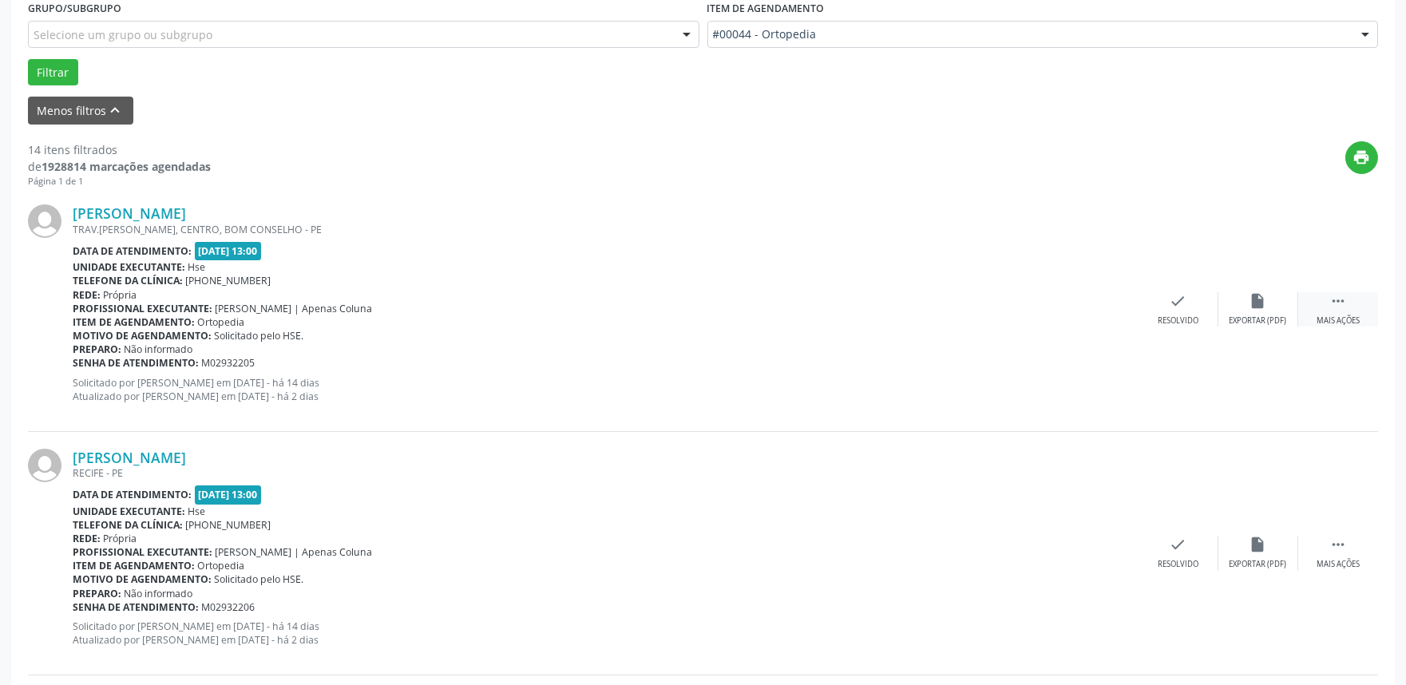
click at [1343, 311] on div " Mais ações" at bounding box center [1338, 309] width 80 height 34
click at [1260, 315] on div "Não compareceu" at bounding box center [1258, 320] width 68 height 11
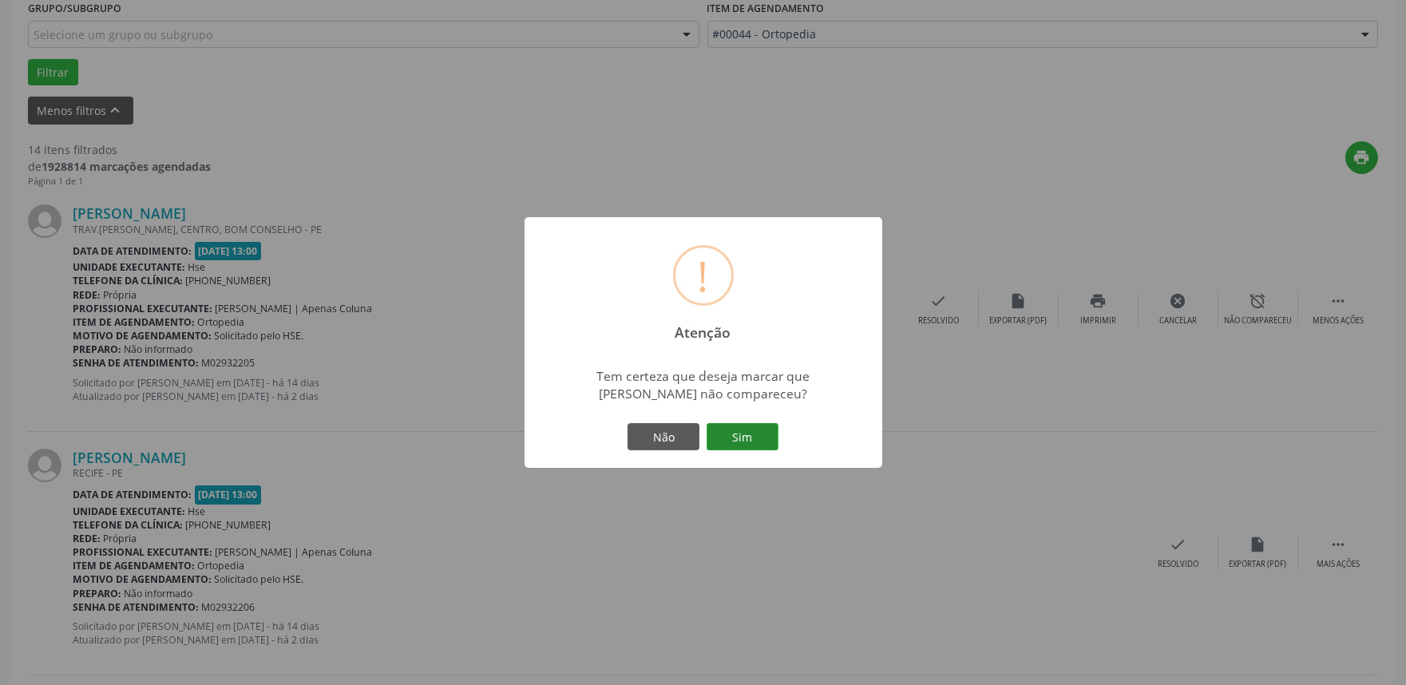
click at [746, 431] on button "Sim" at bounding box center [742, 436] width 72 height 27
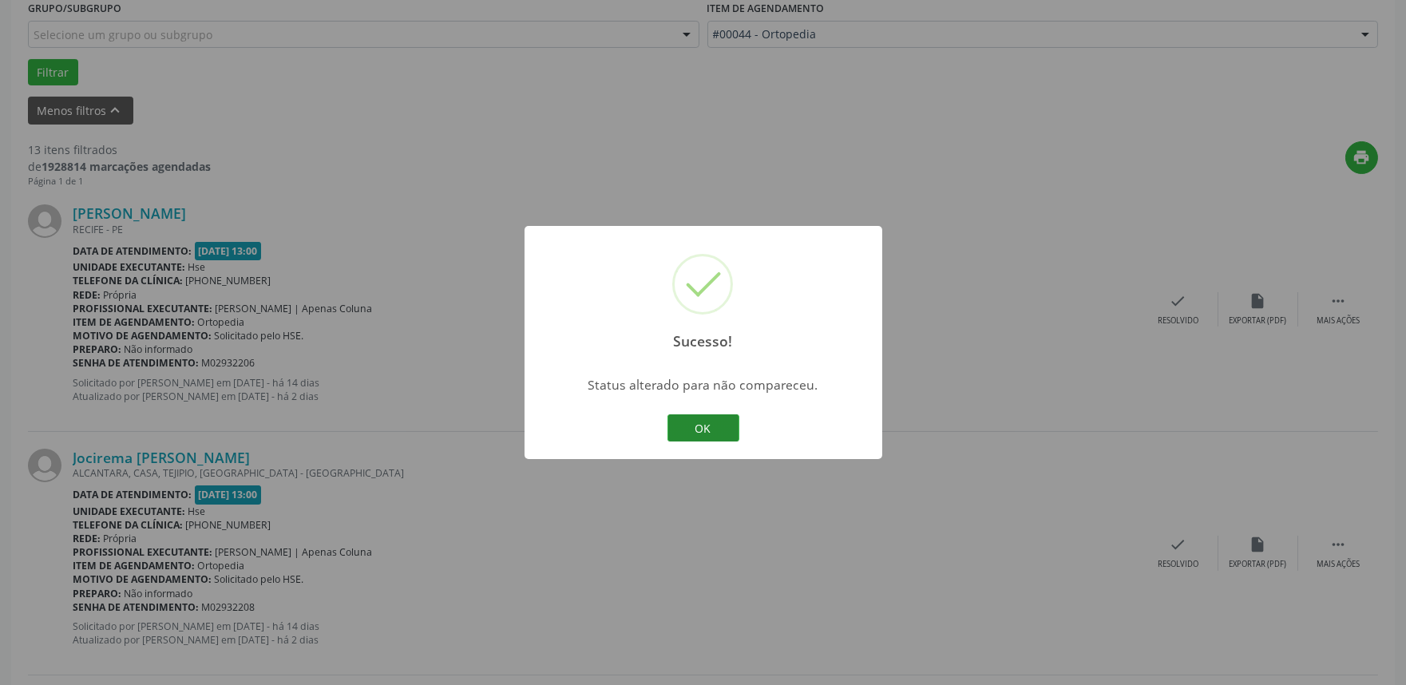
click at [706, 424] on button "OK" at bounding box center [703, 427] width 72 height 27
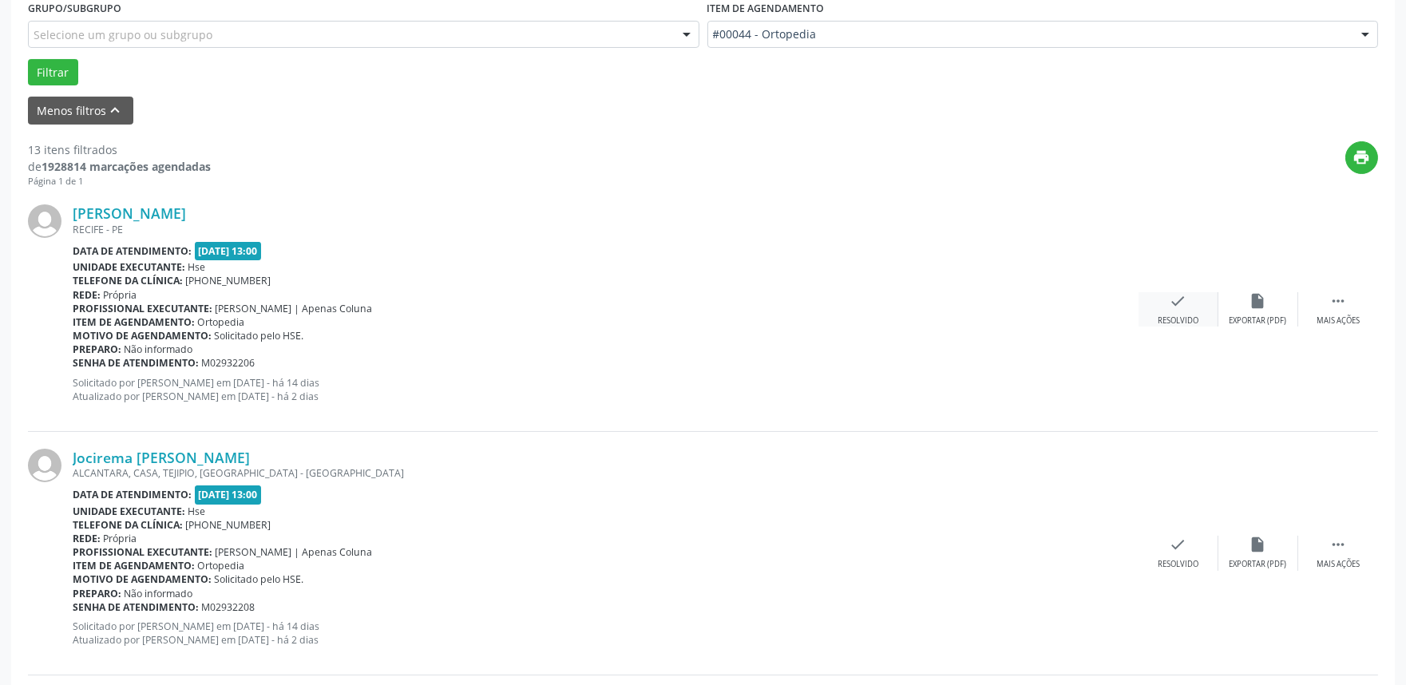
click at [1183, 315] on div "Resolvido" at bounding box center [1177, 320] width 41 height 11
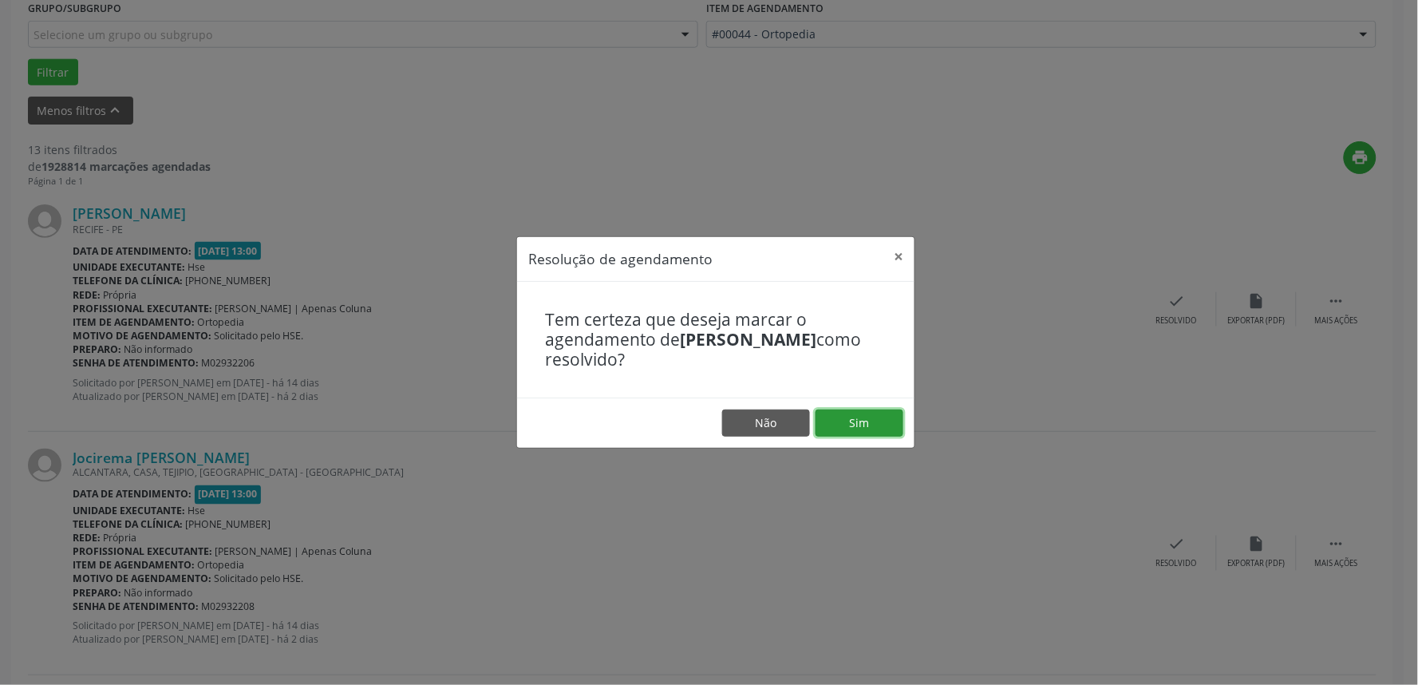
click at [851, 419] on button "Sim" at bounding box center [860, 422] width 88 height 27
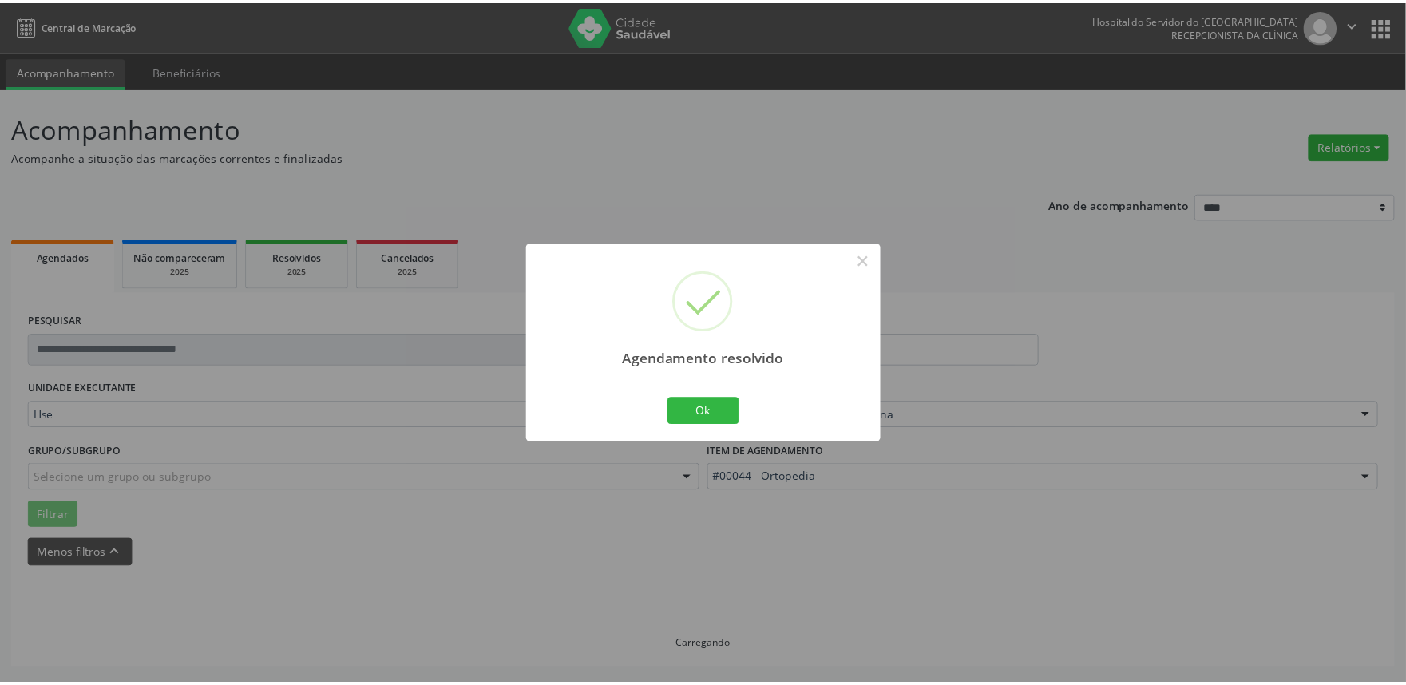
scroll to position [0, 0]
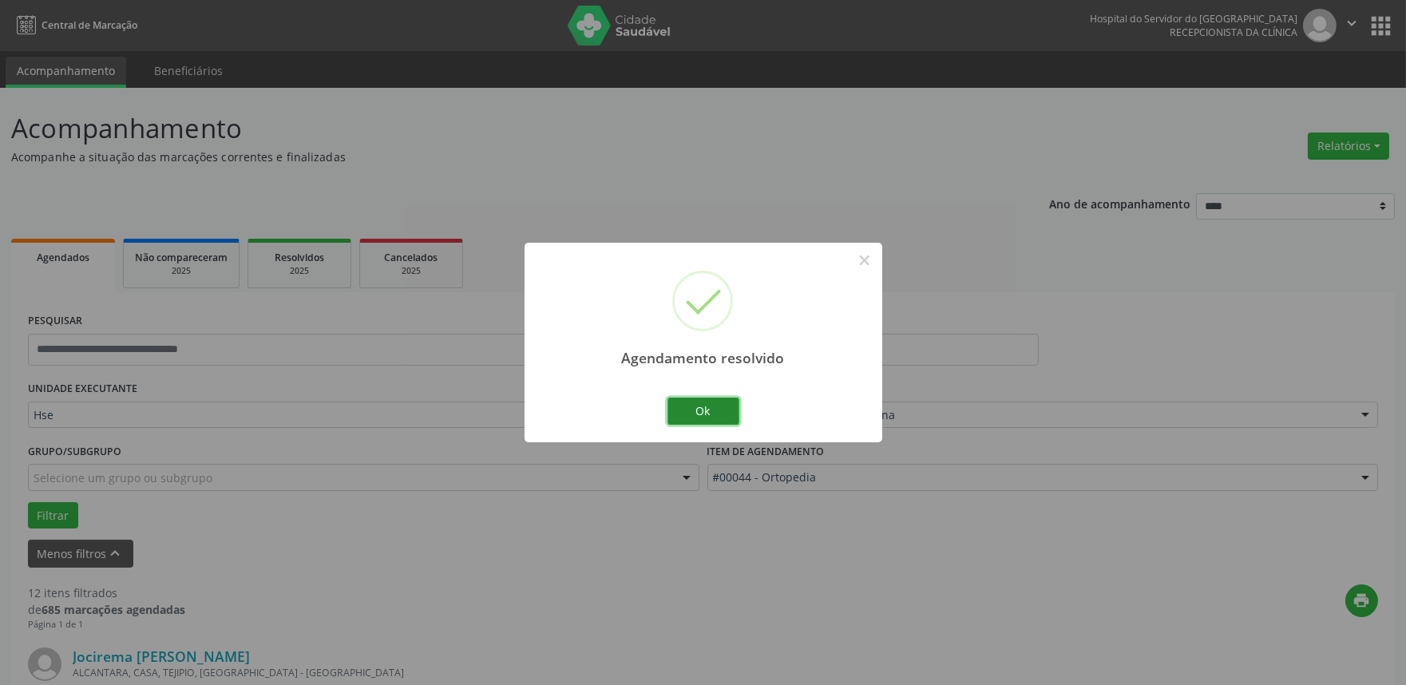
click at [710, 402] on button "Ok" at bounding box center [703, 411] width 72 height 27
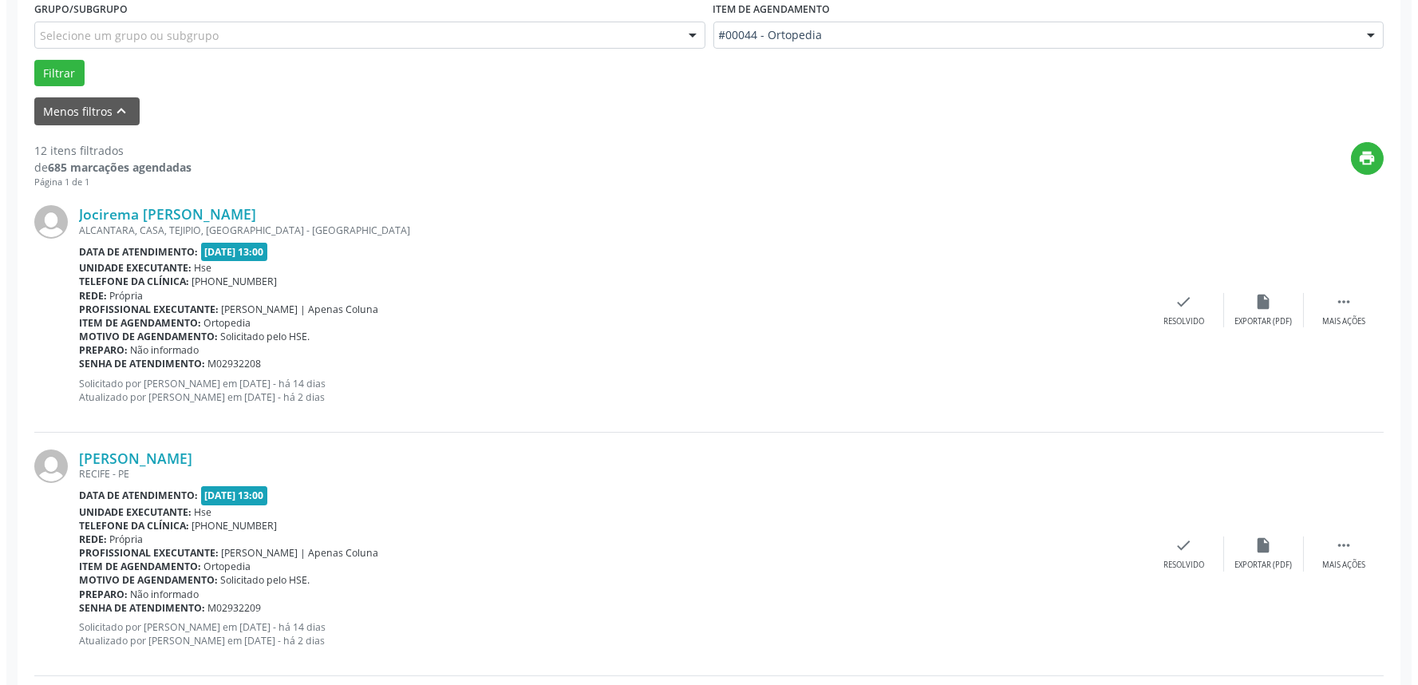
scroll to position [443, 0]
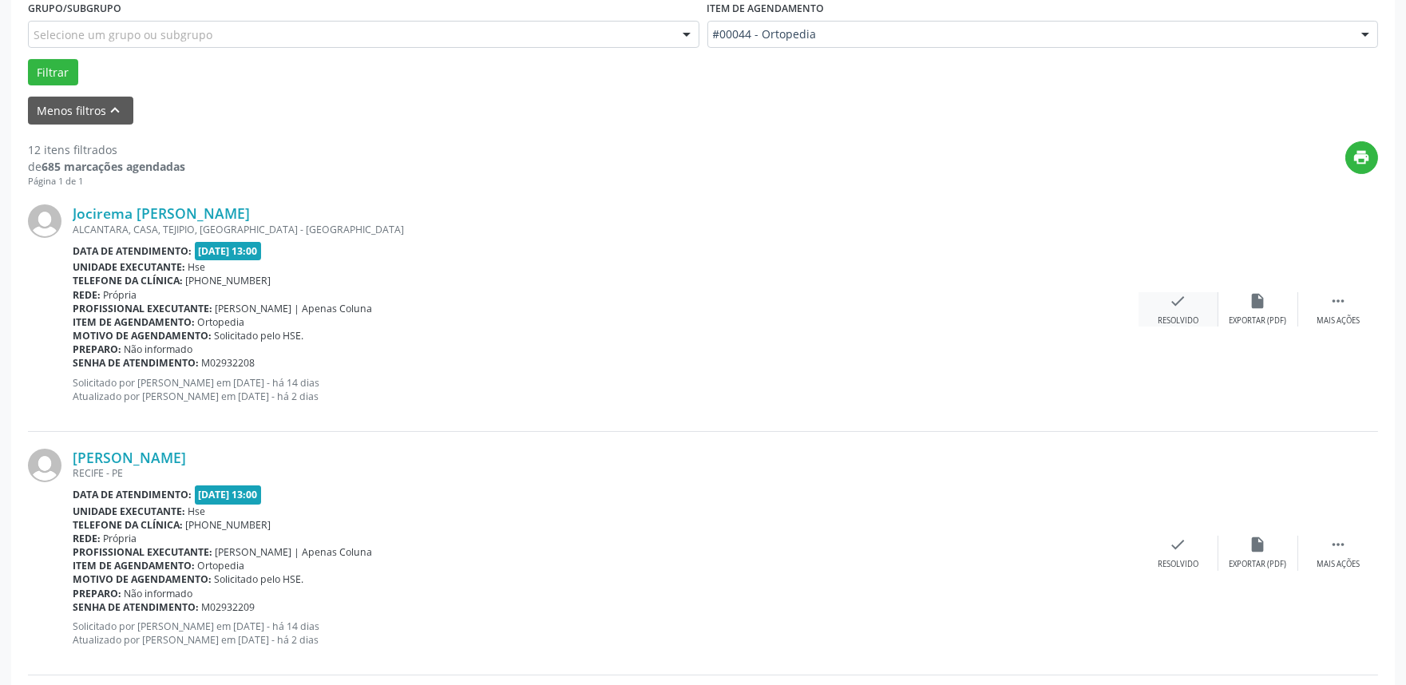
click at [1181, 310] on div "check Resolvido" at bounding box center [1178, 309] width 80 height 34
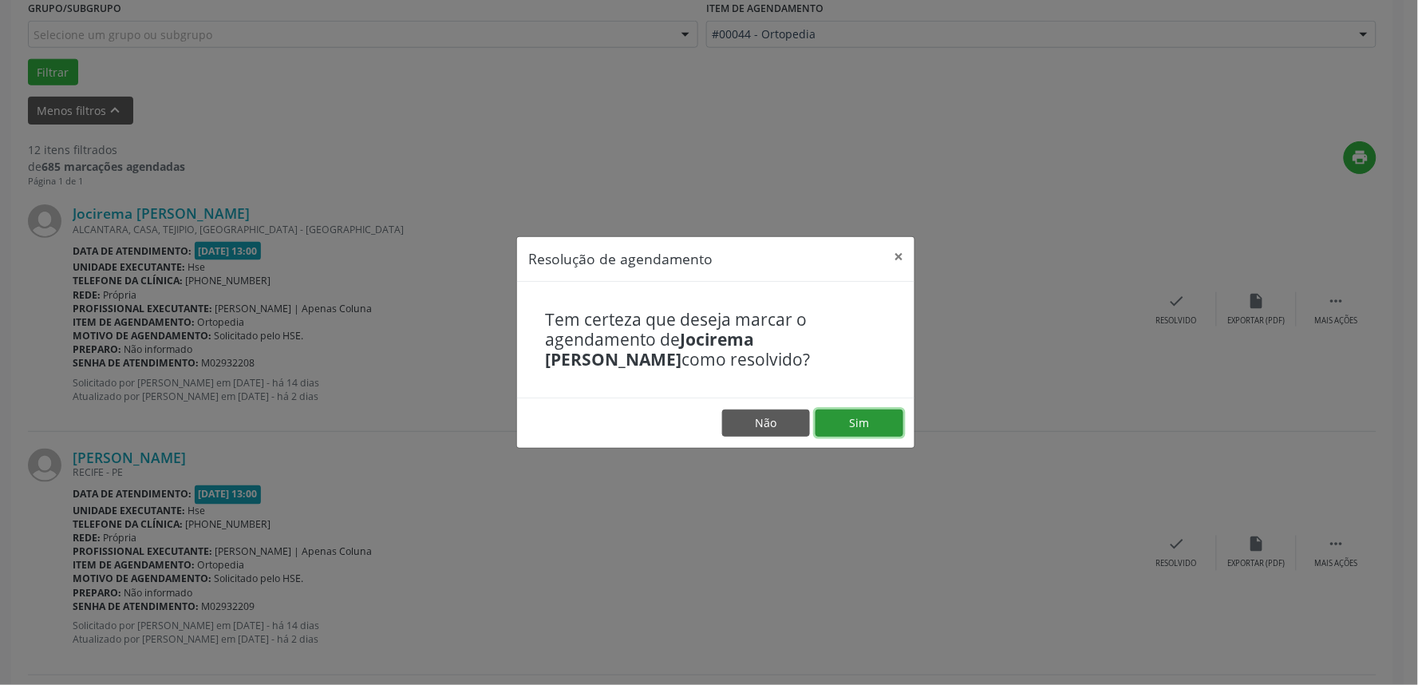
click at [868, 419] on button "Sim" at bounding box center [860, 422] width 88 height 27
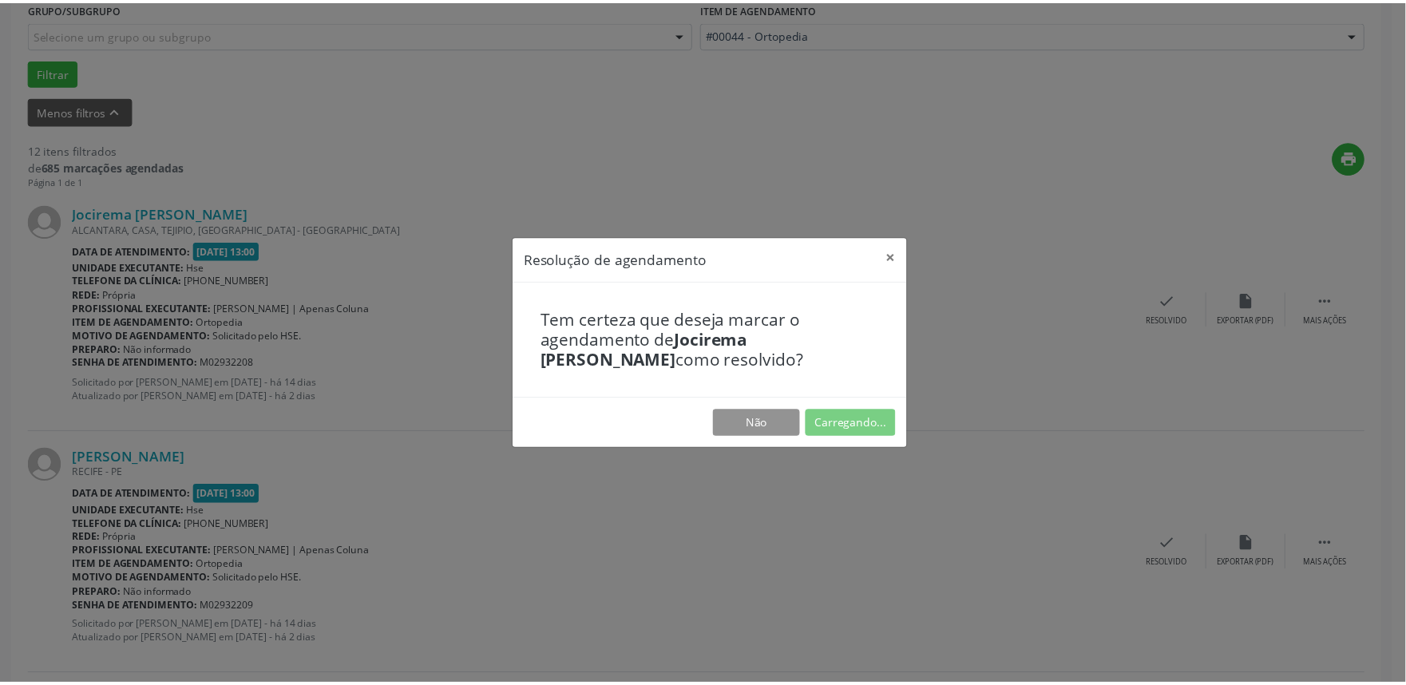
scroll to position [0, 0]
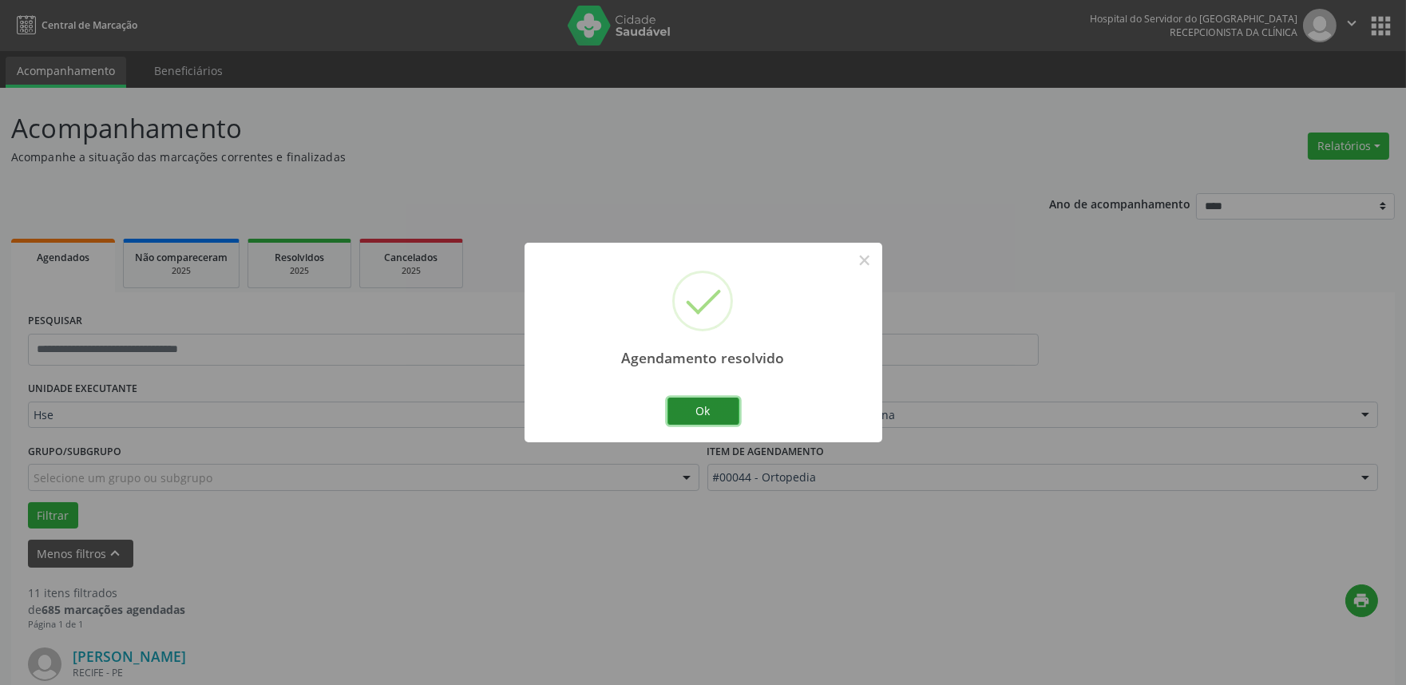
click at [694, 410] on button "Ok" at bounding box center [703, 411] width 72 height 27
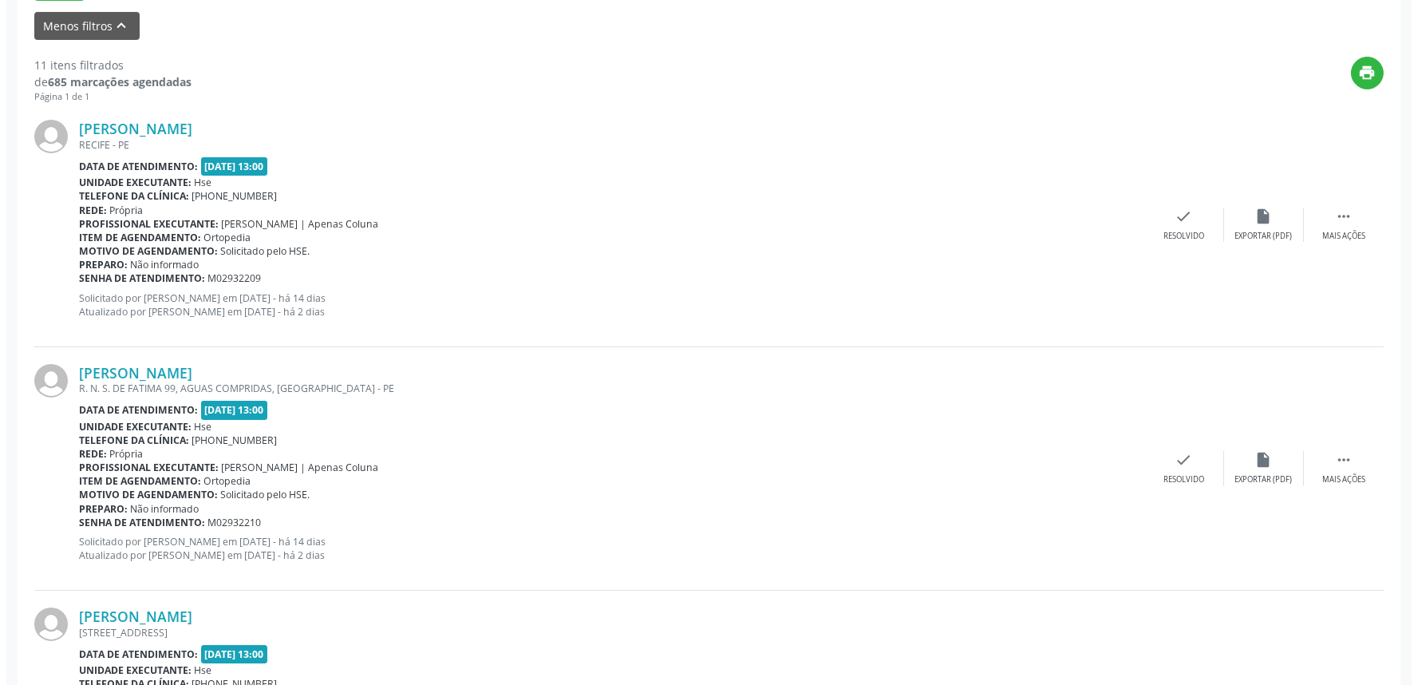
scroll to position [532, 0]
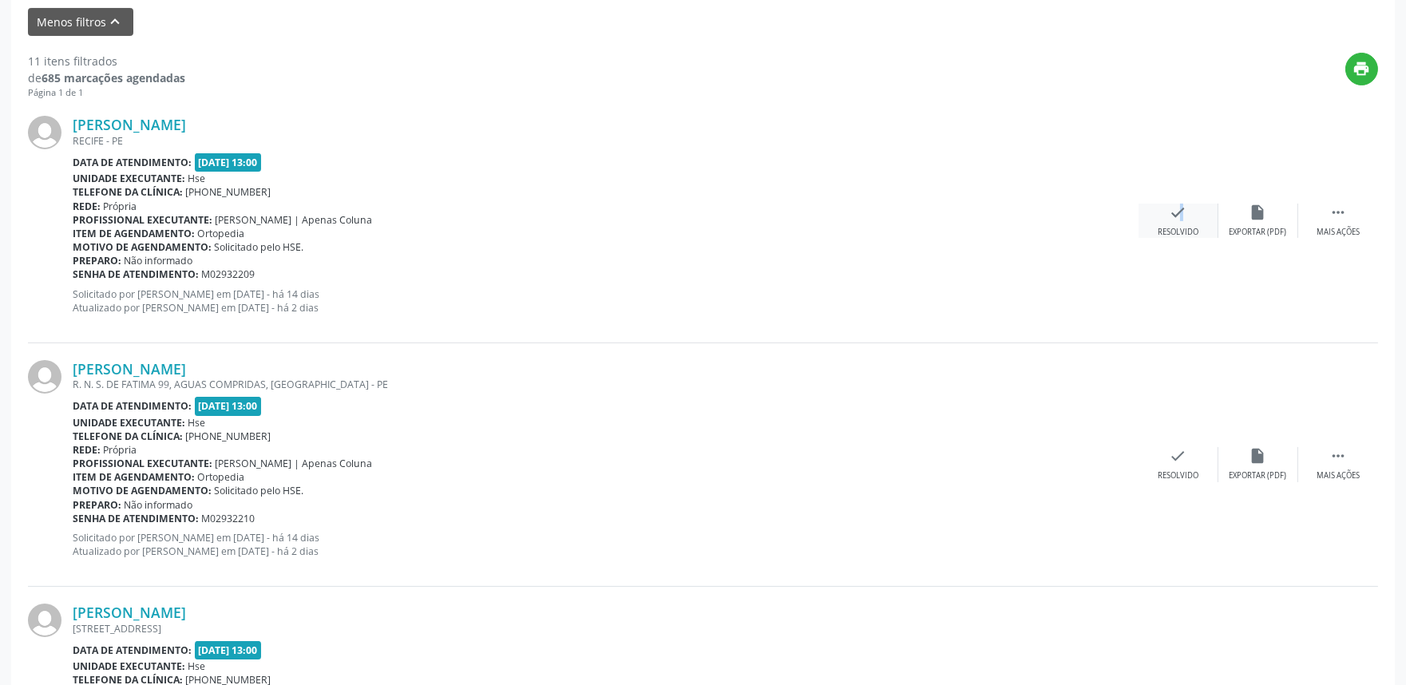
drag, startPoint x: 1161, startPoint y: 210, endPoint x: 1174, endPoint y: 212, distance: 12.9
click at [1174, 212] on div "check Resolvido" at bounding box center [1178, 221] width 80 height 34
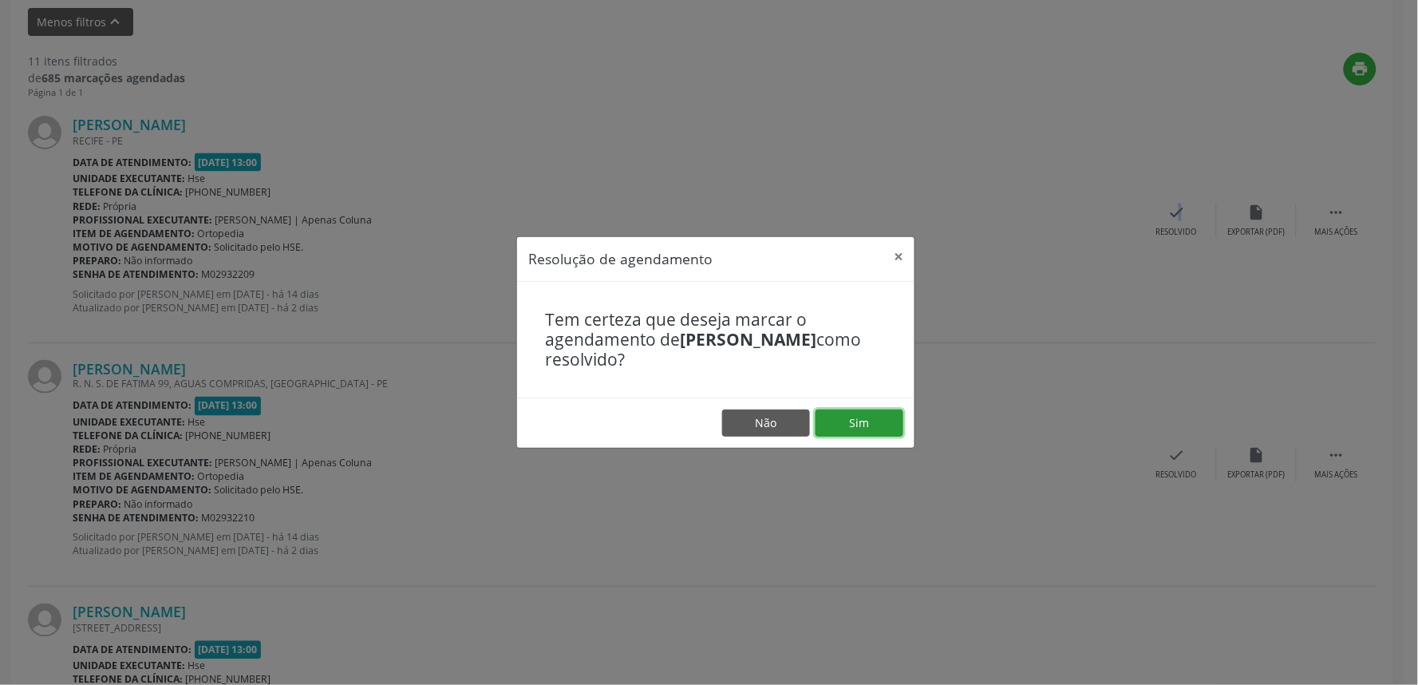
click at [858, 425] on button "Sim" at bounding box center [860, 422] width 88 height 27
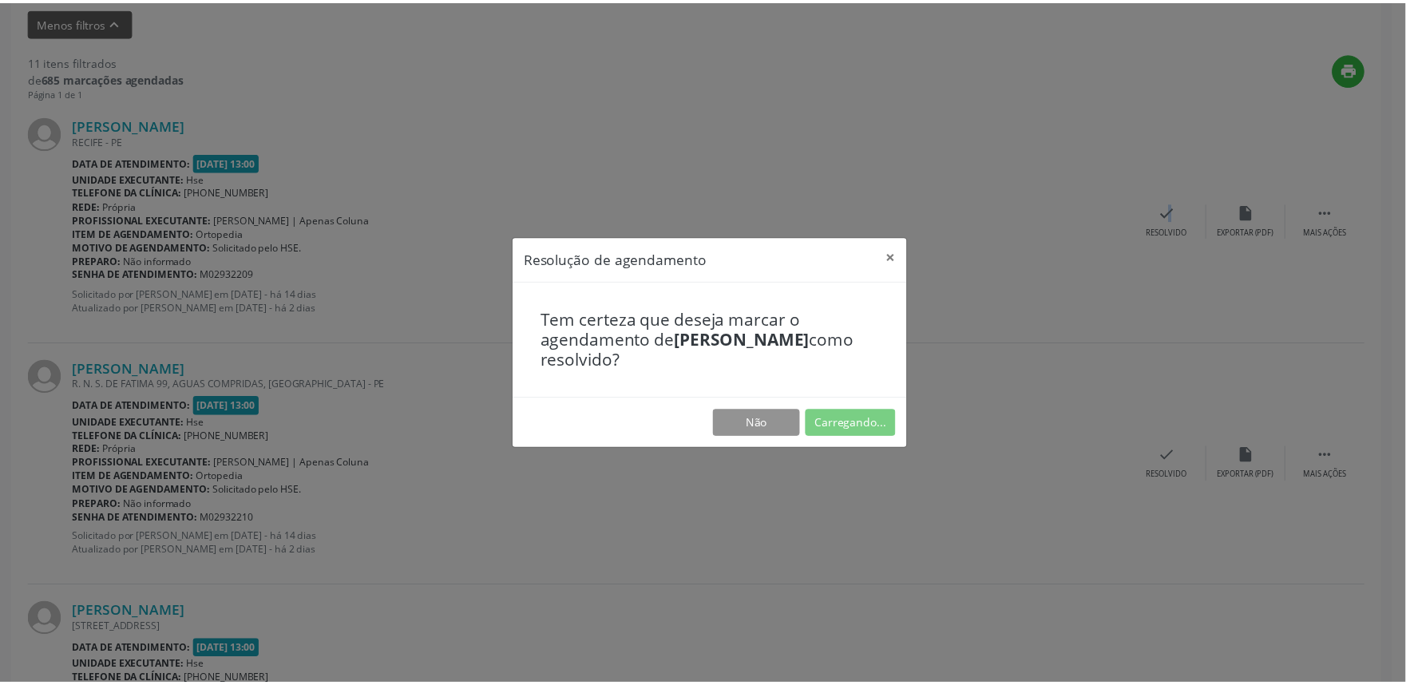
scroll to position [0, 0]
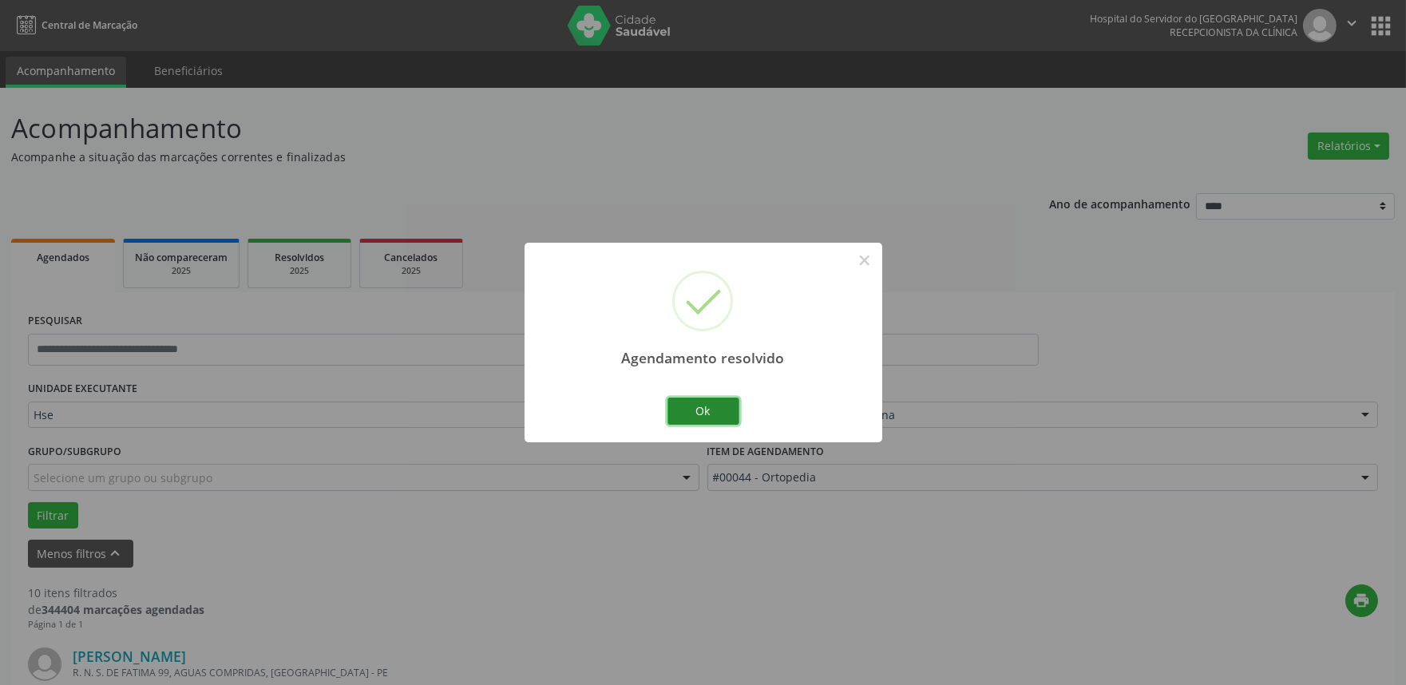
click at [691, 413] on button "Ok" at bounding box center [703, 411] width 72 height 27
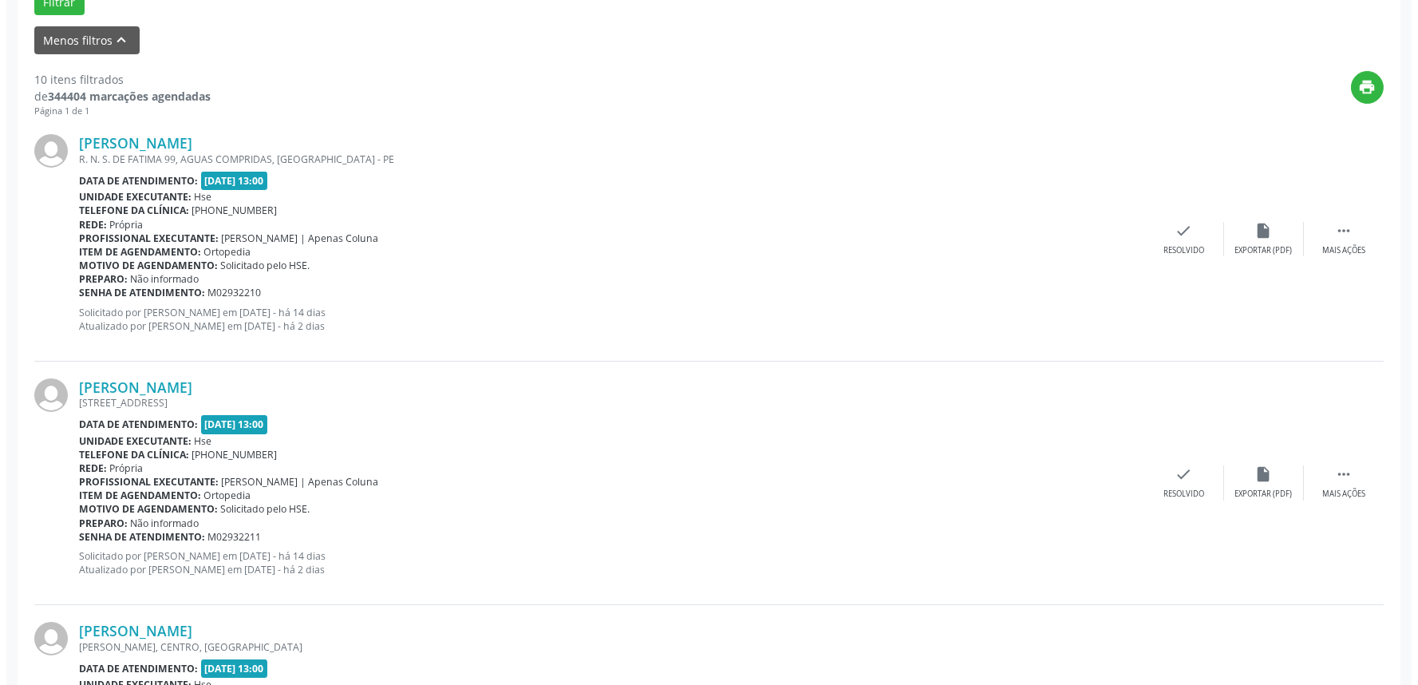
scroll to position [532, 0]
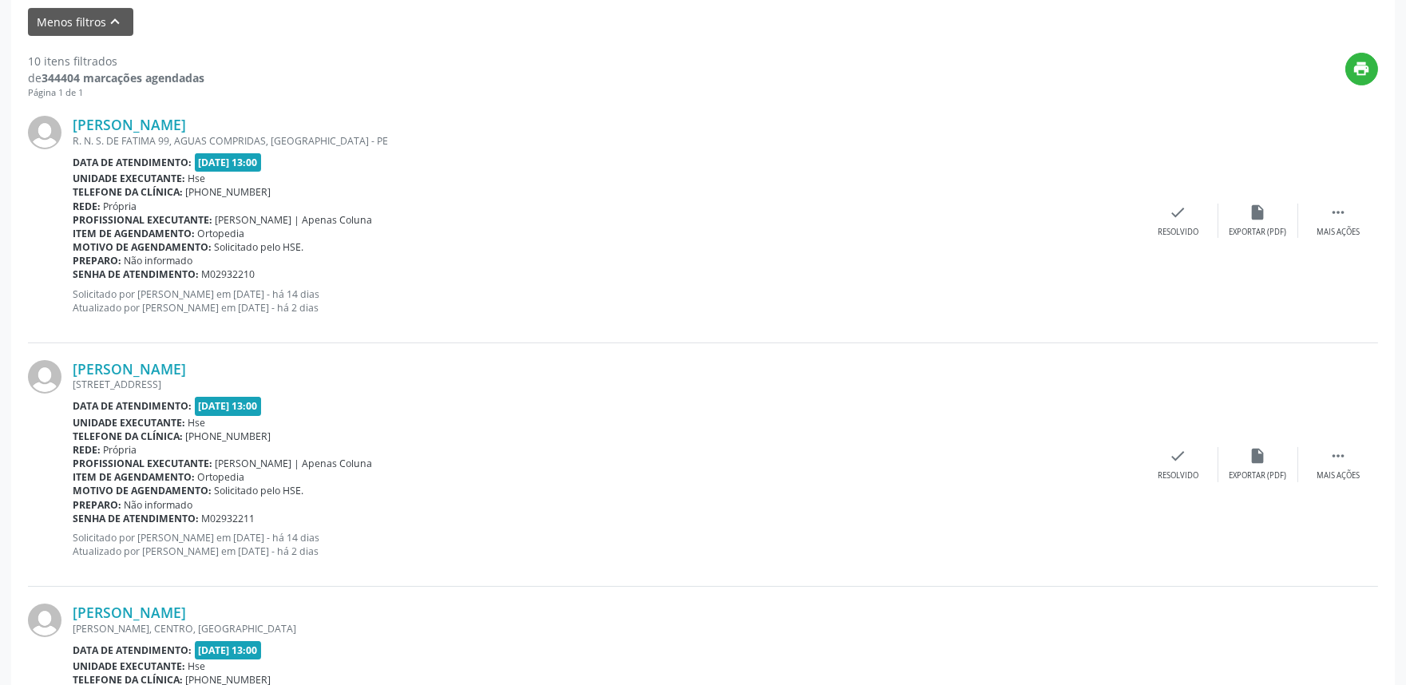
click at [1185, 238] on div "Maria Gomes de Lira R. N. S. DE FATIMA 99, AGUAS COMPRIDAS, RECIFE - PE Data de…" at bounding box center [703, 220] width 1350 height 243
click at [1181, 224] on div "check Resolvido" at bounding box center [1178, 221] width 80 height 34
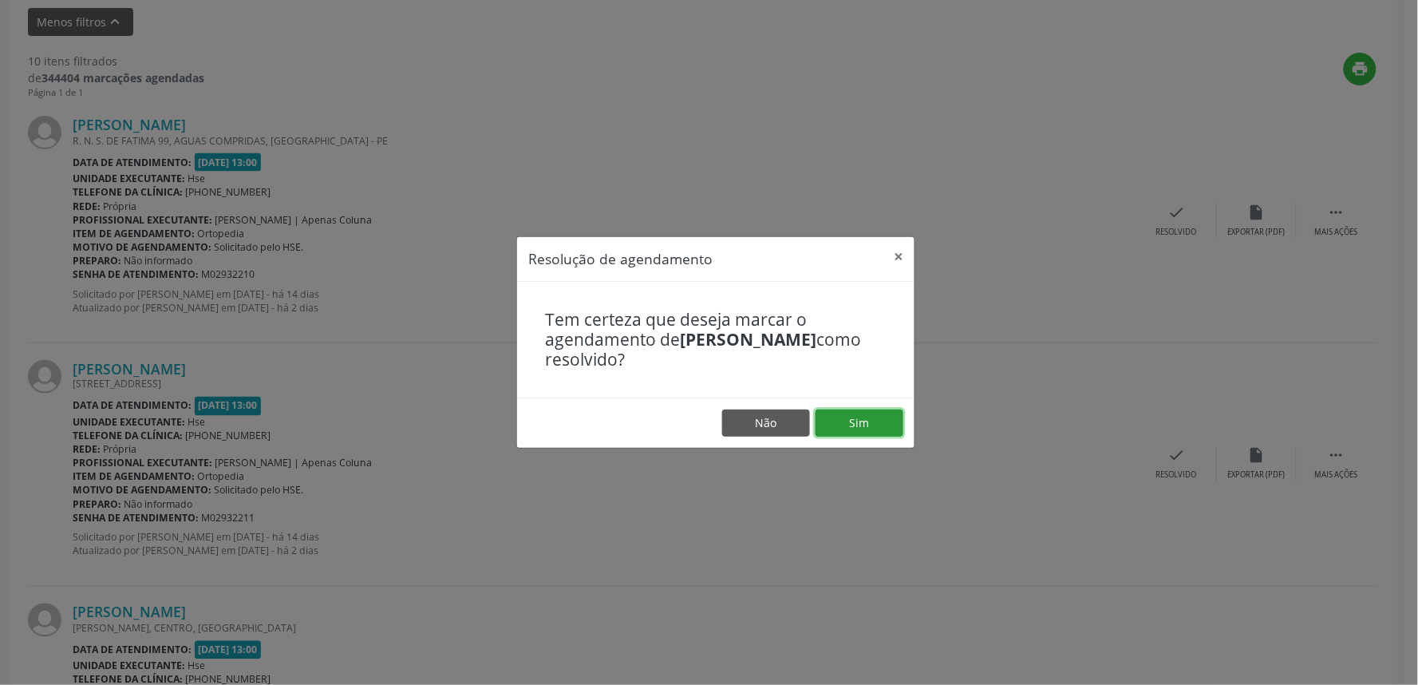
click at [854, 424] on button "Sim" at bounding box center [860, 422] width 88 height 27
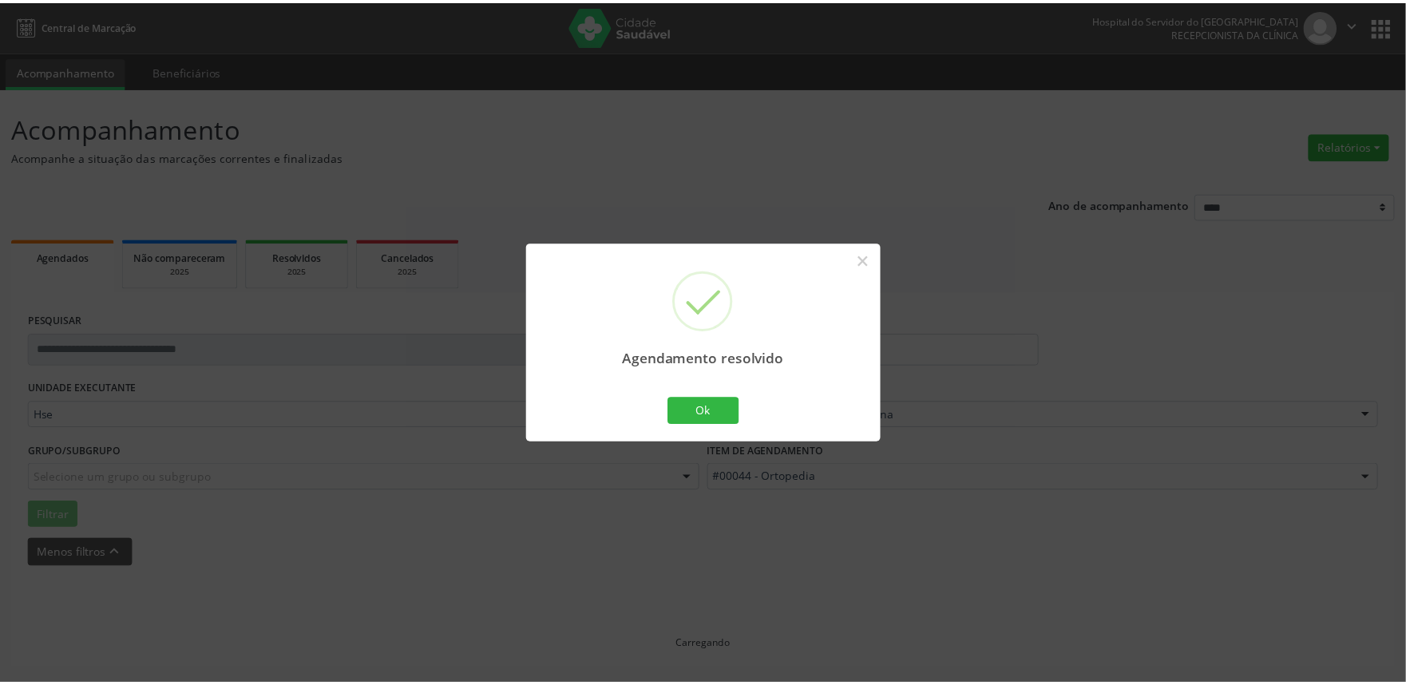
scroll to position [0, 0]
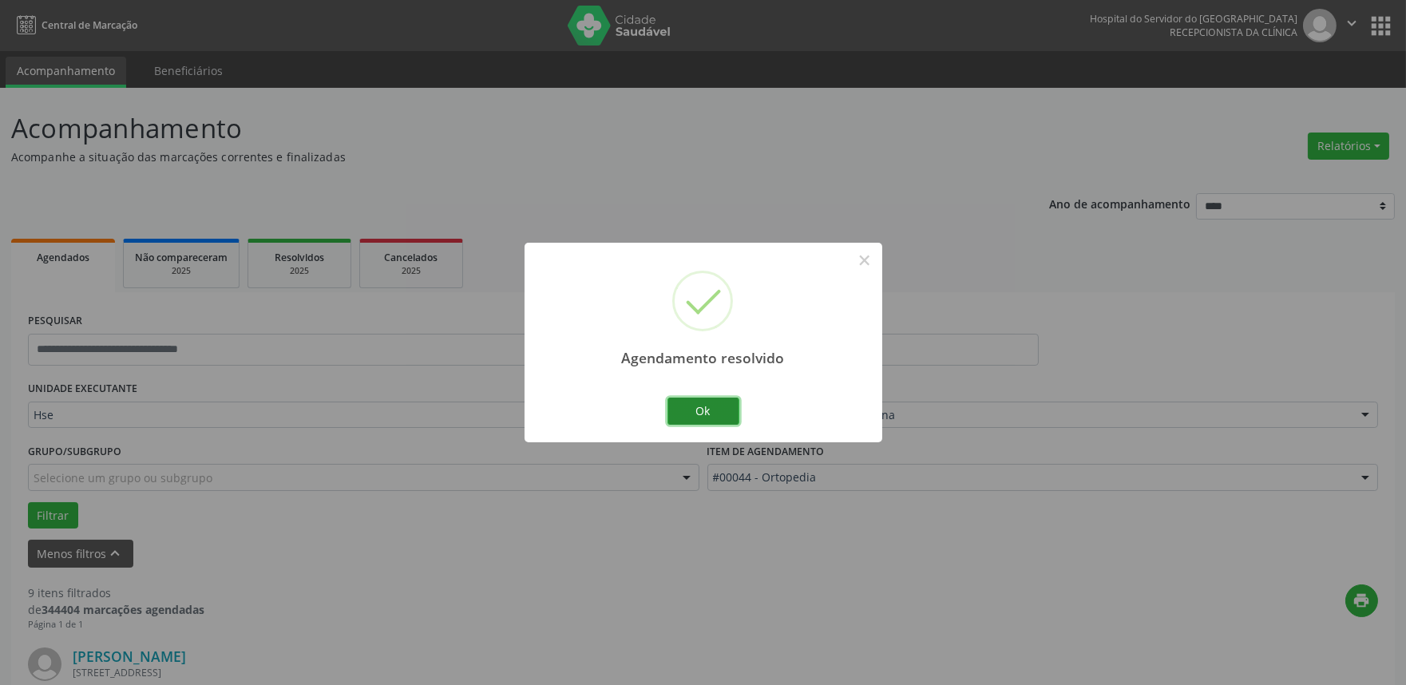
click at [711, 403] on button "Ok" at bounding box center [703, 411] width 72 height 27
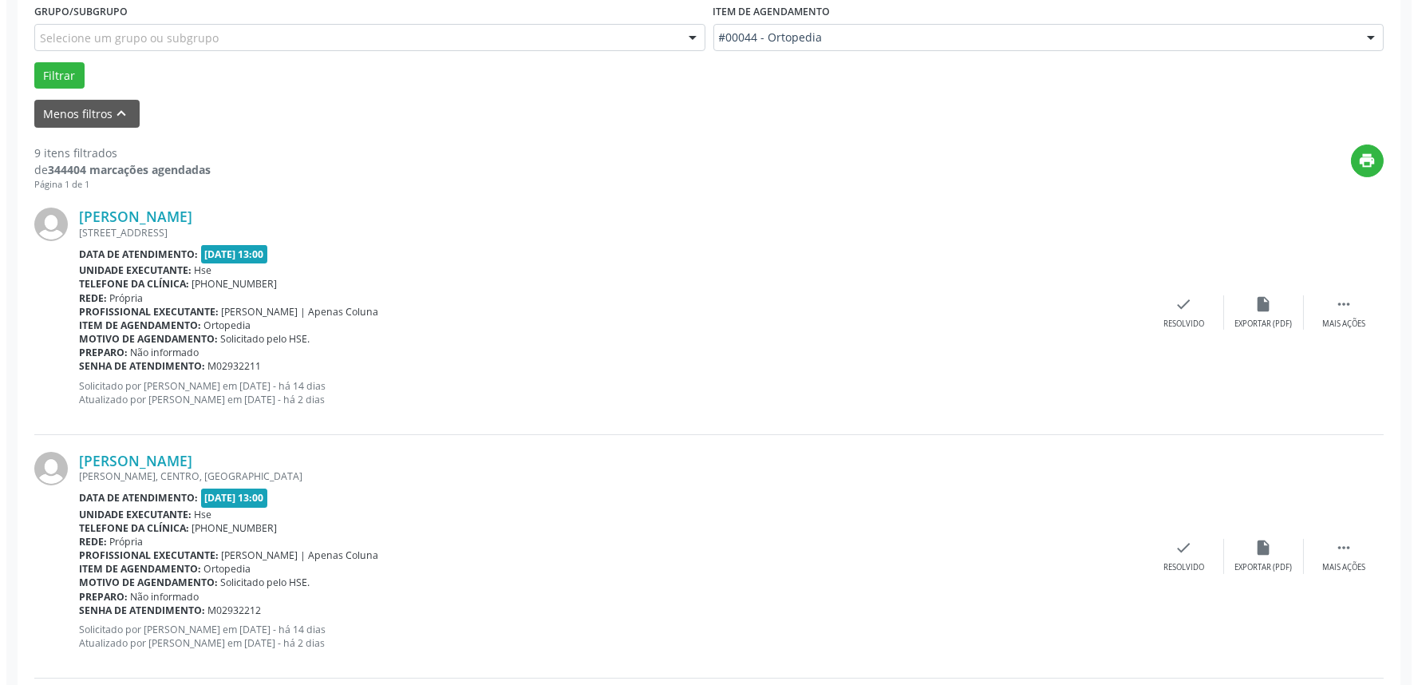
scroll to position [443, 0]
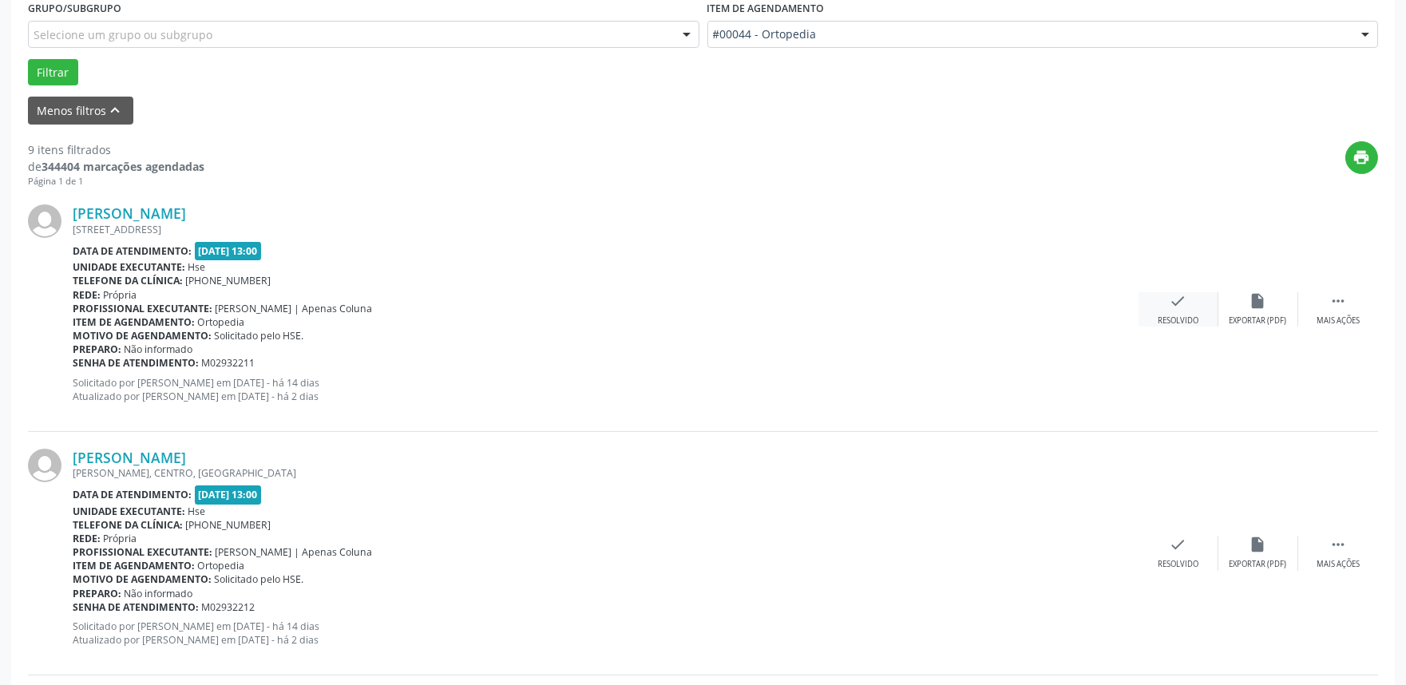
click at [1192, 315] on div "Resolvido" at bounding box center [1177, 320] width 41 height 11
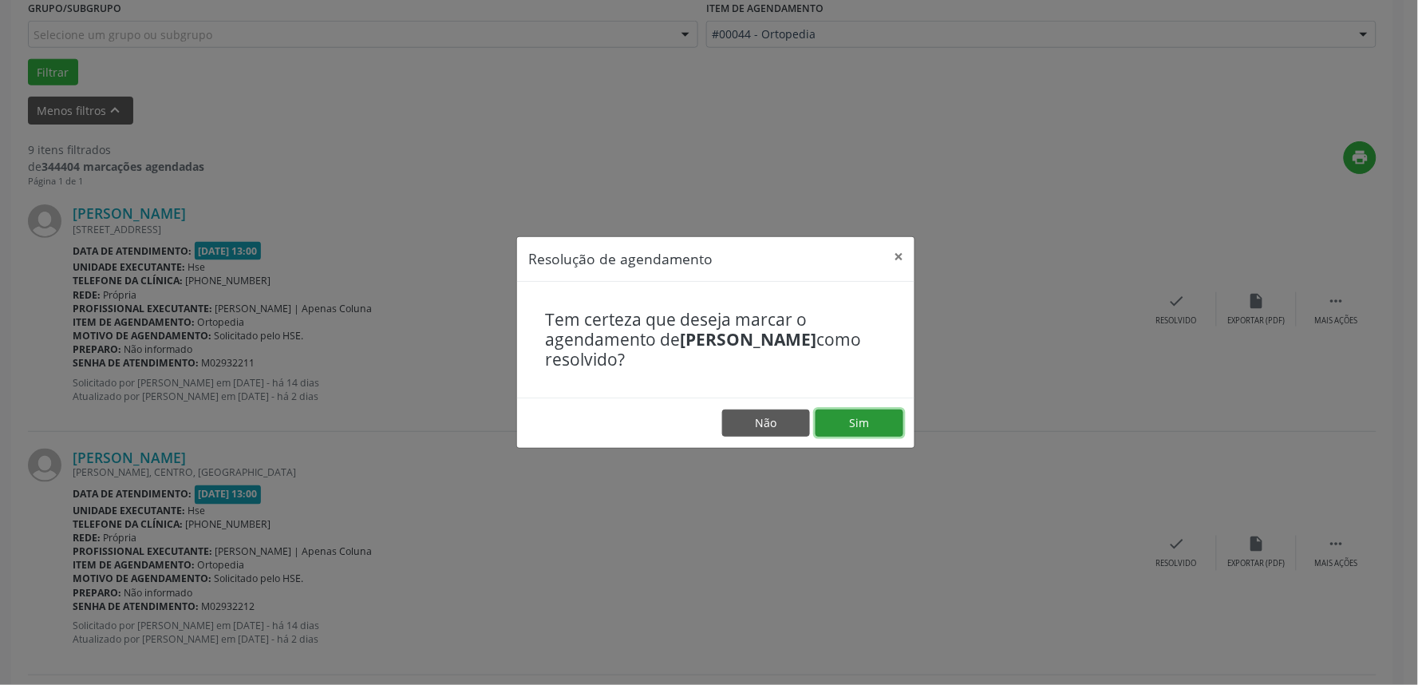
click at [864, 423] on button "Sim" at bounding box center [860, 422] width 88 height 27
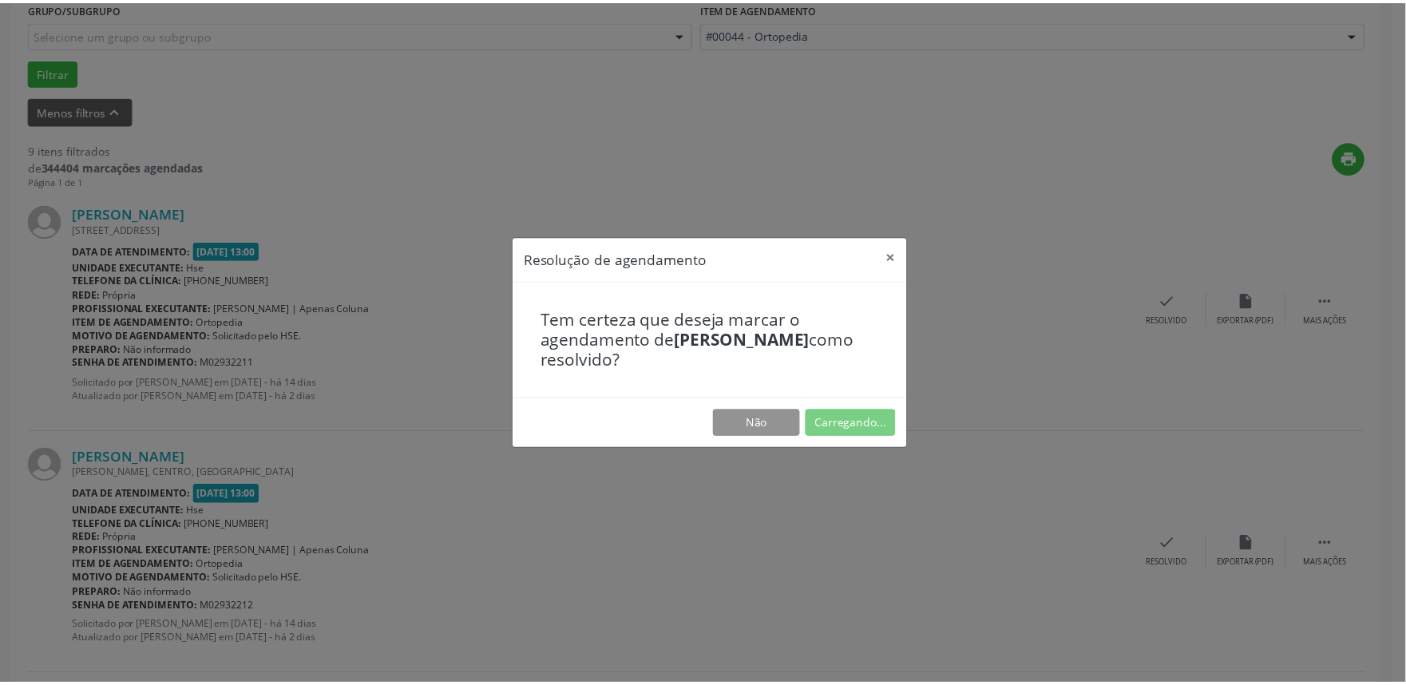
scroll to position [0, 0]
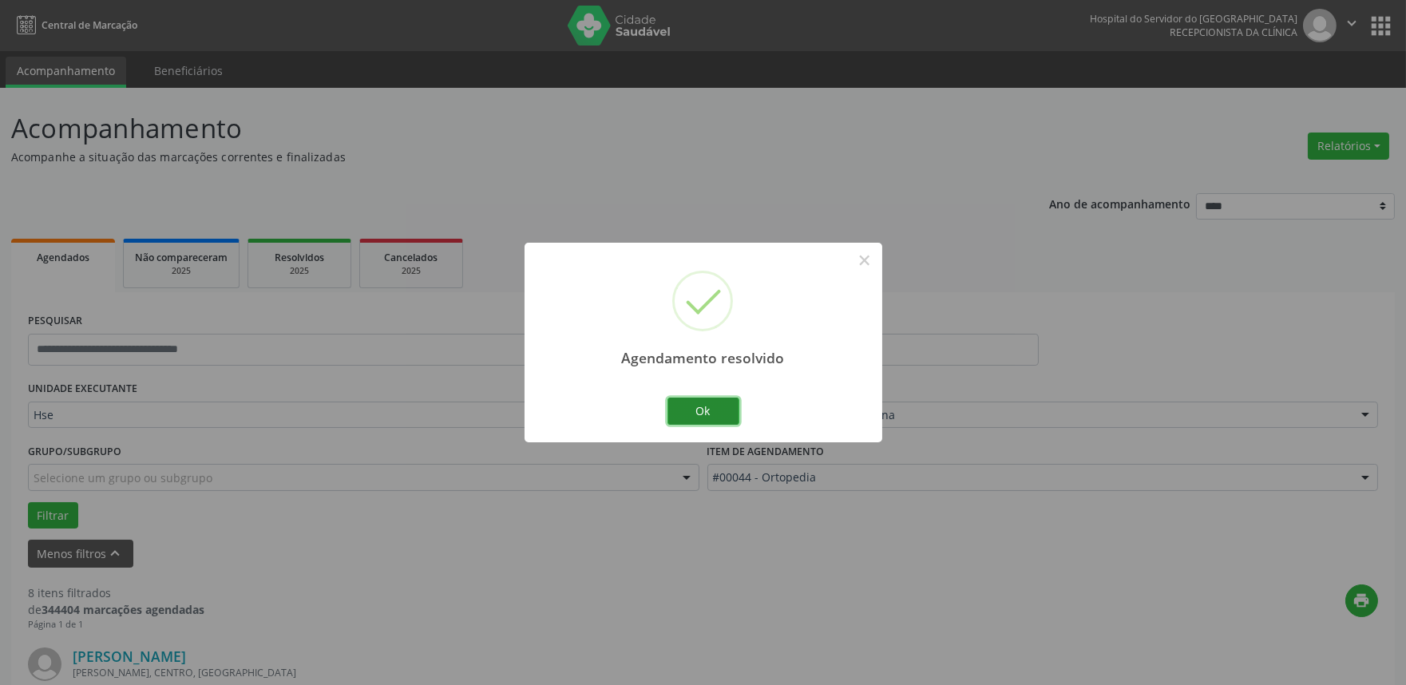
click at [713, 417] on button "Ok" at bounding box center [703, 411] width 72 height 27
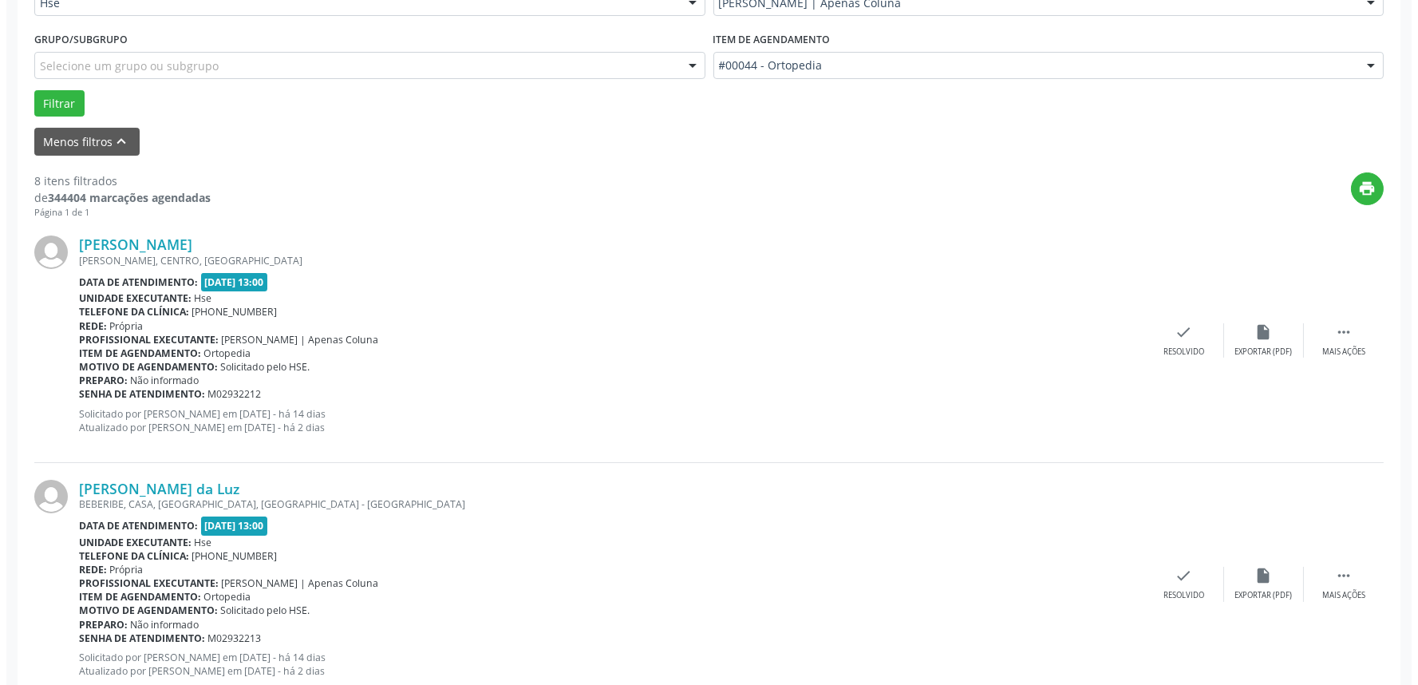
scroll to position [443, 0]
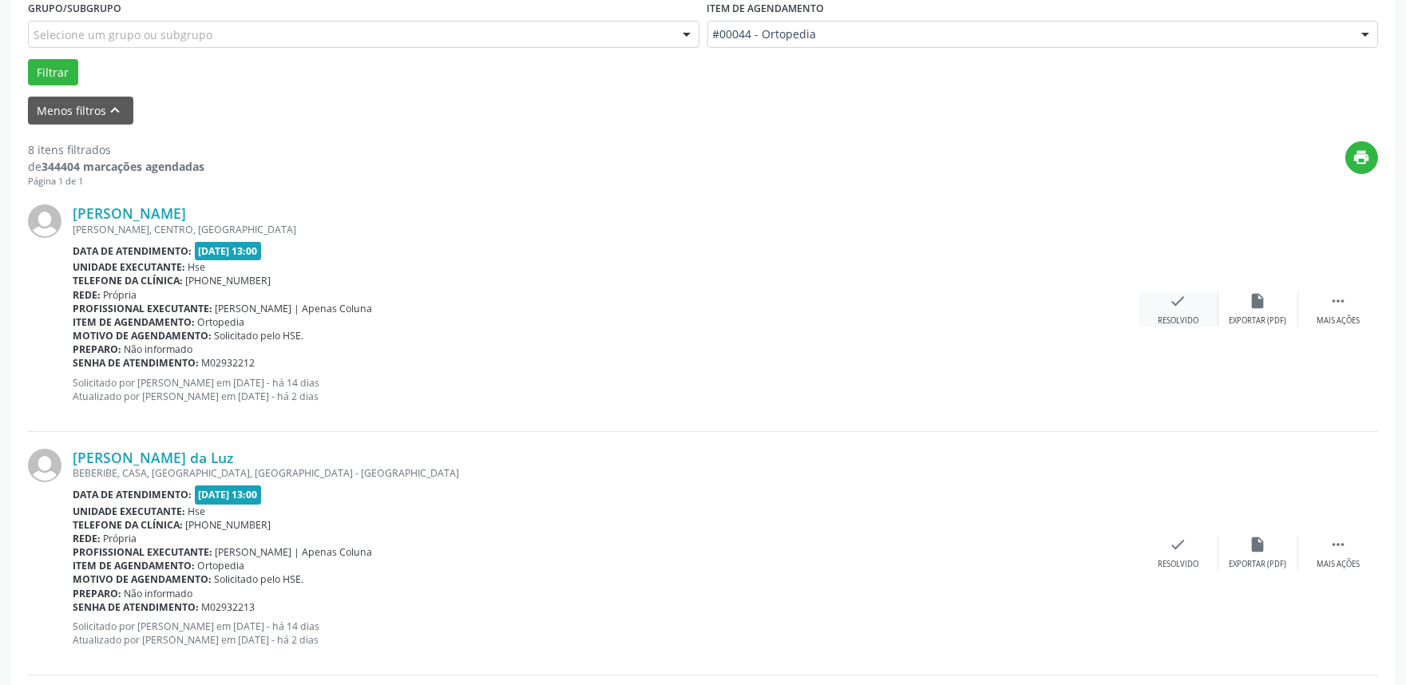
click at [1177, 313] on div "check Resolvido" at bounding box center [1178, 309] width 80 height 34
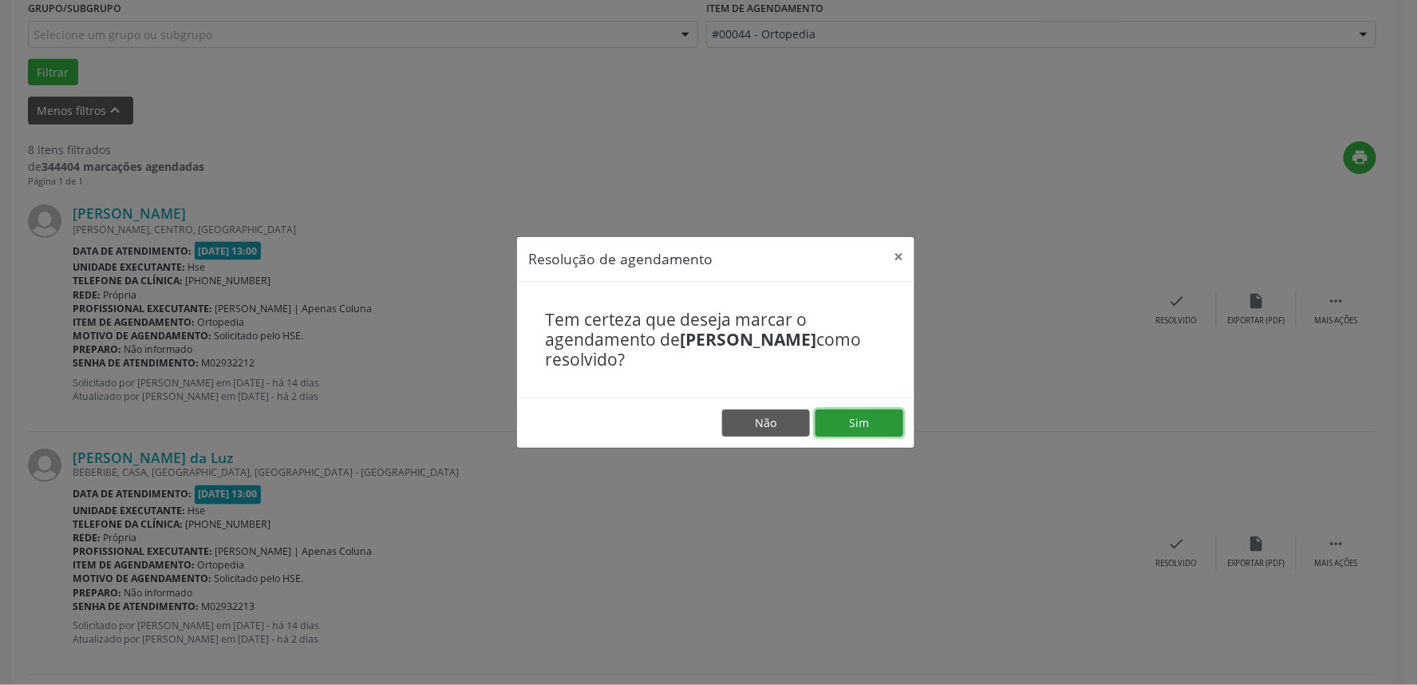
click at [873, 424] on button "Sim" at bounding box center [860, 422] width 88 height 27
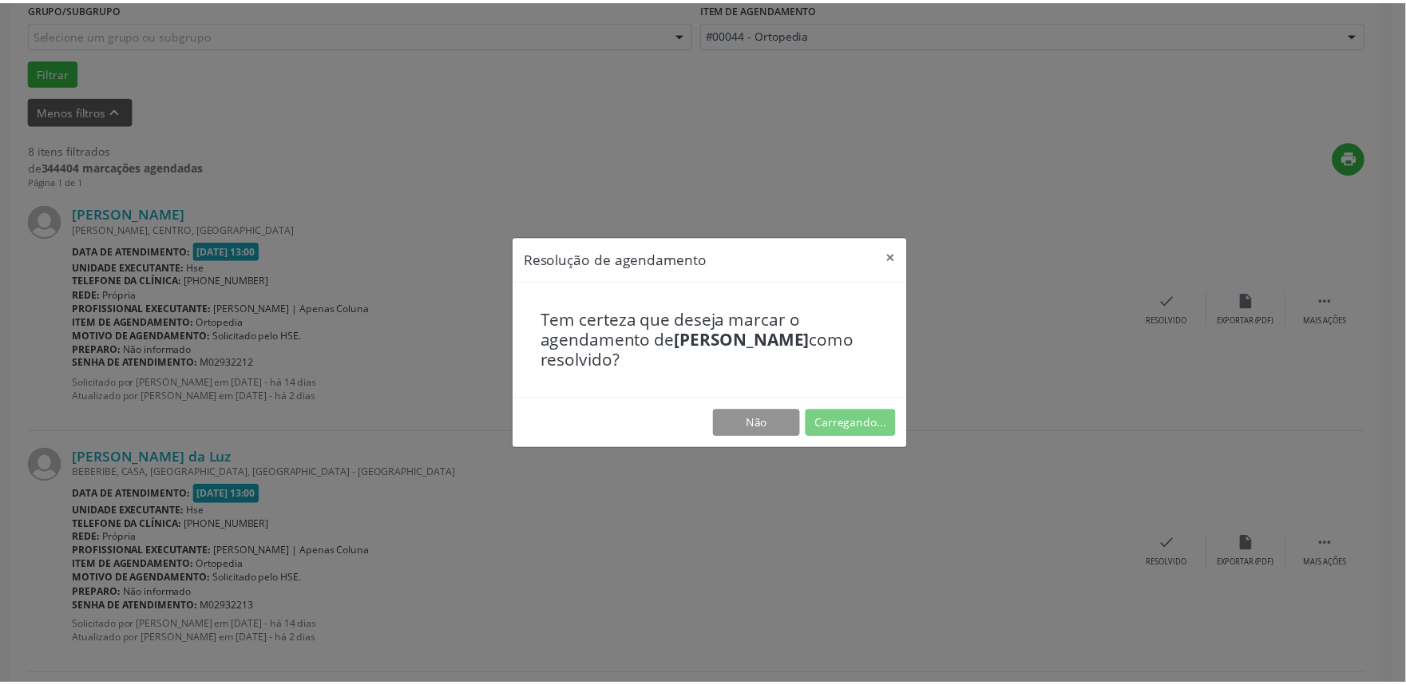
scroll to position [0, 0]
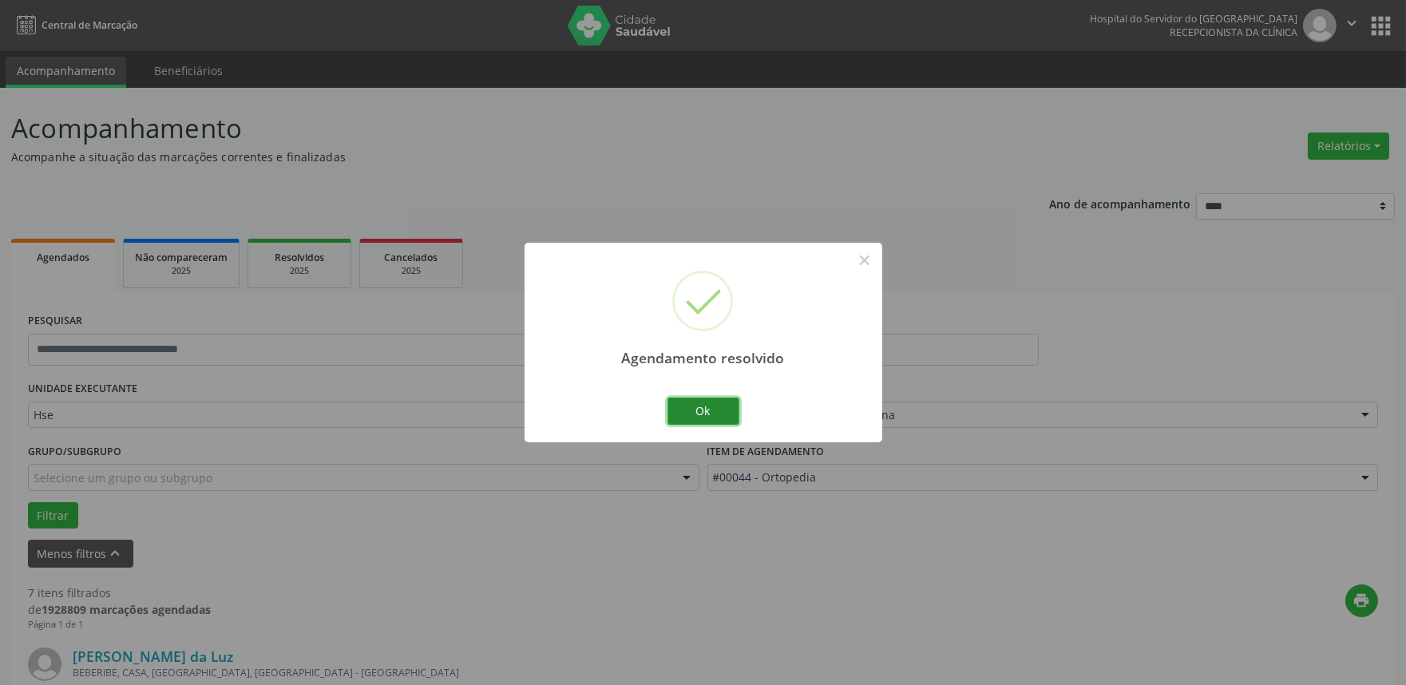
click at [714, 403] on button "Ok" at bounding box center [703, 411] width 72 height 27
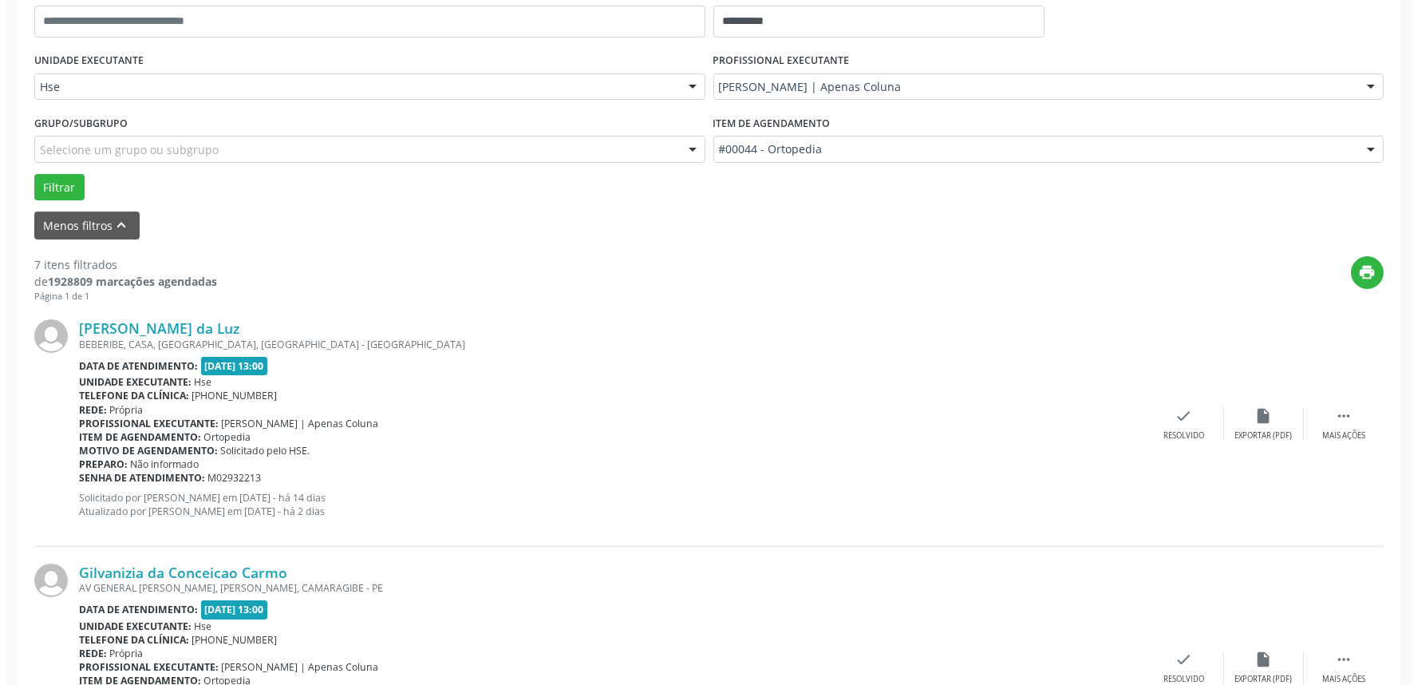
scroll to position [354, 0]
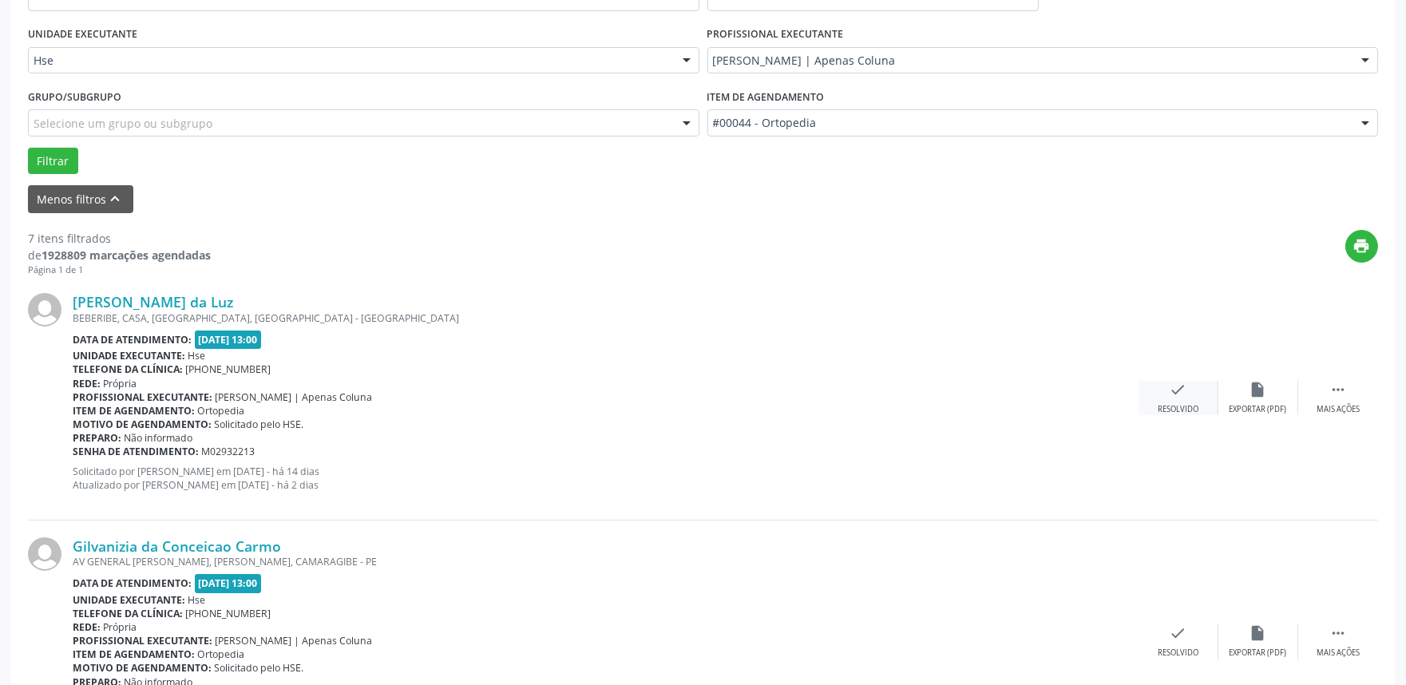
click at [1182, 396] on icon "check" at bounding box center [1178, 390] width 18 height 18
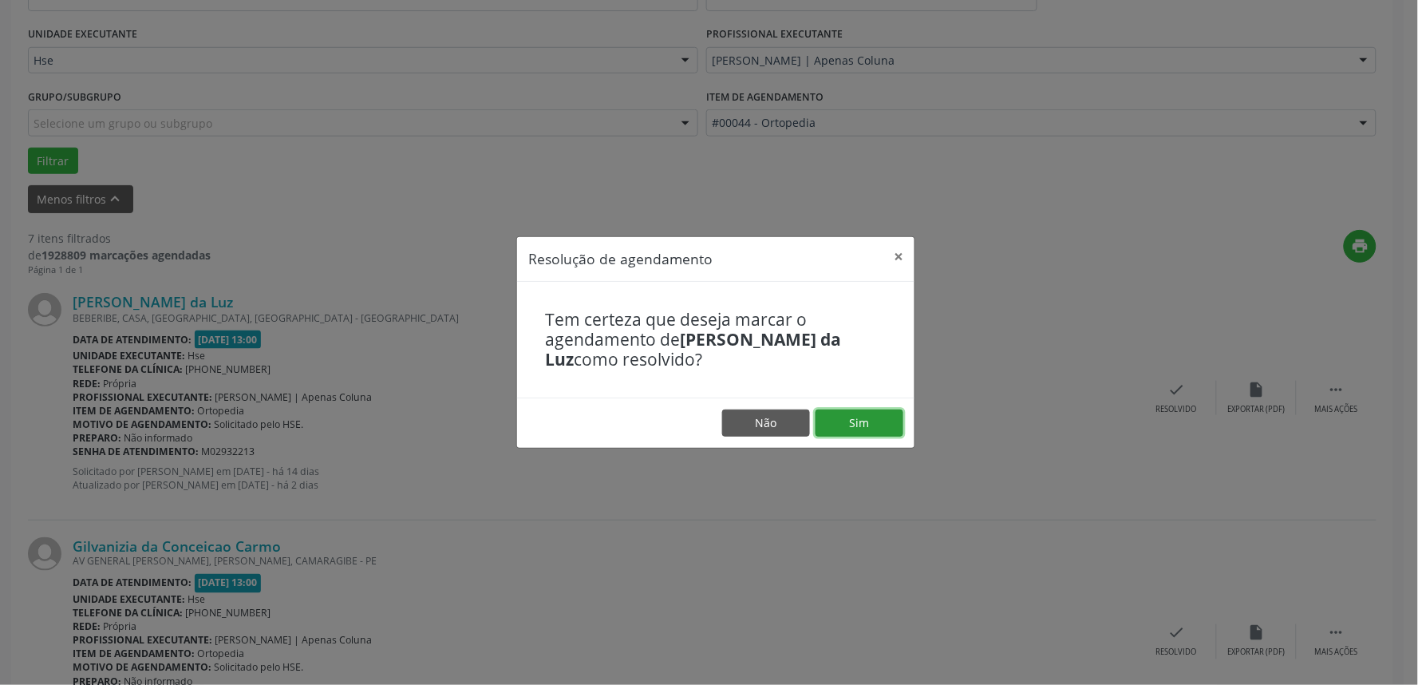
click at [827, 412] on button "Sim" at bounding box center [860, 422] width 88 height 27
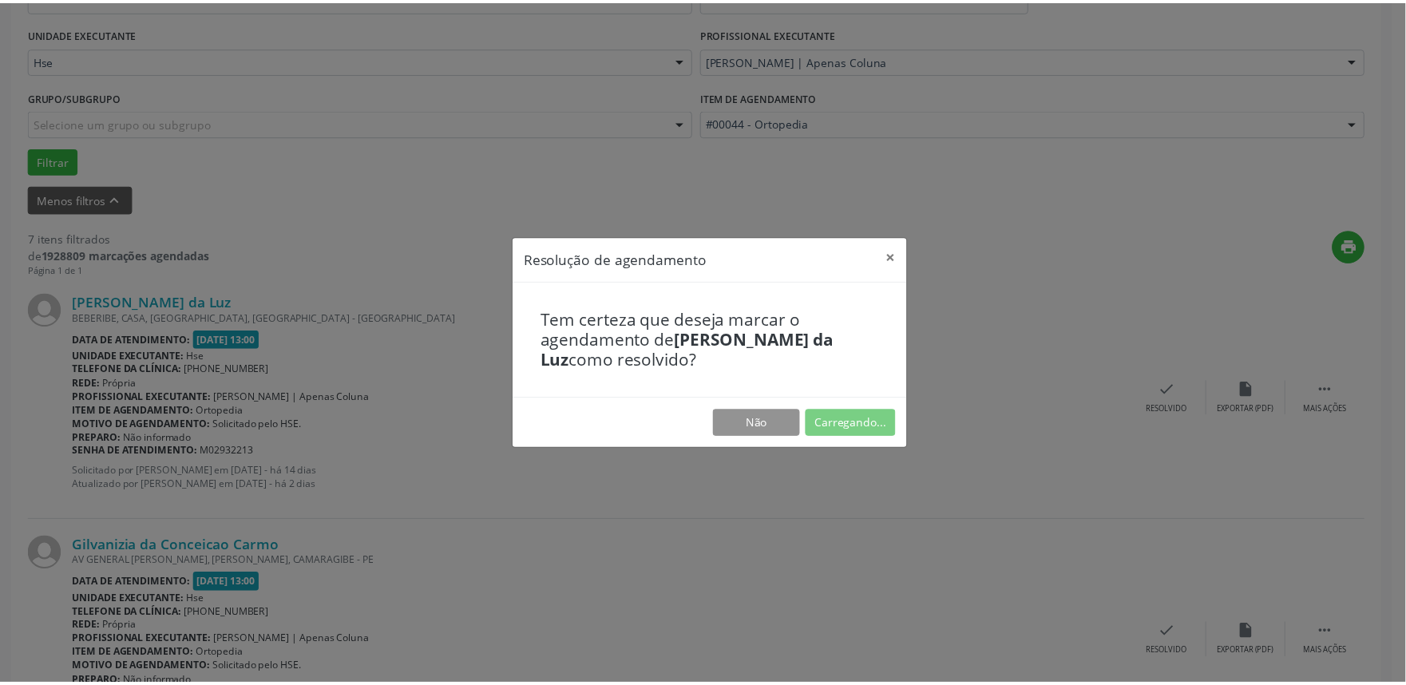
scroll to position [0, 0]
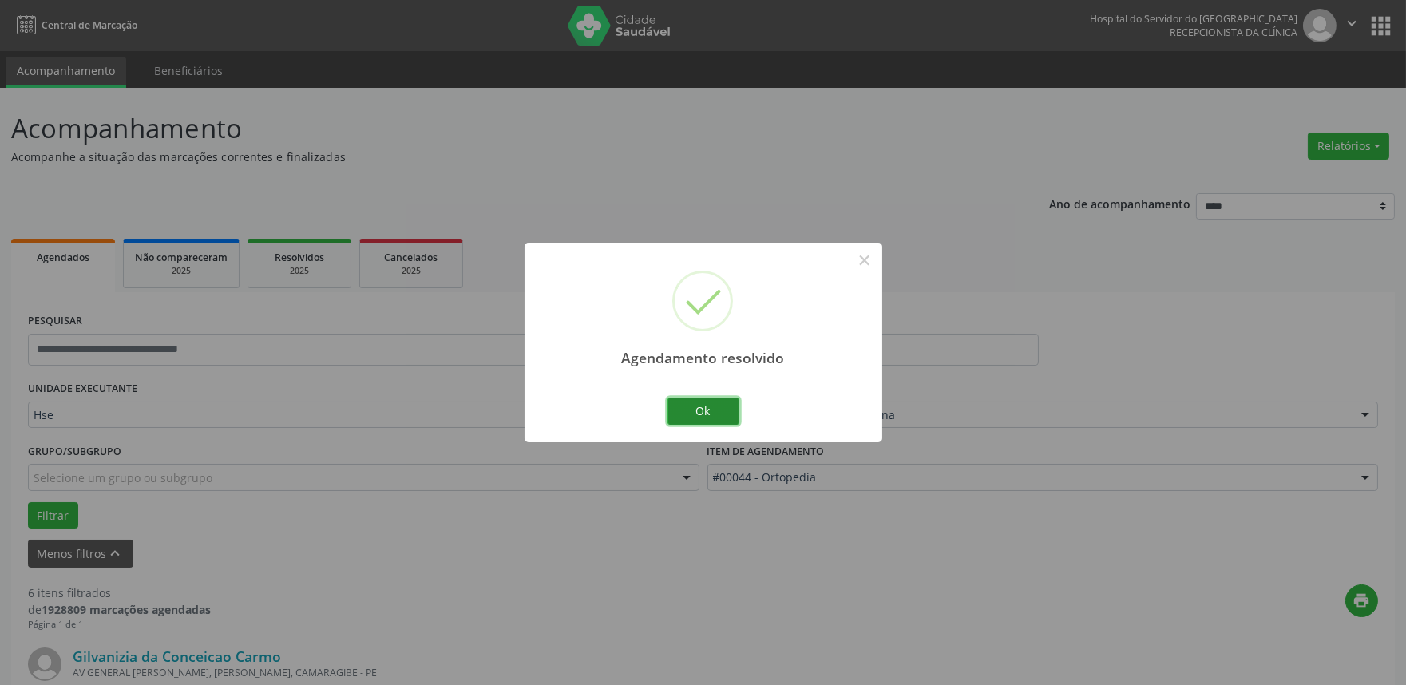
click at [706, 410] on button "Ok" at bounding box center [703, 411] width 72 height 27
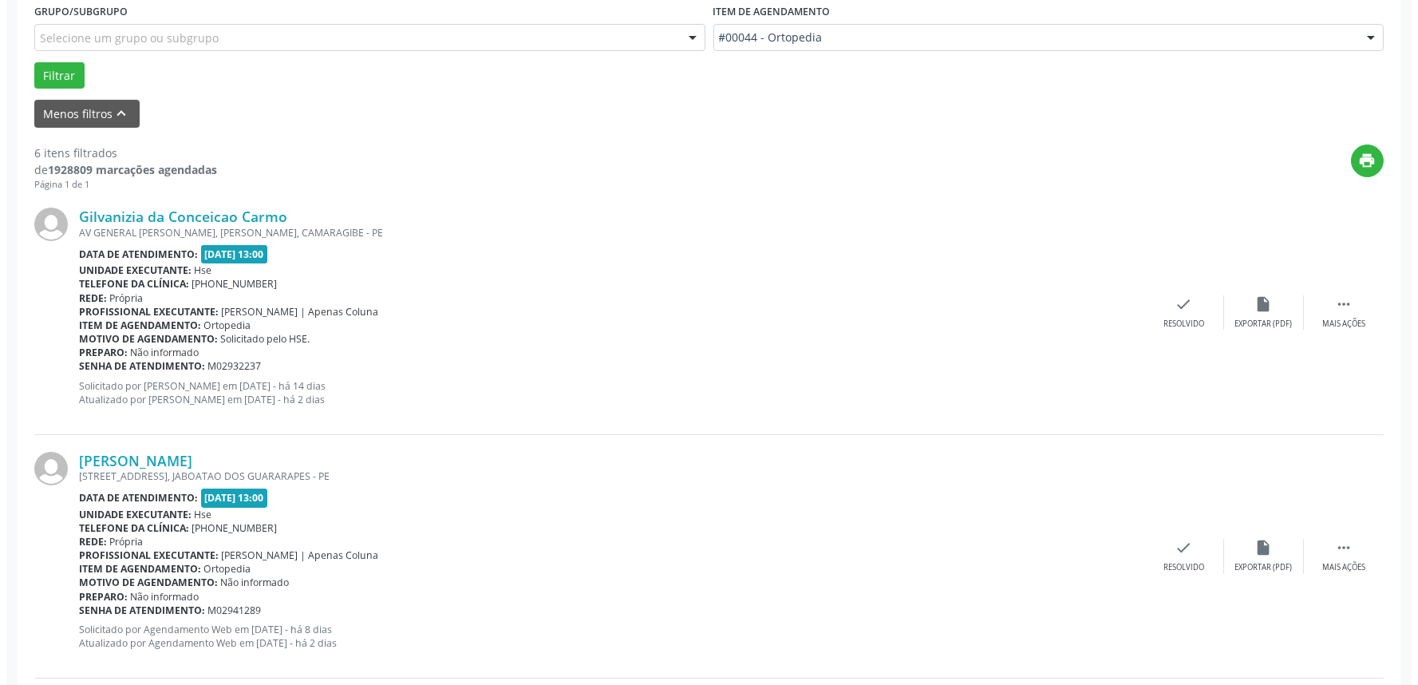
scroll to position [443, 0]
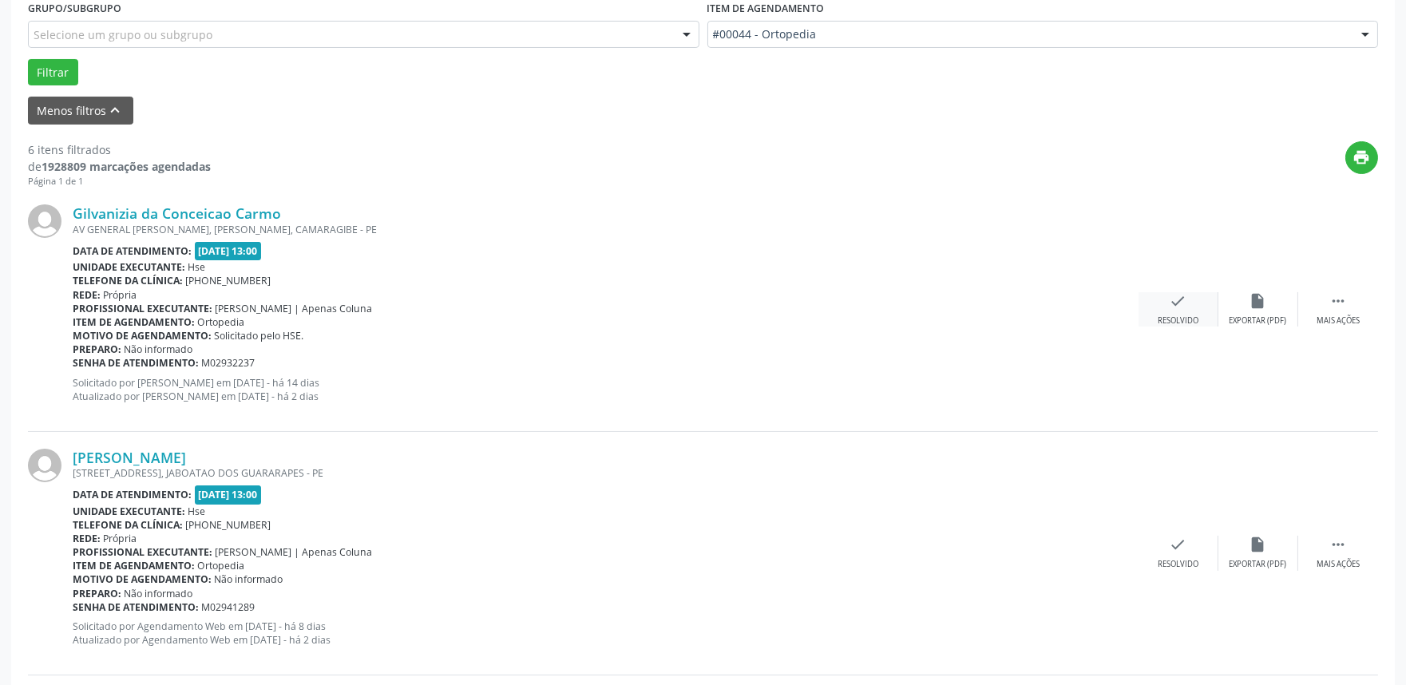
click at [1193, 322] on div "Resolvido" at bounding box center [1177, 320] width 41 height 11
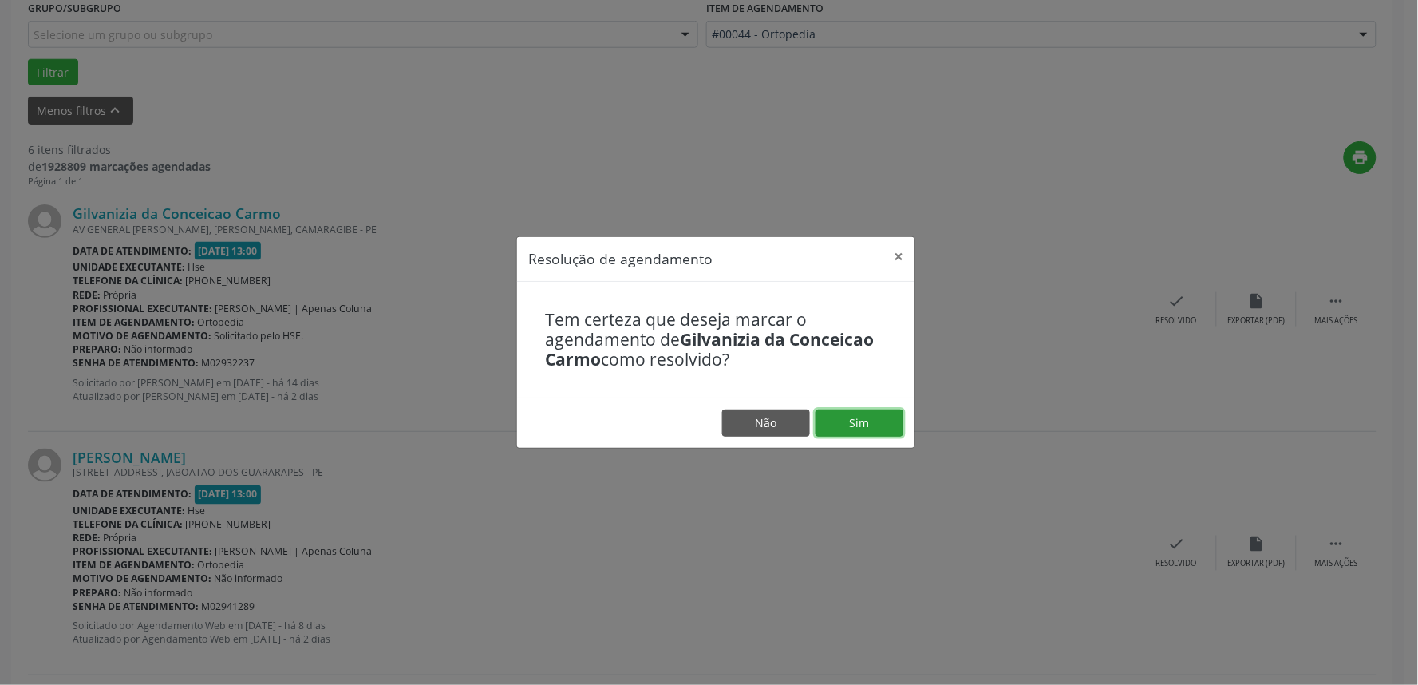
click at [844, 424] on button "Sim" at bounding box center [860, 422] width 88 height 27
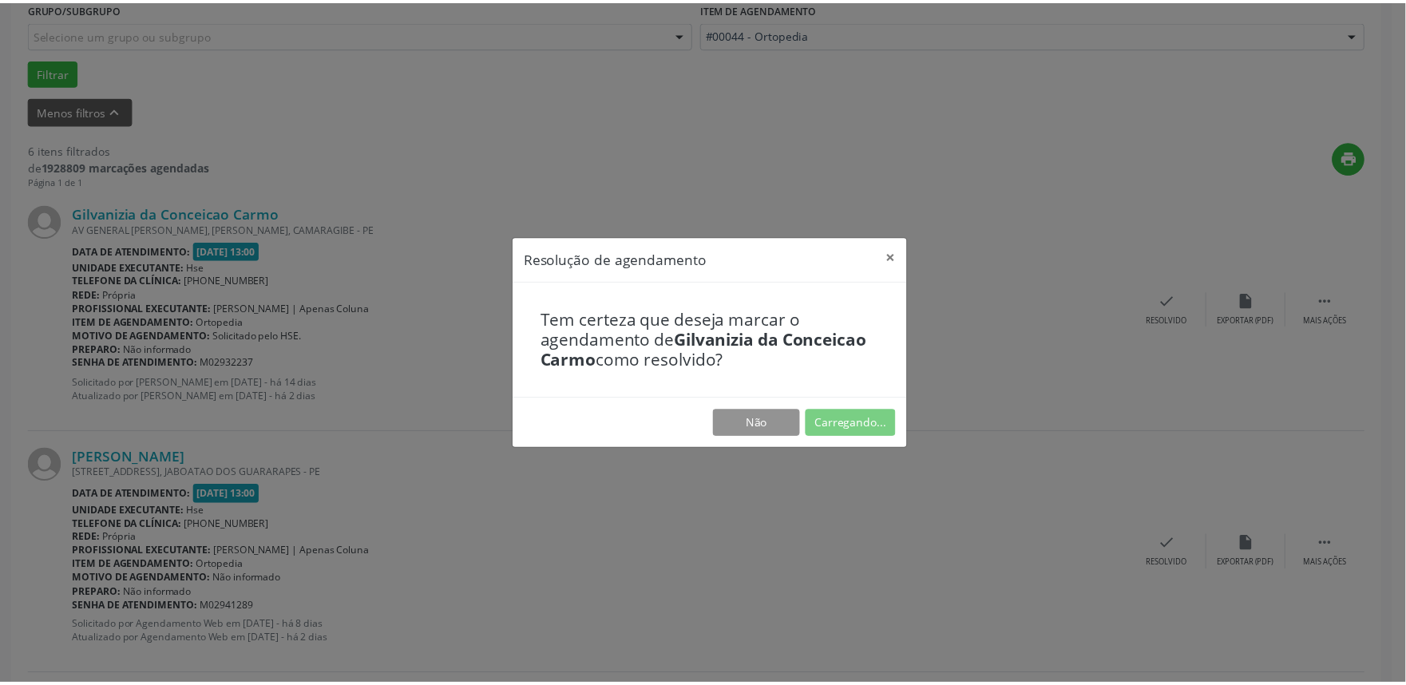
scroll to position [0, 0]
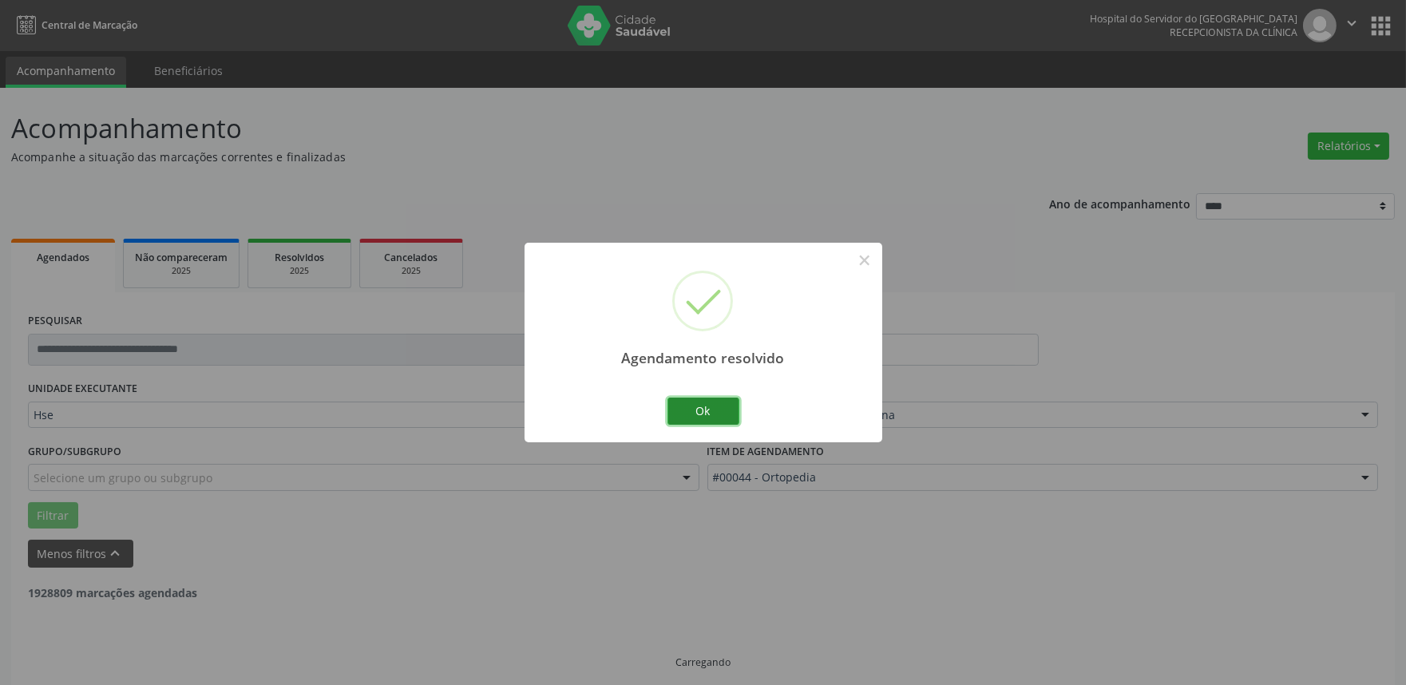
click at [711, 409] on button "Ok" at bounding box center [703, 411] width 72 height 27
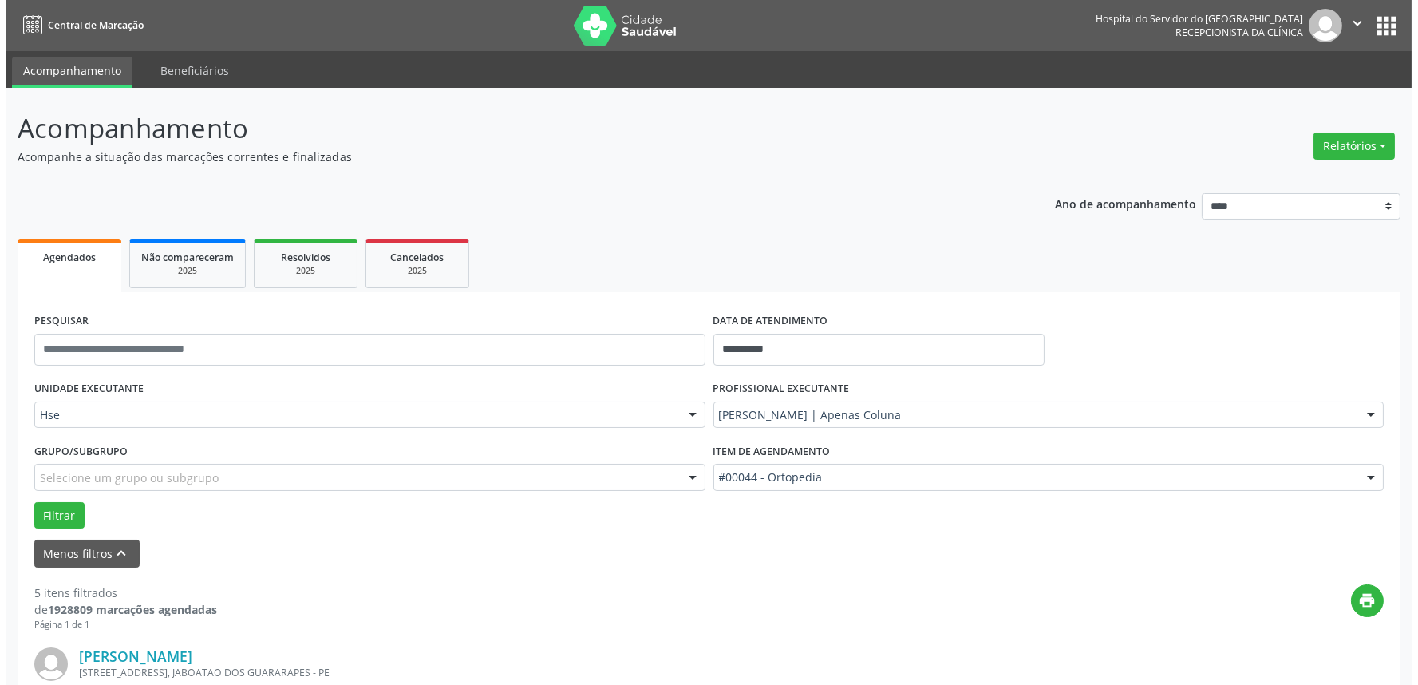
scroll to position [354, 0]
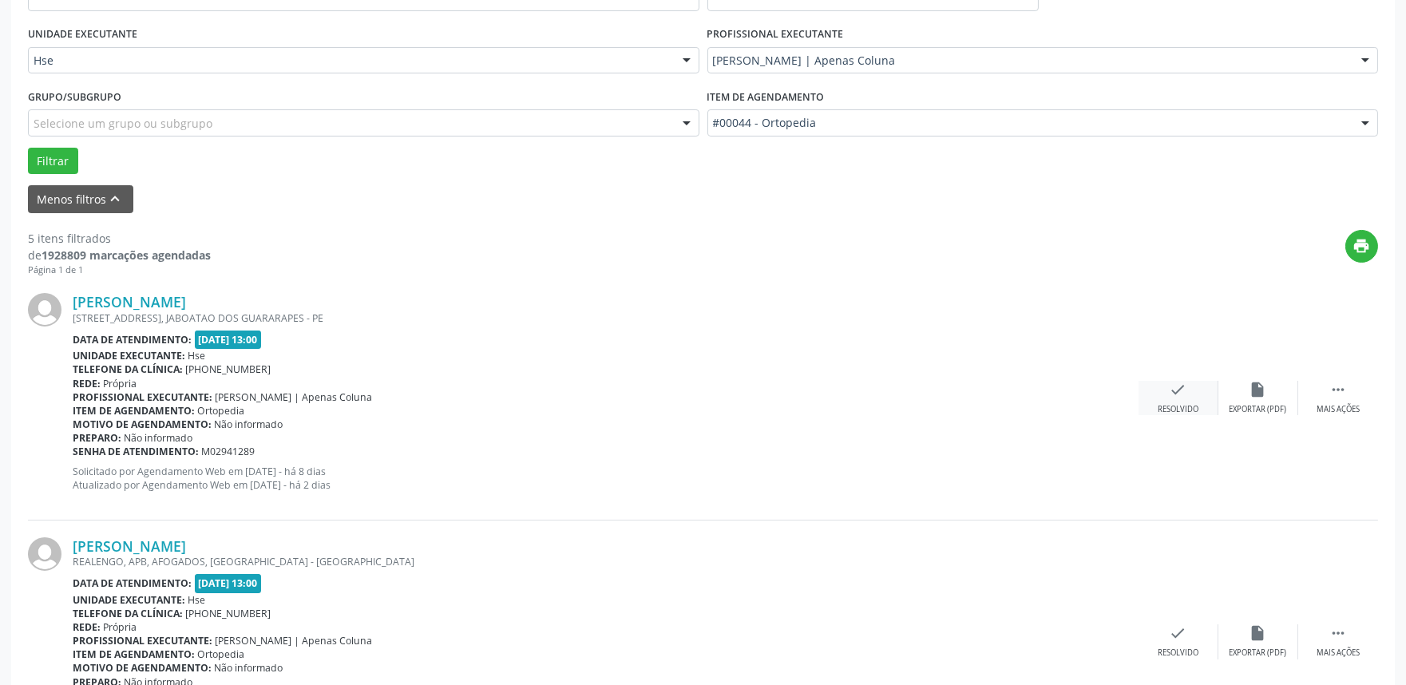
click at [1186, 407] on div "Resolvido" at bounding box center [1177, 409] width 41 height 11
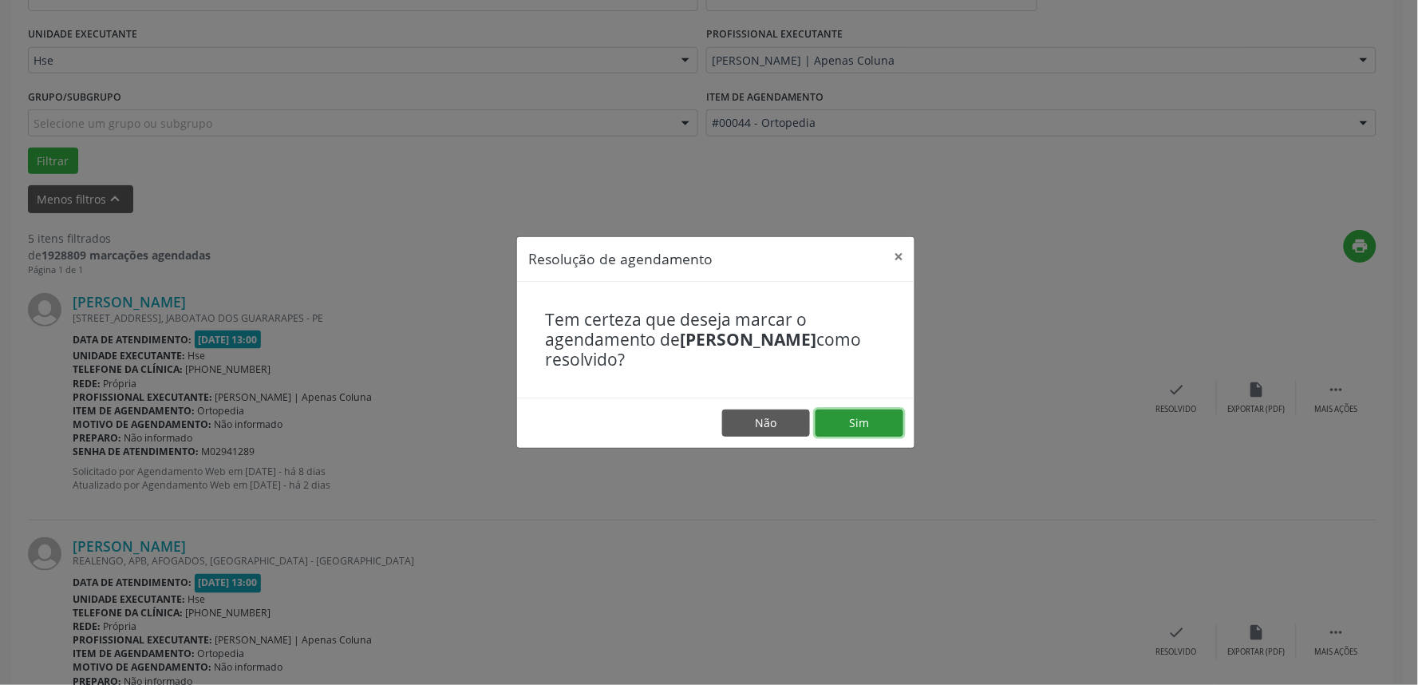
click at [891, 423] on button "Sim" at bounding box center [860, 422] width 88 height 27
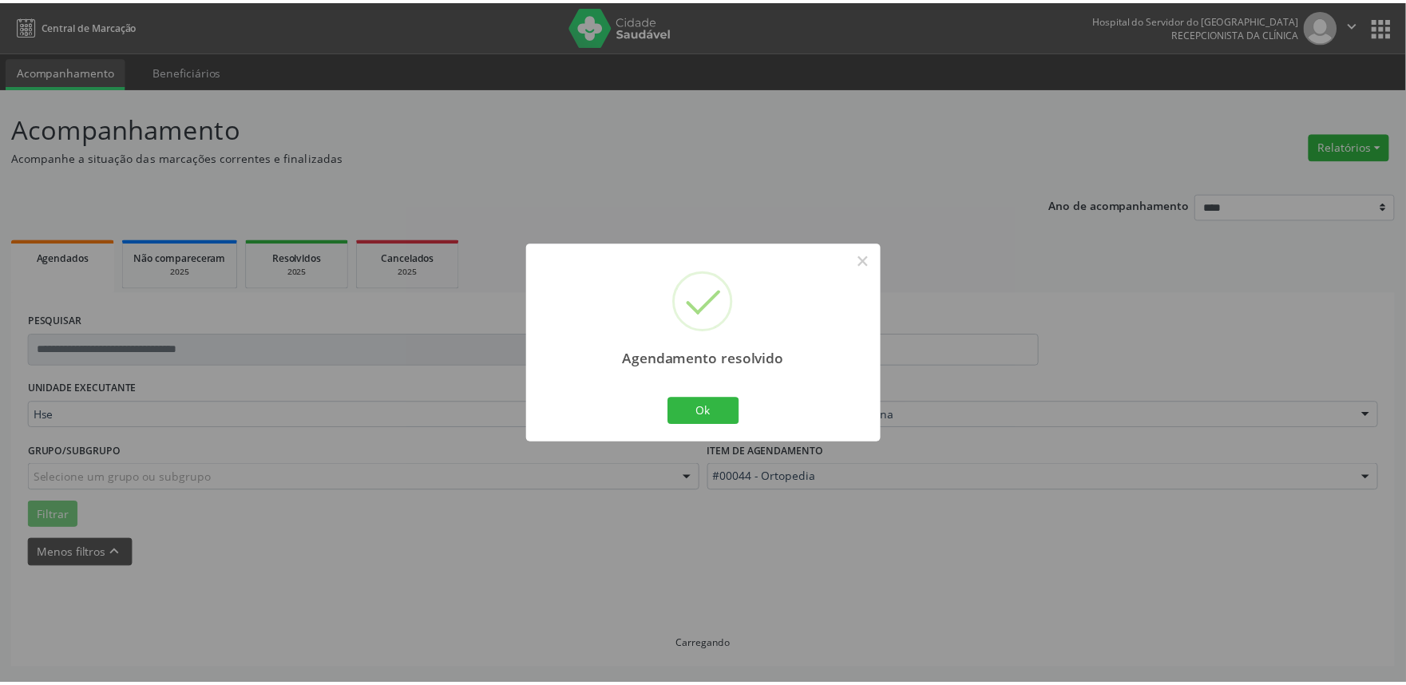
scroll to position [0, 0]
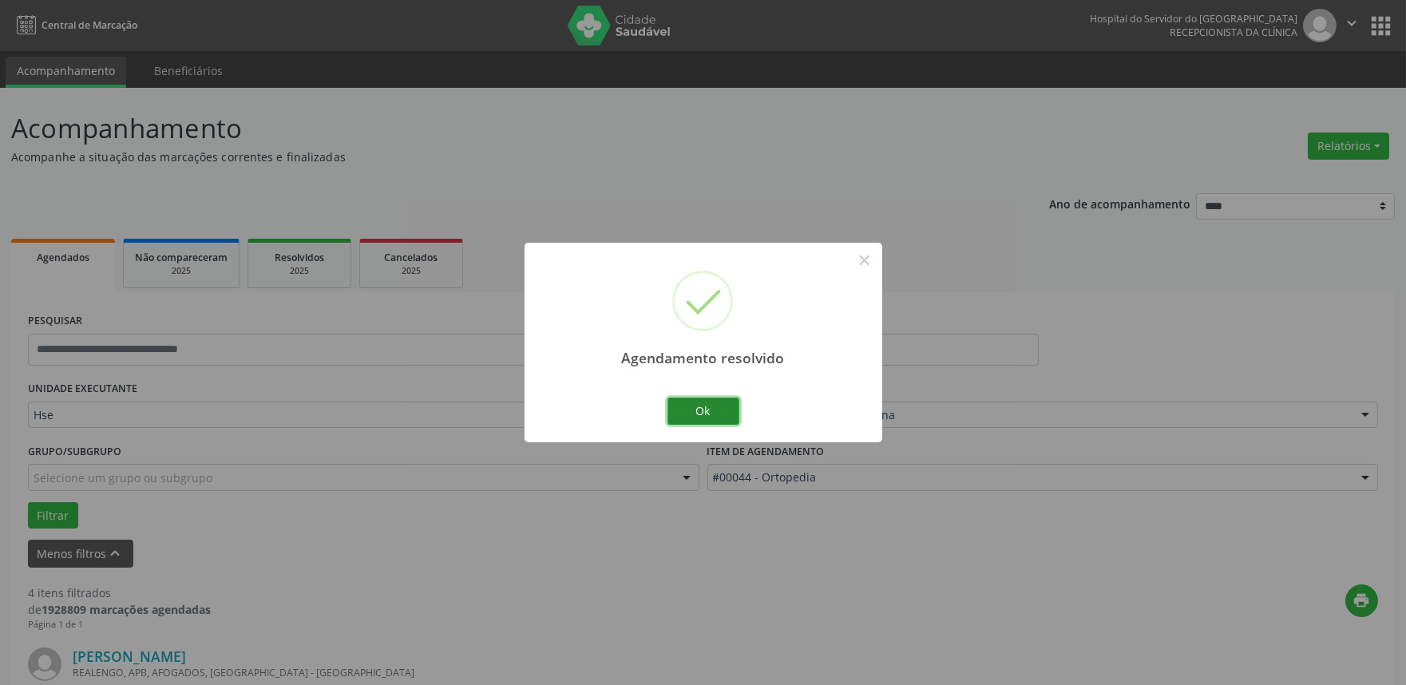
click at [712, 409] on button "Ok" at bounding box center [703, 411] width 72 height 27
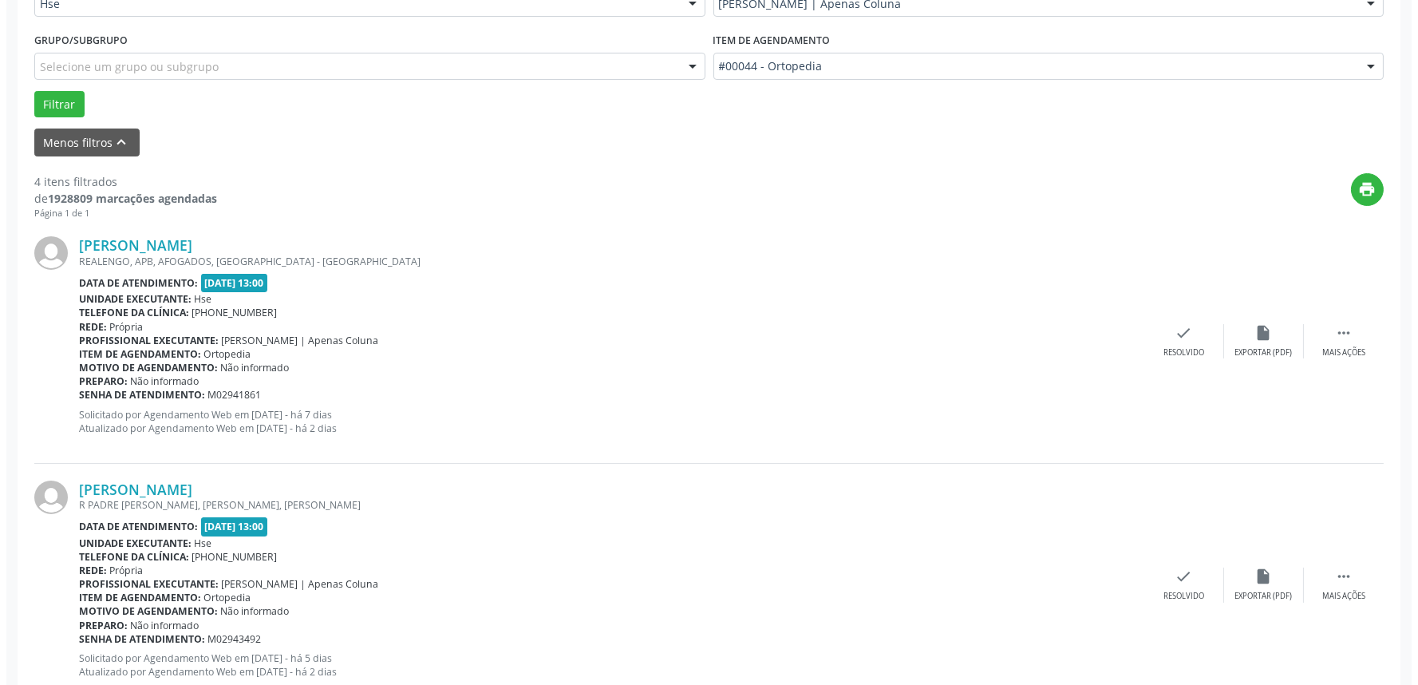
scroll to position [443, 0]
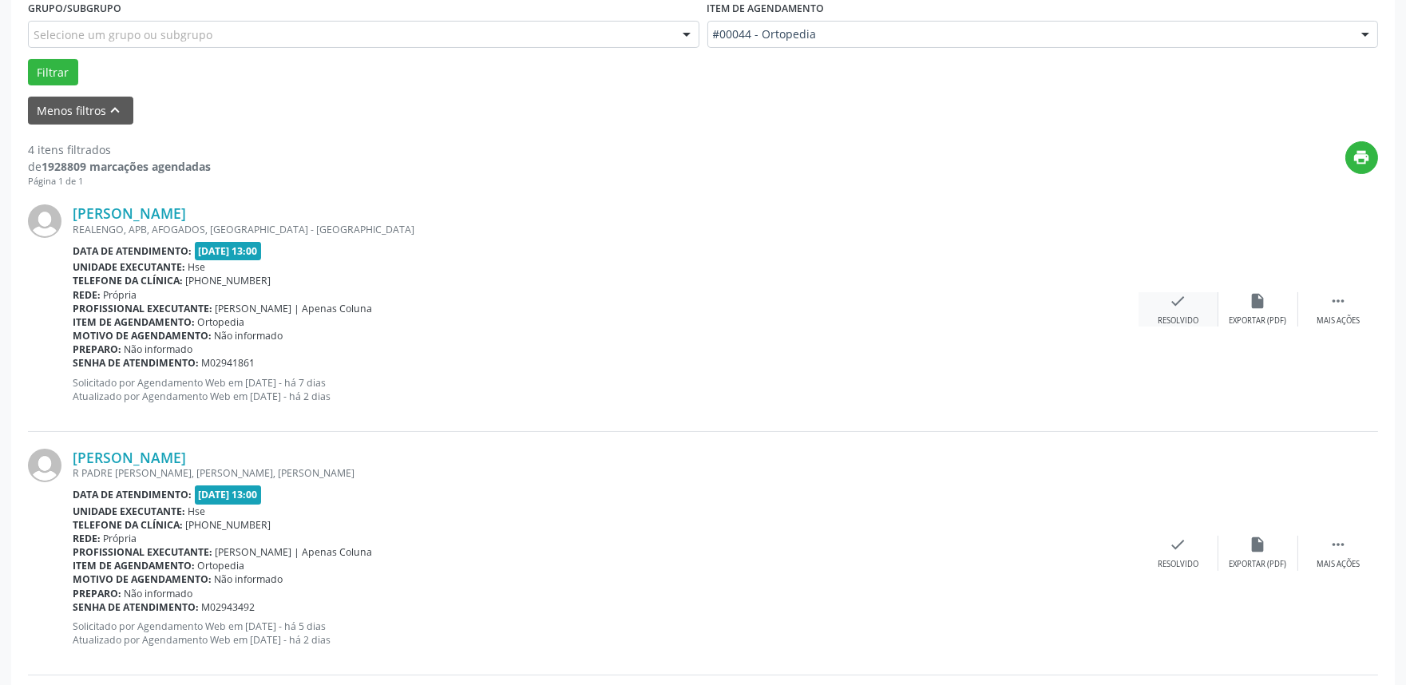
click at [1172, 297] on icon "check" at bounding box center [1178, 301] width 18 height 18
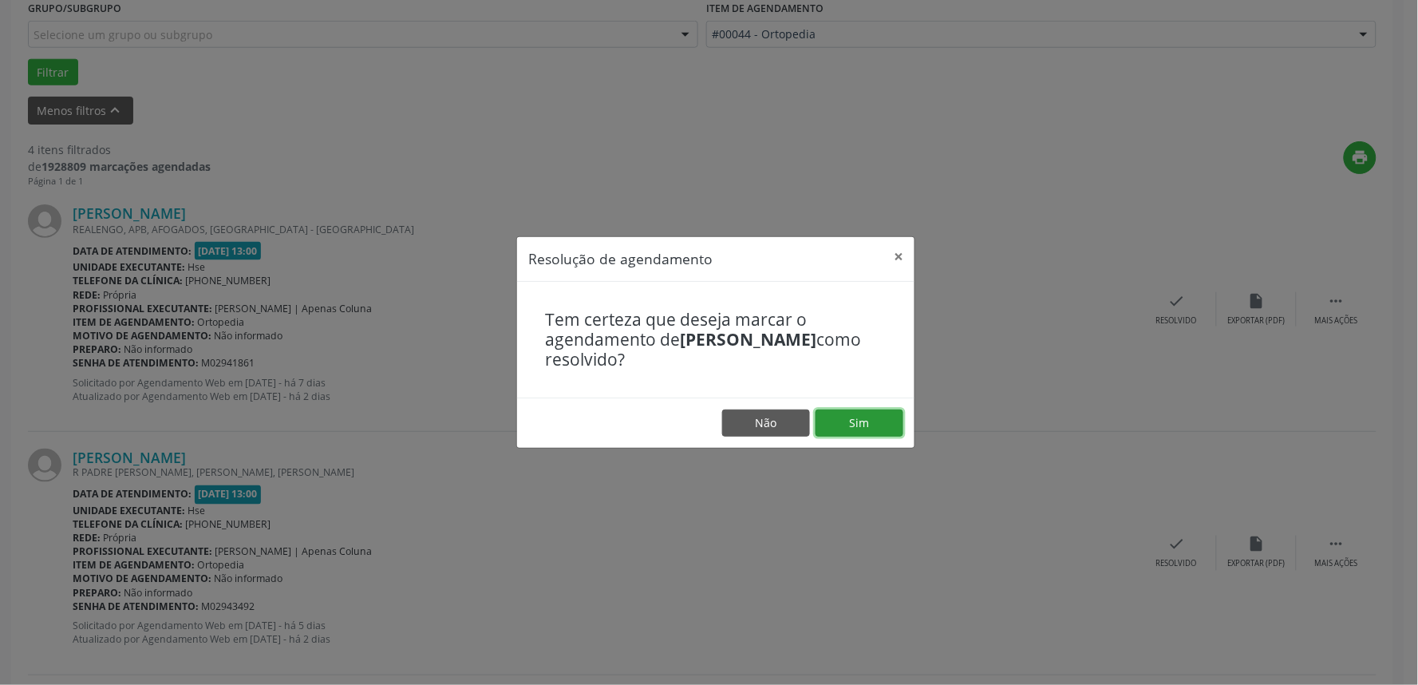
click at [873, 412] on button "Sim" at bounding box center [860, 422] width 88 height 27
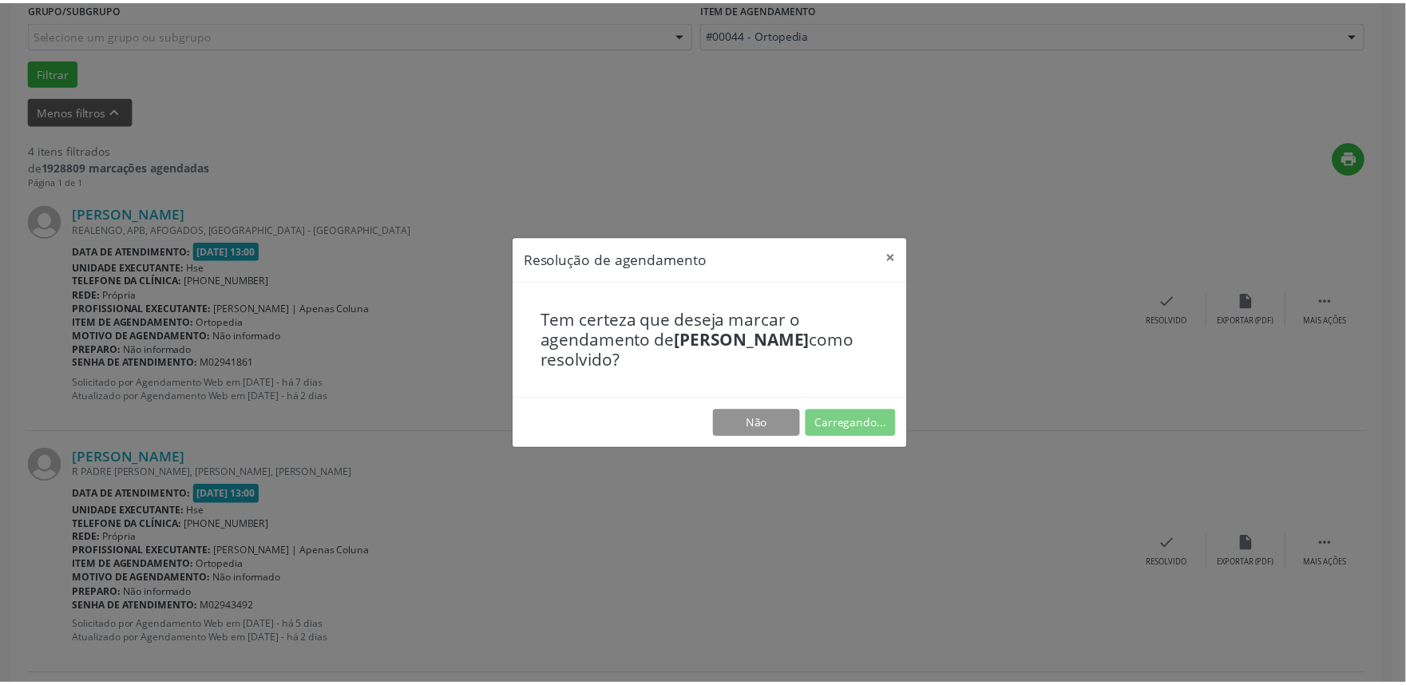
scroll to position [0, 0]
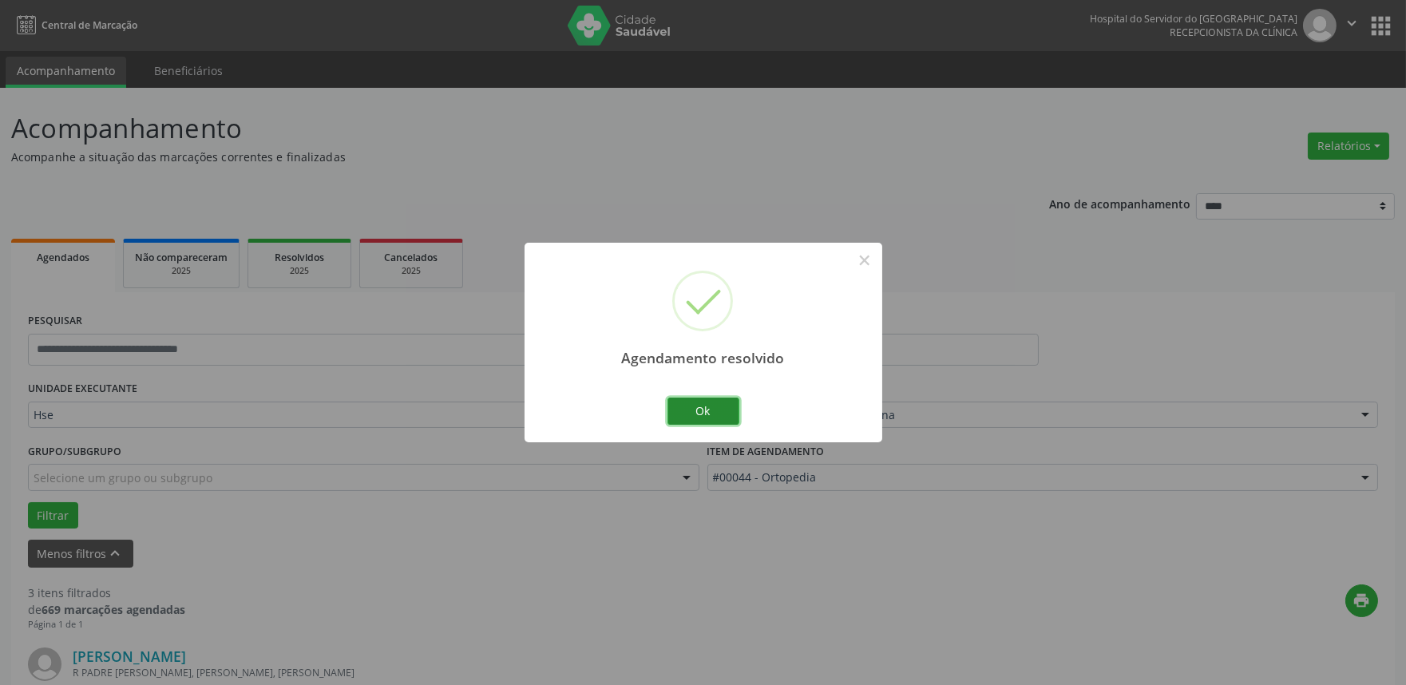
click at [688, 399] on button "Ok" at bounding box center [703, 411] width 72 height 27
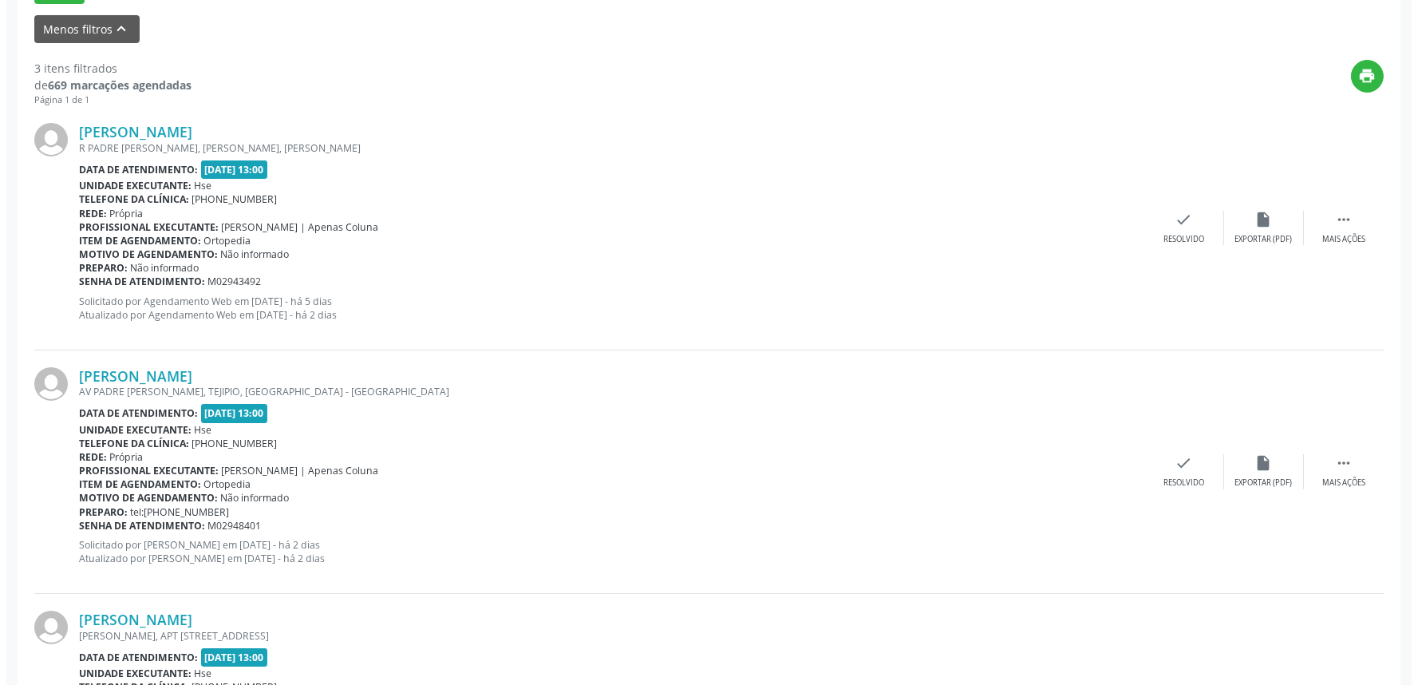
scroll to position [532, 0]
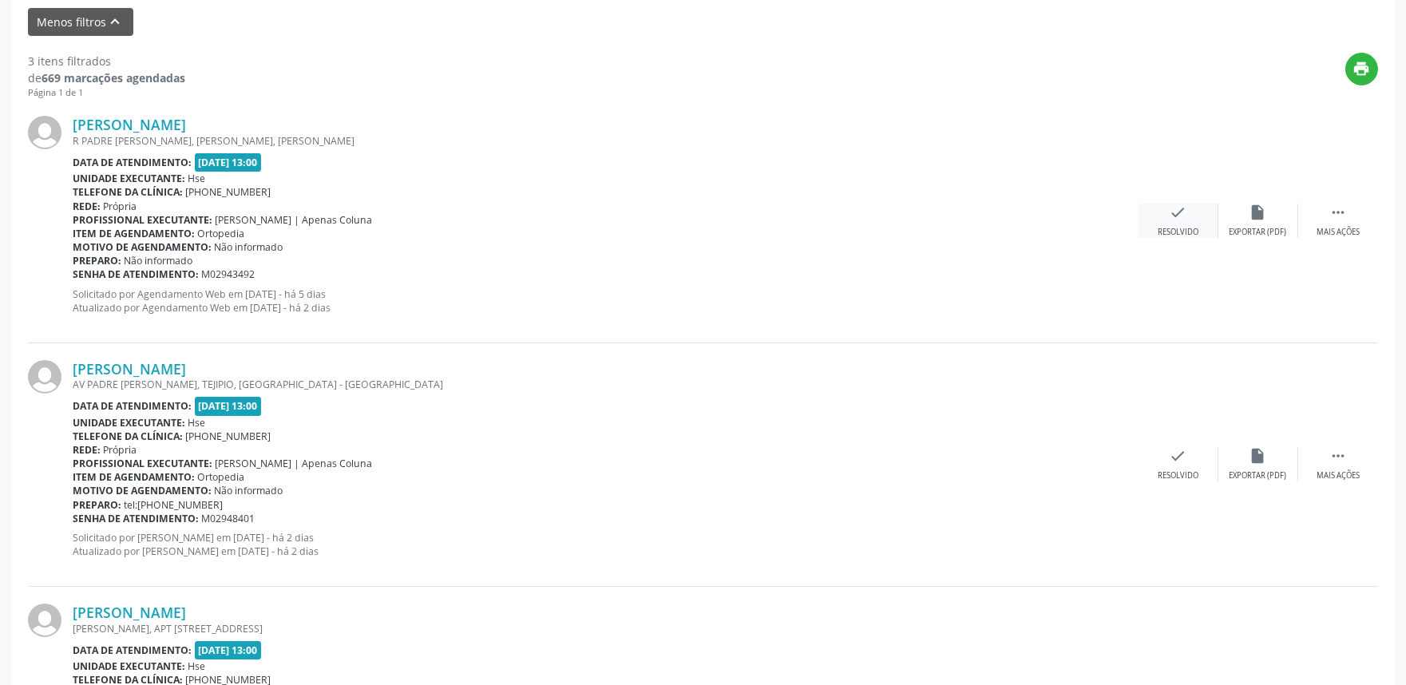
click at [1190, 229] on div "Resolvido" at bounding box center [1177, 232] width 41 height 11
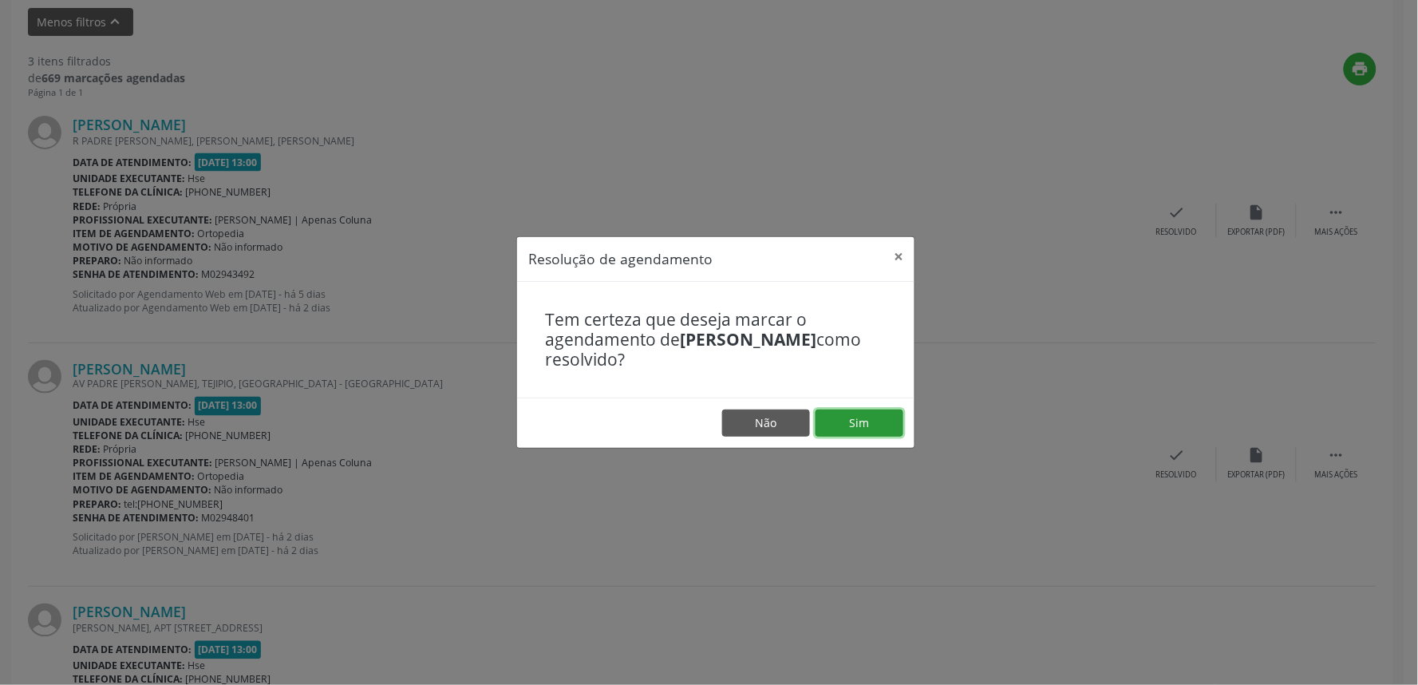
click at [854, 417] on button "Sim" at bounding box center [860, 422] width 88 height 27
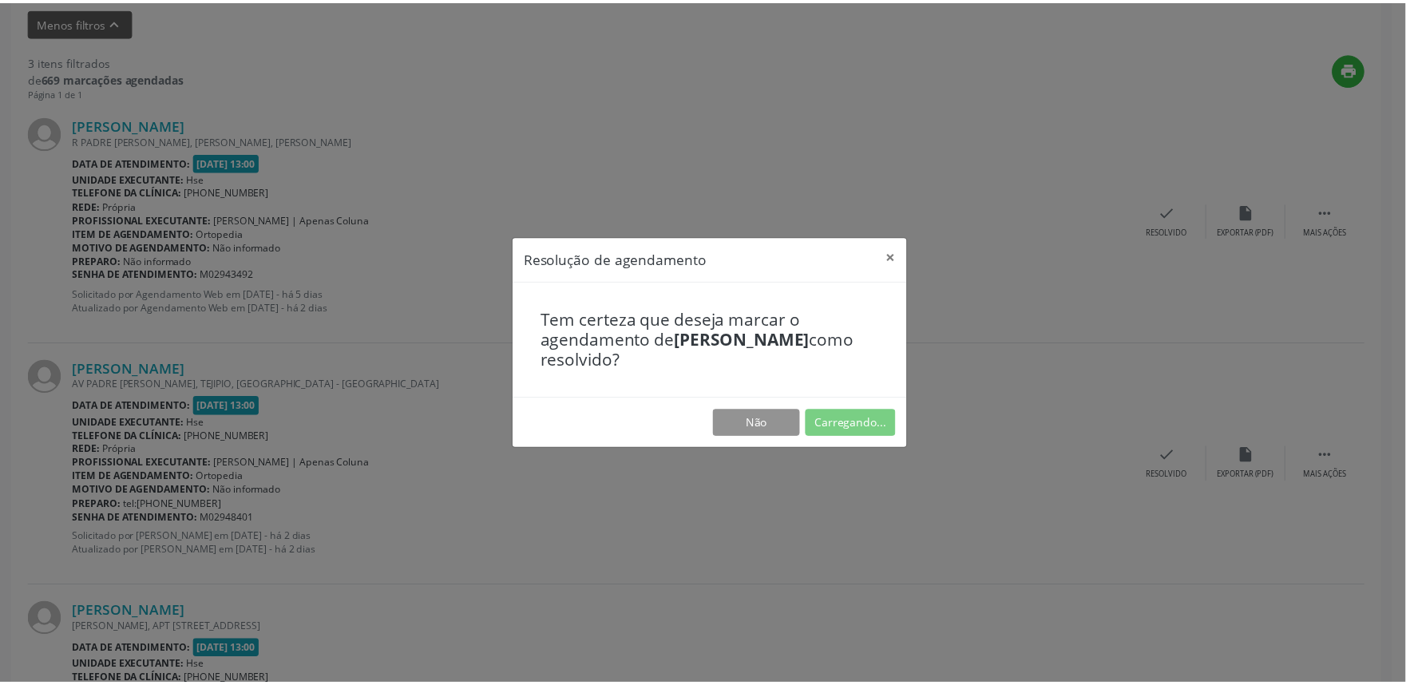
scroll to position [0, 0]
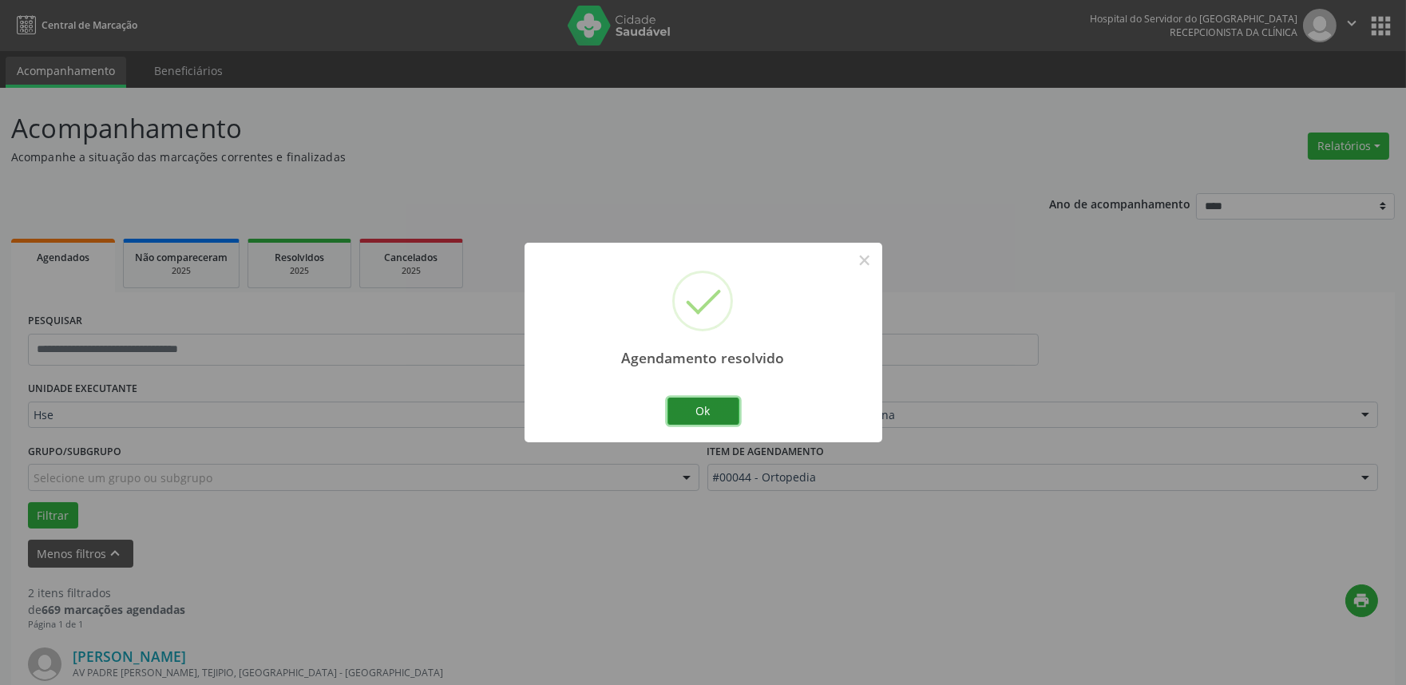
click at [709, 413] on button "Ok" at bounding box center [703, 411] width 72 height 27
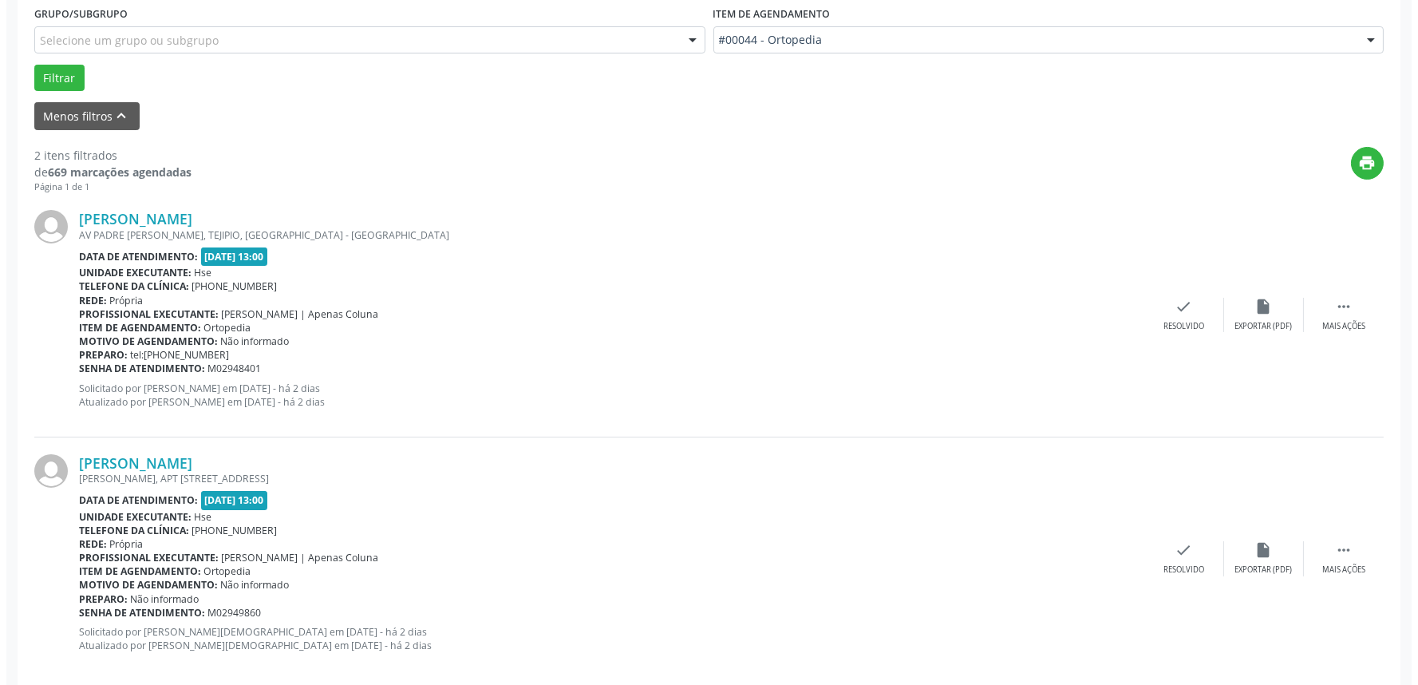
scroll to position [443, 0]
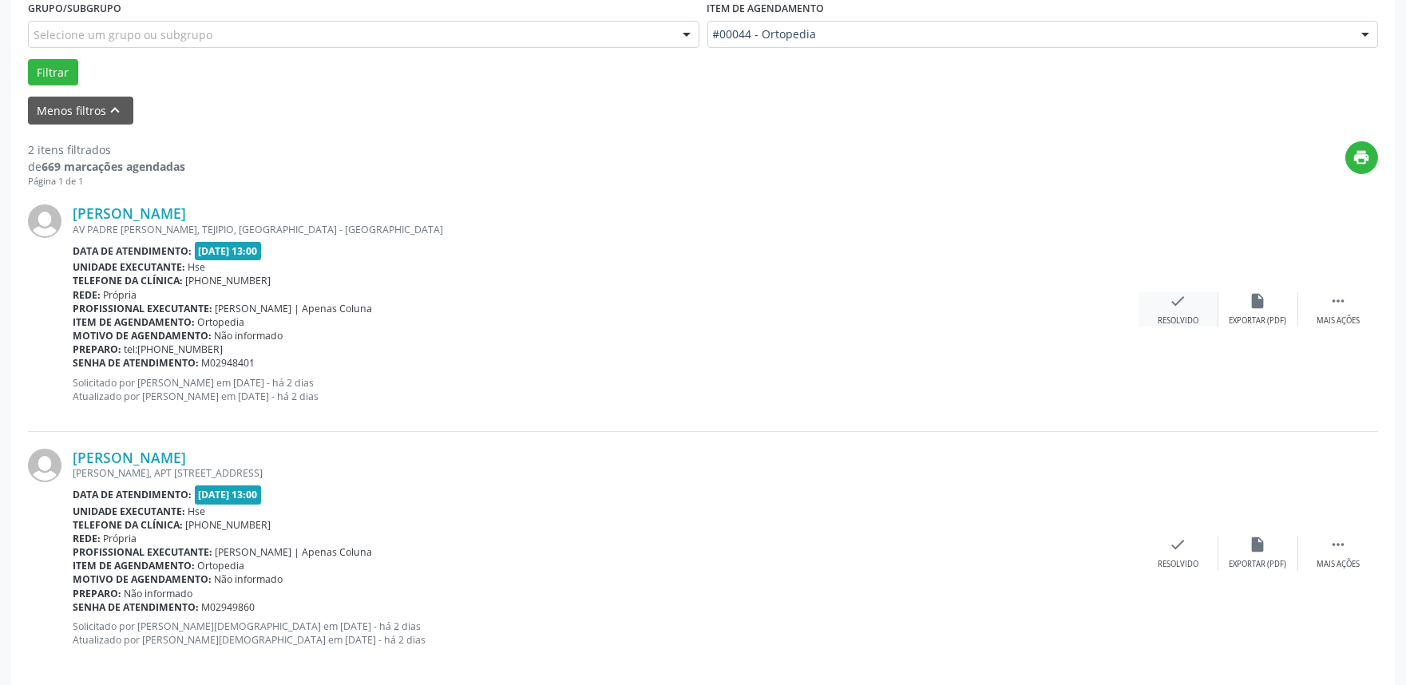
click at [1176, 317] on div "Resolvido" at bounding box center [1177, 320] width 41 height 11
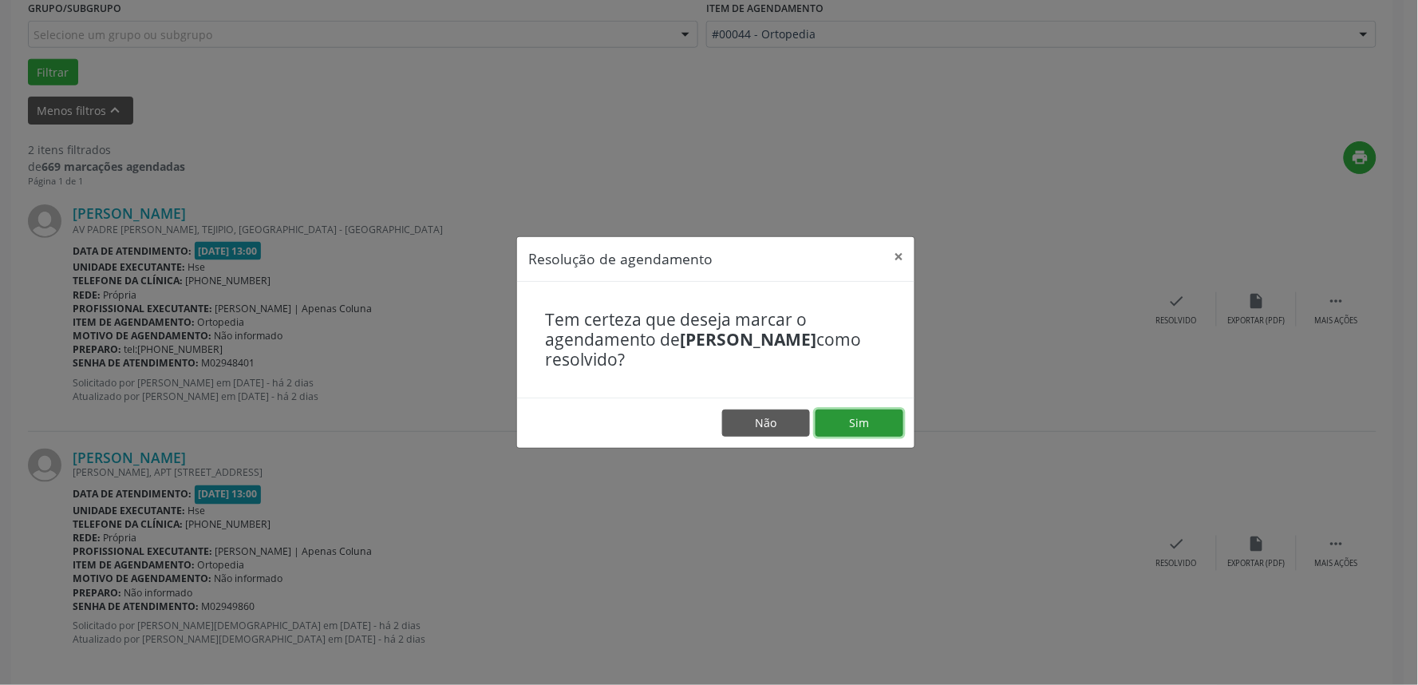
click at [851, 429] on button "Sim" at bounding box center [860, 422] width 88 height 27
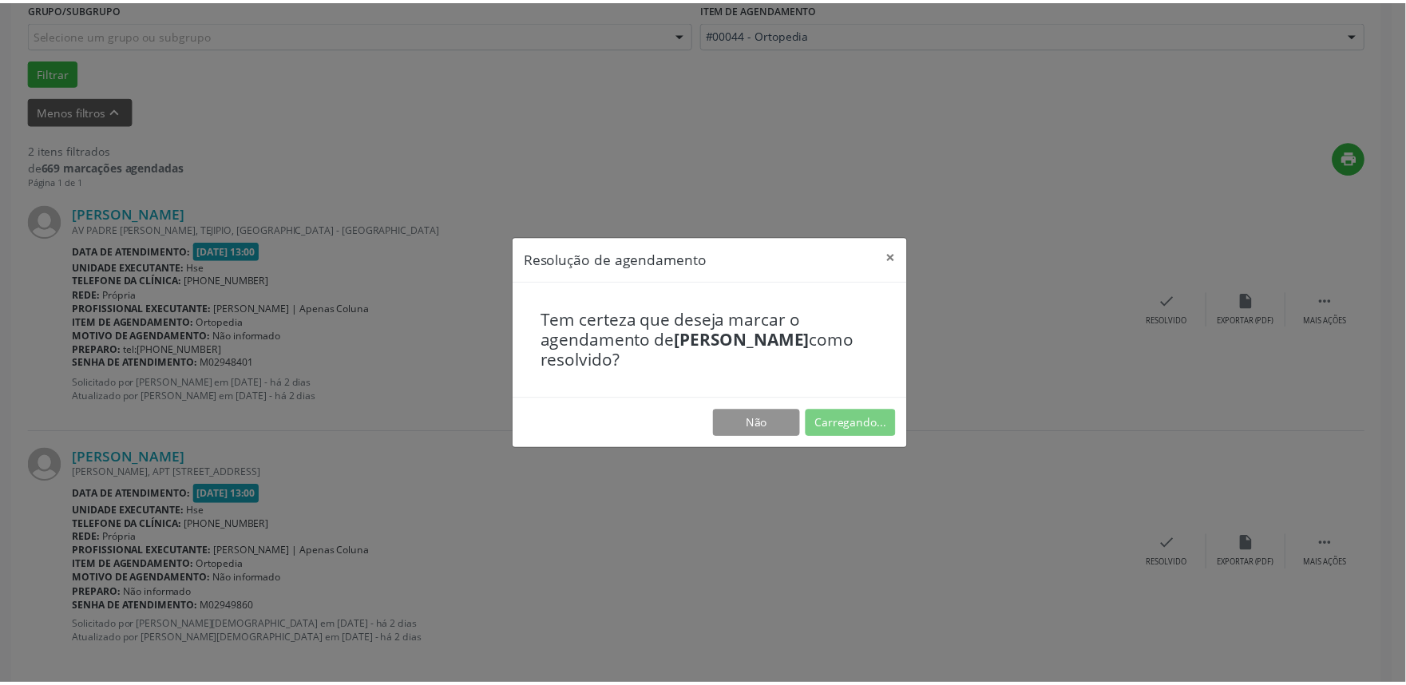
scroll to position [0, 0]
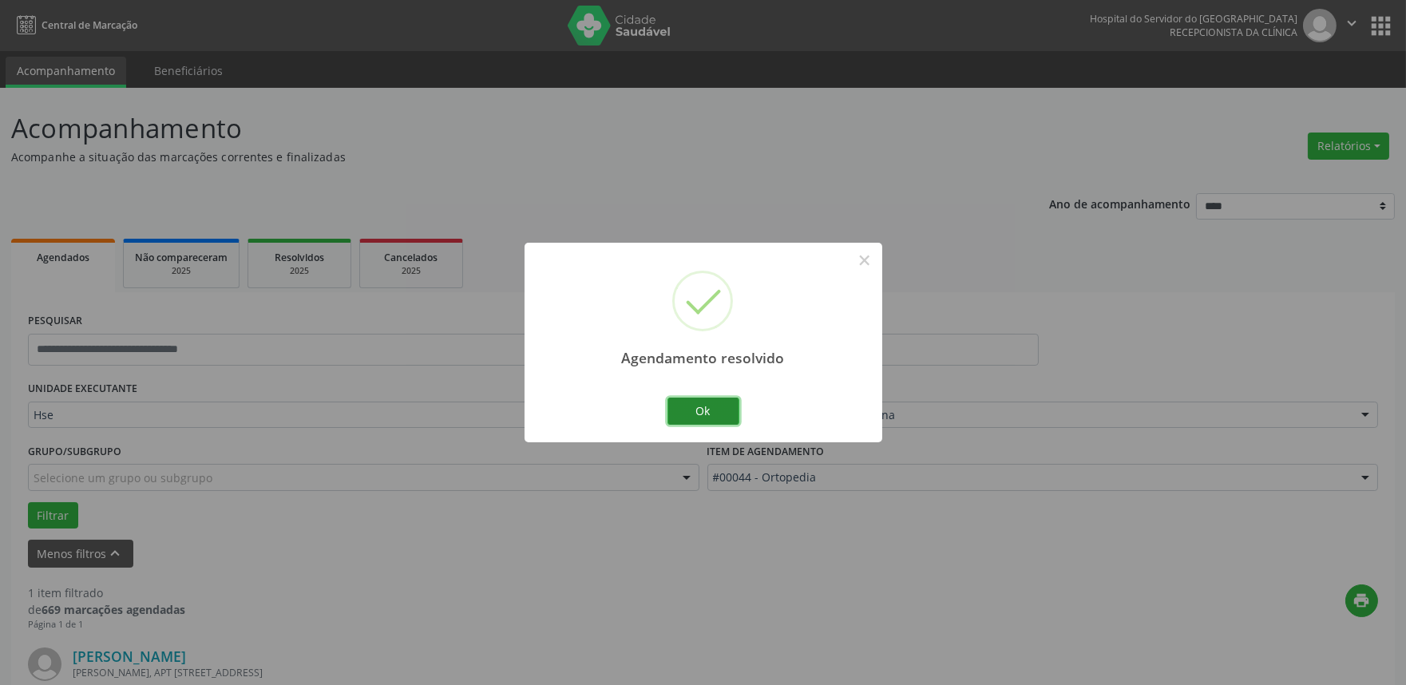
click at [723, 417] on button "Ok" at bounding box center [703, 411] width 72 height 27
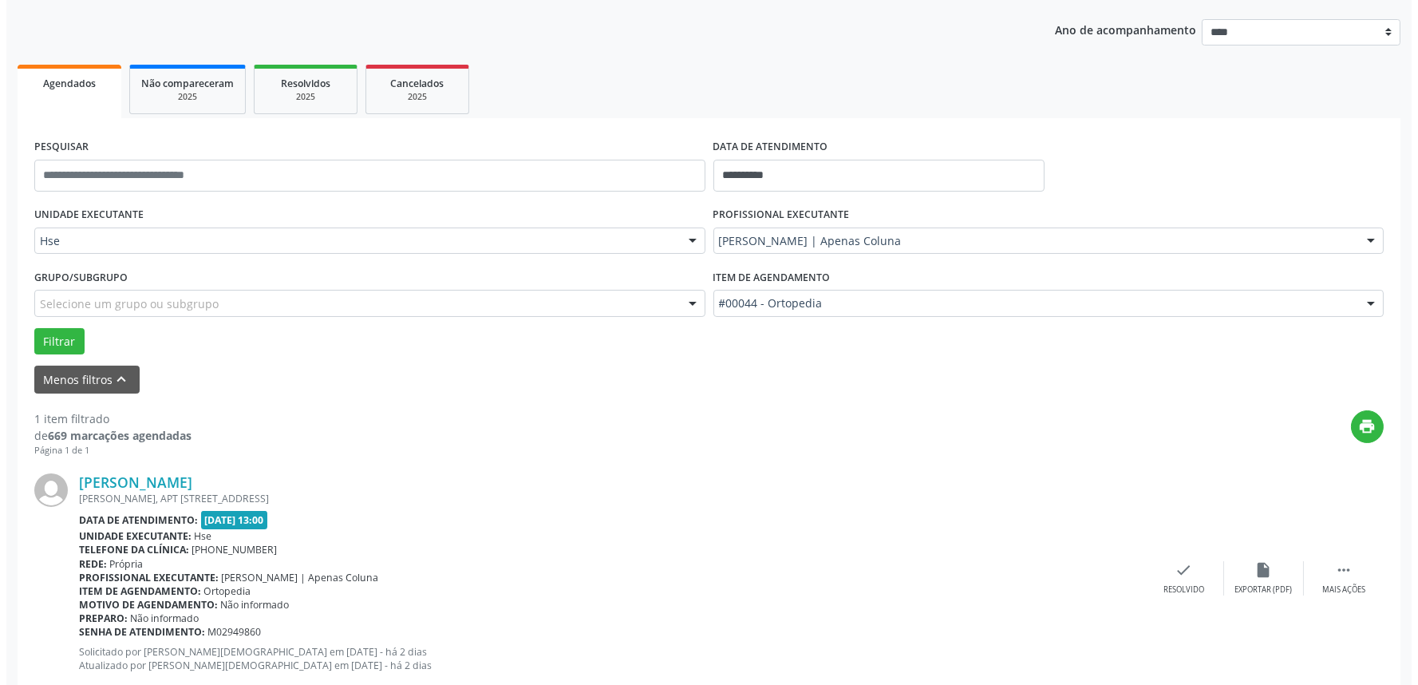
scroll to position [216, 0]
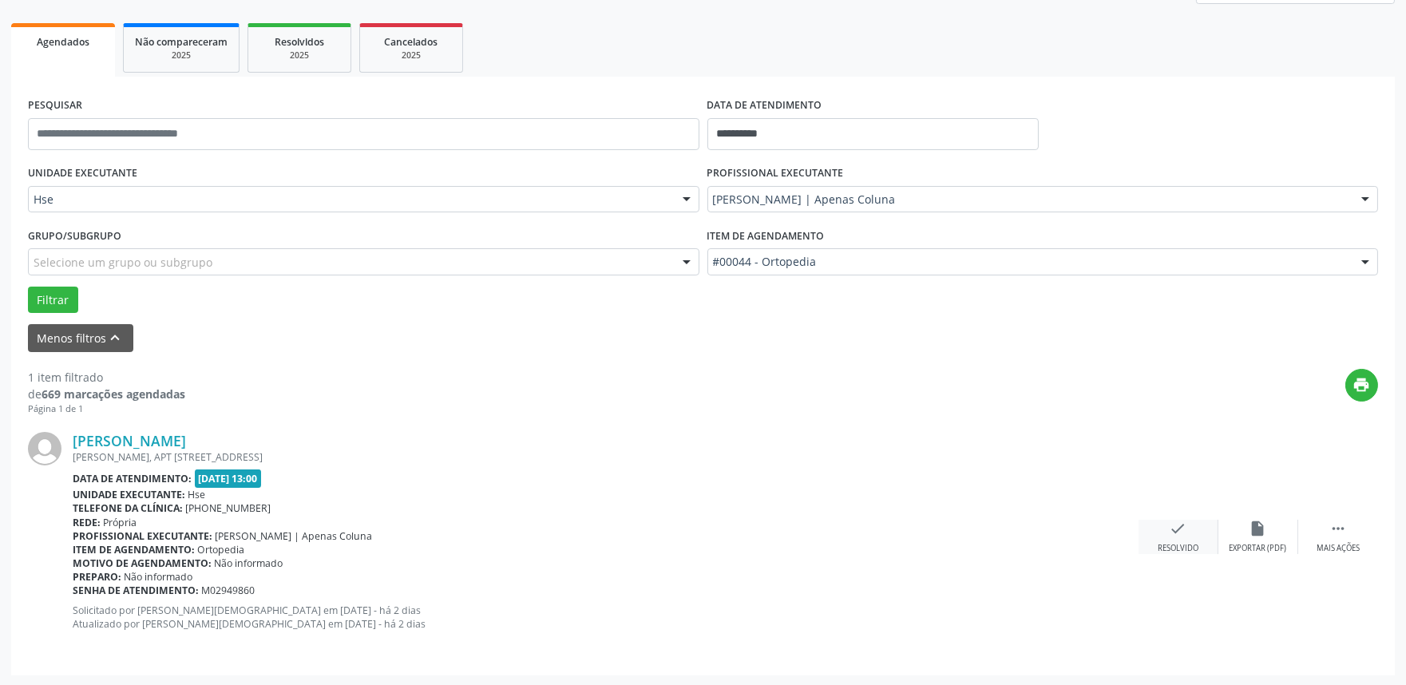
click at [1192, 545] on div "Resolvido" at bounding box center [1177, 548] width 41 height 11
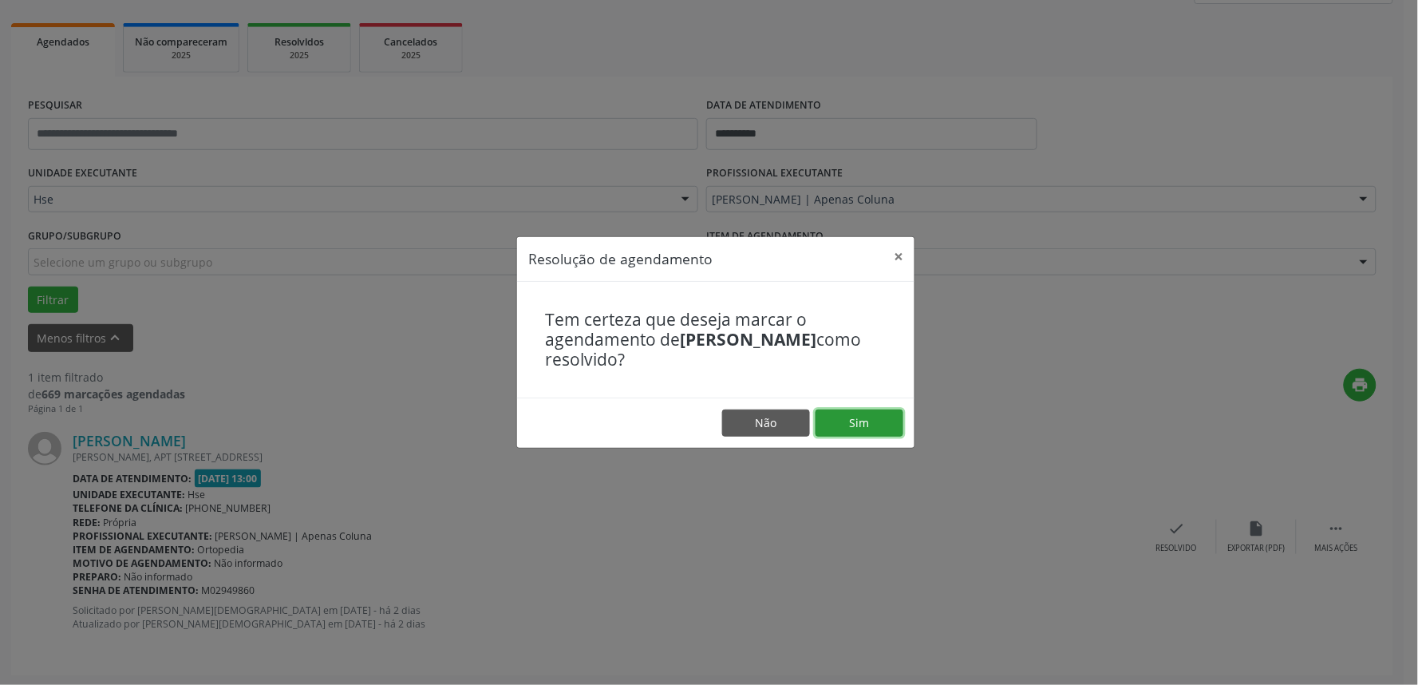
click at [842, 425] on button "Sim" at bounding box center [860, 422] width 88 height 27
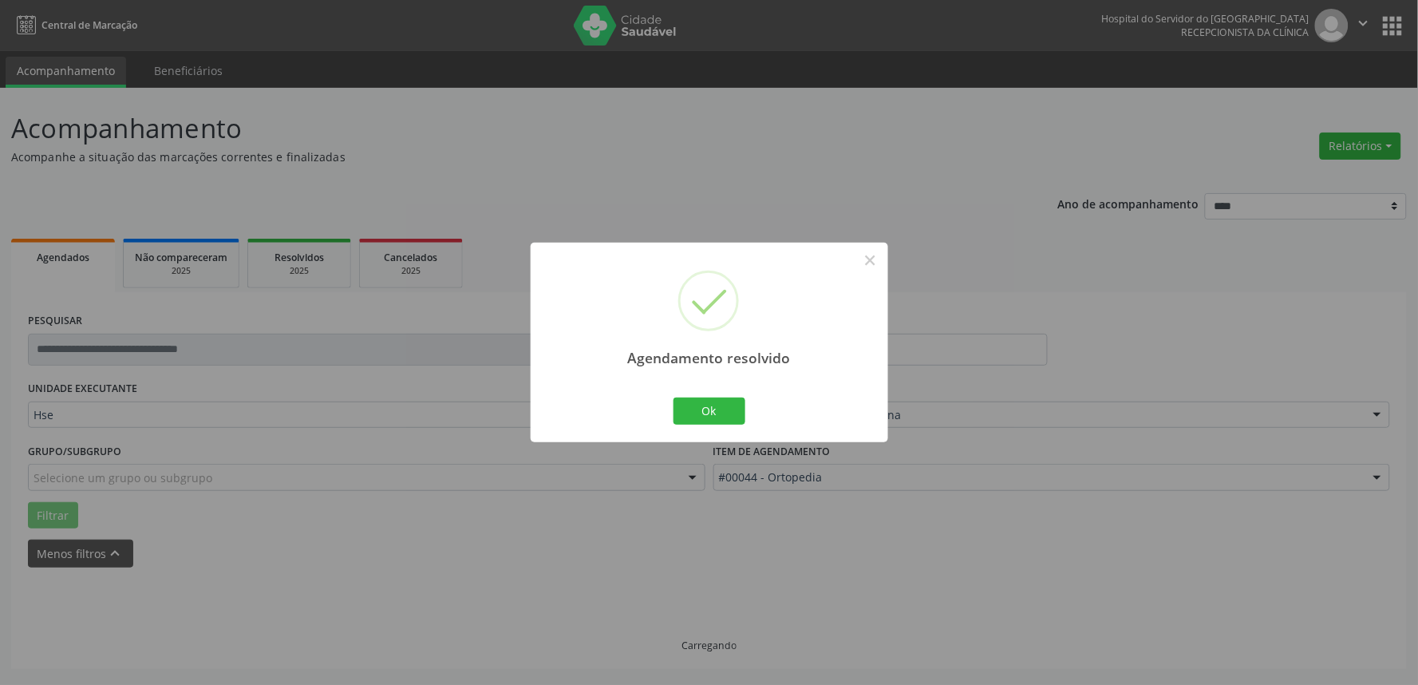
scroll to position [0, 0]
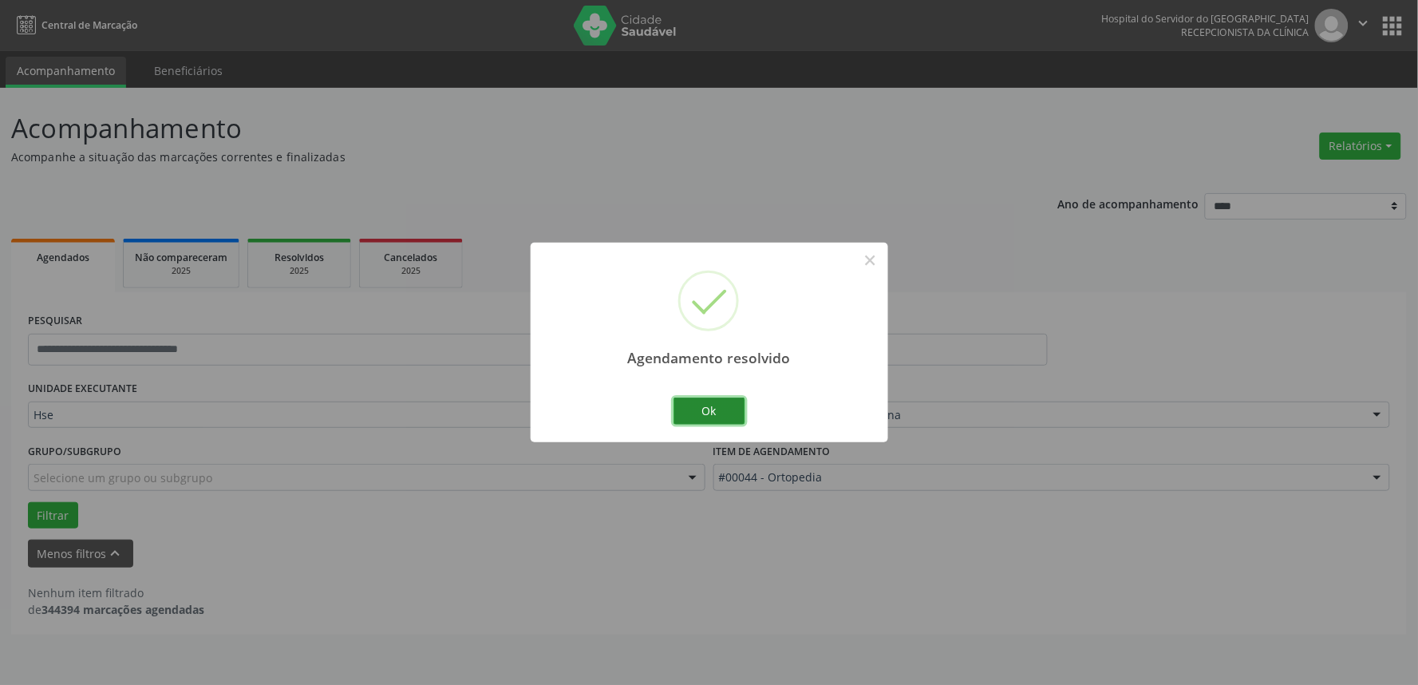
click at [712, 403] on button "Ok" at bounding box center [710, 411] width 72 height 27
